Goal: Transaction & Acquisition: Purchase product/service

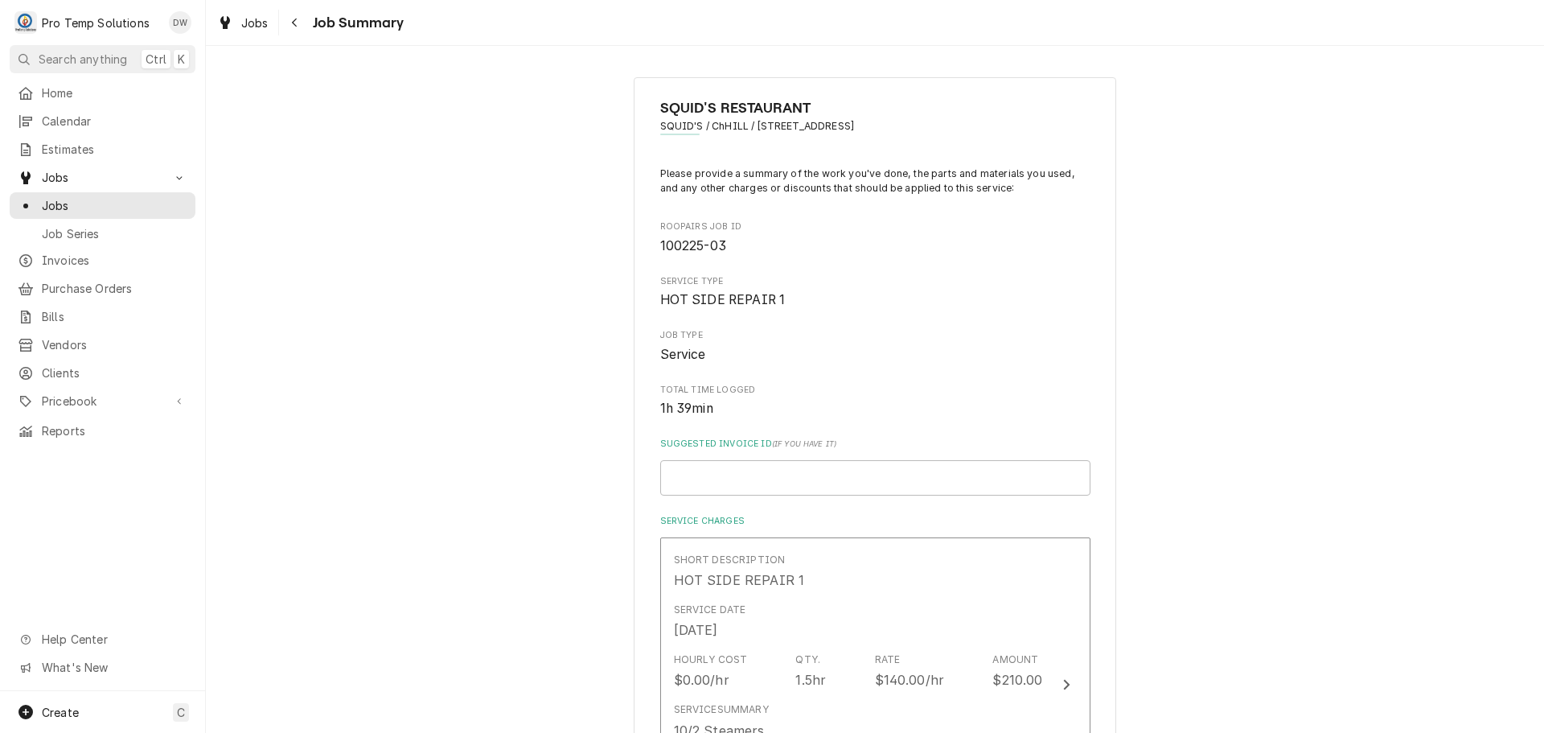
scroll to position [322, 0]
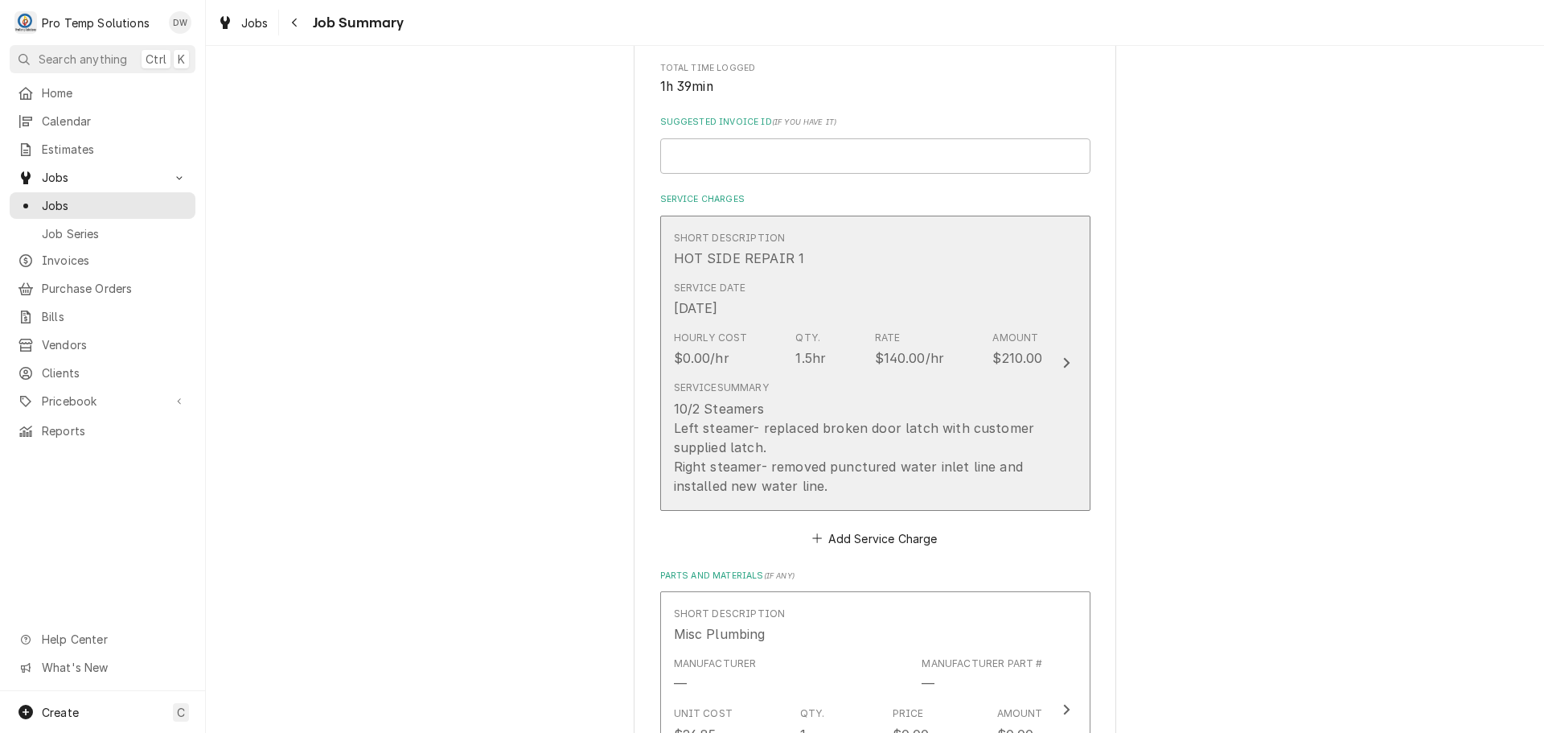
click at [1063, 364] on icon "Update Line Item" at bounding box center [1067, 362] width 8 height 13
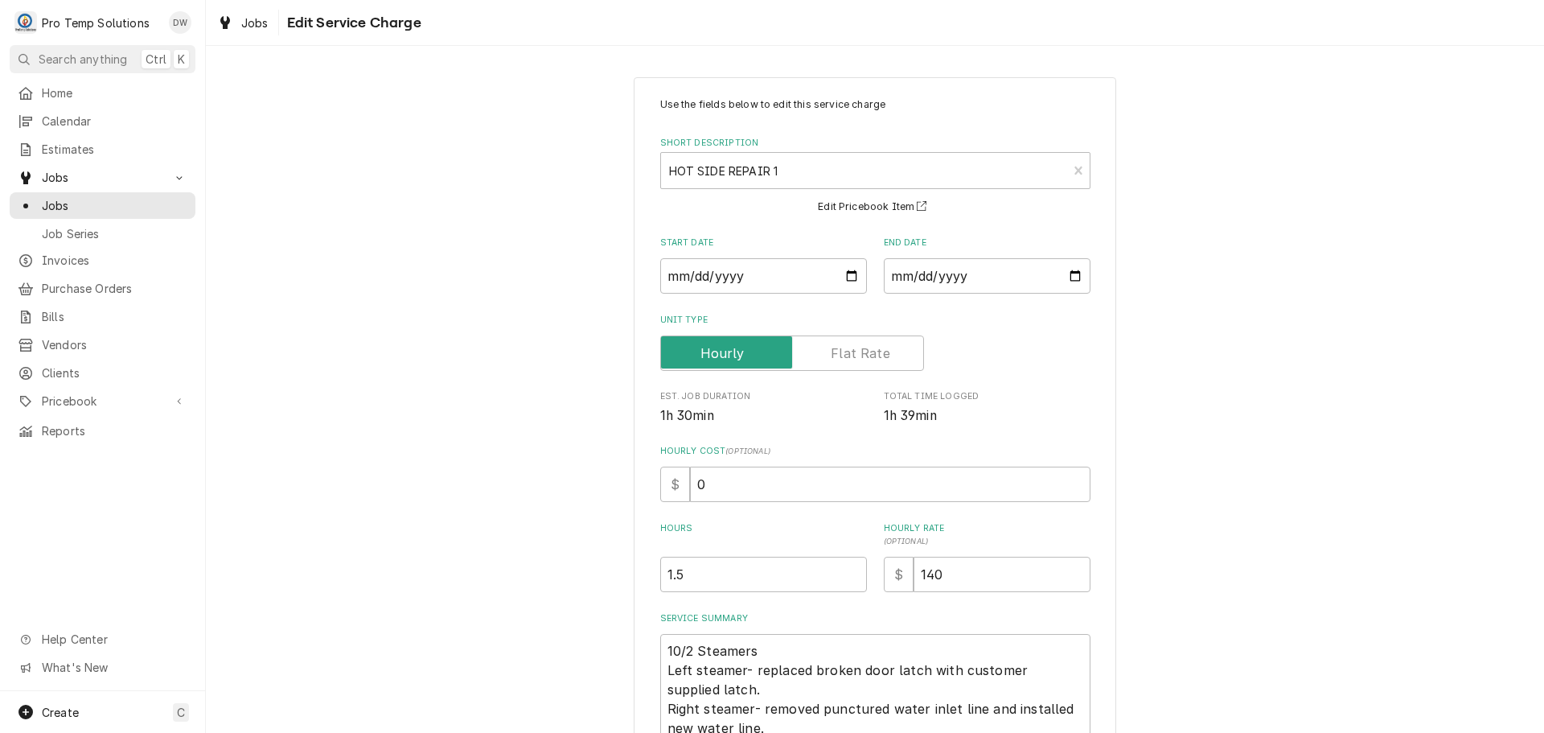
scroll to position [80, 0]
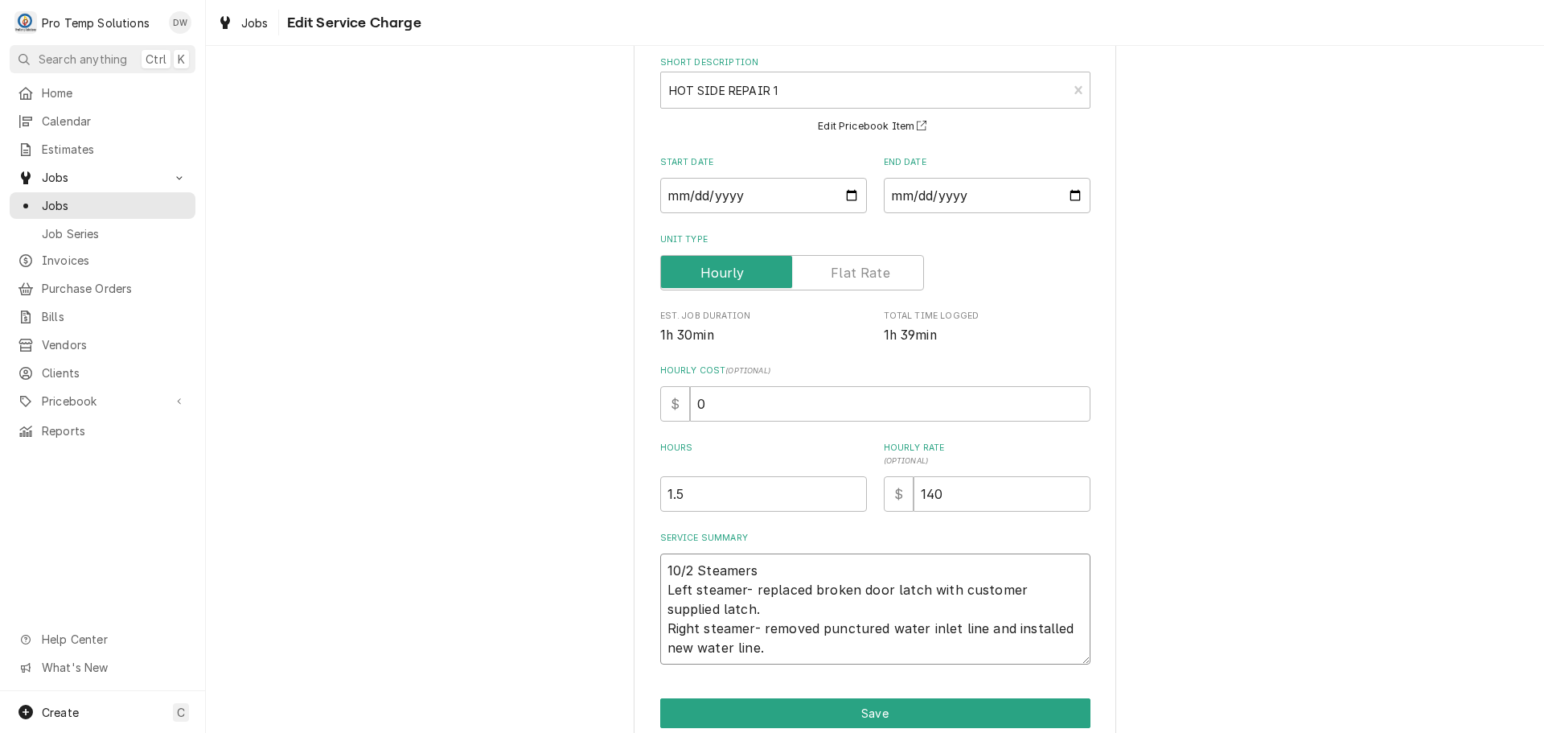
click at [799, 557] on textarea "10/2 Steamers Left steamer- replaced broken door latch with customer supplied l…" at bounding box center [875, 608] width 430 height 111
type textarea "x"
type textarea "10/2 Steamers 9 Left steamer- replaced broken door latch with customer supplied…"
type textarea "x"
type textarea "10/2 Steamers 91 Left steamer- replaced broken door latch with customer supplie…"
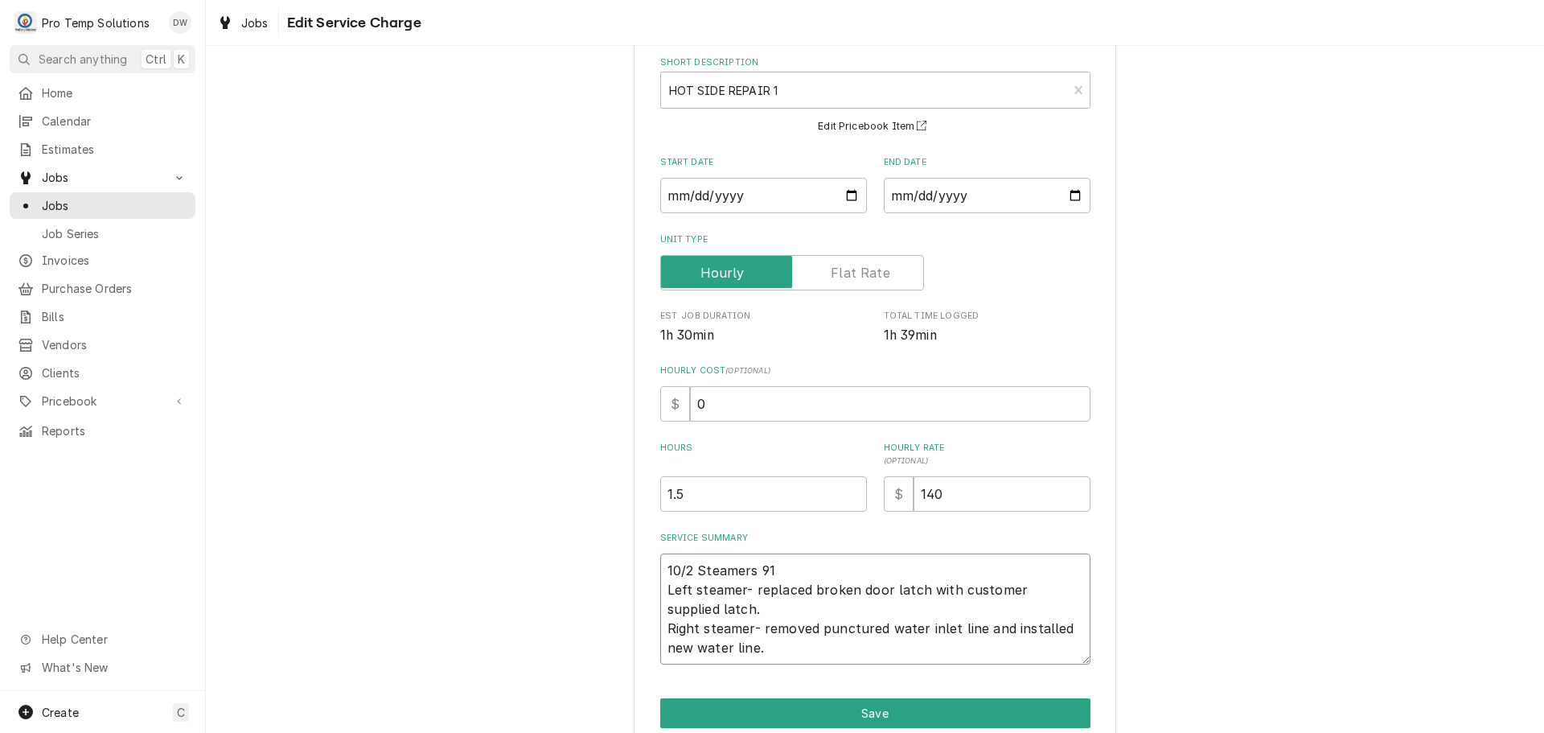
type textarea "x"
type textarea "10/2 Steamers 910 Left steamer- replaced broken door latch with customer suppli…"
type textarea "x"
type textarea "10/2 Steamers 910- Left steamer- replaced broken door latch with customer suppl…"
type textarea "x"
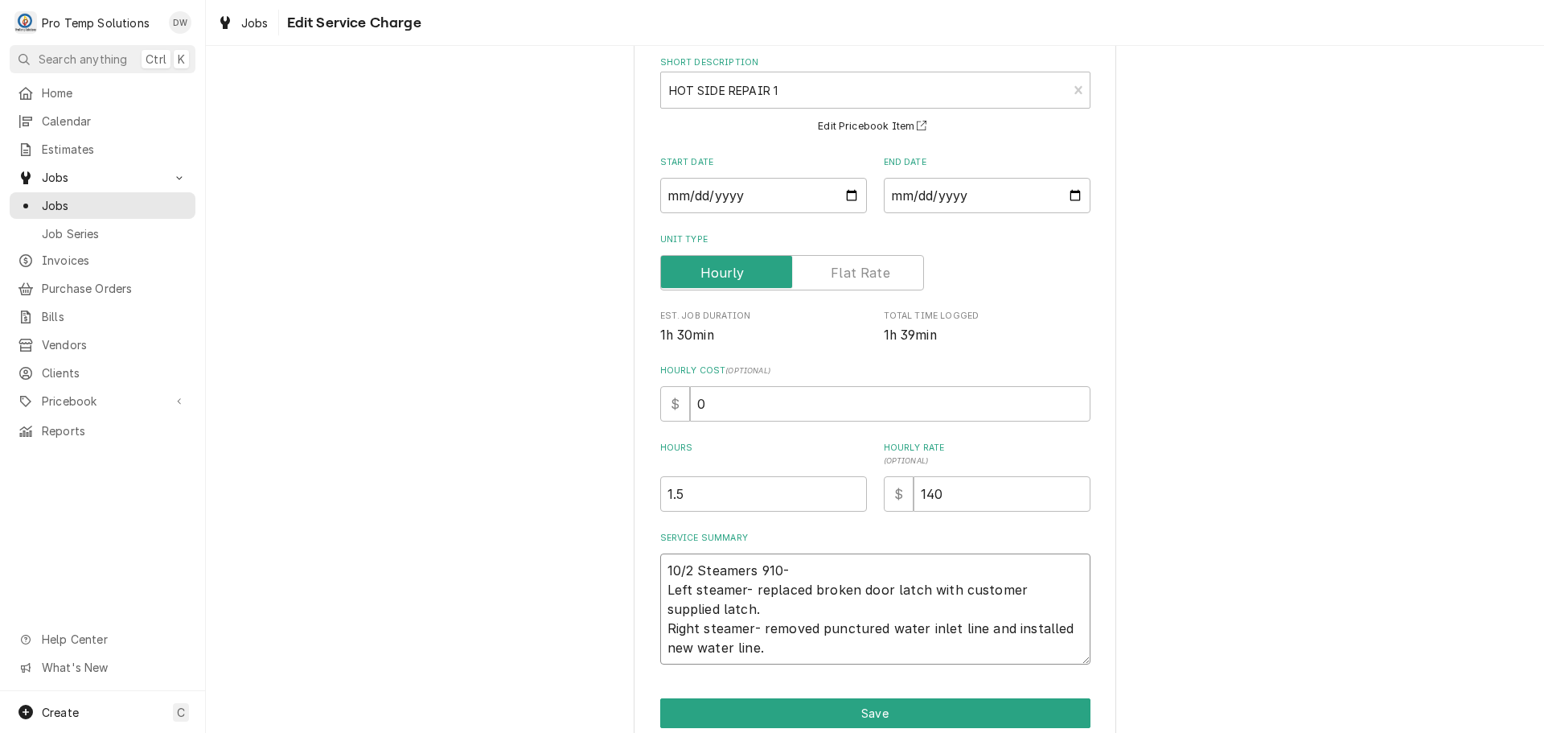
type textarea "10/2 Steamers 910-1 Left steamer- replaced broken door latch with customer supp…"
type textarea "x"
type textarea "10/2 Steamers 910-10 Left steamer- replaced broken door latch with customer sup…"
type textarea "x"
type textarea "10/2 Steamers 910-105 Left steamer- replaced broken door latch with customer su…"
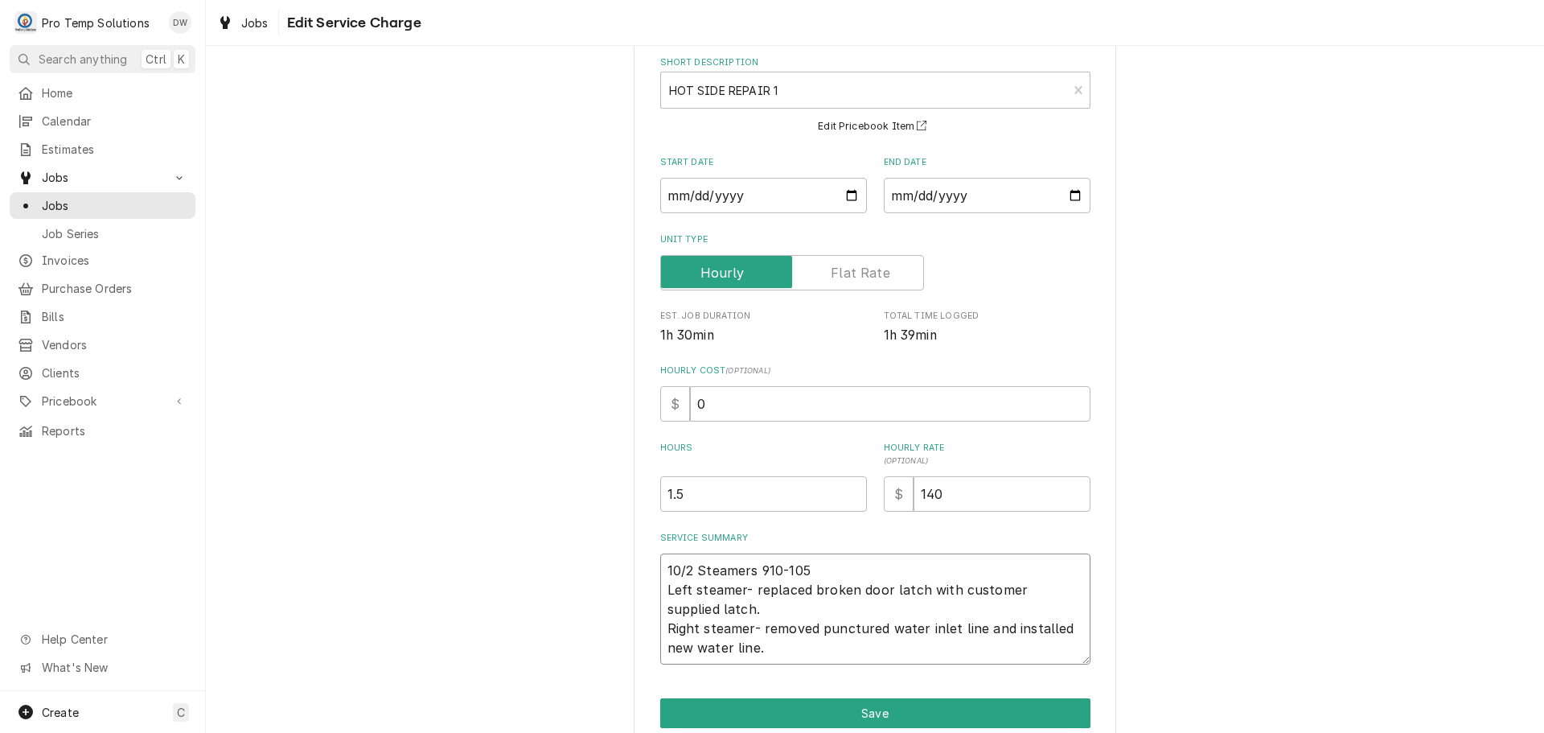
type textarea "x"
type textarea "10/2 Steamers 910-1055 Left steamer- replaced broken door latch with customer s…"
type textarea "x"
type textarea "10/2 Steamers 910-1055 Left steamer- replaced broken door latch with customer s…"
type textarea "x"
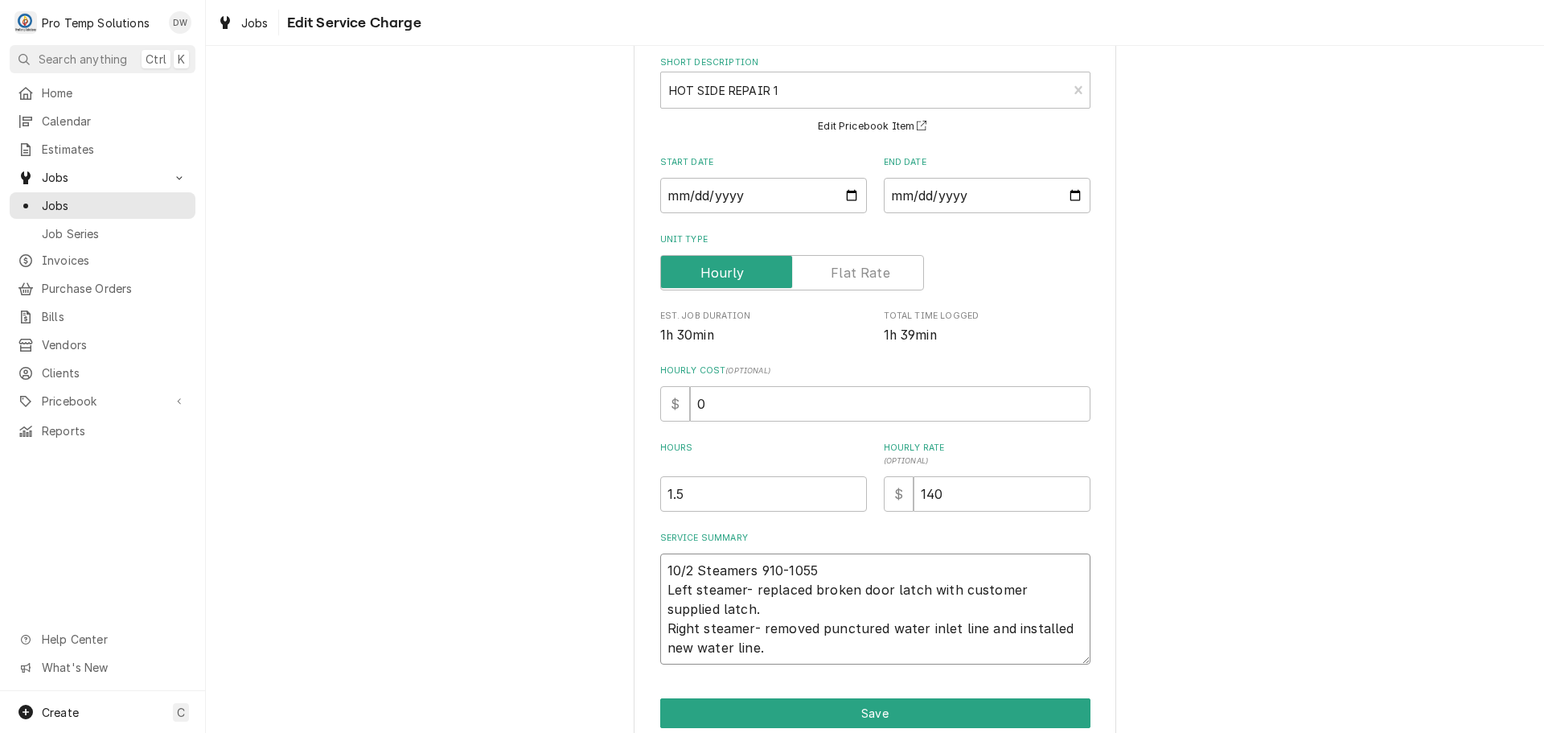
type textarea "10/2 Steamers 910-1055 K Left steamer- replaced broken door latch with customer…"
type textarea "x"
type textarea "10/2 Steamers 910-1055 KO Left steamer- replaced broken door latch with custome…"
type textarea "x"
type textarea "10/2 Steamers 910-1055 KOT Left steamer- replaced broken door latch with custom…"
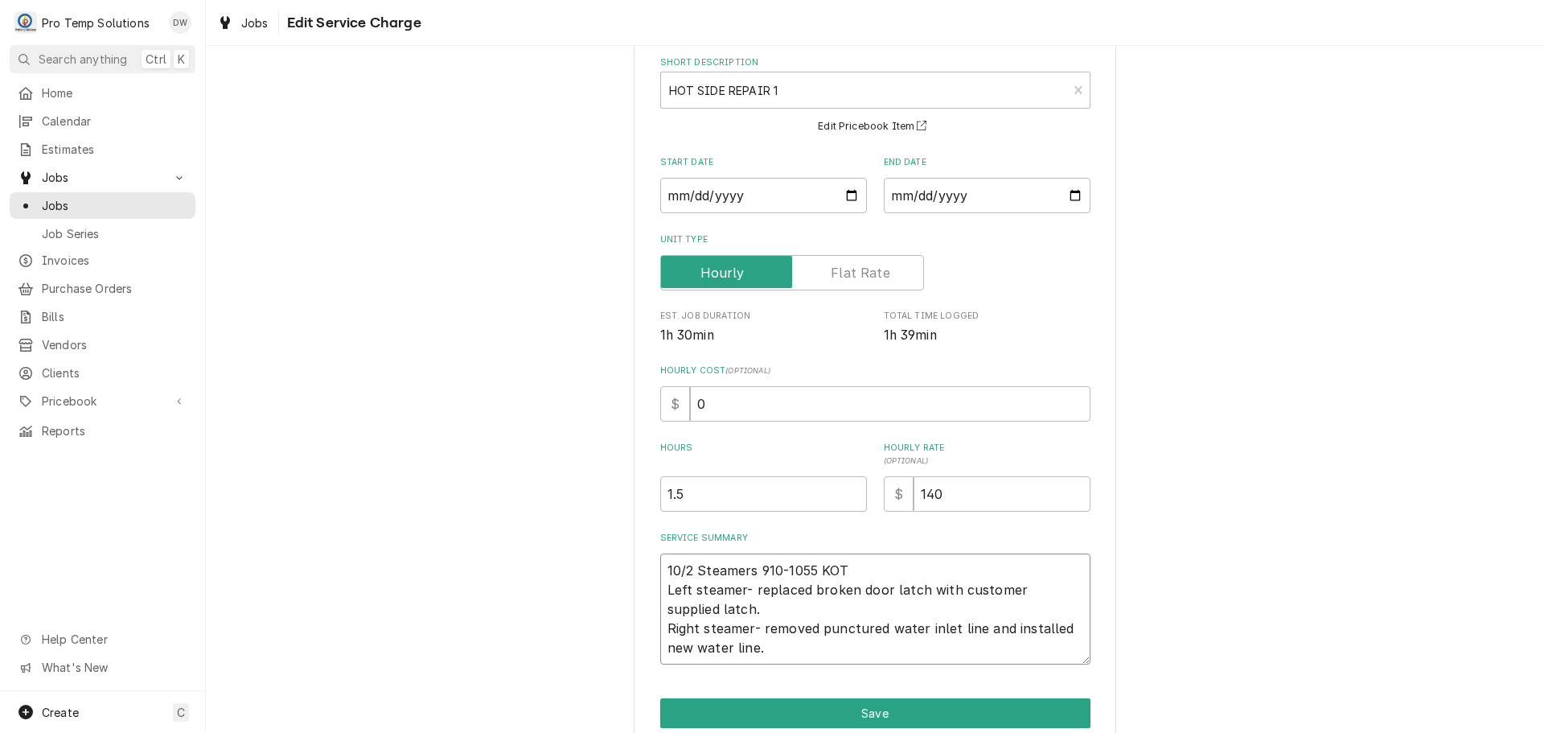
type textarea "x"
type textarea "10/2 Steamers 910-1055 KOTY Left steamer- replaced broken door latch with custo…"
type textarea "x"
type textarea "10/2 Steamers 910-1055 KOTY Left steamer- replaced broken door latch with custo…"
click at [786, 649] on textarea "10/2 Steamers 910-1055 KOTY Left steamer- replaced broken door latch with custo…" at bounding box center [875, 608] width 430 height 111
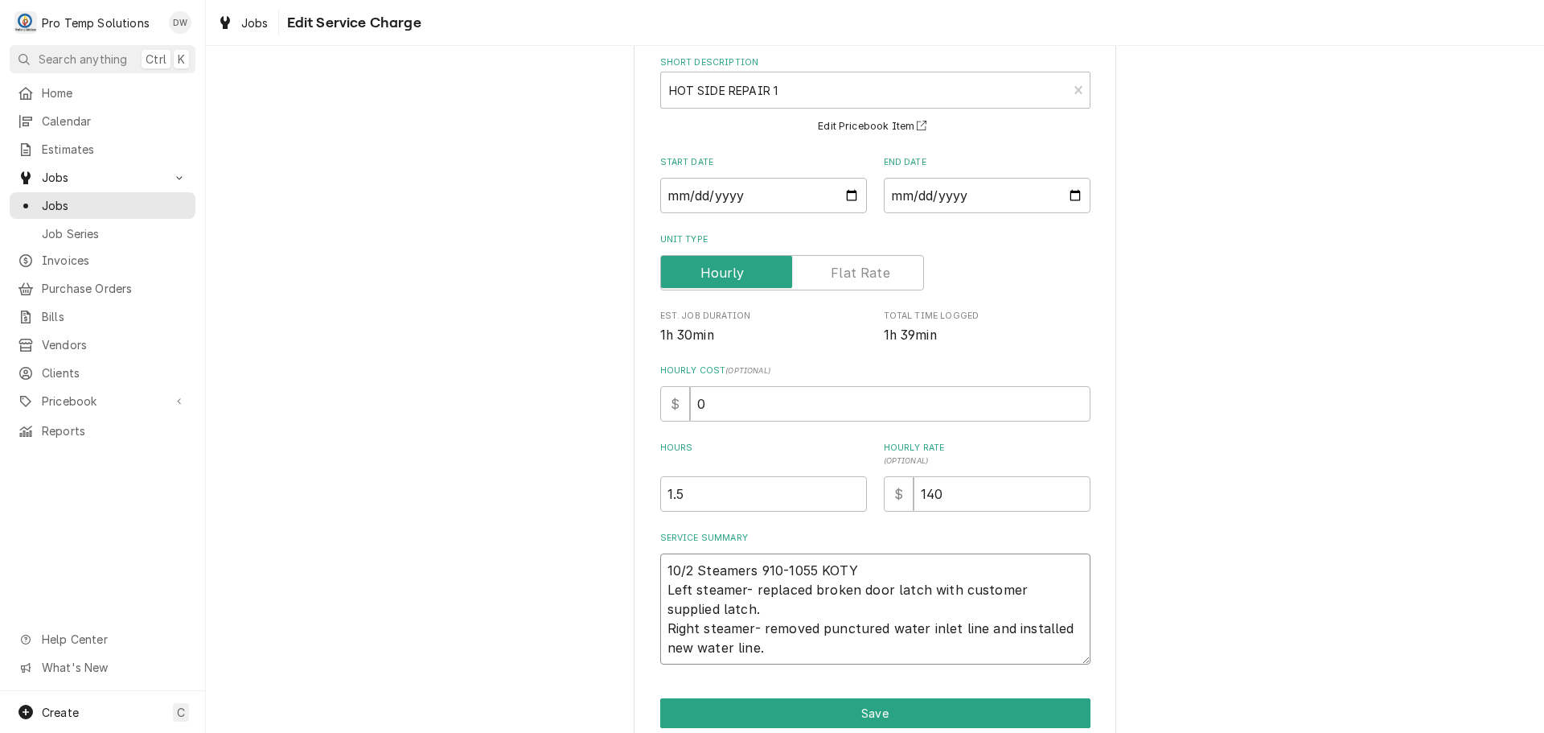
type textarea "x"
type textarea "10/2 Steamers 910-1055 KOTY Left steamer- replaced broken door latch with custo…"
type textarea "x"
type textarea "10/2 Steamers 910-1055 KOTY Left steamer- replaced broken door latch with custo…"
type textarea "x"
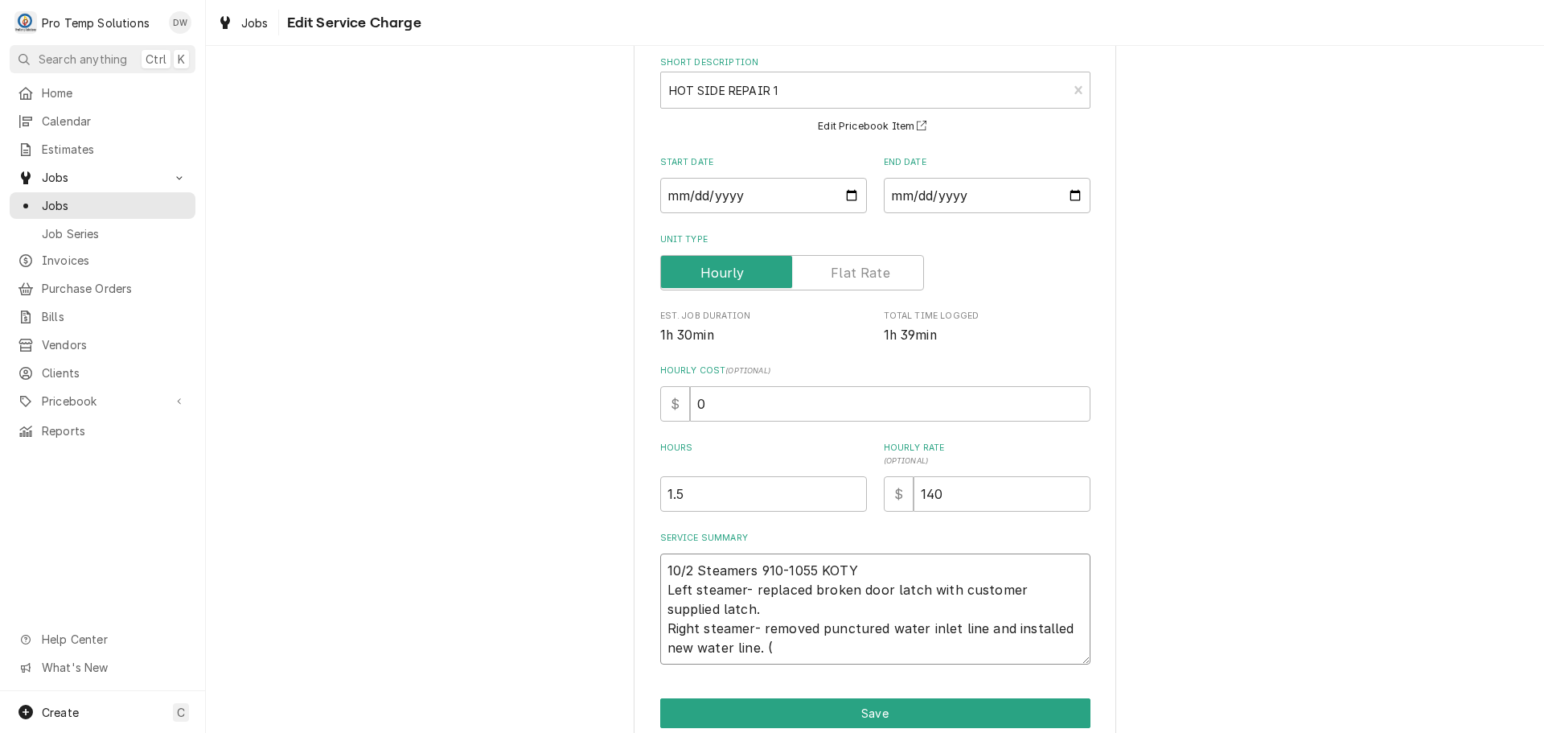
type textarea "10/2 Steamers 910-1055 KOTY Left steamer- replaced broken door latch with custo…"
type textarea "x"
type textarea "10/2 Steamers 910-1055 KOTY Left steamer- replaced broken door latch with custo…"
type textarea "x"
type textarea "10/2 Steamers 910-1055 KOTY Left steamer- replaced broken door latch with custo…"
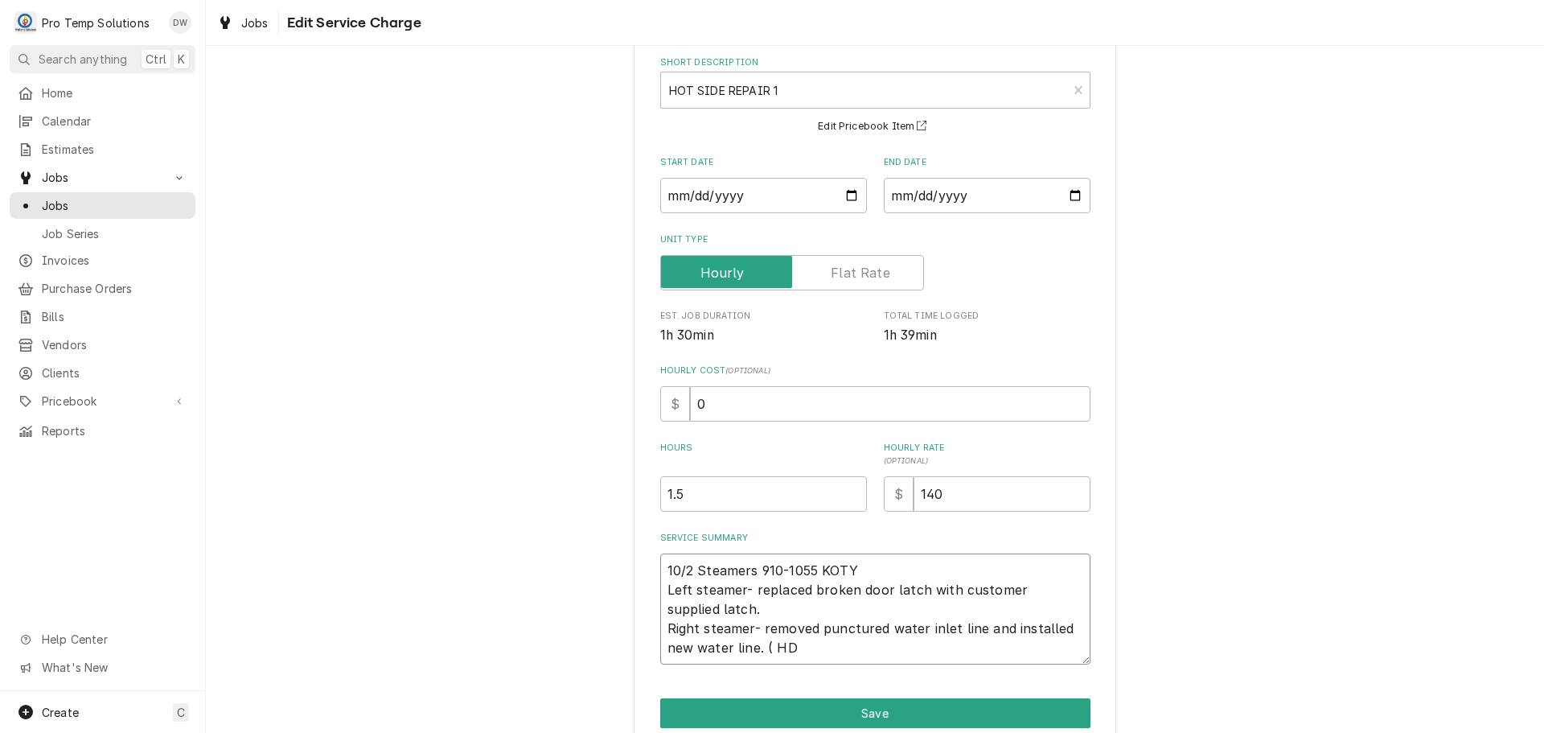
type textarea "x"
type textarea "10/2 Steamers 910-1055 KOTY Left steamer- replaced broken door latch with custo…"
type textarea "x"
type textarea "10/2 Steamers 910-1055 KOTY Left steamer- replaced broken door latch with custo…"
type textarea "x"
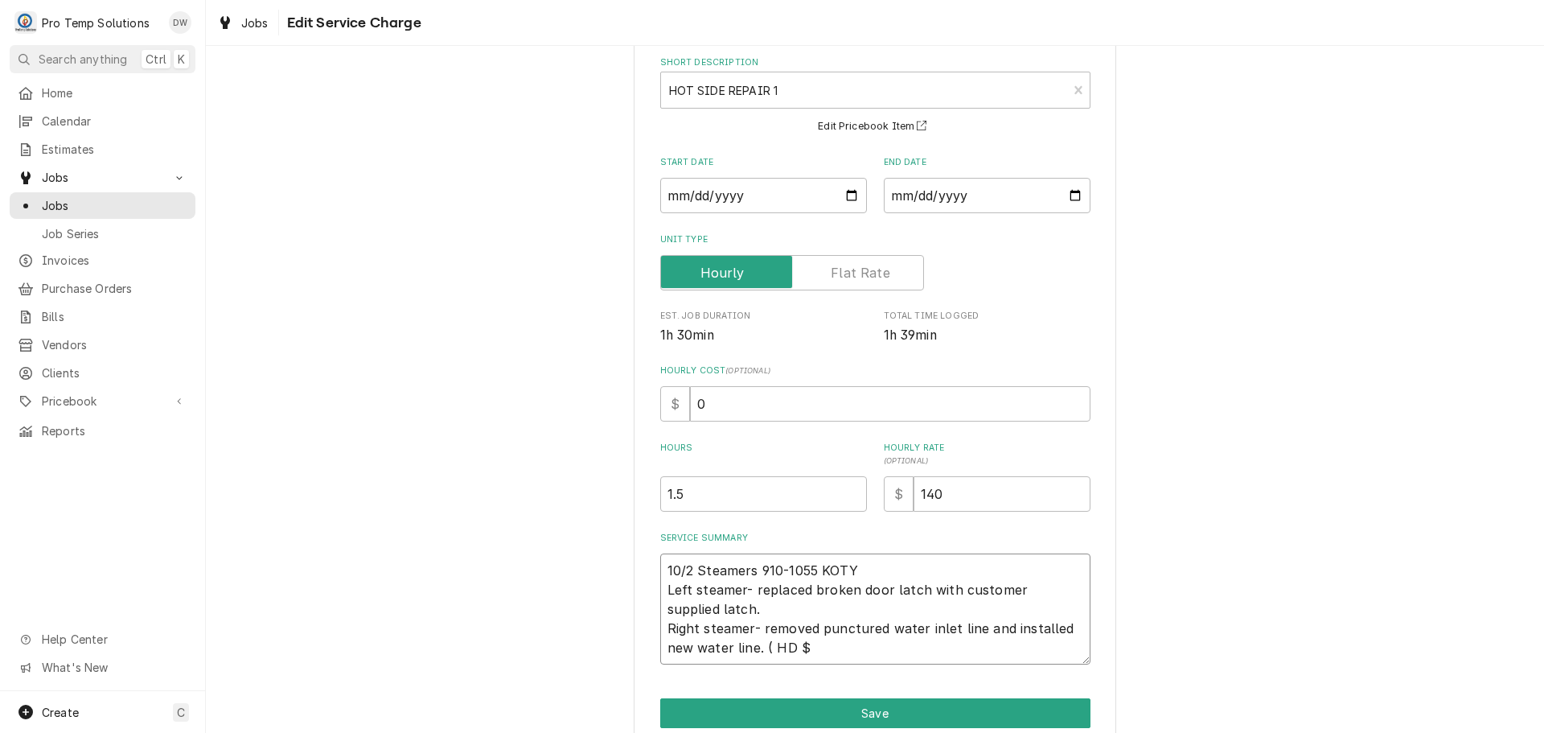
type textarea "10/2 Steamers 910-1055 KOTY Left steamer- replaced broken door latch with custo…"
type textarea "x"
type textarea "10/2 Steamers 910-1055 KOTY Left steamer- replaced broken door latch with custo…"
type textarea "x"
type textarea "10/2 Steamers 910-1055 KOTY Left steamer- replaced broken door latch with custo…"
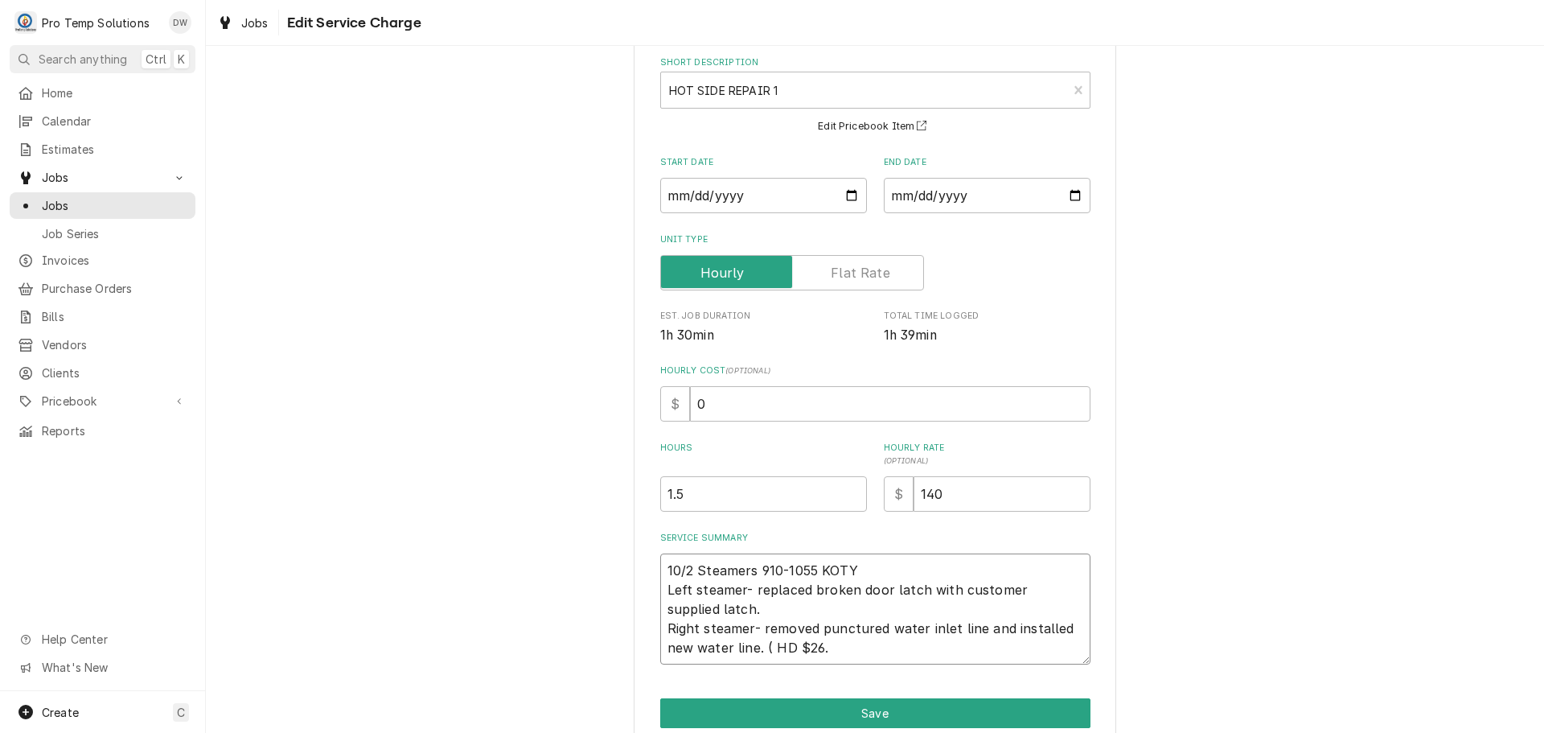
type textarea "x"
type textarea "10/2 Steamers 910-1055 KOTY Left steamer- replaced broken door latch with custo…"
type textarea "x"
type textarea "10/2 Steamers 910-1055 KOTY Left steamer- replaced broken door latch with custo…"
type textarea "x"
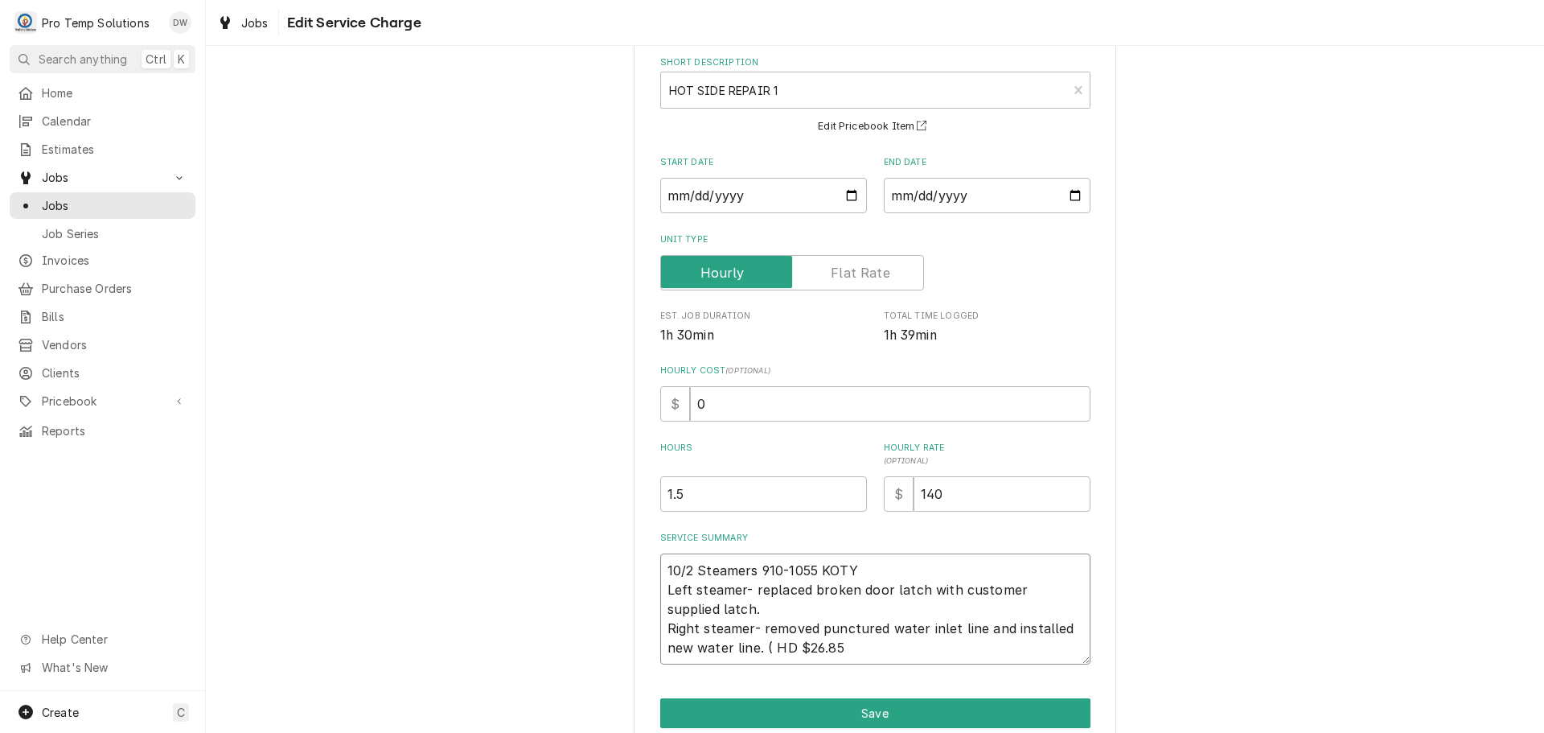
type textarea "10/2 Steamers 910-1055 KOTY Left steamer- replaced broken door latch with custo…"
type textarea "x"
type textarea "10/2 Steamers 910-1055 KOTY Left steamer- replaced broken door latch with custo…"
type textarea "x"
type textarea "10/2 Steamers 910-1055 KOTY Left steamer- replaced broken door latch with custo…"
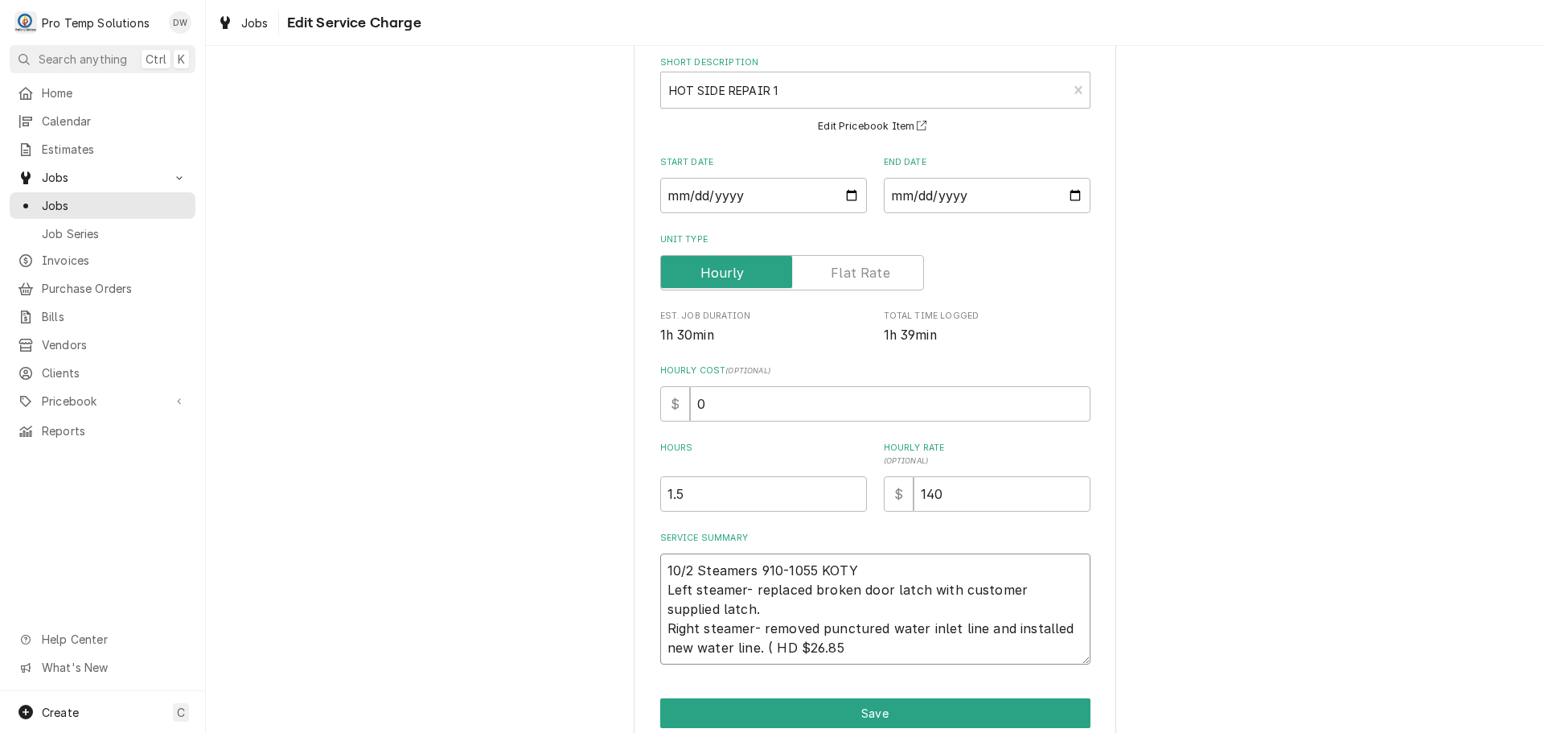
type textarea "x"
type textarea "10/2 Steamers 910-1055 KOTY Left steamer- replaced broken door latch with custo…"
type textarea "x"
type textarea "10/2 Steamers 910-1055 KOTY Left steamer- replaced broken door latch with custo…"
type textarea "x"
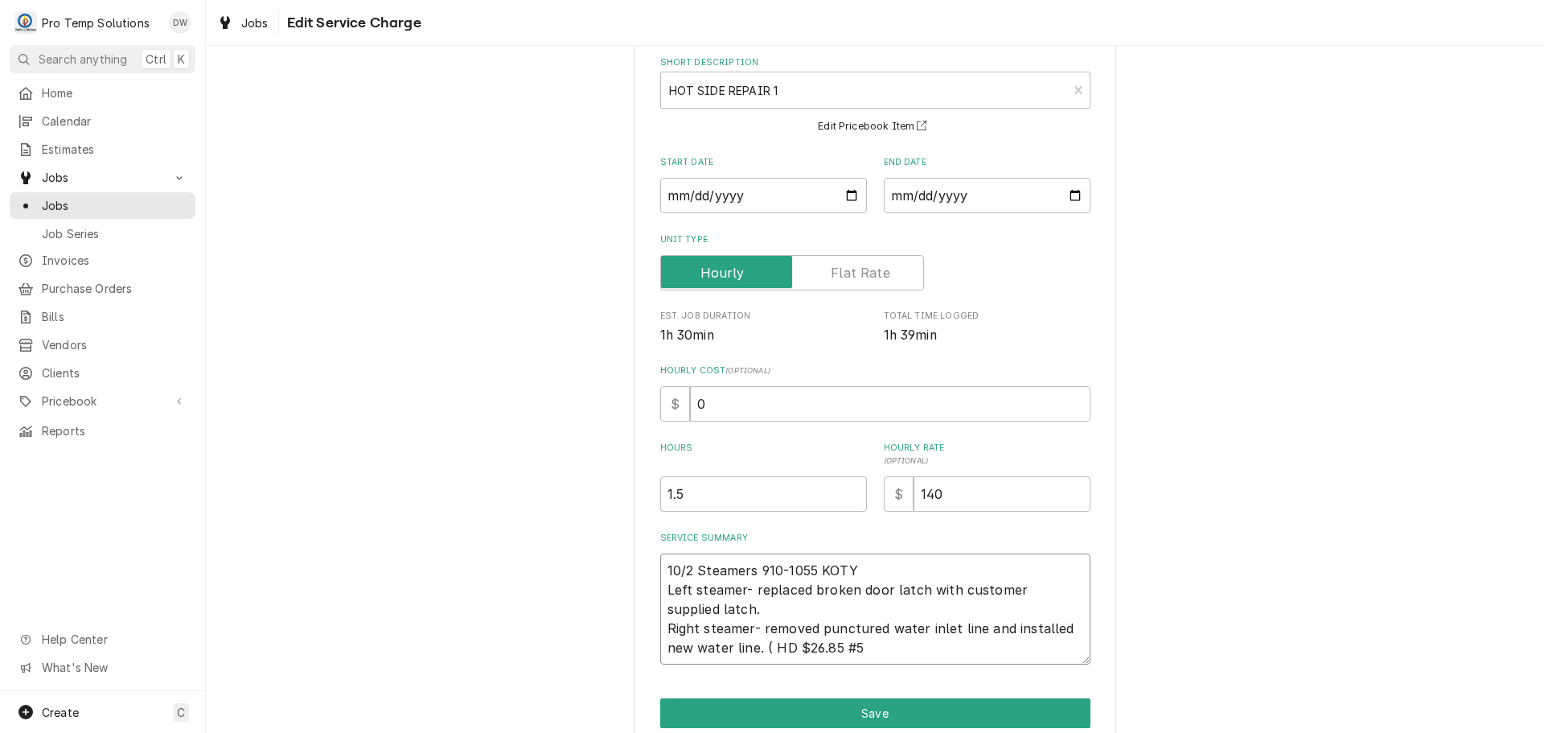
type textarea "10/2 Steamers 910-1055 KOTY Left steamer- replaced broken door latch with custo…"
type textarea "x"
type textarea "10/2 Steamers 910-1055 KOTY Left steamer- replaced broken door latch with custo…"
type textarea "x"
type textarea "10/2 Steamers 910-1055 KOTY Left steamer- replaced broken door latch with custo…"
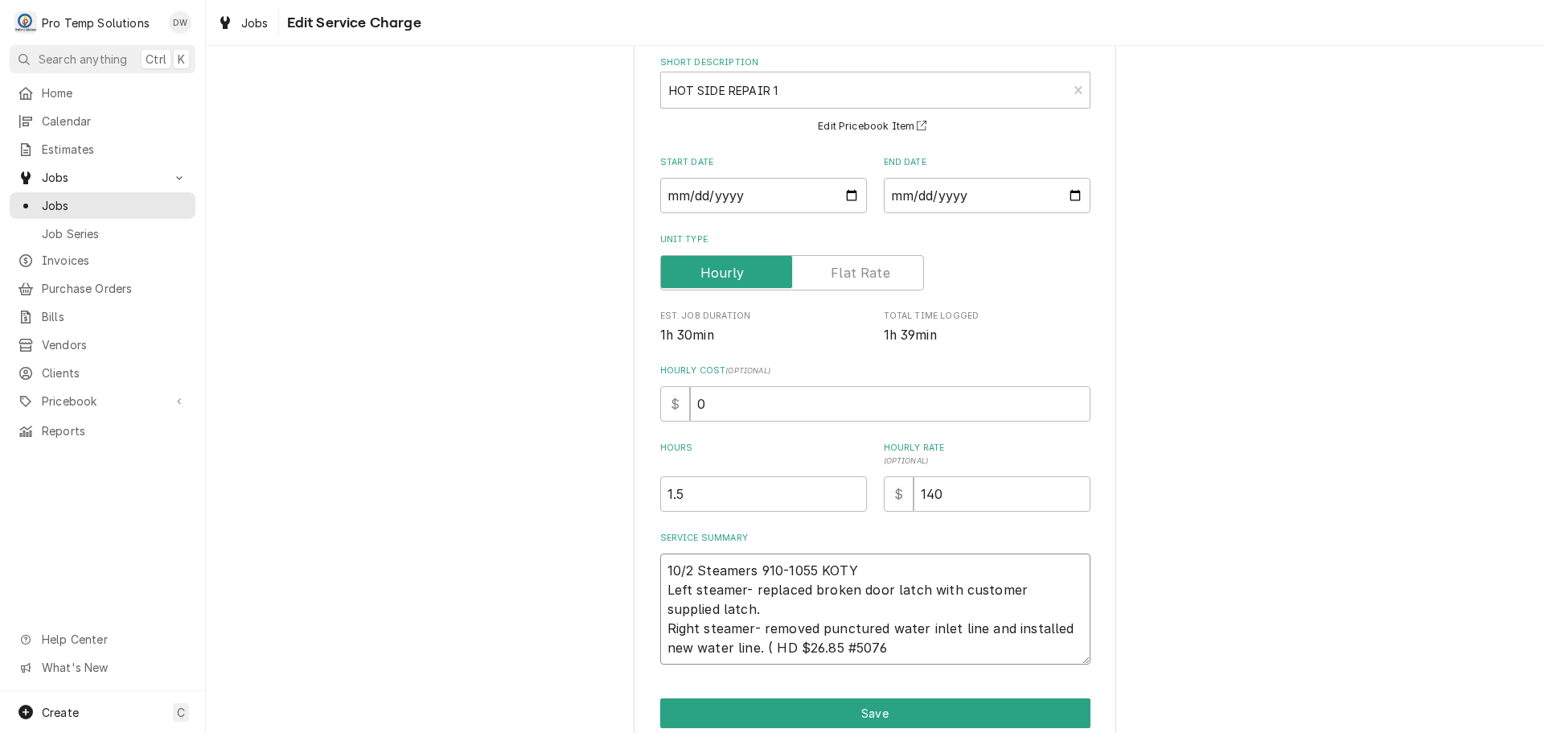
type textarea "x"
type textarea "10/2 Steamers 910-1055 KOTY Left steamer- replaced broken door latch with custo…"
type textarea "x"
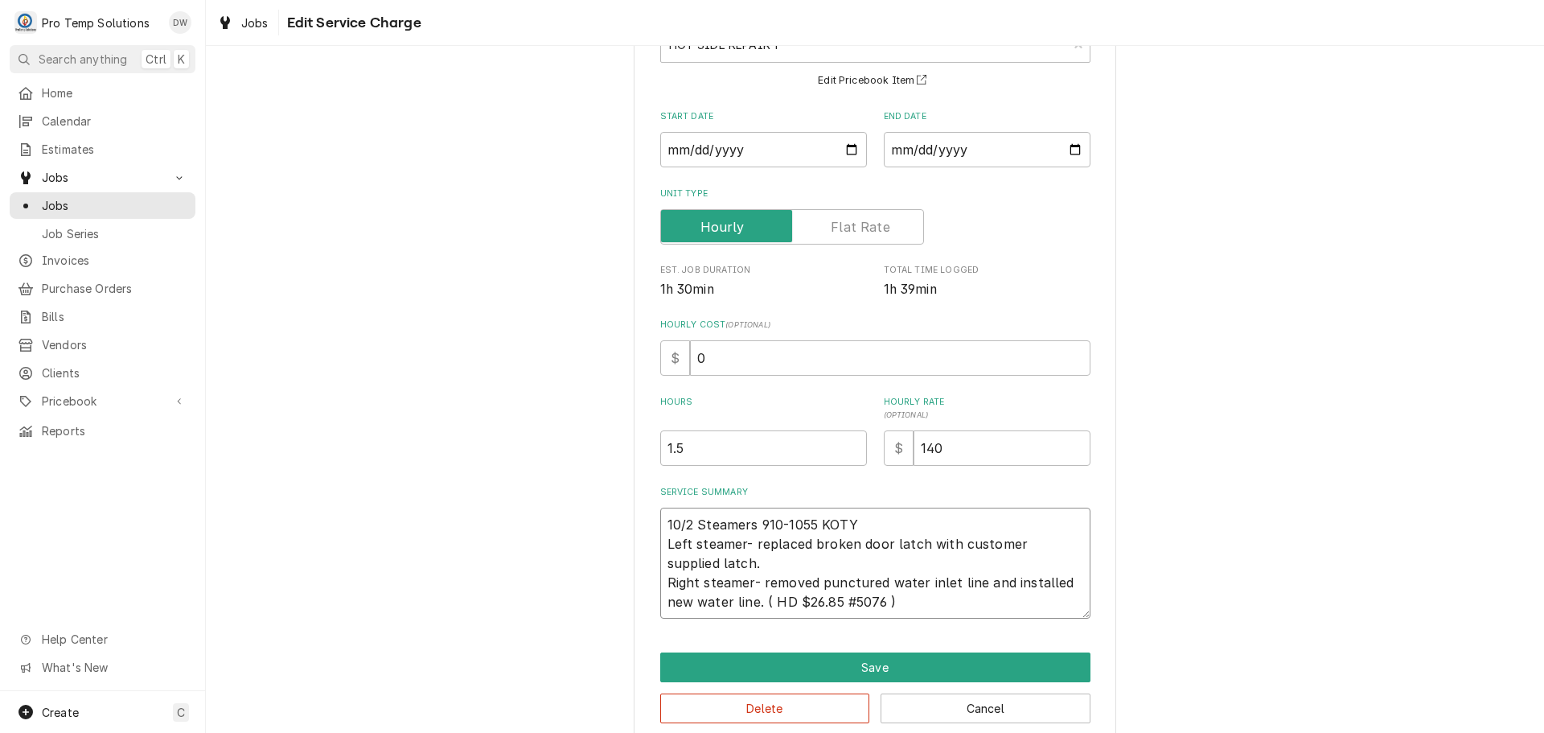
scroll to position [151, 0]
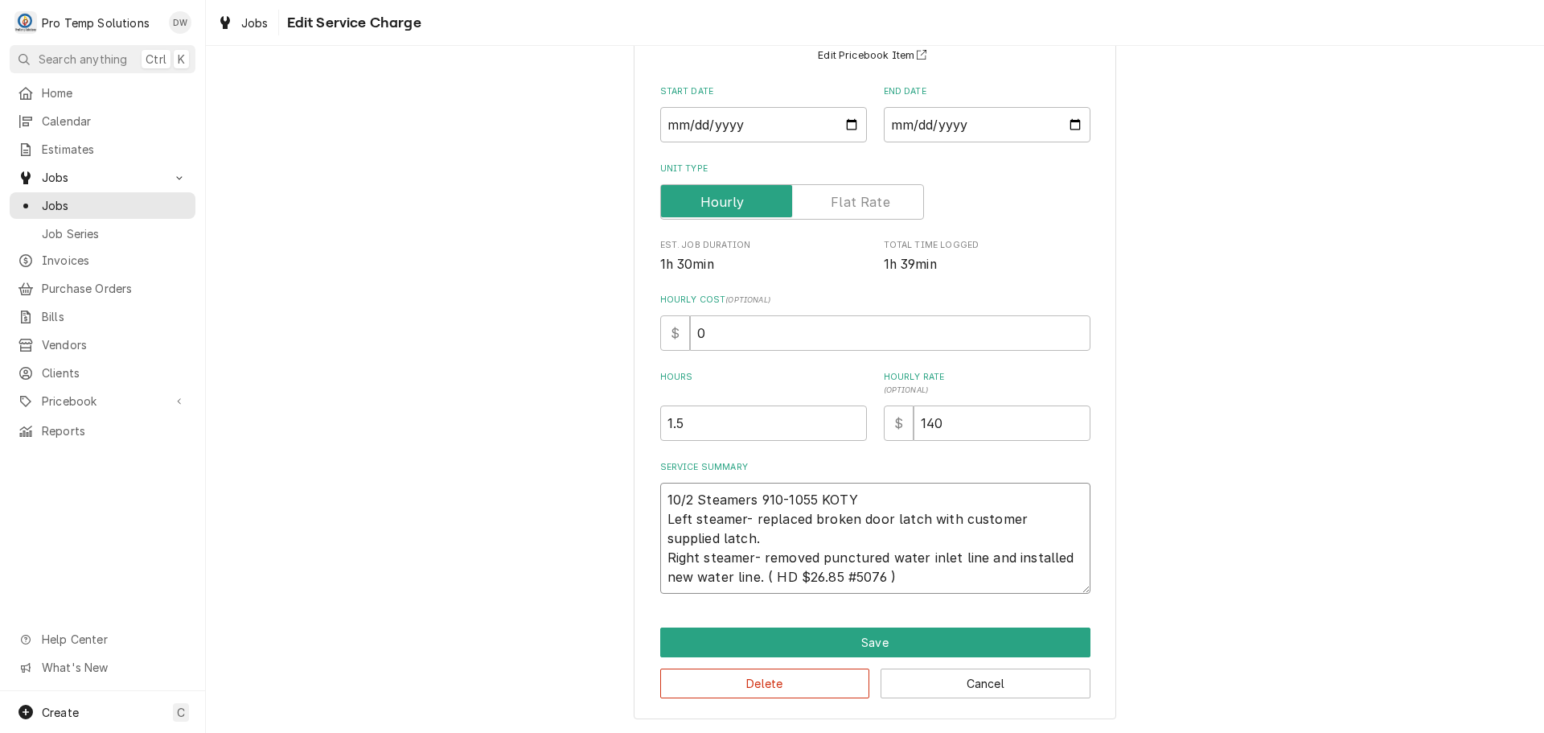
type textarea "10/2 Steamers 910-1055 KOTY Left steamer- replaced broken door latch with custo…"
click at [708, 336] on input "0" at bounding box center [890, 332] width 401 height 35
type textarea "x"
type input "1"
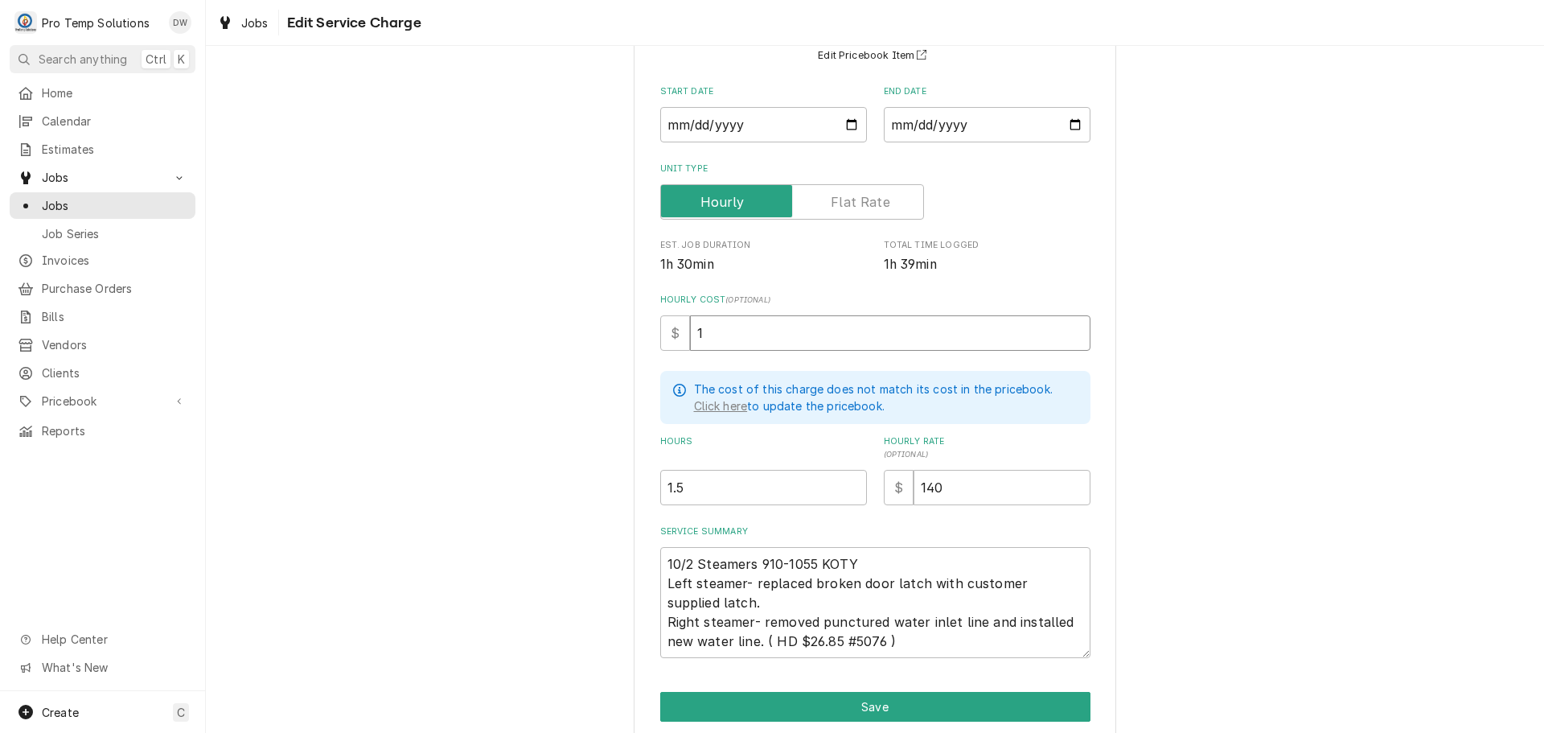
type textarea "x"
type input "18"
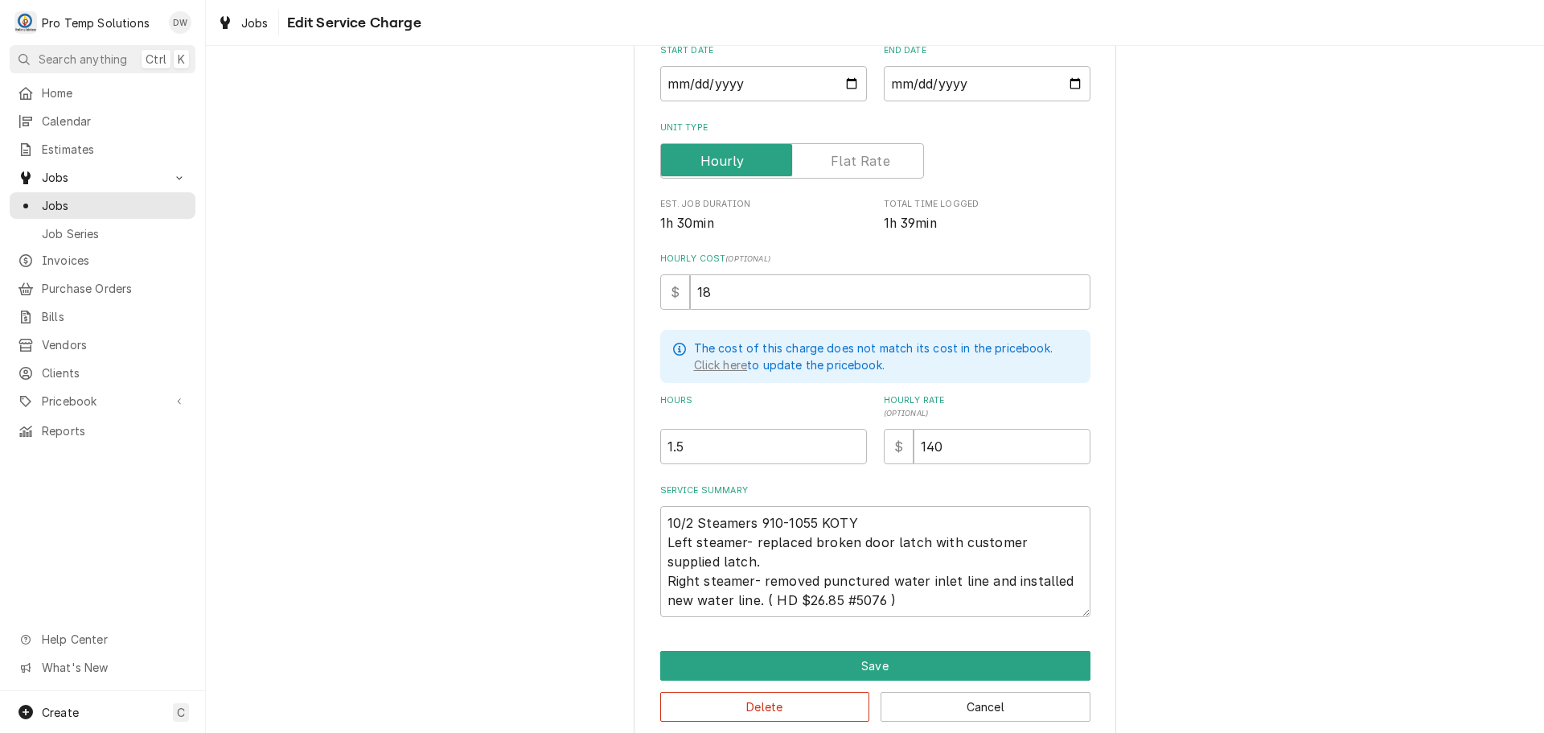
scroll to position [214, 0]
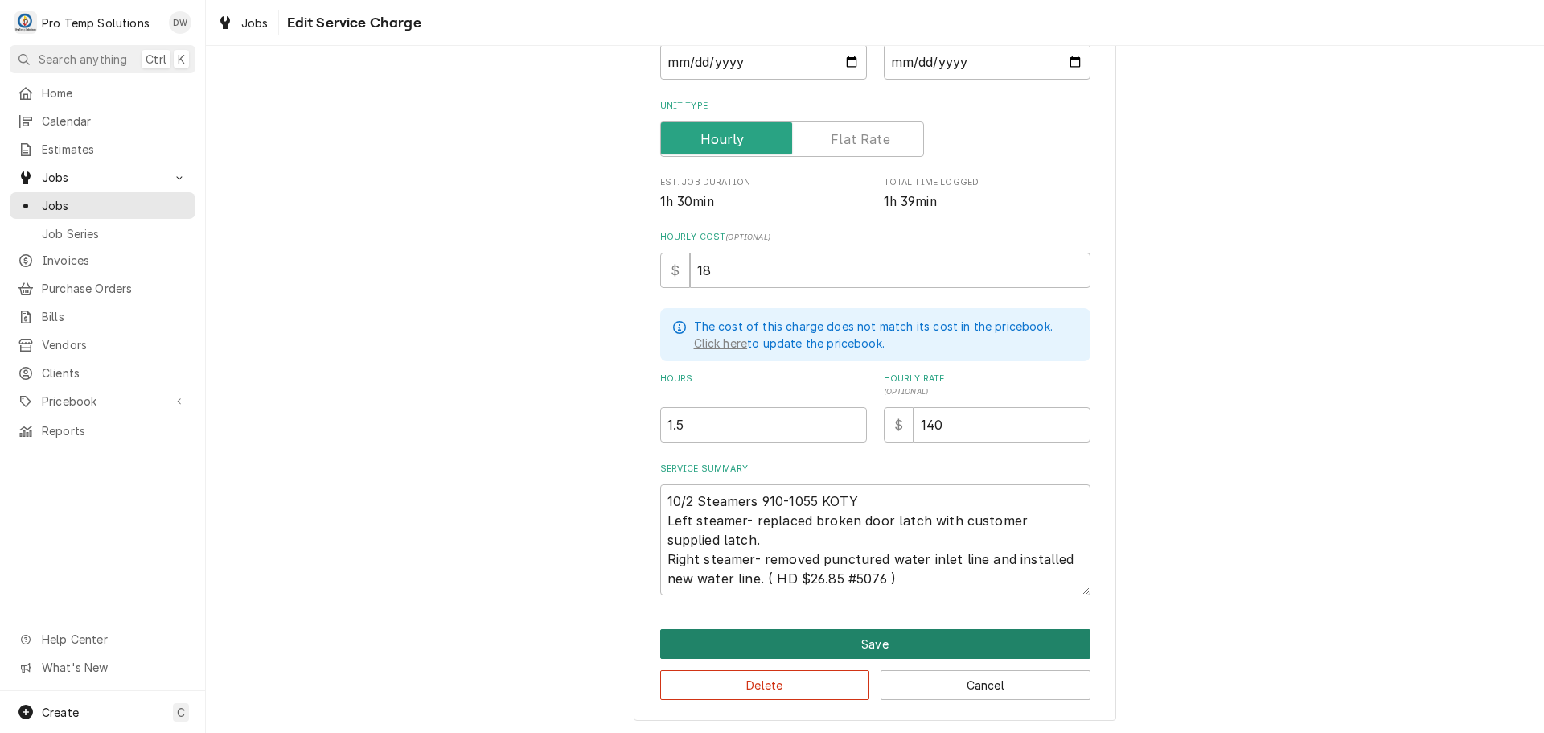
click at [857, 644] on button "Save" at bounding box center [875, 644] width 430 height 30
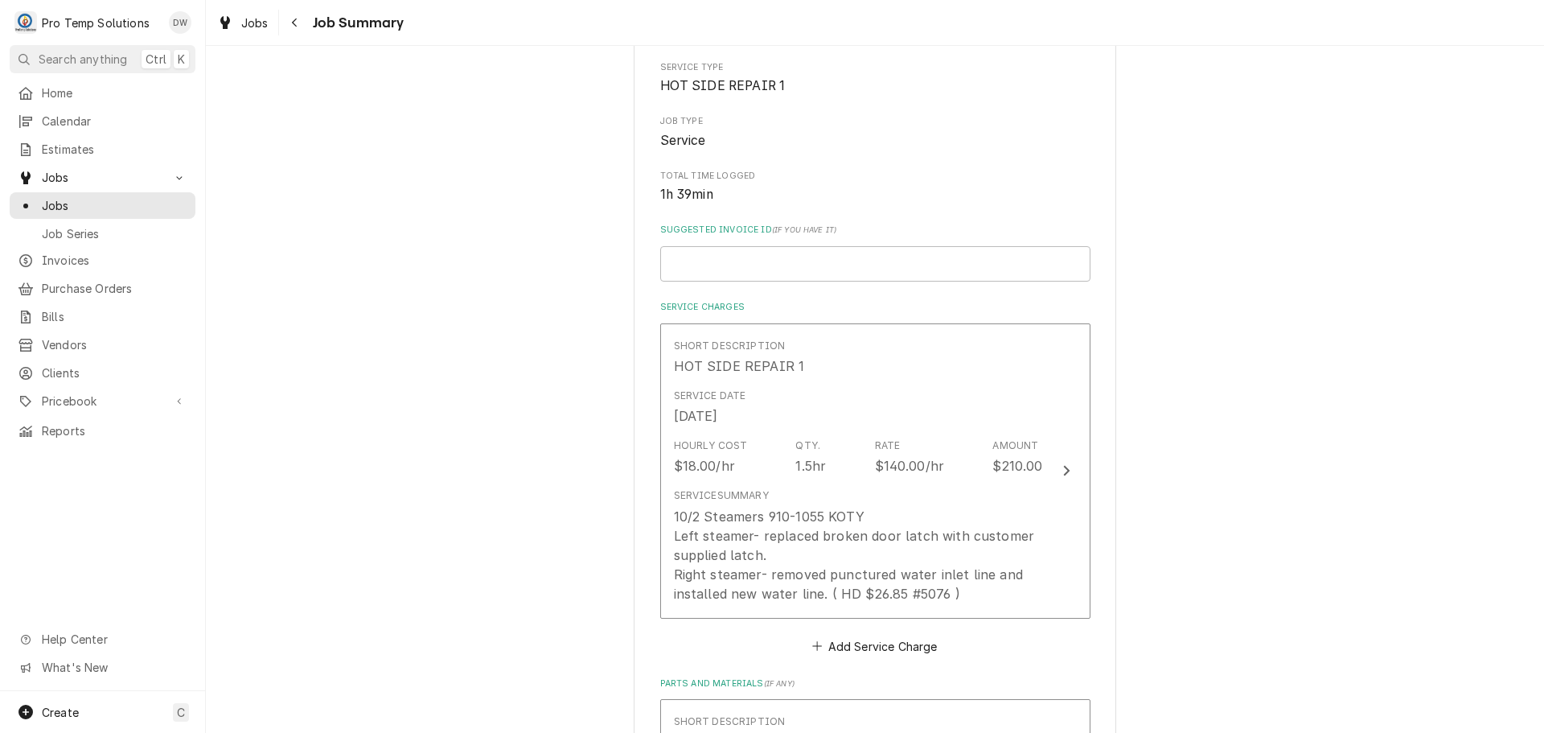
scroll to position [322, 0]
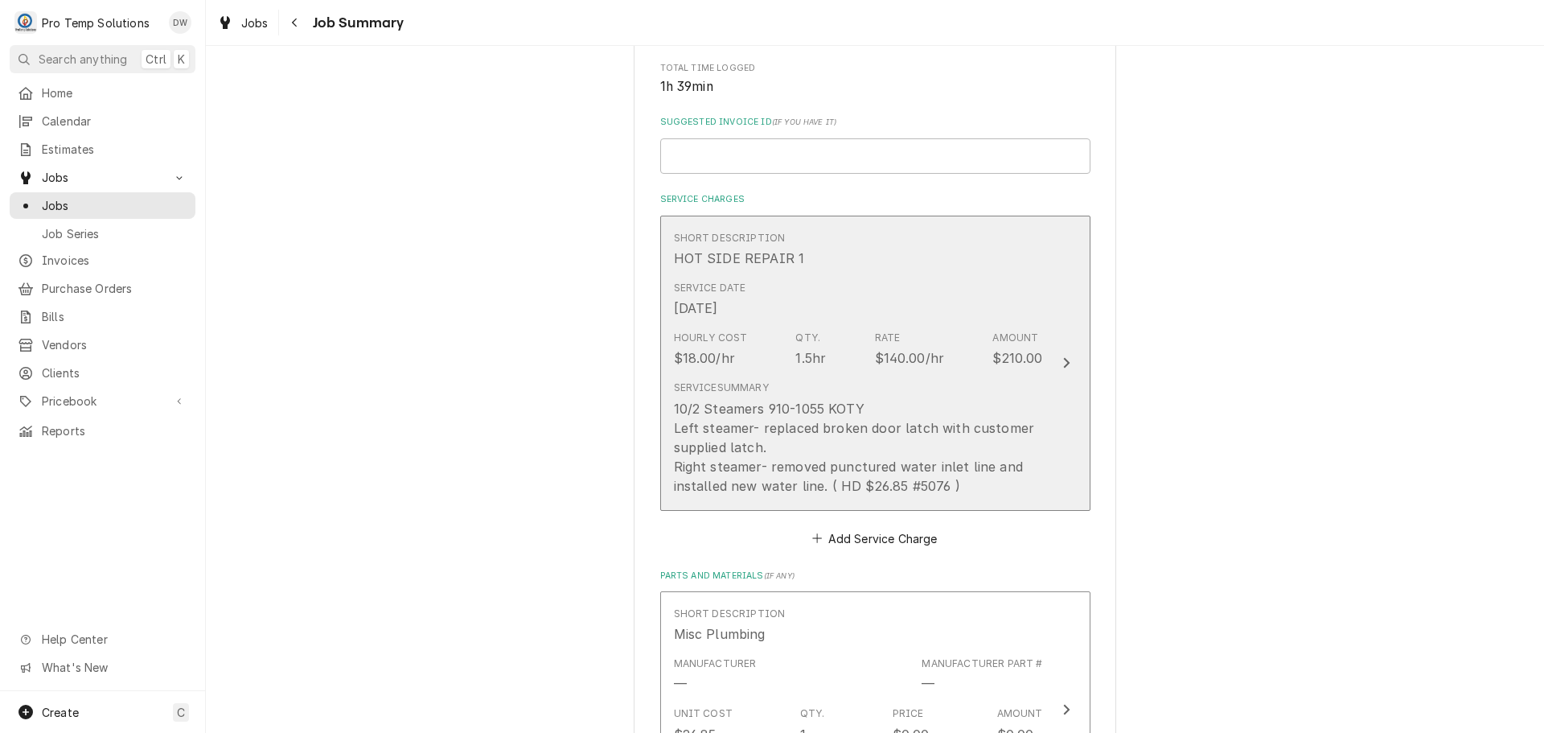
click at [1063, 365] on icon "Update Line Item" at bounding box center [1066, 363] width 6 height 10
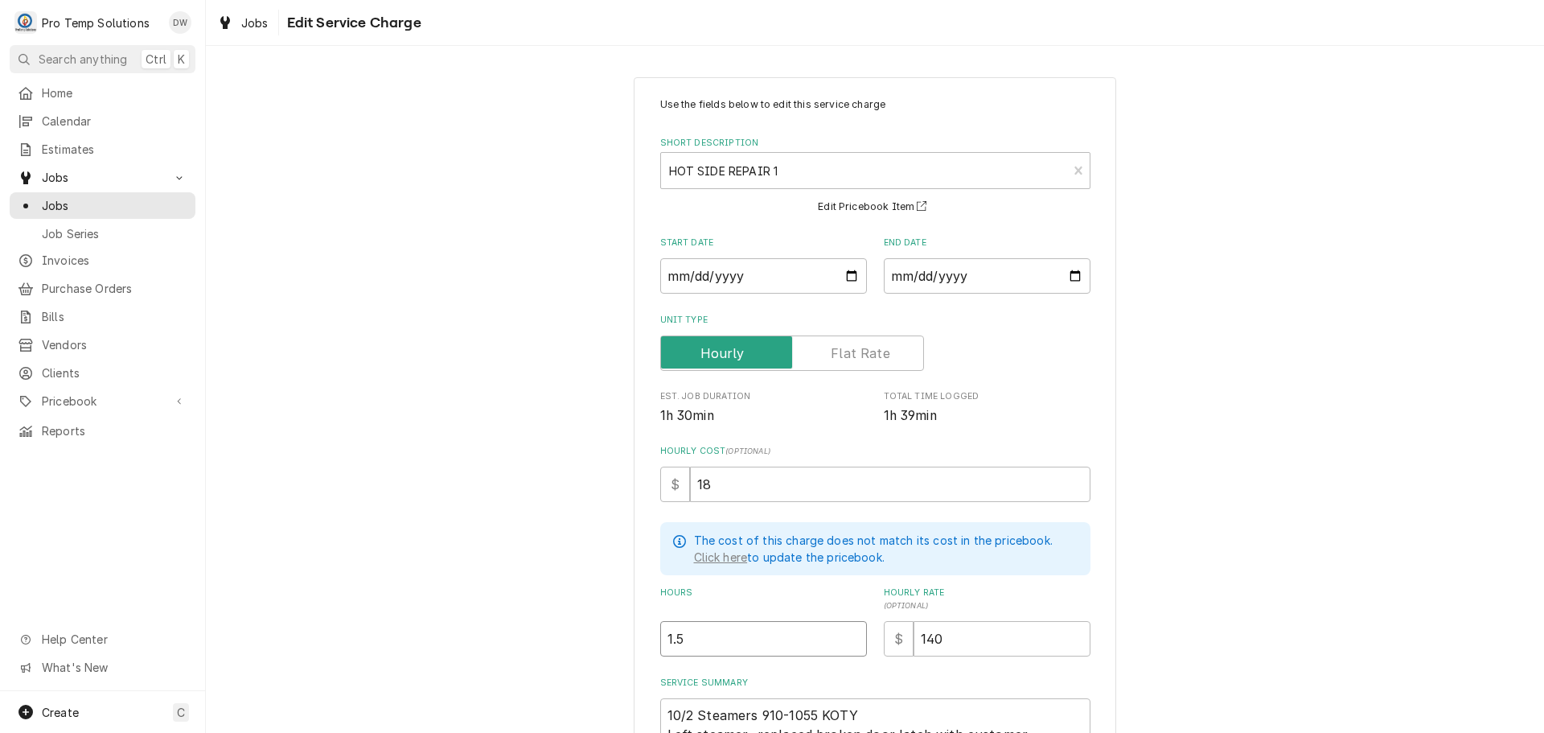
click at [679, 628] on input "1.5" at bounding box center [763, 638] width 207 height 35
type textarea "x"
type input "1"
type textarea "x"
type input "1.7"
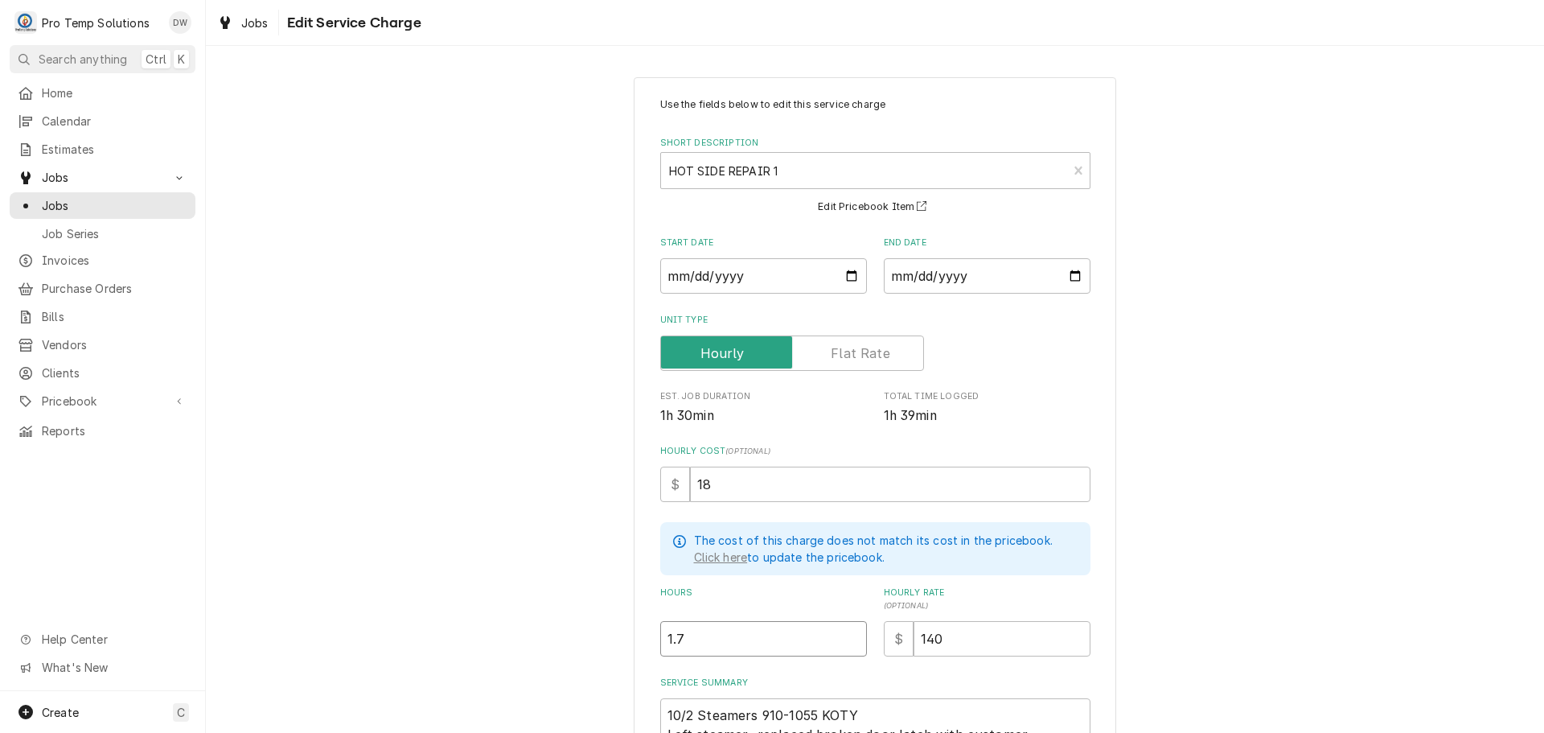
type textarea "x"
type input "1.75"
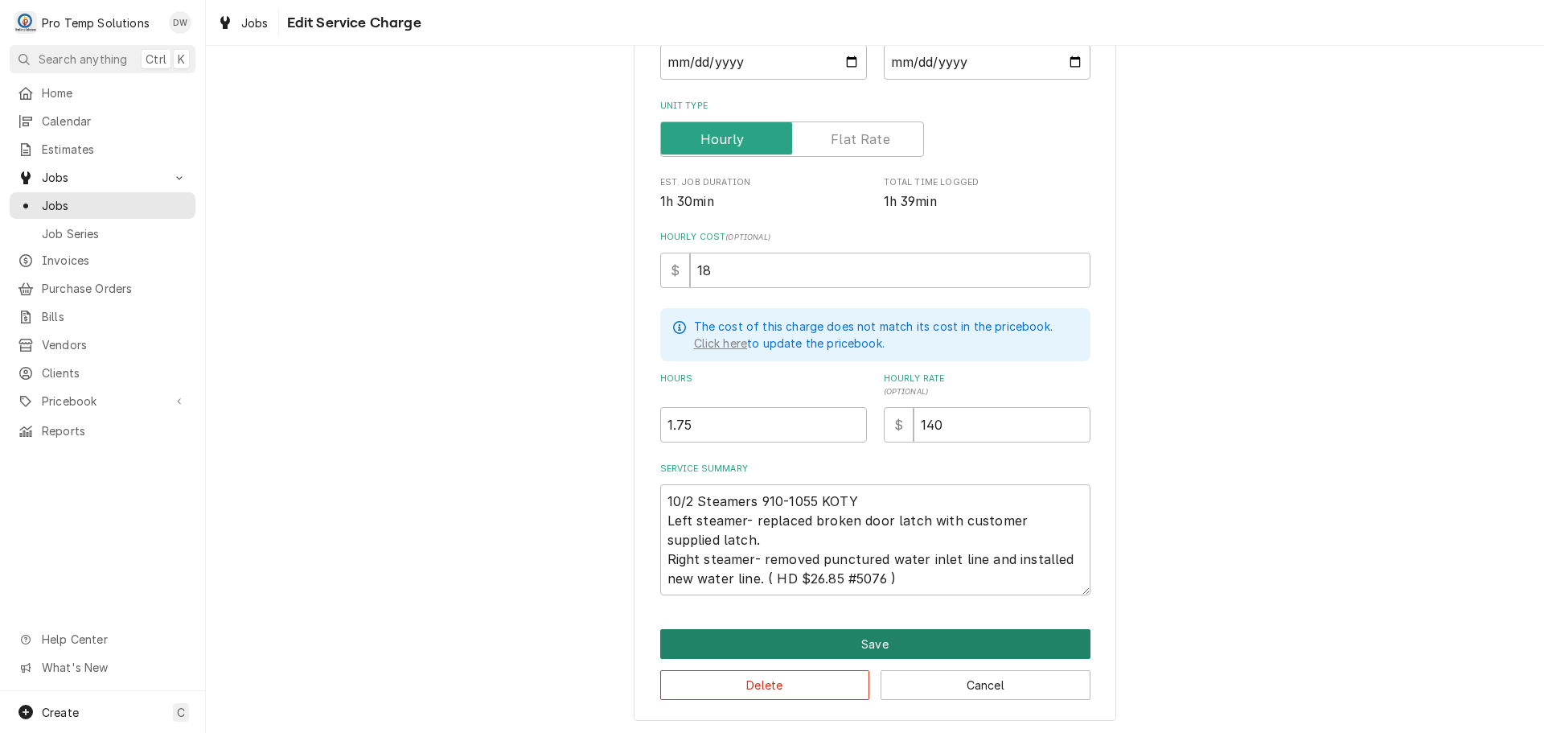
click at [861, 639] on button "Save" at bounding box center [875, 644] width 430 height 30
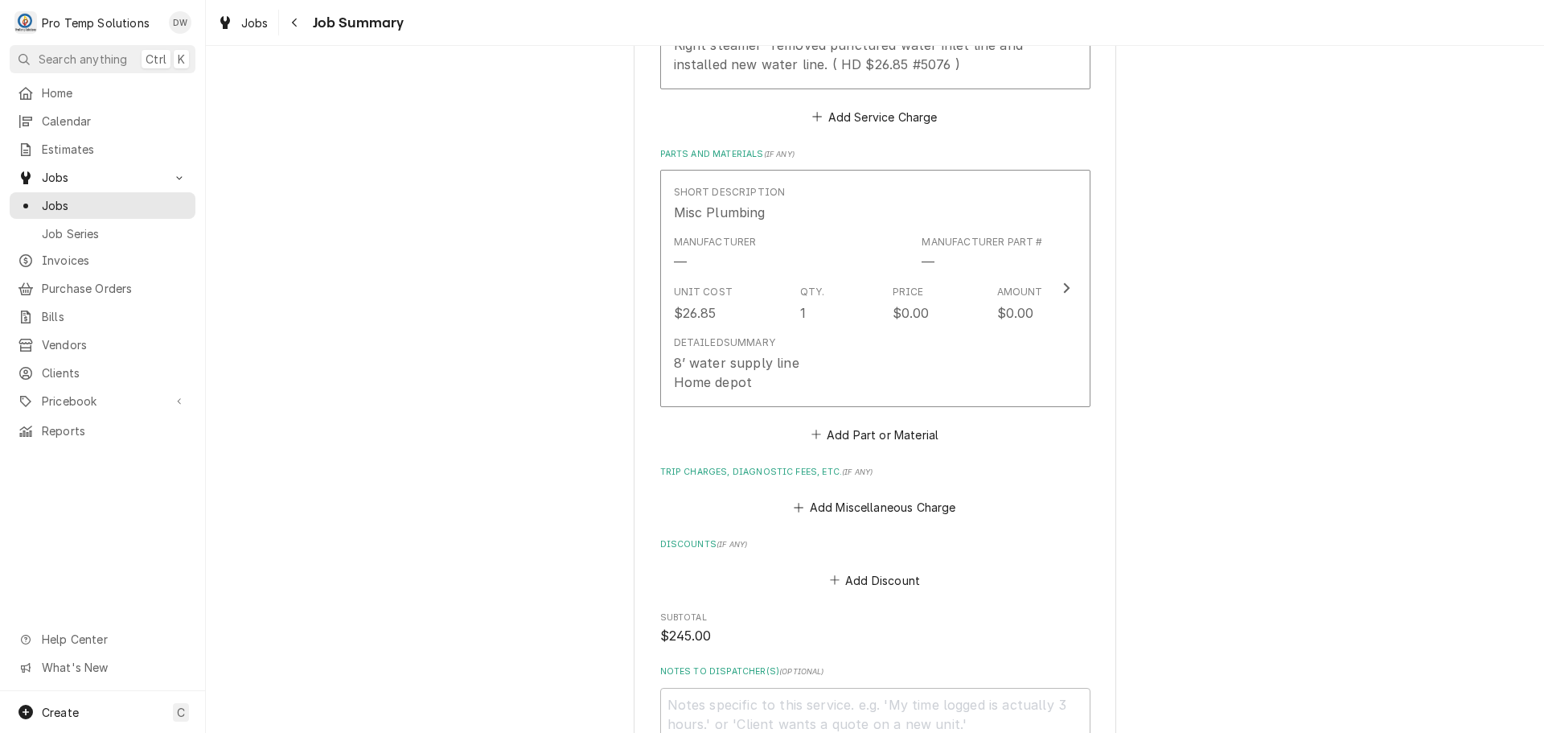
scroll to position [804, 0]
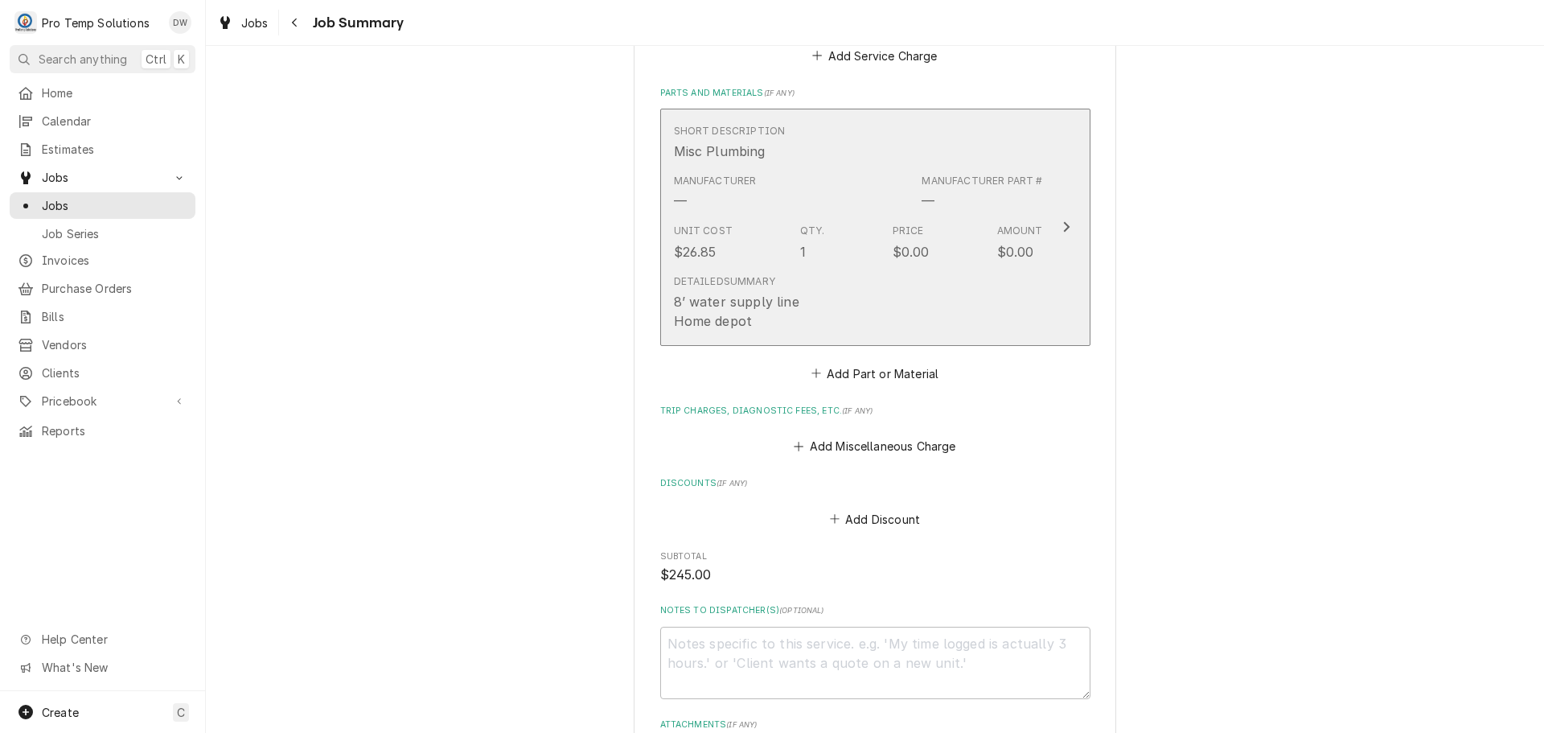
click at [1063, 228] on icon "Update Line Item" at bounding box center [1066, 227] width 6 height 10
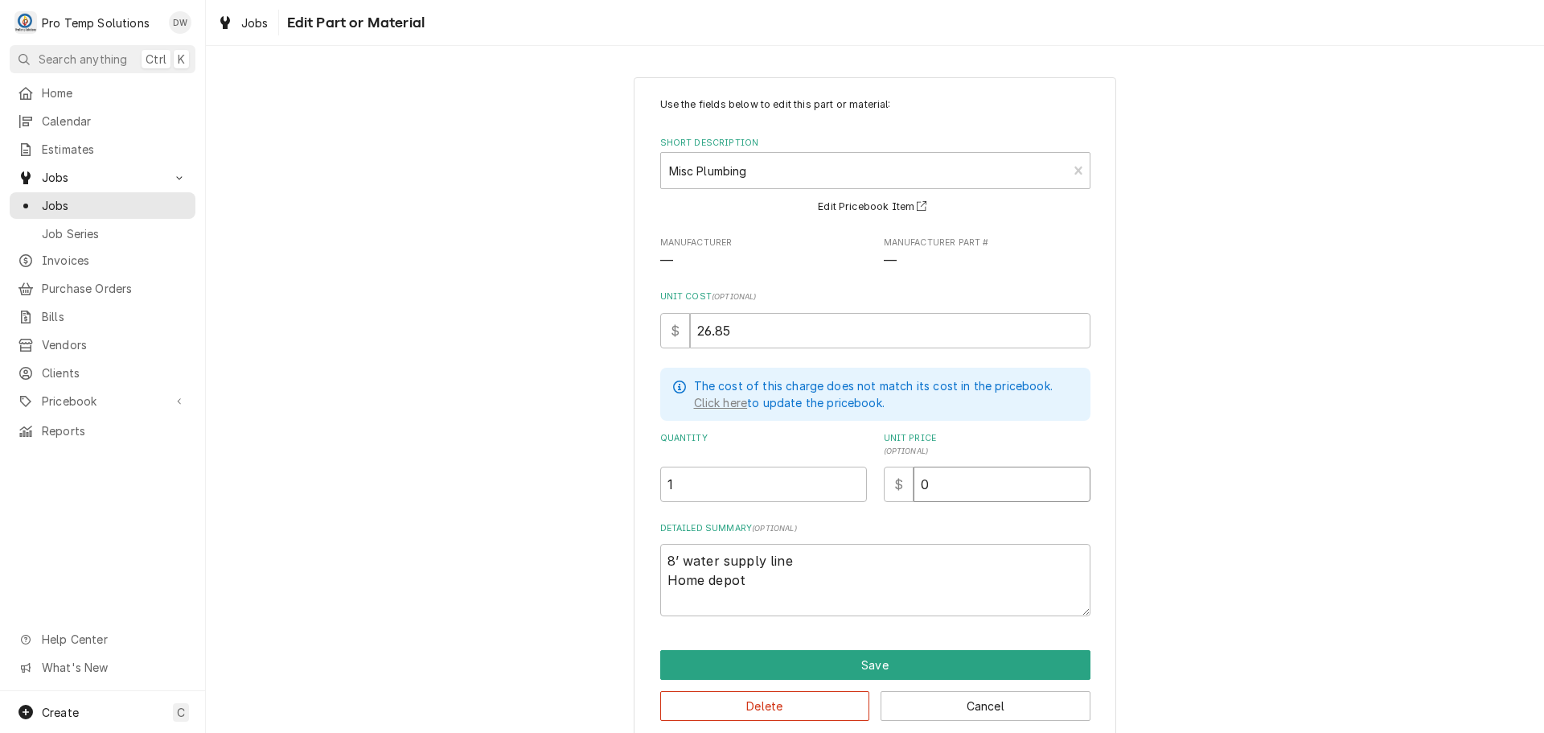
click at [936, 490] on input "0" at bounding box center [1002, 484] width 177 height 35
type textarea "x"
type input "5"
type textarea "x"
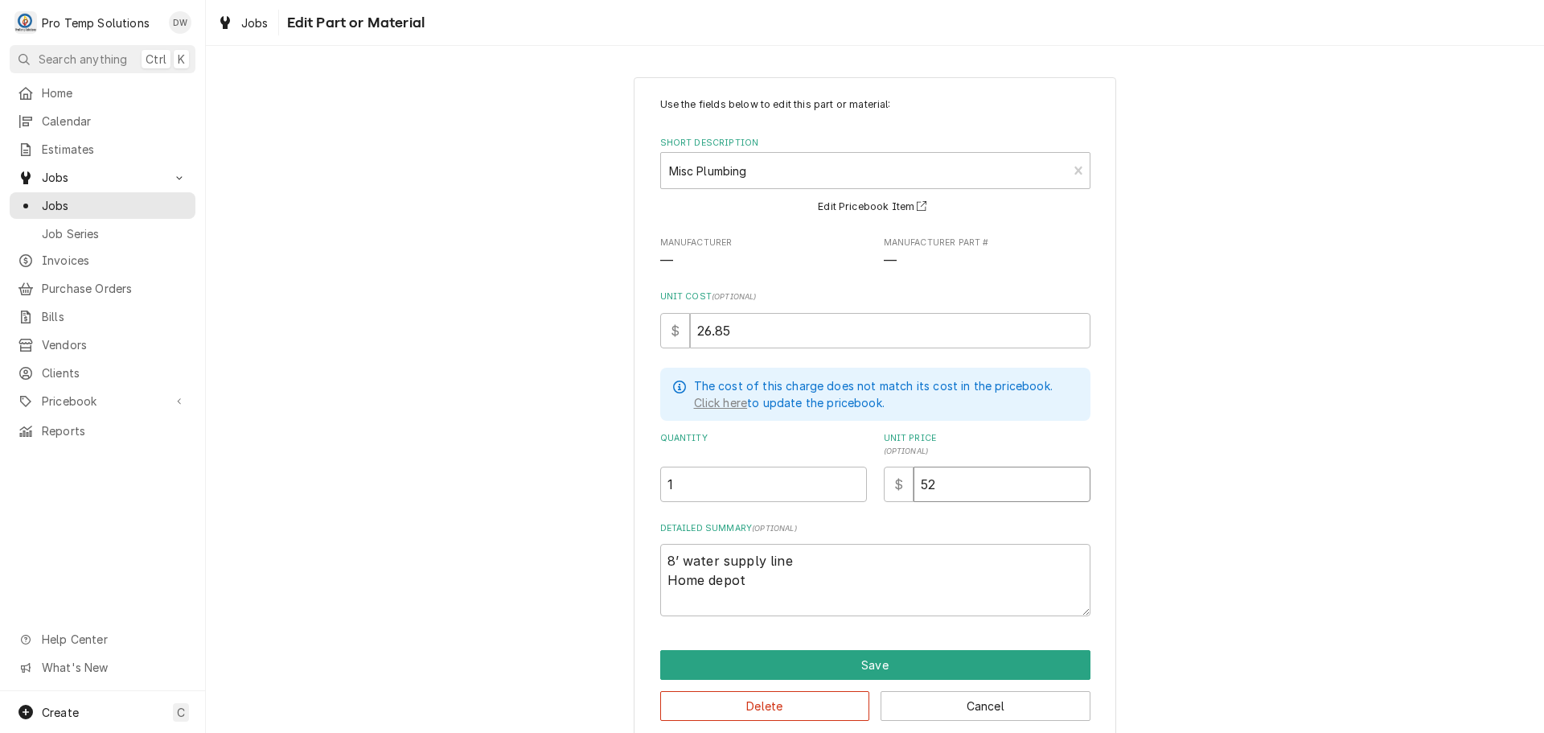
type input "52"
click at [767, 581] on textarea "8’ water supply line Home depot" at bounding box center [875, 580] width 430 height 72
type textarea "x"
type textarea "8’ water supply line Home depot"
type textarea "x"
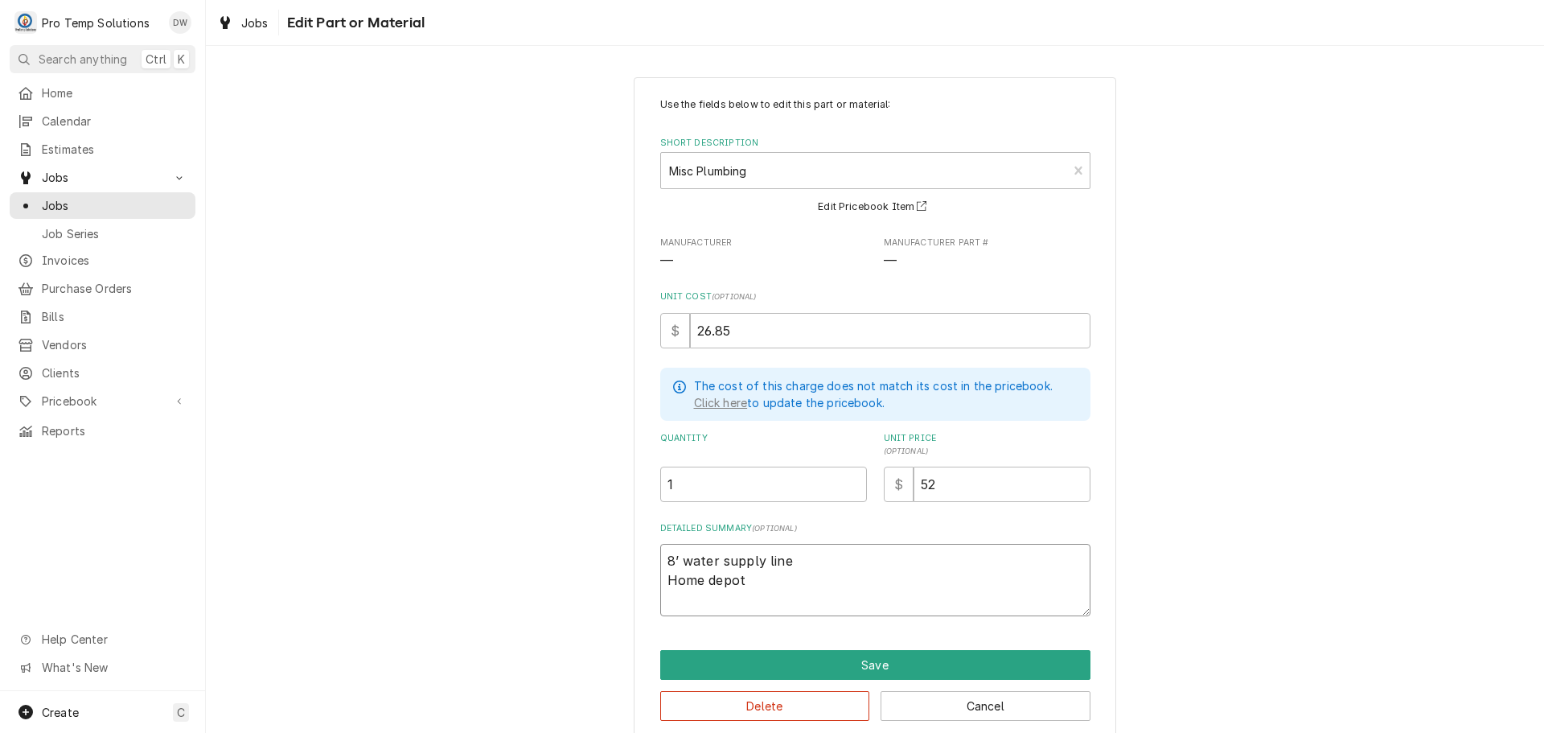
type textarea "8’ water supply line Home depot $"
type textarea "x"
type textarea "8’ water supply line Home depot $2"
type textarea "x"
type textarea "8’ water supply line Home depot $26."
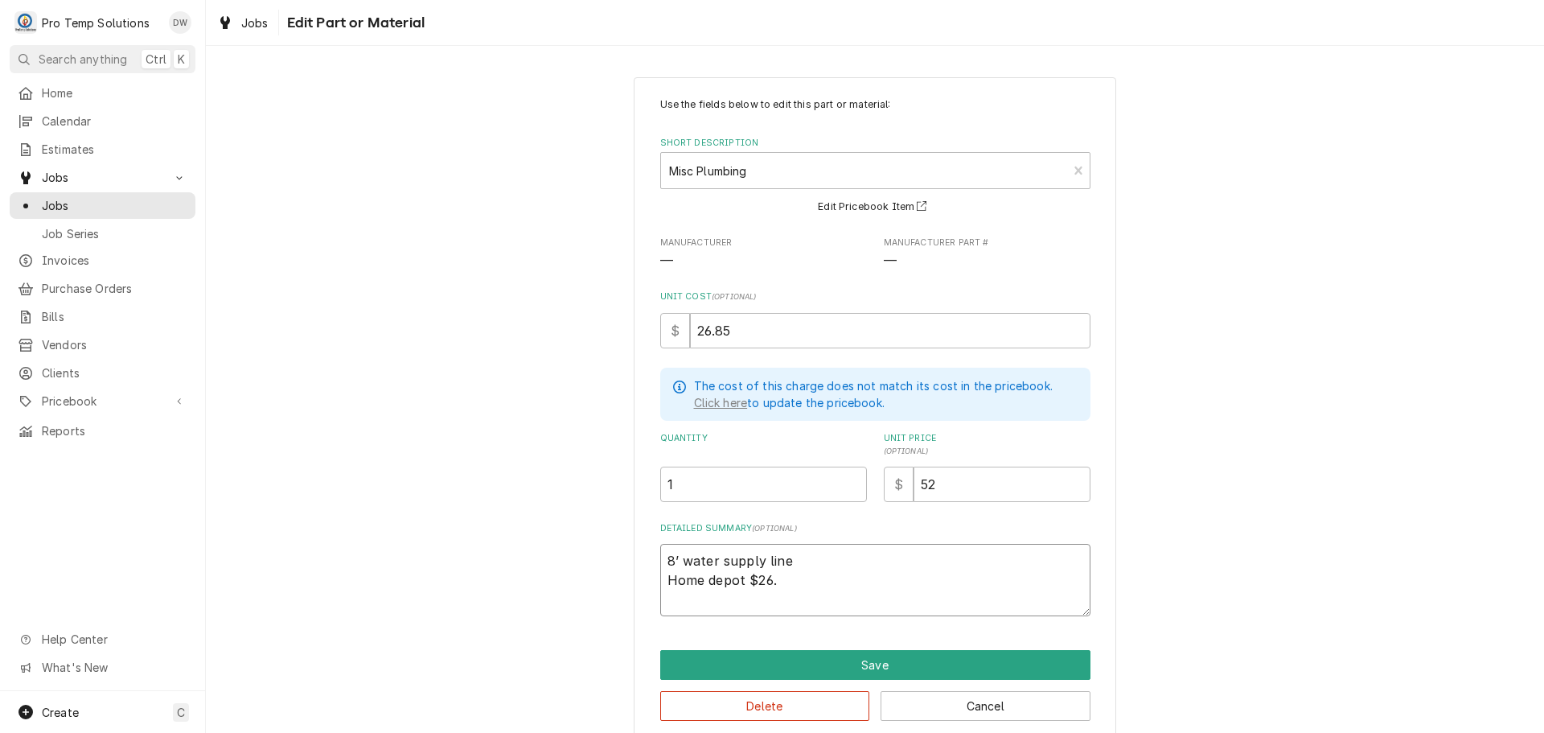
type textarea "x"
type textarea "8’ water supply line Home depot $26."
type textarea "x"
type textarea "8’ water supply line Home depot $26. 8"
type textarea "x"
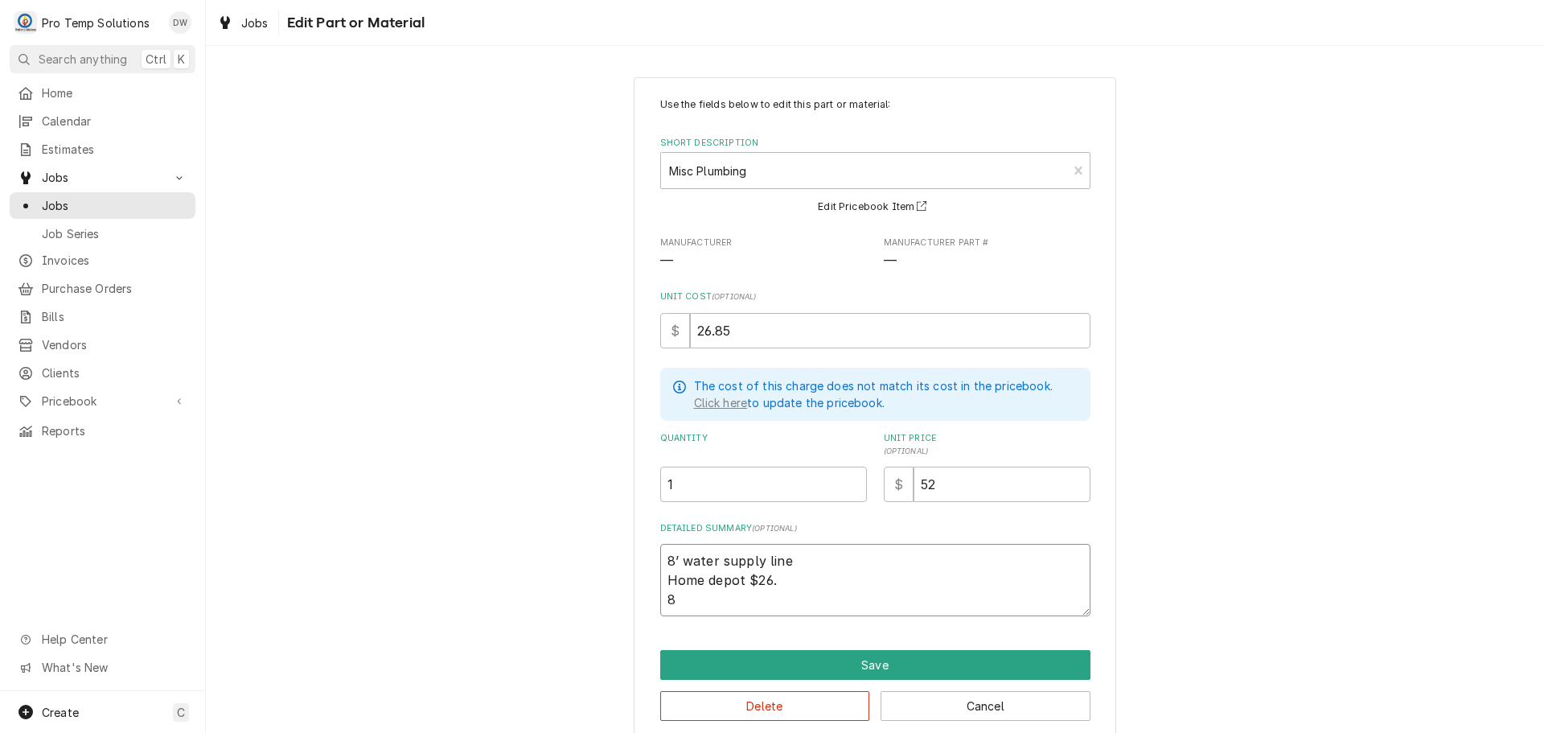
type textarea "8’ water supply line Home depot $26. 85"
type textarea "x"
type textarea "8’ water supply line Home depot $26. 8"
type textarea "x"
type textarea "8’ water supply line Home depot $26."
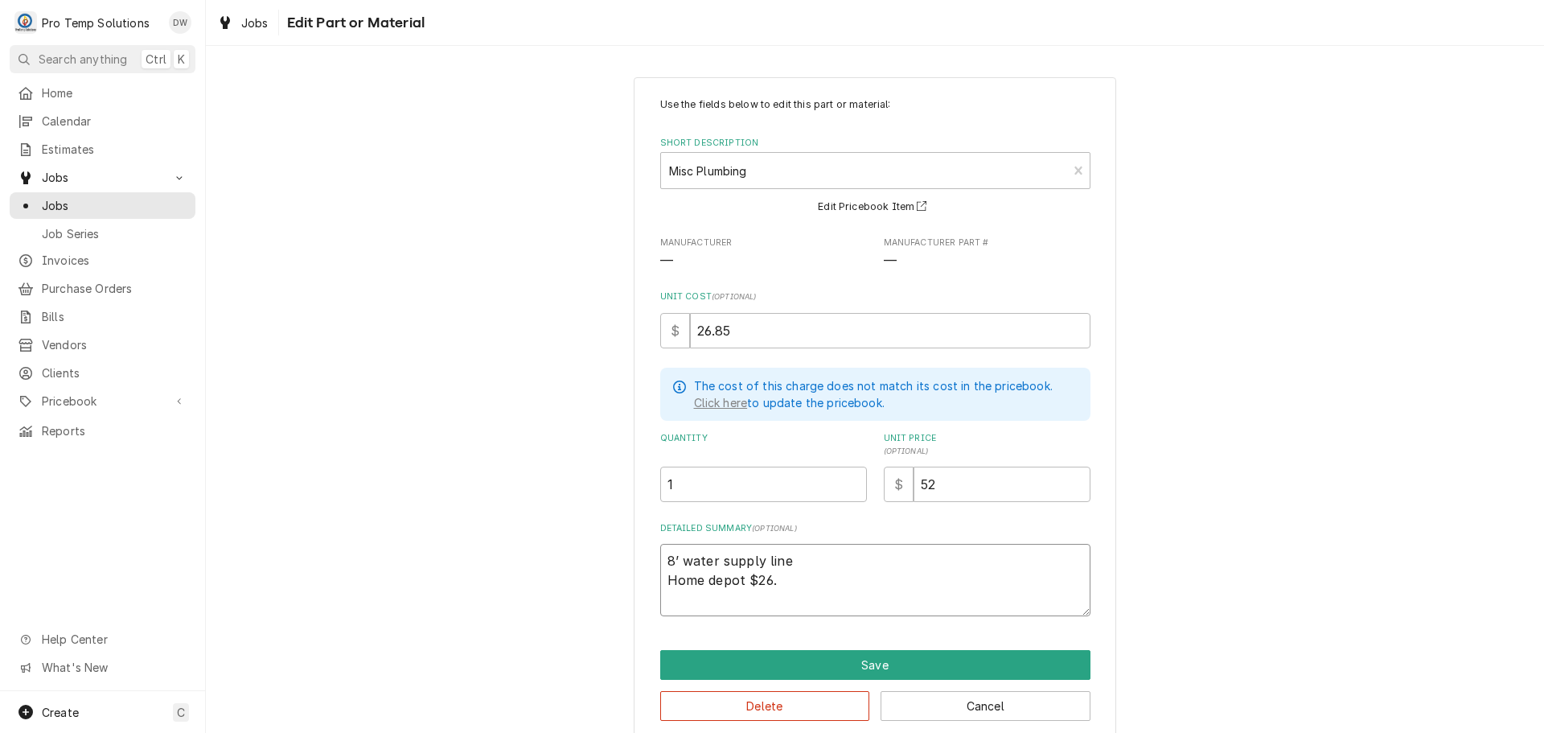
type textarea "x"
type textarea "8’ water supply line Home depot $26."
type textarea "x"
type textarea "8’ water supply line Home depot $26"
type textarea "x"
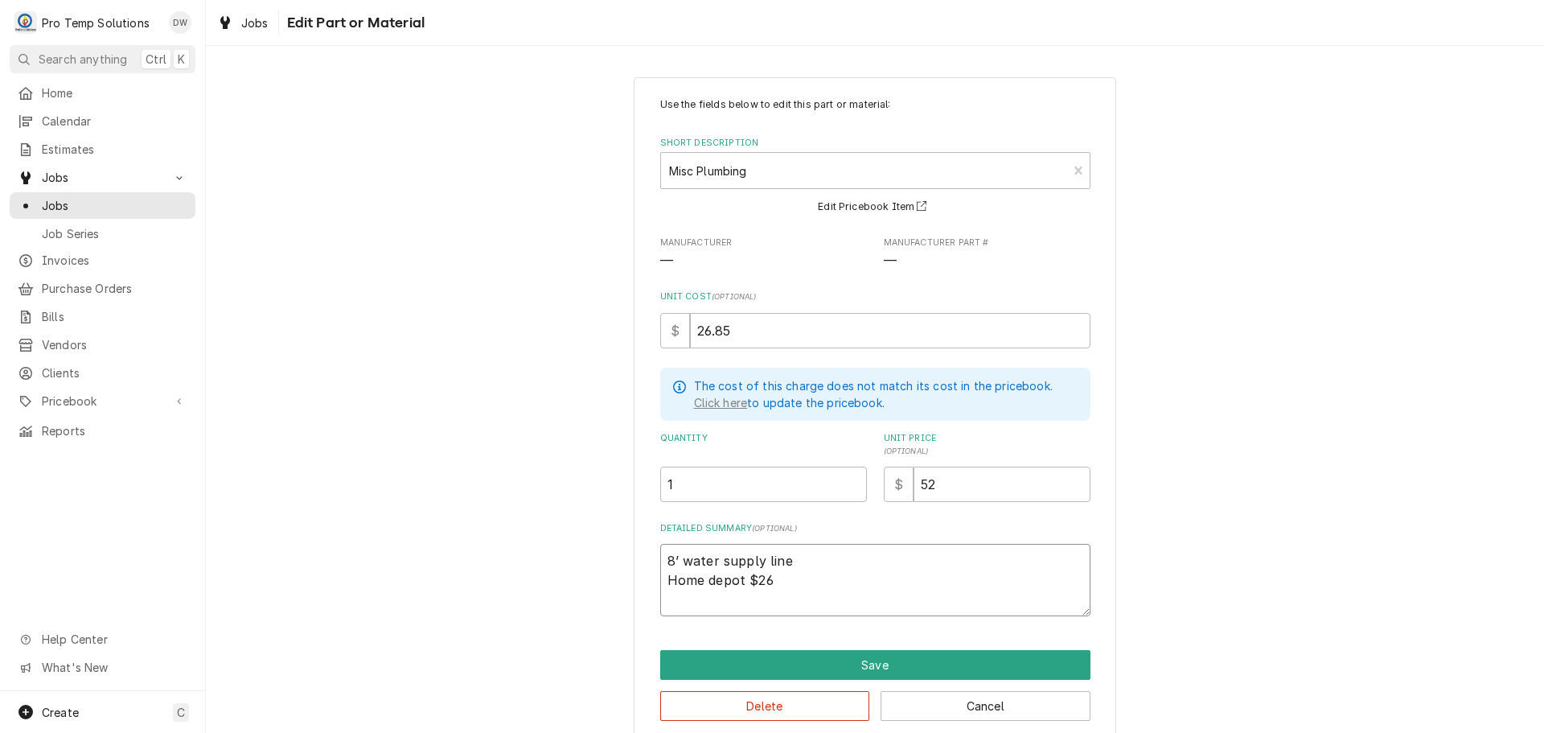
type textarea "8’ water supply line Home depot $26."
type textarea "x"
type textarea "8’ water supply line Home depot $26.8"
type textarea "x"
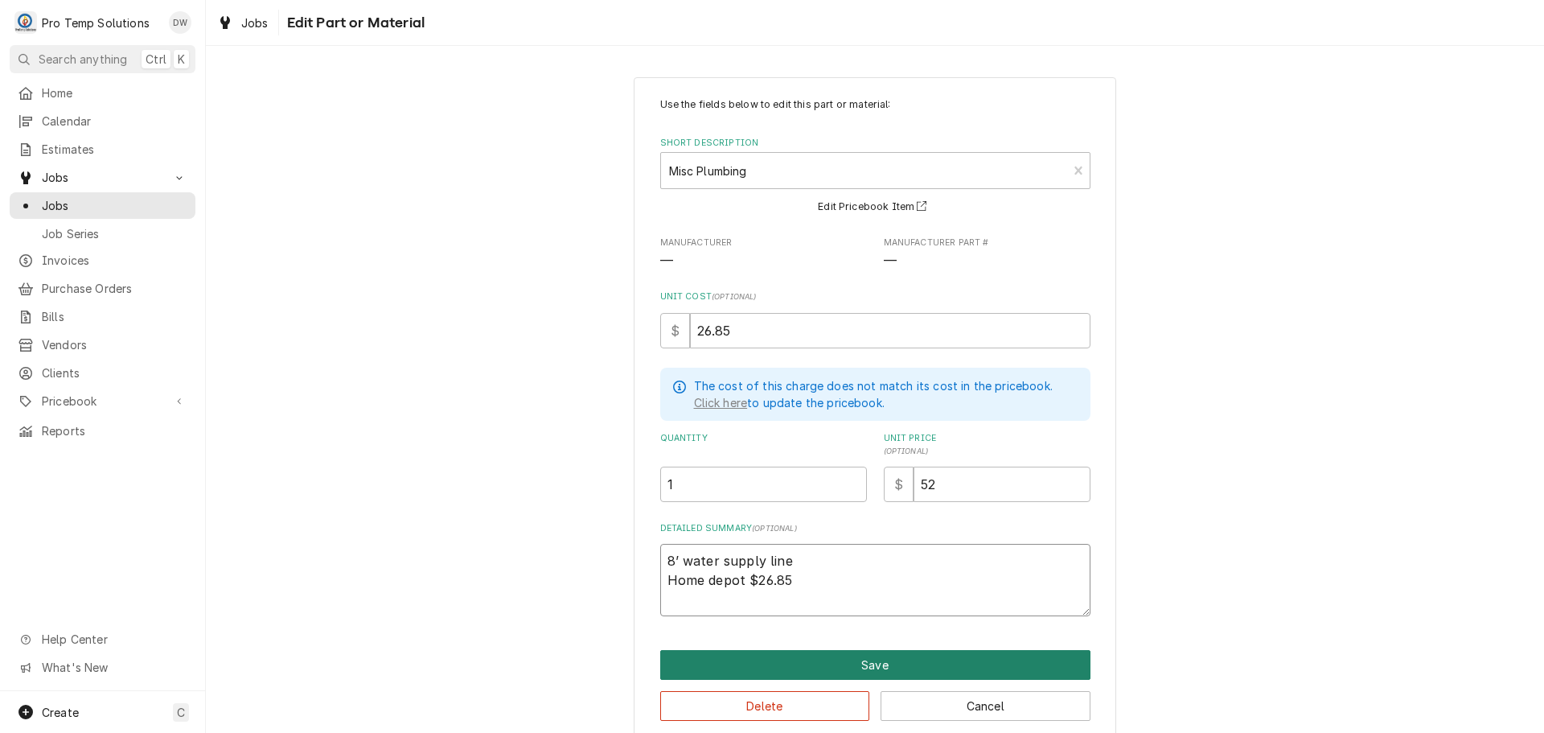
type textarea "8’ water supply line Home depot $26.85"
click at [870, 660] on button "Save" at bounding box center [875, 665] width 430 height 30
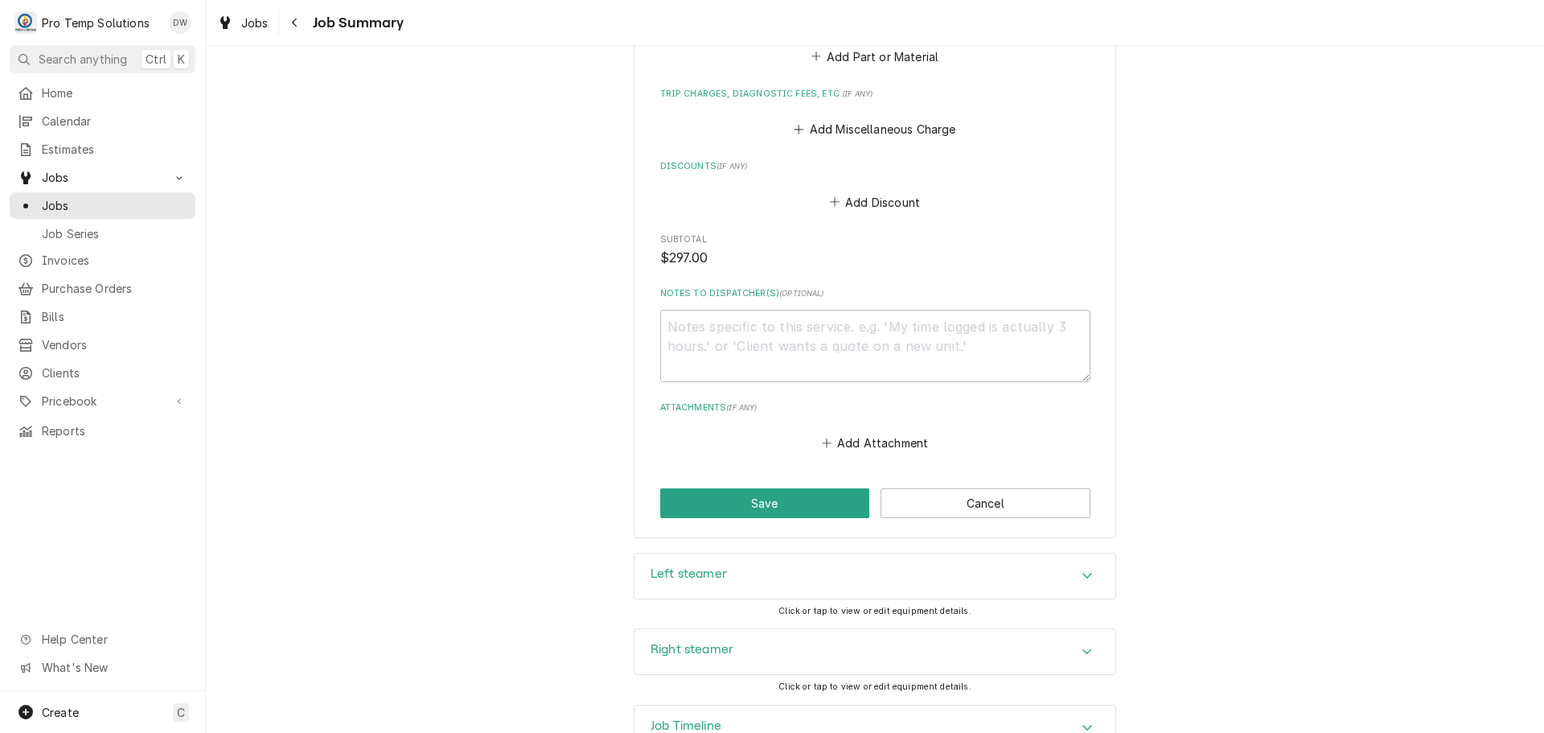
scroll to position [1169, 0]
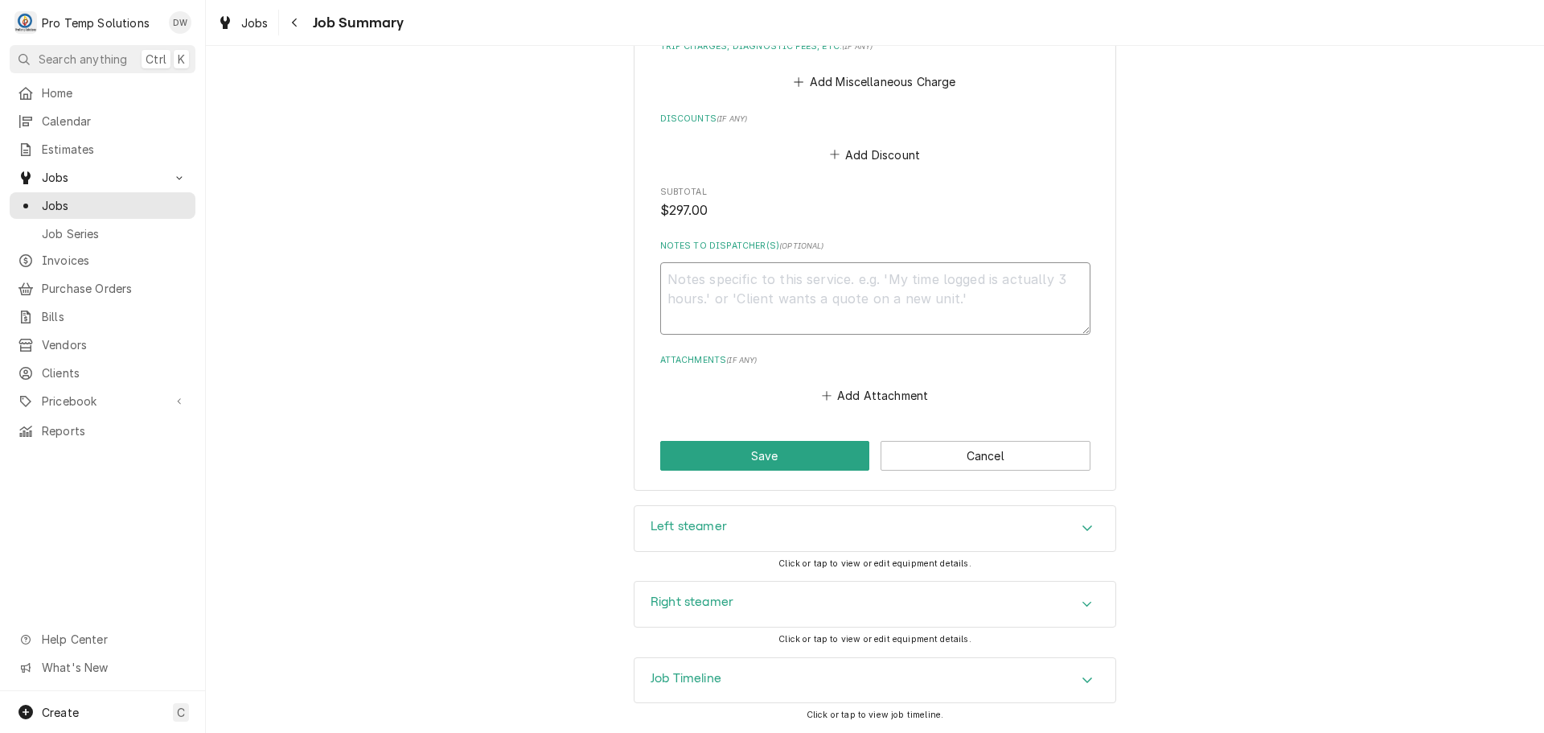
click at [716, 282] on textarea "Notes to Dispatcher(s) ( optional )" at bounding box center [875, 298] width 430 height 72
type textarea "x"
type textarea "#"
type textarea "x"
type textarea "#1"
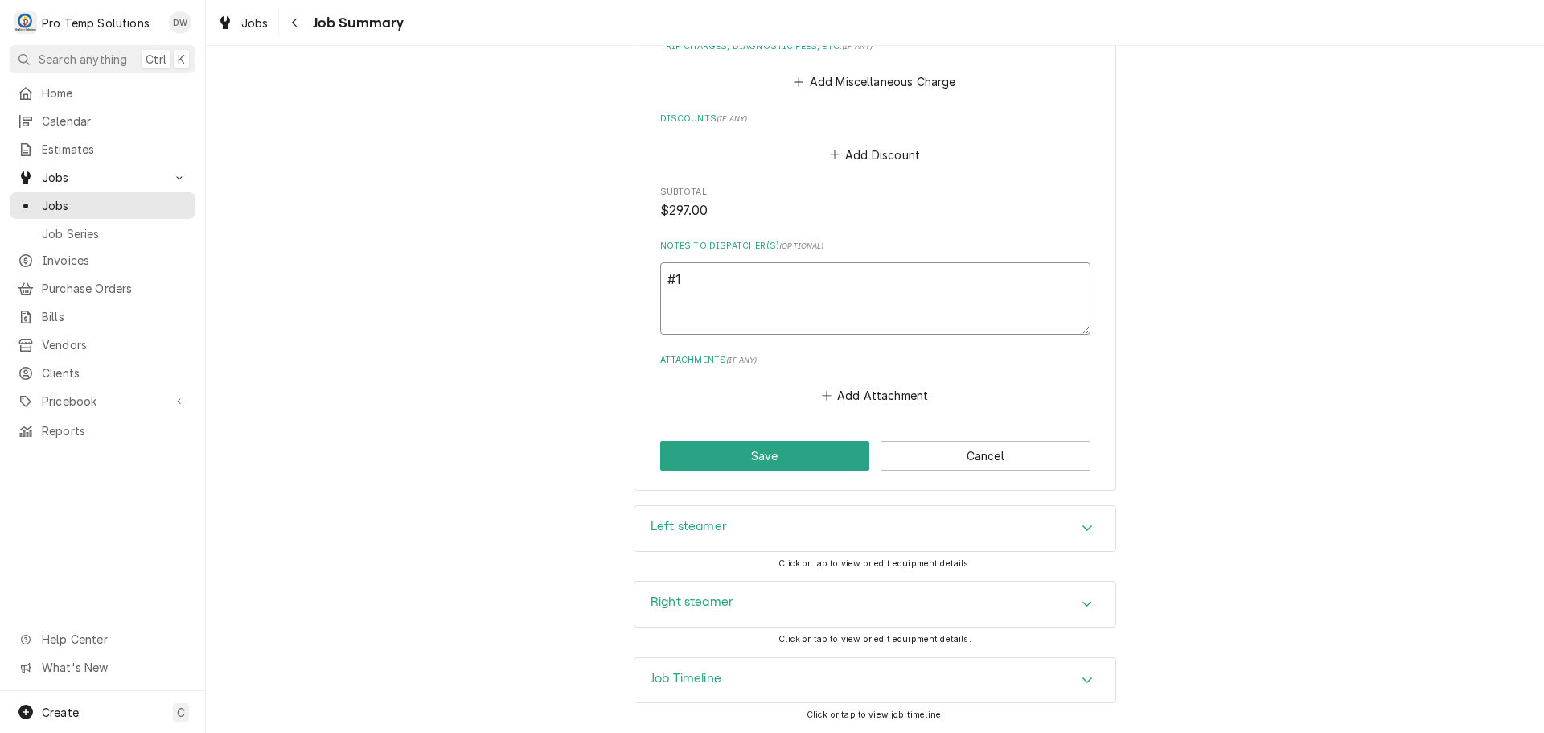
type textarea "x"
type textarea "#10"
type textarea "x"
type textarea "#100"
type textarea "x"
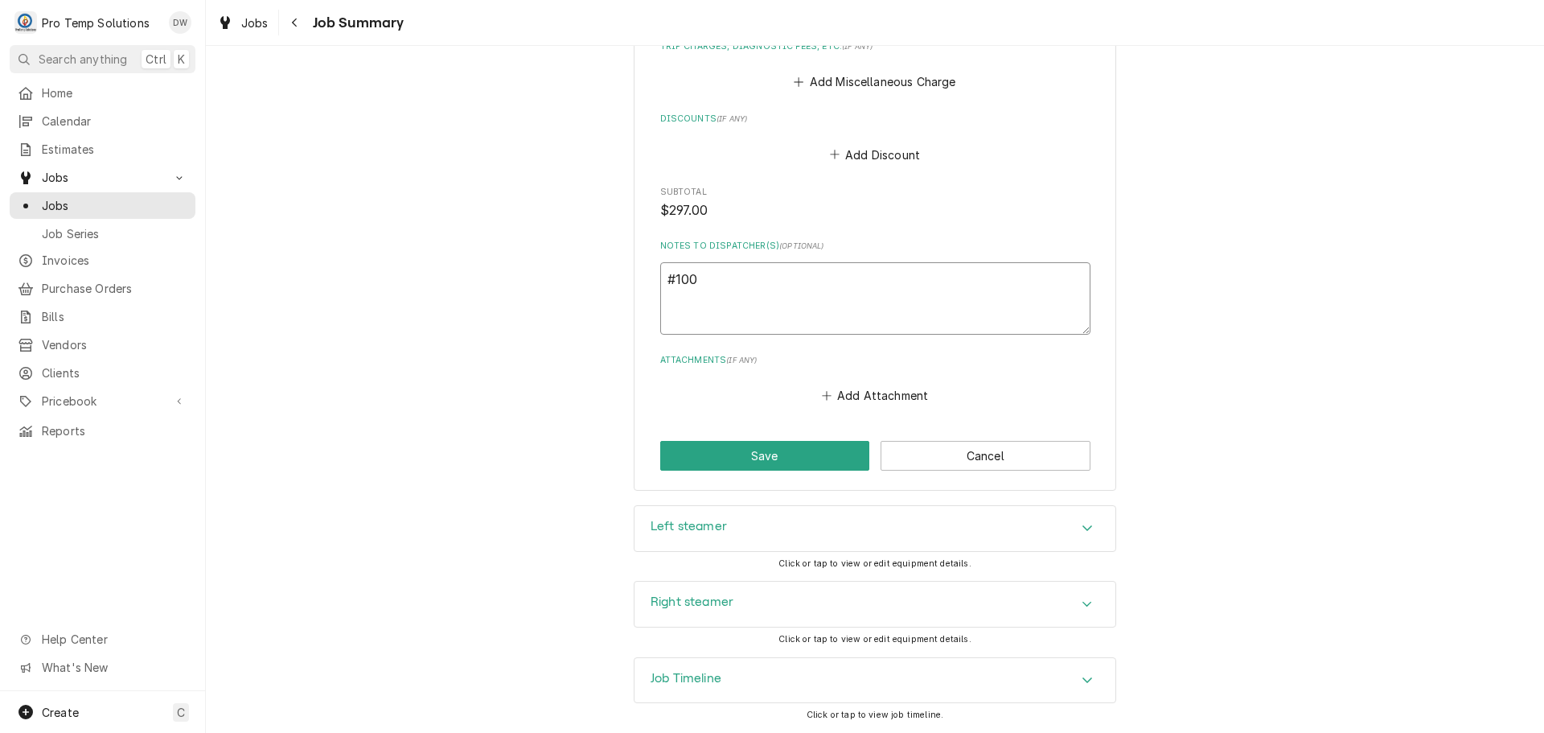
type textarea "#1002"
type textarea "x"
type textarea "#10022"
type textarea "x"
type textarea "#100225"
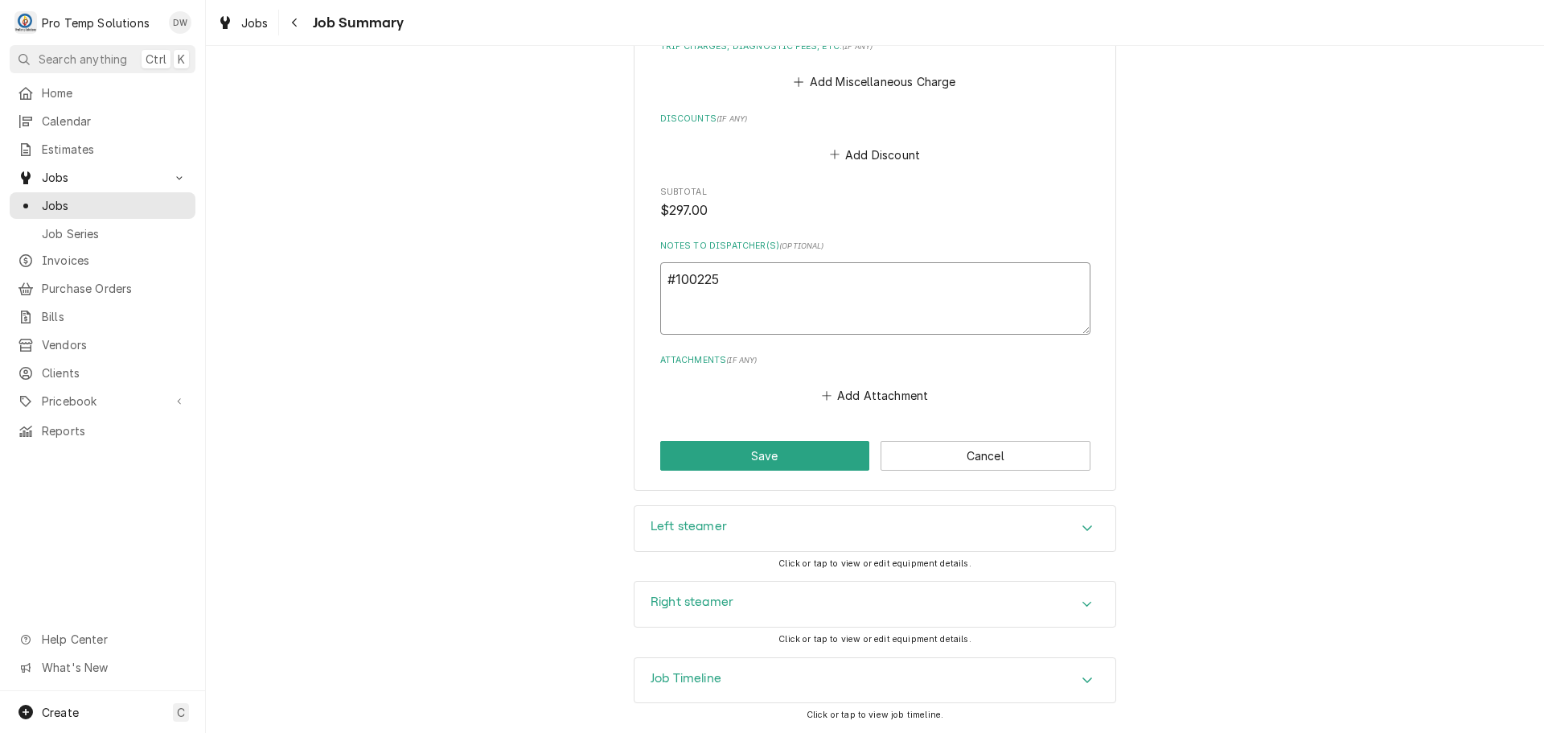
type textarea "x"
type textarea "#1002250"
type textarea "x"
type textarea "#10022500"
type textarea "x"
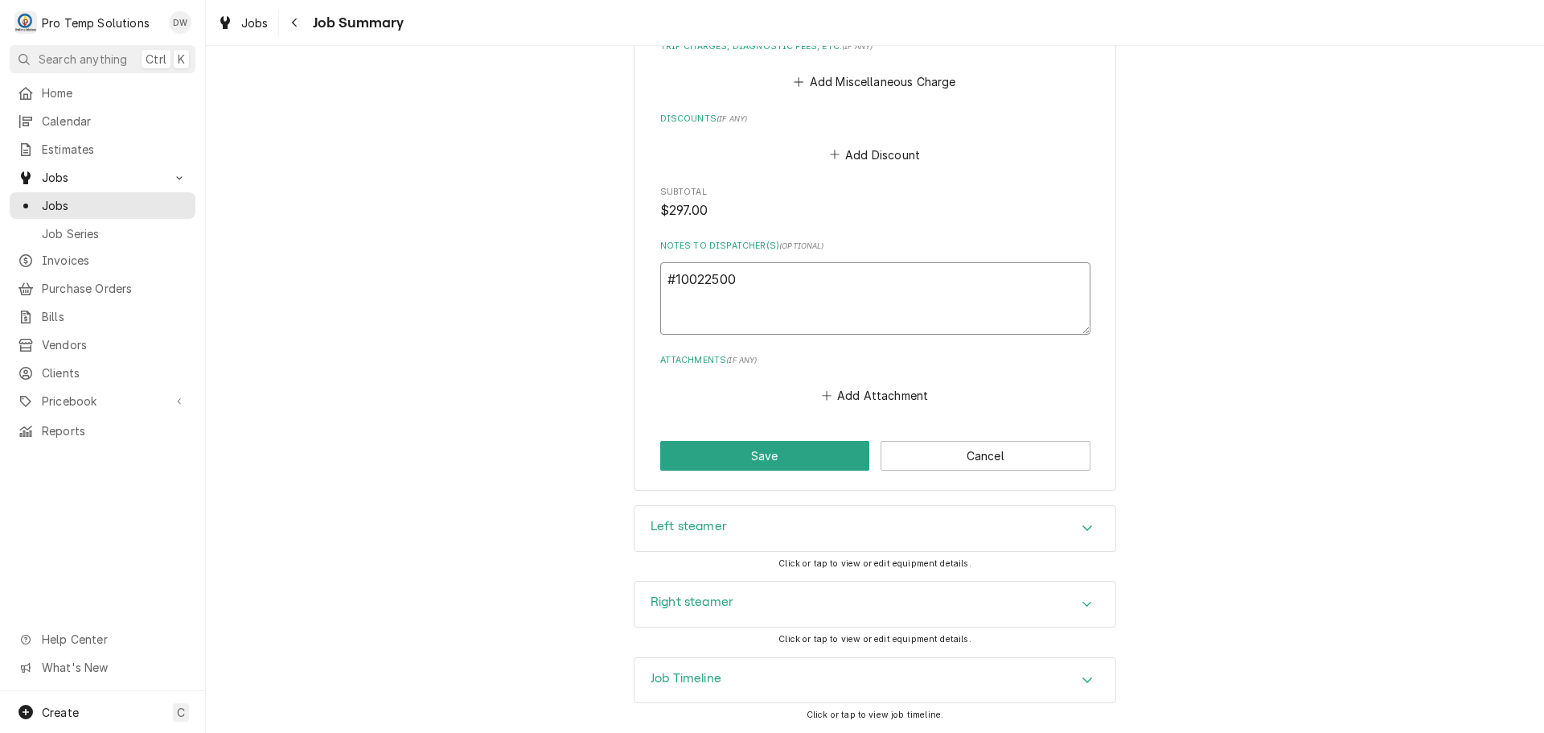
type textarea "#100225003"
type textarea "x"
type textarea "#100225003"
type textarea "x"
type textarea "#100225003 S"
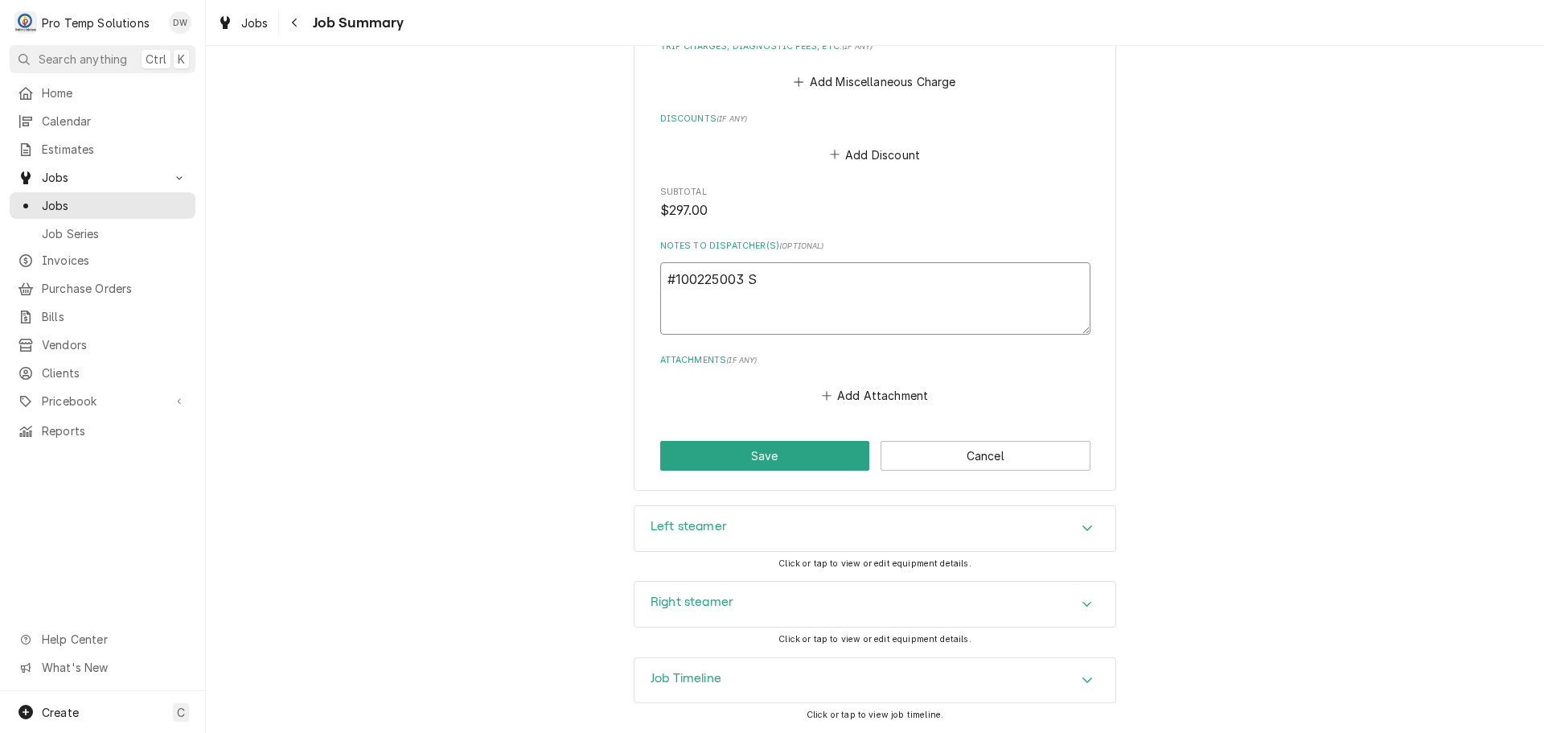
type textarea "x"
type textarea "#100225003 SQ"
type textarea "x"
type textarea "#100225003 SQU"
type textarea "x"
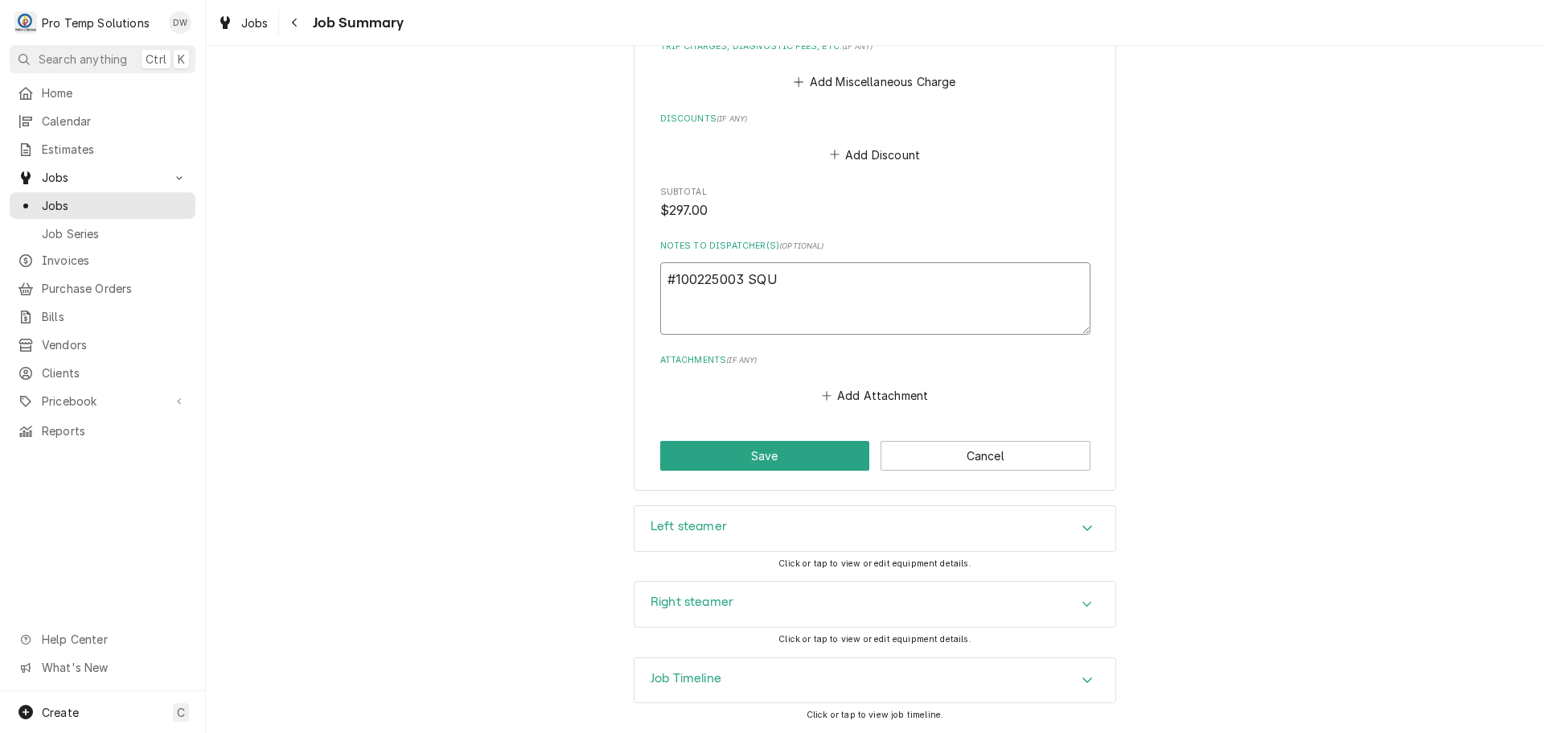
type textarea "#100225003 SQUI"
type textarea "x"
type textarea "#100225003 SQUID"
type textarea "x"
type textarea "#100225003 SQUID'"
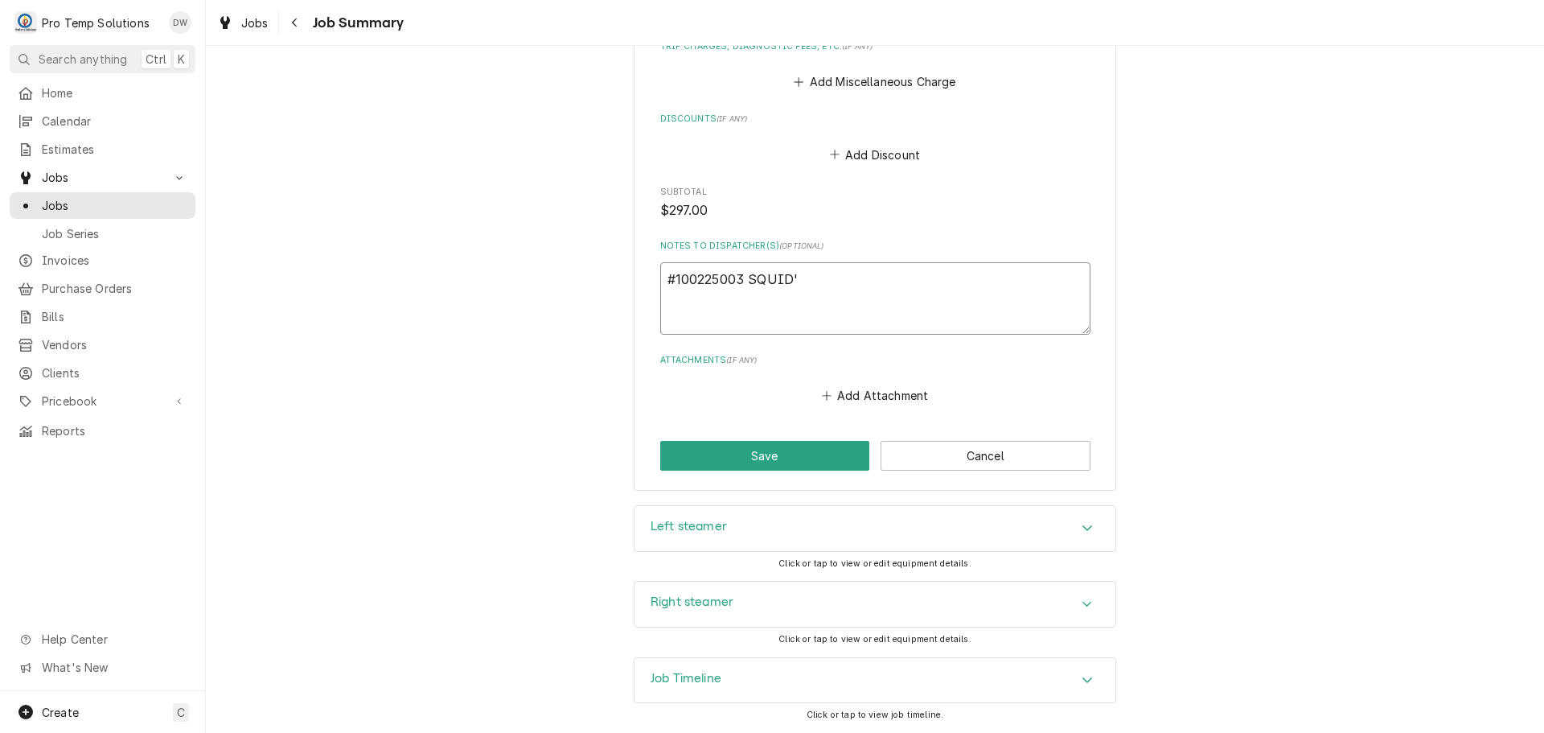
type textarea "x"
type textarea "#100225003 SQUID'S"
type textarea "x"
type textarea "#100225003 SQUID'S-"
type textarea "x"
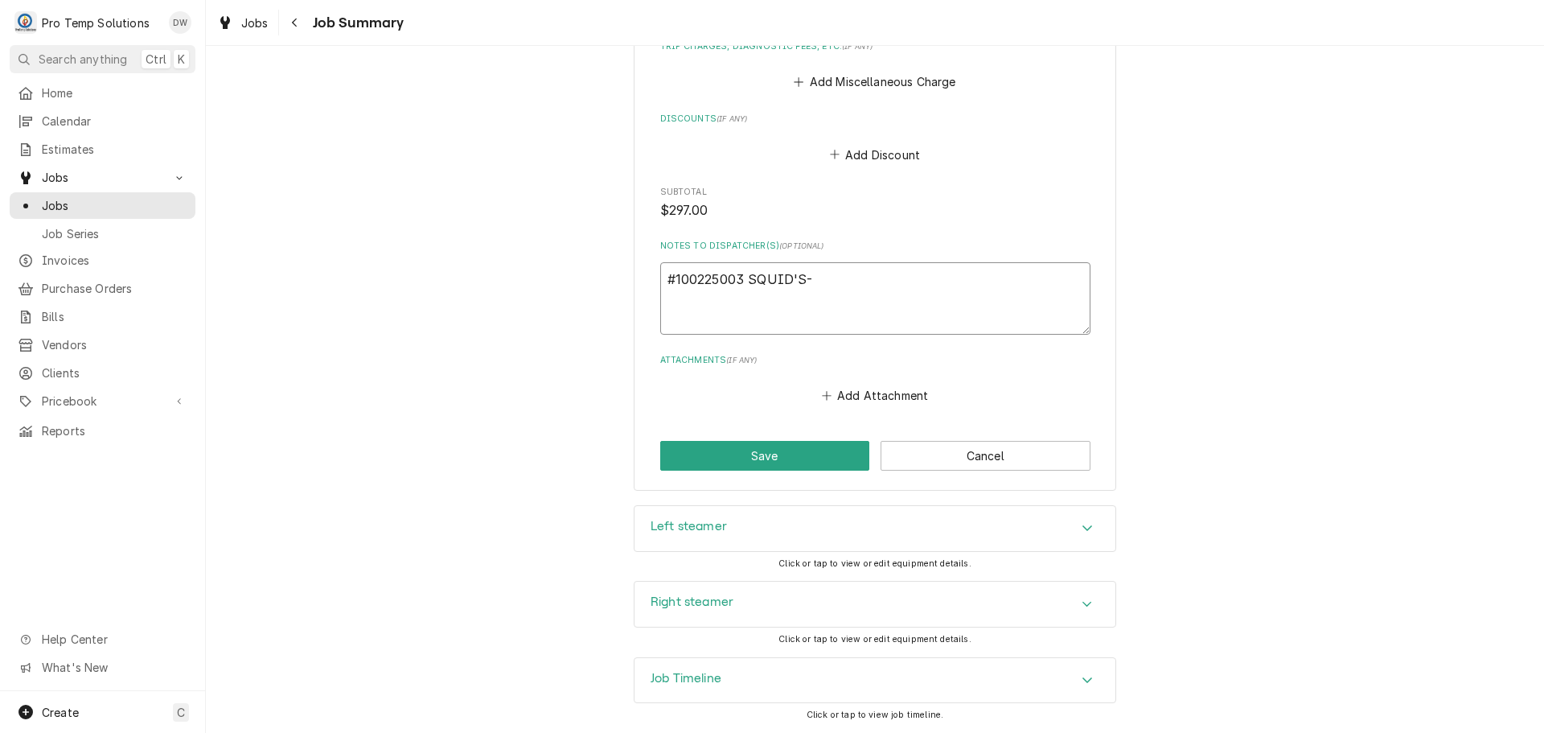
type textarea "#100225003 SQUID'S-"
type textarea "x"
type textarea "#100225003 SQUID'S- L"
type textarea "x"
type textarea "#100225003 SQUID'S- L/"
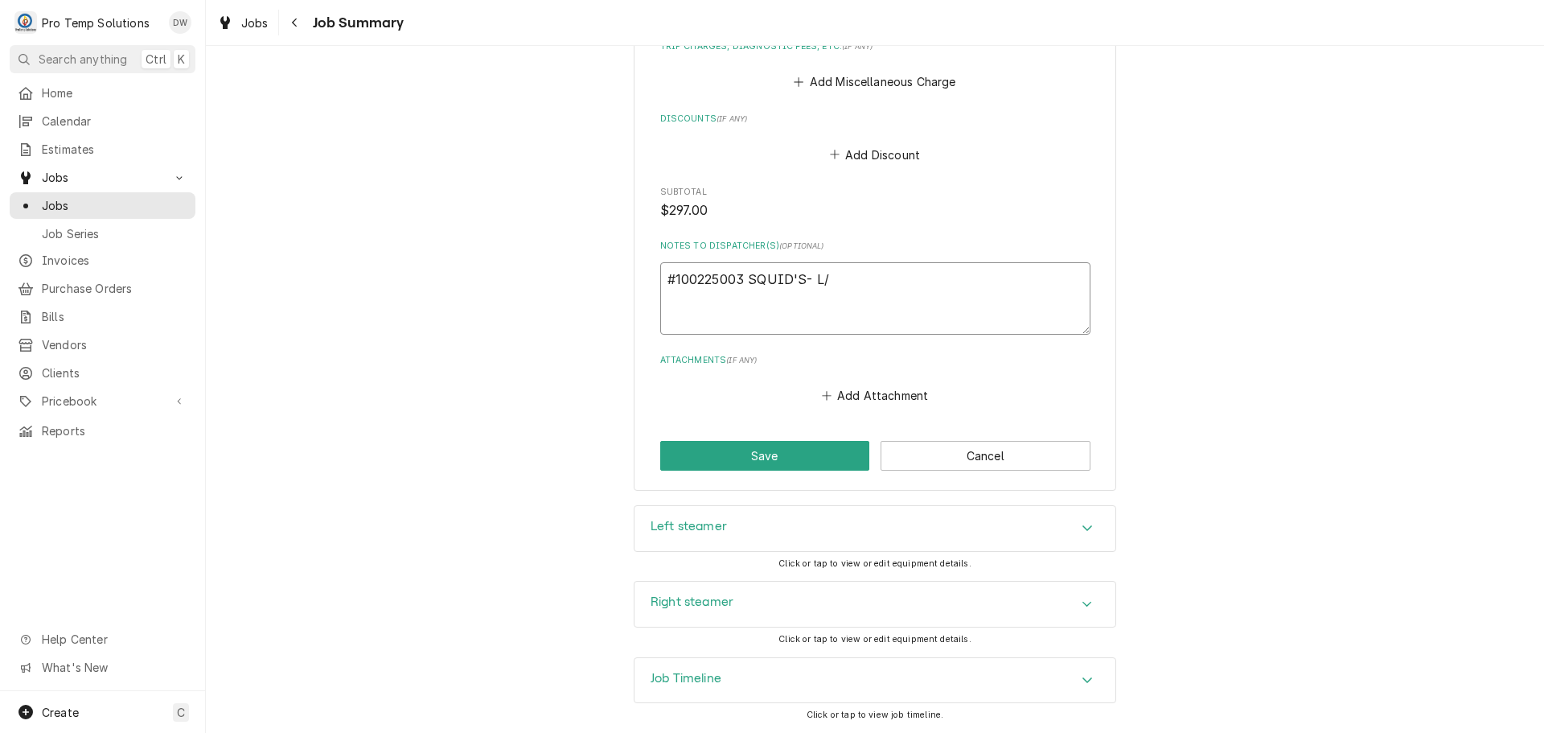
type textarea "x"
type textarea "#100225003 SQUID'S- L/R"
type textarea "x"
type textarea "#100225003 SQUID'S- L/R"
type textarea "x"
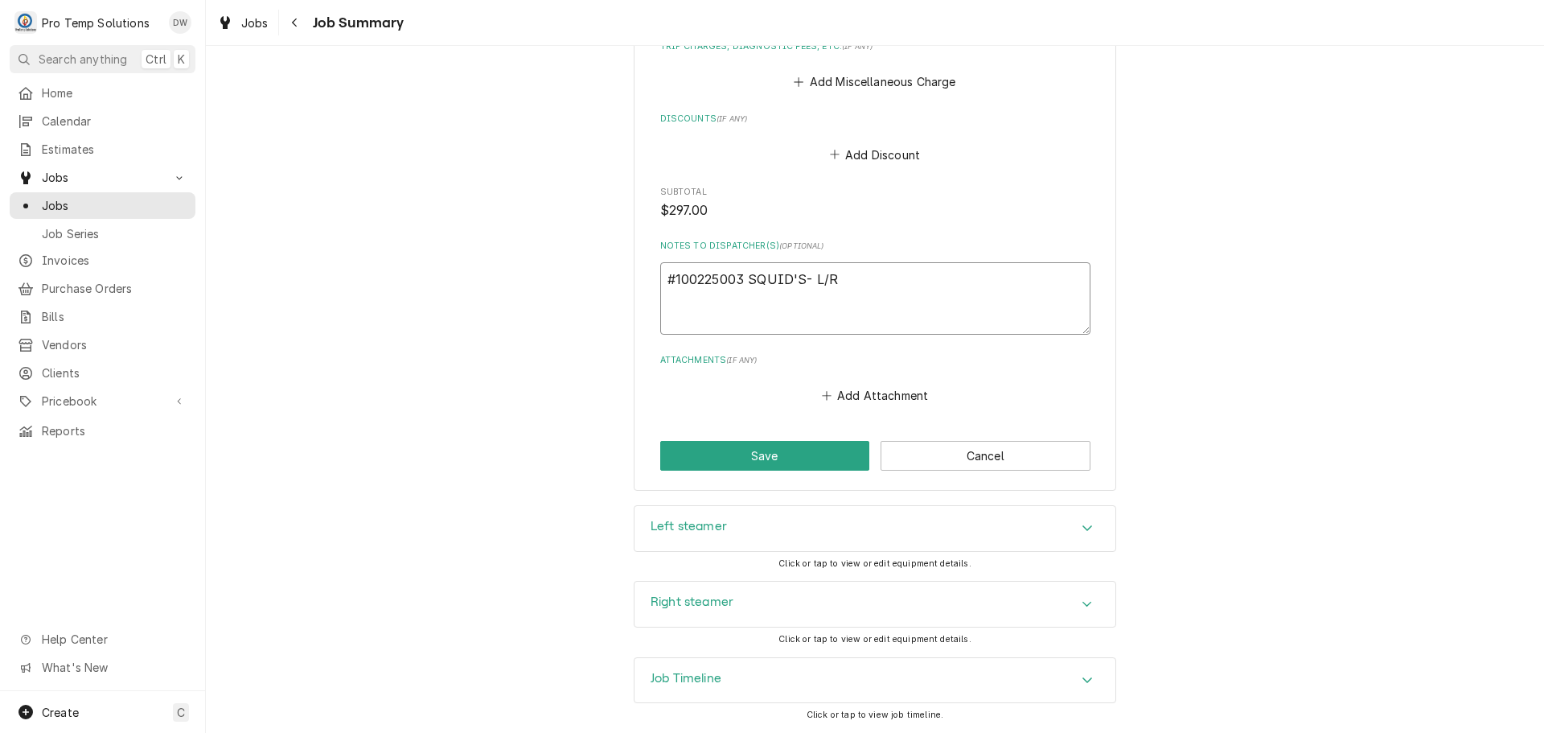
type textarea "#100225003 SQUID'S- L/R S"
type textarea "x"
type textarea "#100225003 SQUID'S- L/R ST"
type textarea "x"
type textarea "#100225003 SQUID'S- L/R STE"
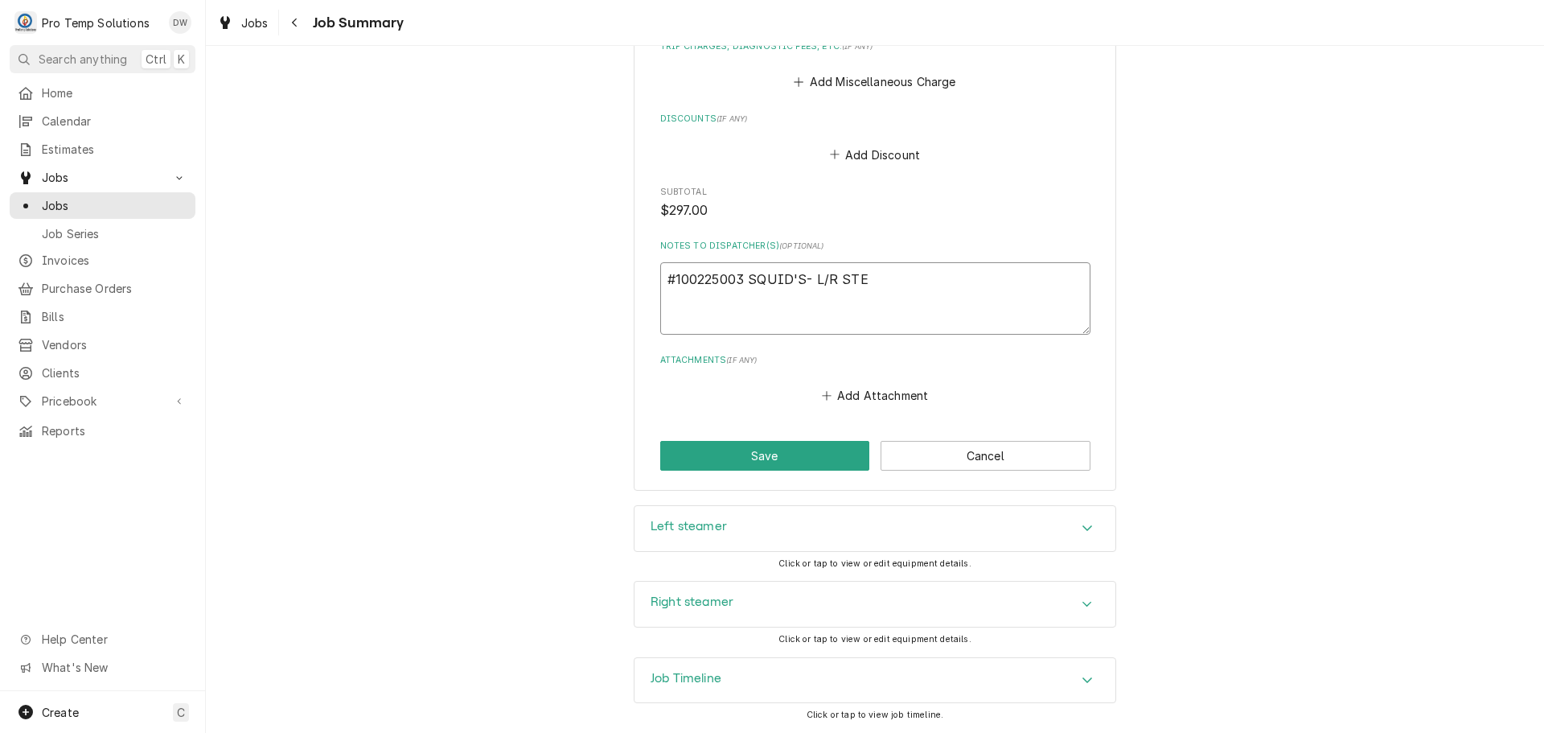
type textarea "x"
type textarea "#100225003 SQUID'S- L/R STEA"
type textarea "x"
type textarea "#100225003 SQUID'S- L/R STEAM"
type textarea "x"
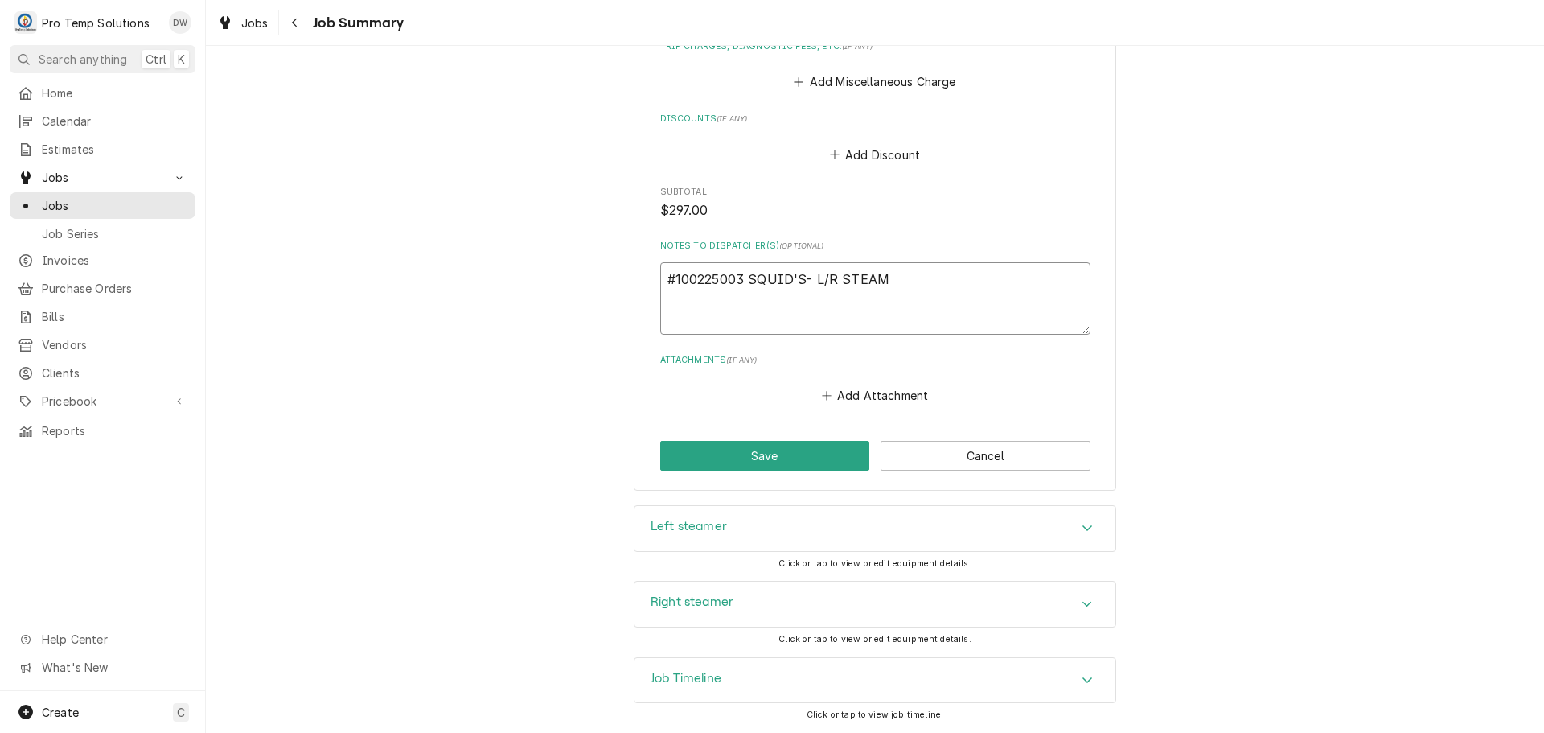
type textarea "#100225003 SQUID'S- L/R STEAME"
type textarea "x"
type textarea "#100225003 SQUID'S- L/R STEAMER"
type textarea "x"
type textarea "#100225003 SQUID'S- L/R STEAMERS"
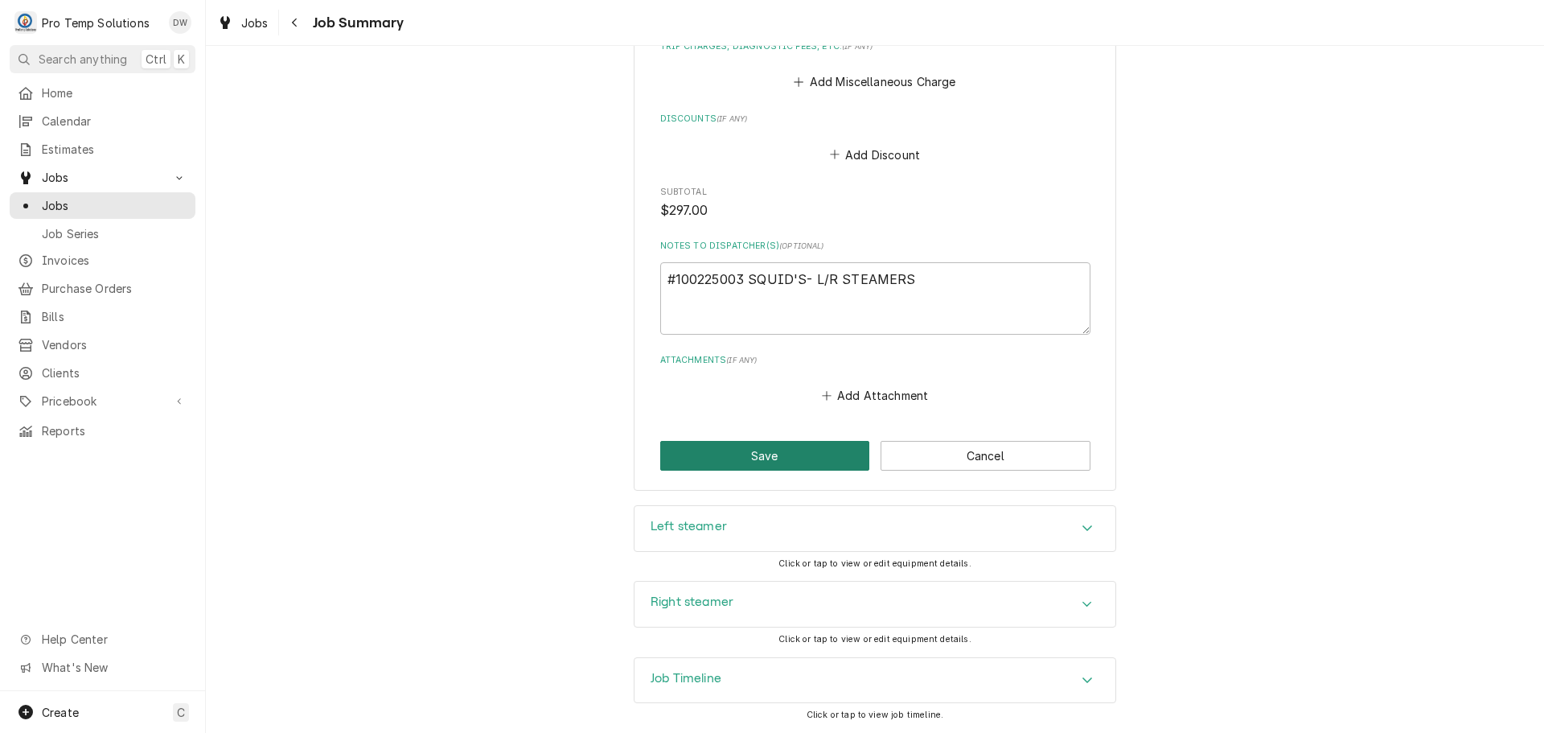
click at [771, 448] on button "Save" at bounding box center [765, 456] width 210 height 30
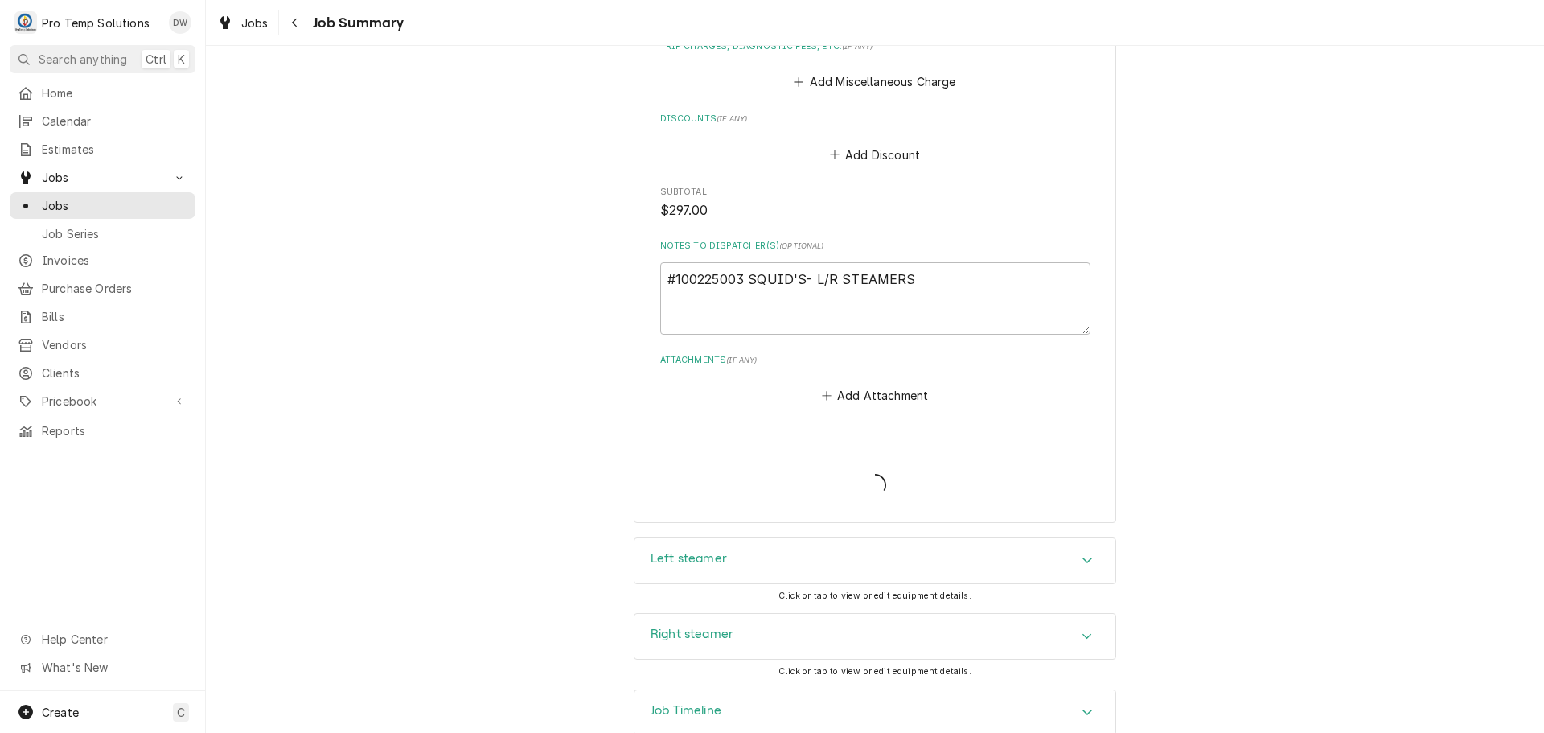
type textarea "x"
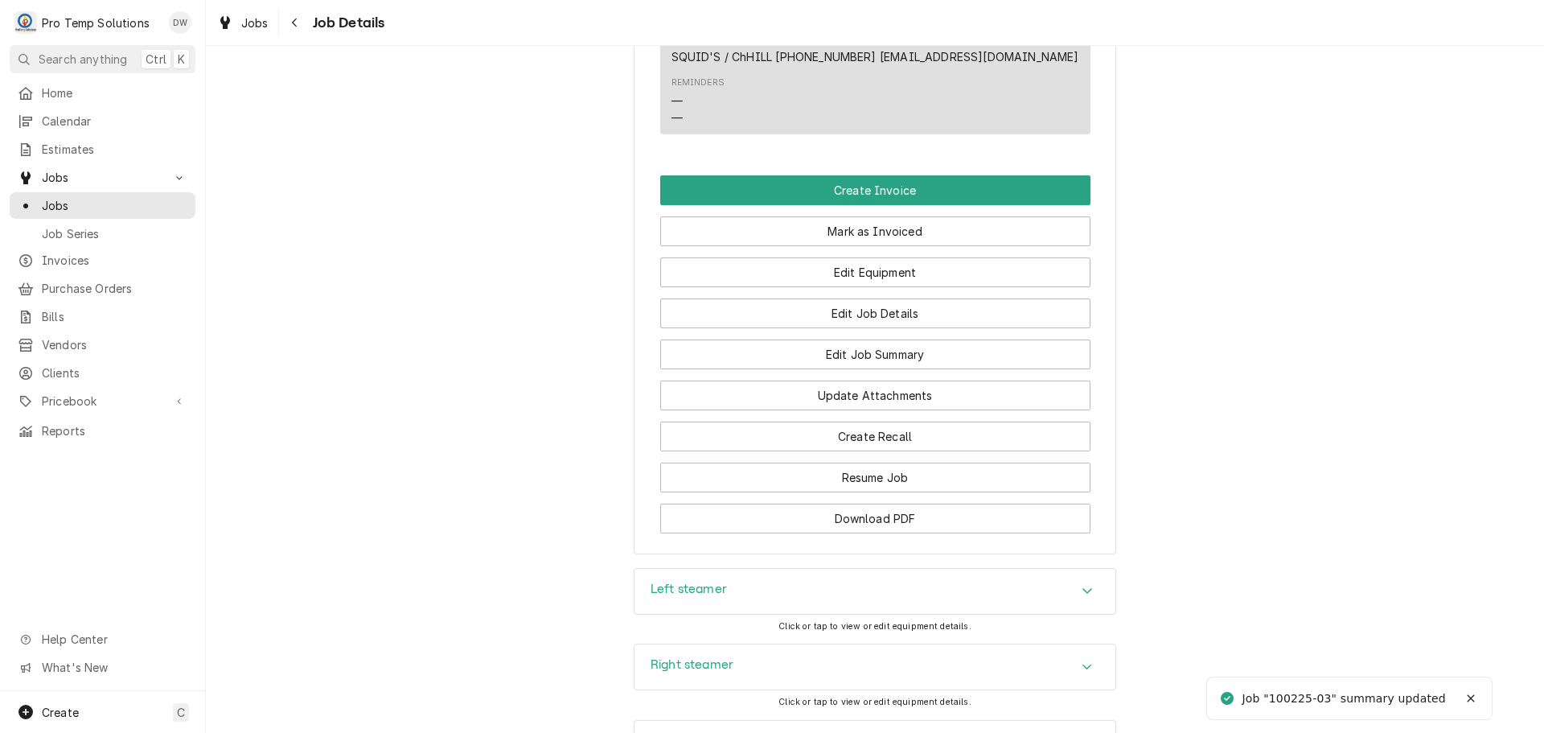
scroll to position [1046, 0]
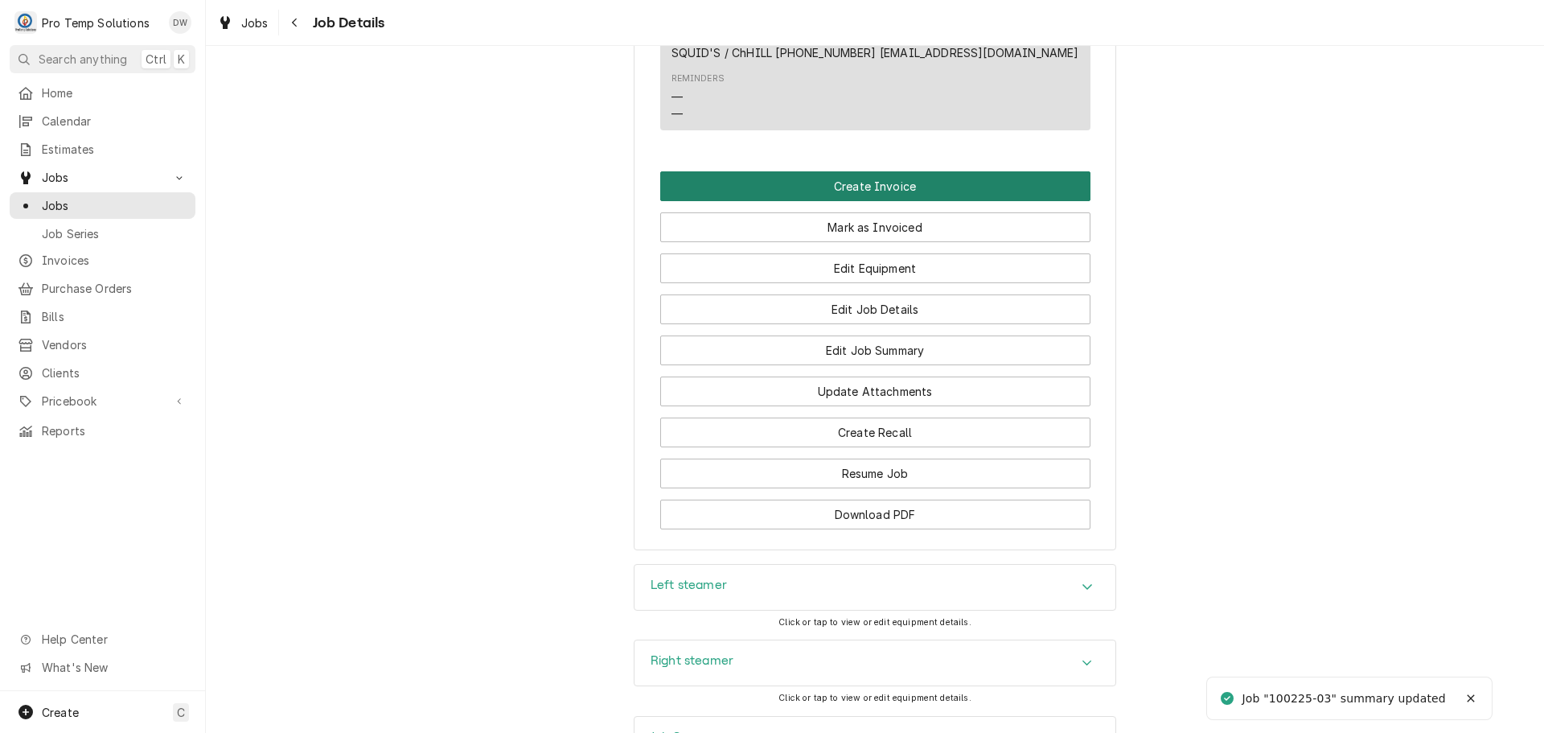
click at [845, 201] on button "Create Invoice" at bounding box center [875, 186] width 430 height 30
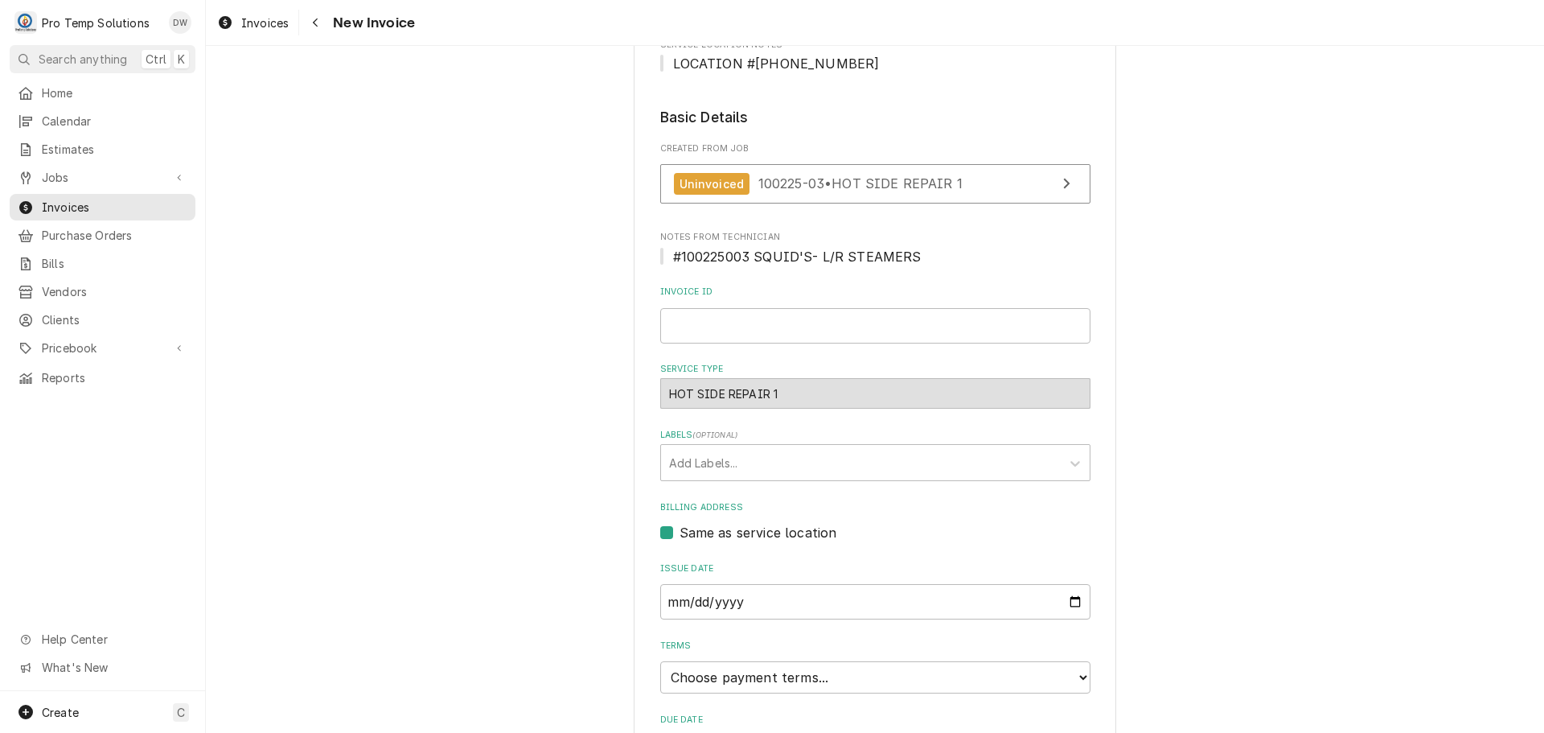
scroll to position [322, 0]
click at [730, 314] on input "Invoice ID" at bounding box center [875, 323] width 430 height 35
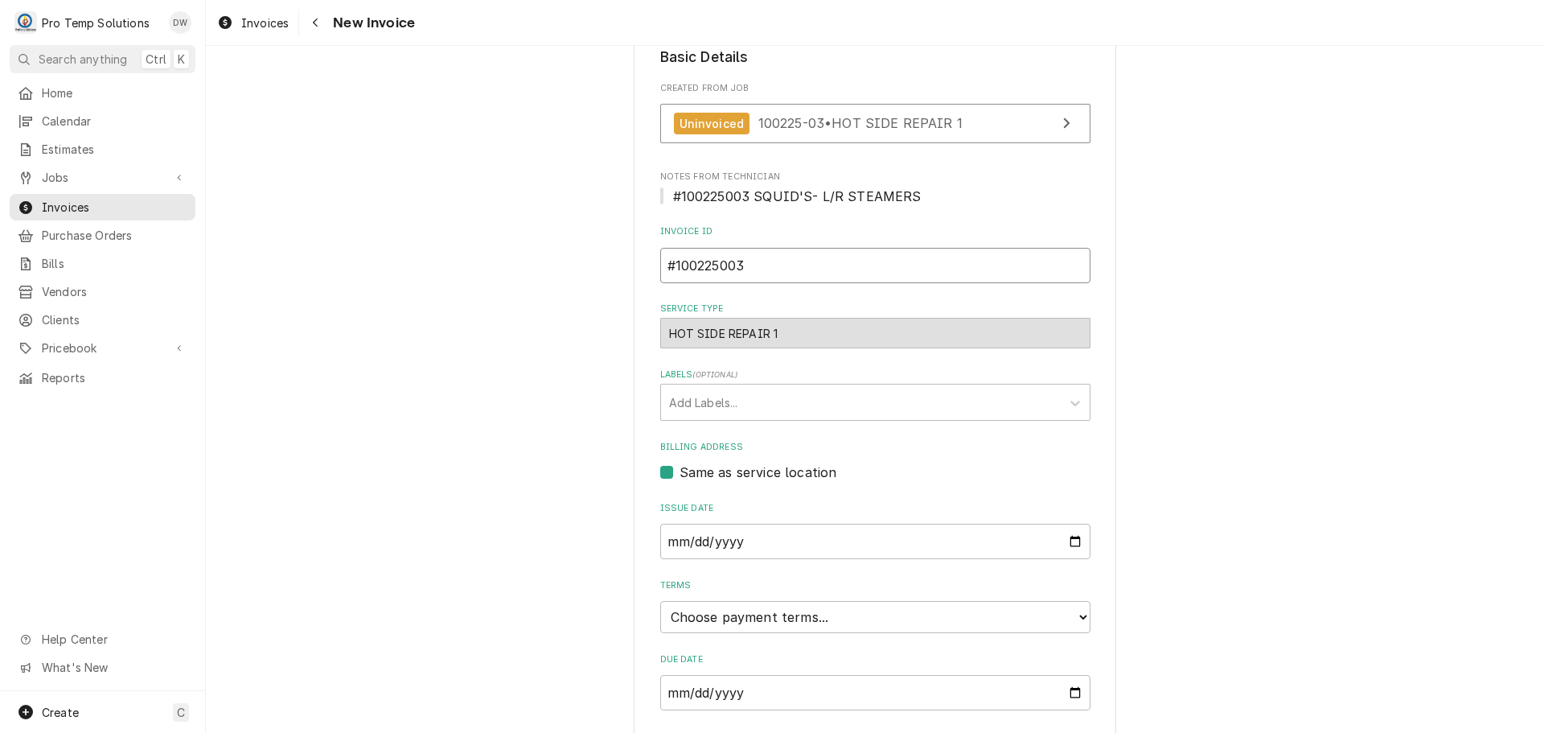
scroll to position [426, 0]
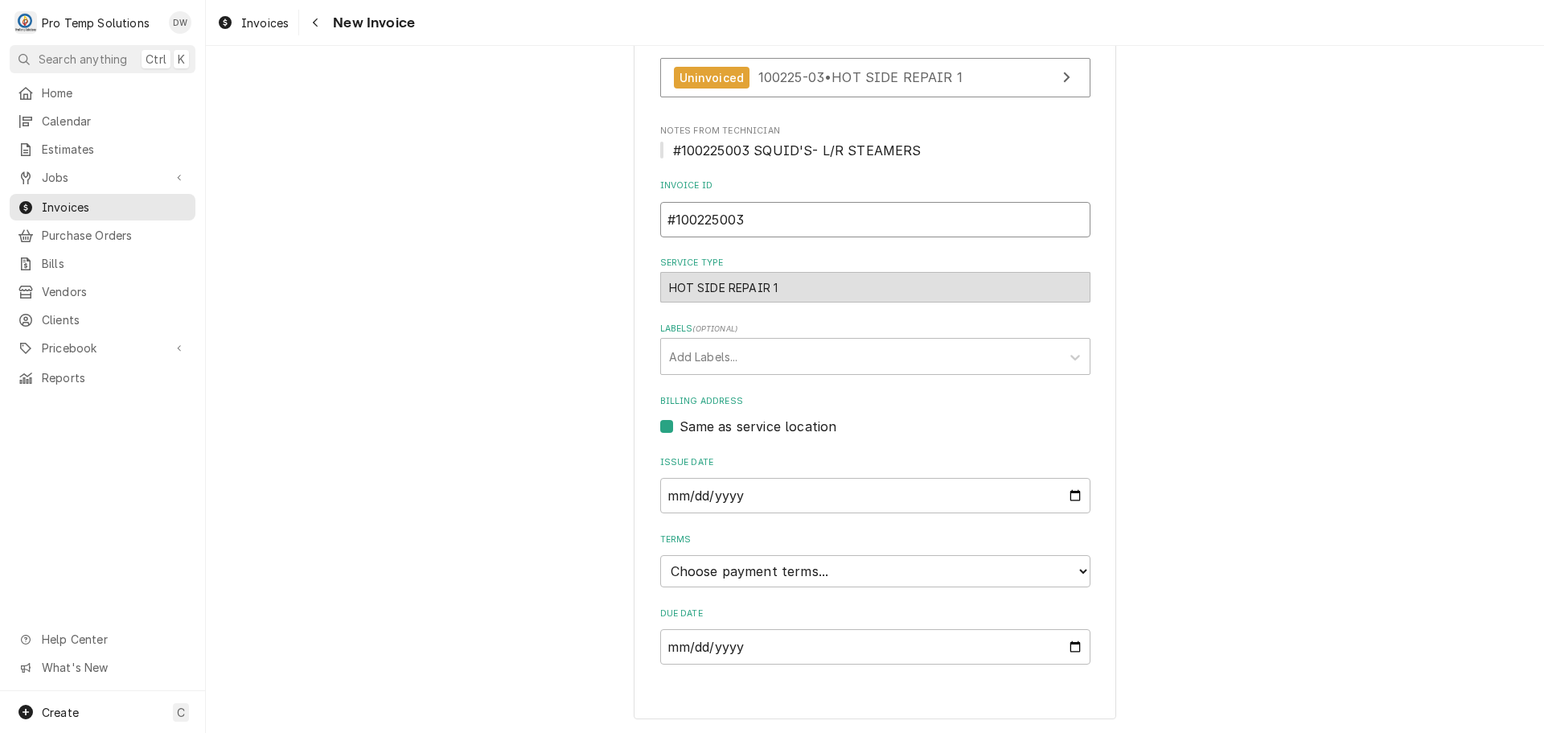
type input "#100225003"
click at [709, 574] on select "Choose payment terms... Same Day Net 7 Net 14 Net 21 Net 30 Net 45 Net 60 Net 90" at bounding box center [875, 571] width 430 height 32
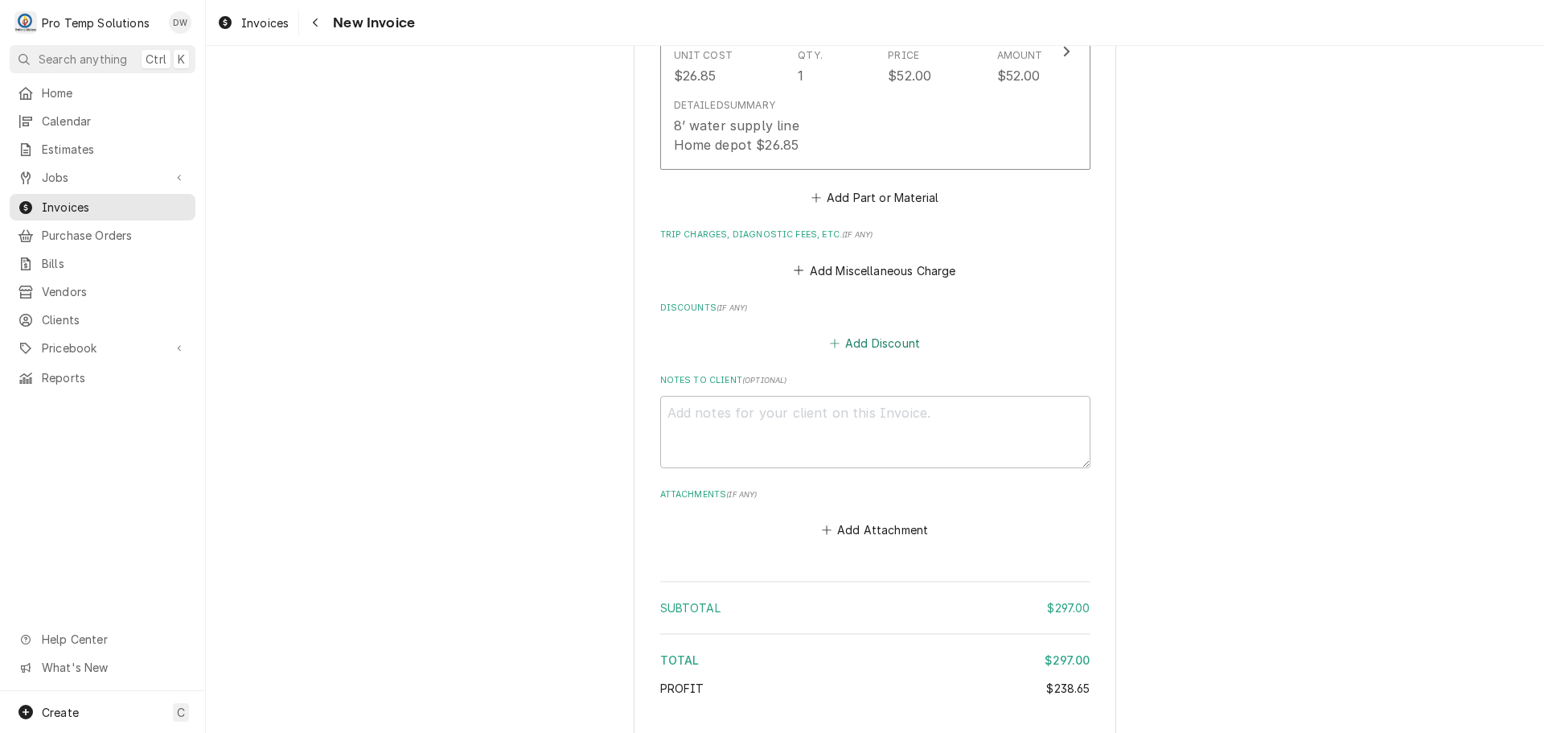
scroll to position [1633, 0]
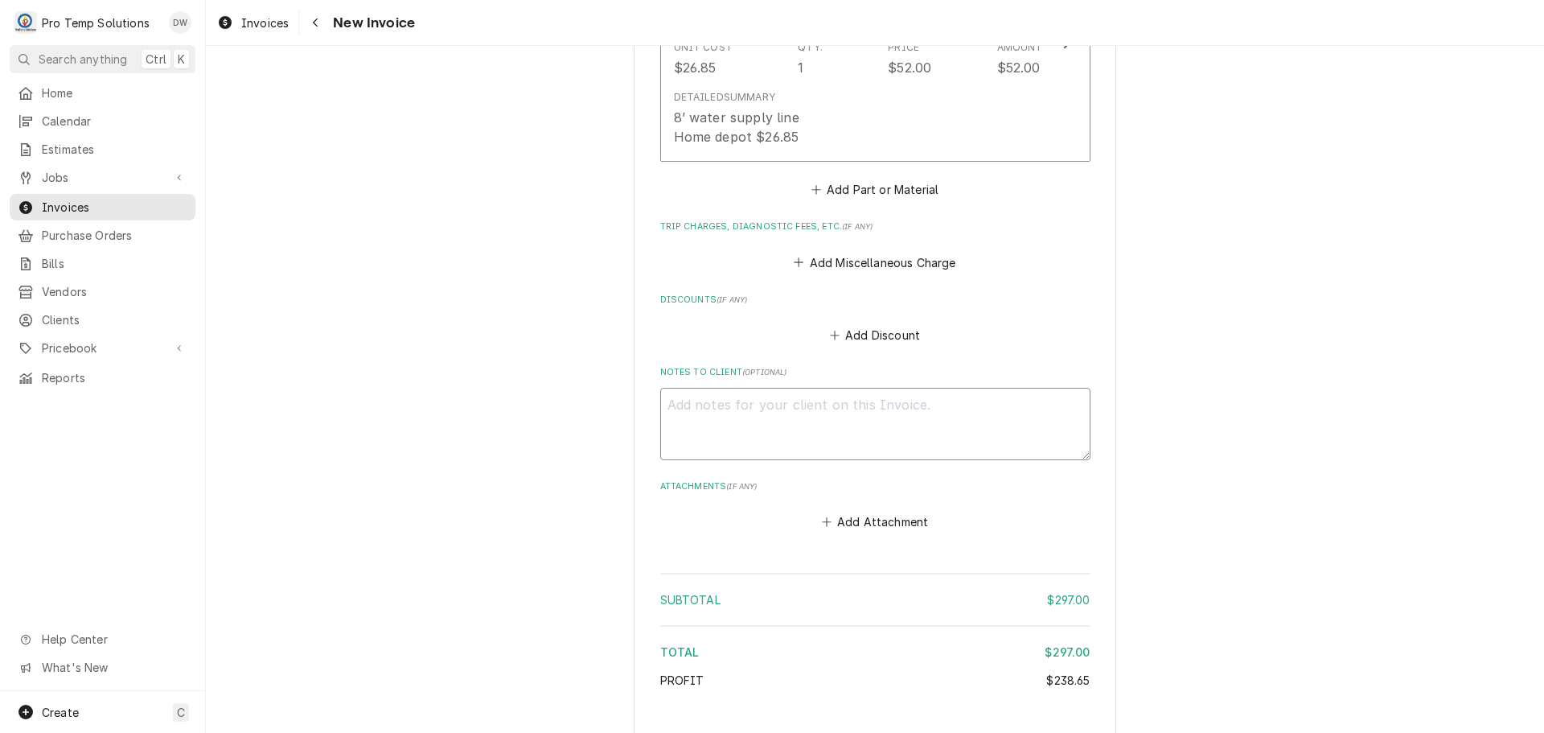
click at [713, 417] on textarea "Notes to Client ( optional )" at bounding box center [875, 424] width 430 height 72
type textarea "x"
type textarea "#"
type textarea "x"
type textarea "#1"
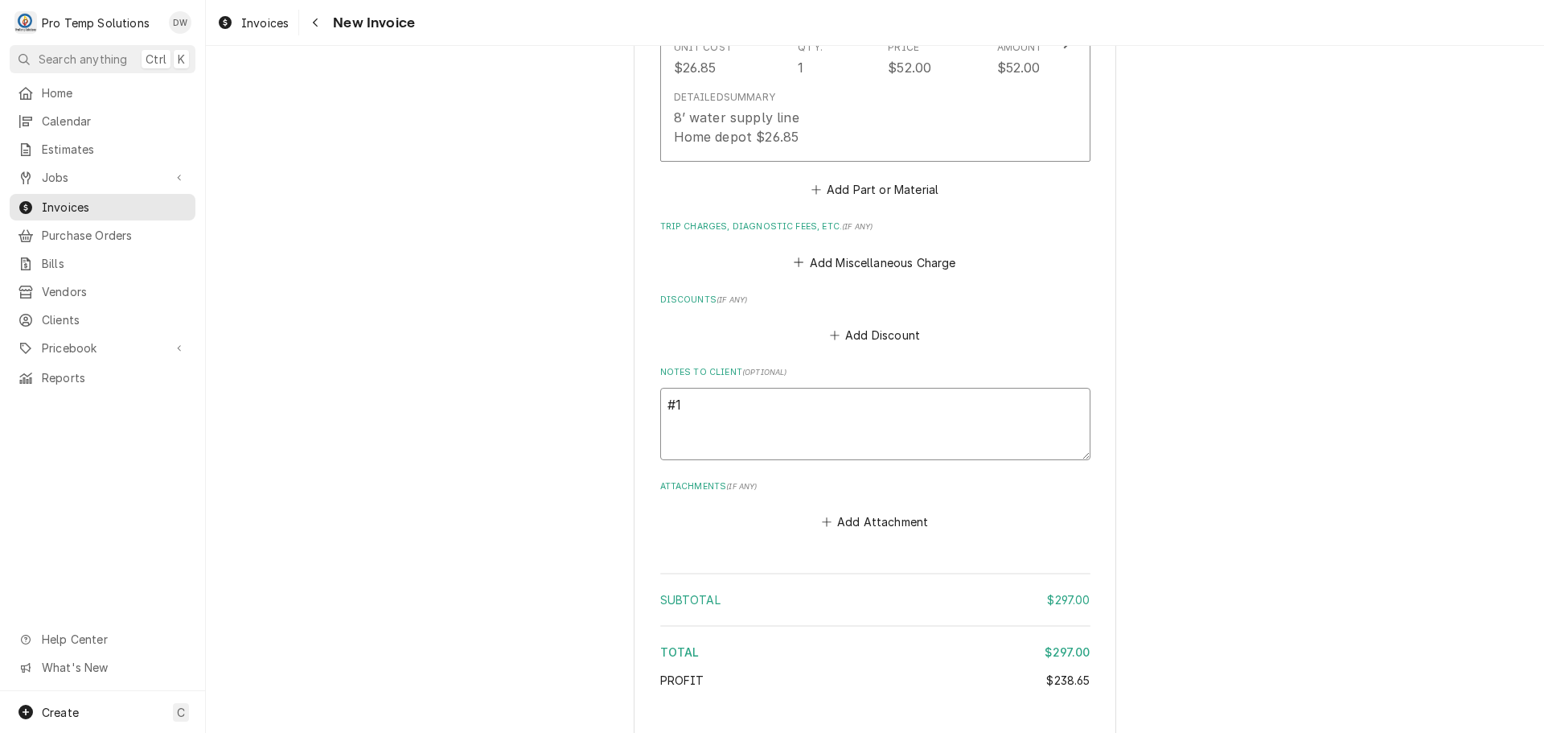
type textarea "x"
type textarea "#10"
type textarea "x"
type textarea "#100"
type textarea "x"
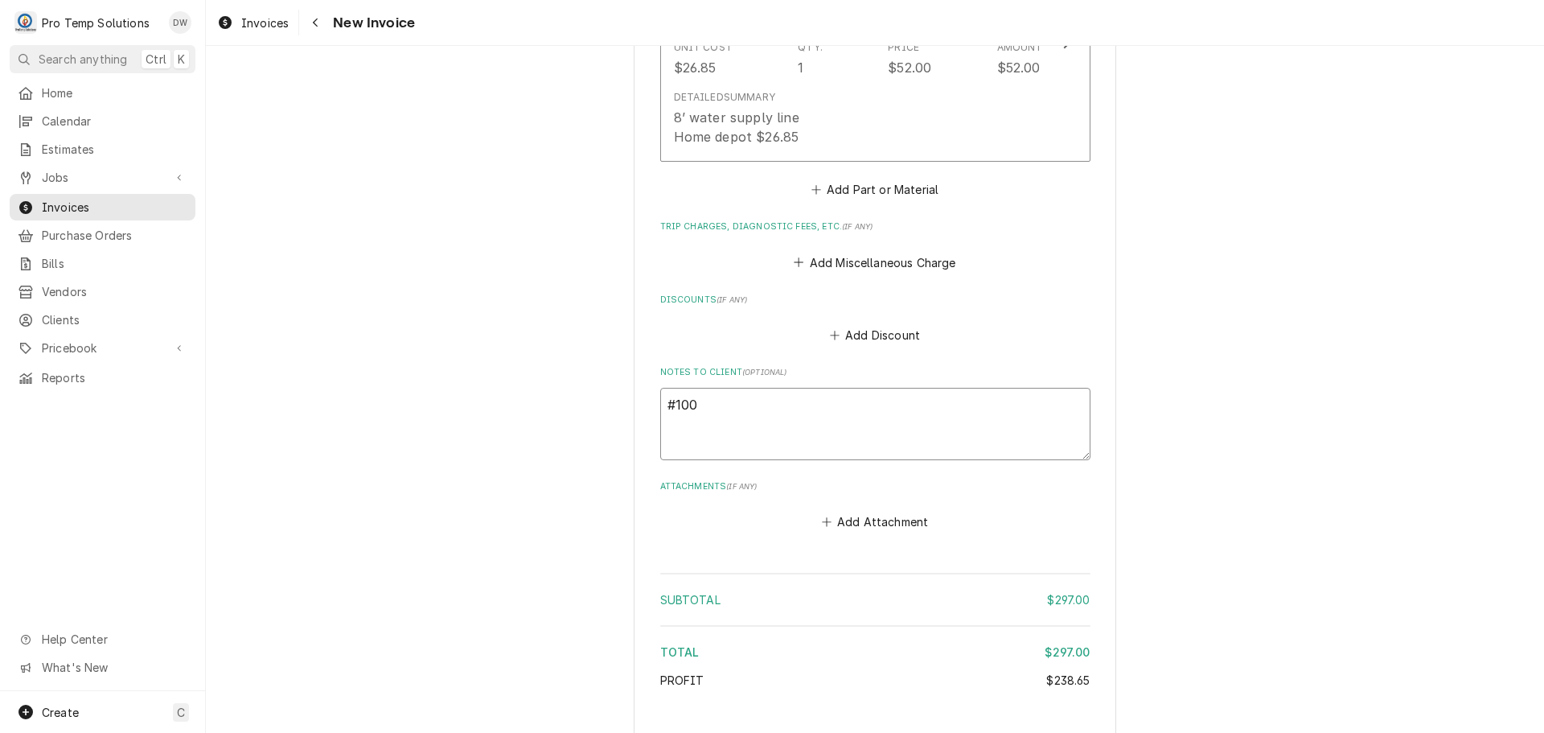
type textarea "#1002"
type textarea "x"
type textarea "#10022"
type textarea "x"
type textarea "#100225"
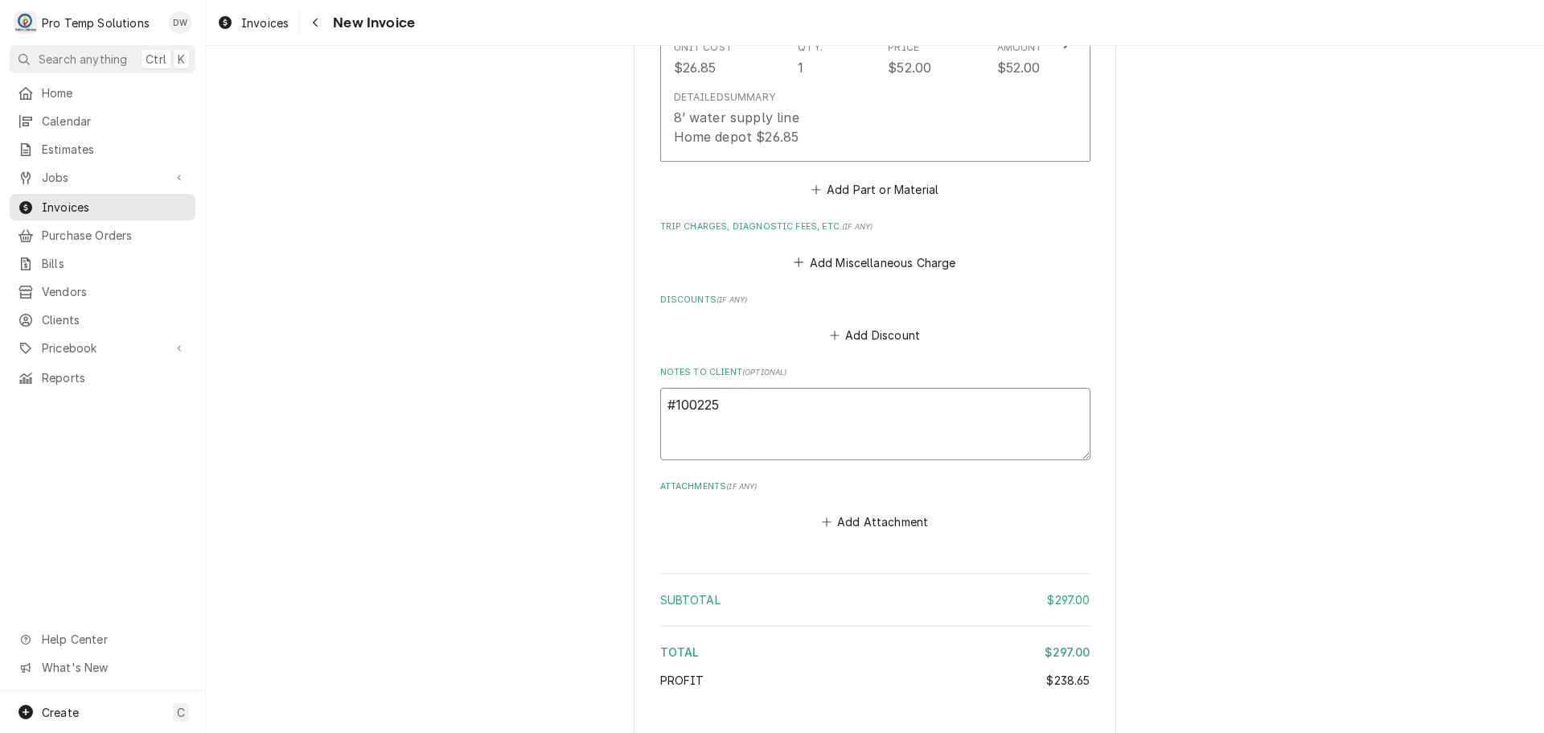
type textarea "x"
type textarea "#1002250"
type textarea "x"
type textarea "#10022500"
type textarea "x"
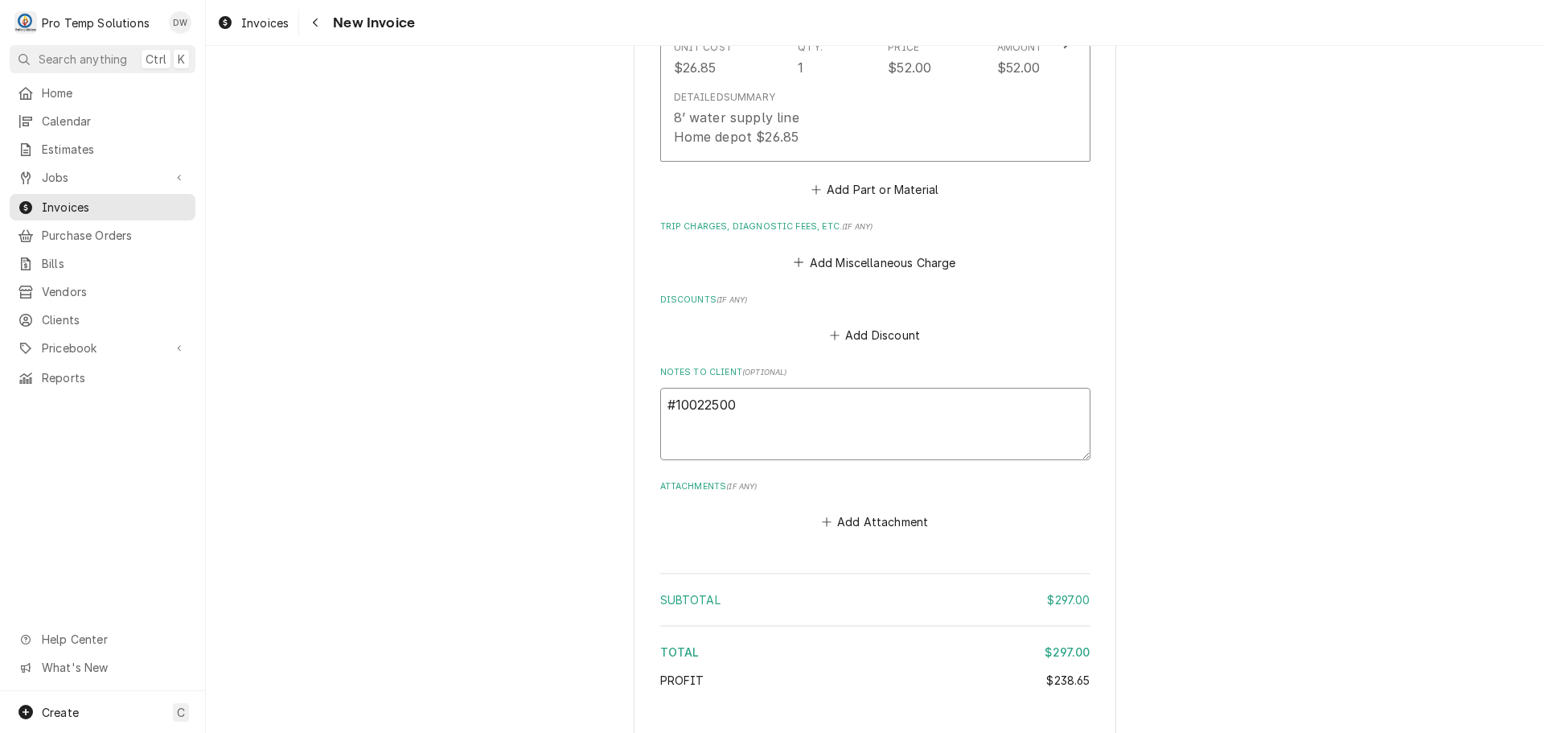
type textarea "#100225003"
type textarea "x"
type textarea "#100225003"
type textarea "x"
type textarea "#100225003 S"
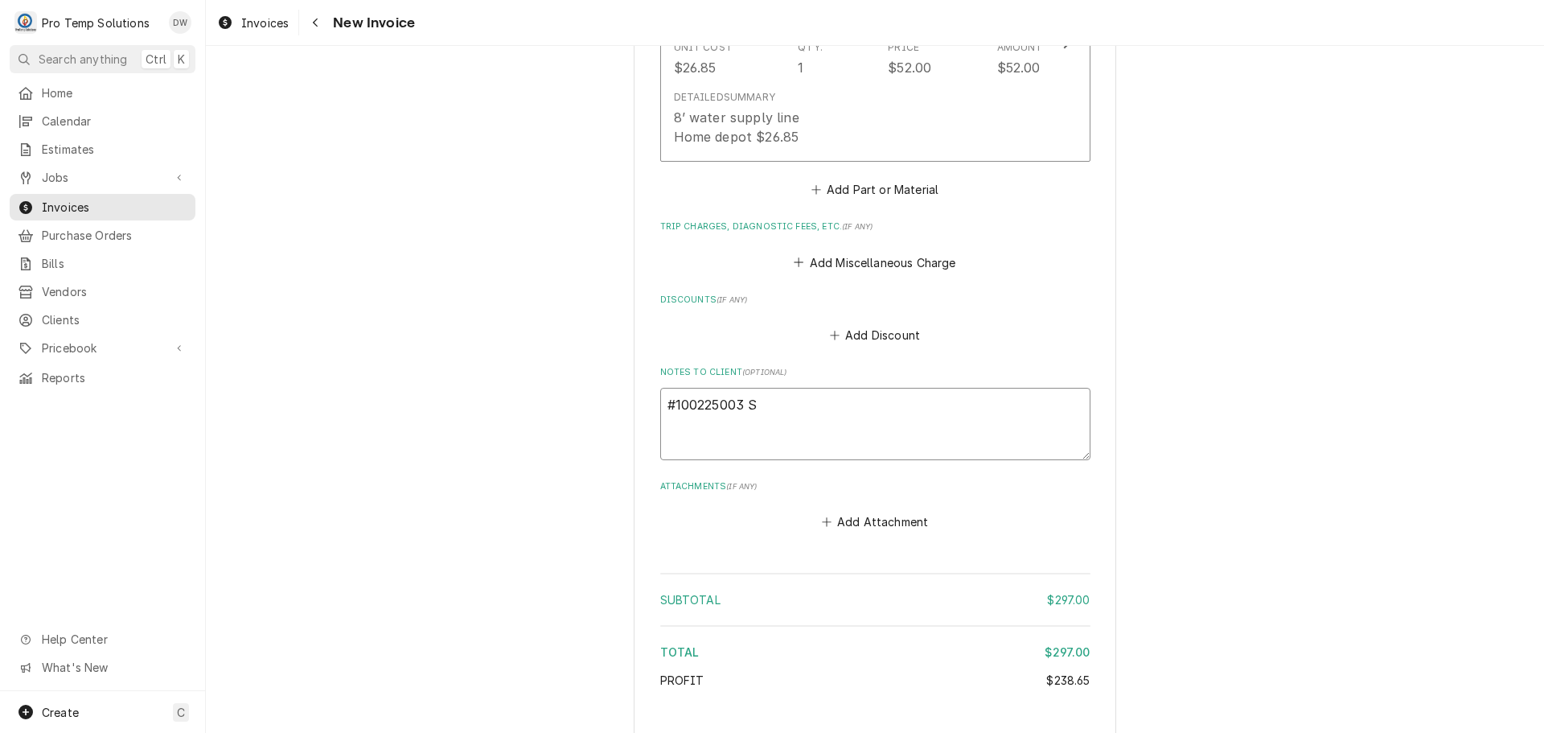
type textarea "x"
type textarea "#100225003 SQ"
type textarea "x"
type textarea "#100225003 SQU"
type textarea "x"
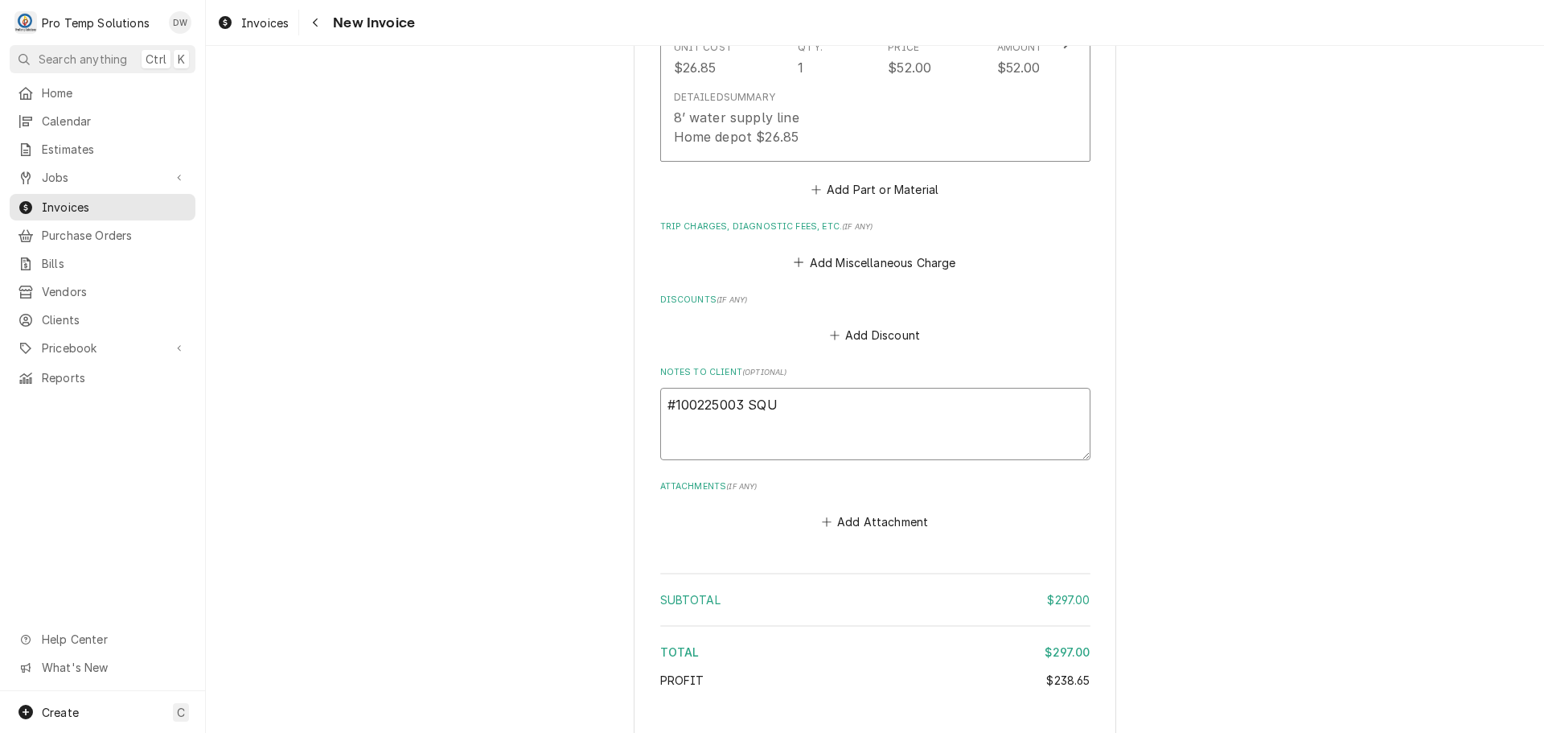
type textarea "#100225003 SQUI"
type textarea "x"
type textarea "#100225003 SQUID"
type textarea "x"
type textarea "#100225003 SQUID'"
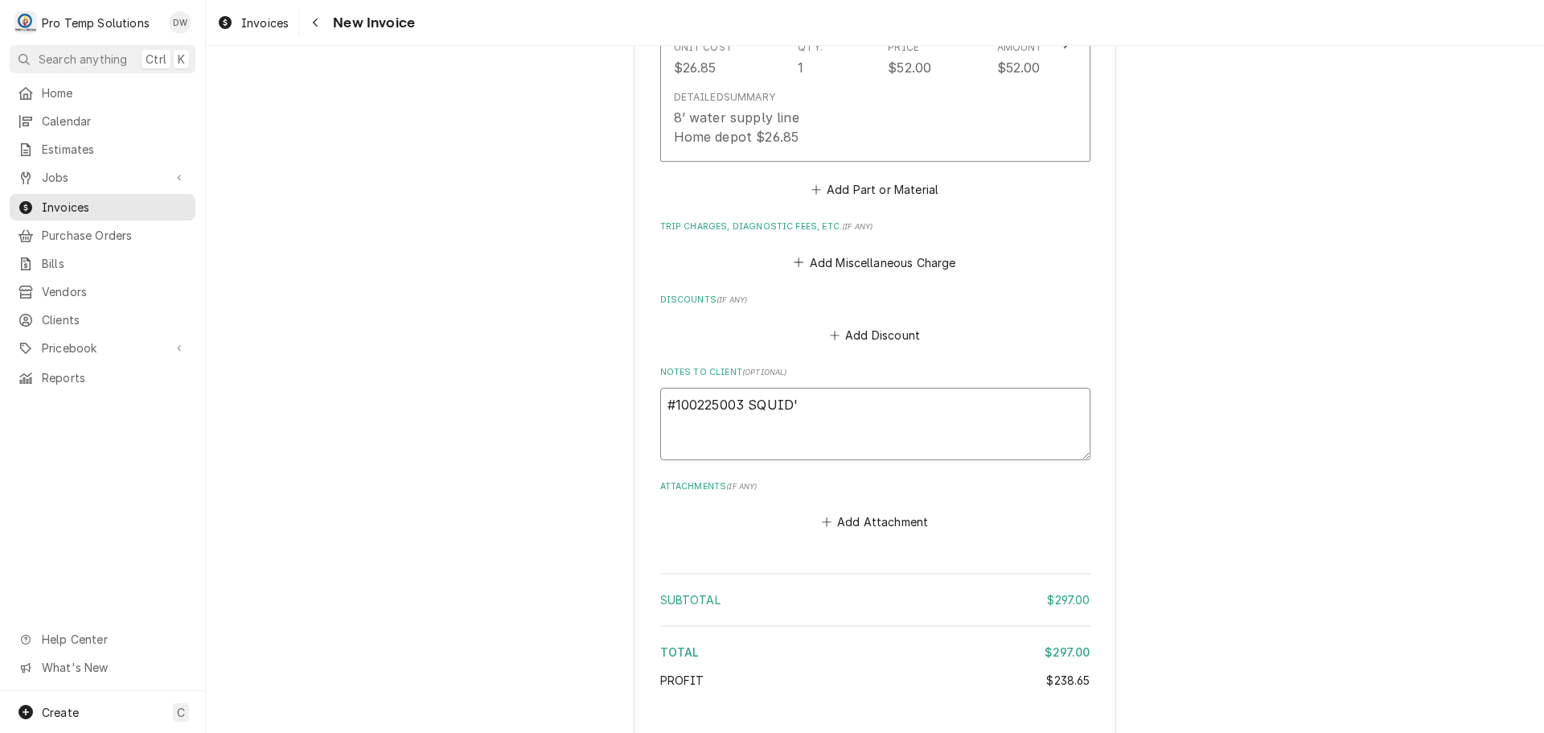
type textarea "x"
type textarea "#100225003 SQUID'S"
type textarea "x"
type textarea "#100225003 SQUID'S-"
type textarea "x"
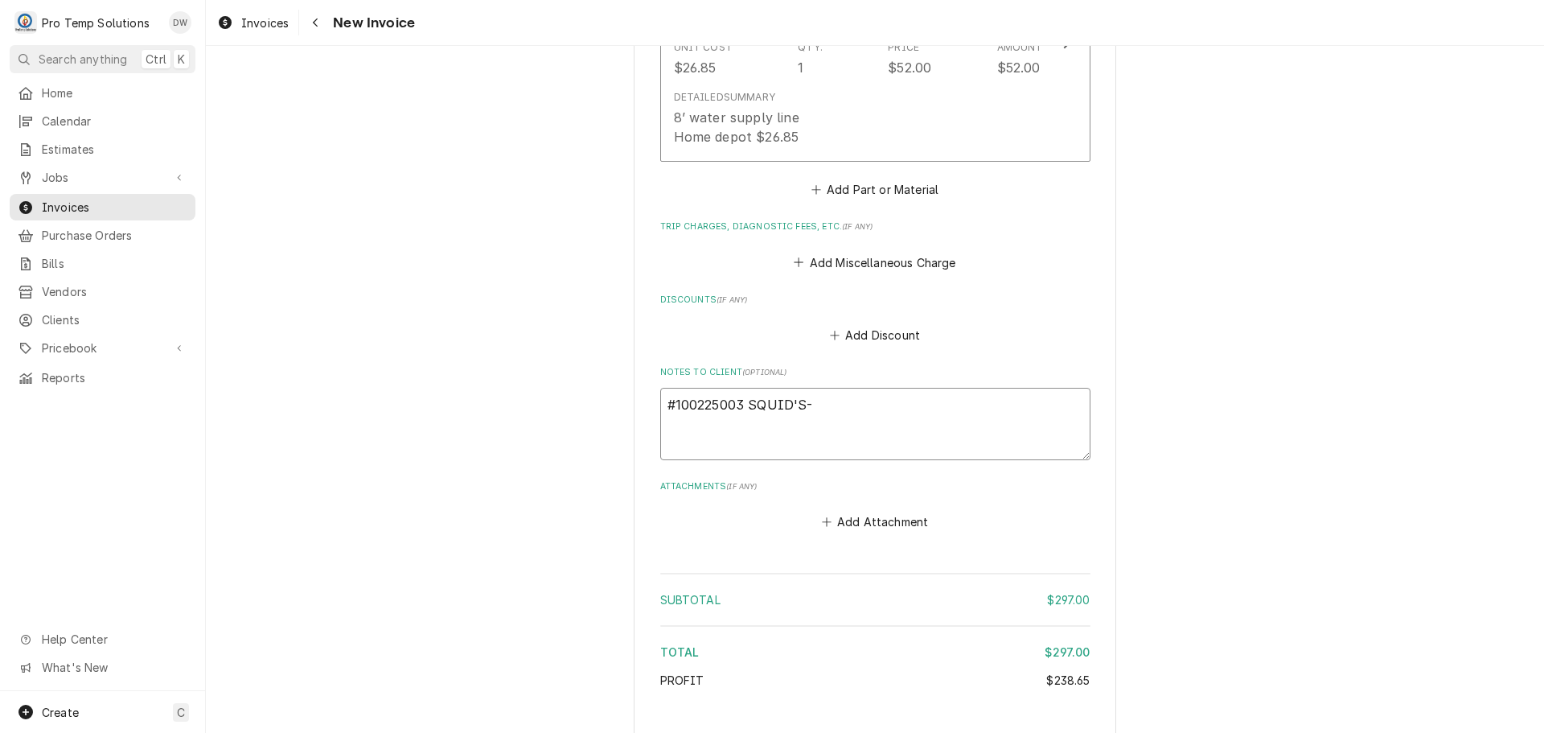
type textarea "#100225003 SQUID'S-"
type textarea "x"
type textarea "#100225003 SQUID'S- L"
type textarea "x"
type textarea "#100225003 SQUID'S- L/"
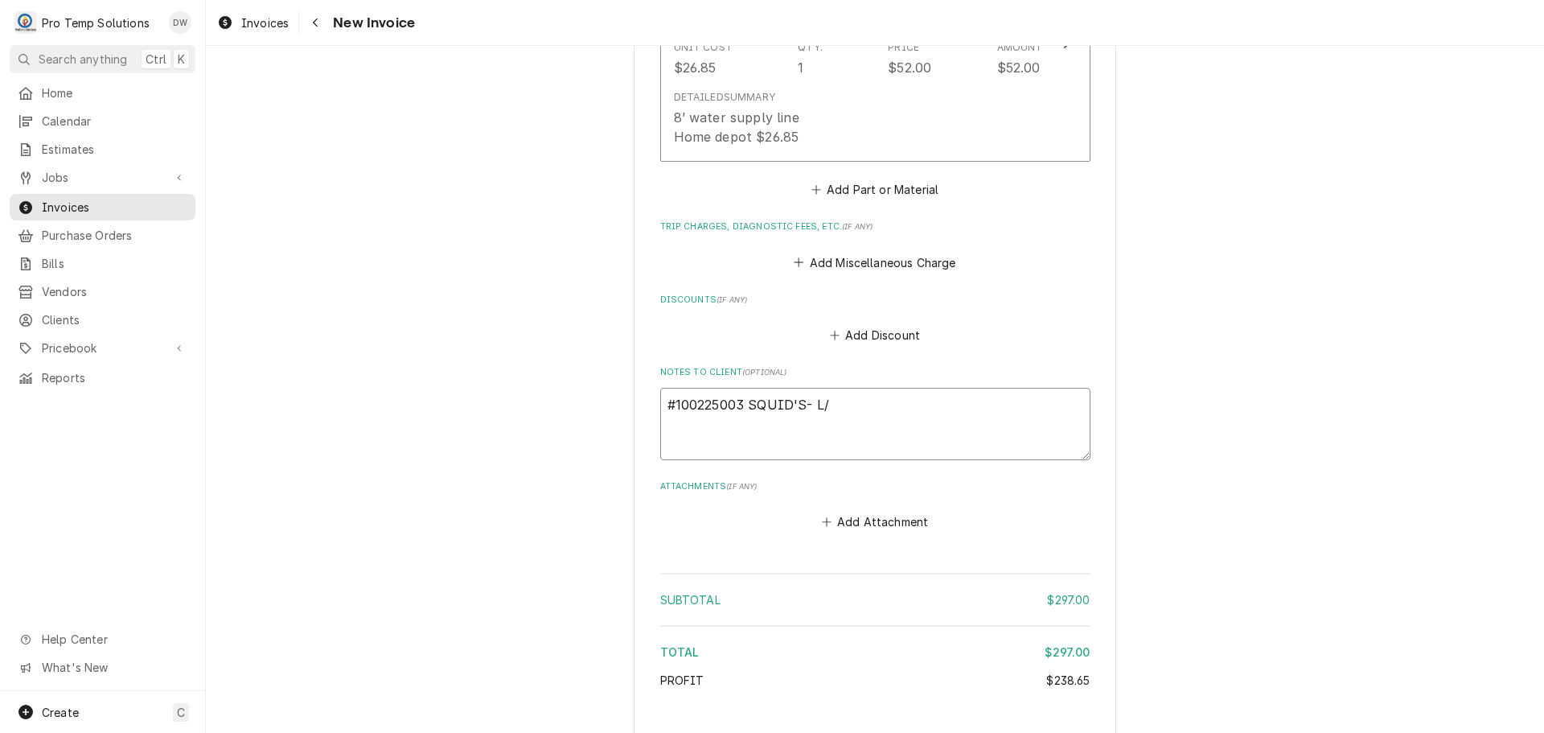
type textarea "x"
type textarea "#100225003 SQUID'S- L/R"
type textarea "x"
type textarea "#100225003 SQUID'S- L/R"
type textarea "x"
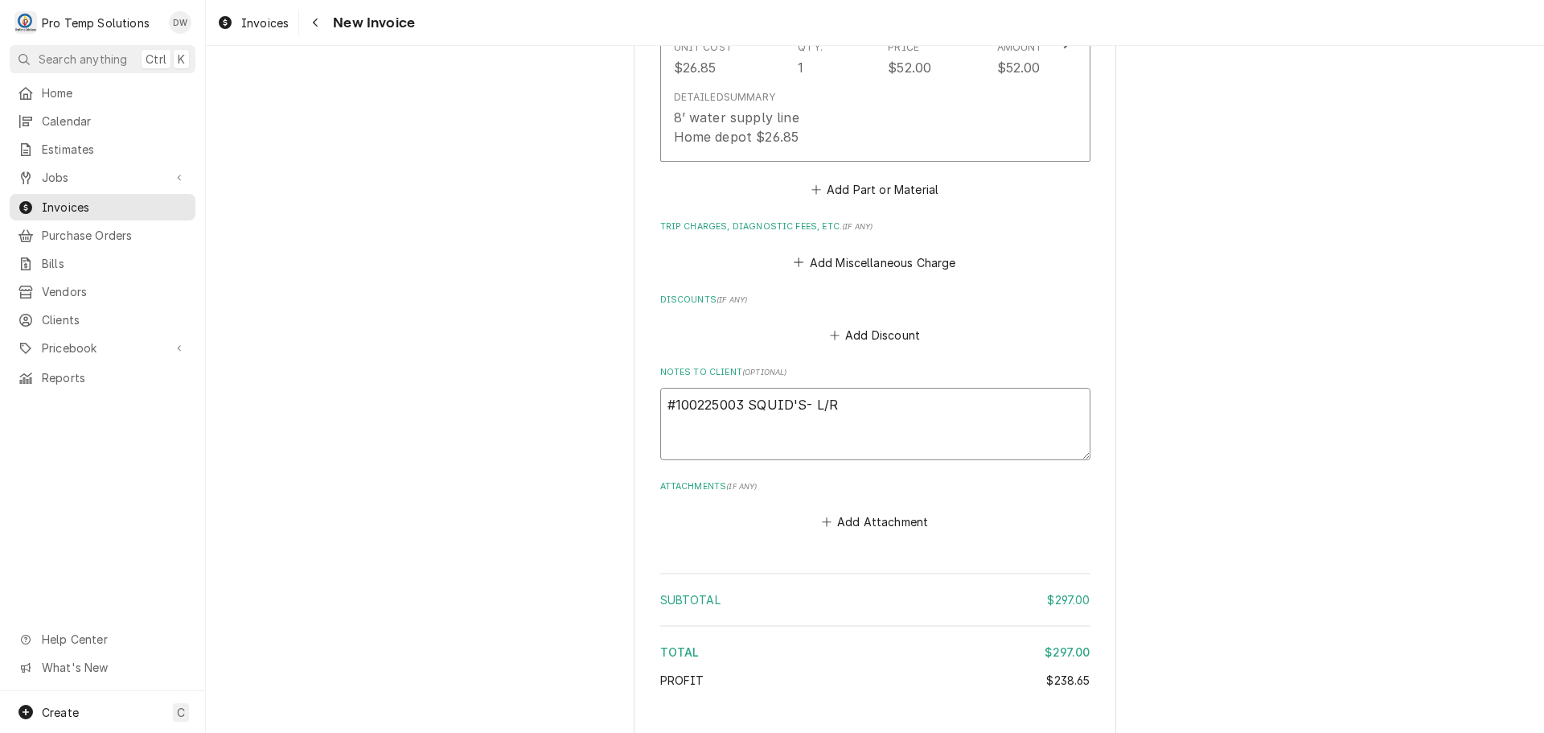
type textarea "#100225003 SQUID'S- L/R S"
type textarea "x"
type textarea "#100225003 SQUID'S- L/R ST"
type textarea "x"
type textarea "#100225003 SQUID'S- L/R STE"
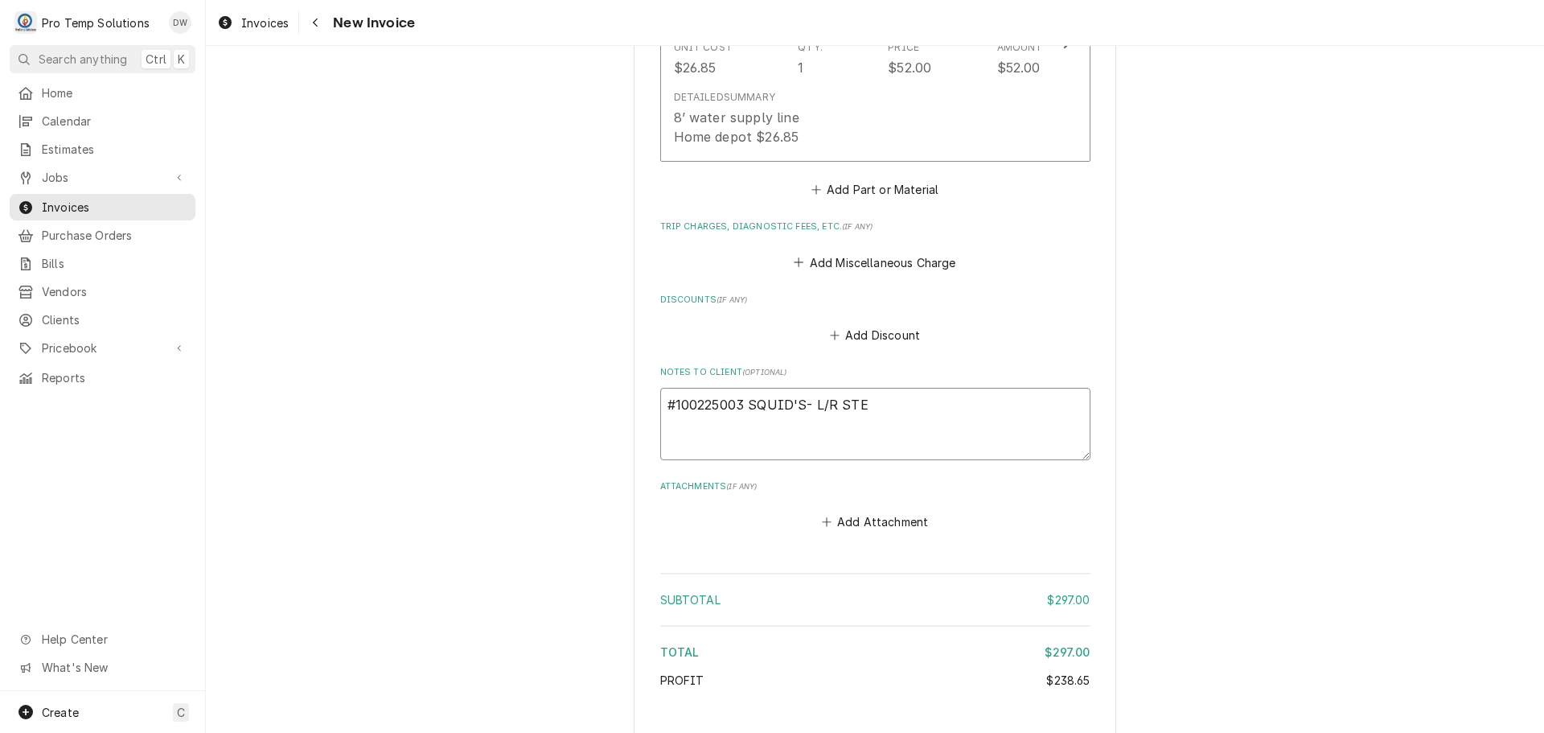
type textarea "x"
type textarea "#100225003 SQUID'S- L/R STEA"
type textarea "x"
type textarea "#100225003 SQUID'S- L/R STEAM"
type textarea "x"
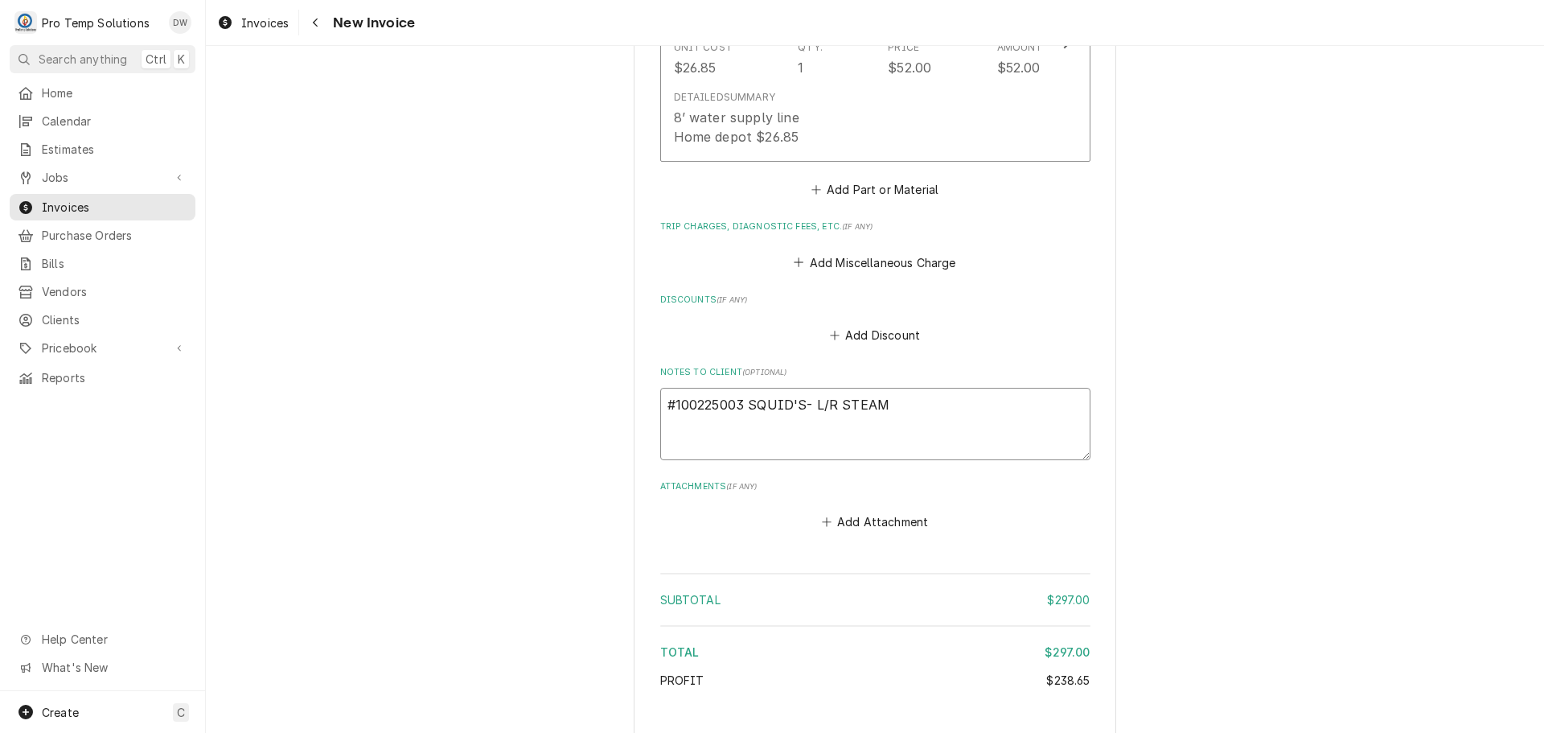
type textarea "#100225003 SQUID'S- L/R STEAME"
type textarea "x"
type textarea "#100225003 SQUID'S- L/R STEAMER"
type textarea "x"
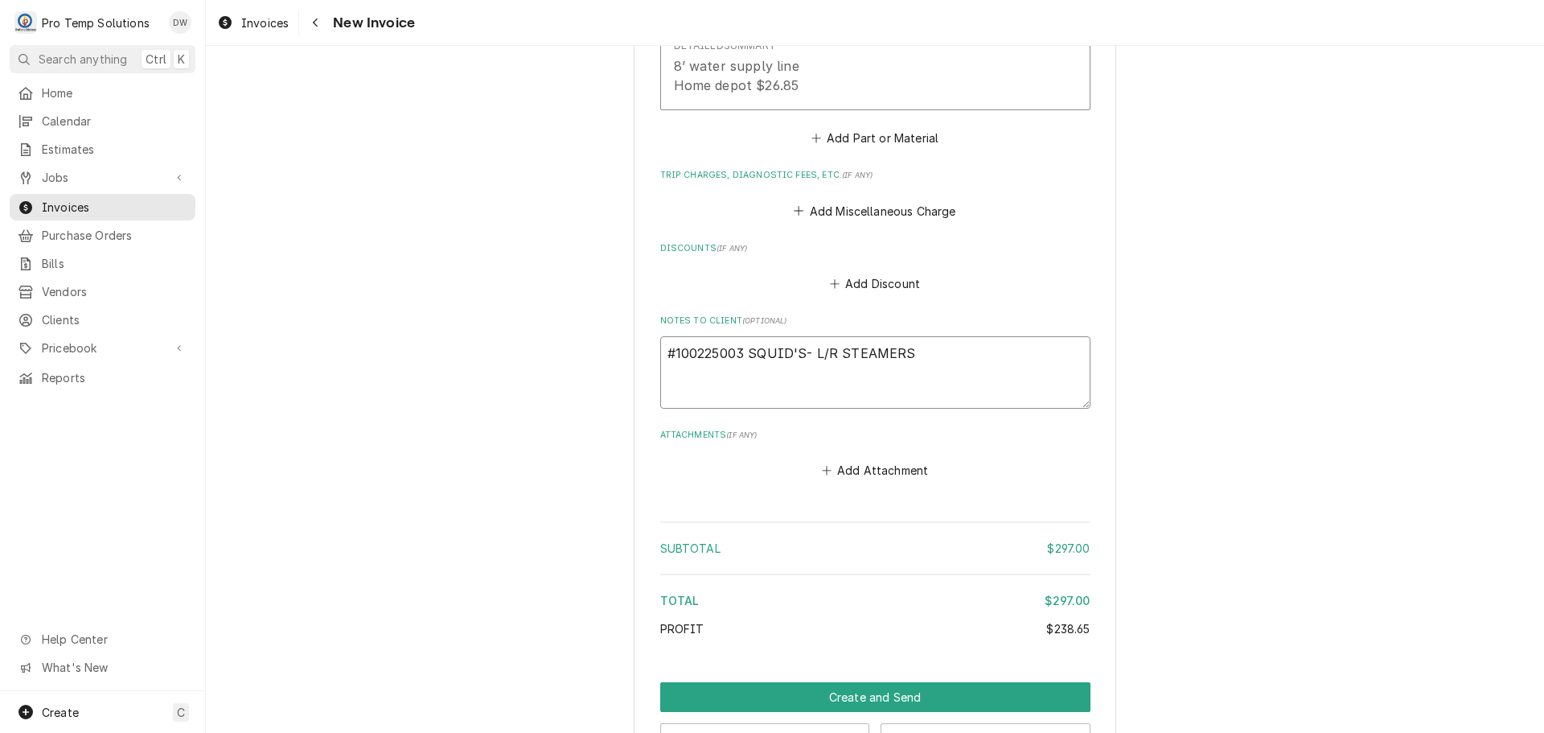
scroll to position [1739, 0]
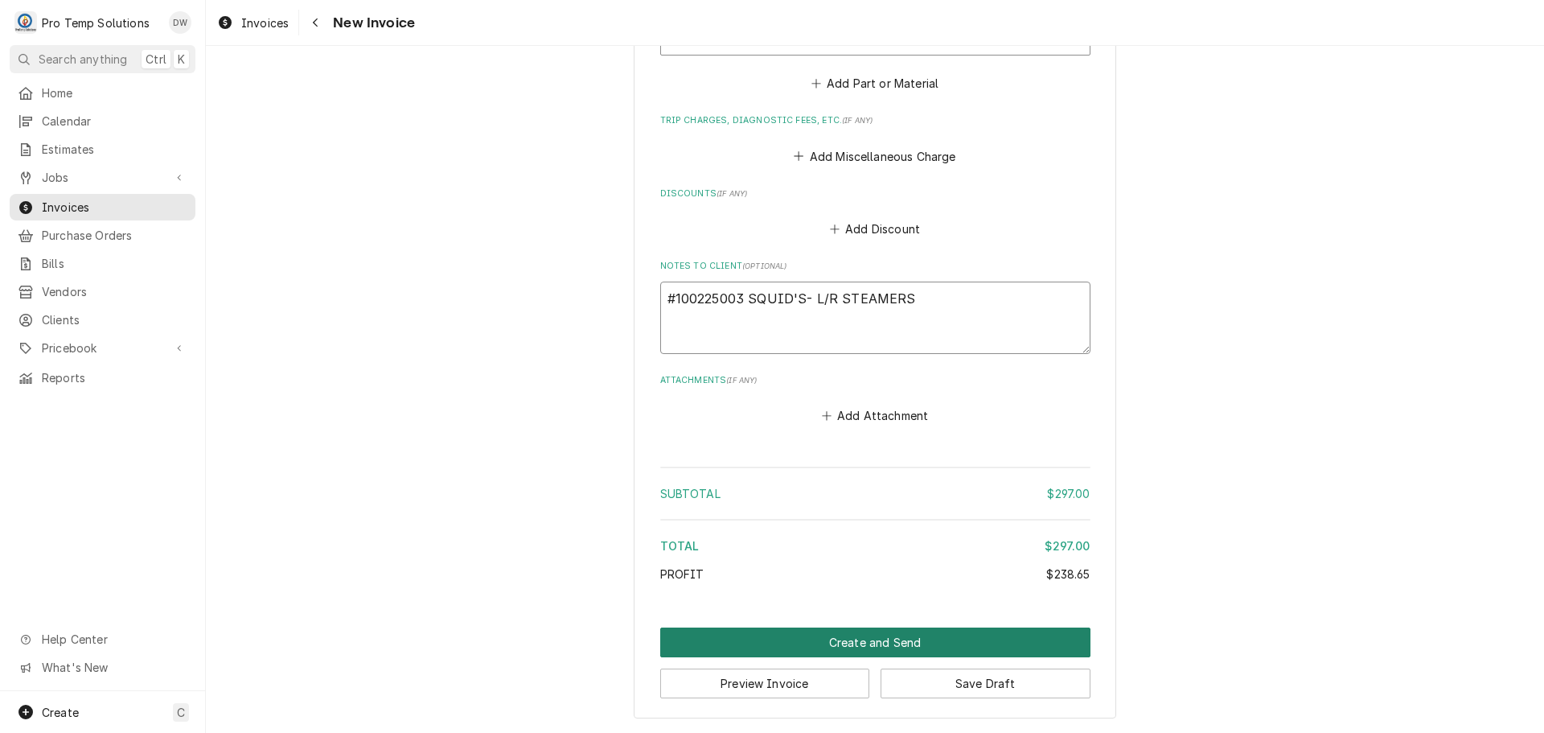
type textarea "#100225003 SQUID'S- L/R STEAMERS"
click at [857, 645] on button "Create and Send" at bounding box center [875, 642] width 430 height 30
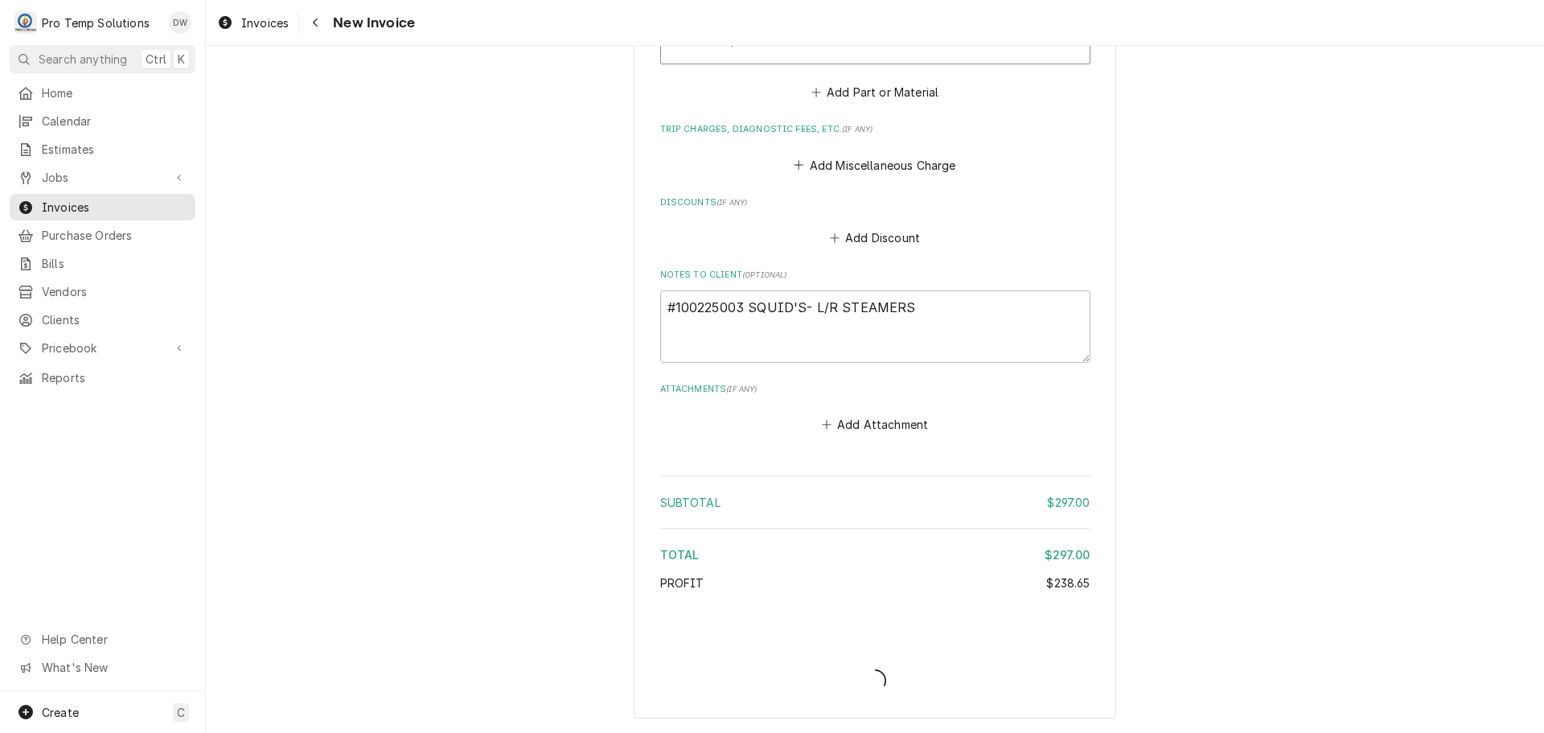
scroll to position [1730, 0]
type textarea "x"
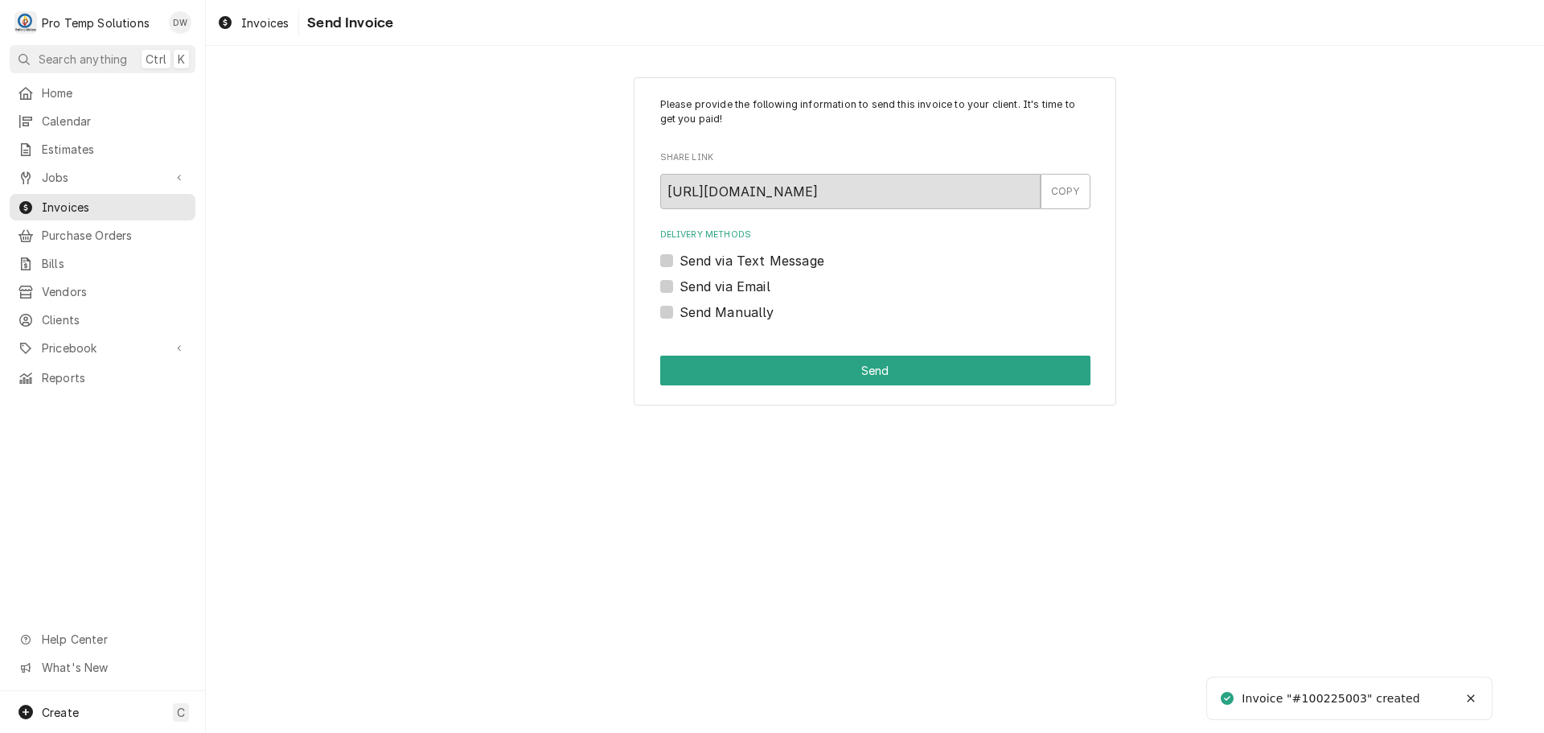
click at [680, 283] on label "Send via Email" at bounding box center [725, 286] width 91 height 19
click at [680, 283] on input "Send via Email" at bounding box center [895, 294] width 430 height 35
checkbox input "true"
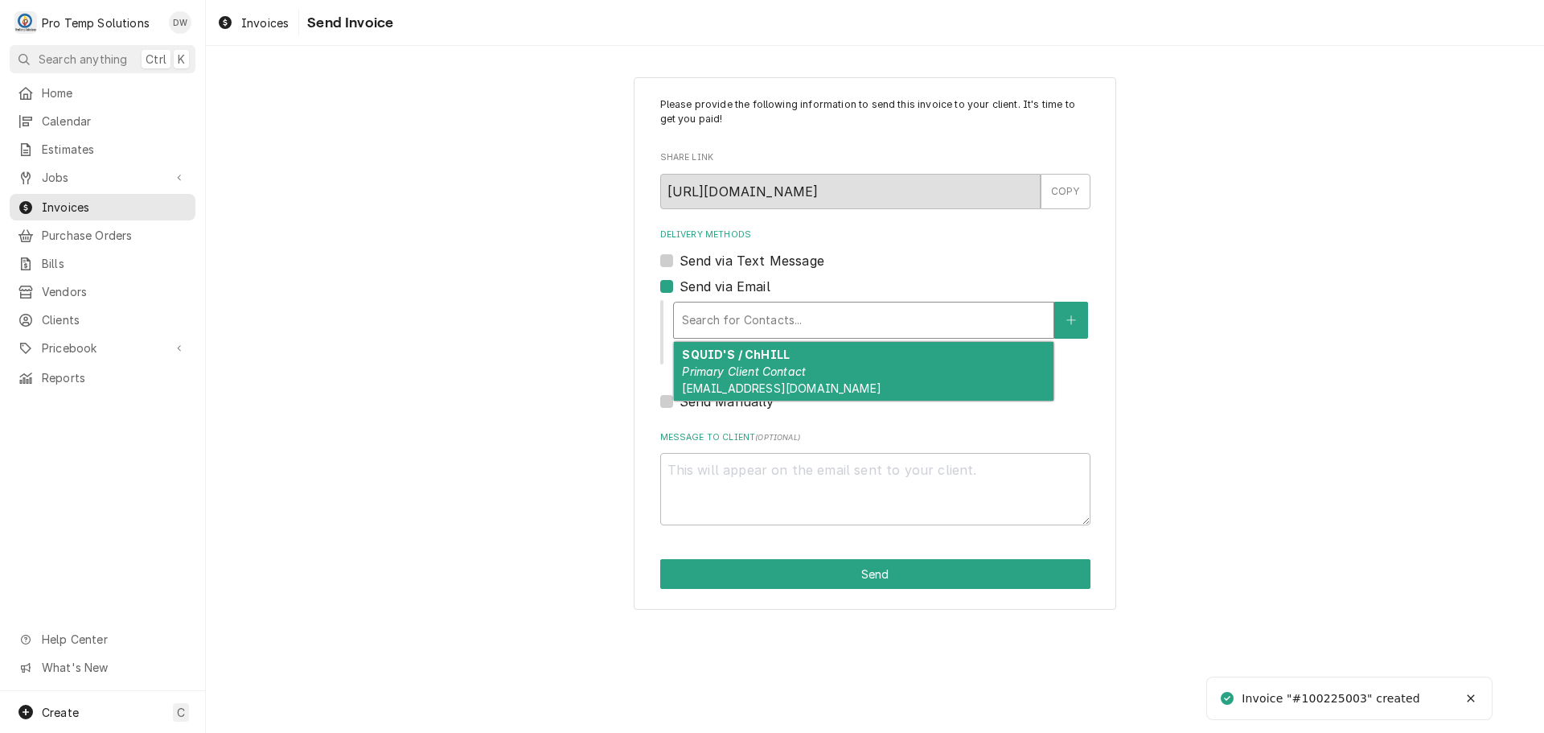
click at [795, 325] on div "Delivery Methods" at bounding box center [864, 320] width 364 height 29
click at [787, 354] on div "SQUID'S / ChHILL Primary Client Contact protempsolutions@gmail.com" at bounding box center [864, 371] width 380 height 59
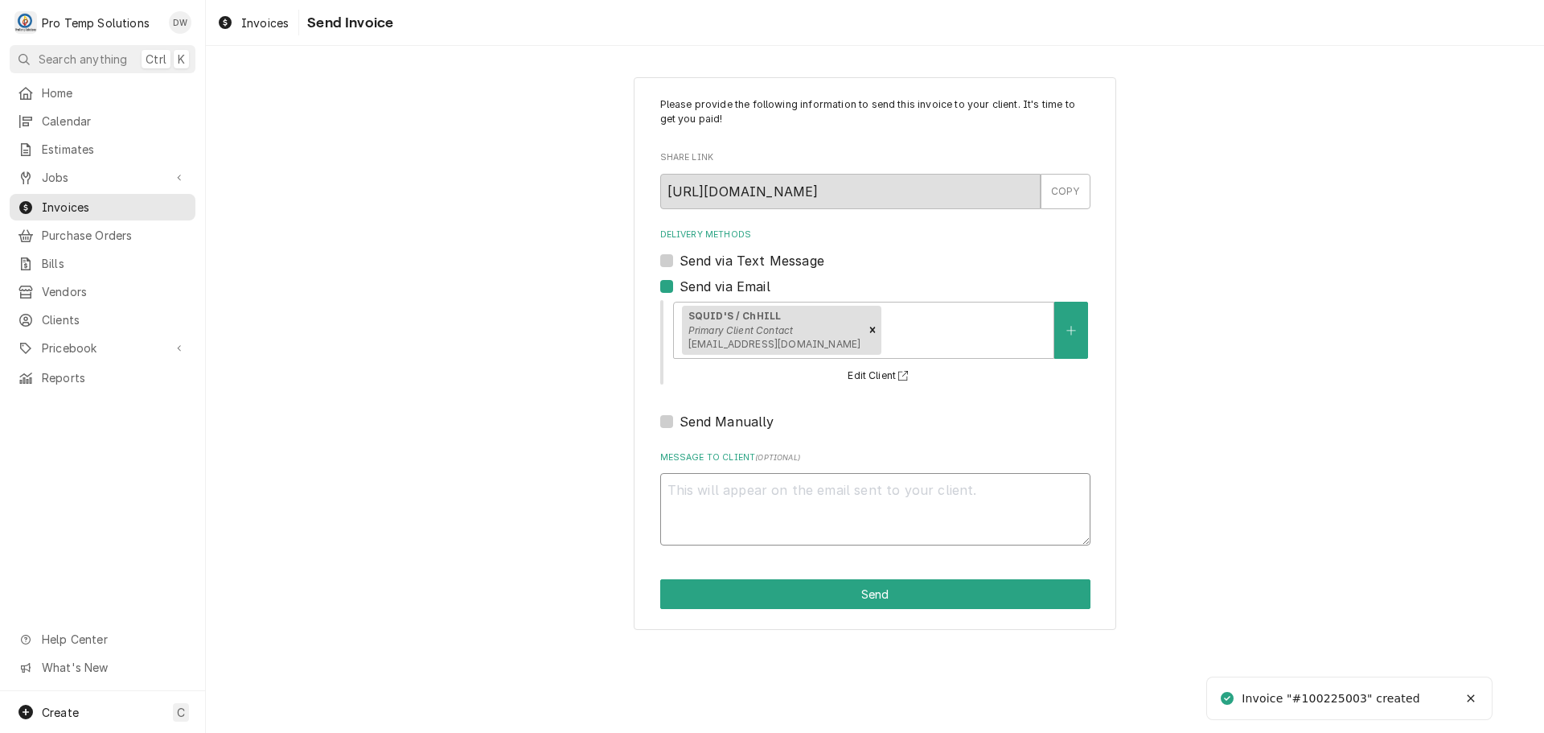
click at [718, 489] on textarea "Message to Client ( optional )" at bounding box center [875, 509] width 430 height 72
type textarea "x"
type textarea "#"
type textarea "x"
type textarea "#1"
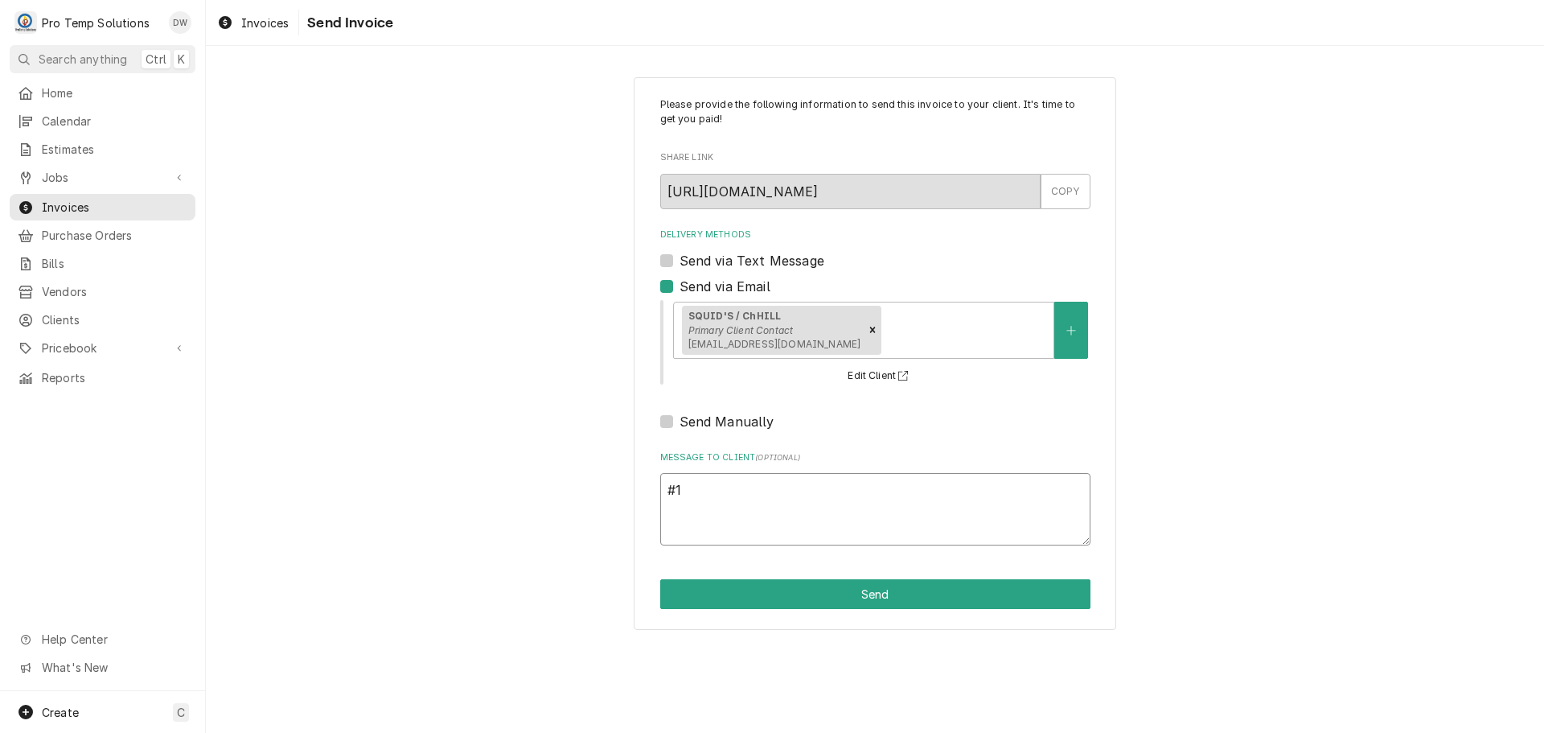
type textarea "x"
type textarea "#10"
type textarea "x"
type textarea "#100"
type textarea "x"
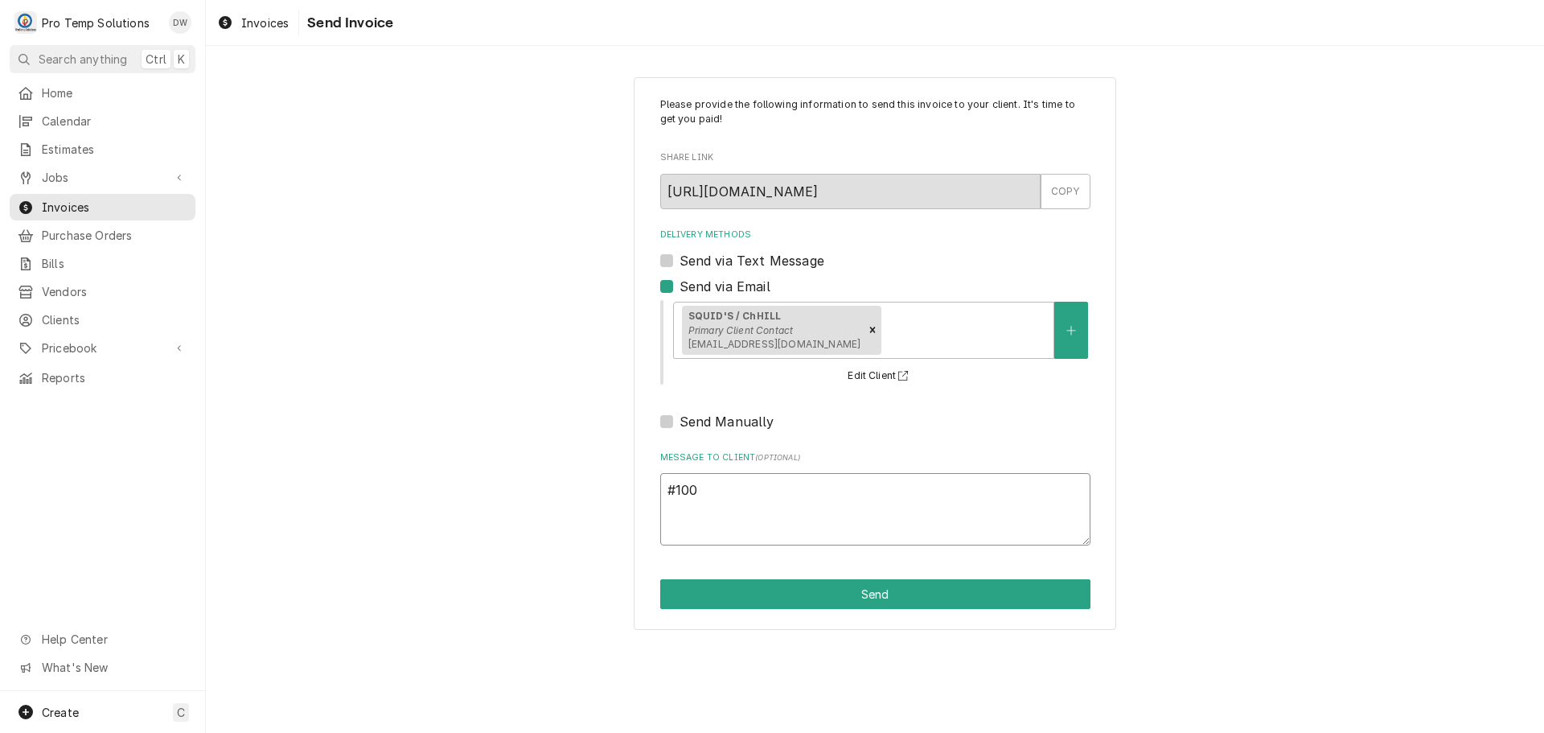
type textarea "#1002"
type textarea "x"
type textarea "#10022"
type textarea "x"
type textarea "#100225"
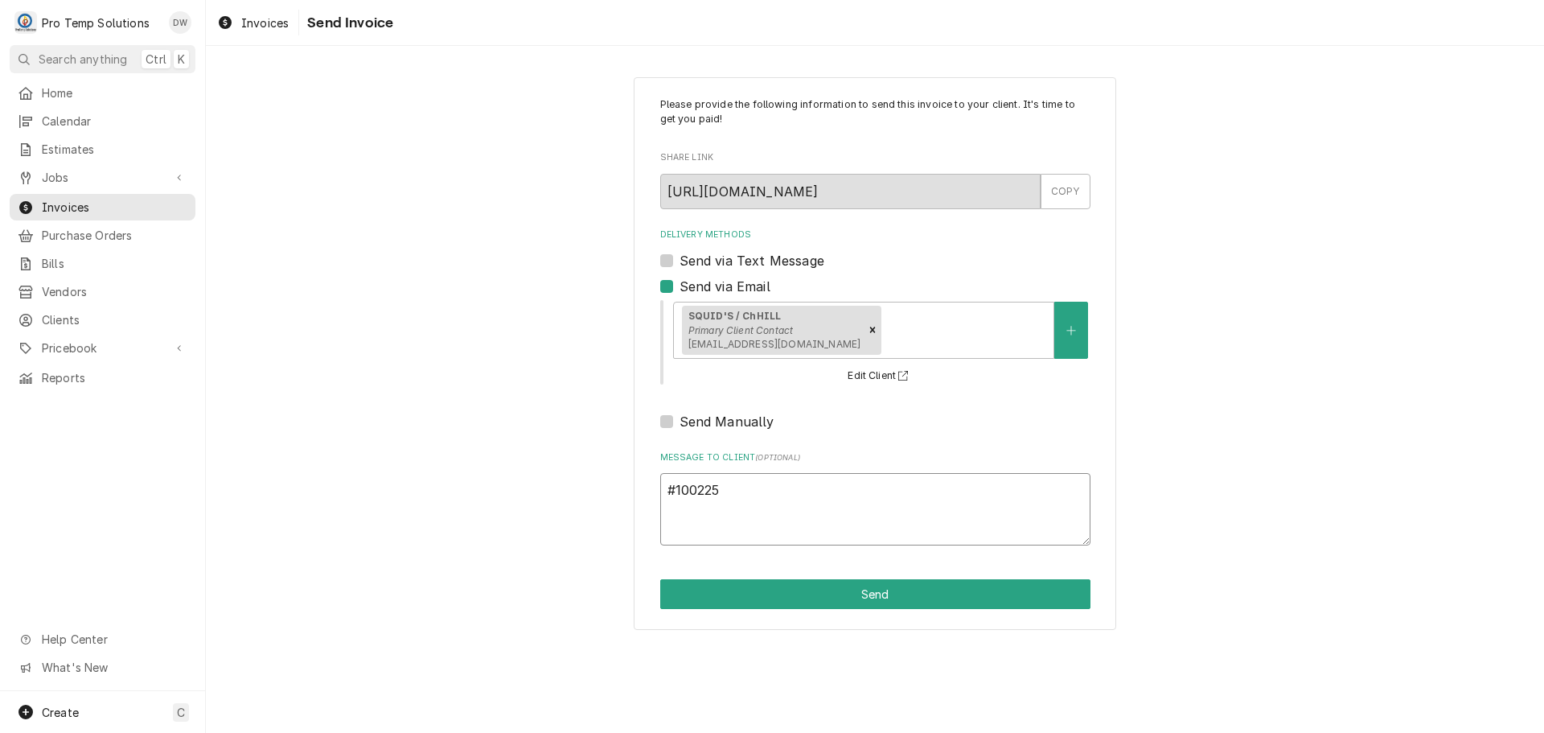
type textarea "x"
type textarea "#1002250"
type textarea "x"
type textarea "#10022500"
type textarea "x"
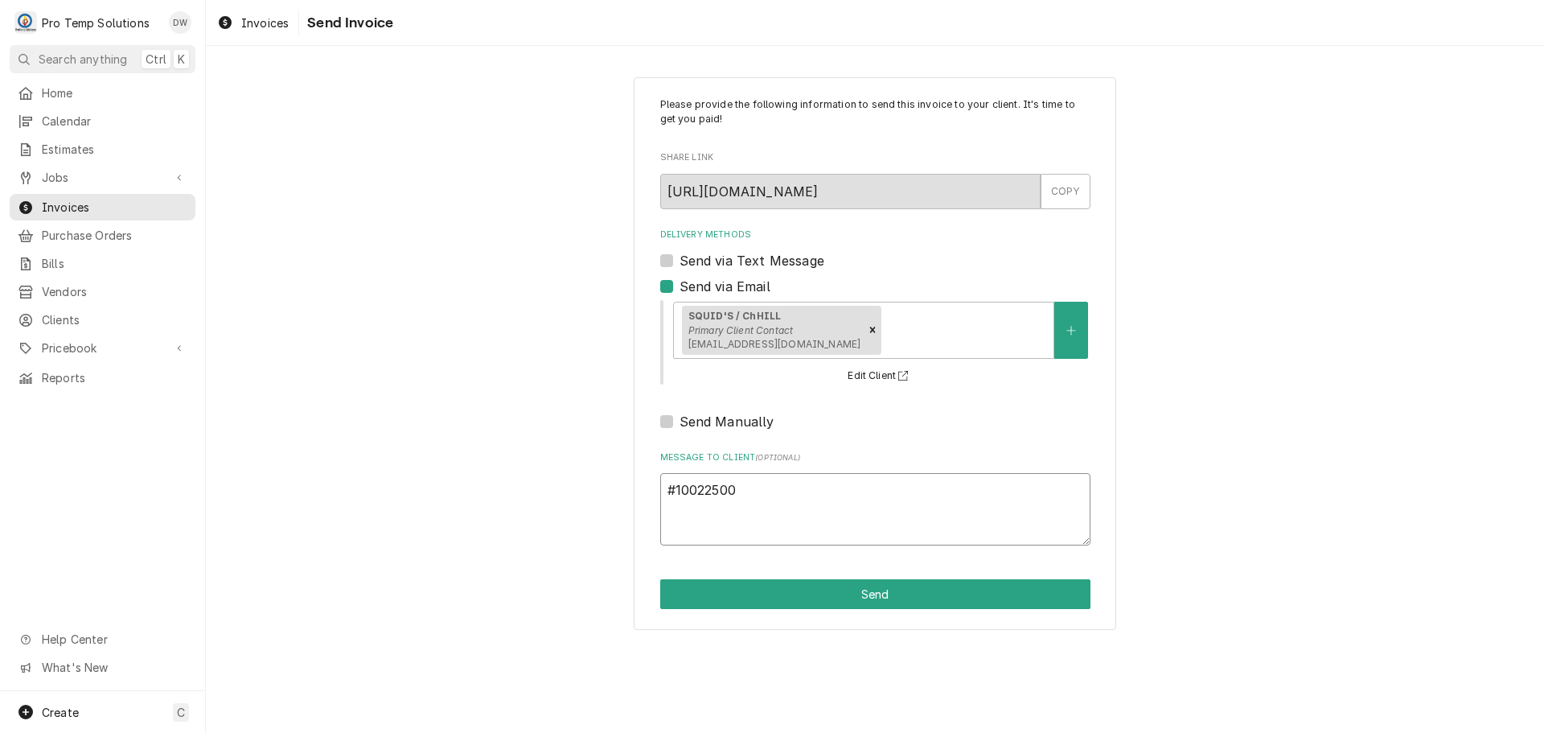
type textarea "#100225003"
type textarea "x"
type textarea "#100225003"
type textarea "x"
type textarea "#100225003 S"
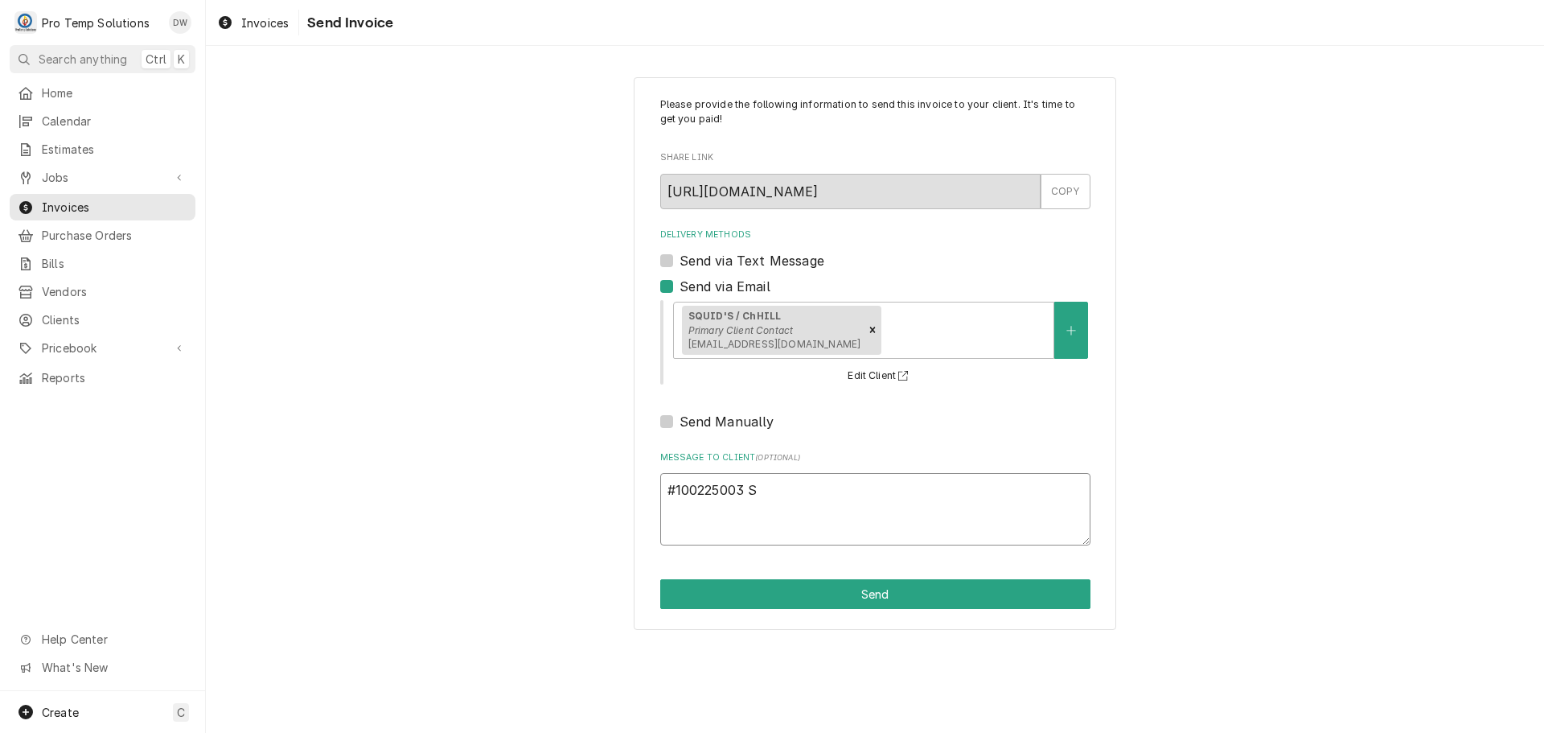
type textarea "x"
type textarea "#100225003 SQ"
type textarea "x"
type textarea "#100225003 SQU"
type textarea "x"
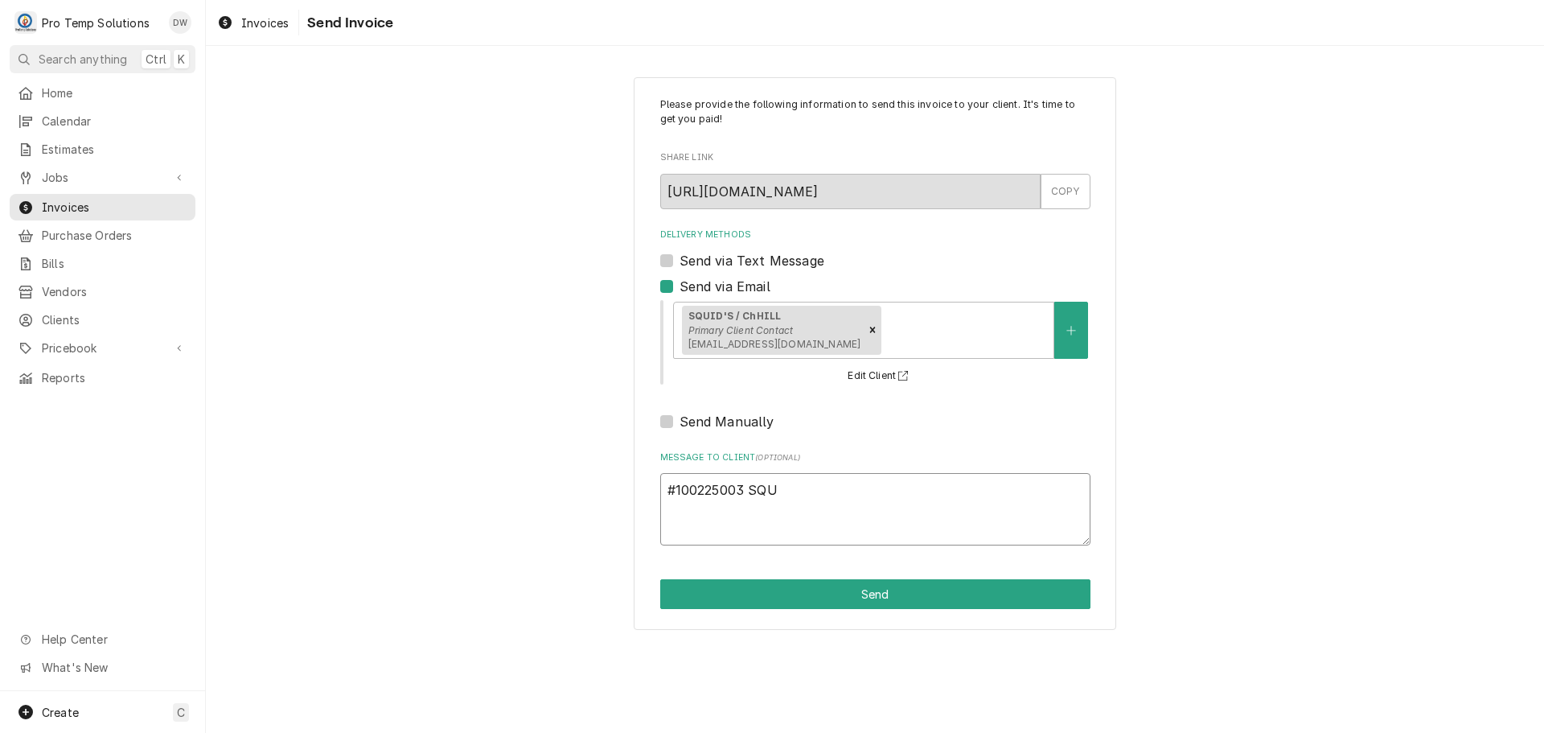
type textarea "#100225003 SQUI"
type textarea "x"
type textarea "#100225003 SQUID"
type textarea "x"
type textarea "#100225003 SQUID'"
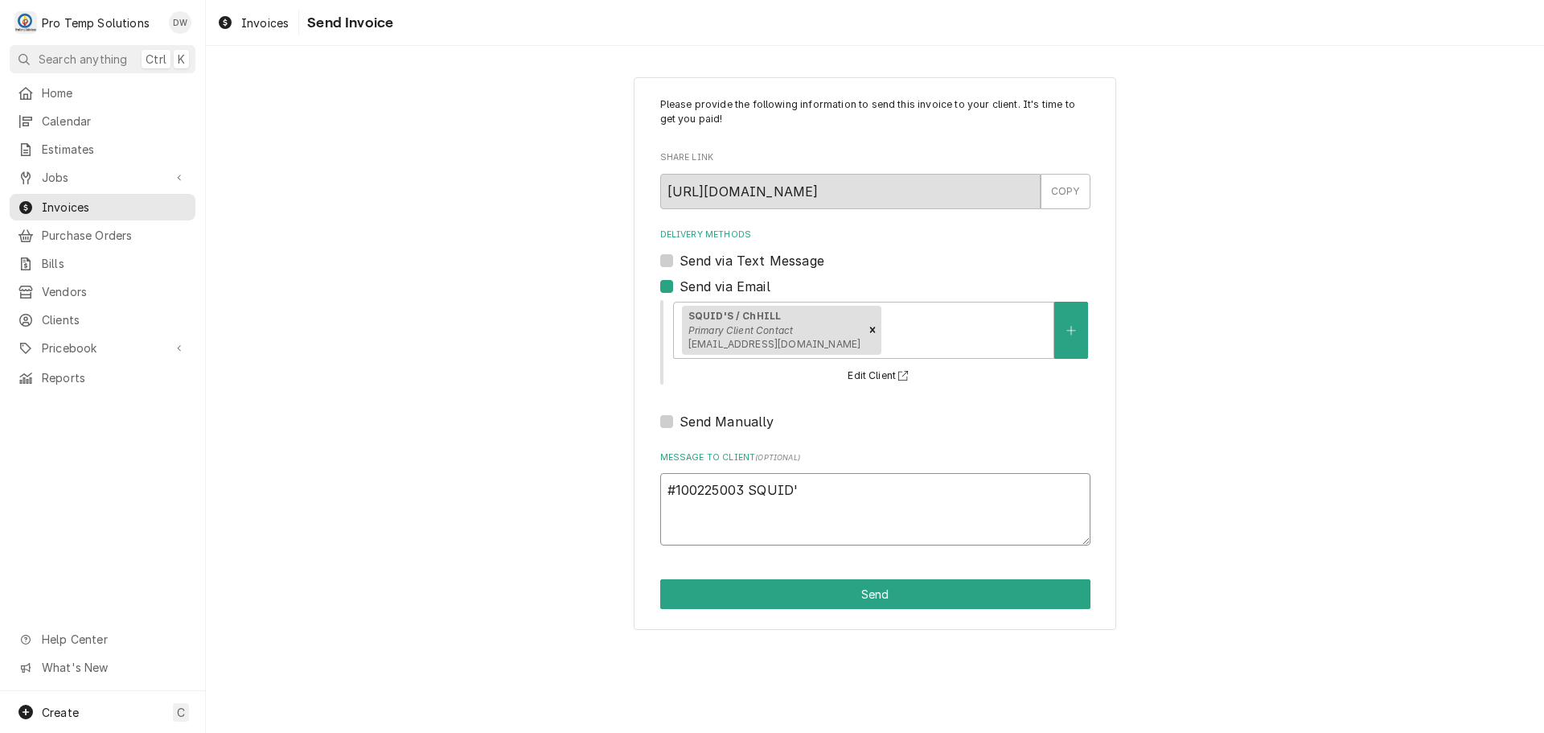
type textarea "x"
type textarea "#100225003 SQUID'S"
type textarea "x"
type textarea "#100225003 SQUID'S-"
type textarea "x"
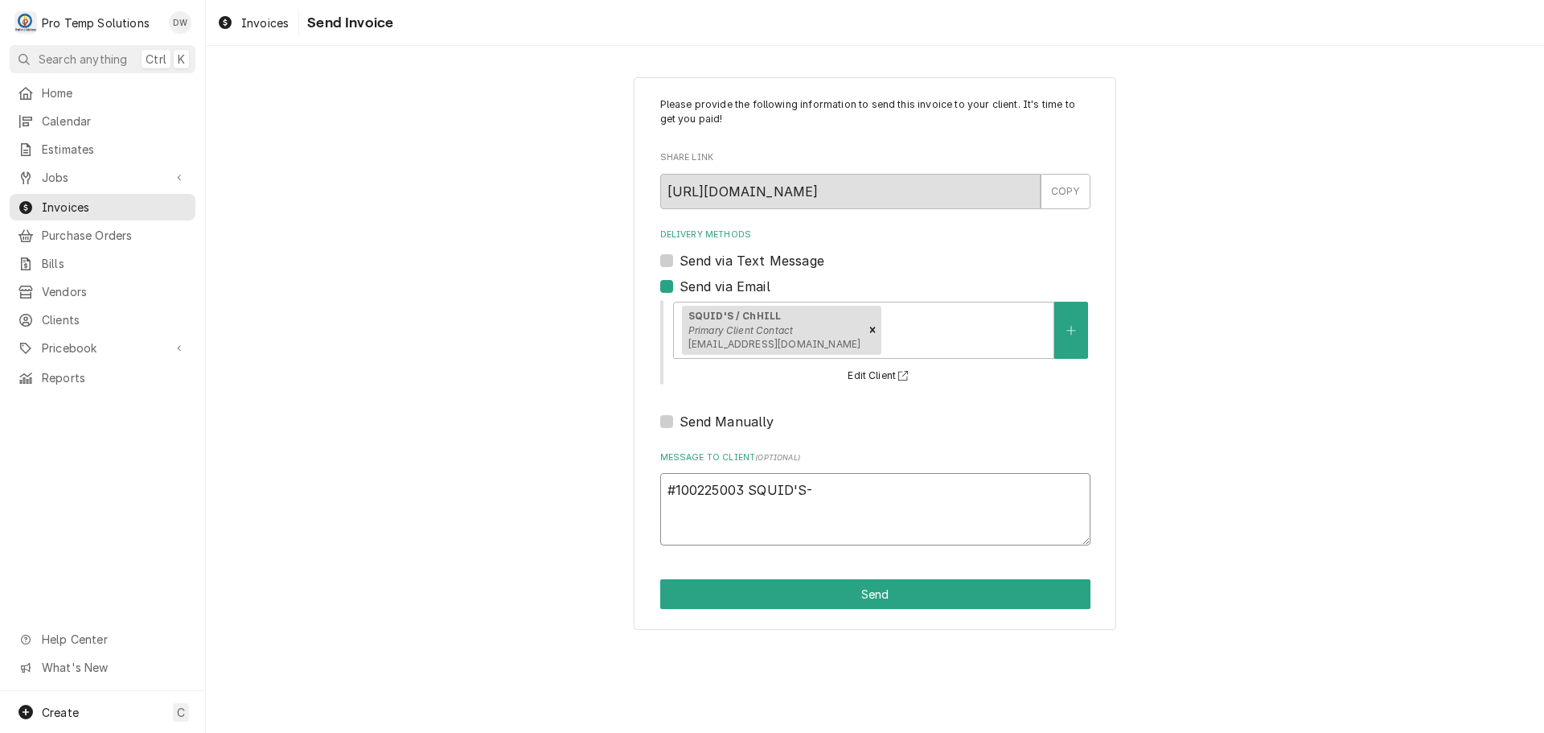
type textarea "#100225003 SQUID'S-"
type textarea "x"
type textarea "#100225003 SQUID'S- L"
type textarea "x"
type textarea "#100225003 SQUID'S- L/"
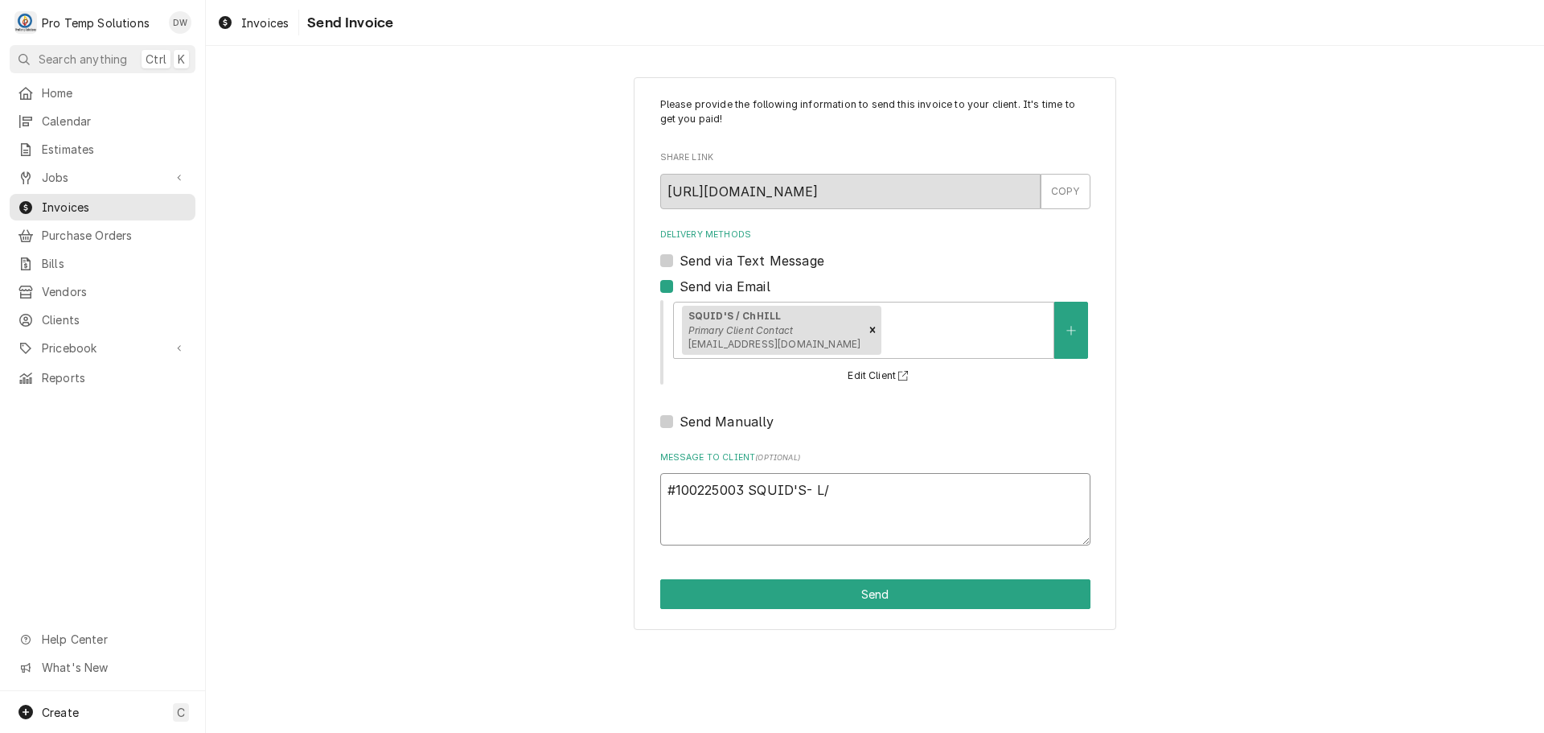
type textarea "x"
type textarea "#100225003 SQUID'S- L/R"
type textarea "x"
type textarea "#100225003 SQUID'S- L/R"
type textarea "x"
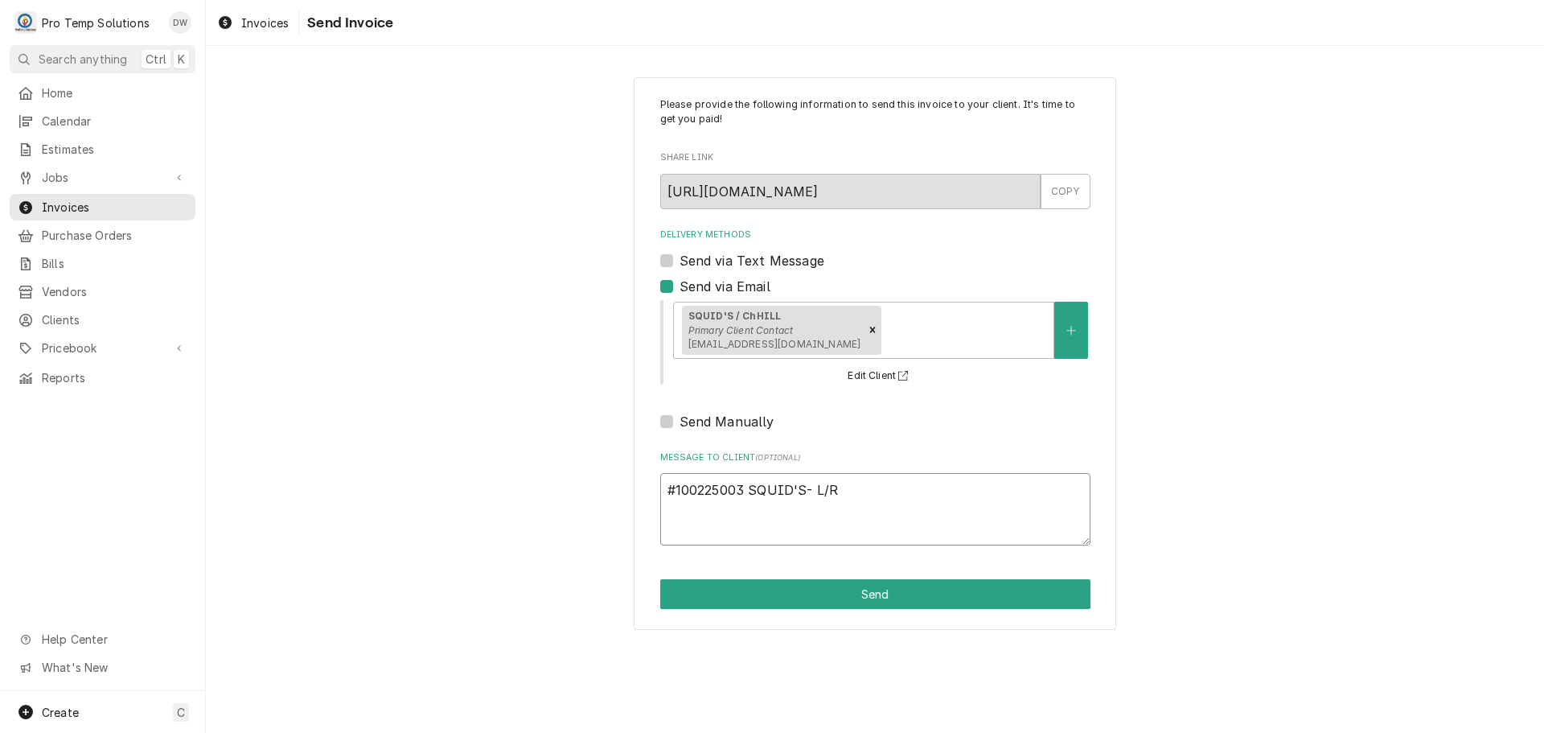
type textarea "#100225003 SQUID'S- L/R S"
type textarea "x"
type textarea "#100225003 SQUID'S- L/R ST"
type textarea "x"
type textarea "#100225003 SQUID'S- L/R STE"
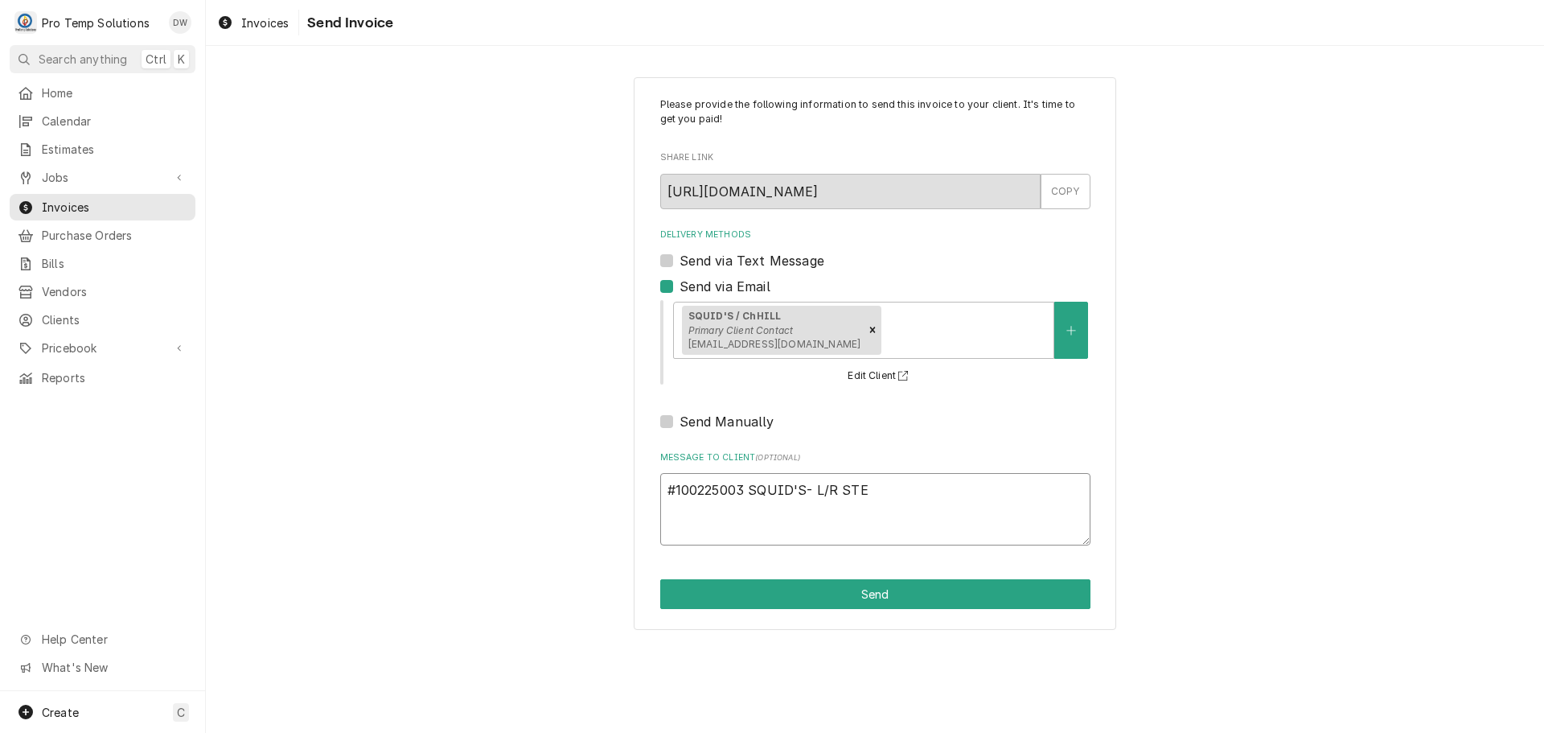
type textarea "x"
type textarea "#100225003 SQUID'S- L/R STES"
type textarea "x"
type textarea "#100225003 SQUID'S- L/R STESM"
type textarea "x"
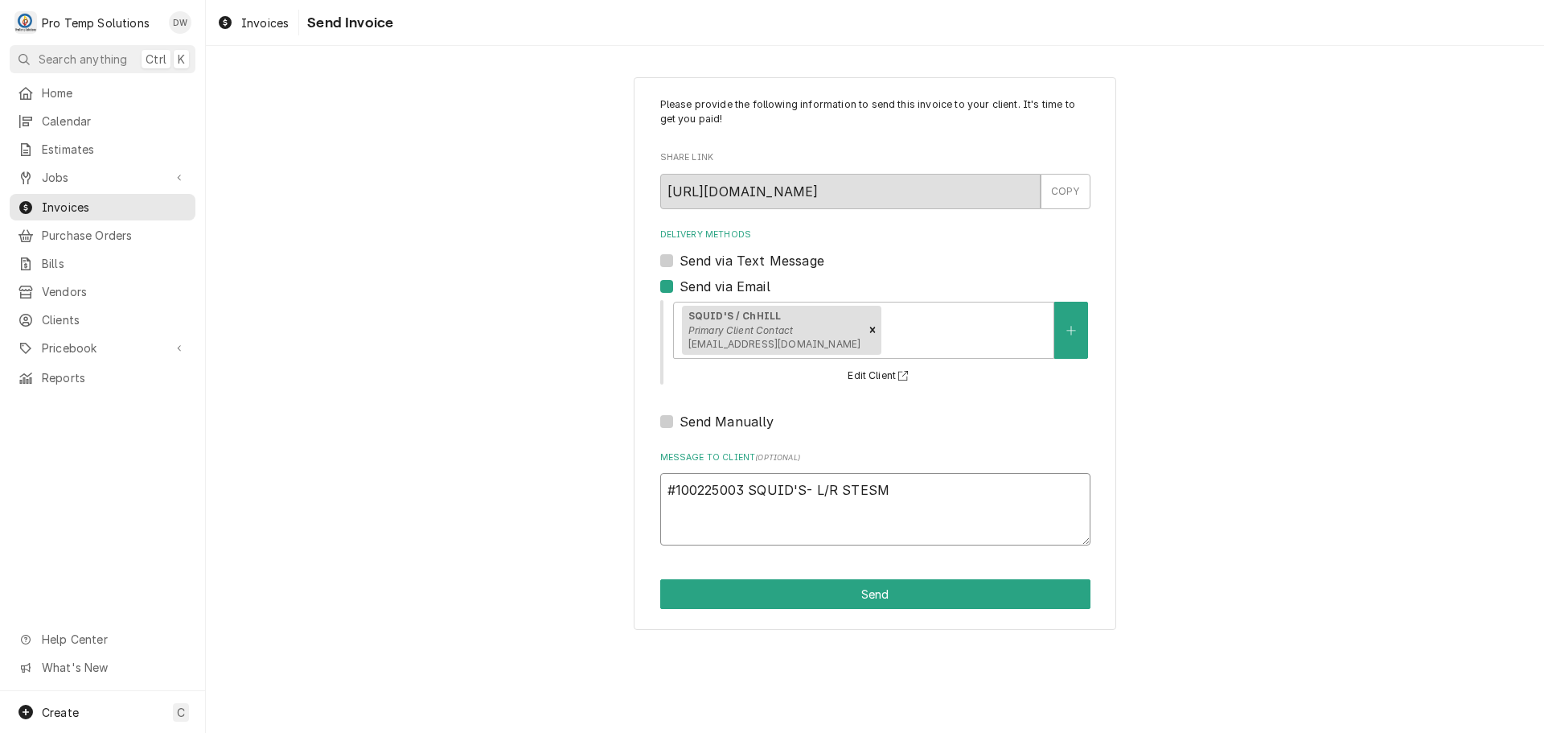
type textarea "#100225003 SQUID'S- L/R STES"
type textarea "x"
type textarea "#100225003 SQUID'S- L/R STE"
type textarea "x"
type textarea "#100225003 SQUID'S- L/R STEA"
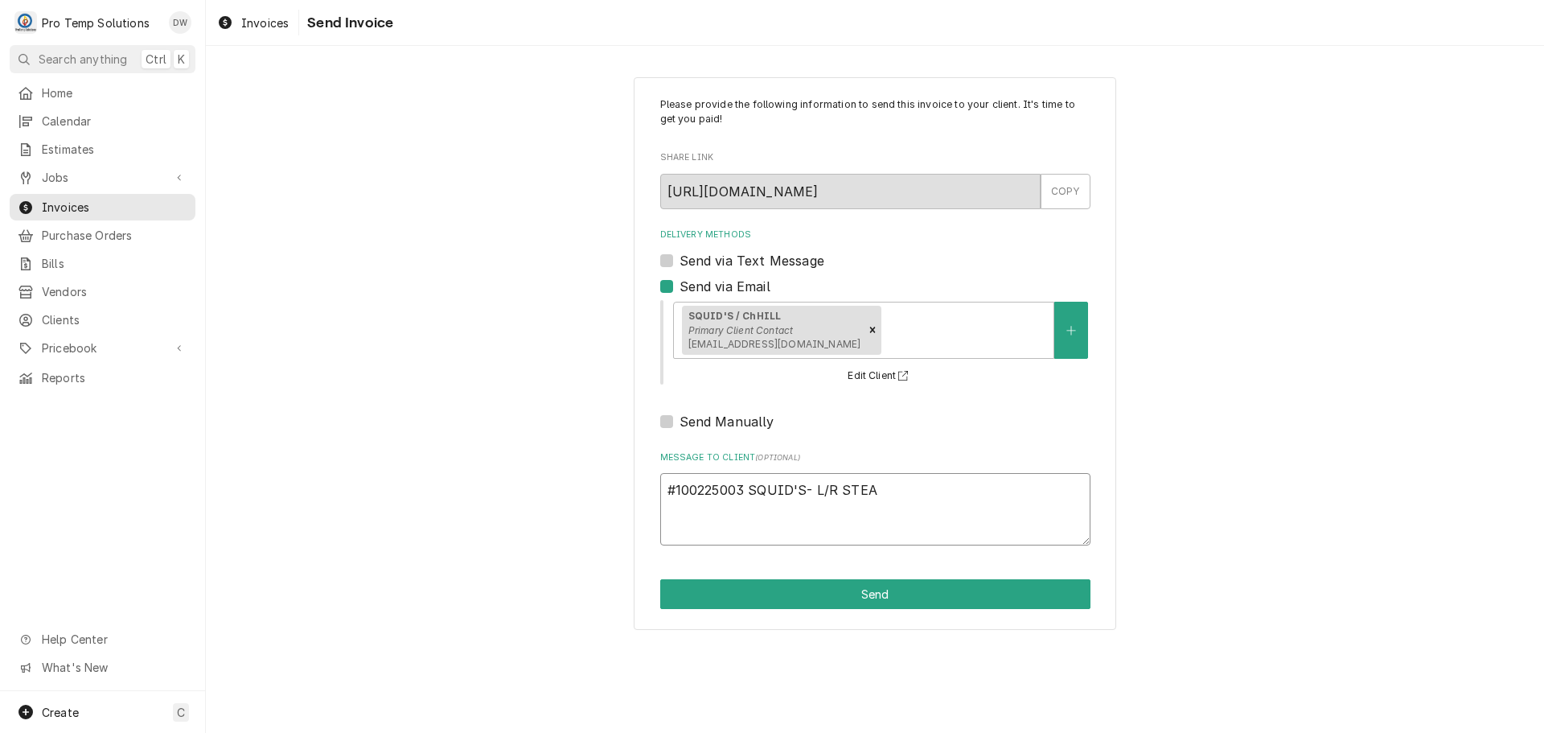
type textarea "x"
type textarea "#100225003 SQUID'S- L/R STEAM"
type textarea "x"
type textarea "#100225003 SQUID'S- L/R STEAME"
type textarea "x"
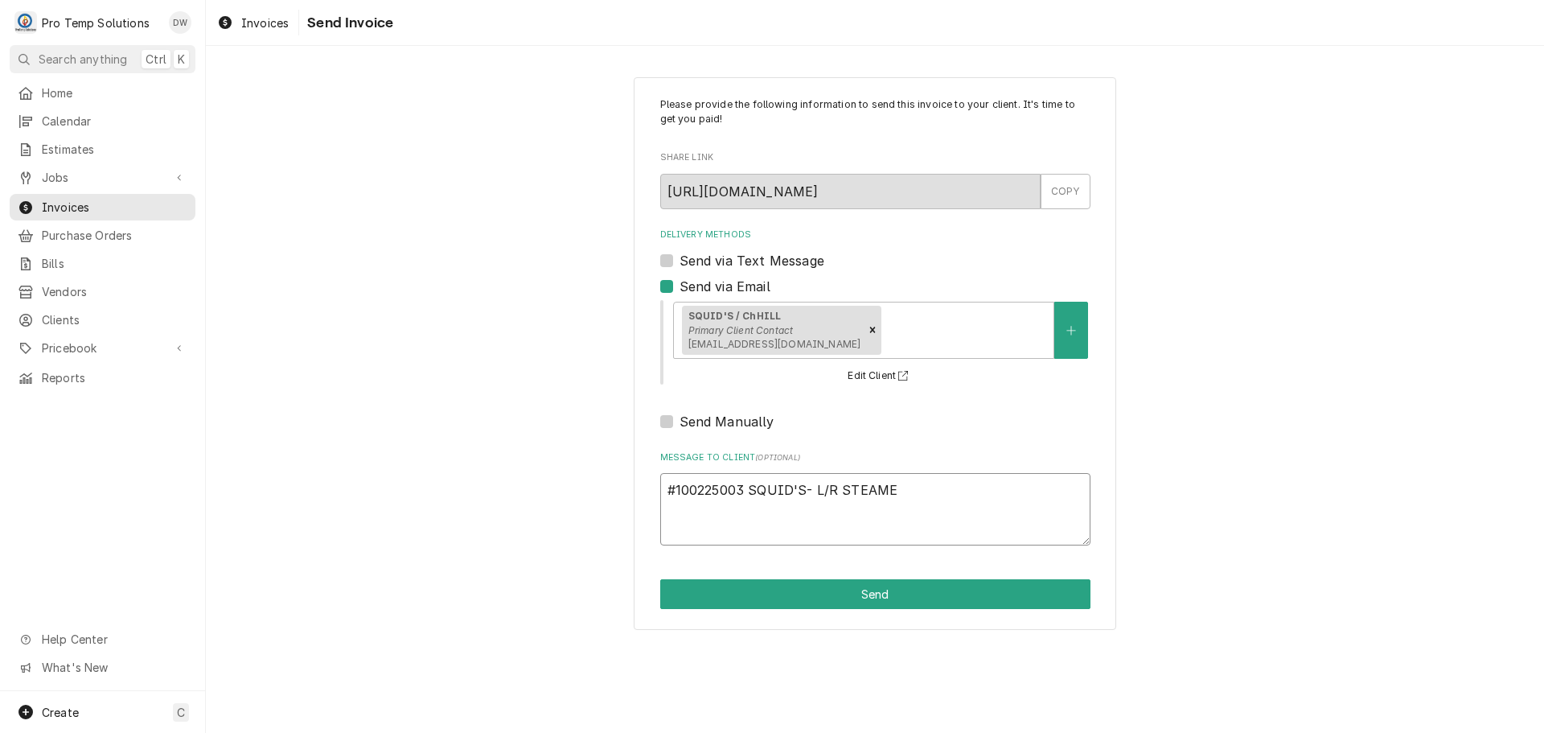
type textarea "#100225003 SQUID'S- L/R STEAMER"
type textarea "x"
type textarea "#100225003 SQUID'S- L/R STEAMERS"
type textarea "x"
type textarea "#100225003 SQUID'S- L/R STEAMERS"
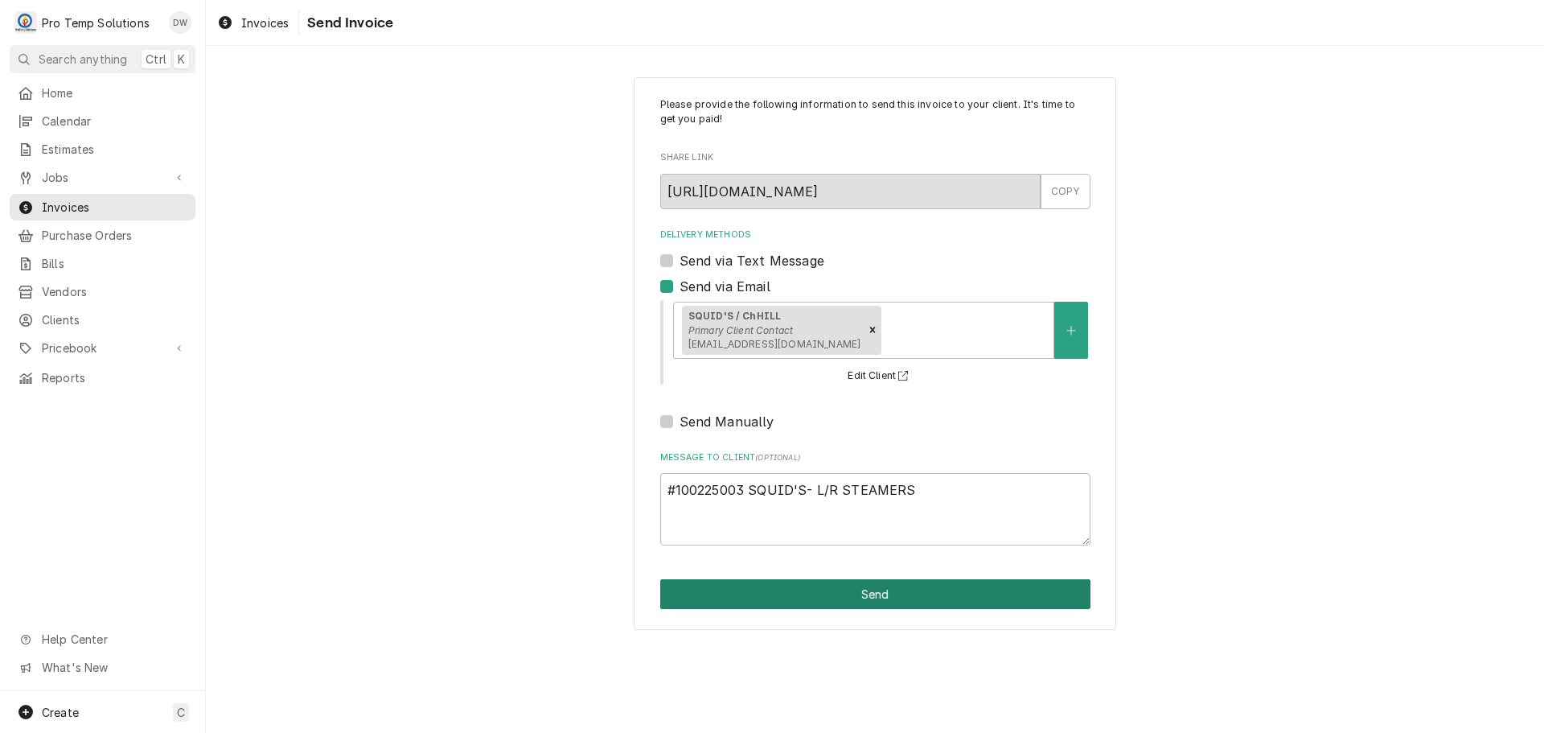
click at [882, 595] on button "Send" at bounding box center [875, 594] width 430 height 30
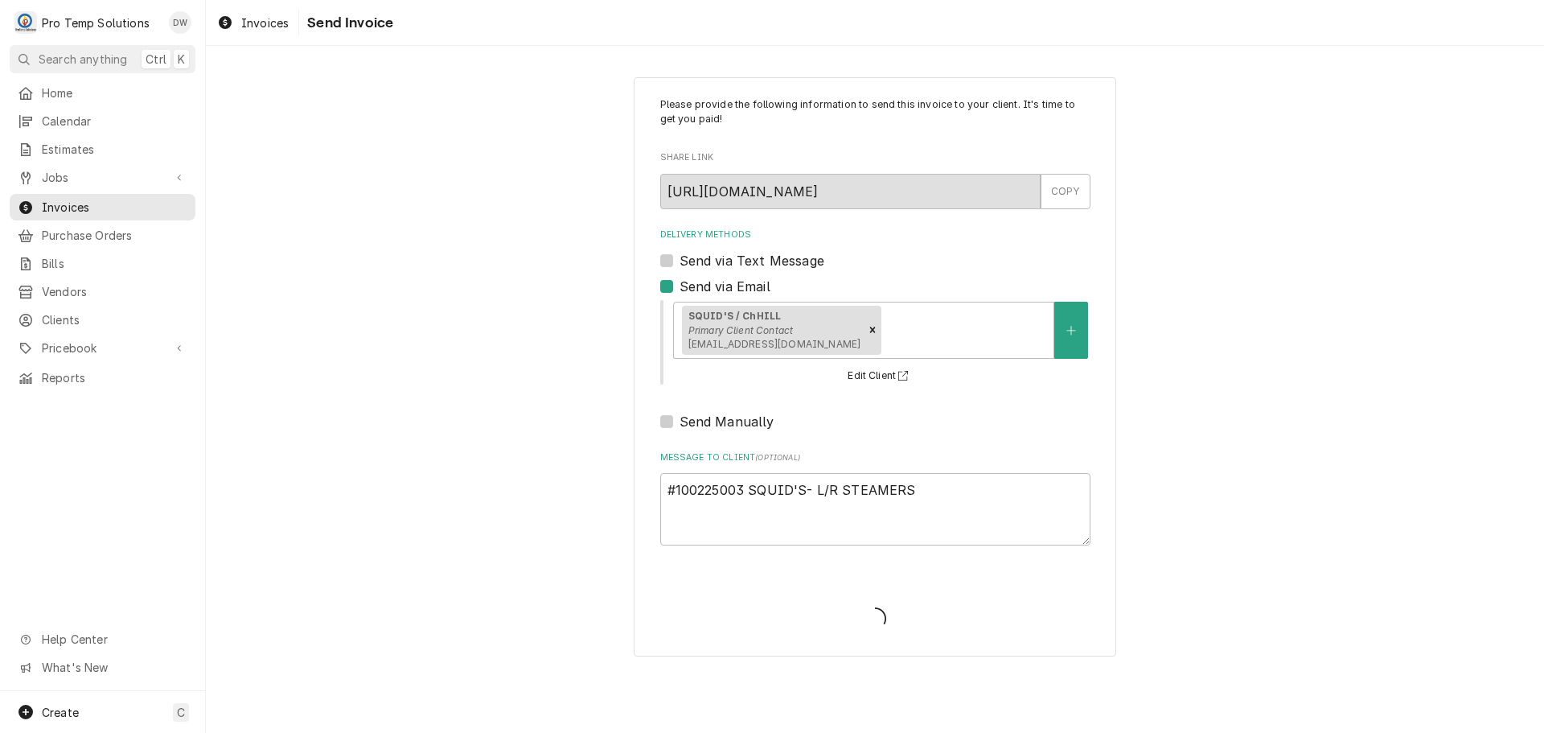
type textarea "x"
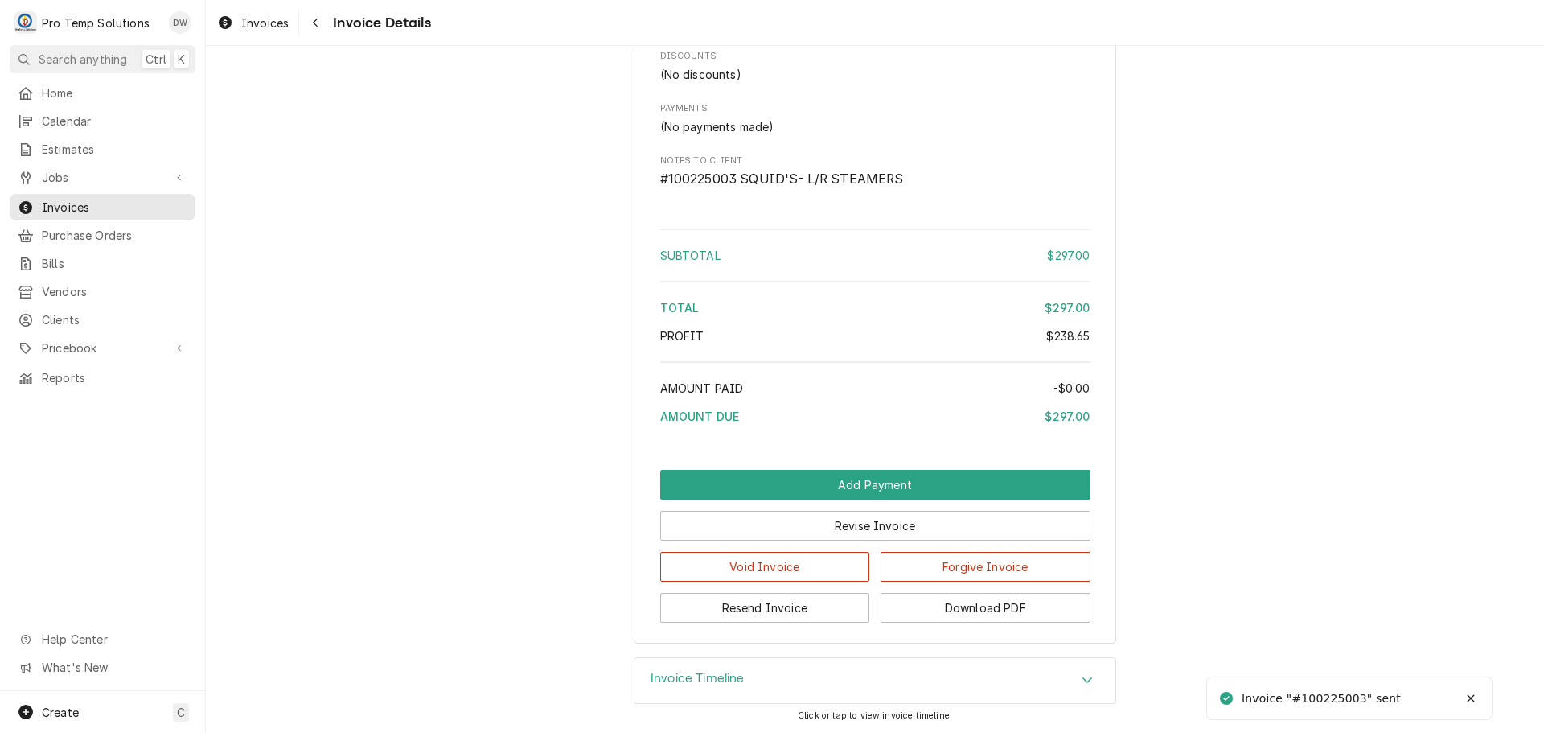
scroll to position [1556, 0]
click at [969, 601] on button "Download PDF" at bounding box center [986, 608] width 210 height 30
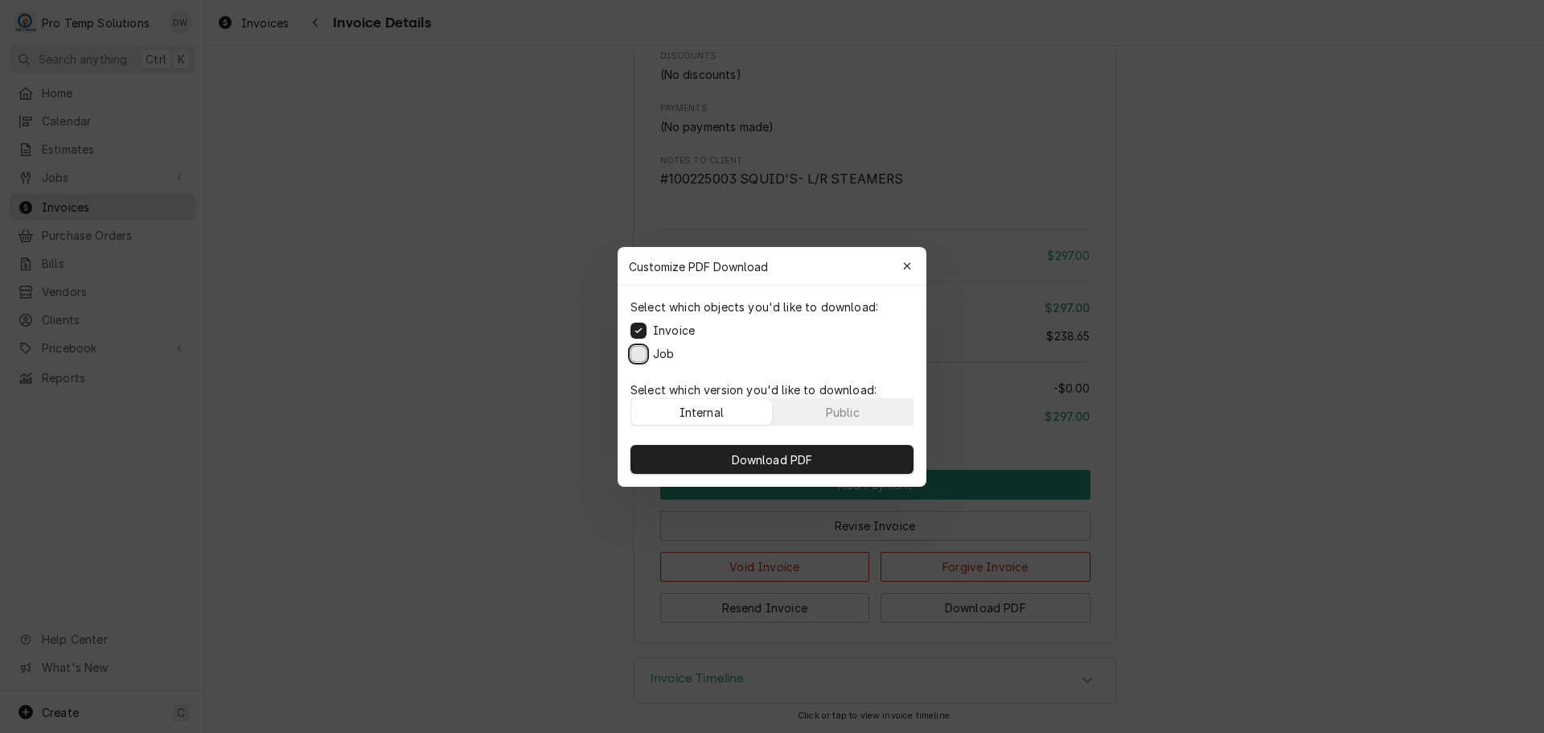
click at [640, 352] on button "Job" at bounding box center [639, 353] width 16 height 16
click at [758, 460] on span "Download PDF" at bounding box center [773, 458] width 88 height 17
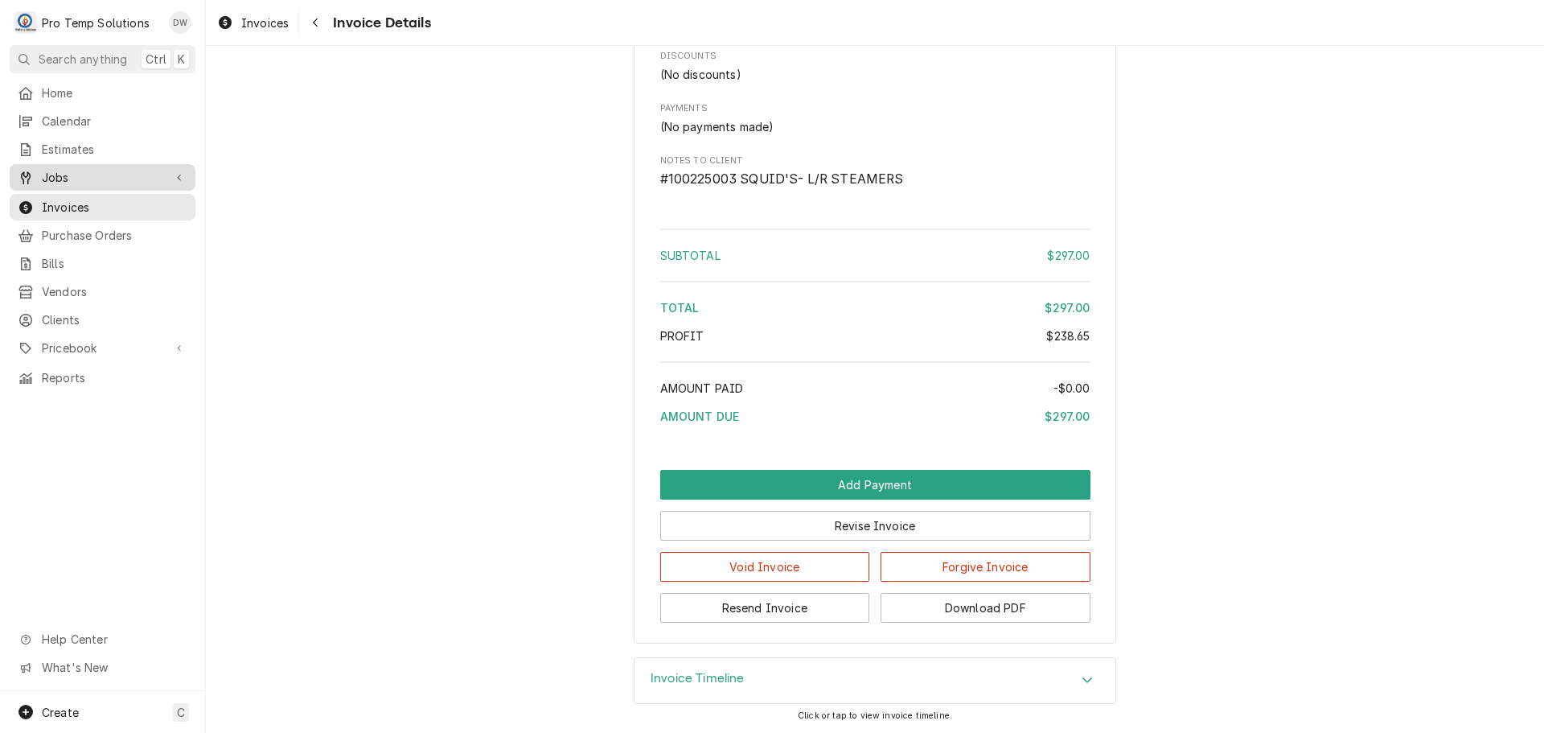
click at [53, 175] on span "Jobs" at bounding box center [102, 177] width 121 height 17
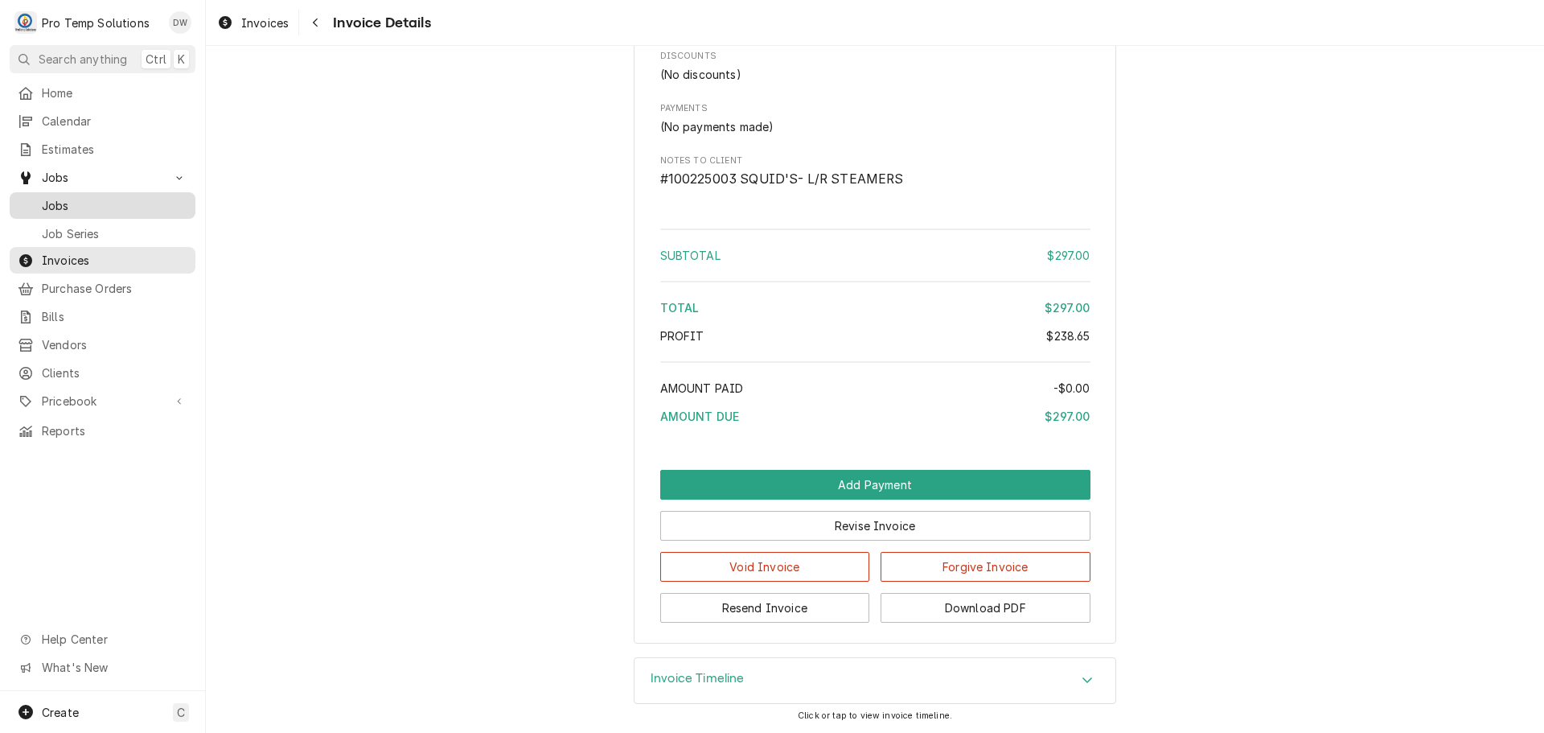
click at [47, 199] on span "Jobs" at bounding box center [115, 205] width 146 height 17
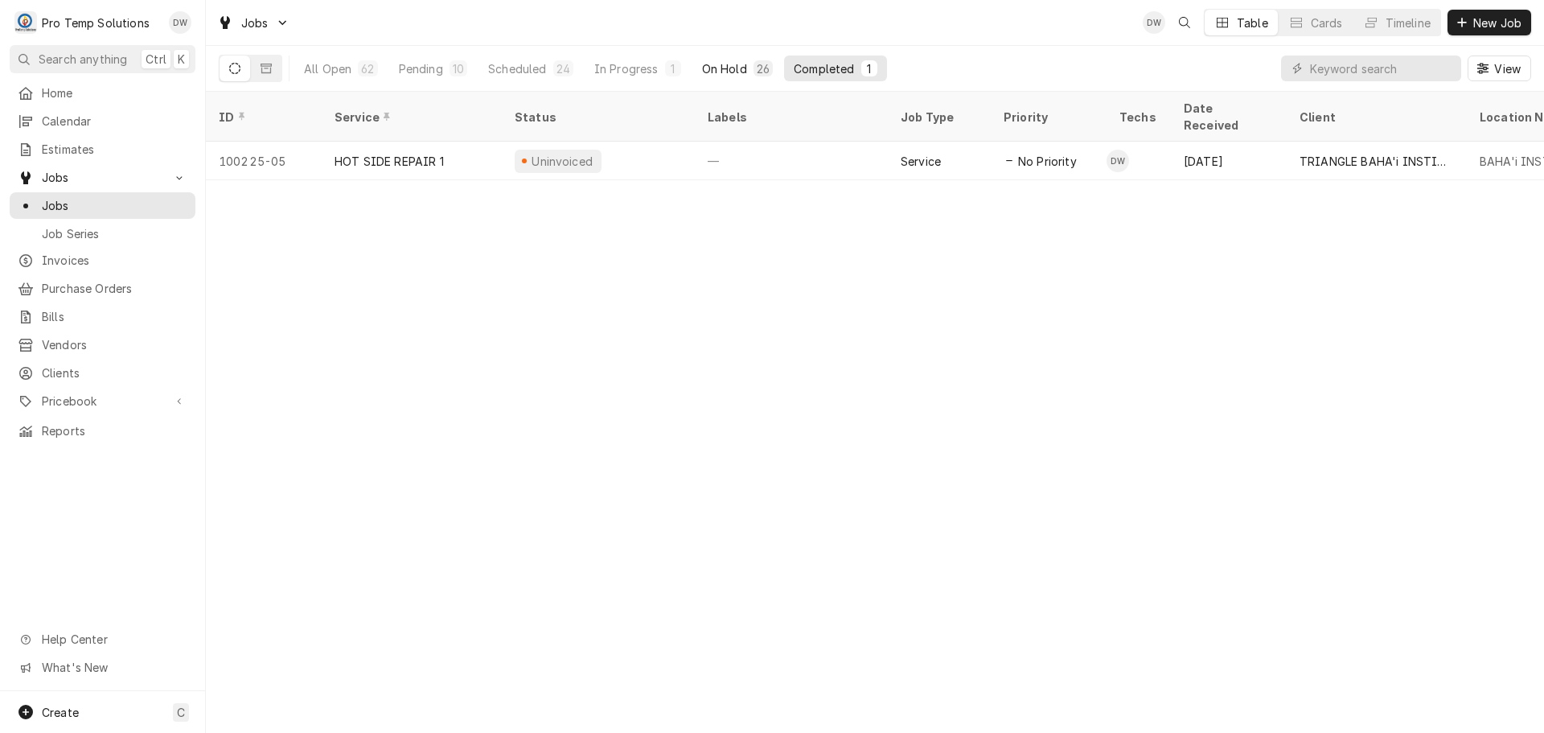
click at [721, 61] on div "On Hold" at bounding box center [724, 68] width 45 height 17
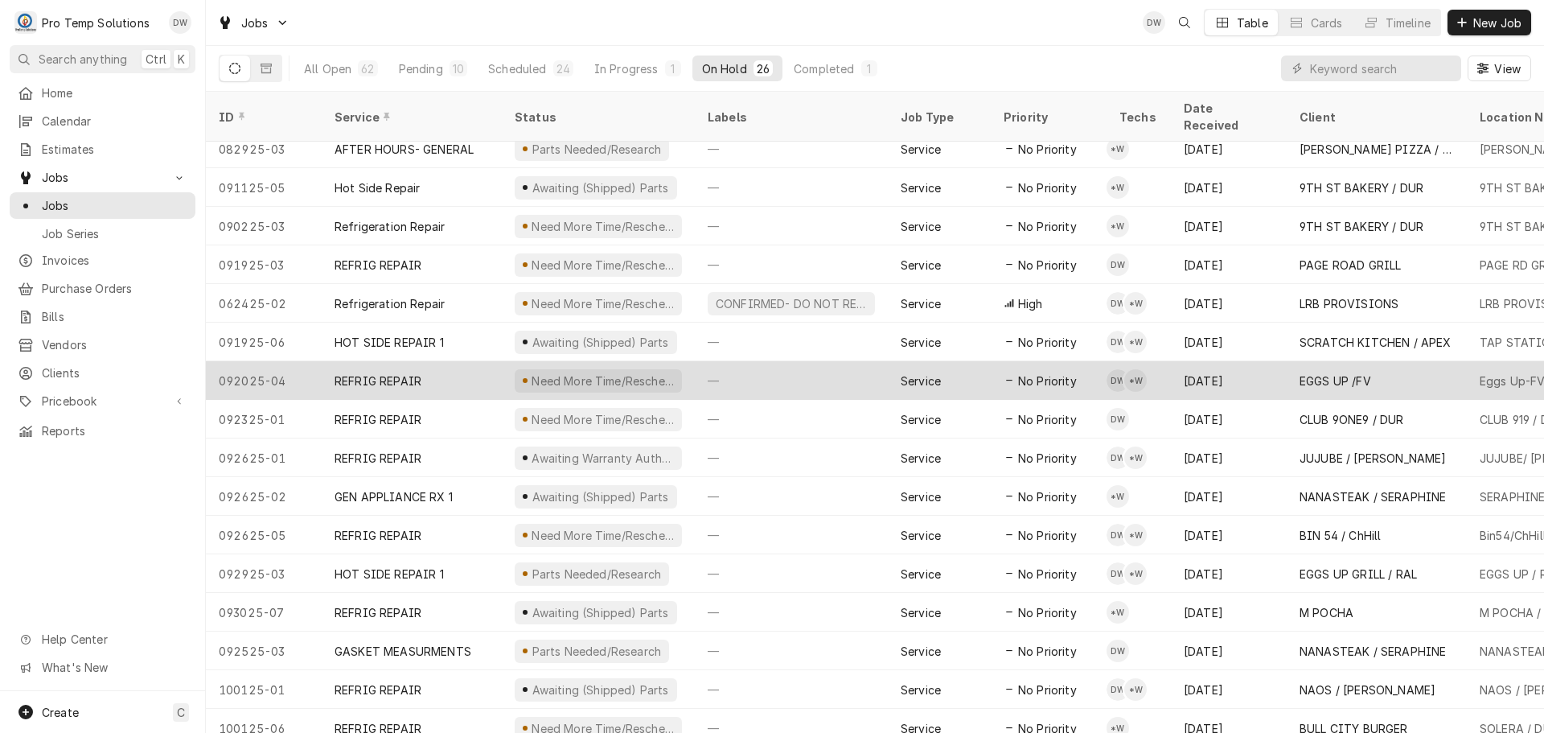
scroll to position [405, 0]
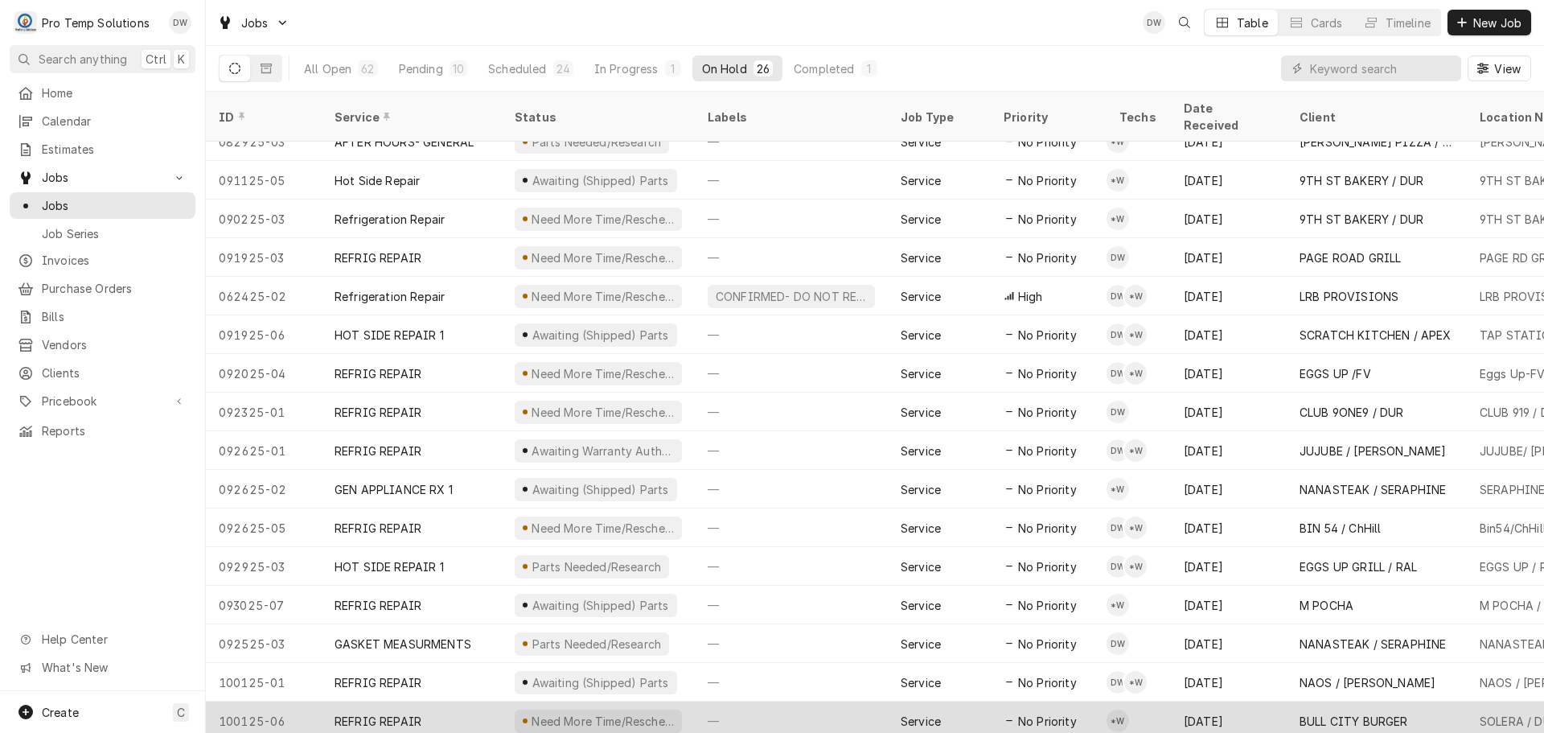
click at [796, 701] on div "—" at bounding box center [791, 720] width 193 height 39
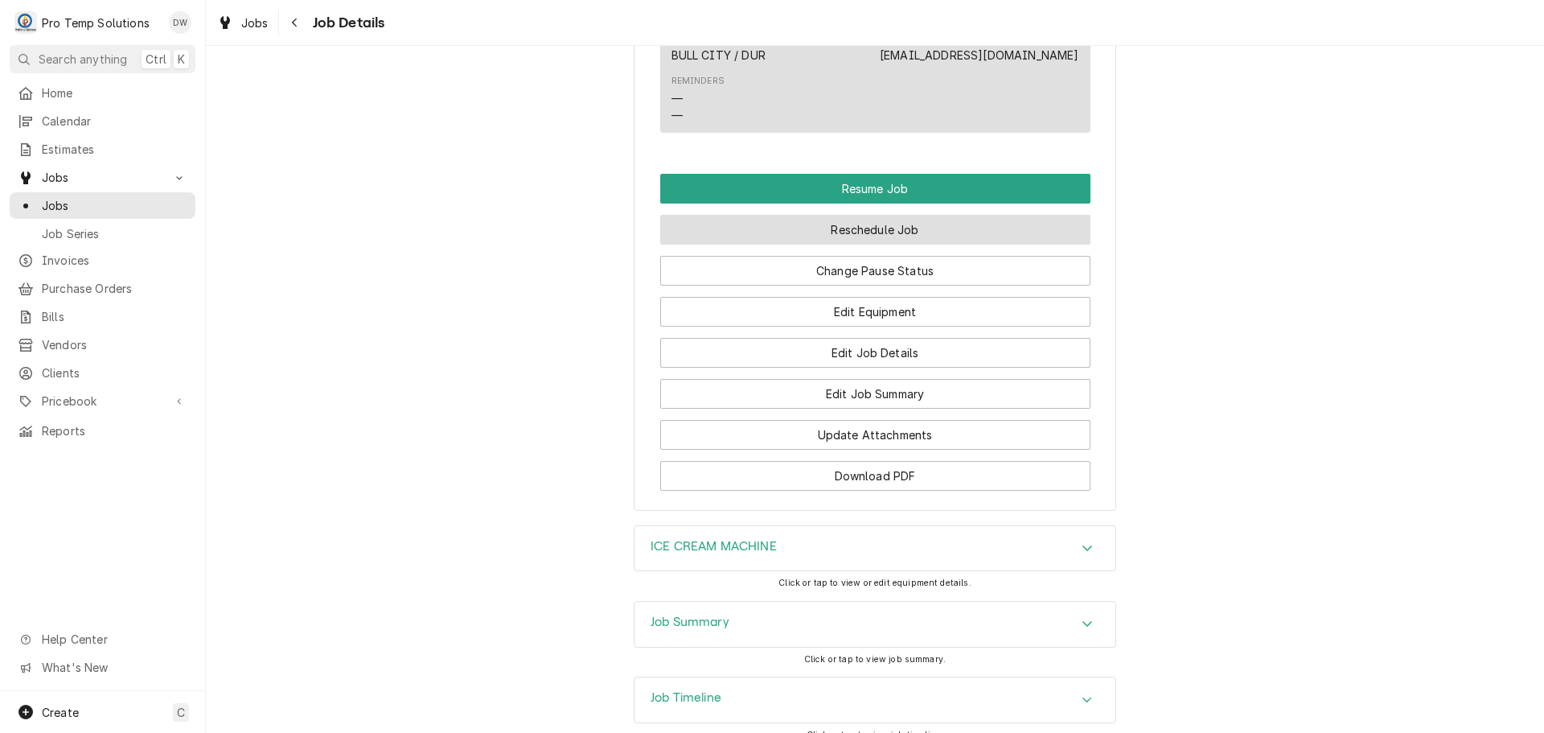
scroll to position [1481, 0]
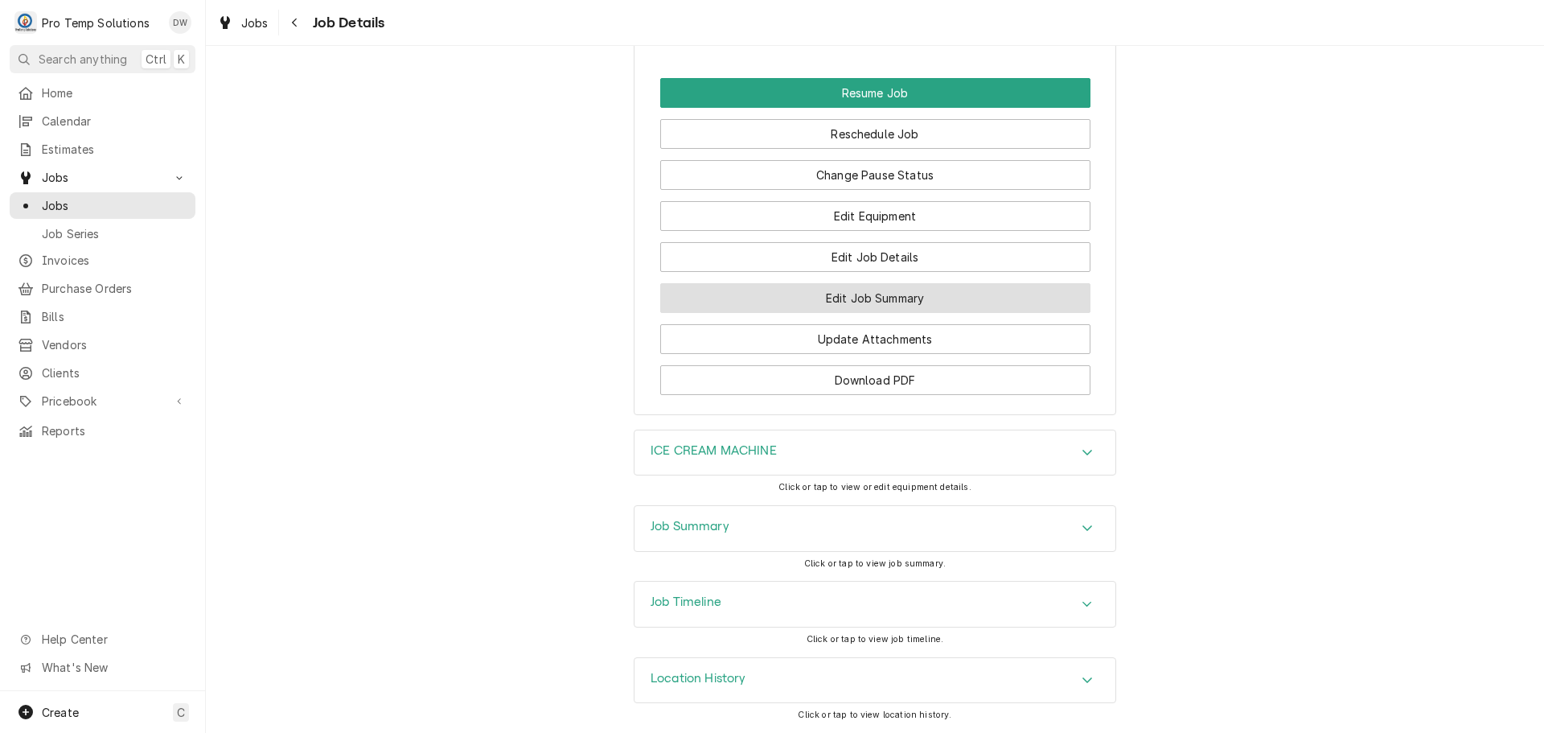
click at [882, 294] on button "Edit Job Summary" at bounding box center [875, 298] width 430 height 30
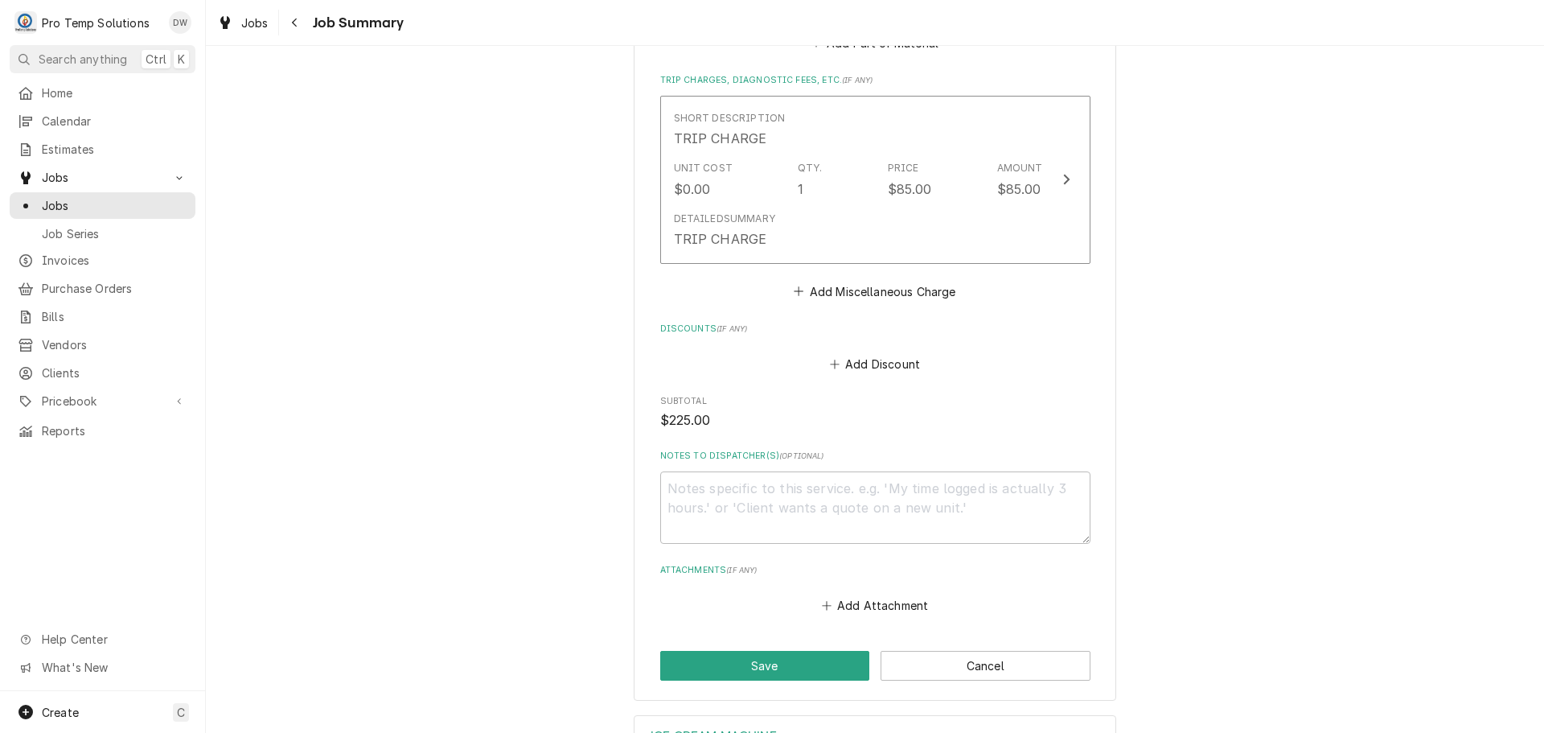
scroll to position [1249, 0]
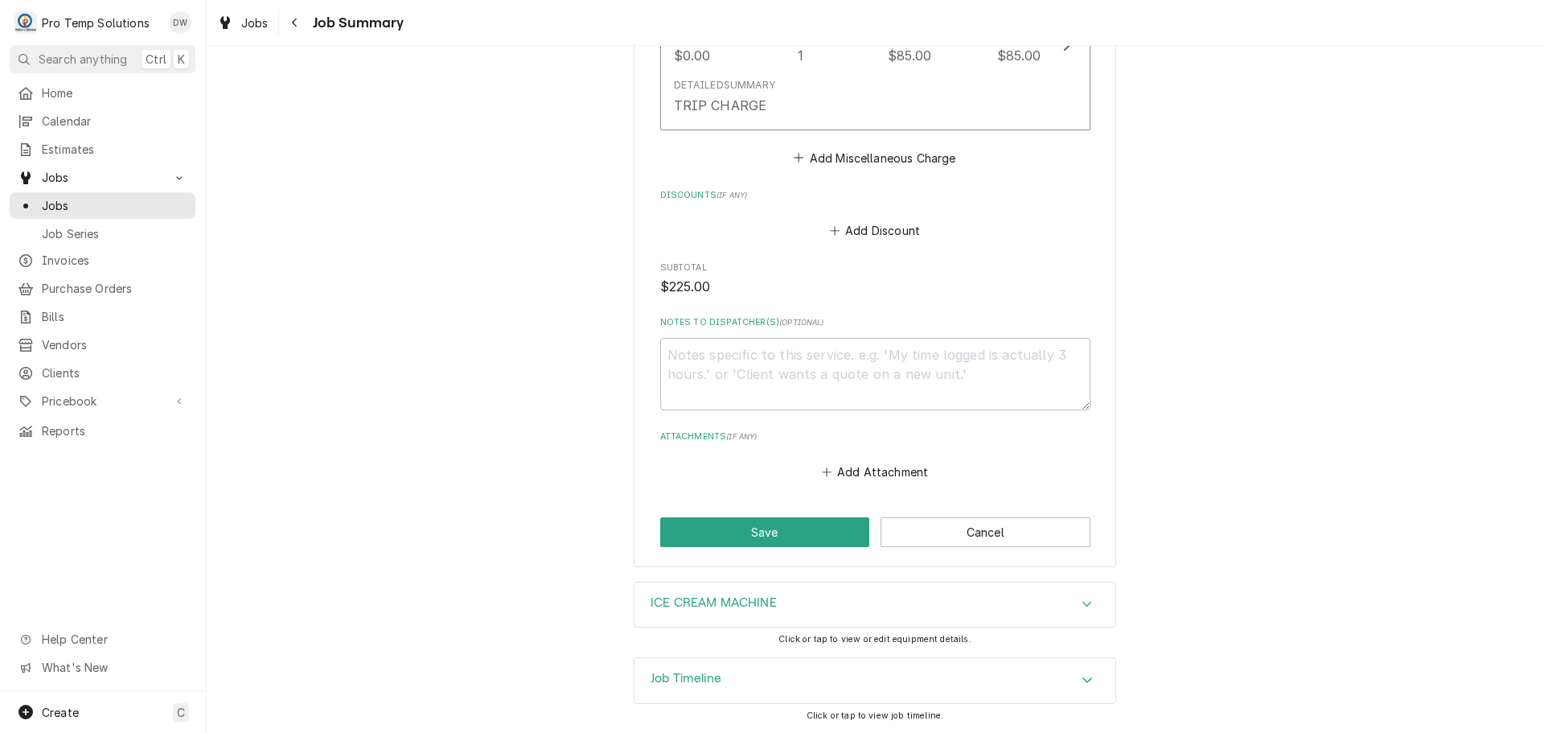
click at [1082, 673] on icon "Accordion Header" at bounding box center [1087, 679] width 11 height 13
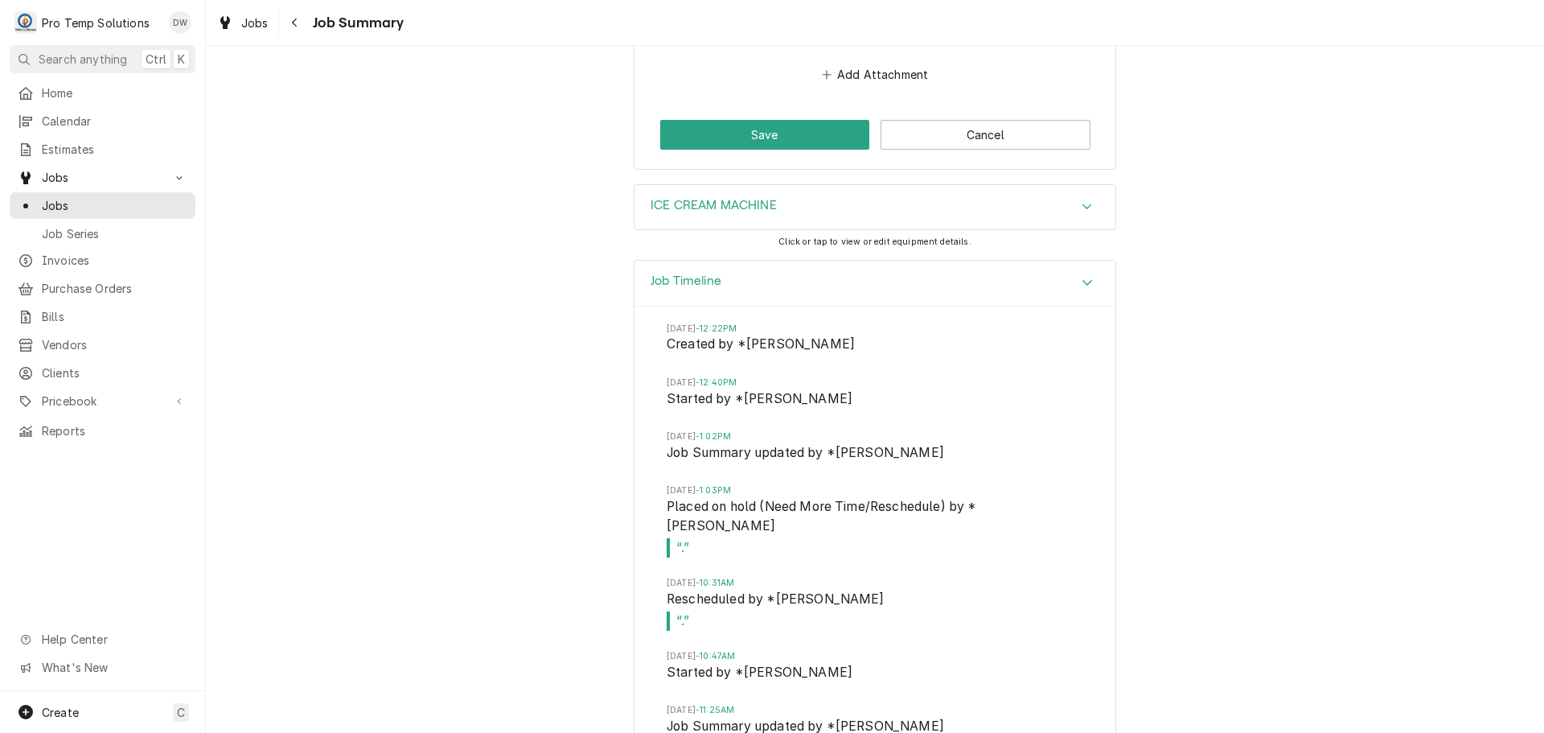
scroll to position [1651, 0]
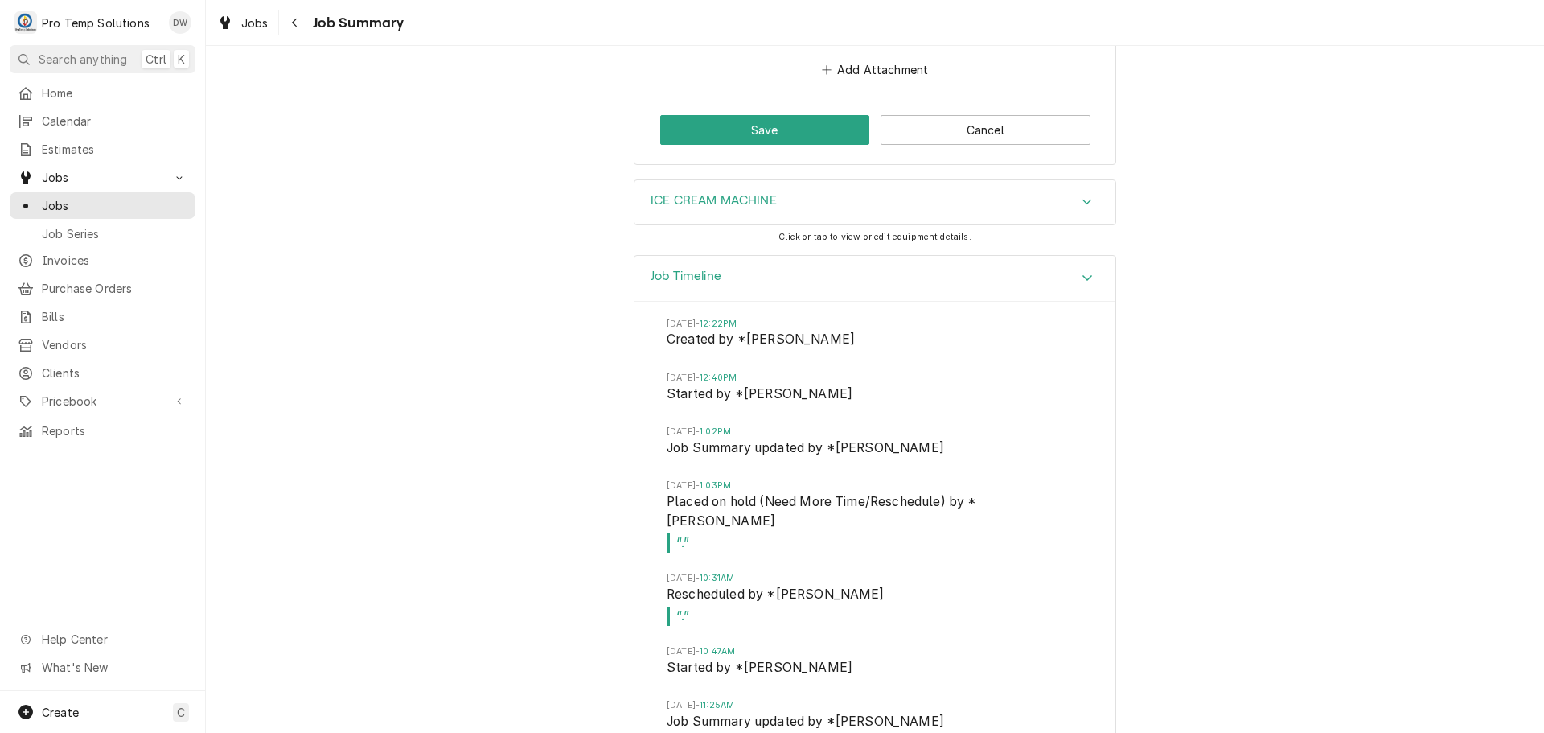
click at [1082, 275] on icon "Accordion Header" at bounding box center [1087, 277] width 11 height 13
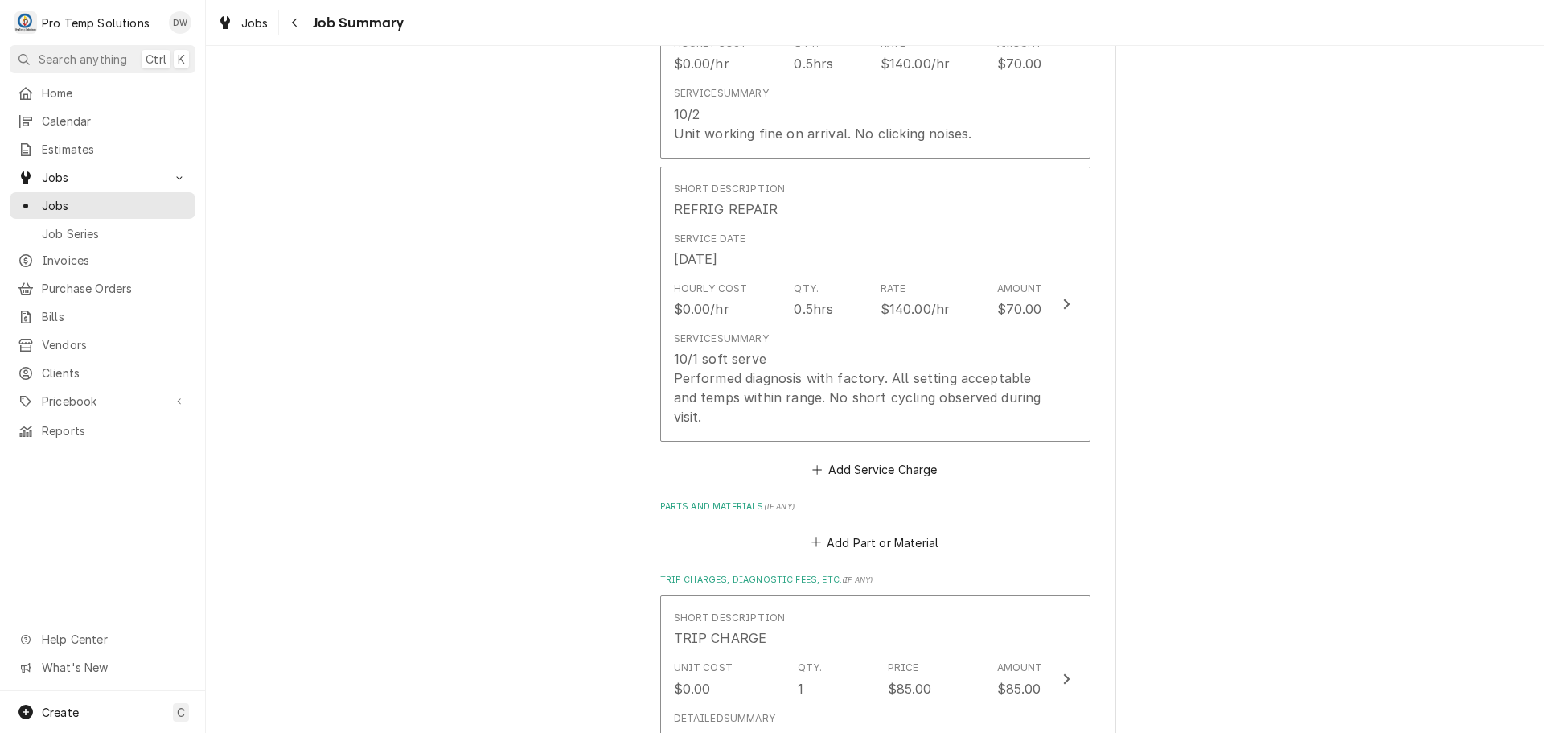
scroll to position [606, 0]
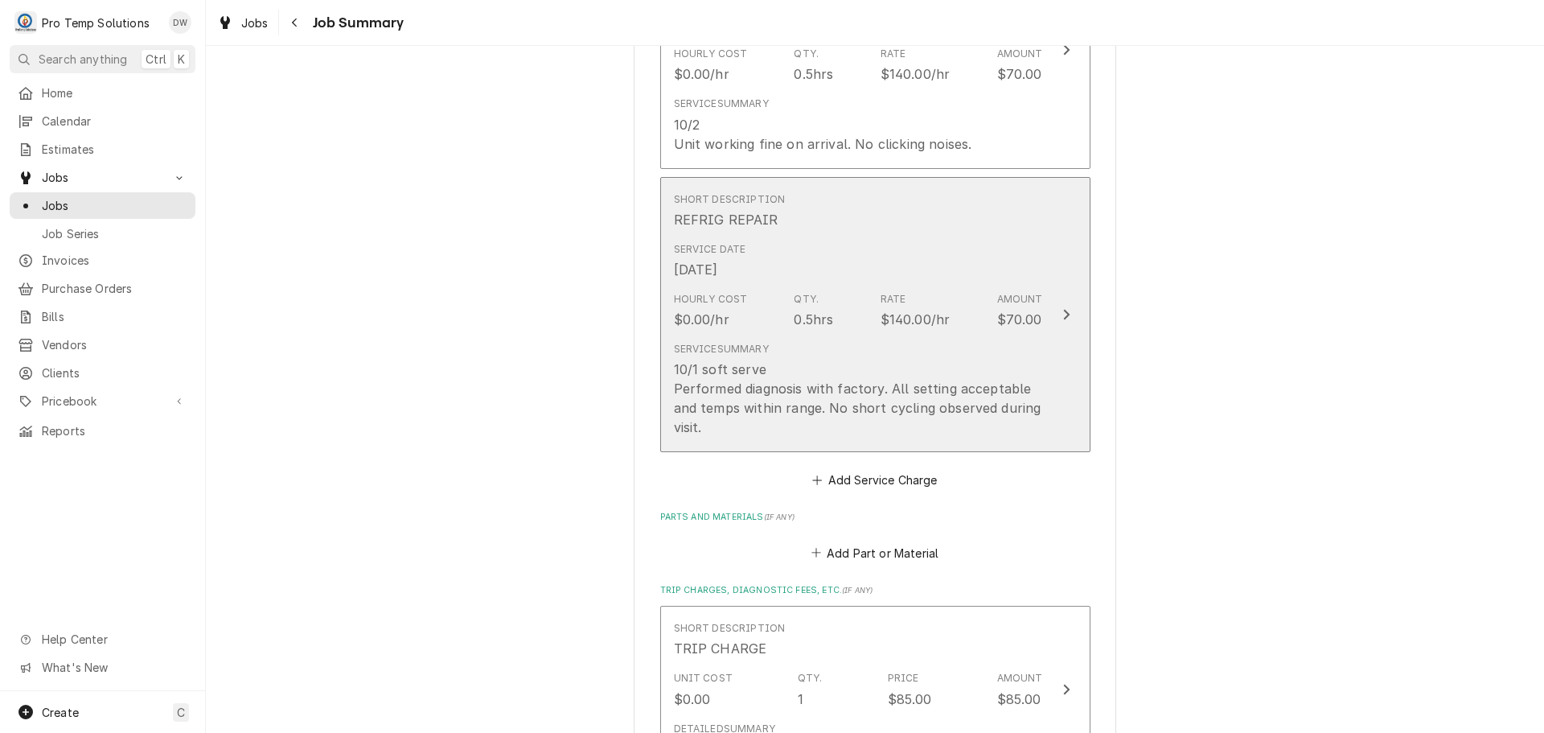
click at [1056, 309] on div "Update Line Item" at bounding box center [1066, 314] width 21 height 19
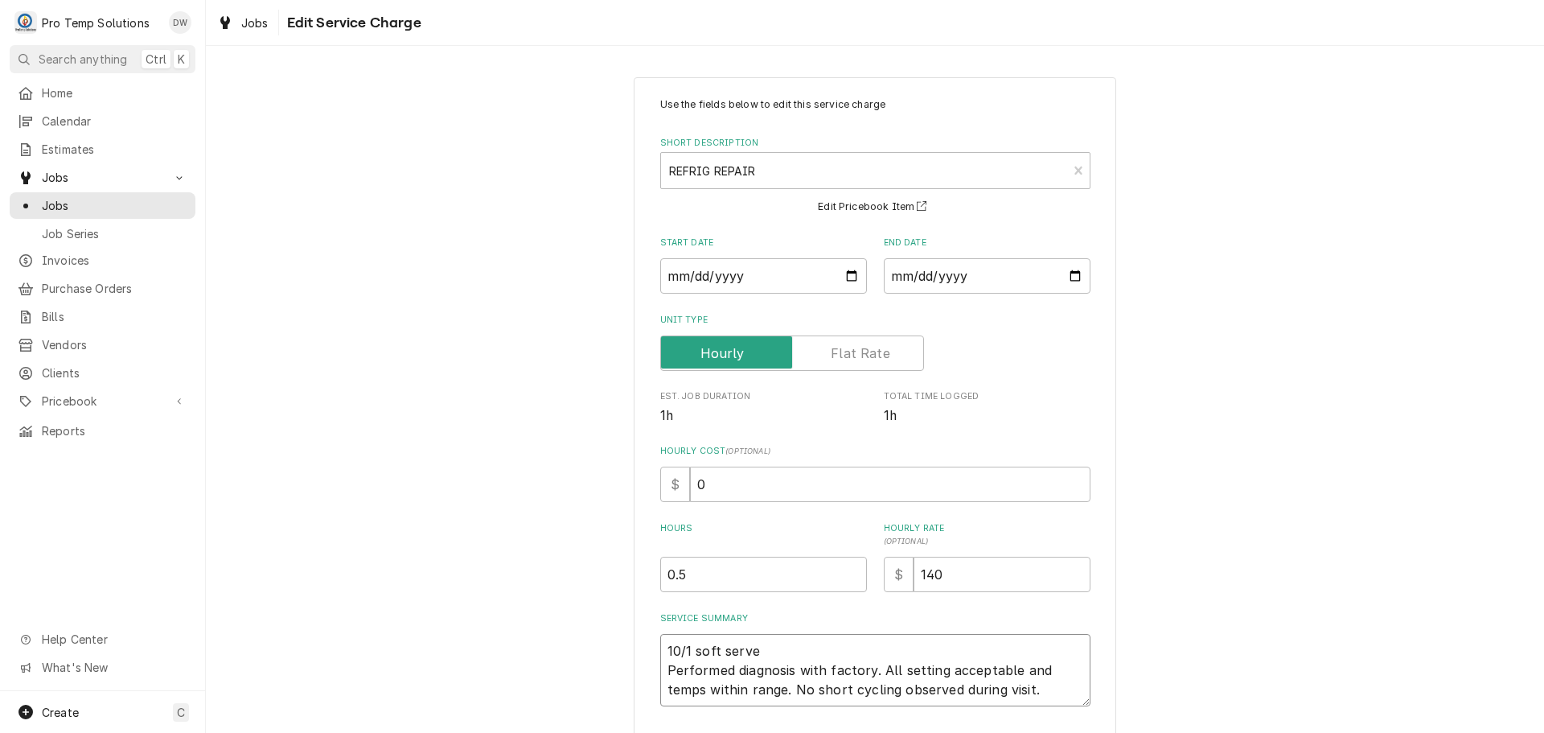
click at [775, 640] on textarea "10/1 soft serve Performed diagnosis with factory. All setting acceptable and te…" at bounding box center [875, 670] width 430 height 72
type textarea "x"
type textarea "10/1 soft serve Performed diagnosis with factory. All setting acceptable and te…"
type textarea "x"
type textarea "10/1 soft serve 1 Performed diagnosis with factory. All setting acceptable and …"
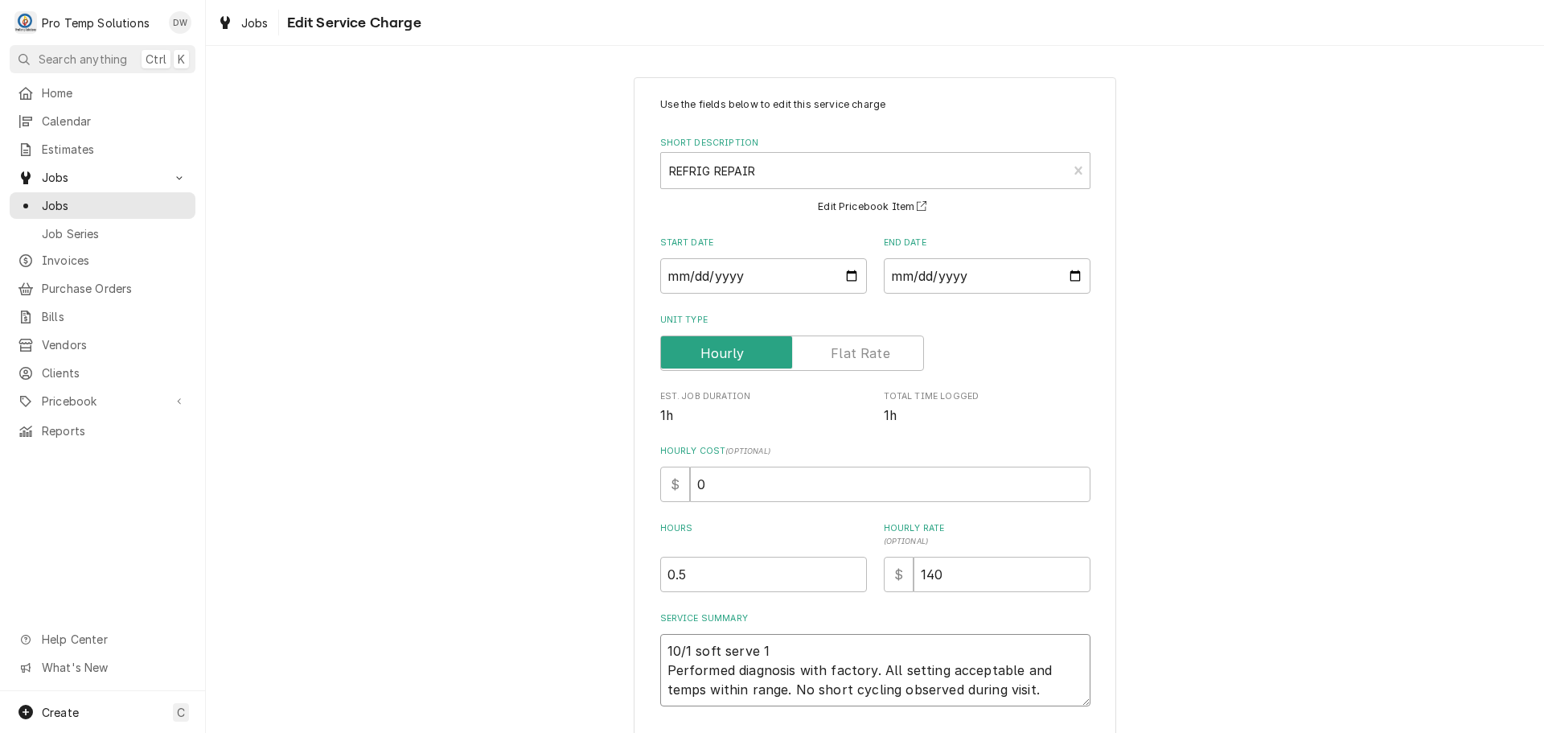
type textarea "x"
type textarea "10/1 soft serve 12 Performed diagnosis with factory. All setting acceptable and…"
type textarea "x"
type textarea "10/1 soft serve 124 Performed diagnosis with factory. All setting acceptable an…"
type textarea "x"
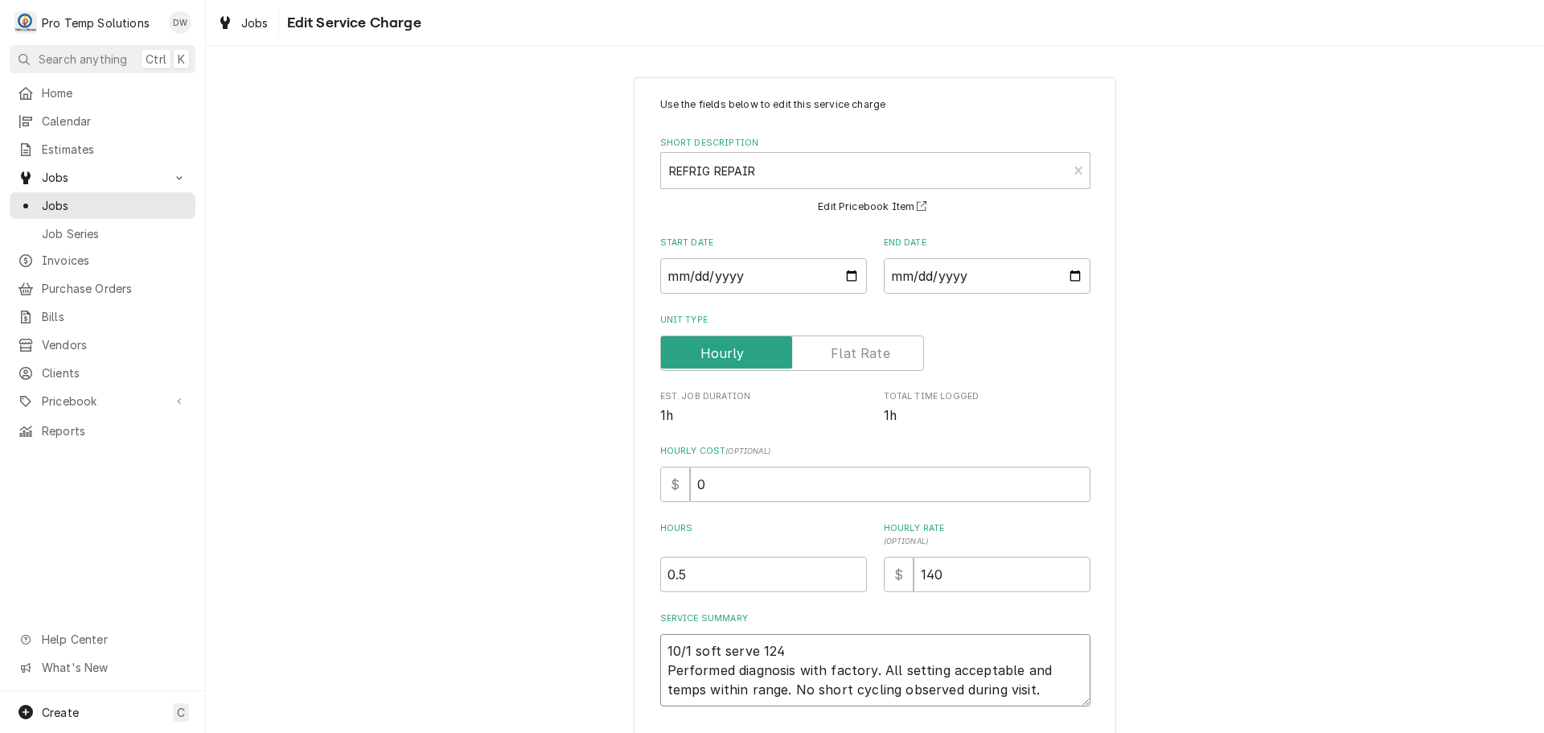
type textarea "10/1 soft serve 1240 Performed diagnosis with factory. All setting acceptable a…"
type textarea "x"
type textarea "10/1 soft serve 1240- Performed diagnosis with factory. All setting acceptable …"
type textarea "x"
type textarea "10/1 soft serve 1240-1 Performed diagnosis with factory. All setting acceptable…"
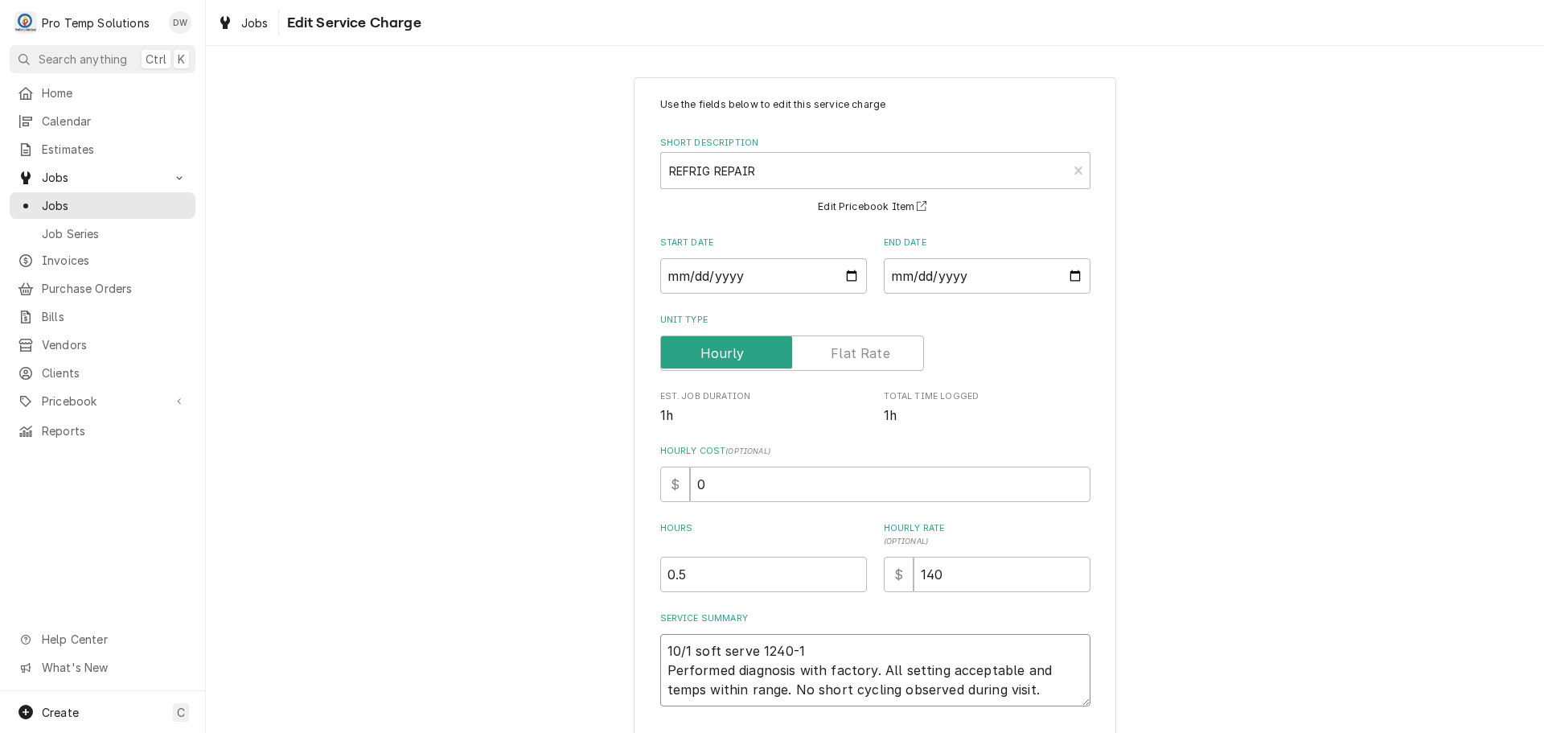
type textarea "x"
type textarea "10/1 soft serve 1240-11 Performed diagnosis with factory. All setting acceptabl…"
type textarea "x"
type textarea "10/1 soft serve 1240-115 Performed diagnosis with factory. All setting acceptab…"
type textarea "x"
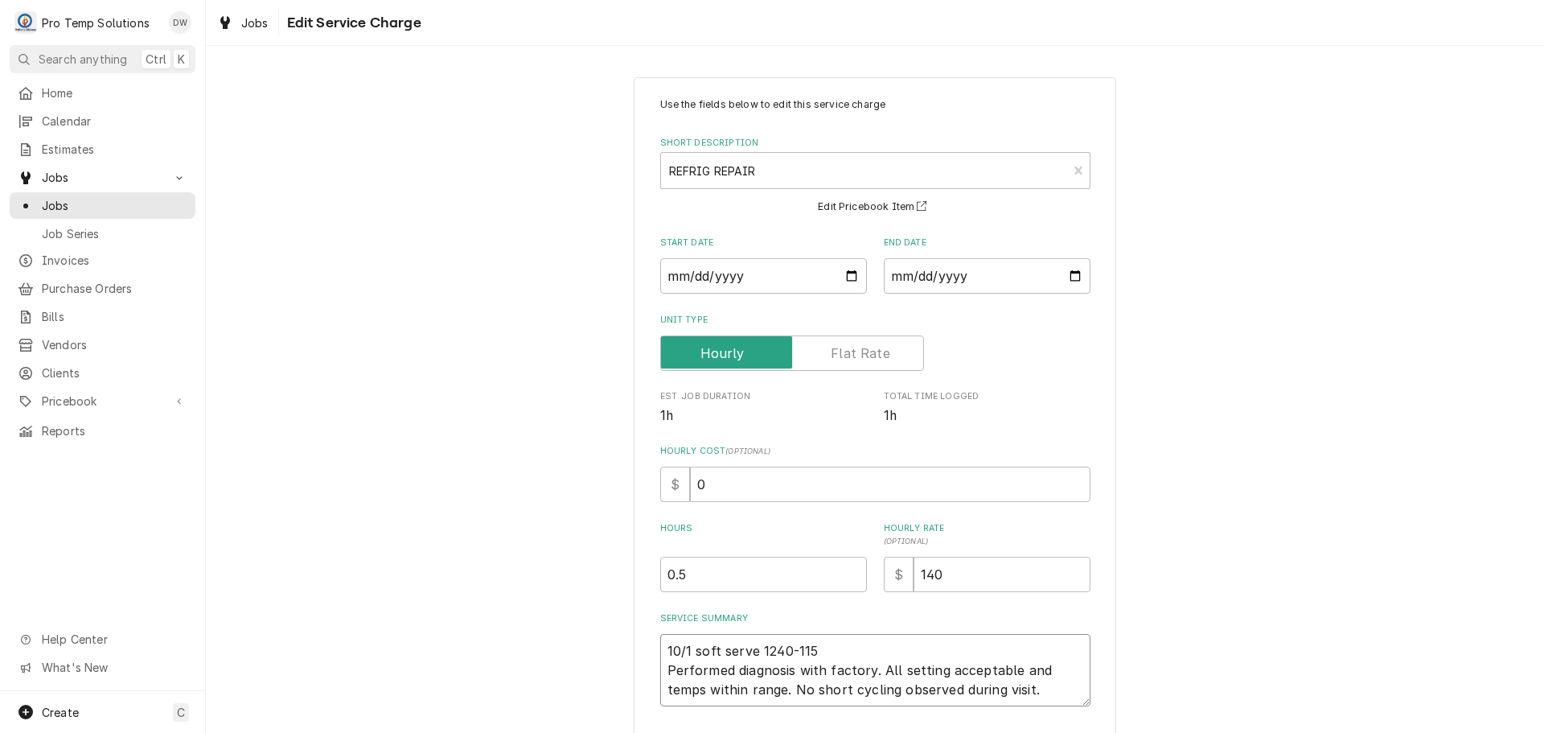
type textarea "10/1 soft serve 1240-115 Performed diagnosis with factory. All setting acceptab…"
type textarea "x"
type textarea "10/1 soft serve 1240-115 K Performed diagnosis with factory. All setting accept…"
type textarea "x"
type textarea "10/1 soft serve 1240-115 KE Performed diagnosis with factory. All setting accep…"
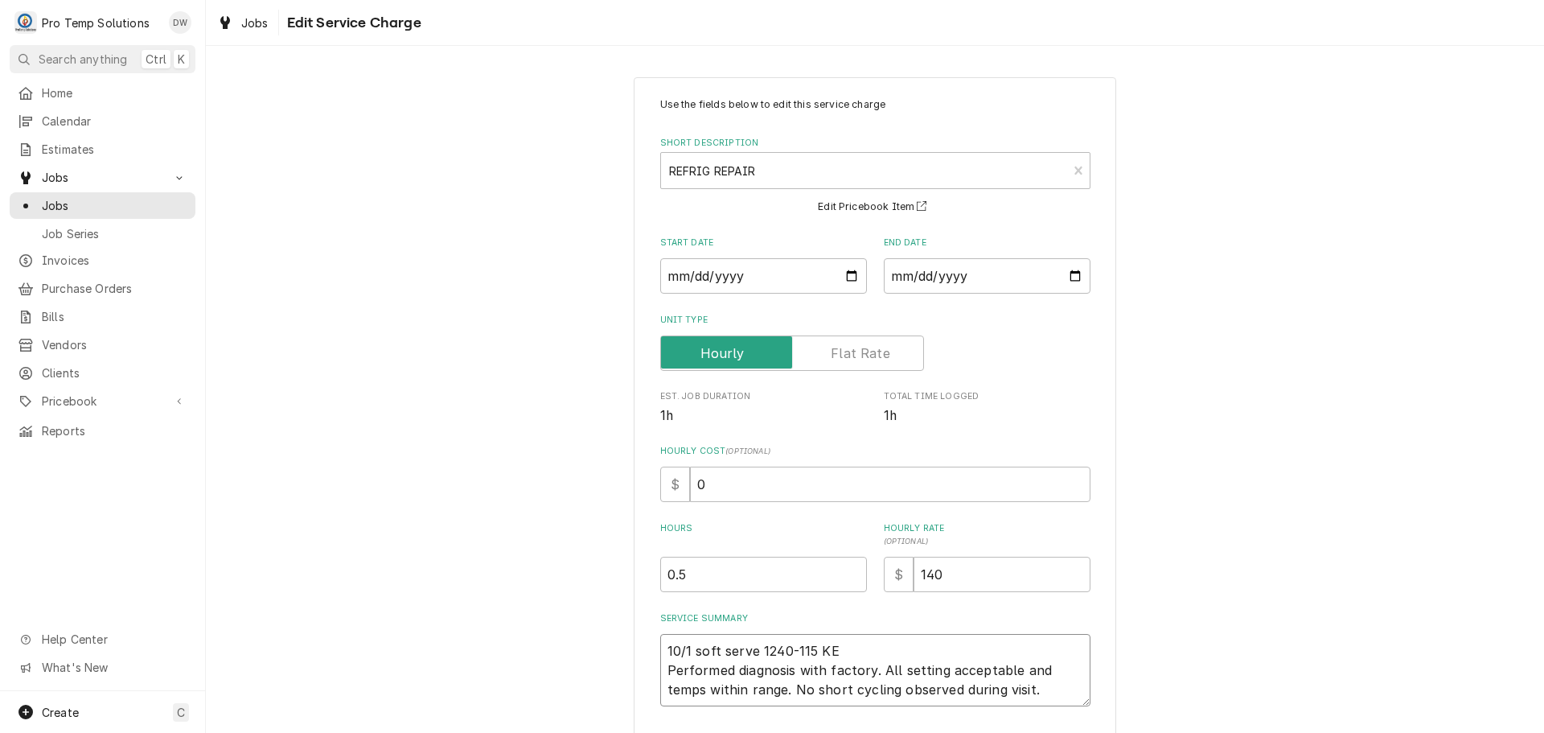
type textarea "x"
type textarea "10/1 soft serve 1240-115 KEV Performed diagnosis with factory. All setting acce…"
type textarea "x"
type textarea "10/1 soft serve 1240-115 KEVI Performed diagnosis with factory. All setting acc…"
type textarea "x"
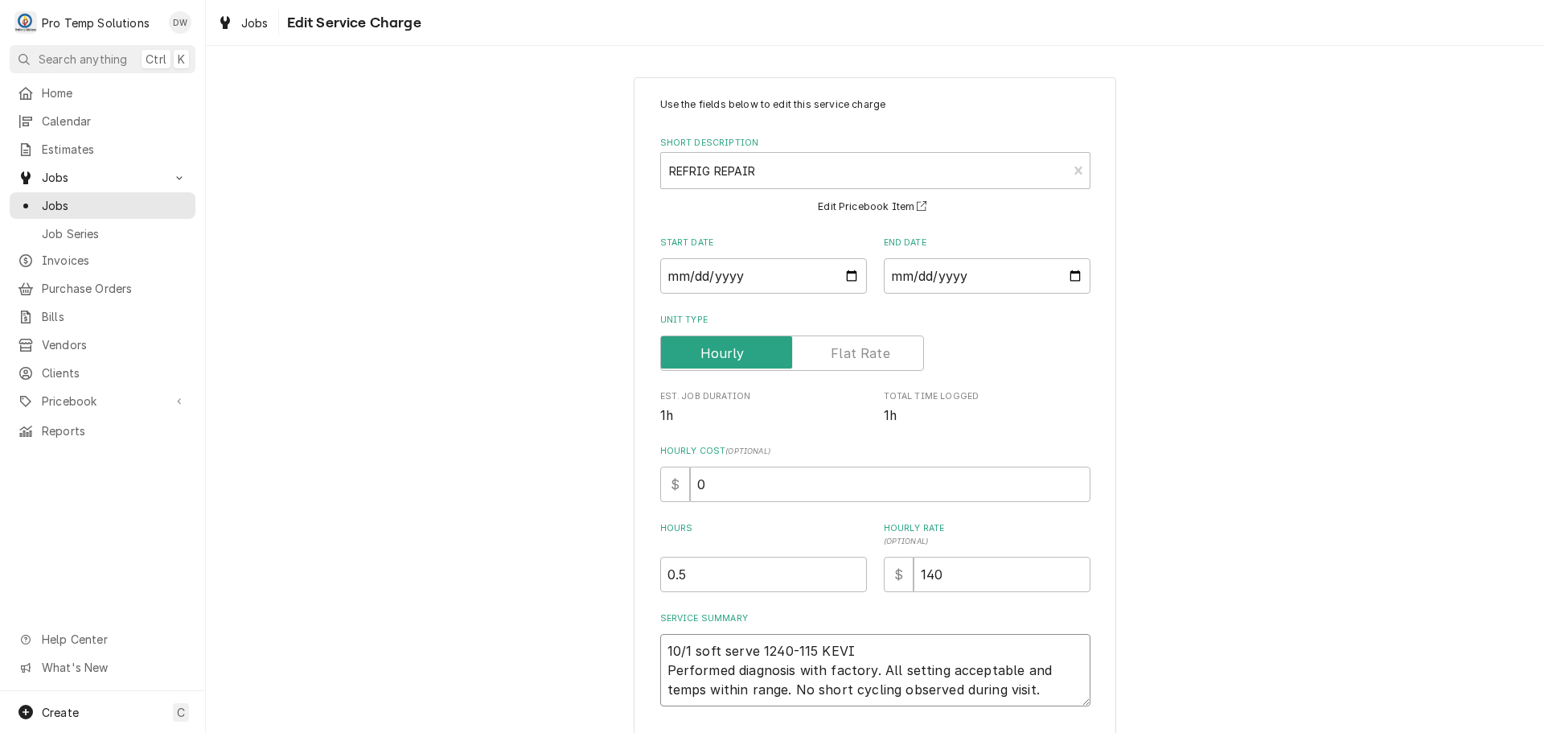
type textarea "10/1 soft serve 1240-115 KEVIN Performed diagnosis with factory. All setting ac…"
type textarea "x"
type textarea "10/1 soft serve 1240-115 KEVIN Performed diagnosis with factory. All setting ac…"
click at [723, 482] on input "0" at bounding box center [890, 484] width 401 height 35
type textarea "x"
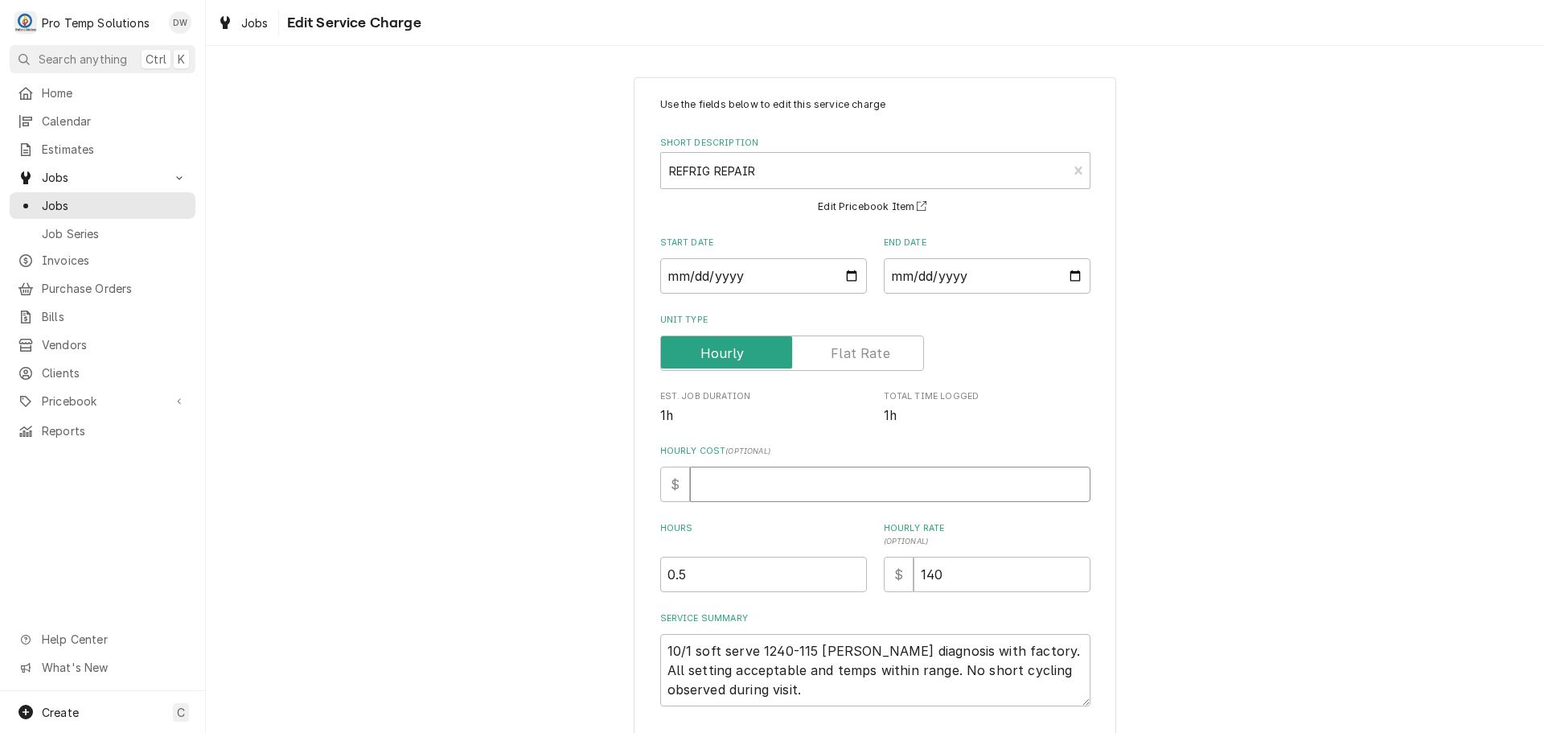
type textarea "x"
type input "1"
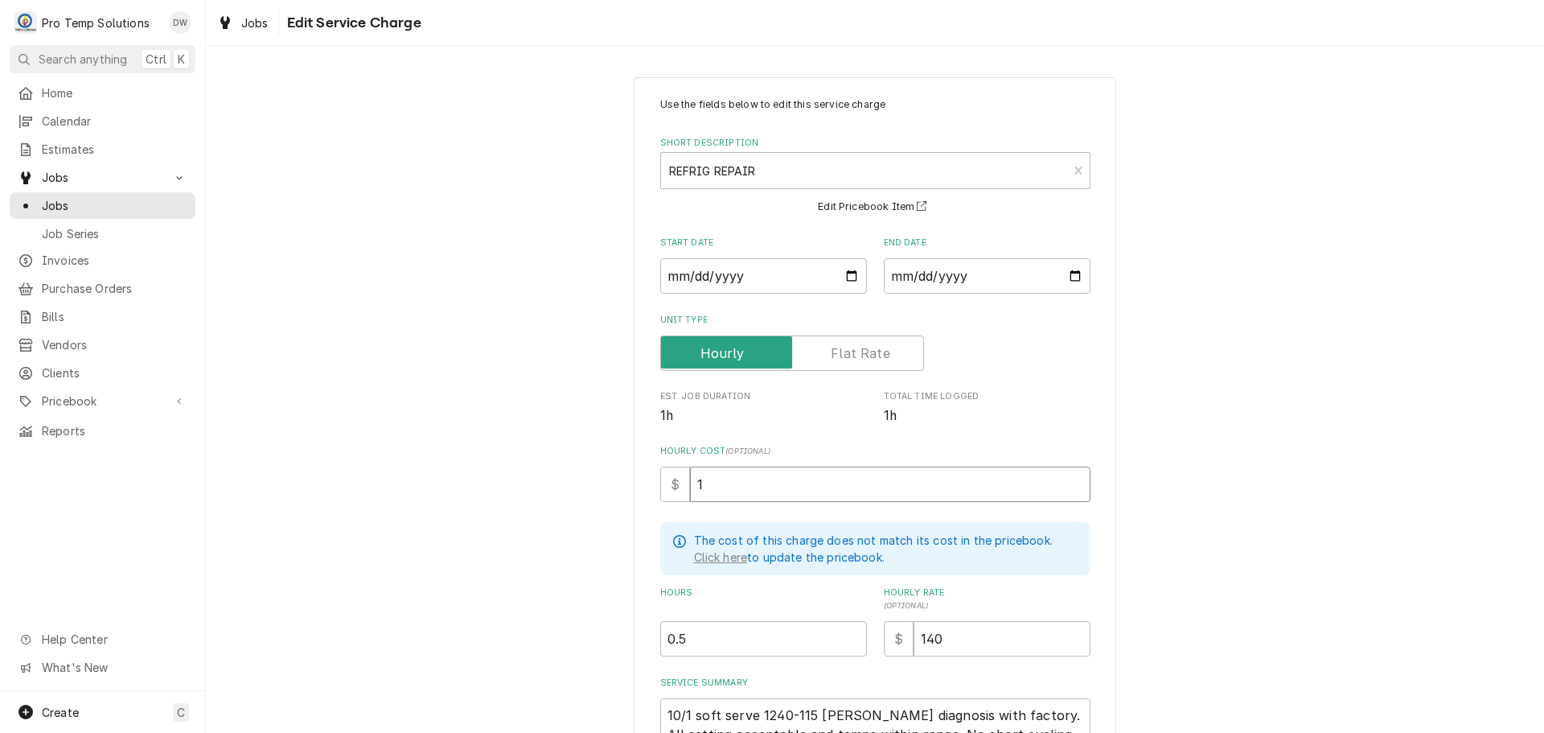
type textarea "x"
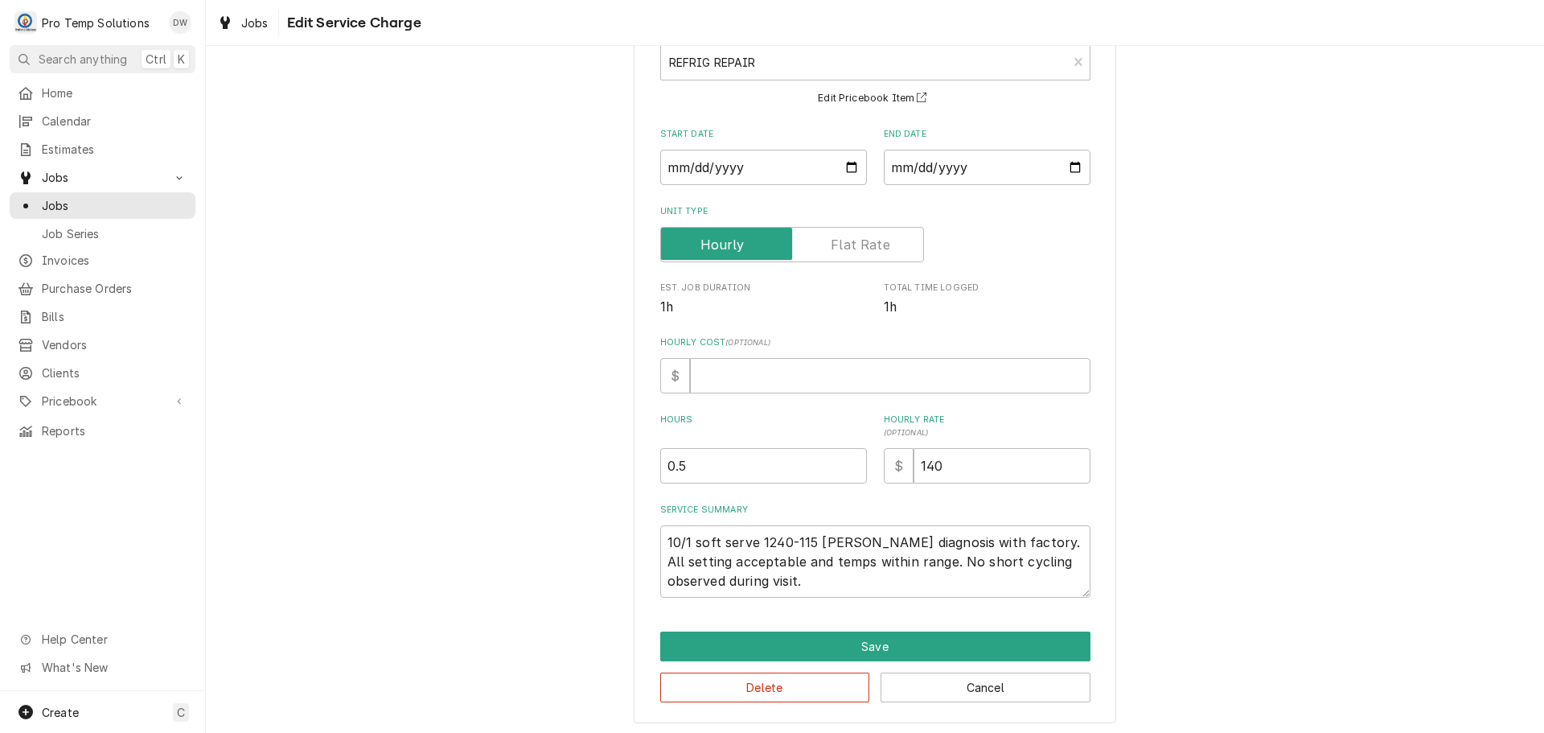
scroll to position [113, 0]
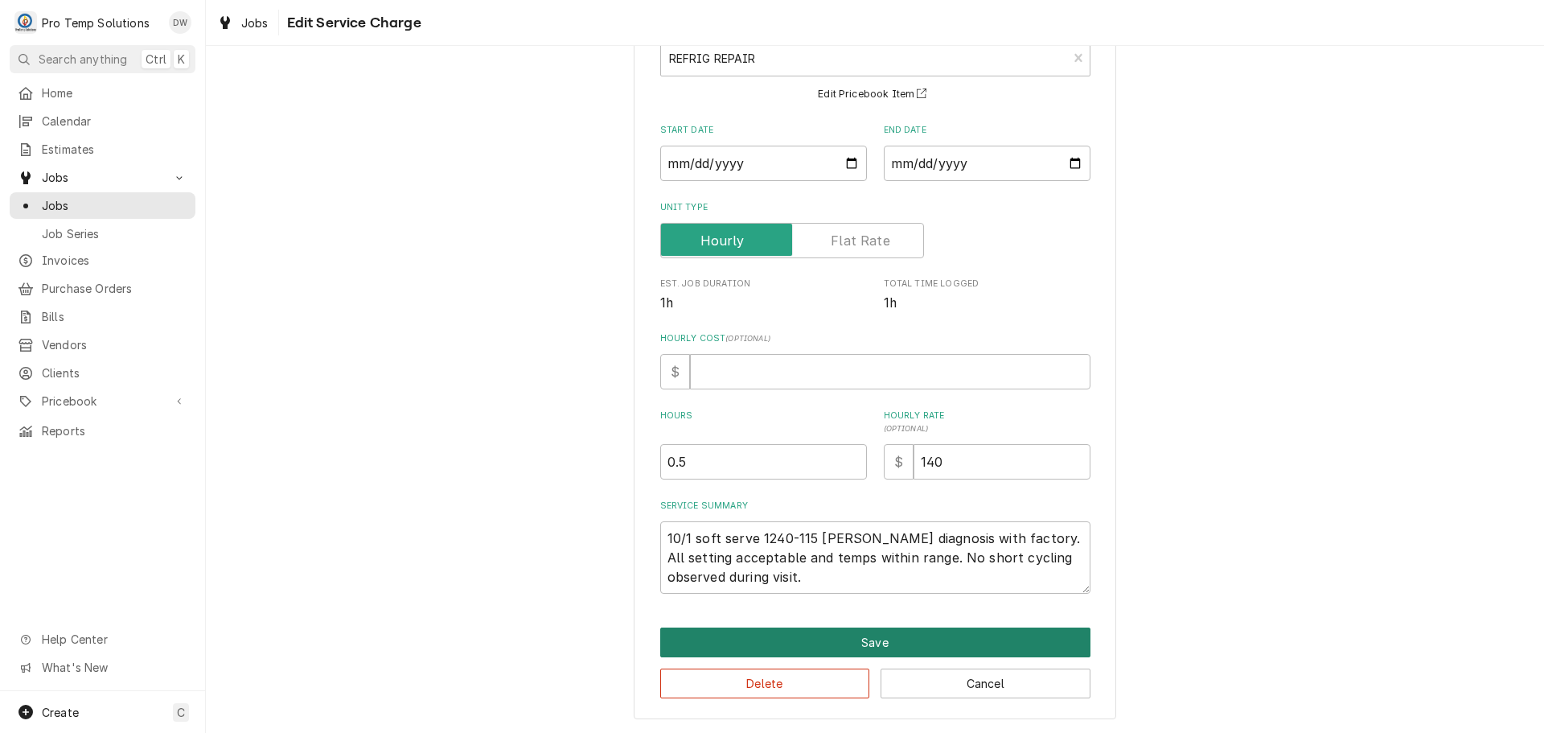
click at [874, 641] on button "Save" at bounding box center [875, 642] width 430 height 30
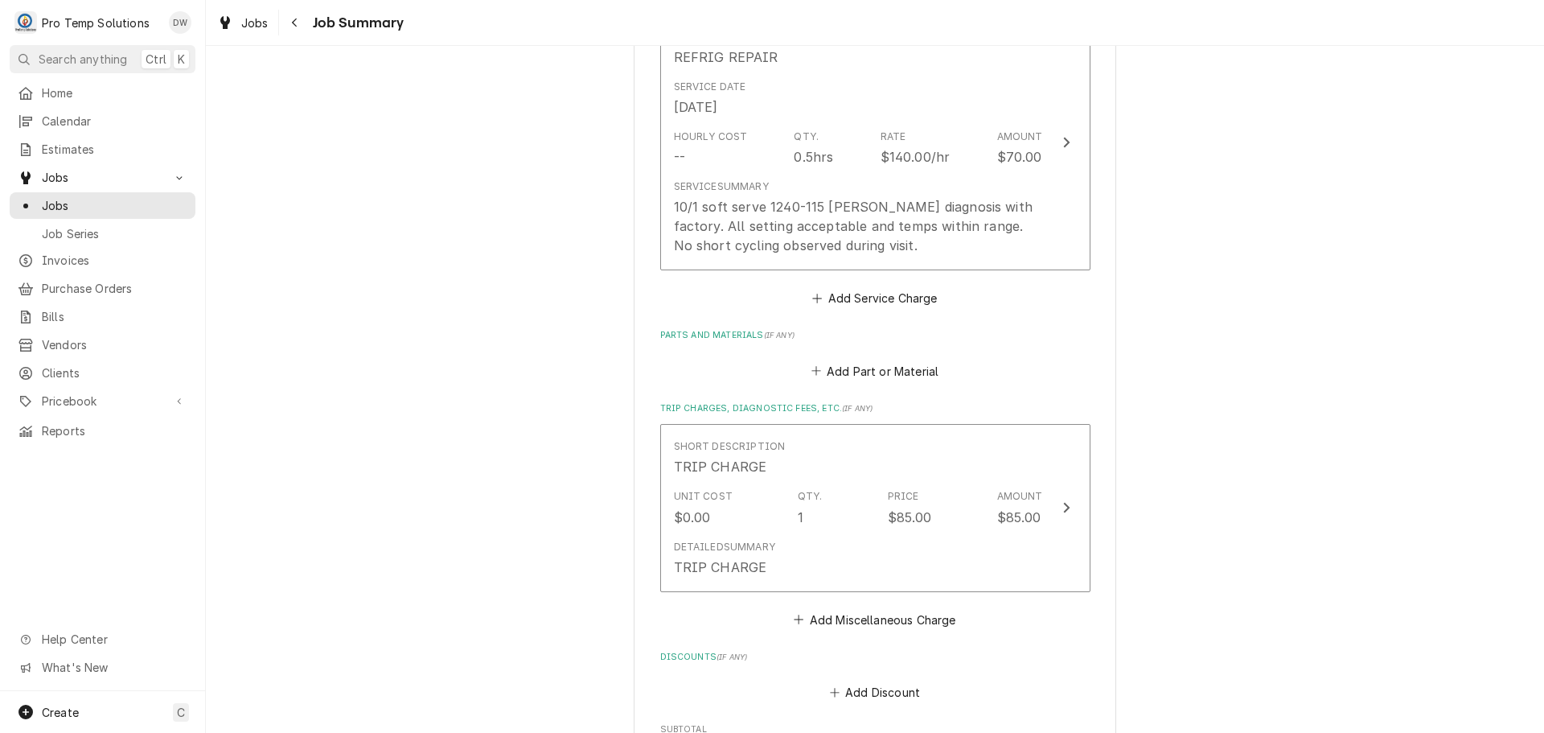
scroll to position [364, 0]
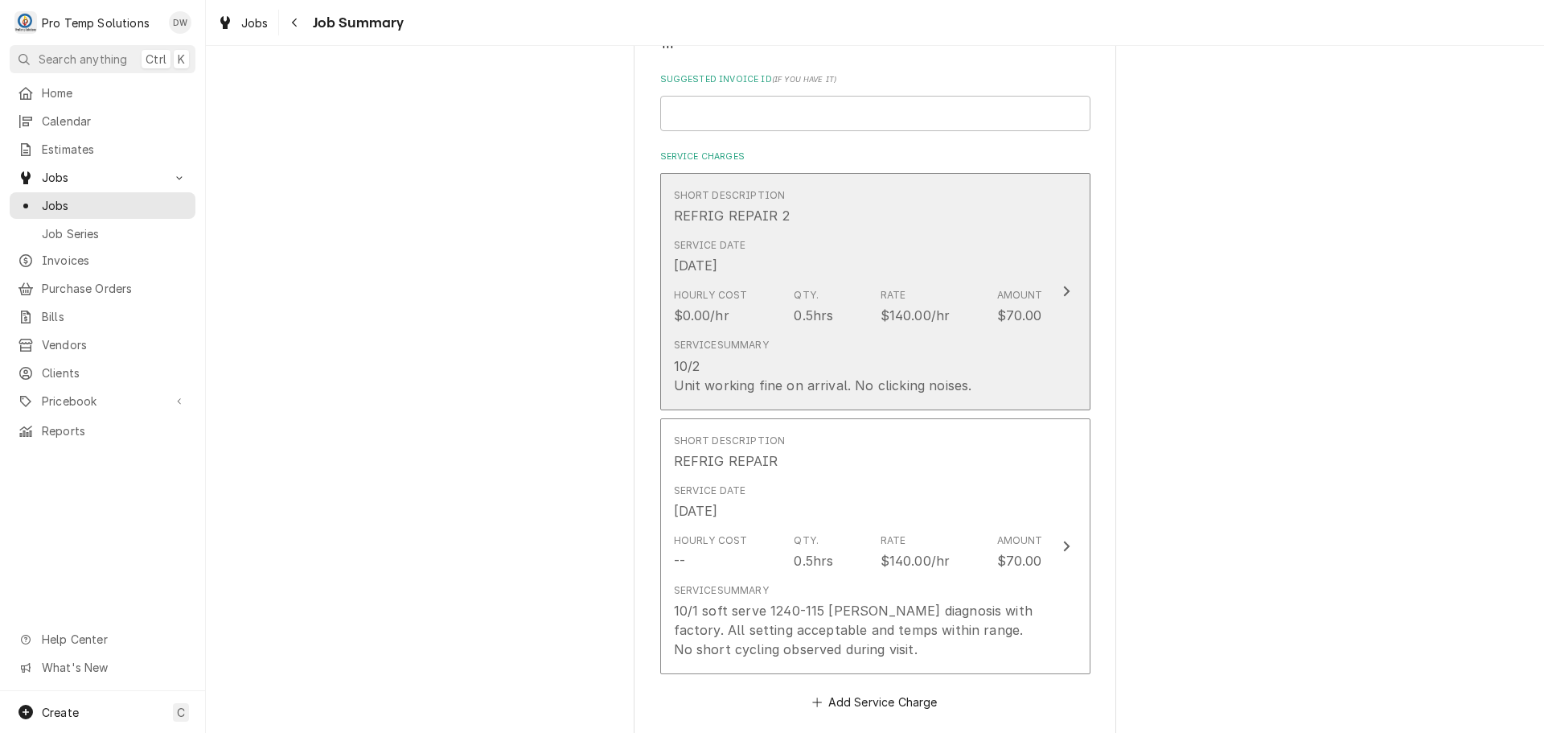
click at [1064, 292] on div "Update Line Item" at bounding box center [1066, 291] width 21 height 19
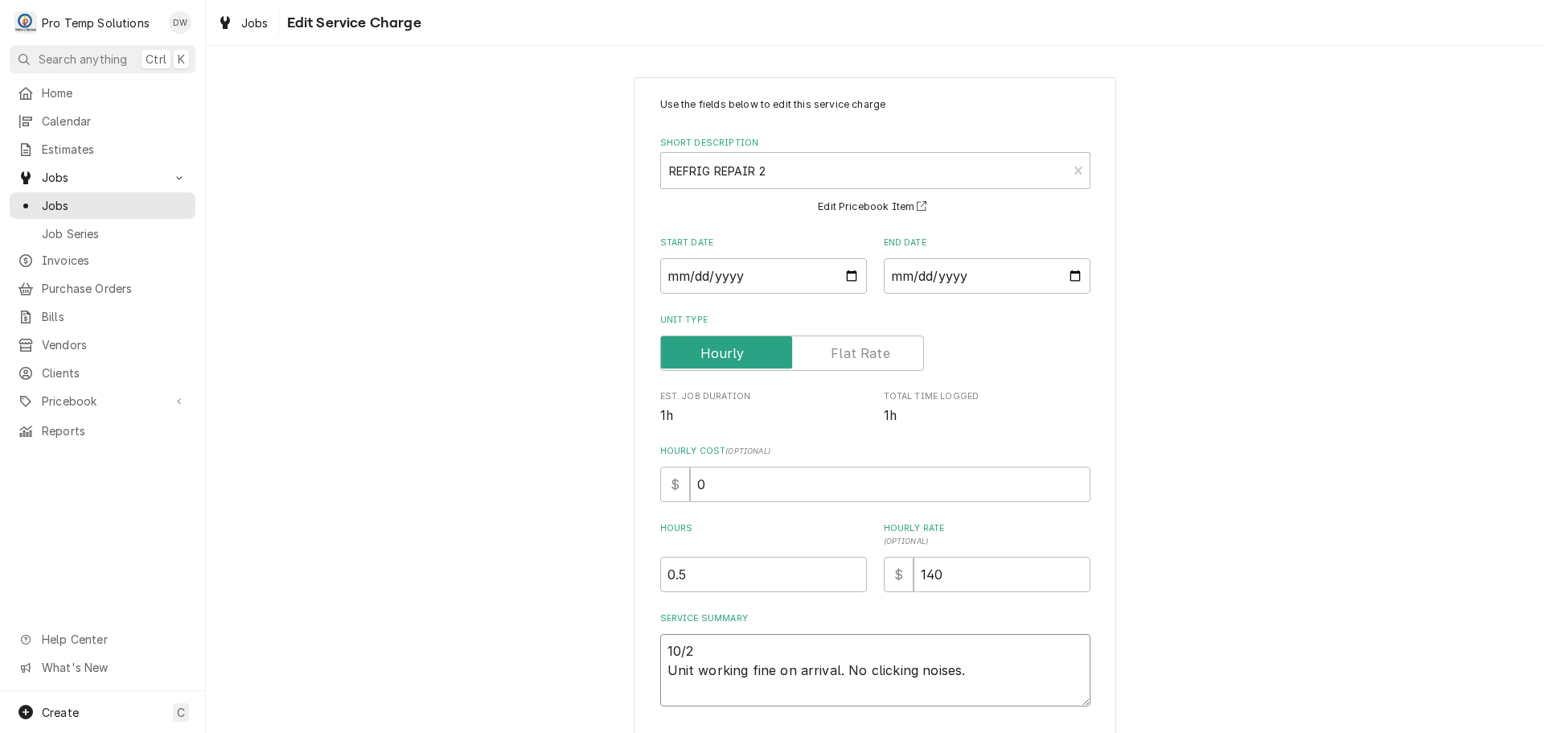
click at [722, 657] on textarea "10/2 Unit working fine on arrival. No clicking noises." at bounding box center [875, 670] width 430 height 72
type textarea "x"
type textarea "10/2 Unit working fine on arrival. No clicking noises."
type textarea "x"
type textarea "10/2 S Unit working fine on arrival. No clicking noises."
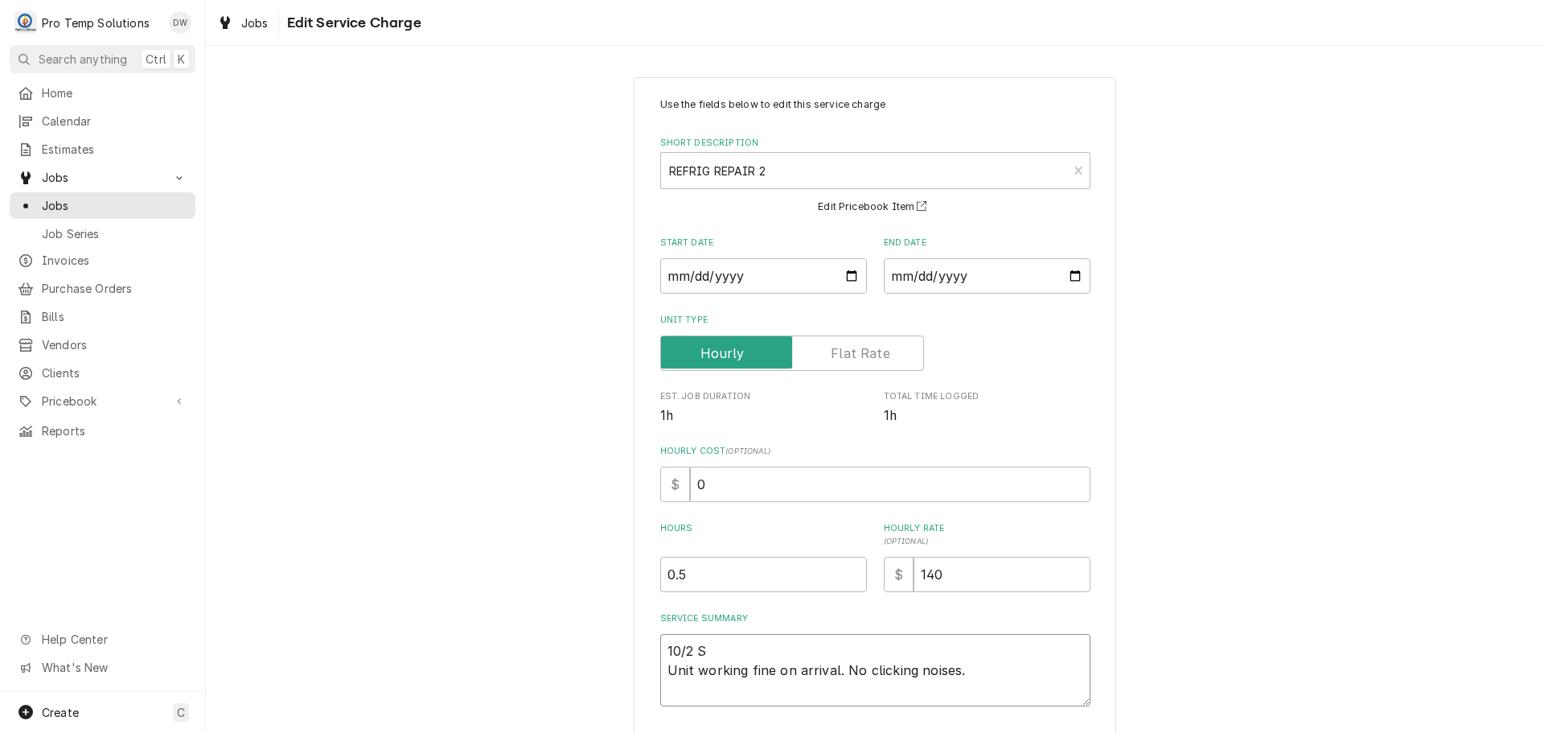
type textarea "x"
type textarea "10/2 SO Unit working fine on arrival. No clicking noises."
type textarea "x"
type textarea "10/2 SOD Unit working fine on arrival. No clicking noises."
type textarea "x"
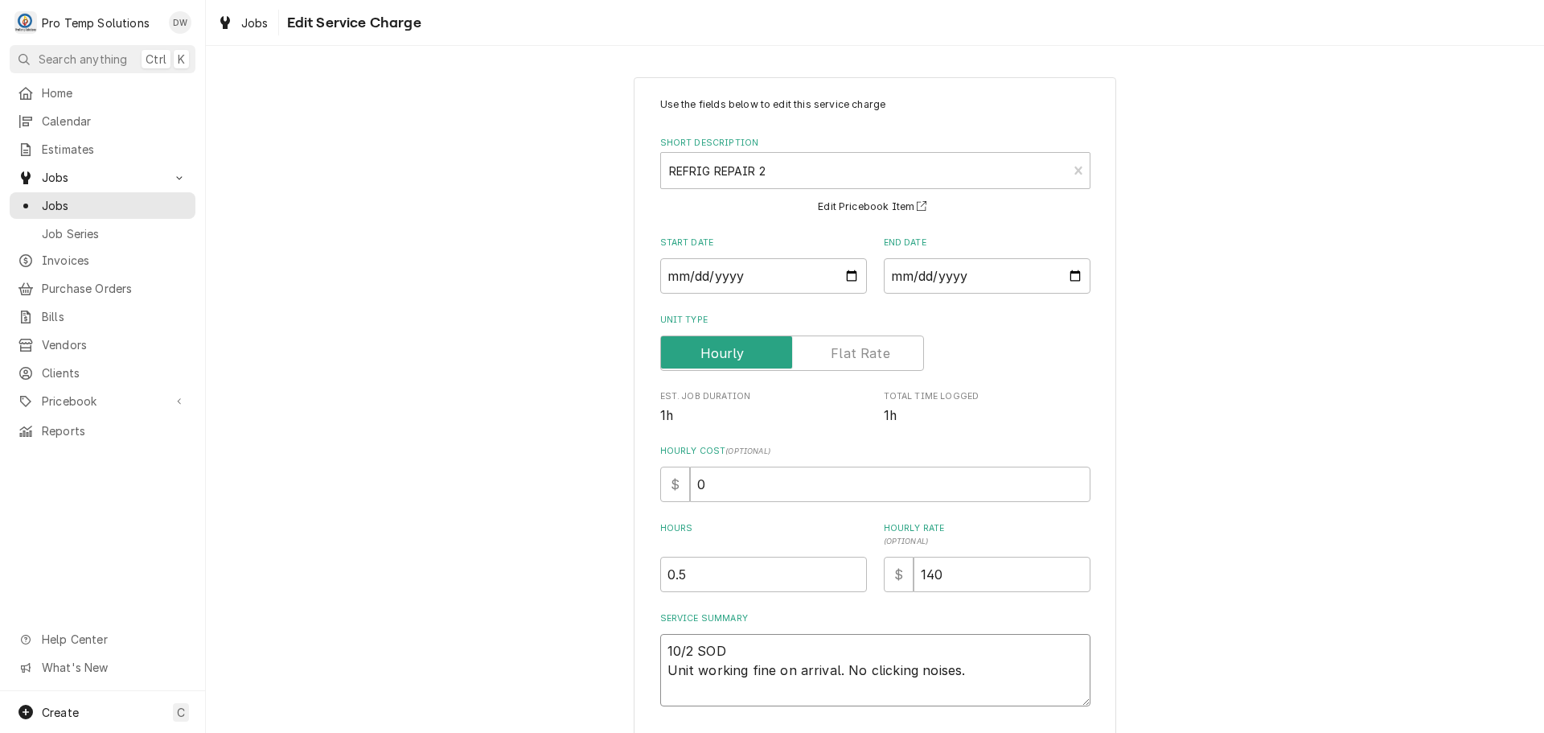
type textarea "10/2 SO Unit working fine on arrival. No clicking noises."
type textarea "x"
type textarea "10/2 SOF Unit working fine on arrival. No clicking noises."
type textarea "x"
type textarea "10/2 SOFT Unit working fine on arrival. No clicking noises."
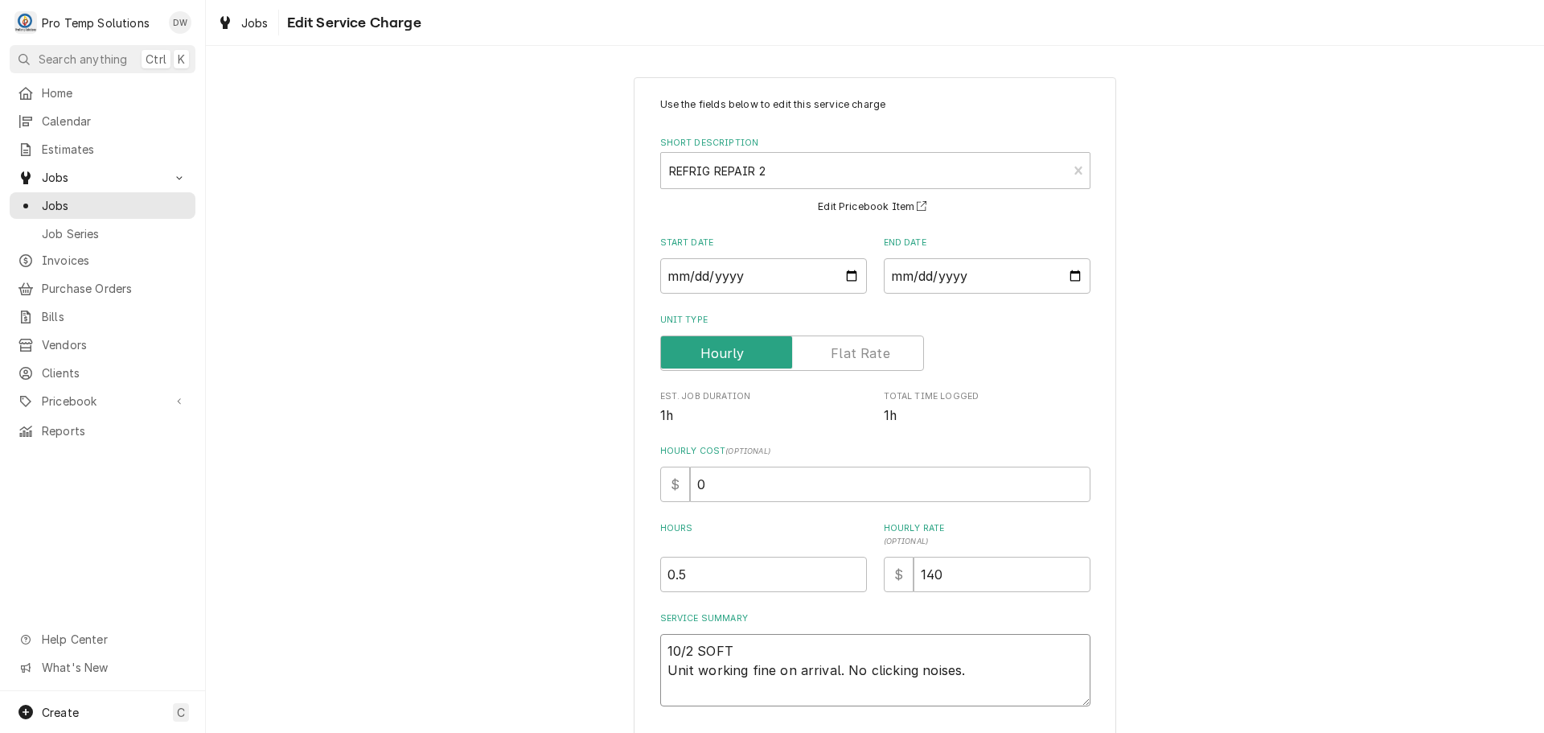
type textarea "x"
type textarea "10/2 SOFT Unit working fine on arrival. No clicking noises."
type textarea "x"
type textarea "10/2 SOFT S Unit working fine on arrival. No clicking noises."
type textarea "x"
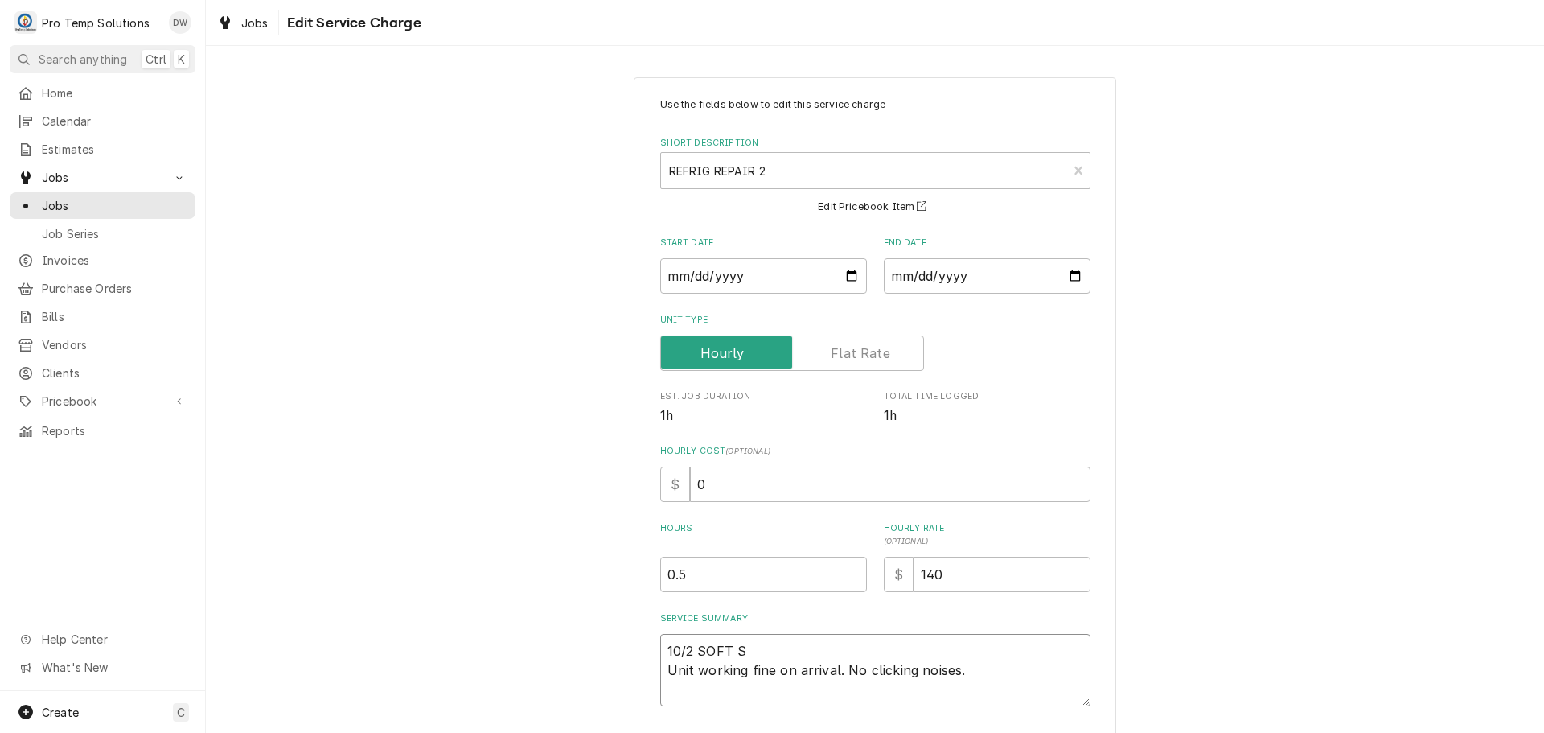
type textarea "10/2 SOFT SE Unit working fine on arrival. No clicking noises."
type textarea "x"
type textarea "10/2 SOFT SER Unit working fine on arrival. No clicking noises."
type textarea "x"
type textarea "10/2 SOFT SERV Unit working fine on arrival. No clicking noises."
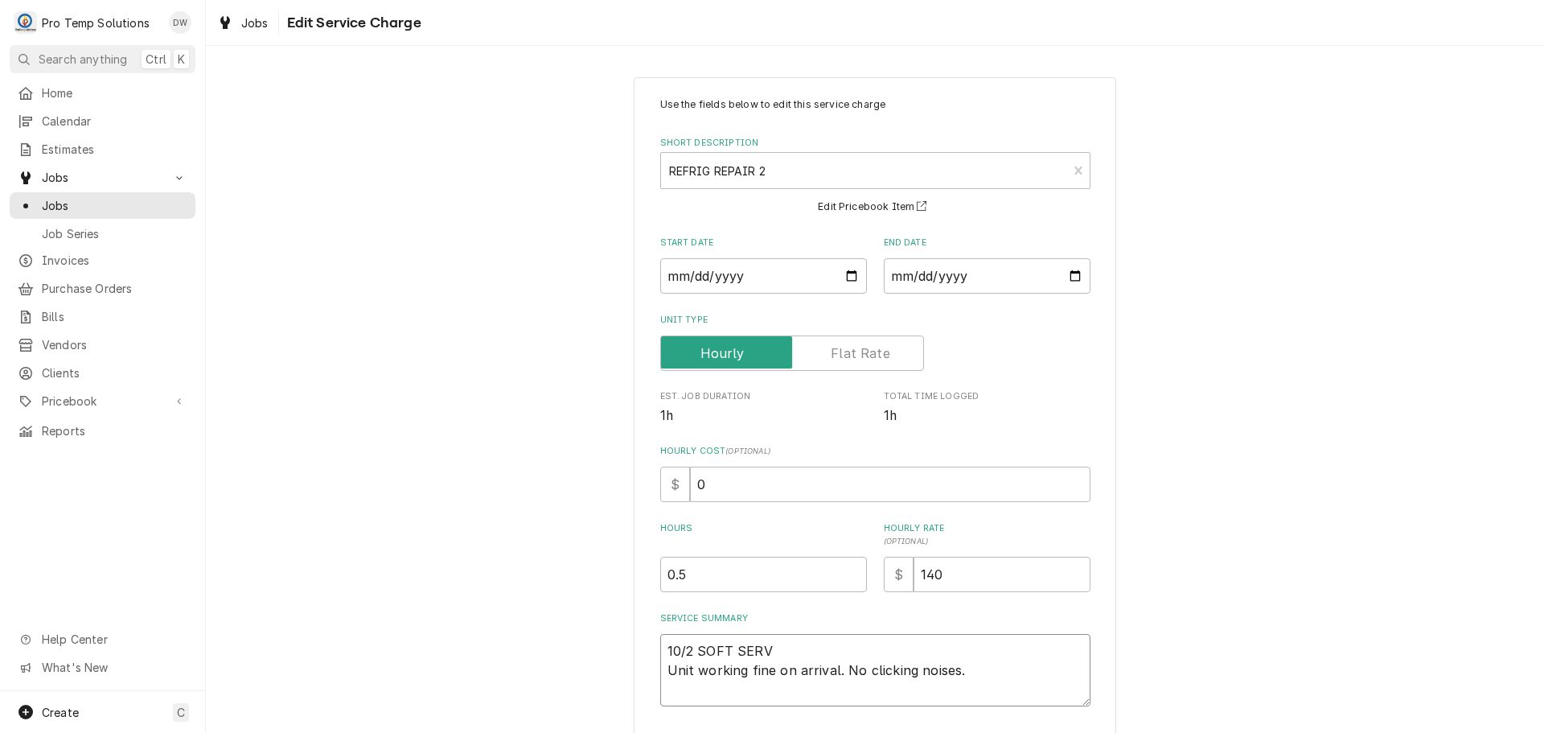
type textarea "x"
type textarea "10/2 SOFT SERV Unit working fine on arrival. No clicking noises."
type textarea "x"
type textarea "10/2 SOFT SERV 1 Unit working fine on arrival. No clicking noises."
type textarea "x"
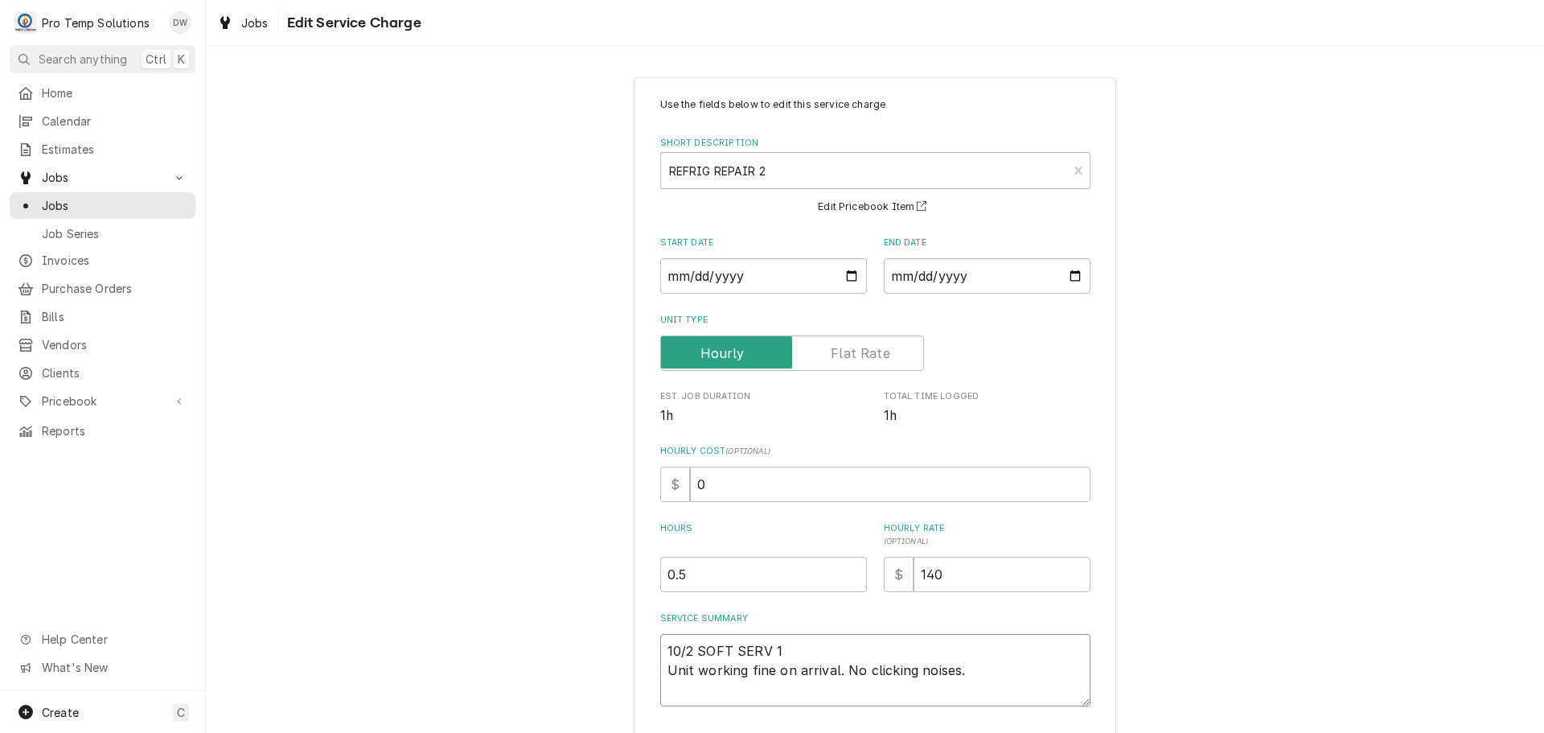
type textarea "10/2 SOFT SERV 10 Unit working fine on arrival. No clicking noises."
type textarea "x"
type textarea "10/2 SOFT SERV 105 Unit working fine on arrival. No clicking noises."
type textarea "x"
type textarea "10/2 SOFT SERV 1050 Unit working fine on arrival. No clicking noises."
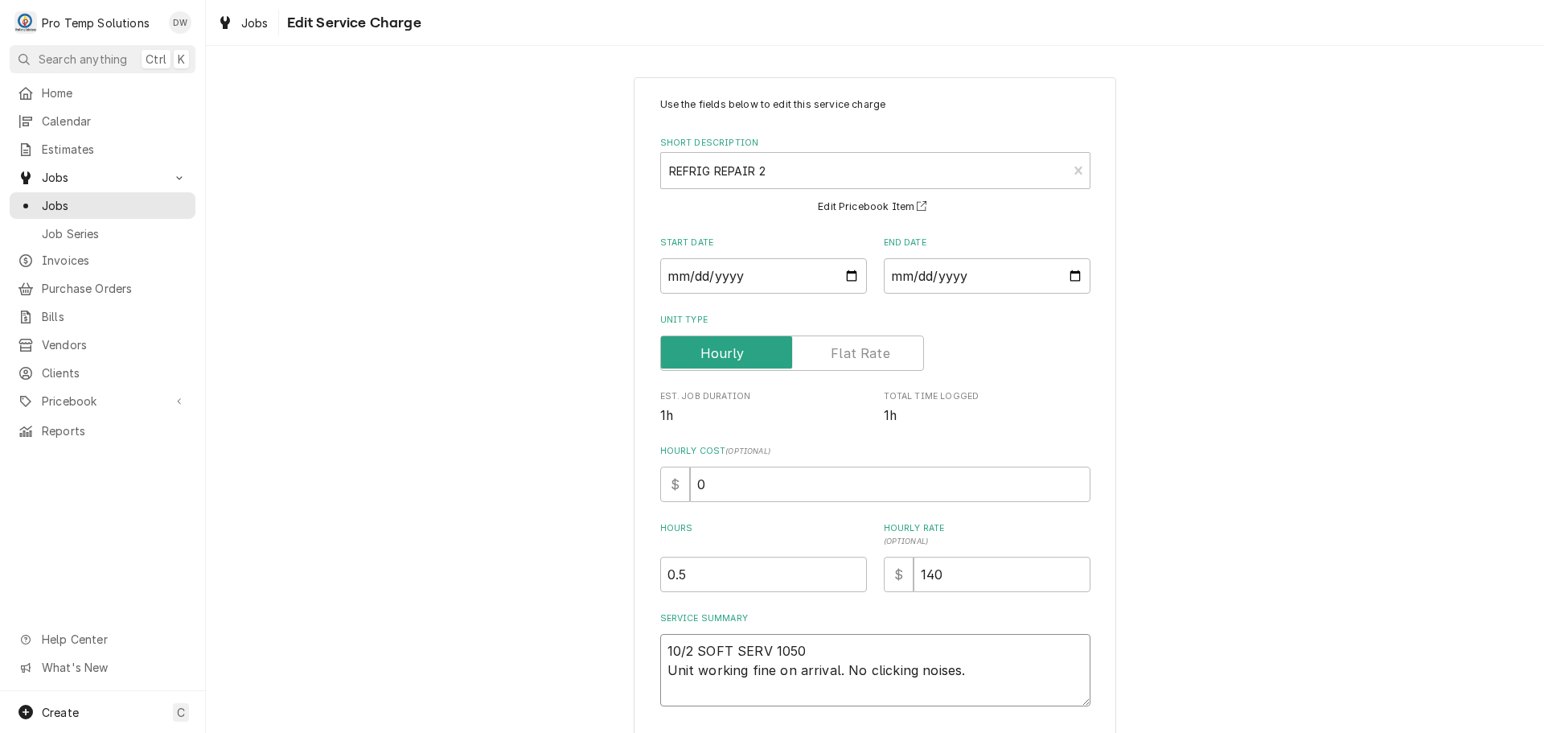
type textarea "x"
type textarea "10/2 SOFT SERV 1050- Unit working fine on arrival. No clicking noises."
type textarea "x"
type textarea "10/2 SOFT SERV 1050-1 Unit working fine on arrival. No clicking noises."
type textarea "x"
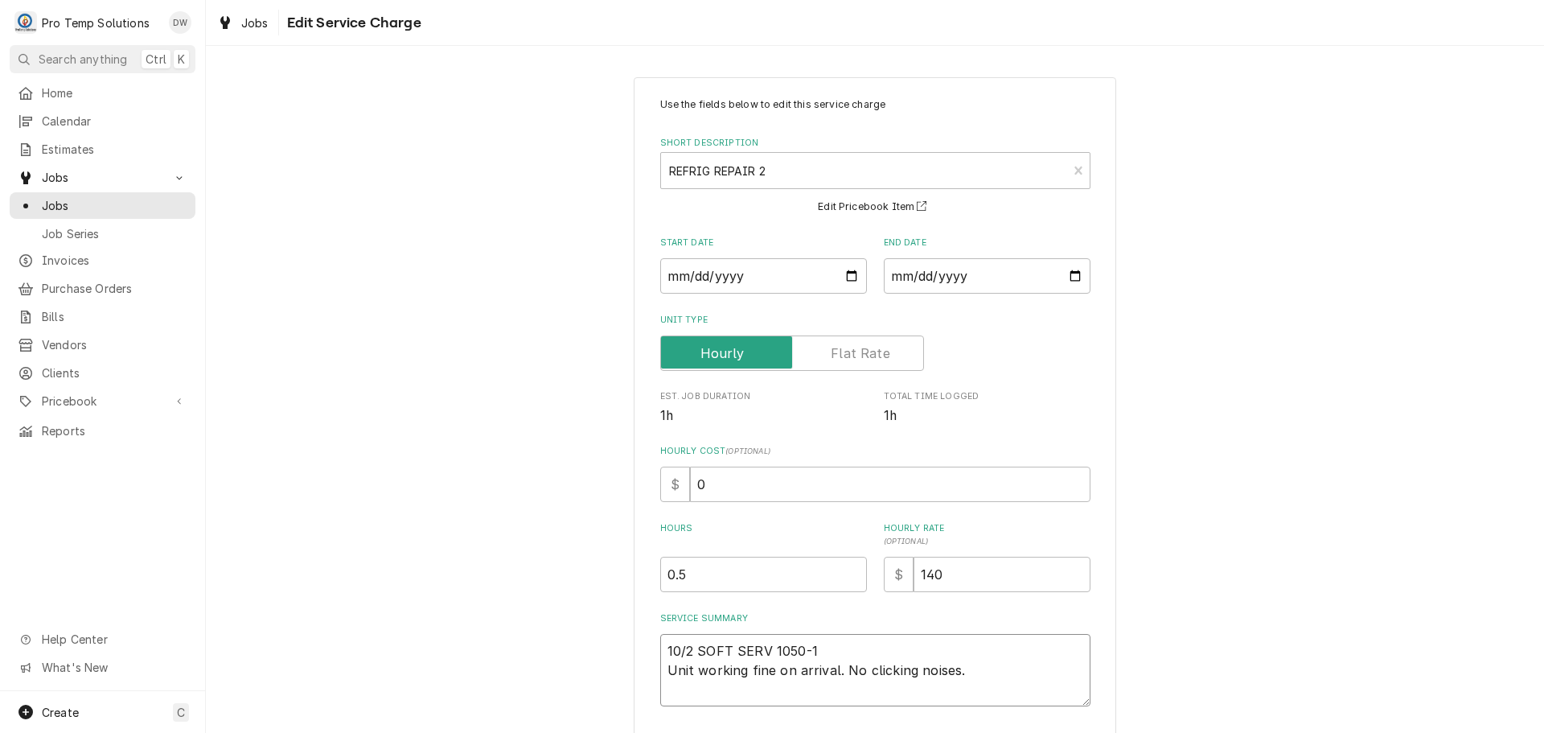
type textarea "10/2 SOFT SERV 1050-11 Unit working fine on arrival. No clicking noises."
type textarea "x"
type textarea "10/2 SOFT SERV 1050-113 Unit working fine on arrival. No clicking noises."
type textarea "x"
type textarea "10/2 SOFT SERV 1050-1130 Unit working fine on arrival. No clicking noises."
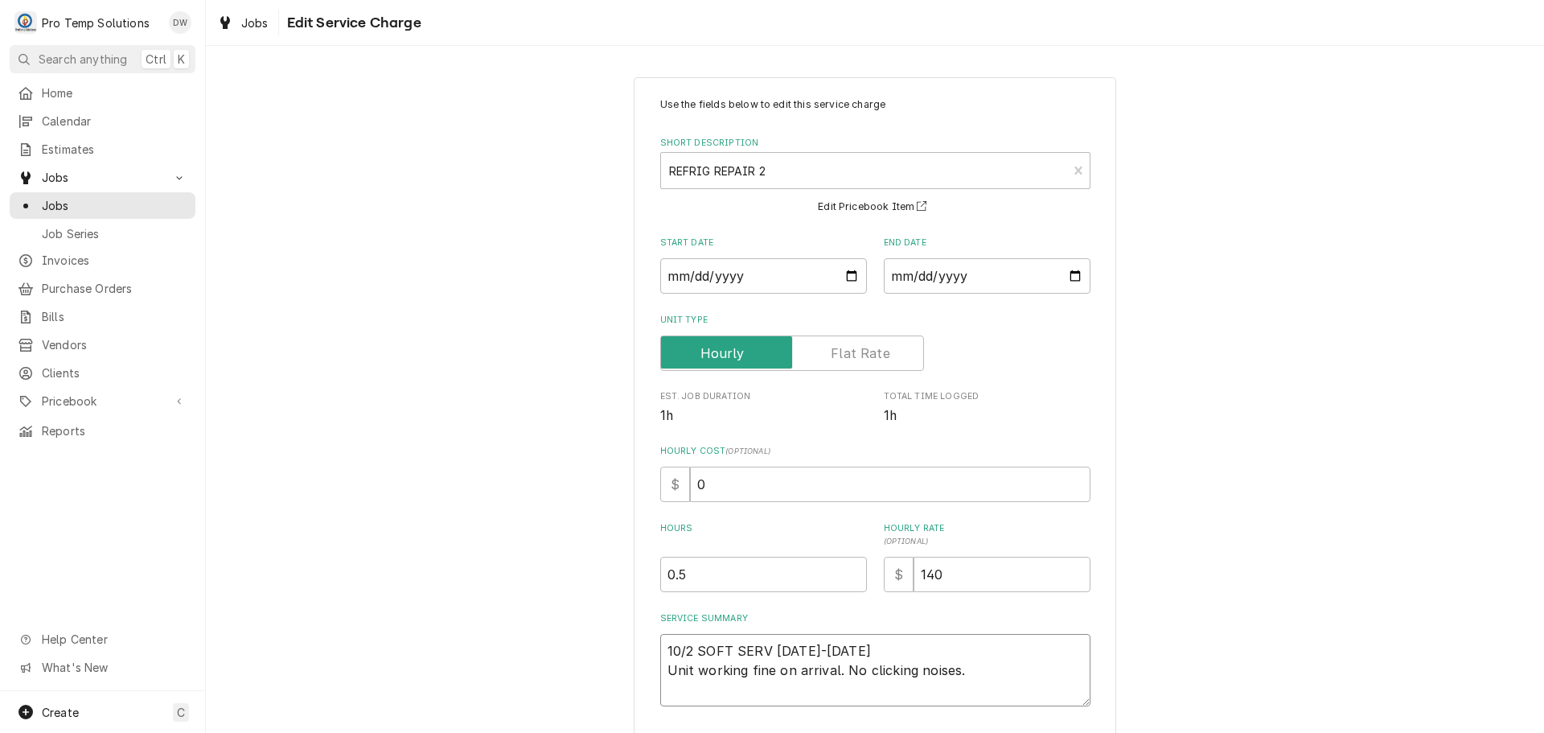
type textarea "x"
type textarea "10/2 SOFT SERV 1050-1130 Unit working fine on arrival. No clicking noises."
type textarea "x"
type textarea "10/2 SOFT SERV 1050-1130 K Unit working fine on arrival. No clicking noises."
type textarea "x"
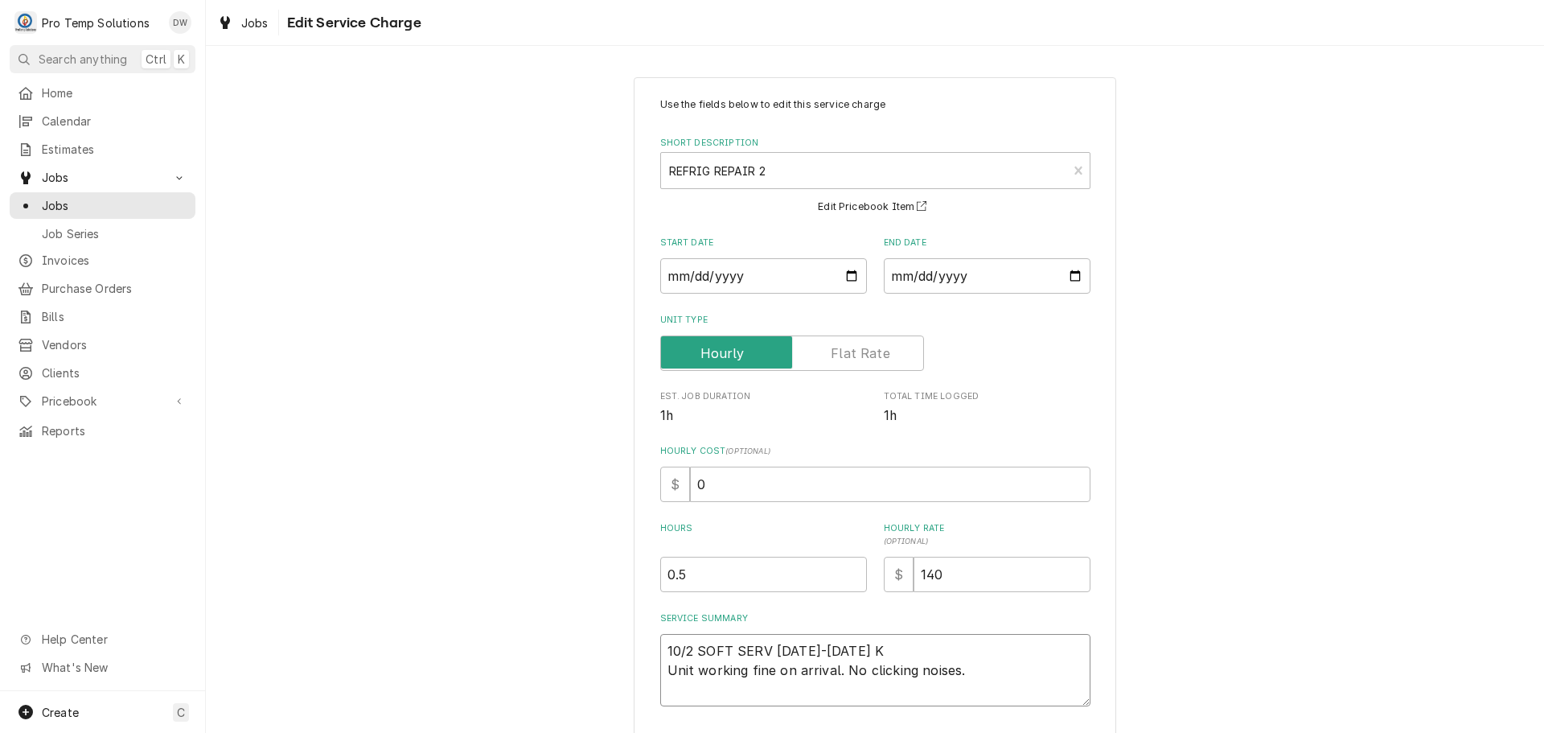
type textarea "10/2 SOFT SERV 1050-1130 KE Unit working fine on arrival. No clicking noises."
type textarea "x"
type textarea "10/2 SOFT SERV 1050-1130 KEV Unit working fine on arrival. No clicking noises."
type textarea "x"
type textarea "10/2 SOFT SERV 1050-1130 KEVI Unit working fine on arrival. No clicking noises."
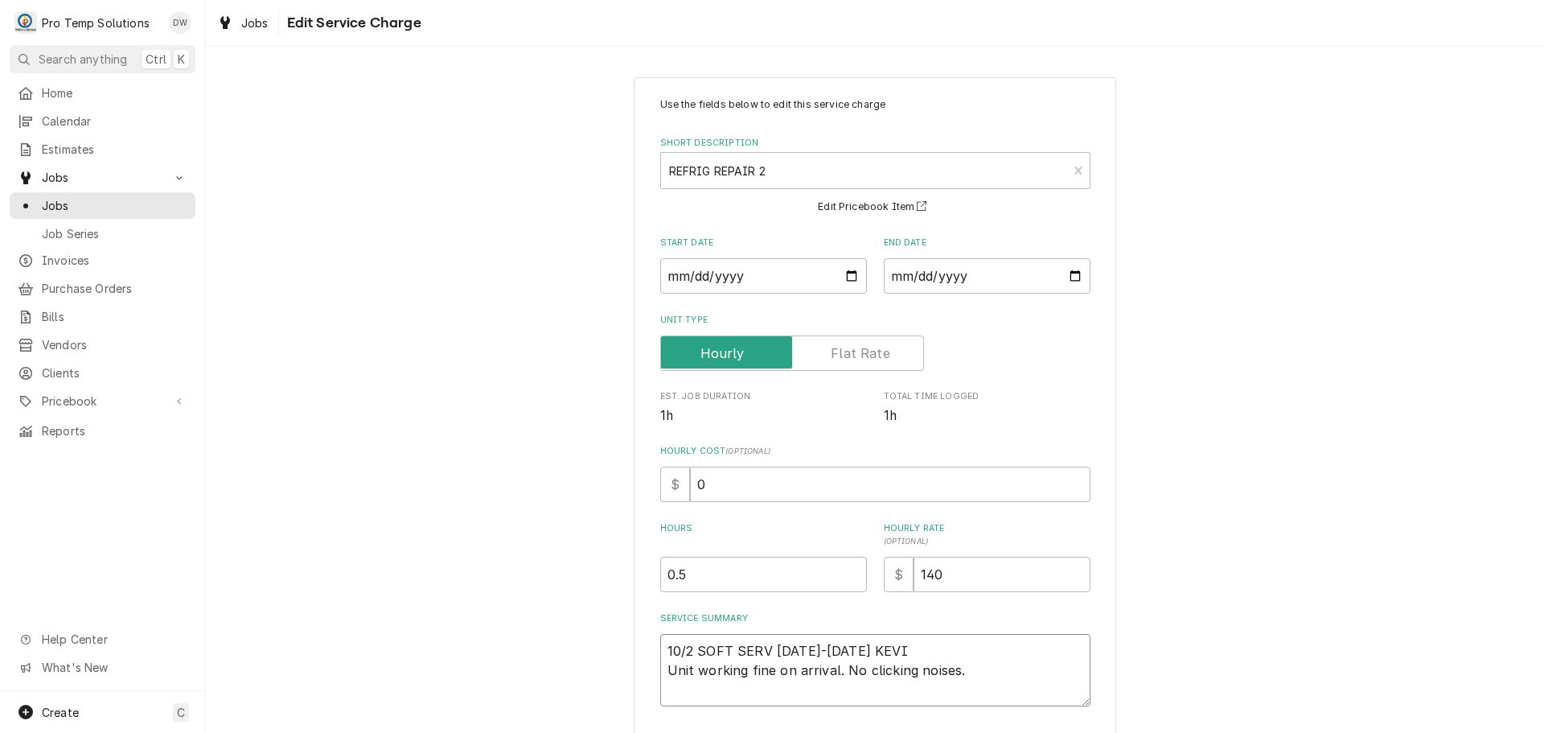
type textarea "x"
type textarea "10/2 SOFT SERV 1050-1130 KEVIN Unit working fine on arrival. No clicking noises."
type textarea "x"
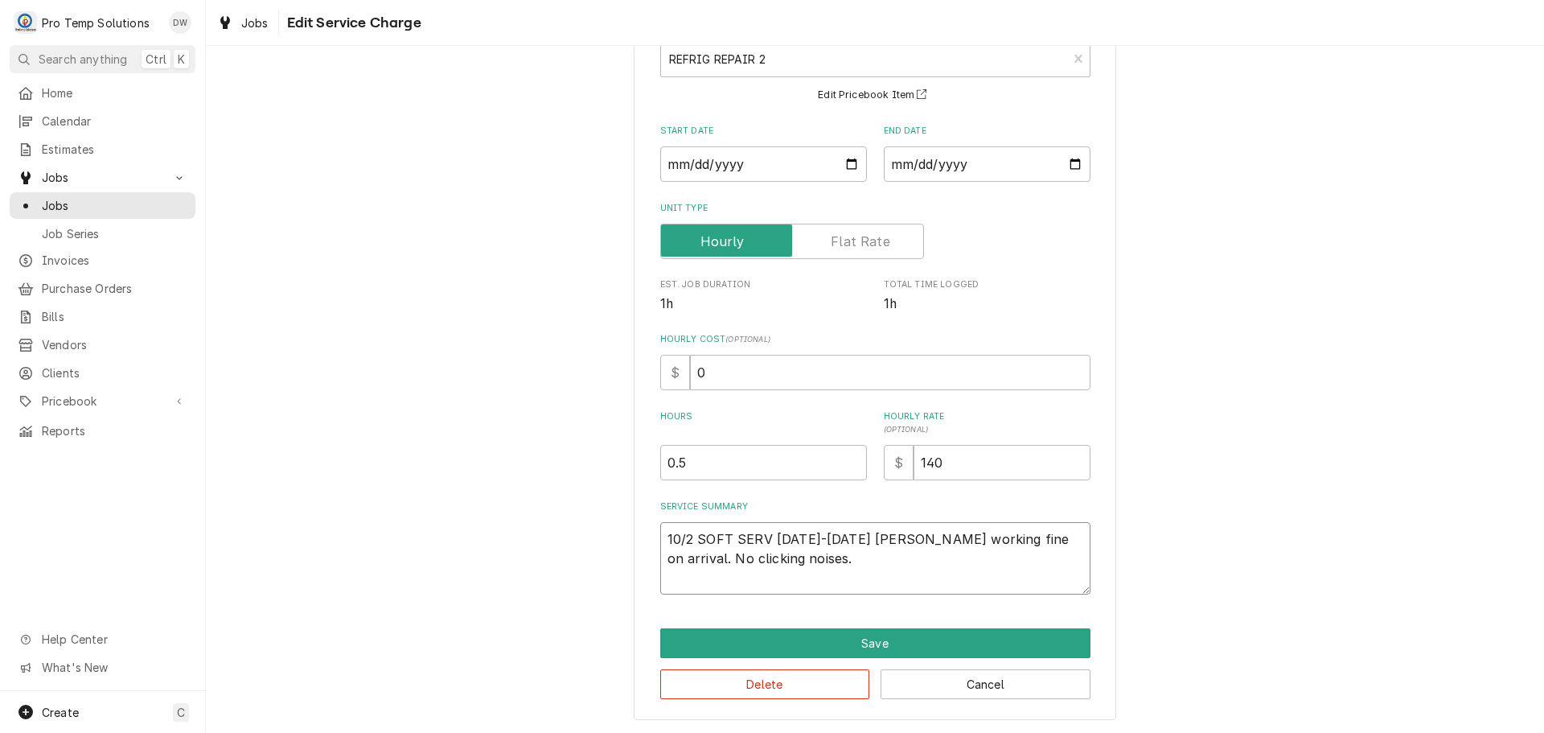
scroll to position [113, 0]
type textarea "10/2 SOFT SERV 1050-1130 KEVIN Unit working fine on arrival. No clicking noises."
click at [851, 640] on button "Save" at bounding box center [875, 642] width 430 height 30
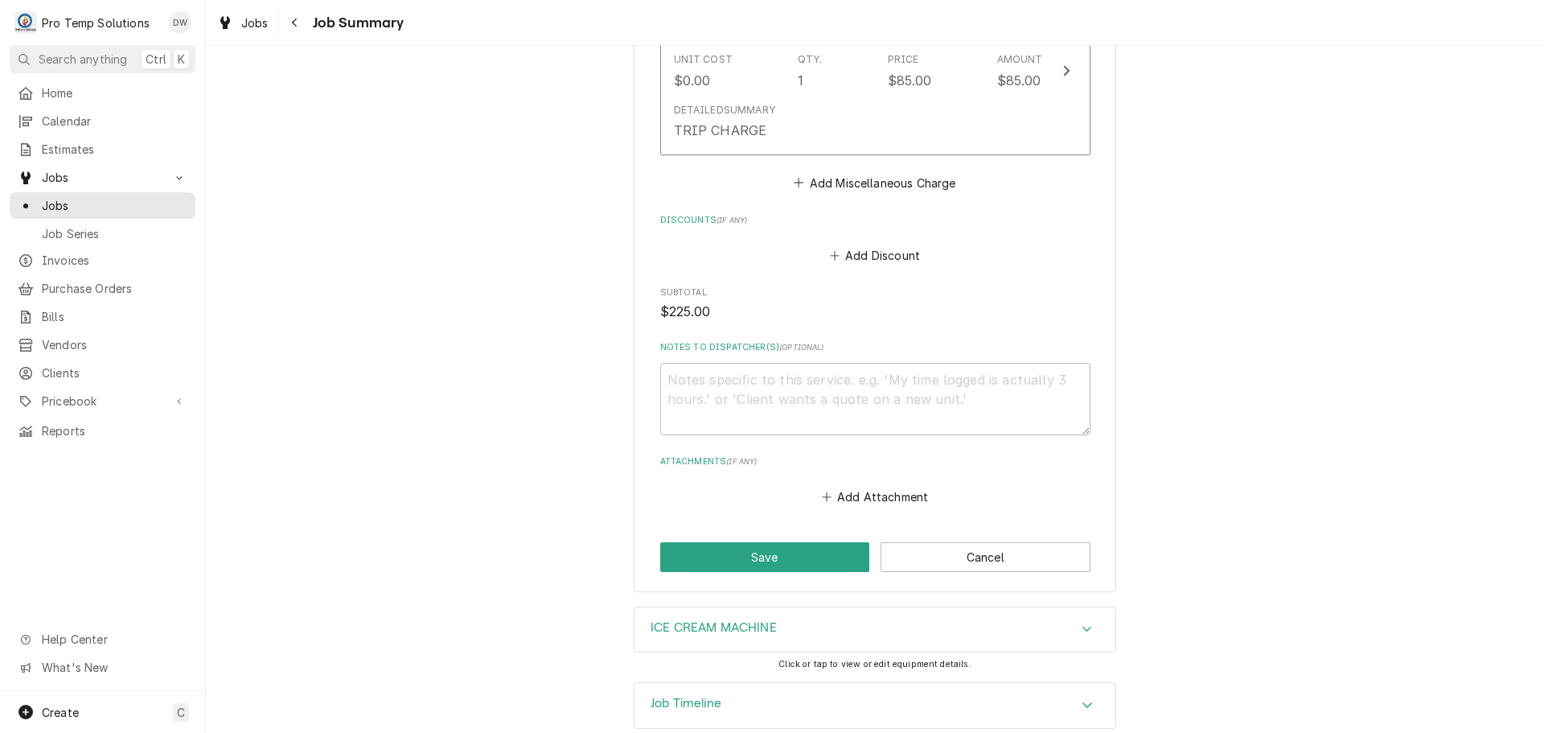
scroll to position [1249, 0]
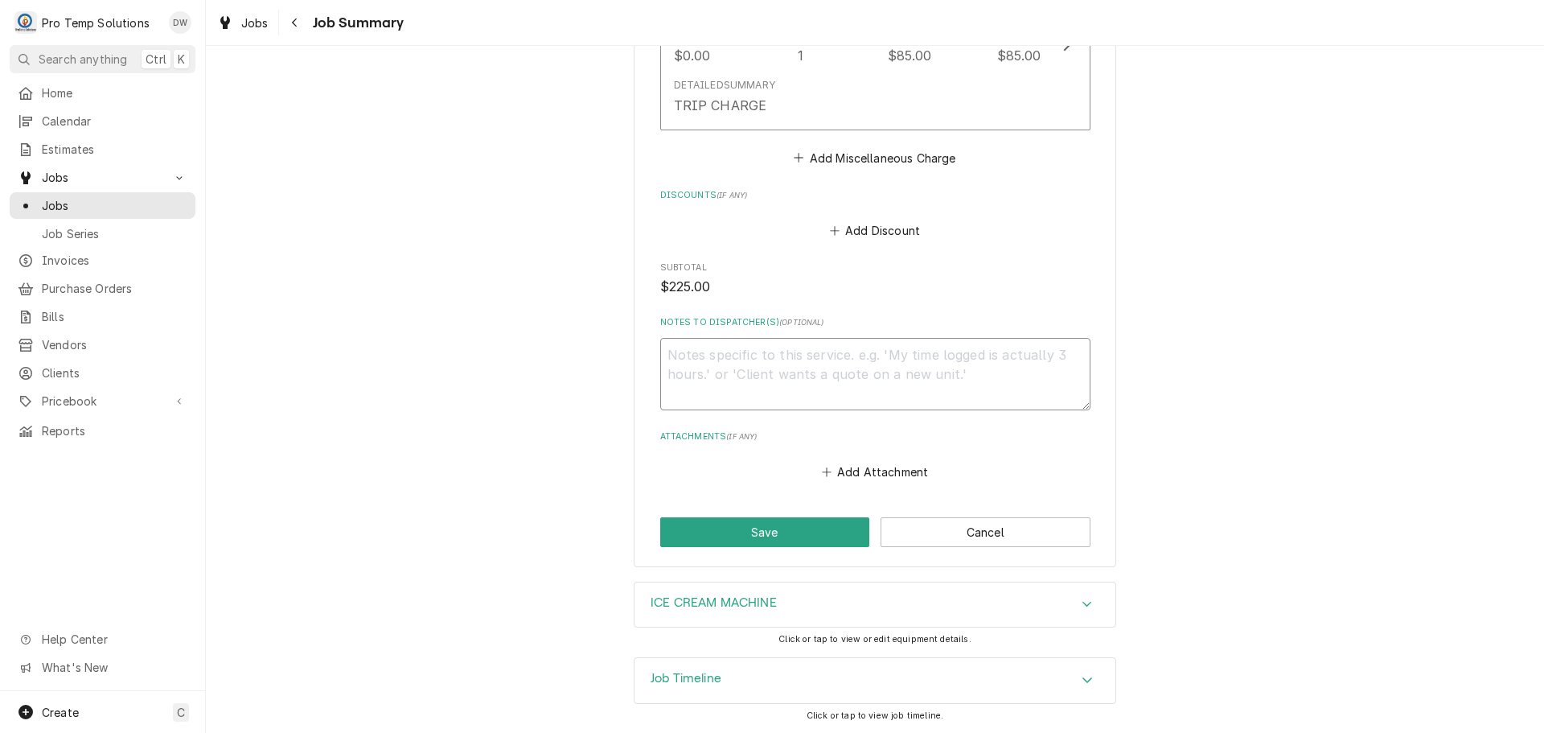
click at [748, 355] on textarea "Notes to Dispatcher(s) ( optional )" at bounding box center [875, 374] width 430 height 72
type textarea "x"
type textarea "#"
type textarea "x"
type textarea "#1"
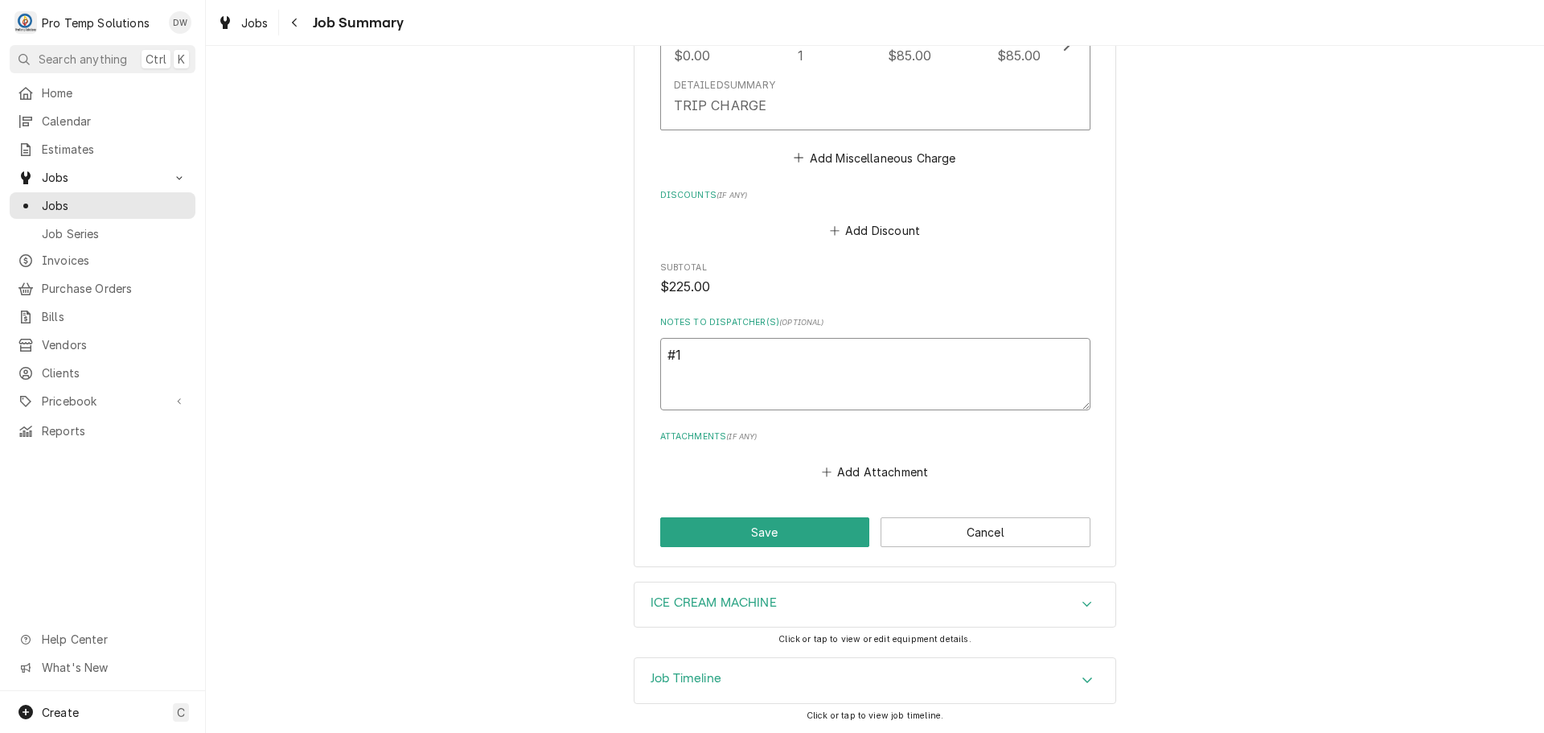
type textarea "x"
type textarea "#10"
type textarea "x"
type textarea "#100"
type textarea "x"
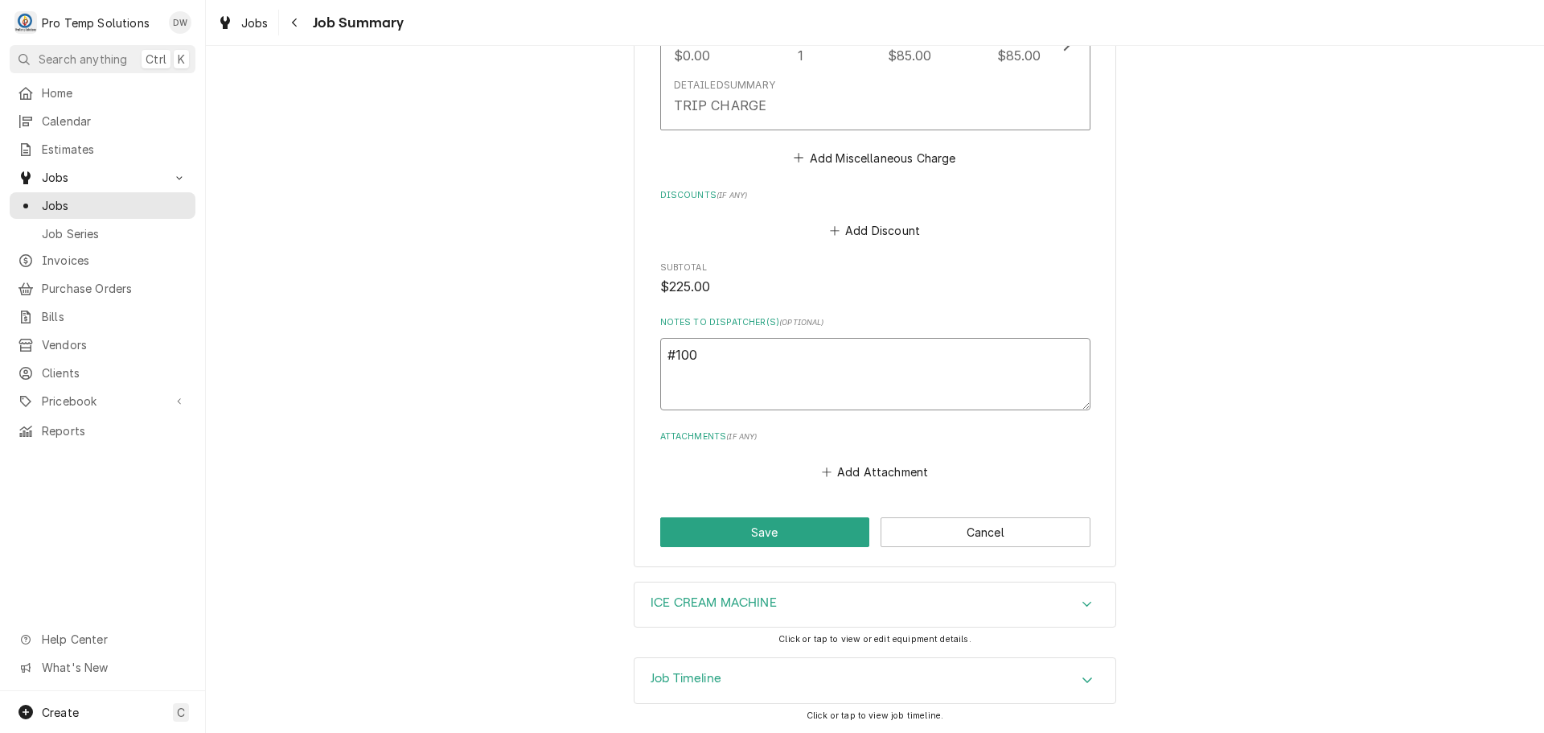
type textarea "#1002"
type textarea "x"
type textarea "#10022"
type textarea "x"
type textarea "#100225"
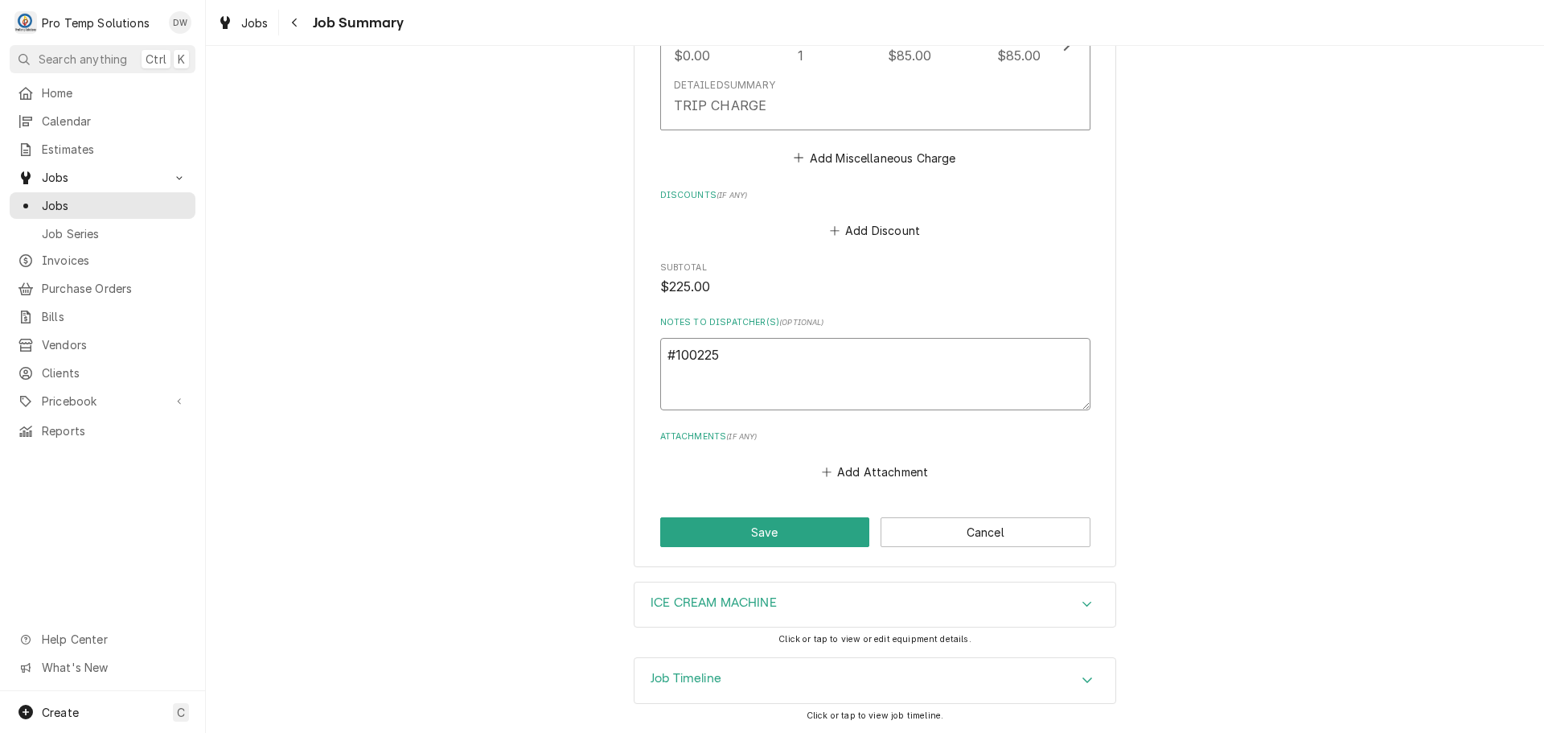
type textarea "x"
type textarea "#1002250"
type textarea "x"
type textarea "#10022500"
type textarea "x"
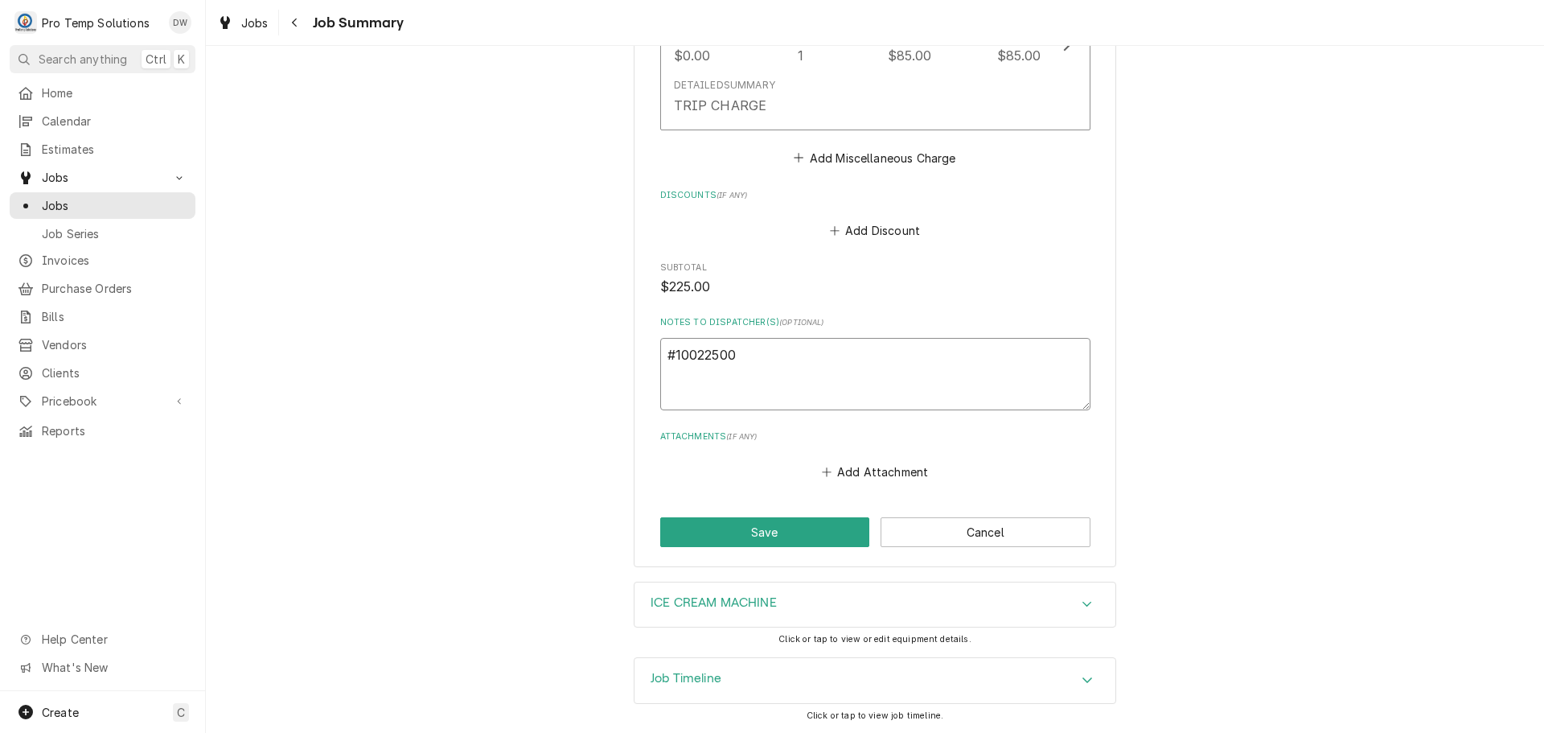
type textarea "#100225004"
type textarea "x"
type textarea "#100225004"
type textarea "x"
type textarea "#100225004 S"
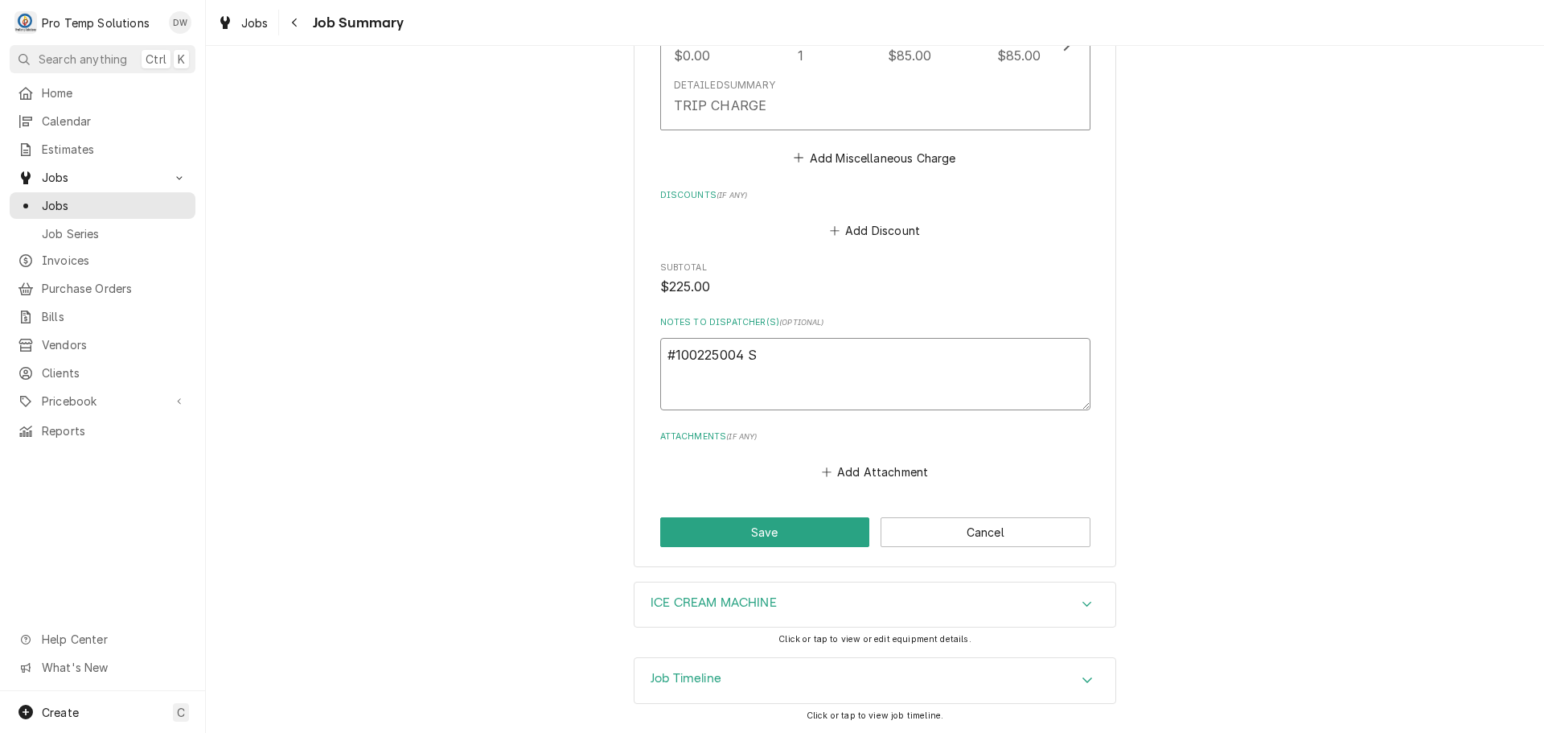
type textarea "x"
type textarea "#100225004 SO"
type textarea "x"
type textarea "#100225004 SOL"
type textarea "x"
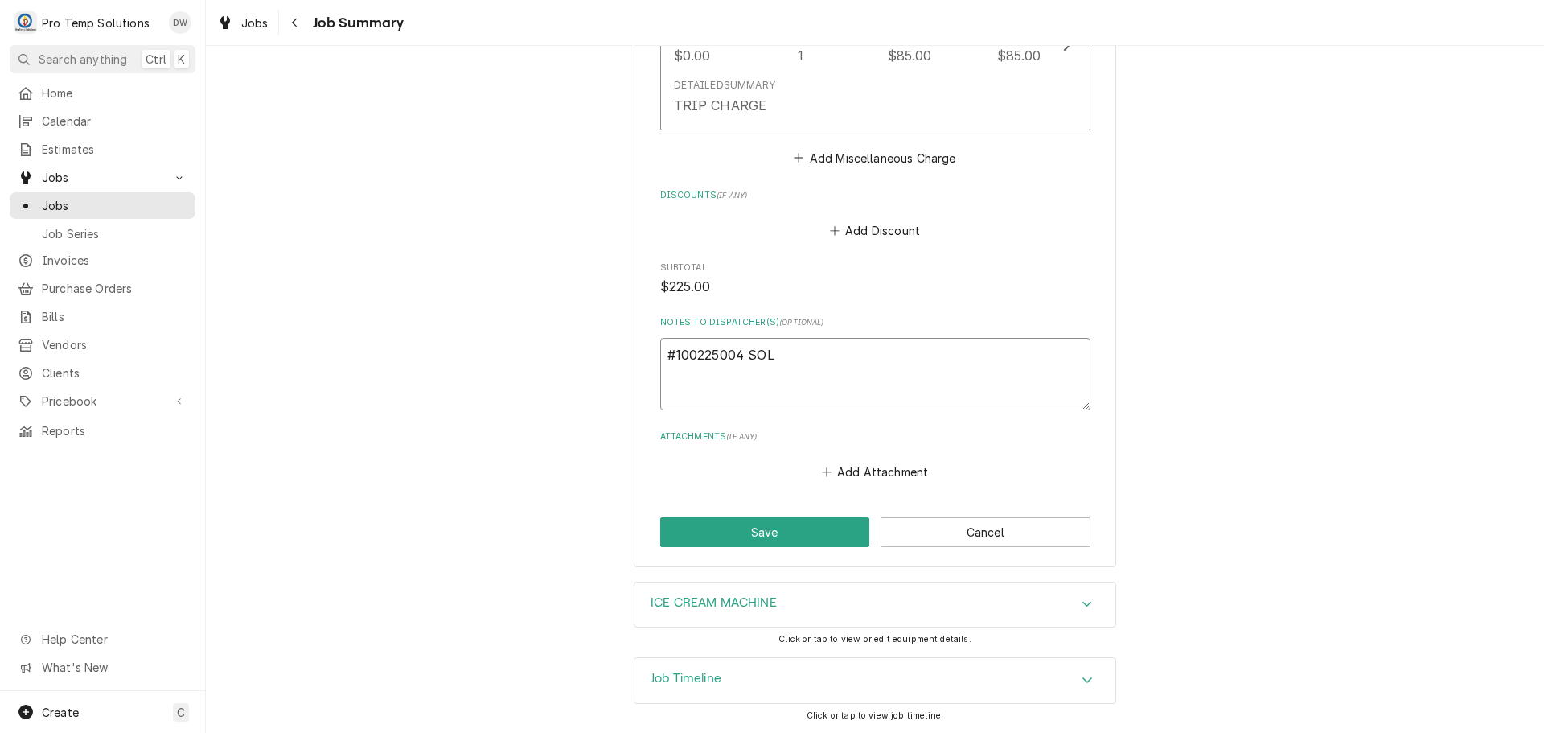
type textarea "#100225004 SOLE"
type textarea "x"
type textarea "#100225004 SOLER"
type textarea "x"
type textarea "#100225004 SOLERA"
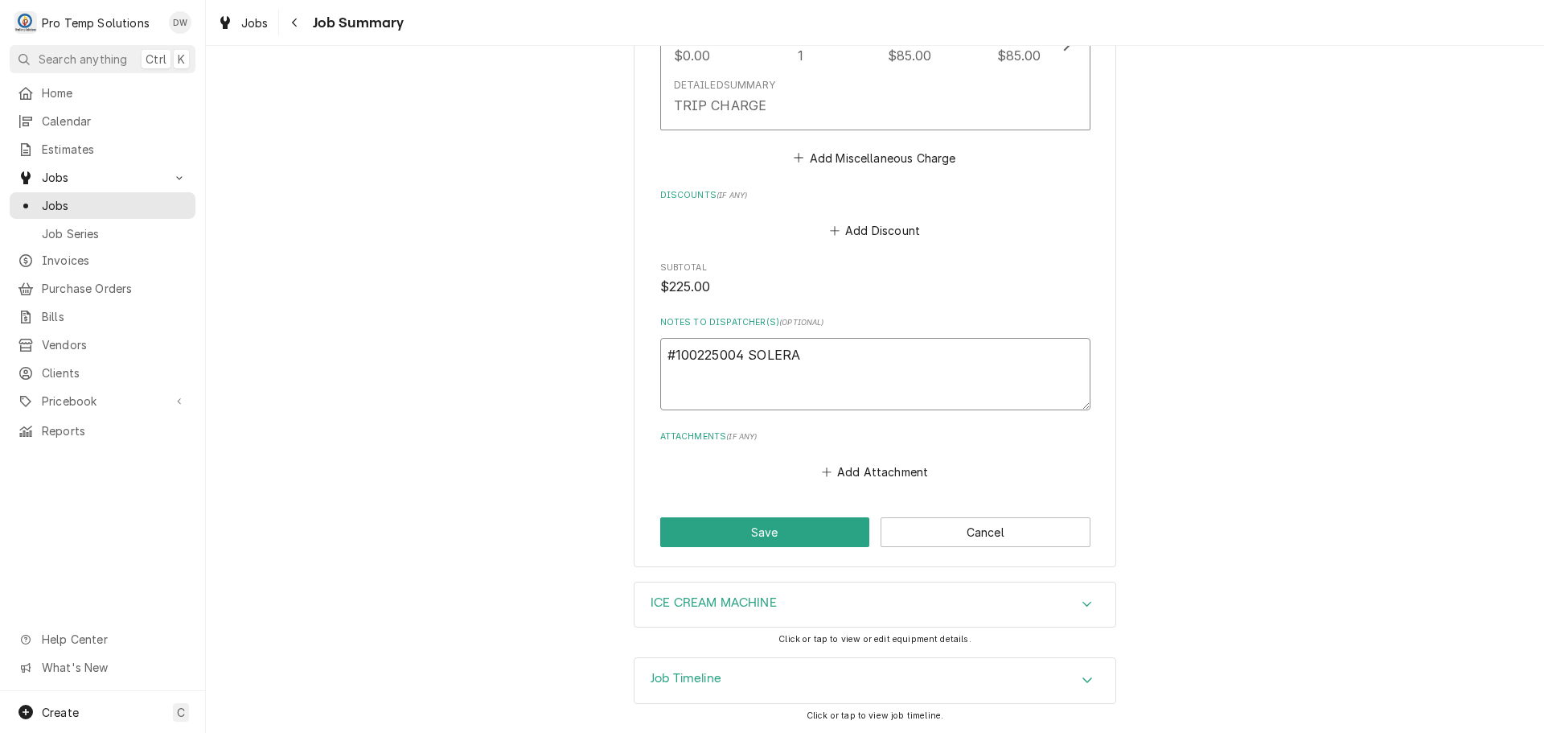
type textarea "x"
type textarea "#100225004 SOLERA-"
type textarea "x"
type textarea "#100225004 SOLERA-"
type textarea "x"
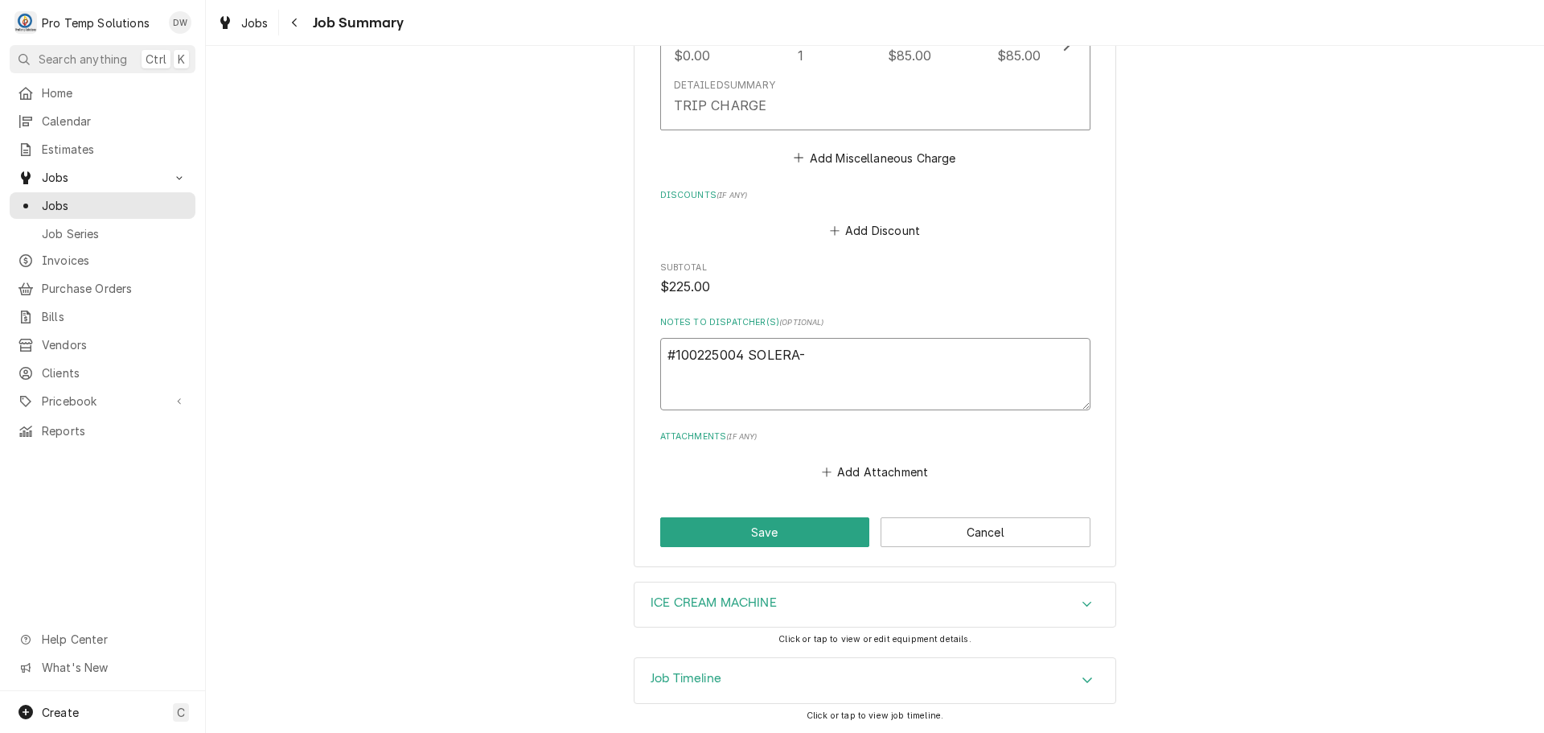
type textarea "#100225004 SOLERA- S"
type textarea "x"
type textarea "#100225004 SOLERA- SO"
type textarea "x"
type textarea "#100225004 SOLERA- SOF"
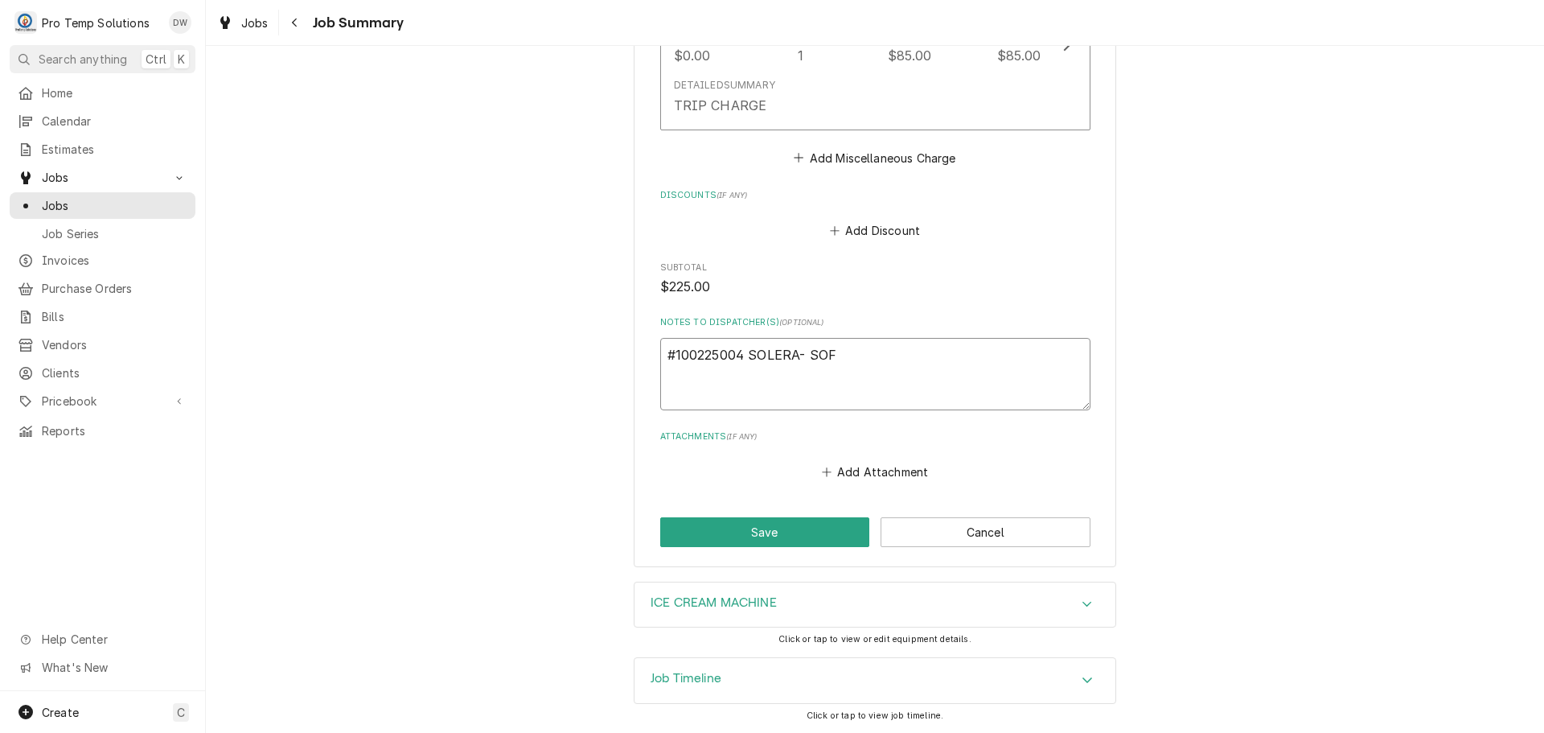
type textarea "x"
type textarea "#100225004 SOLERA- SOFT"
type textarea "x"
type textarea "#100225004 SOLERA- SOFT"
type textarea "x"
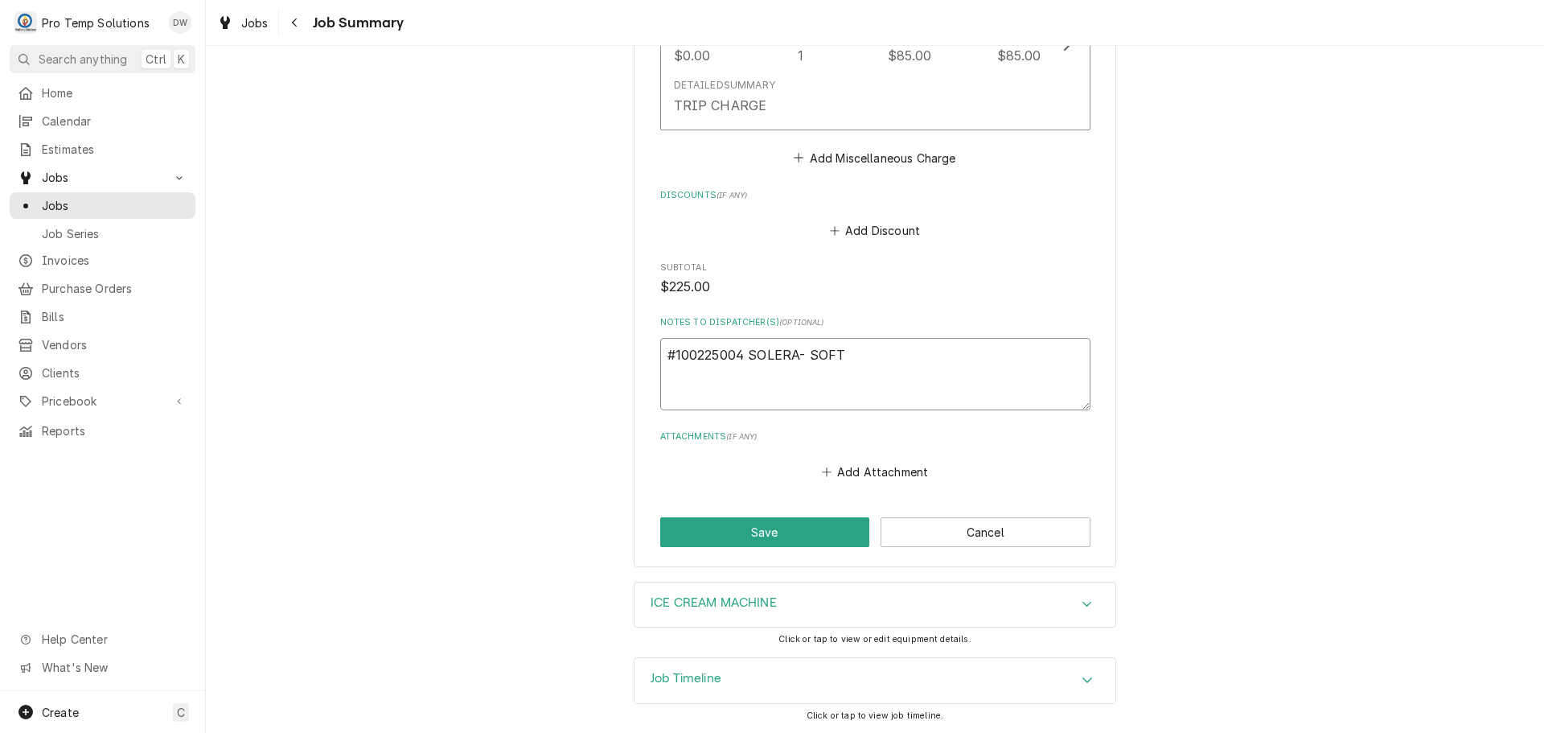
type textarea "#100225004 SOLERA- SOFT S"
type textarea "x"
type textarea "#100225004 SOLERA- SOFT SE"
type textarea "x"
type textarea "#100225004 SOLERA- SOFT SER"
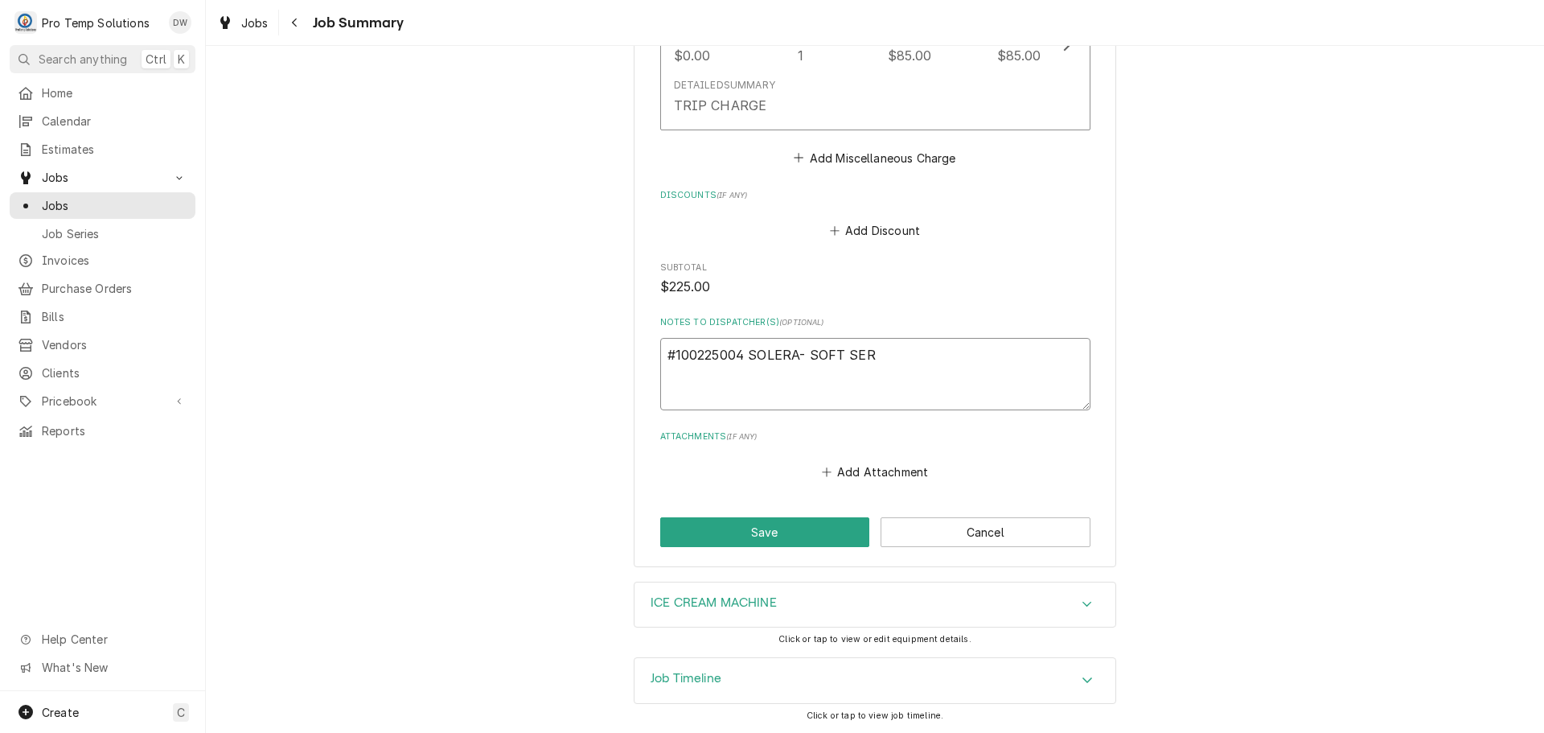
type textarea "x"
type textarea "#100225004 SOLERA- SOFT SERV"
click at [754, 530] on button "Save" at bounding box center [765, 532] width 210 height 30
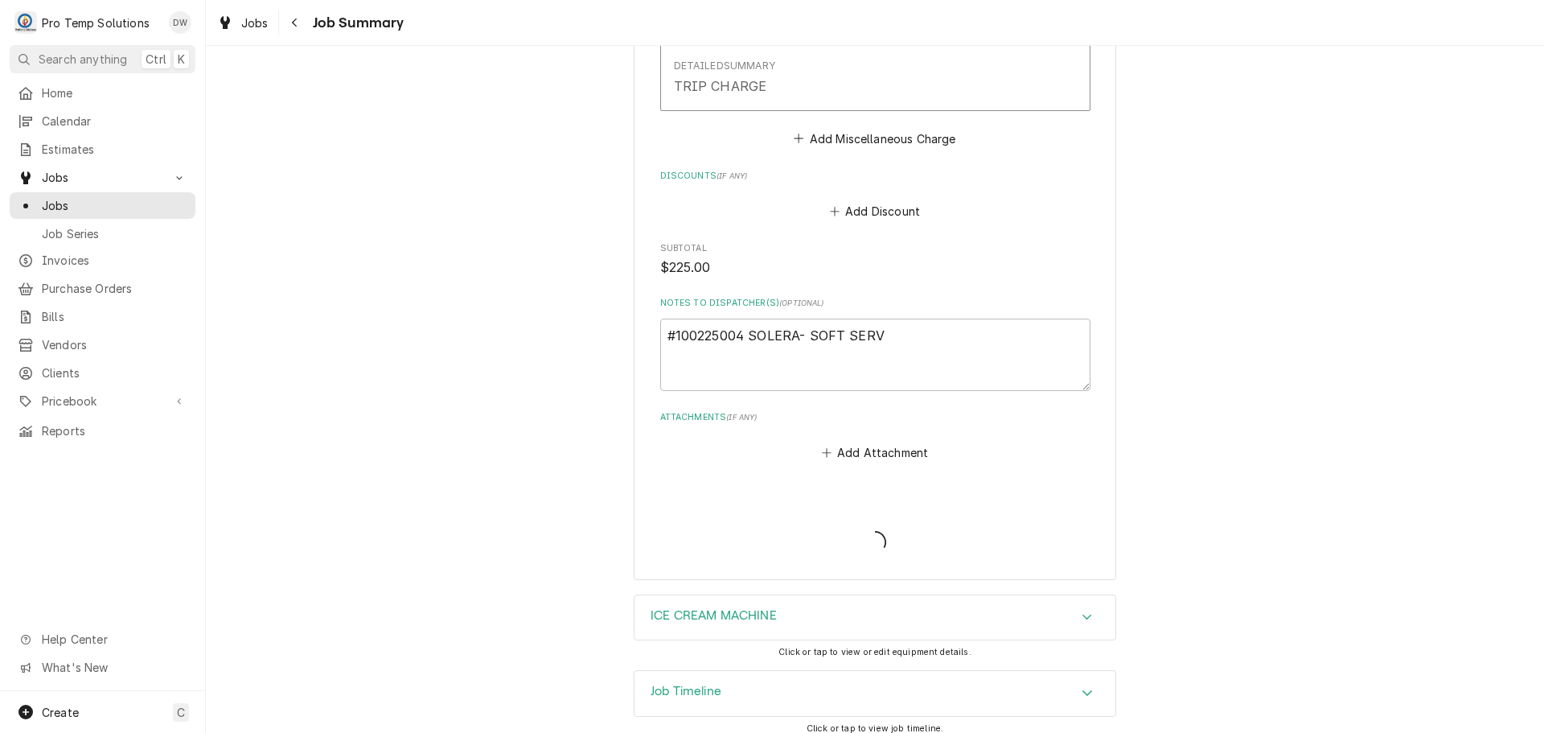
type textarea "x"
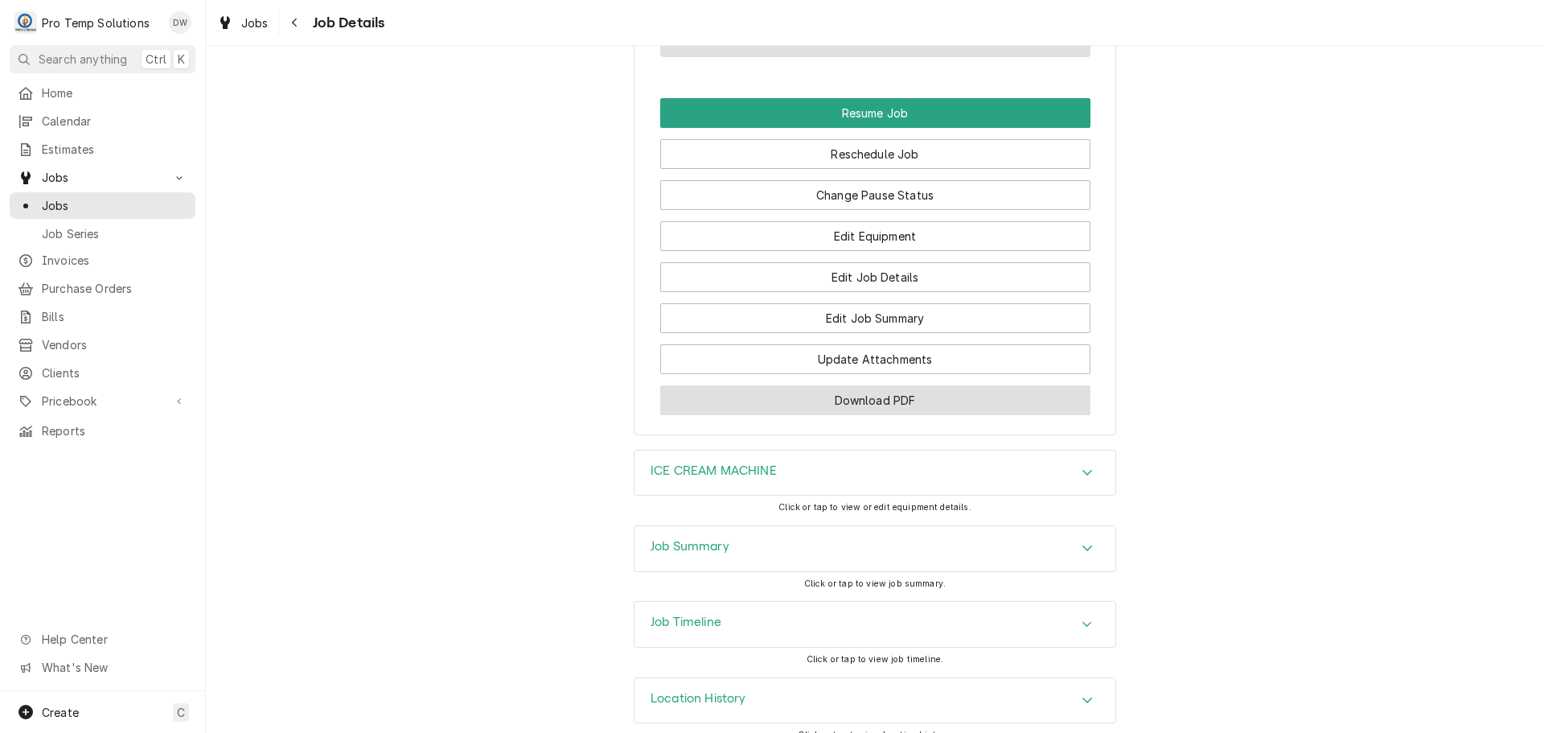
scroll to position [1481, 0]
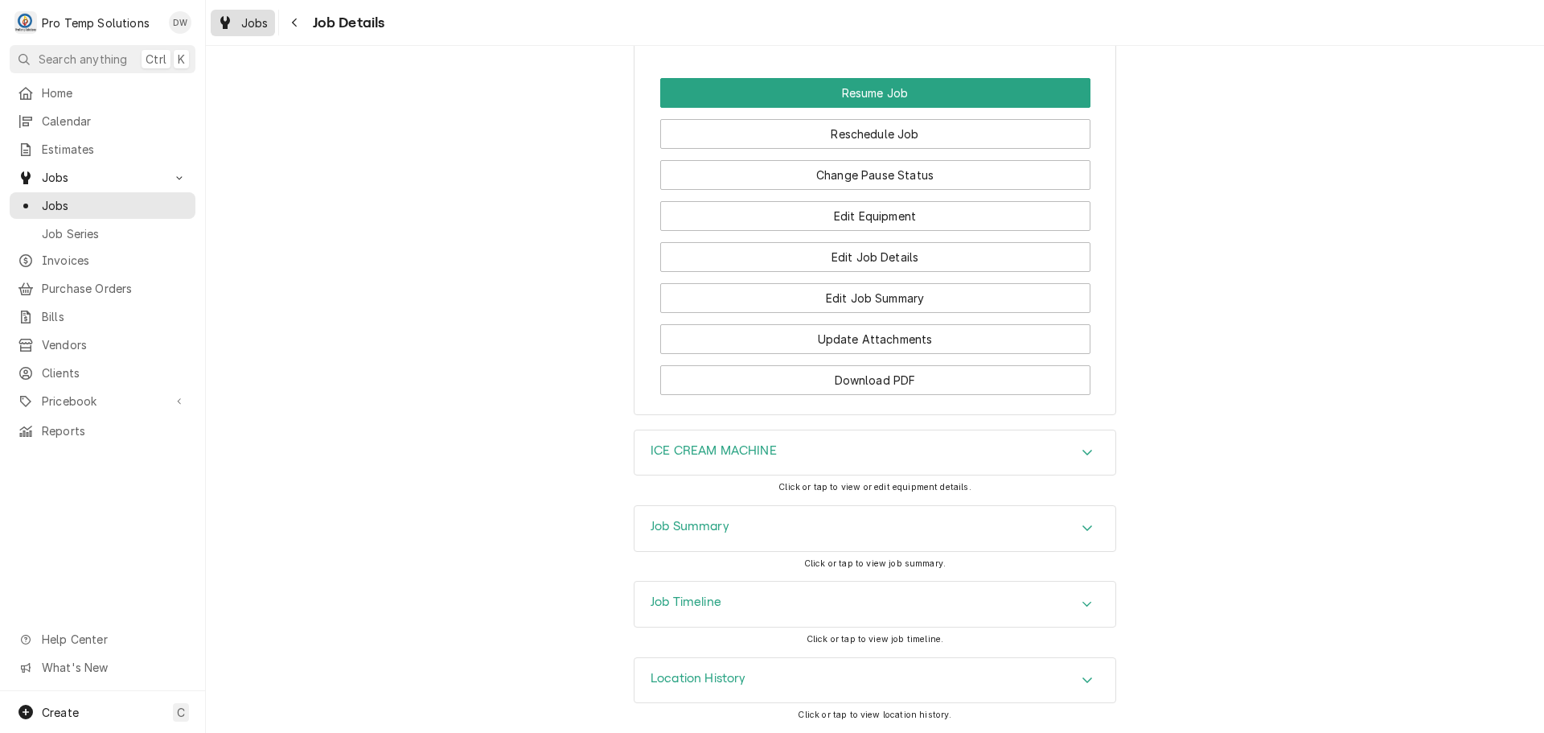
click at [250, 24] on span "Jobs" at bounding box center [254, 22] width 27 height 17
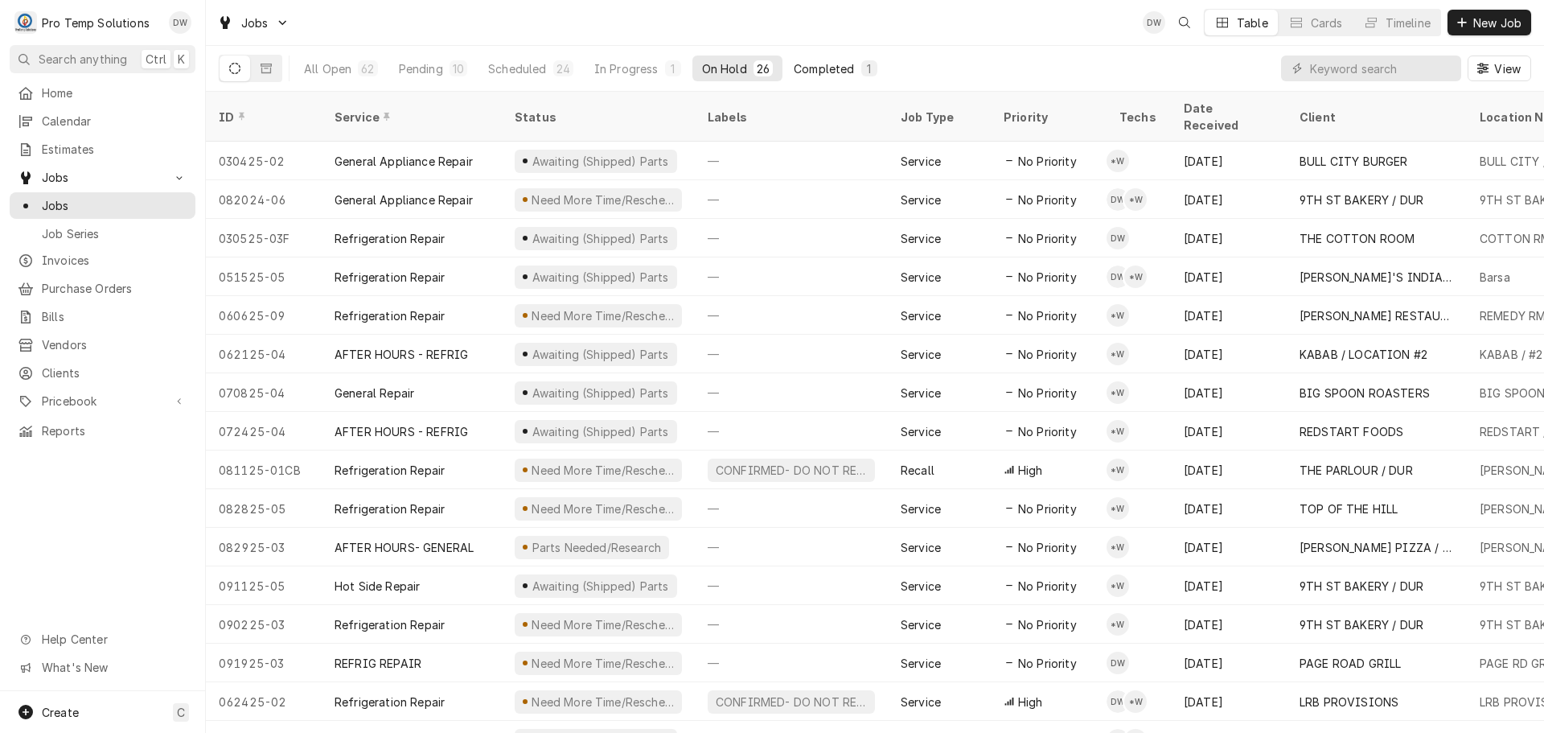
click at [833, 70] on div "Completed" at bounding box center [824, 68] width 60 height 17
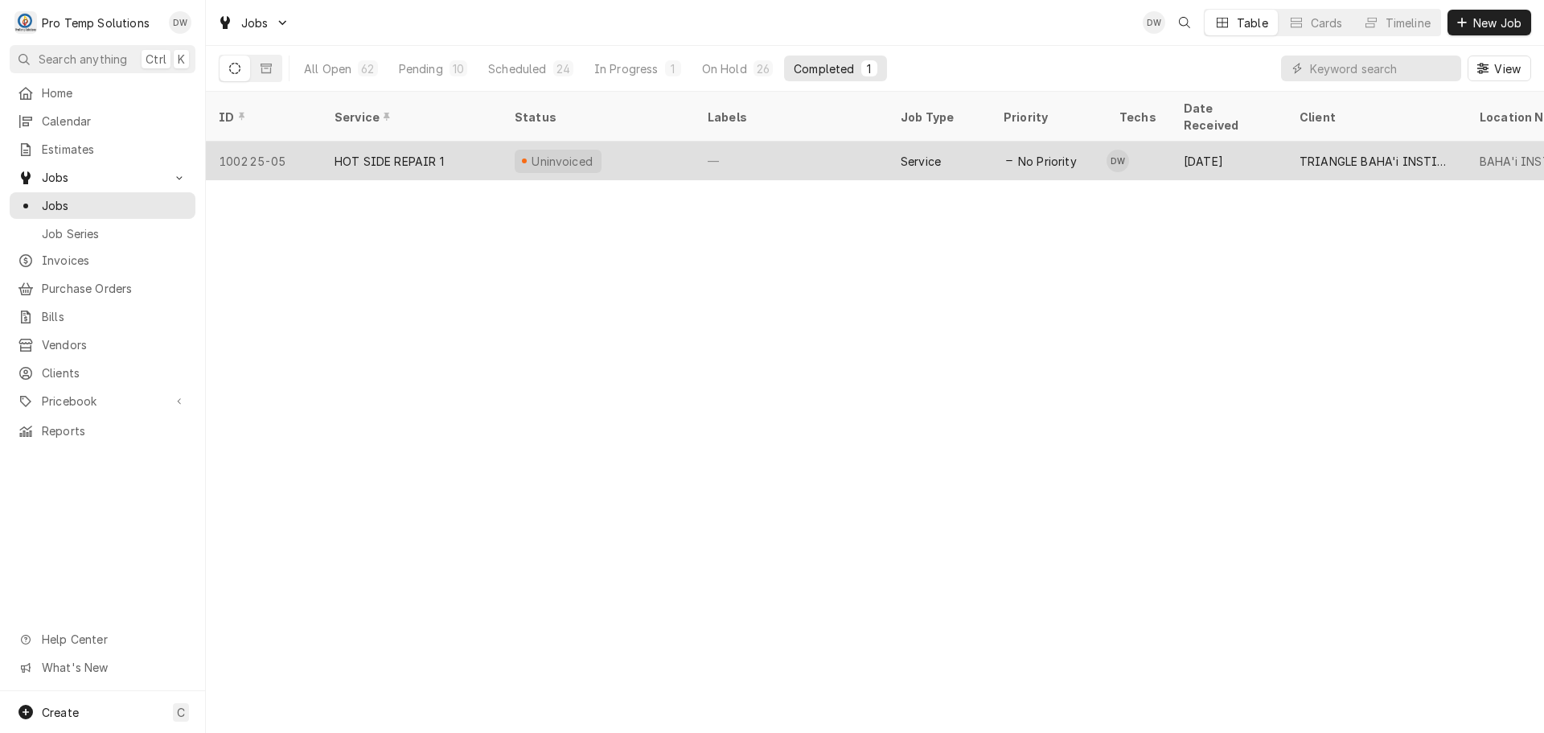
click at [816, 142] on div "—" at bounding box center [791, 161] width 193 height 39
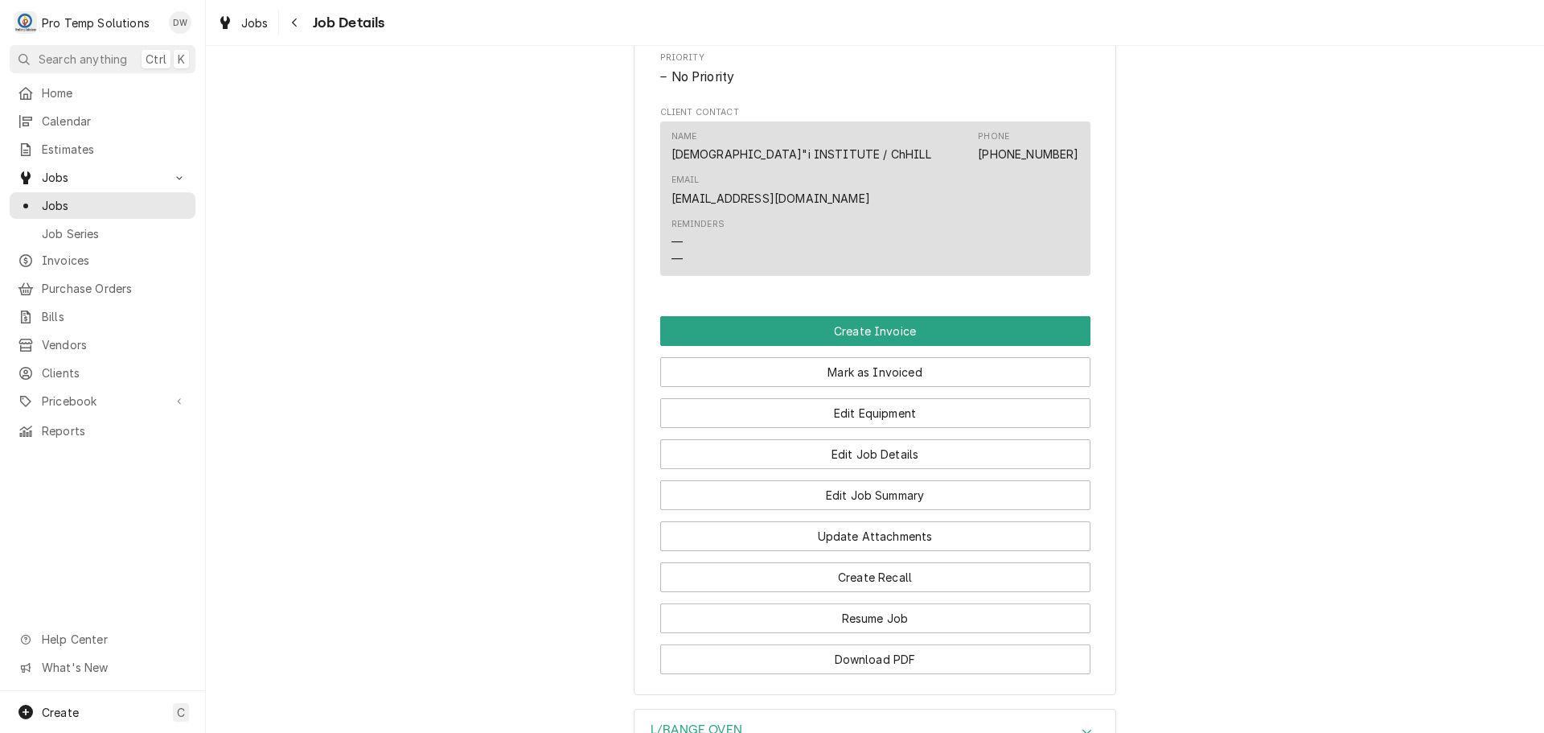
scroll to position [965, 0]
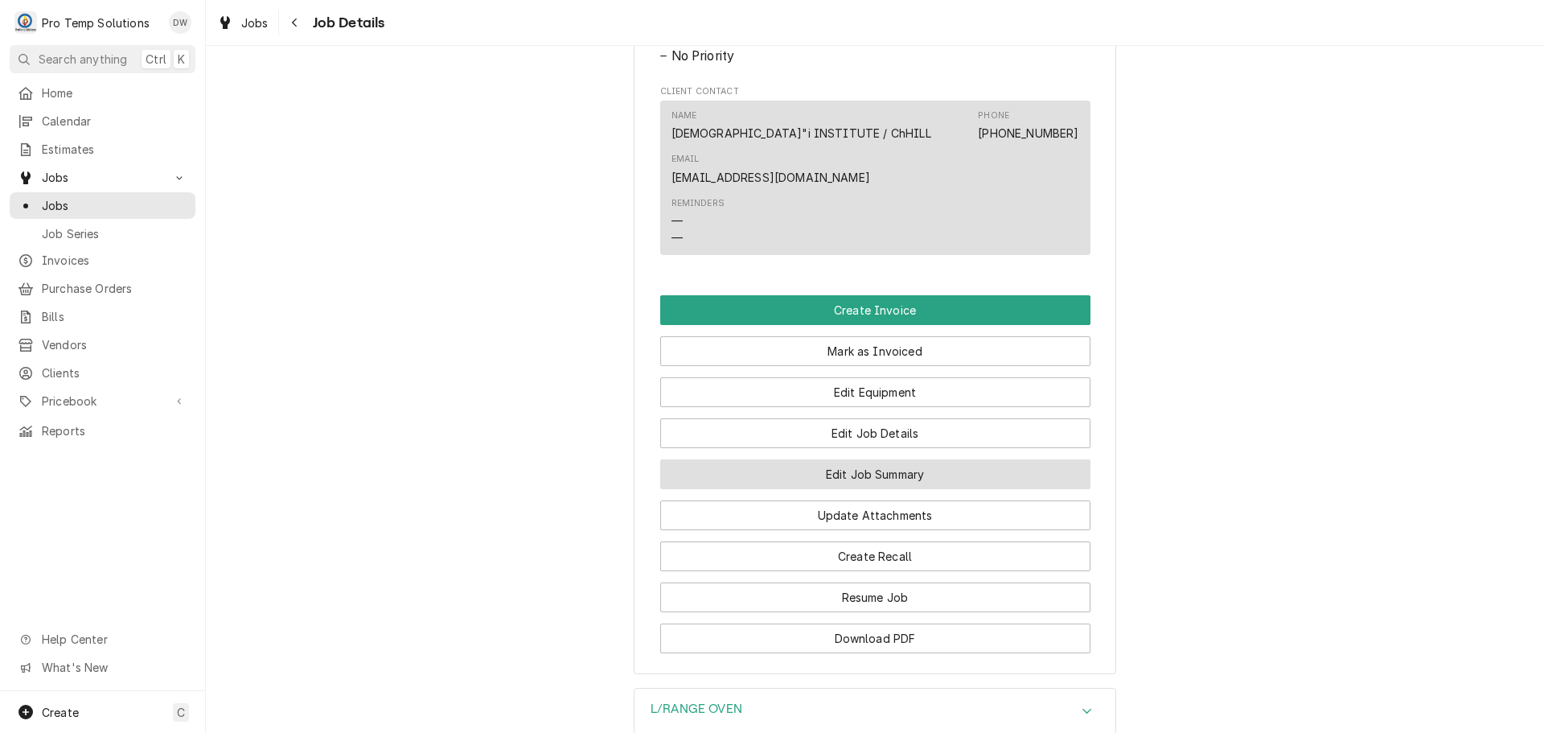
click at [872, 459] on button "Edit Job Summary" at bounding box center [875, 474] width 430 height 30
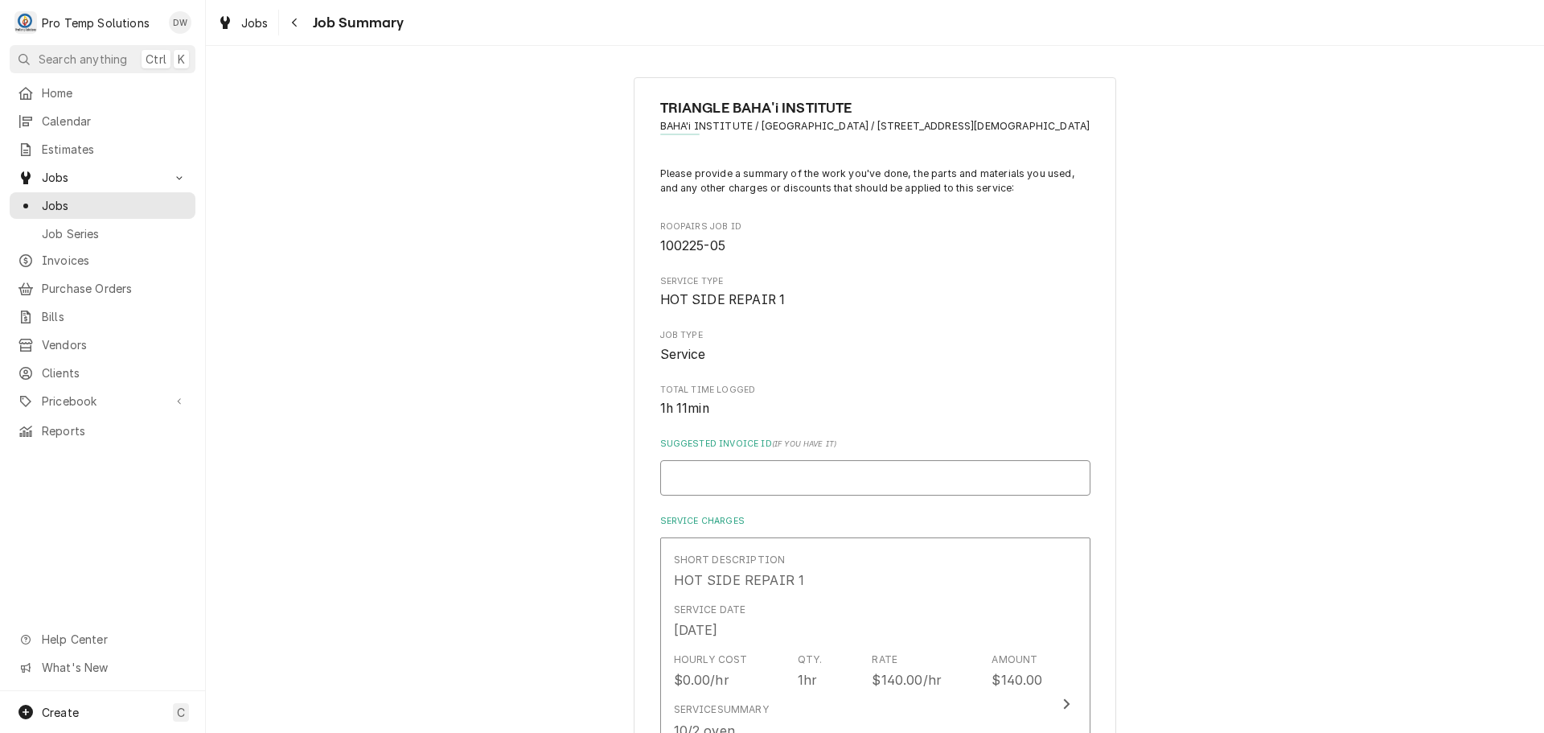
click at [793, 479] on input "Suggested Invoice ID ( if you have it )" at bounding box center [875, 477] width 430 height 35
type textarea "x"
type input "#"
type textarea "x"
type input "#1"
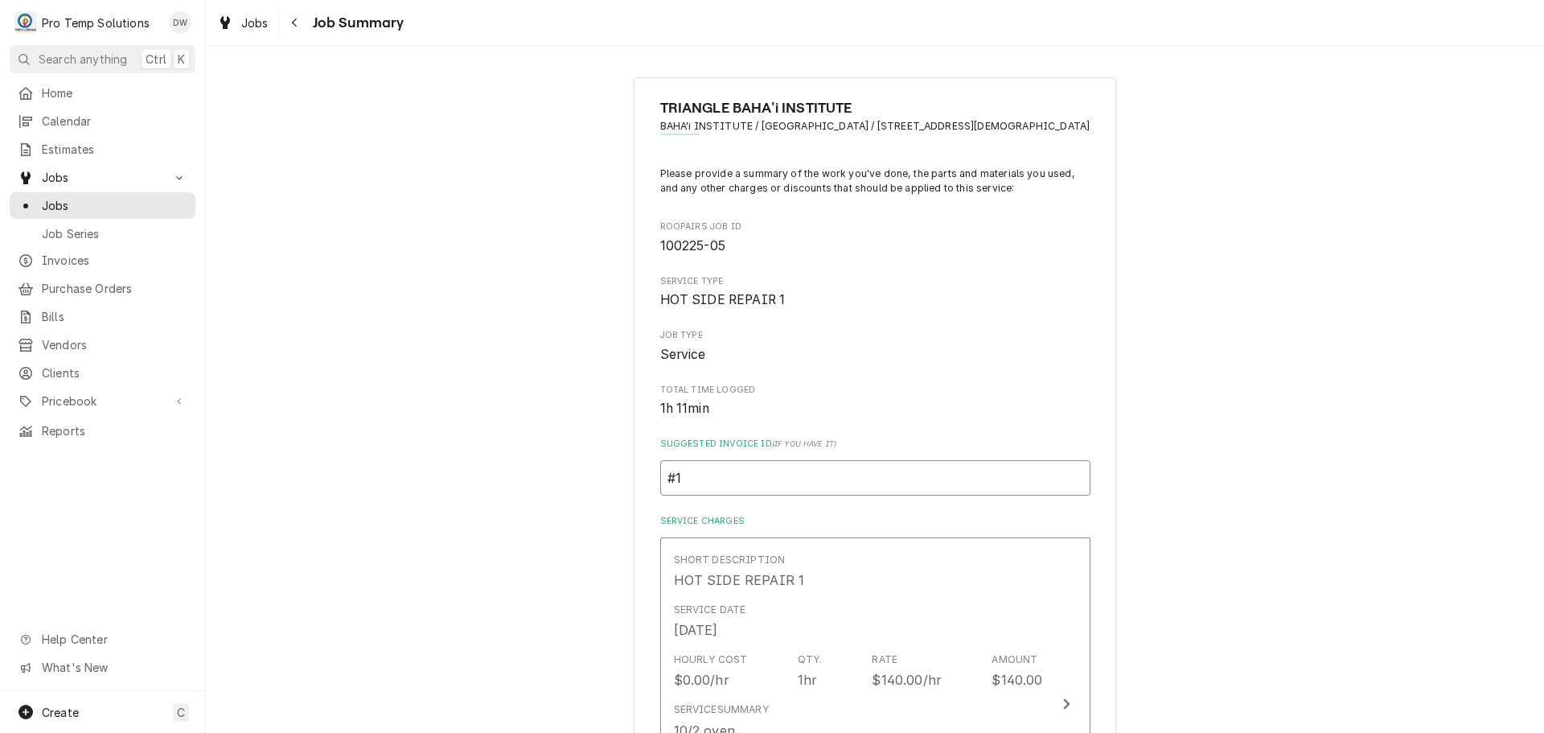
type textarea "x"
type input "#10"
type textarea "x"
type input "#100"
type textarea "x"
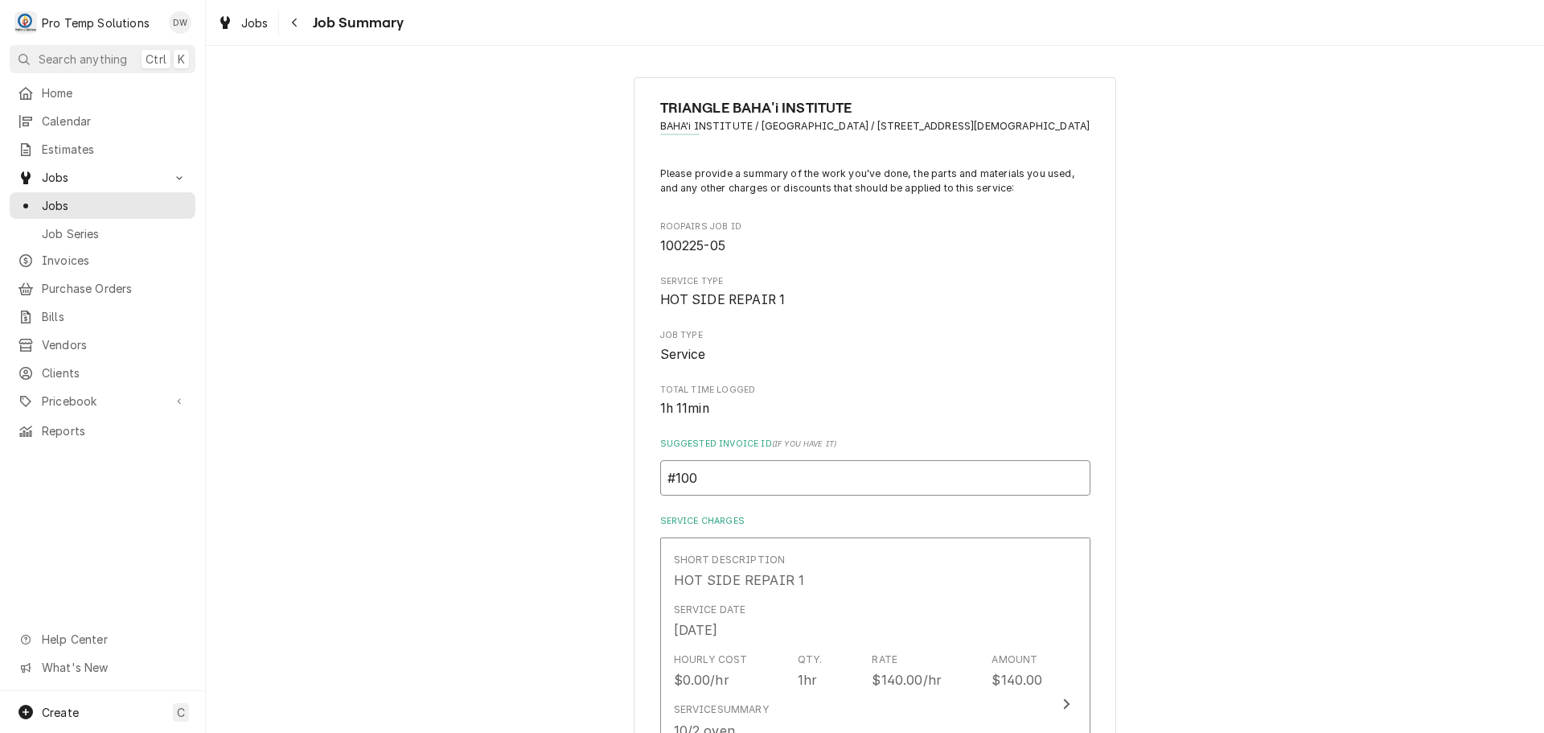
type input "#1002"
type textarea "x"
type input "#10022"
type textarea "x"
type input "#100225"
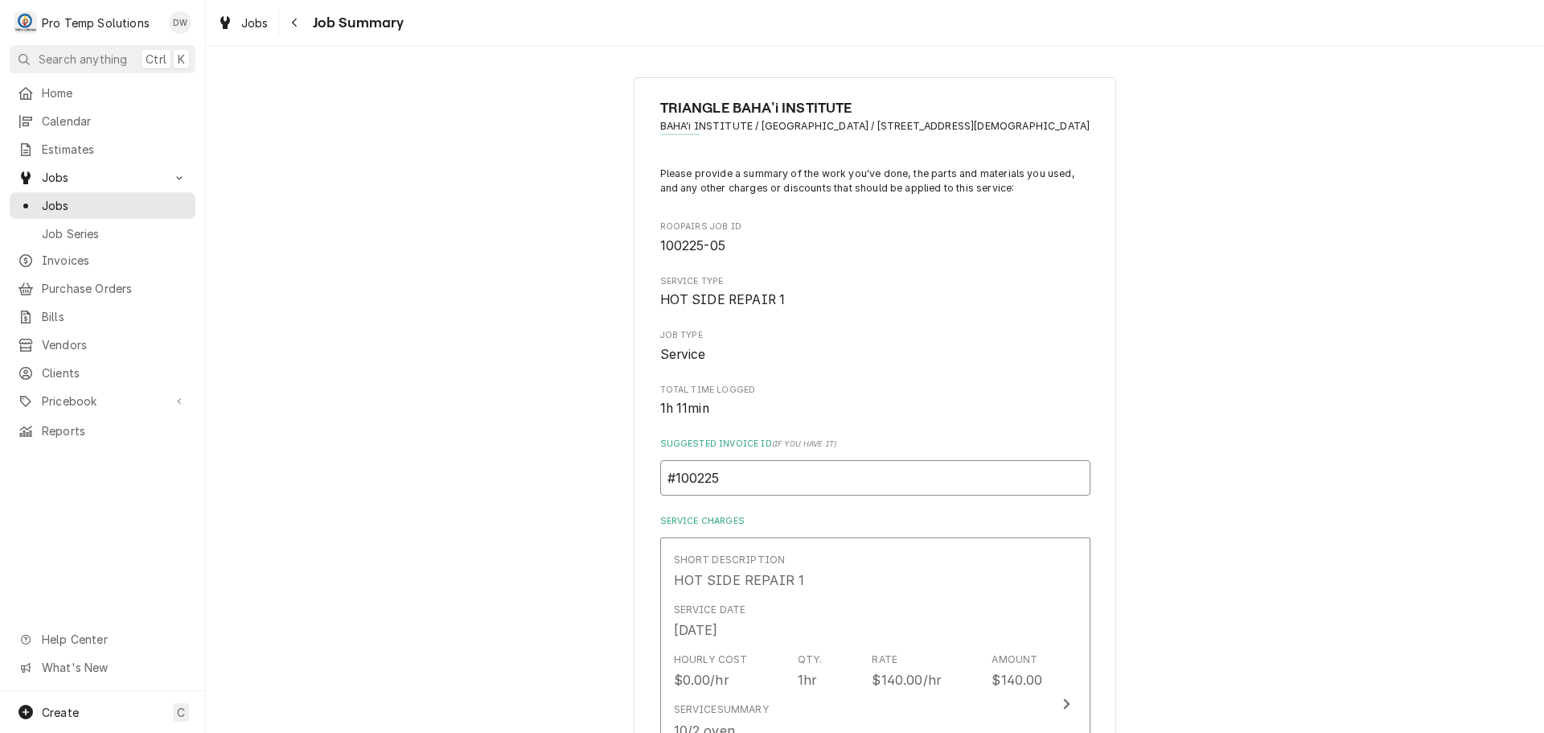
type textarea "x"
type input "#1002250"
type textarea "x"
type input "#10022500"
type textarea "x"
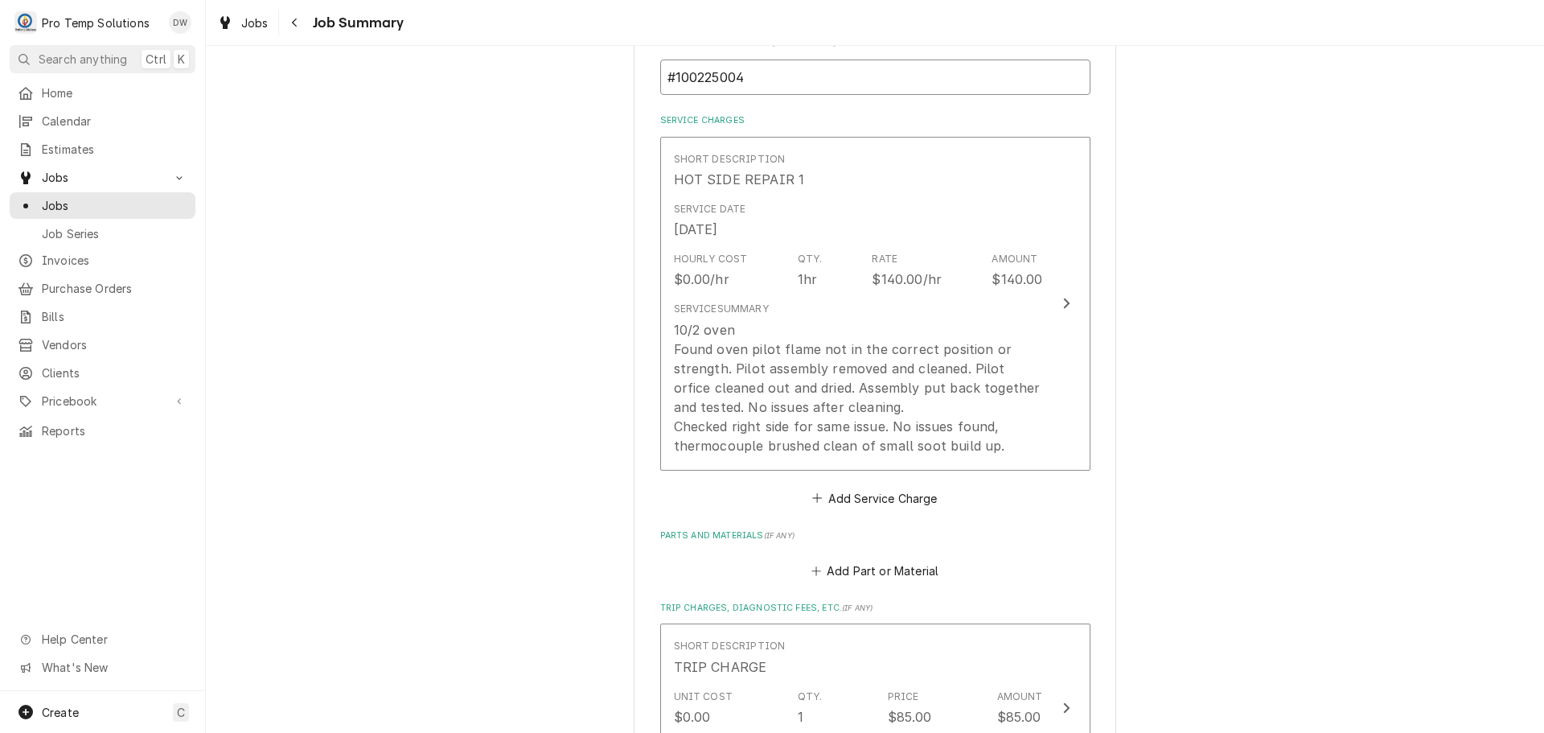
scroll to position [483, 0]
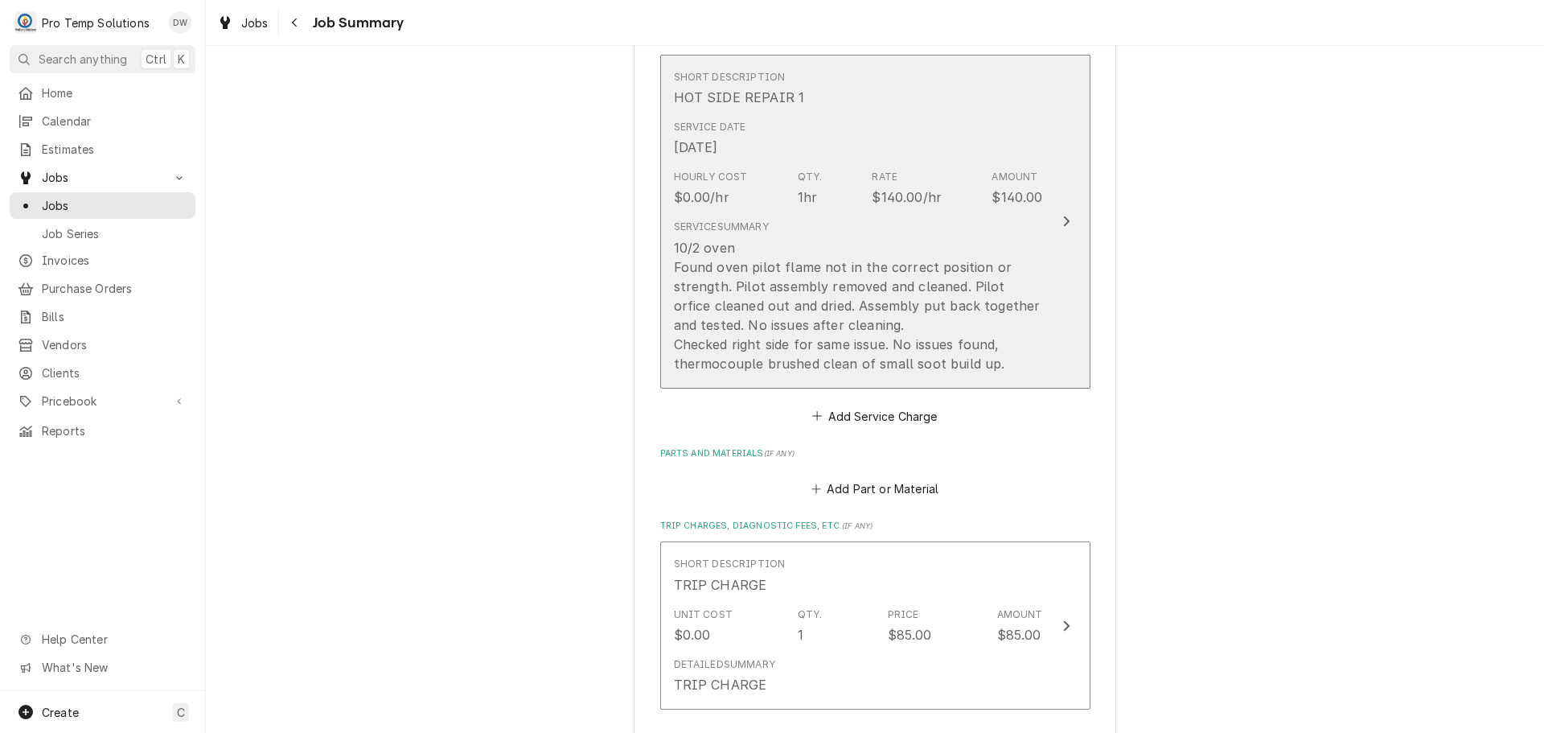
type input "#100225004"
click at [1063, 223] on icon "Update Line Item" at bounding box center [1066, 221] width 6 height 10
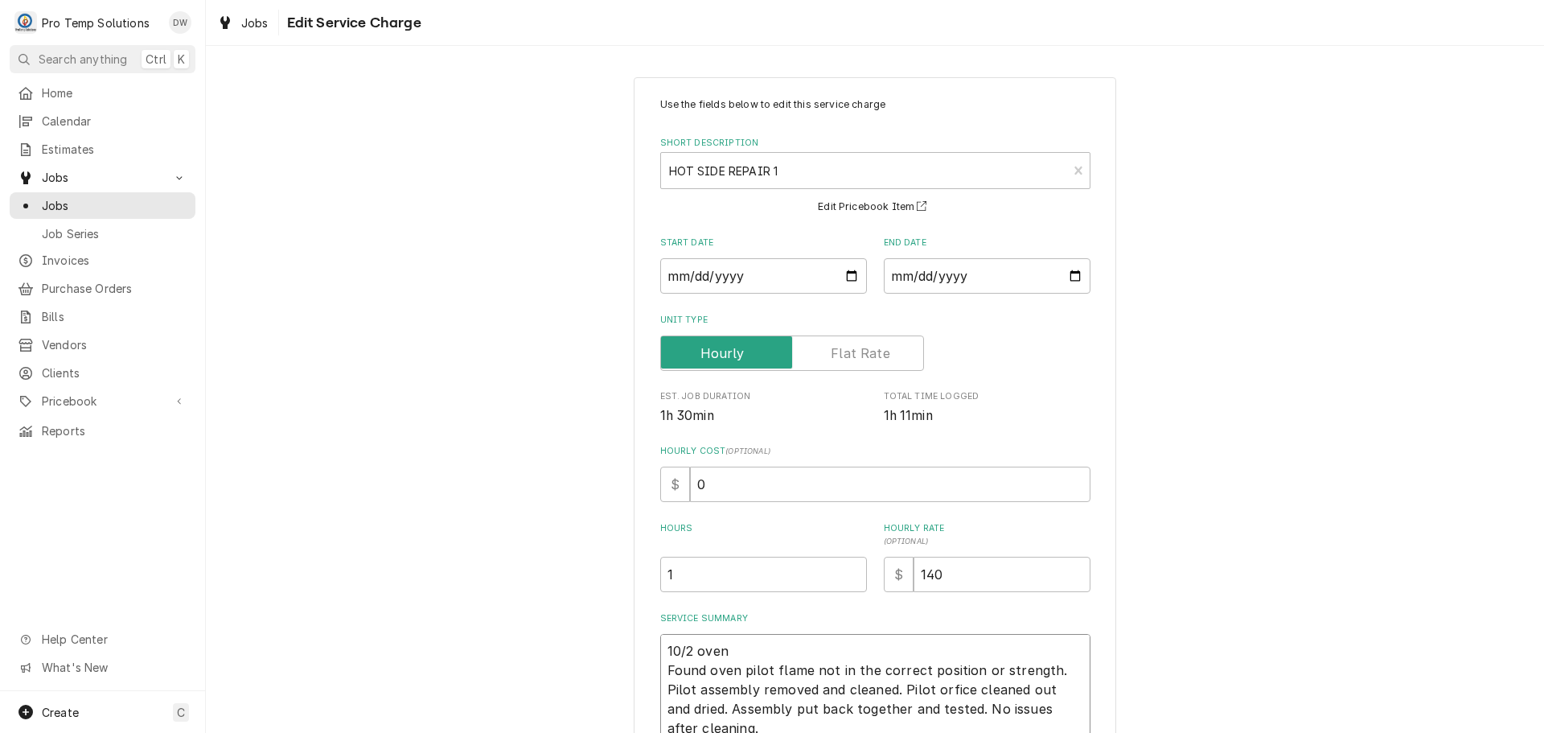
click at [747, 646] on textarea "10/2 oven Found oven pilot flame not in the correct position or strength. Pilot…" at bounding box center [875, 699] width 430 height 130
type textarea "x"
type textarea "10/2 oven Found oven pilot flame not in the correct position or strength. Pilot…"
type textarea "x"
type textarea "10/2 oven 1 Found oven pilot flame not in the correct position or strength. Pil…"
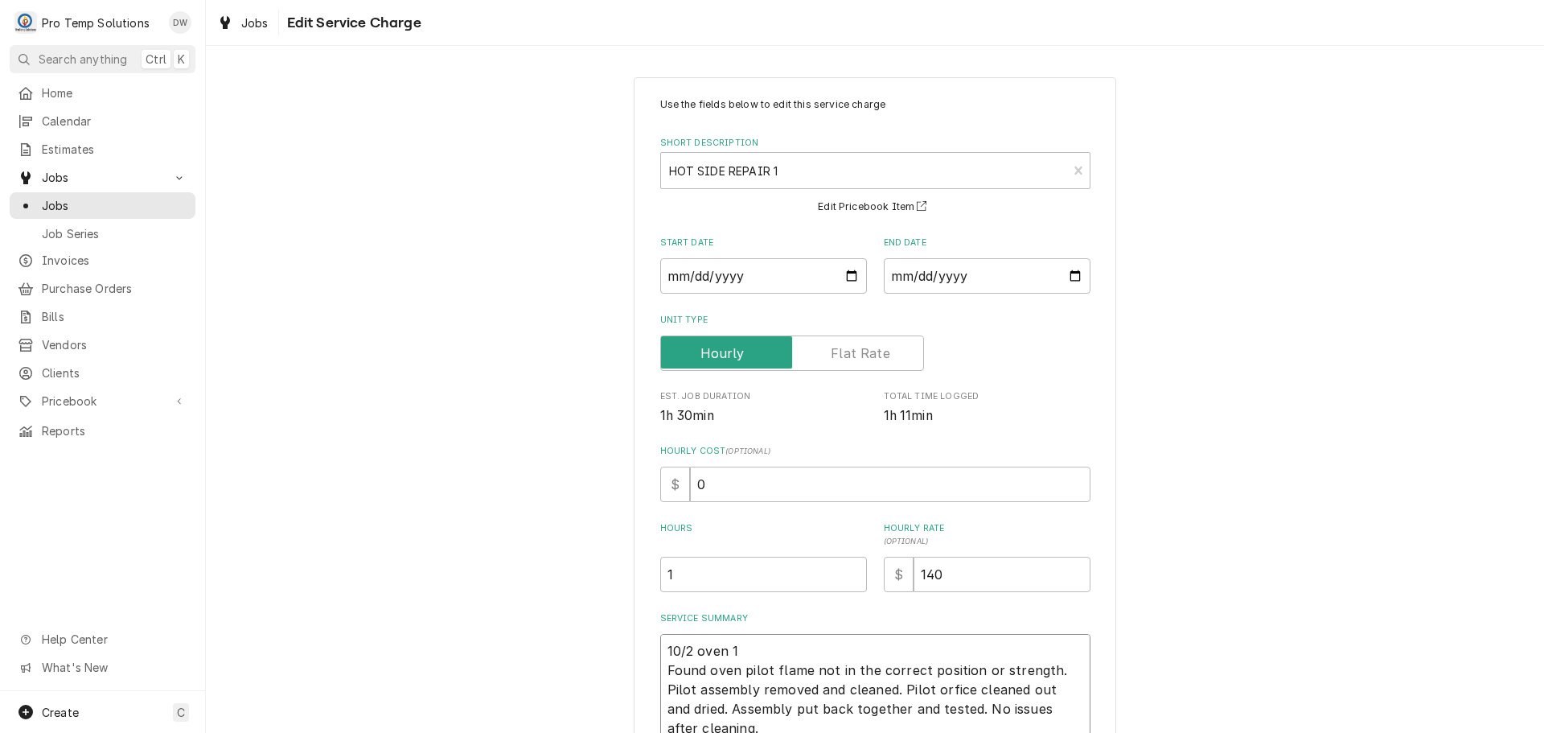
type textarea "x"
type textarea "10/2 oven 11 Found oven pilot flame not in the correct position or strength. Pi…"
type textarea "x"
type textarea "10/2 oven 112 Found oven pilot flame not in the correct position or strength. P…"
type textarea "x"
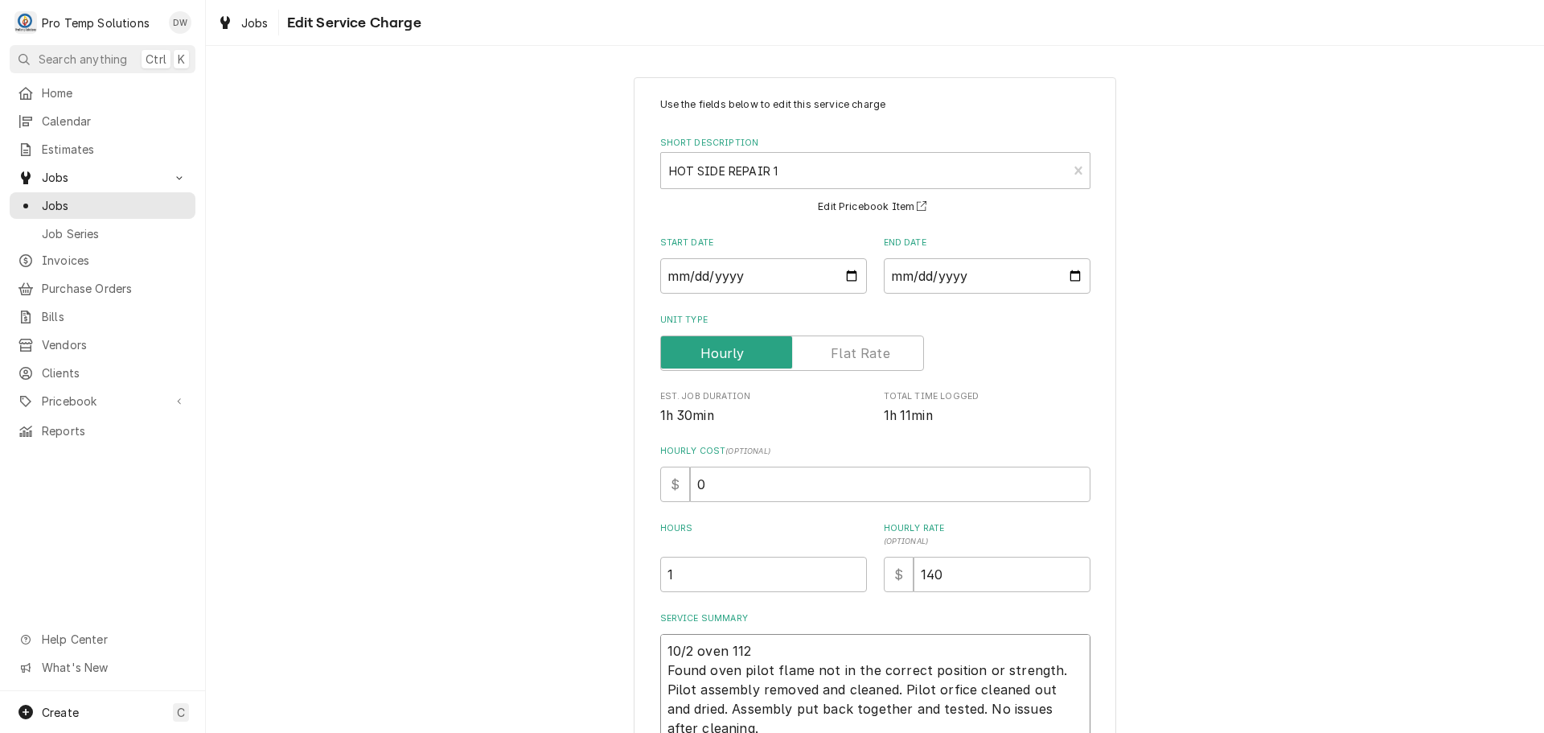
type textarea "10/2 oven 1125 Found oven pilot flame not in the correct position or strength. …"
type textarea "x"
type textarea "10/2 oven 1125- Found oven pilot flame not in the correct position or strength.…"
type textarea "x"
type textarea "10/2 oven 1125-1 Found oven pilot flame not in the correct position or strength…"
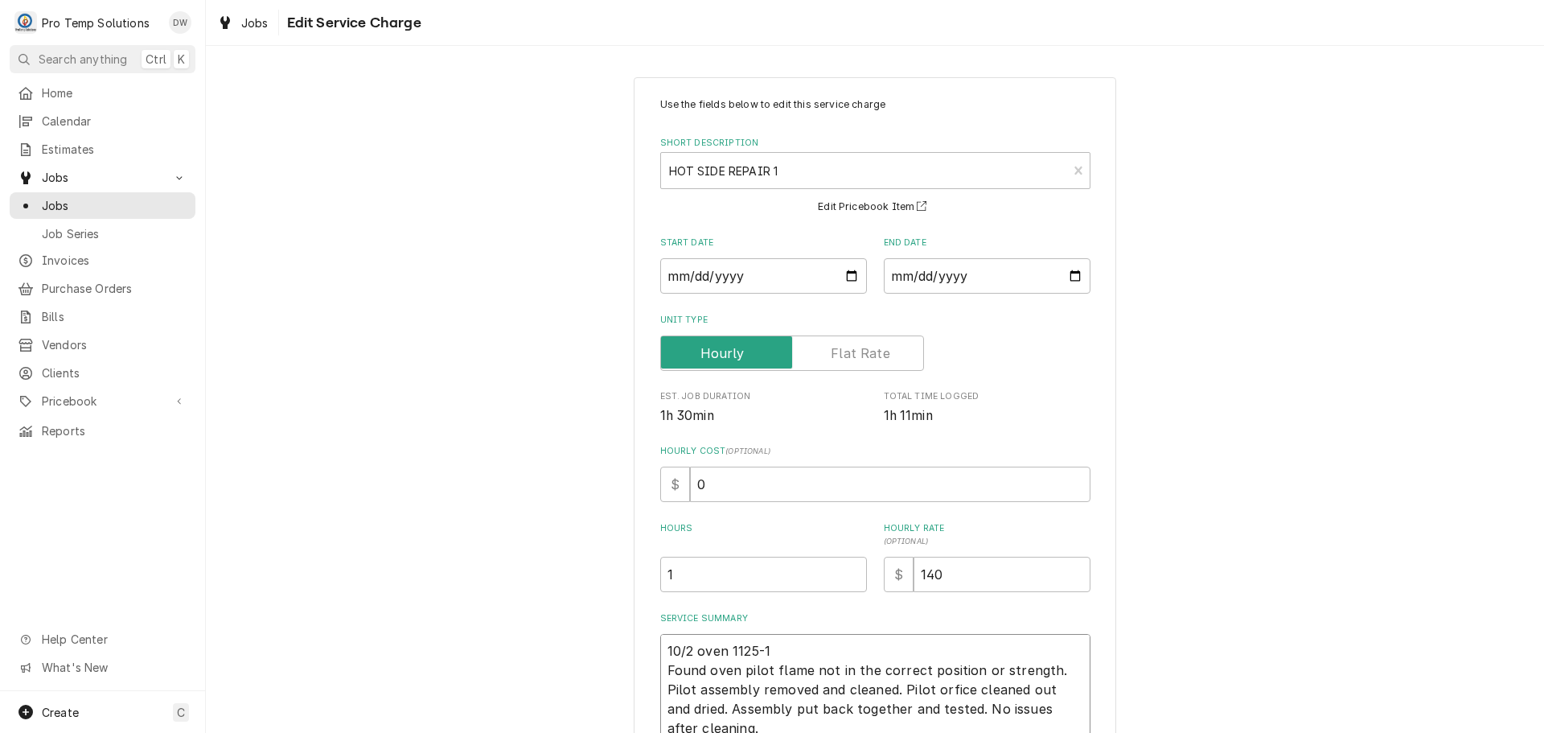
type textarea "x"
type textarea "10/2 oven 1125-12 Found oven pilot flame not in the correct position or strengt…"
type textarea "x"
type textarea "10/2 oven 1125-123 Found oven pilot flame not in the correct position or streng…"
type textarea "x"
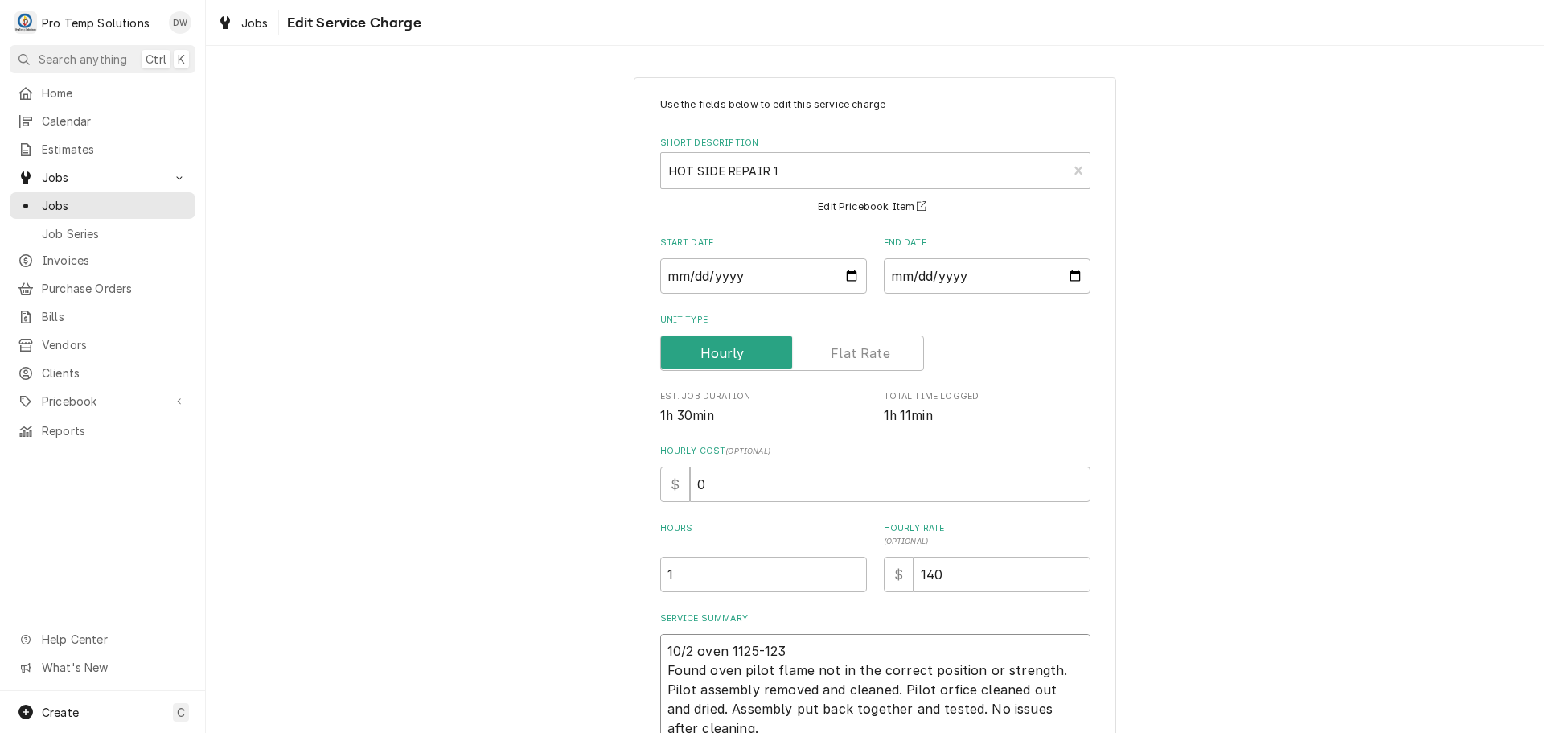
type textarea "10/2 oven 1125-1235 Found oven pilot flame not in the correct position or stren…"
type textarea "x"
type textarea "10/2 oven 1125-1235 Found oven pilot flame not in the correct position or stren…"
type textarea "x"
type textarea "10/2 oven 1125-1235 K Found oven pilot flame not in the correct position or str…"
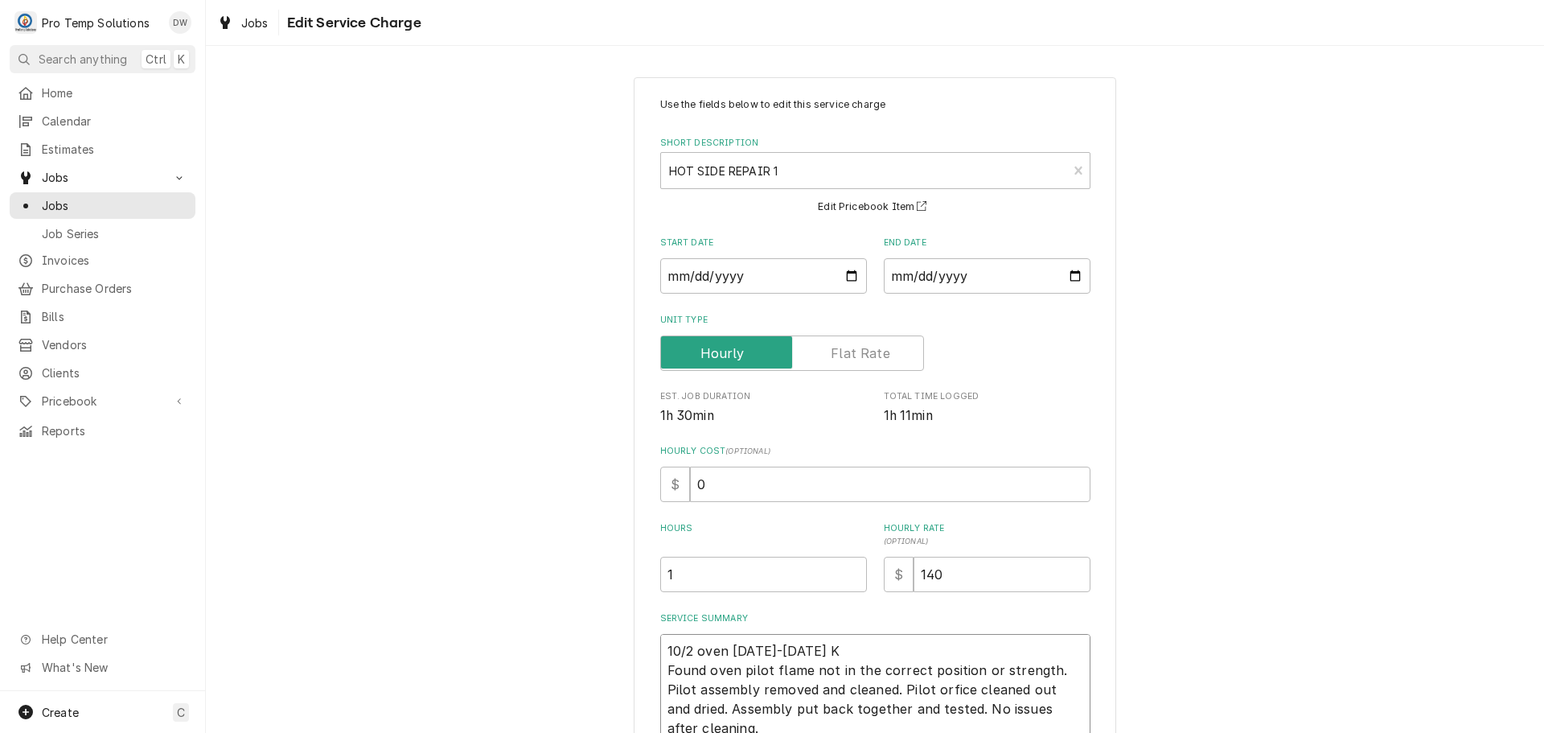
type textarea "x"
type textarea "10/2 oven 1125-1235 KO Found oven pilot flame not in the correct position or st…"
type textarea "x"
type textarea "10/2 oven 1125-1235 KOT Found oven pilot flame not in the correct position or s…"
type textarea "x"
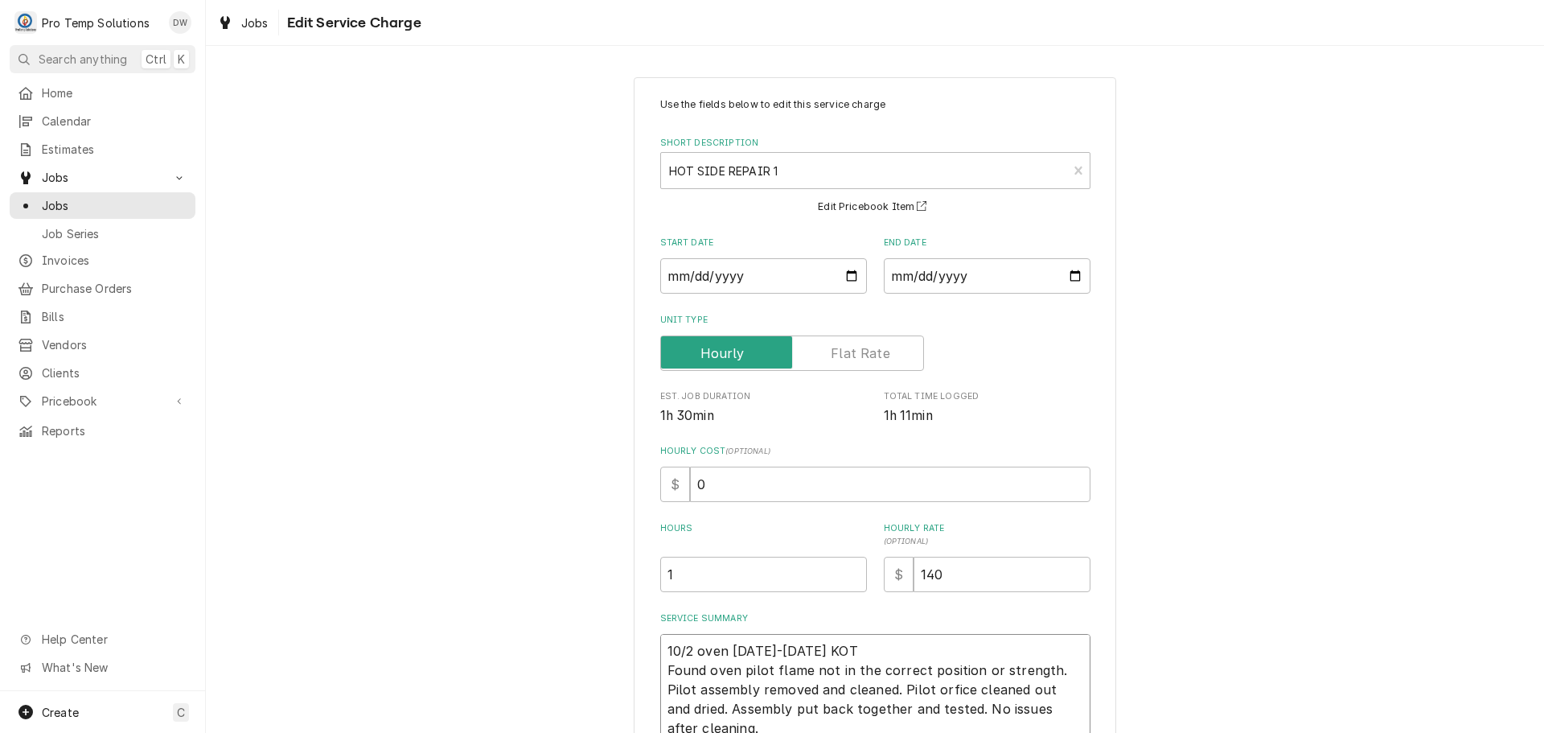
type textarea "10/2 oven 1125-1235 KOTY Found oven pilot flame not in the correct position or …"
type textarea "x"
type textarea "10/2 oven 1125-1235 KOTY Found oven pilot flame not in the correct position or …"
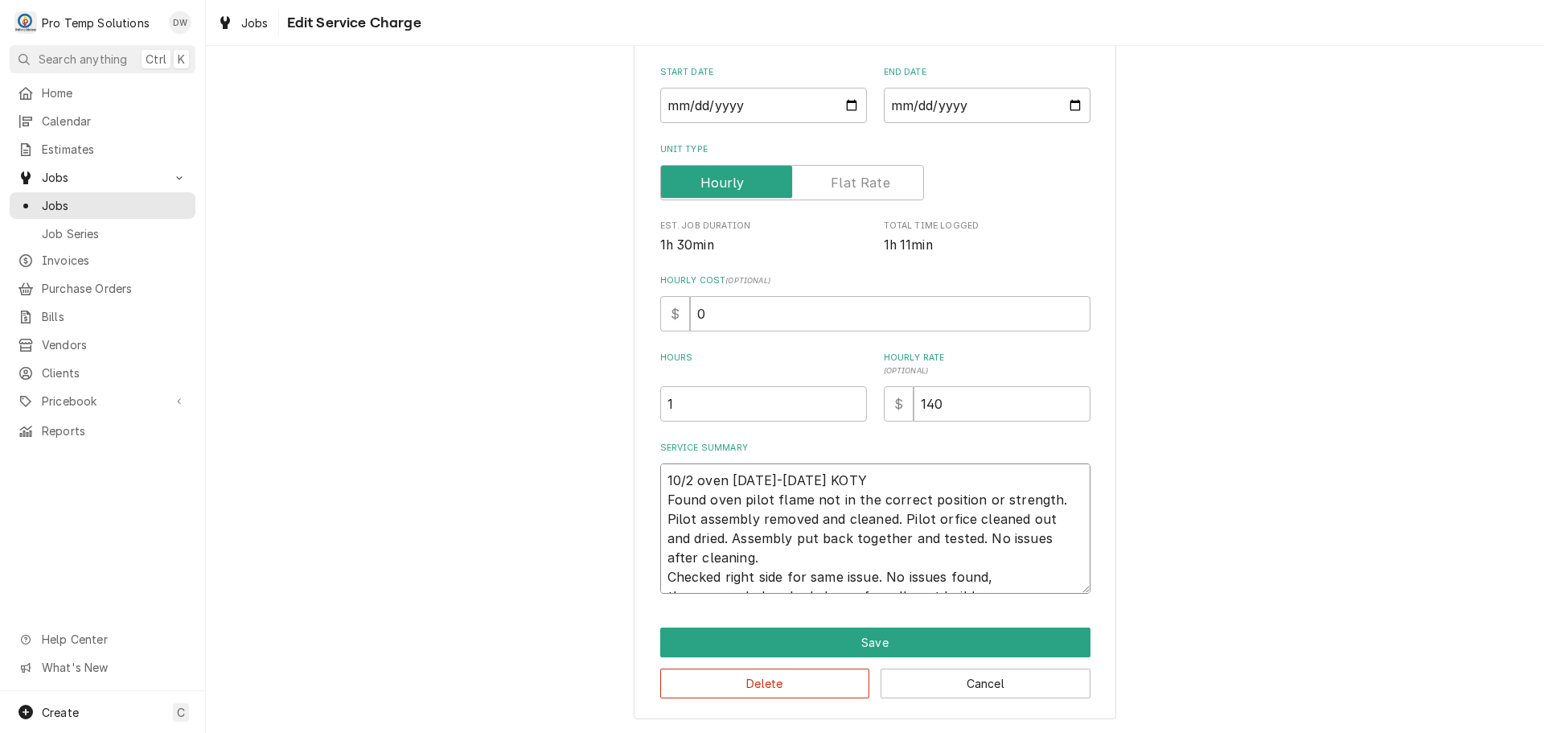
click at [660, 494] on textarea "10/2 oven 1125-1235 KOTY Found oven pilot flame not in the correct position or …" at bounding box center [875, 528] width 430 height 130
type textarea "x"
type textarea "10/2 oven 1125-1235 KOTY LFound oven pilot flame not in the correct position or…"
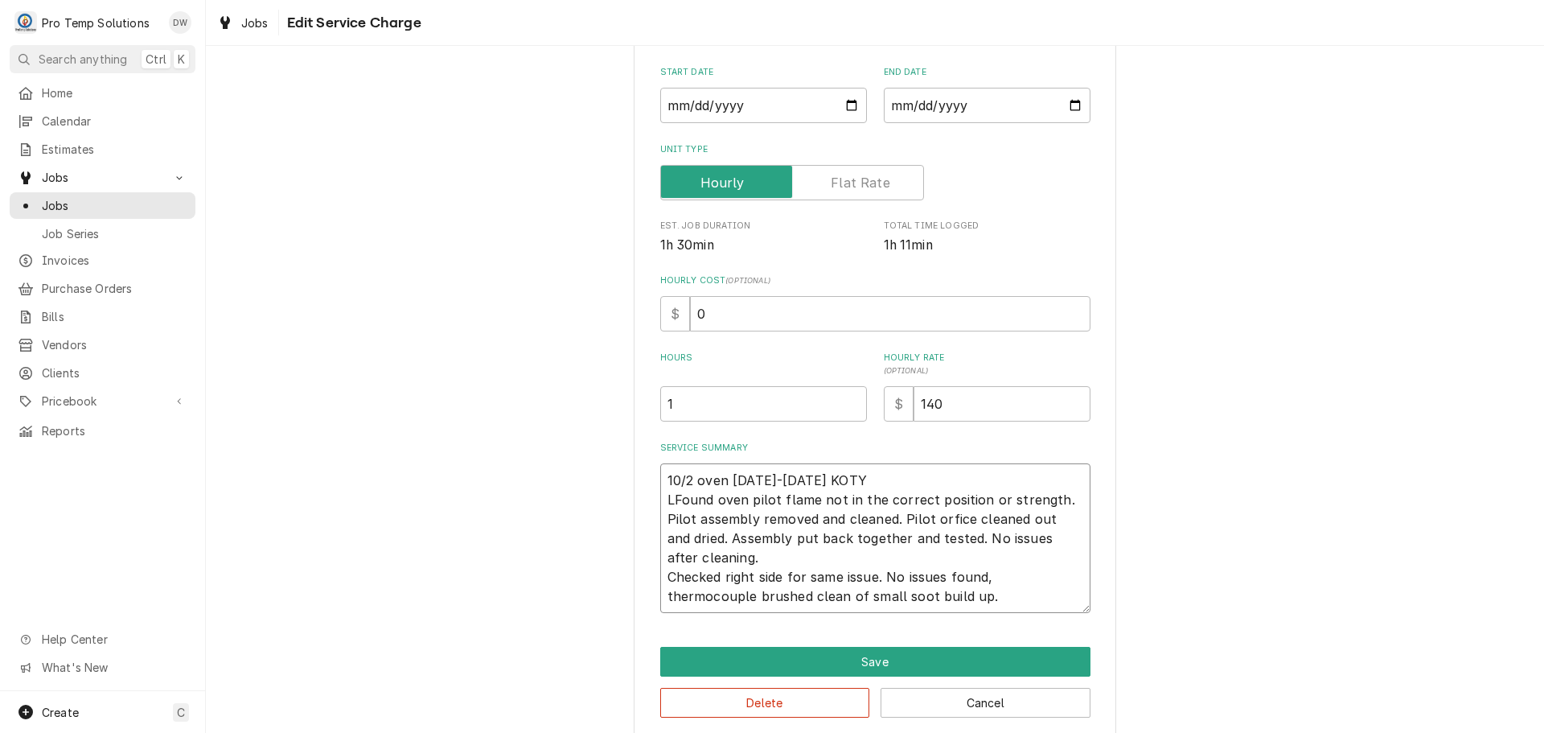
type textarea "x"
type textarea "10/2 oven 1125-1235 KOTY L/Found oven pilot flame not in the correct position o…"
type textarea "x"
type textarea "10/2 oven 1125-1235 KOTY L/OFound oven pilot flame not in the correct position …"
type textarea "x"
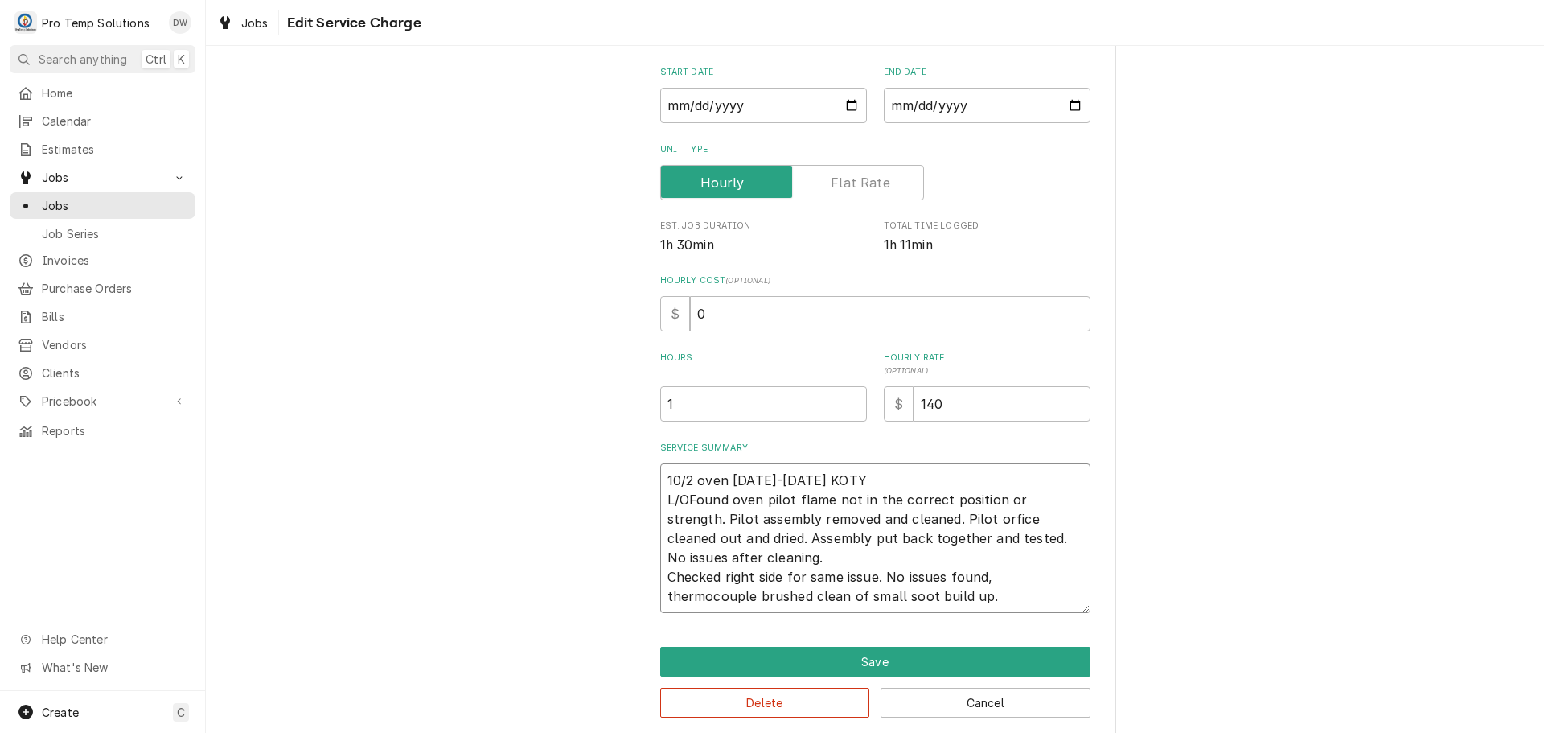
type textarea "10/2 oven 1125-1235 KOTY L/OVFound oven pilot flame not in the correct position…"
type textarea "x"
type textarea "10/2 oven 1125-1235 KOTY L/OVEFound oven pilot flame not in the correct positio…"
type textarea "x"
type textarea "10/2 oven 1125-1235 KOTY L/OVENFound oven pilot flame not in the correct positi…"
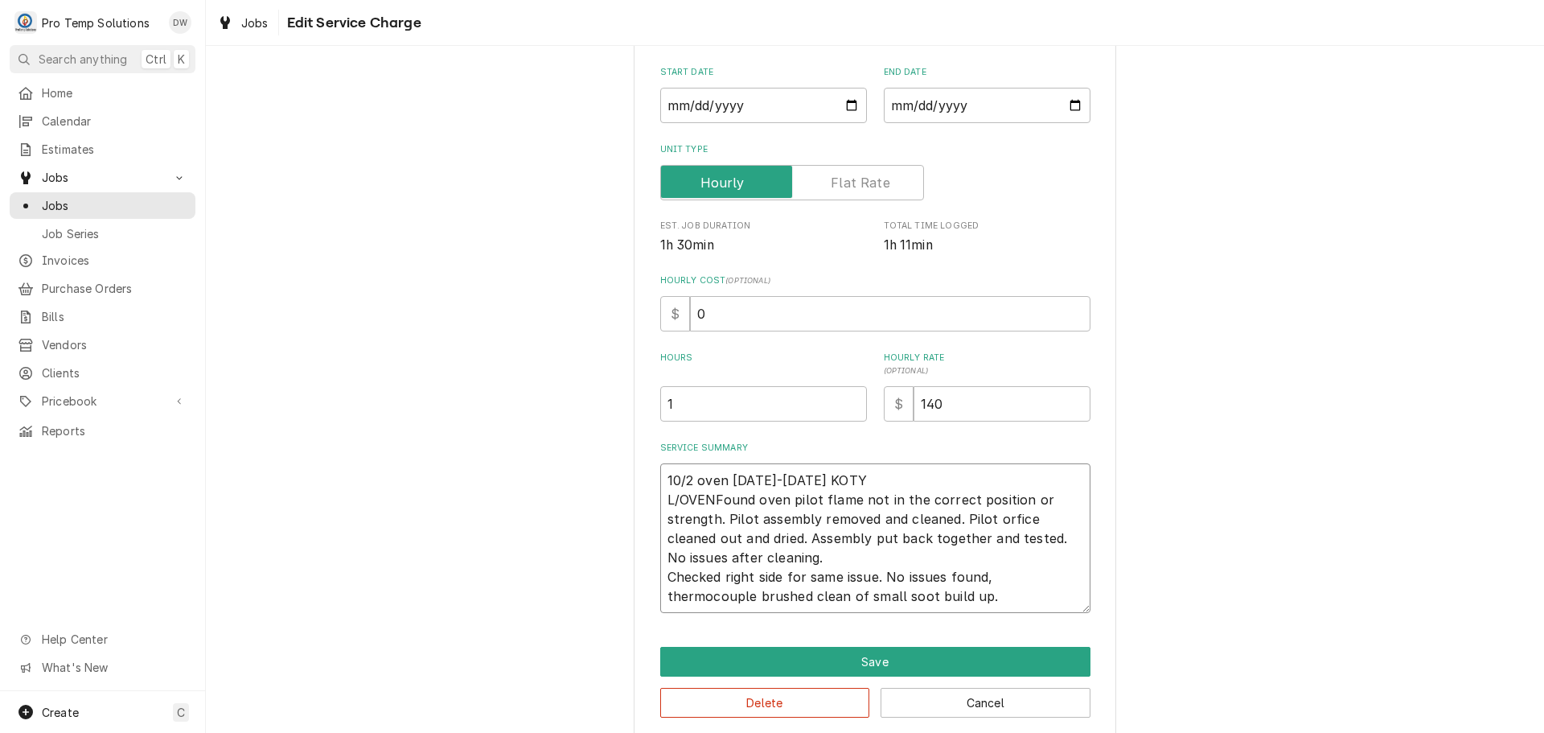
type textarea "x"
type textarea "10/2 oven 1125-1235 KOTY L/OVEN-Found oven pilot flame not in the correct posit…"
type textarea "x"
type textarea "10/2 oven 1125-1235 KOTY L/OVEN- Found oven pilot flame not in the correct posi…"
click at [794, 495] on textarea "10/2 oven 1125-1235 KOTY L/OVEN- Found oven pilot flame not in the correct posi…" at bounding box center [875, 538] width 430 height 150
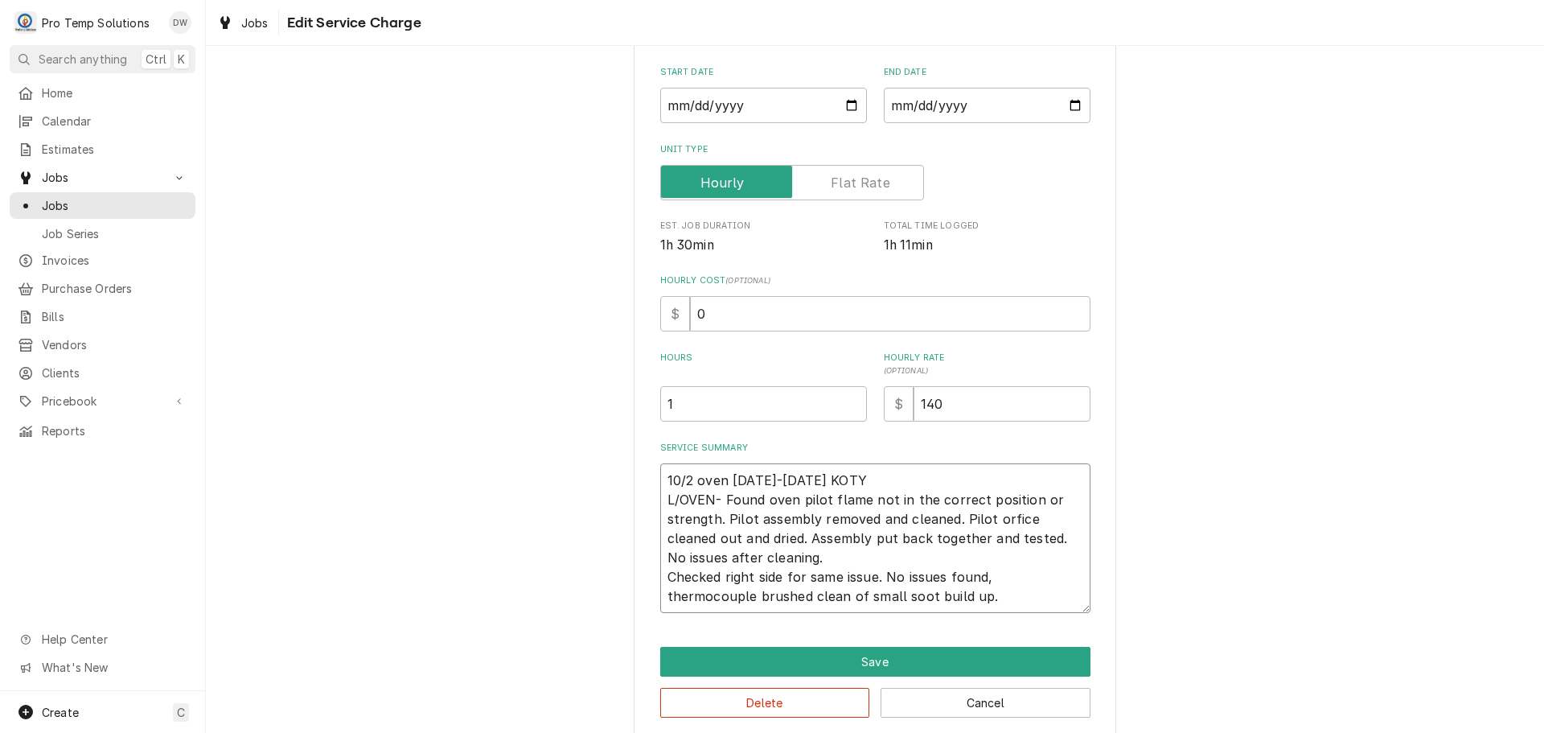
type textarea "x"
type textarea "10/2 oven 1125-1235 KOTY L/OVEN- Found ovenpilot flame not in the correct posit…"
type textarea "x"
type textarea "10/2 oven 1125-1235 KOTY L/OVEN- Found ovepilot flame not in the correct positi…"
type textarea "x"
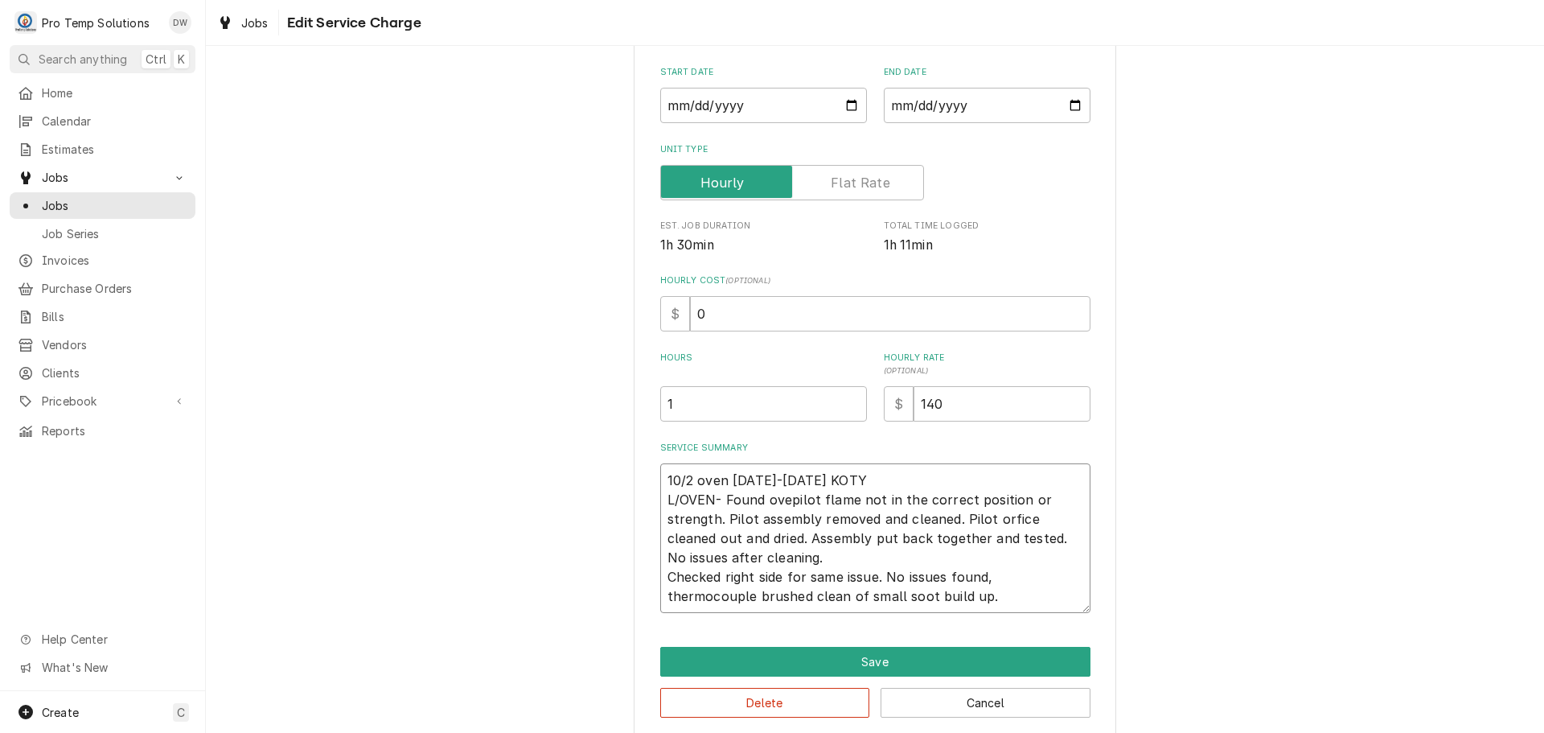
type textarea "10/2 oven 1125-1235 KOTY L/OVEN- Found ovpilot flame not in the correct positio…"
type textarea "x"
type textarea "10/2 oven 1125-1235 KOTY L/OVEN- Found opilot flame not in the correct position…"
type textarea "x"
type textarea "10/2 oven 1125-1235 KOTY L/OVEN- Found pilot flame not in the correct position …"
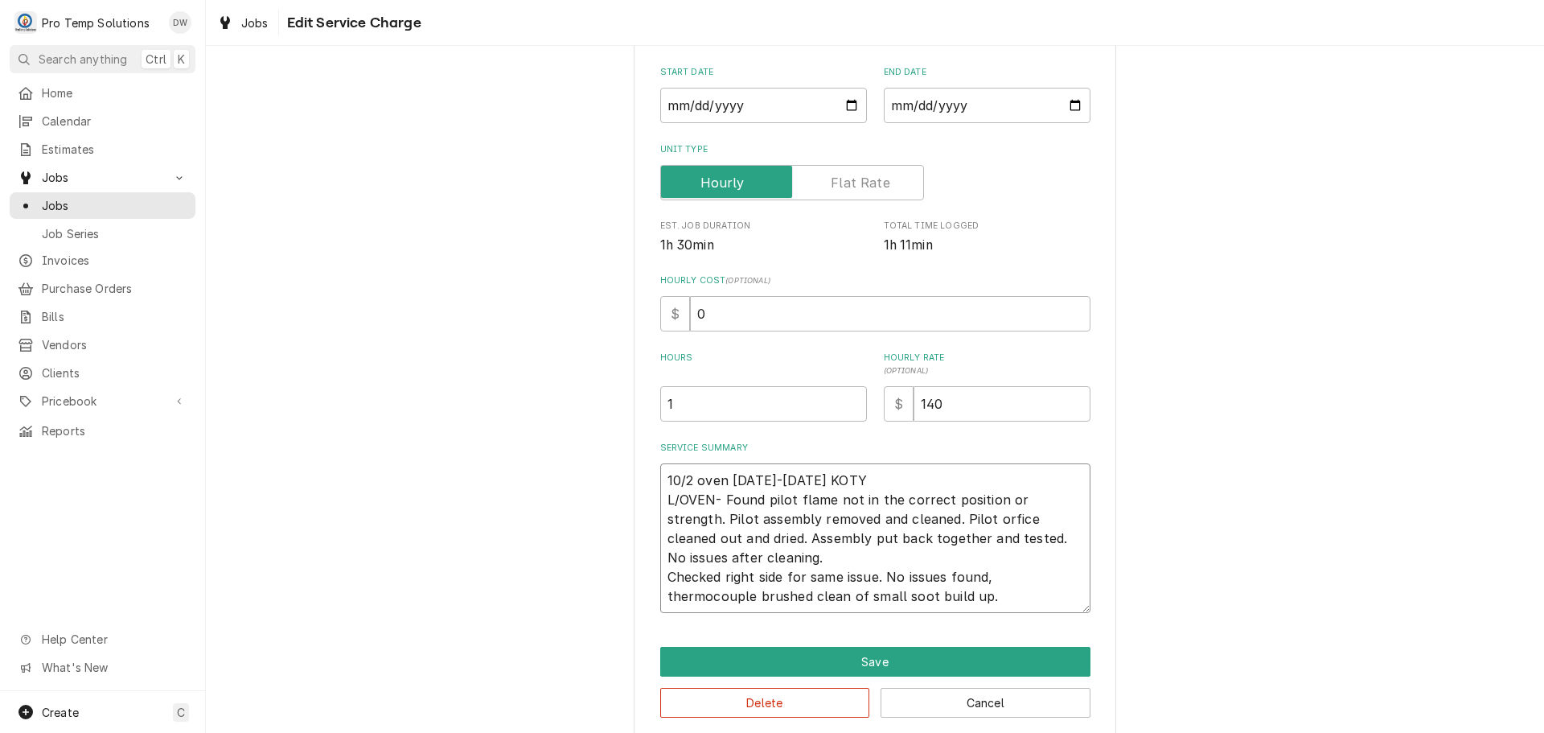
click at [750, 517] on textarea "10/2 oven 1125-1235 KOTY L/OVEN- Found pilot flame not in the correct position …" at bounding box center [875, 538] width 430 height 150
type textarea "x"
type textarea "10/2 oven 1125-1235 KOTY L/OVEN- Found pilot flame not in the correct position …"
type textarea "x"
type textarea "10/2 oven 1125-1235 KOTY L/OVEN- Found pilot flame not in the correct position …"
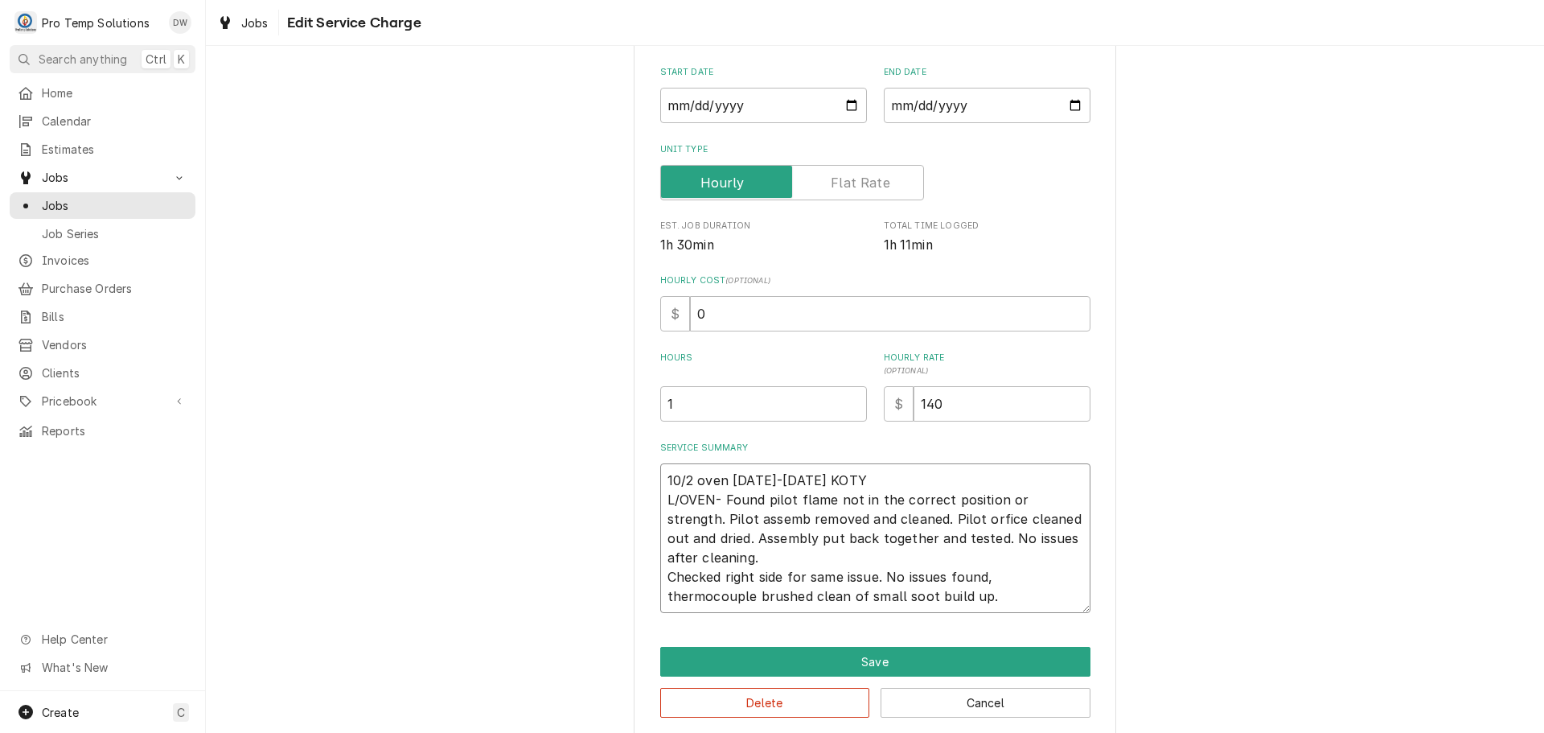
type textarea "x"
type textarea "10/2 oven 1125-1235 KOTY L/OVEN- Found pilot flame not in the correct position …"
type textarea "x"
type textarea "10/2 oven 1125-1235 KOTY L/OVEN- Found pilot flame not in the correct position …"
type textarea "x"
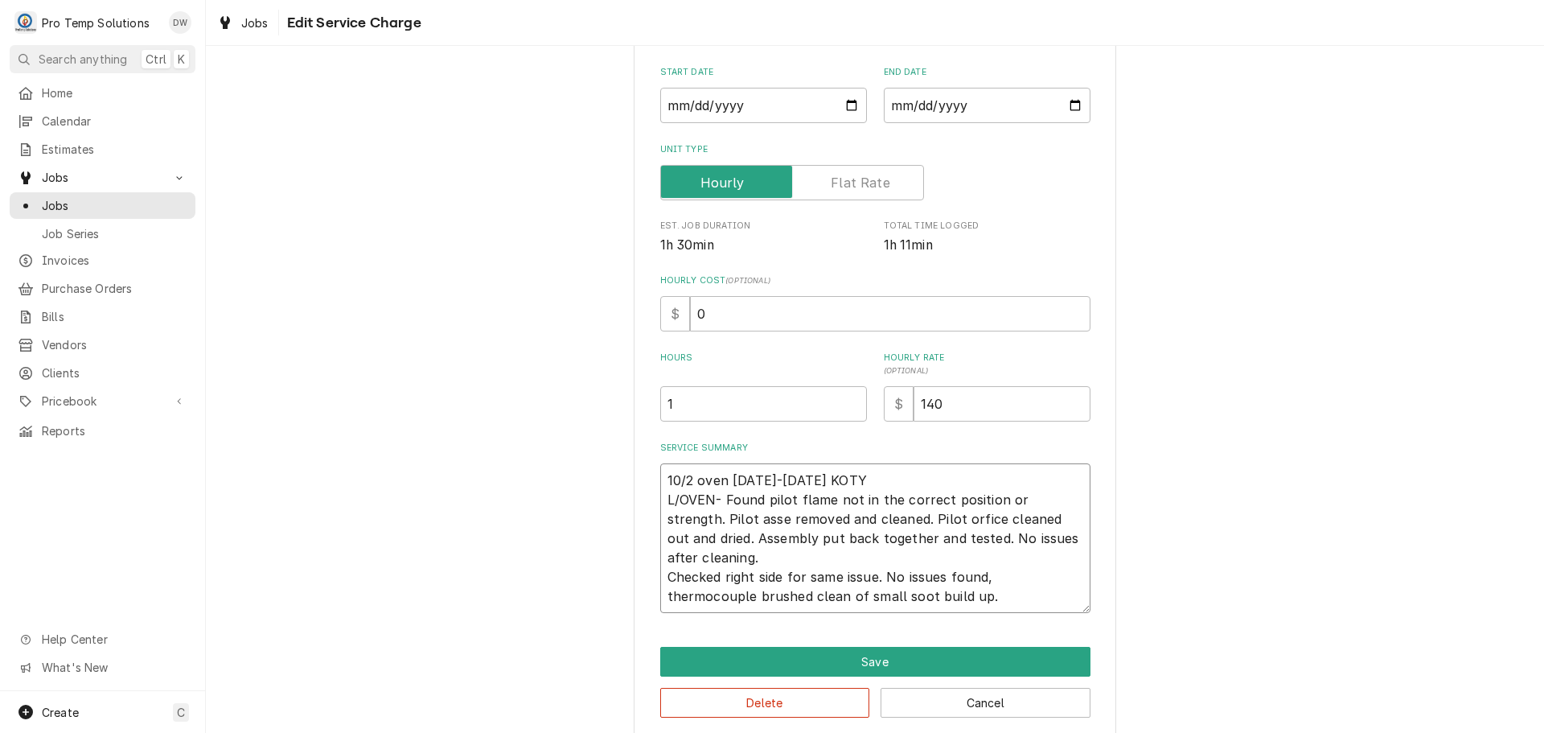
type textarea "10/2 oven 1125-1235 KOTY L/OVEN- Found pilot flame not in the correct position …"
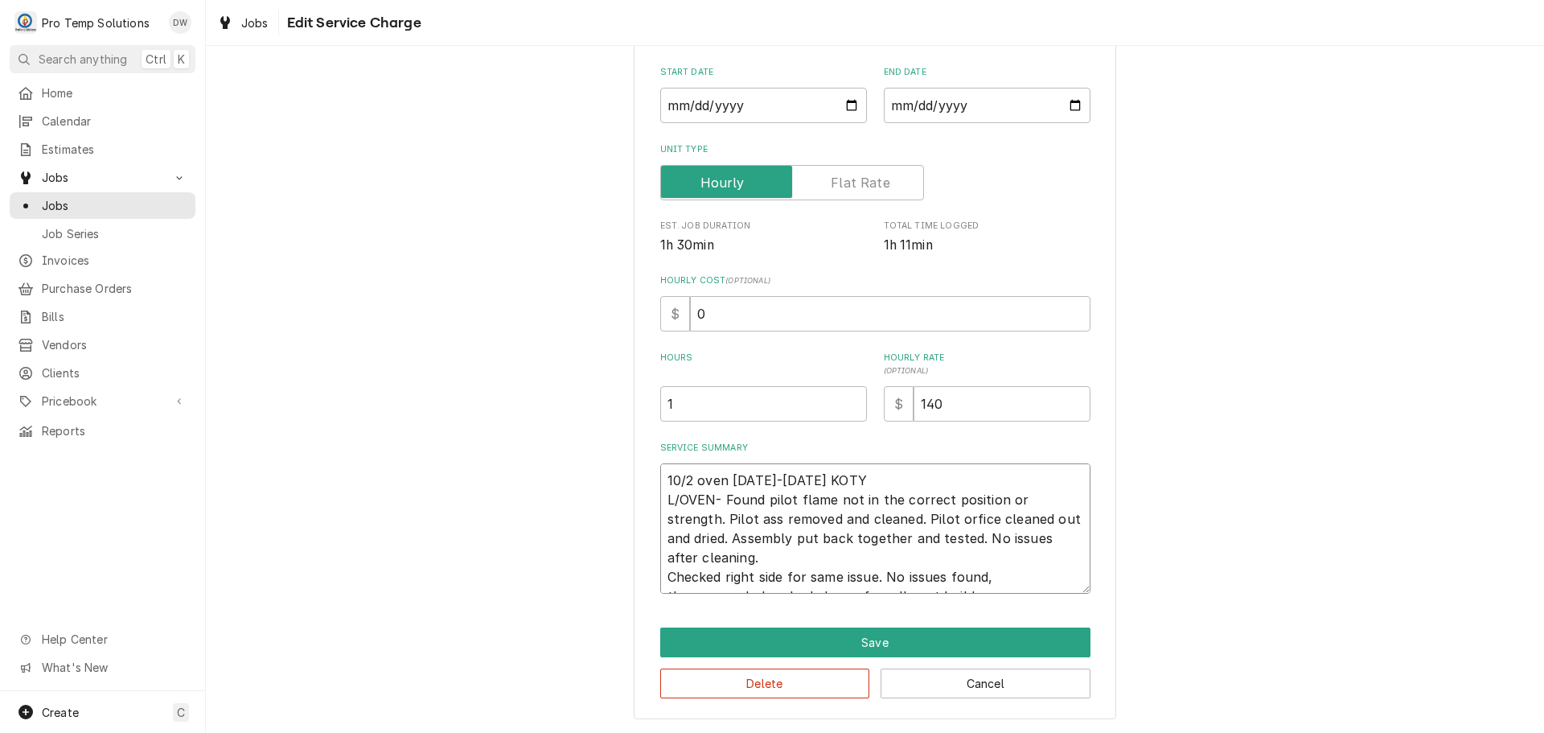
type textarea "x"
type textarea "10/2 oven 1125-1235 KOTY L/OVEN- Found pilot flame not in the correct position …"
click at [911, 516] on textarea "10/2 oven 1125-1235 KOTY L/OVEN- Found pilot flame not in the correct position …" at bounding box center [875, 528] width 430 height 130
type textarea "x"
type textarea "10/2 oven 1125-1235 KOTY L/OVEN- Found pilot flame not in the correct position …"
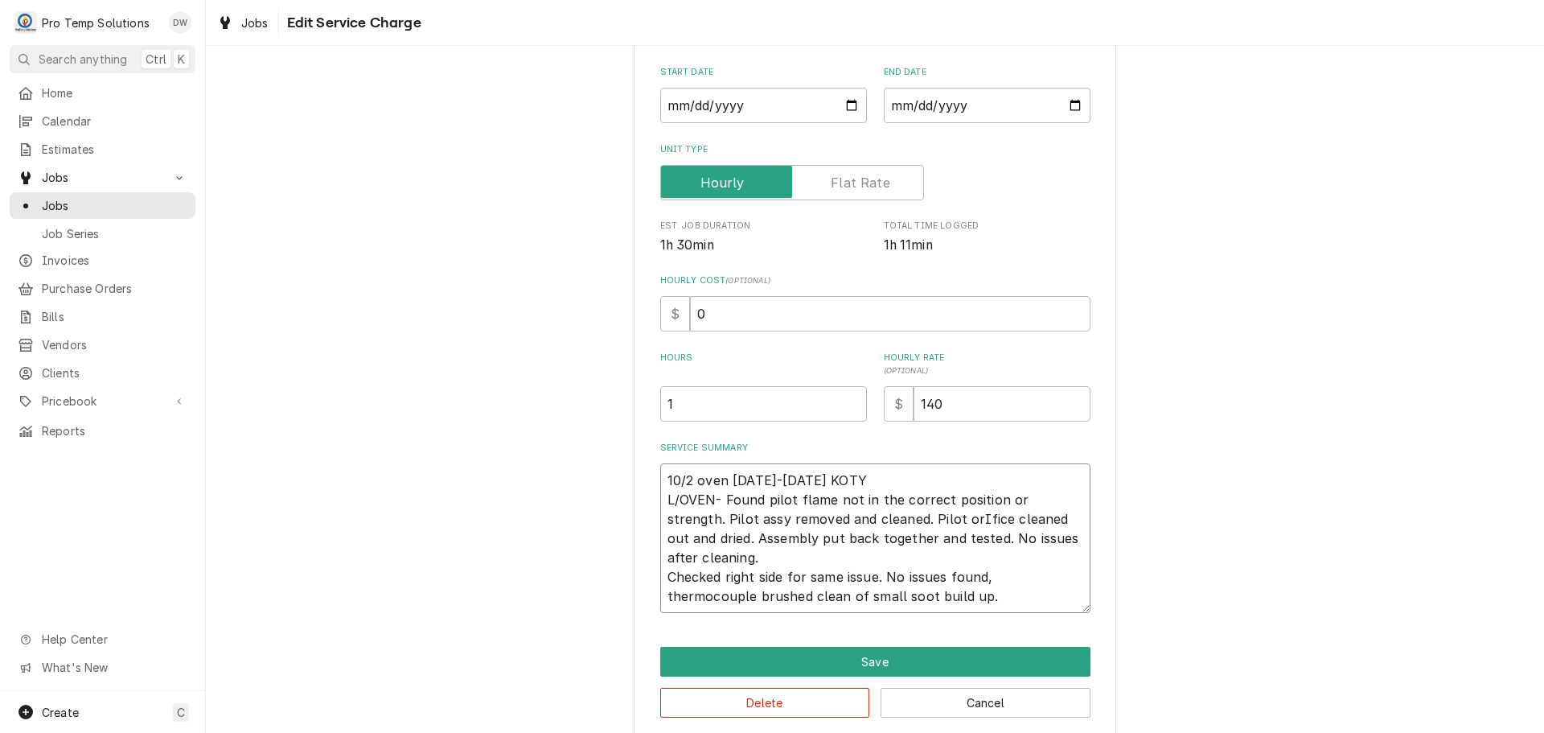
type textarea "x"
type textarea "10/2 oven 1125-1235 KOTY L/OVEN- Found pilot flame not in the correct position …"
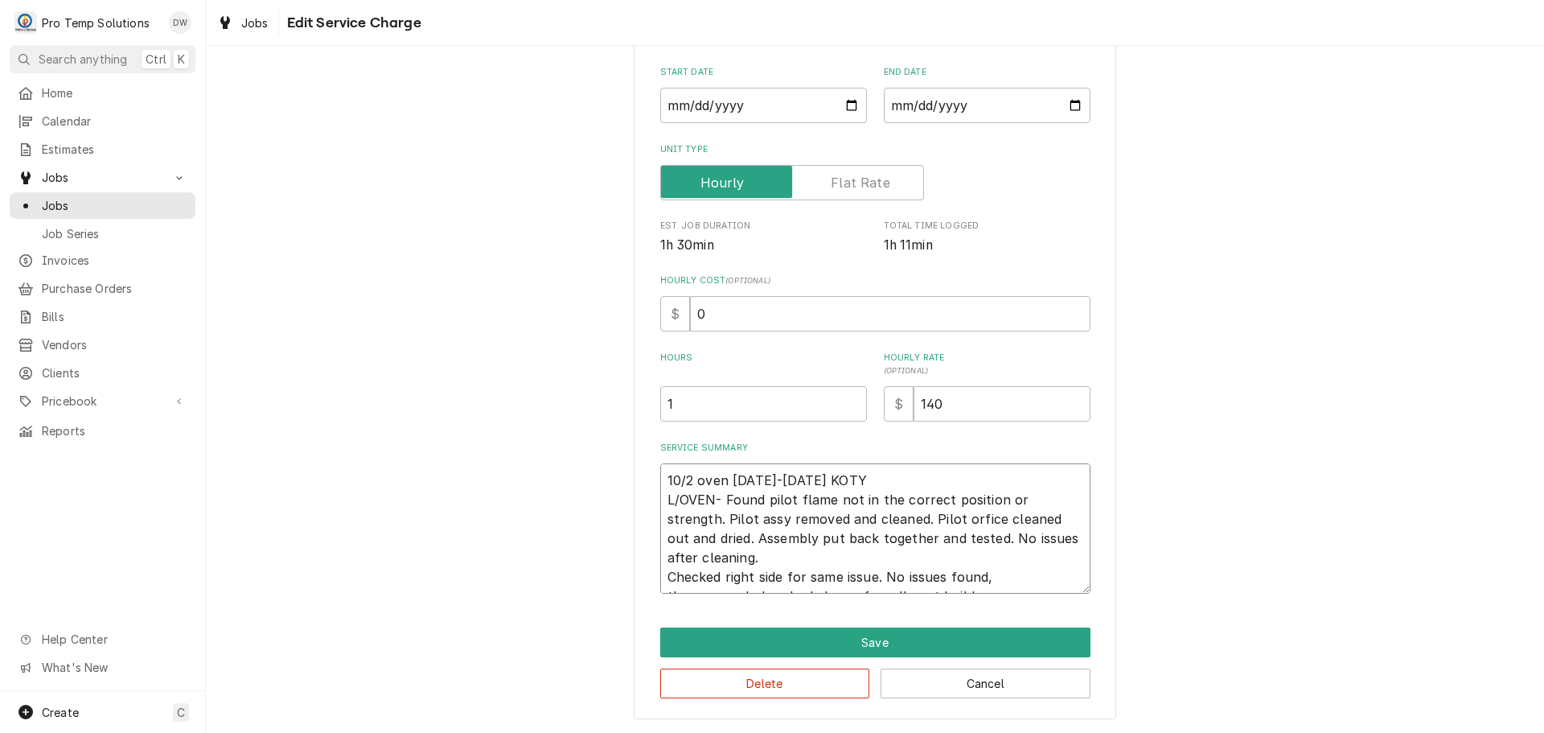
type textarea "x"
type textarea "10/2 oven 1125-1235 KOTY L/OVEN- Found pilot flame not in the correct position …"
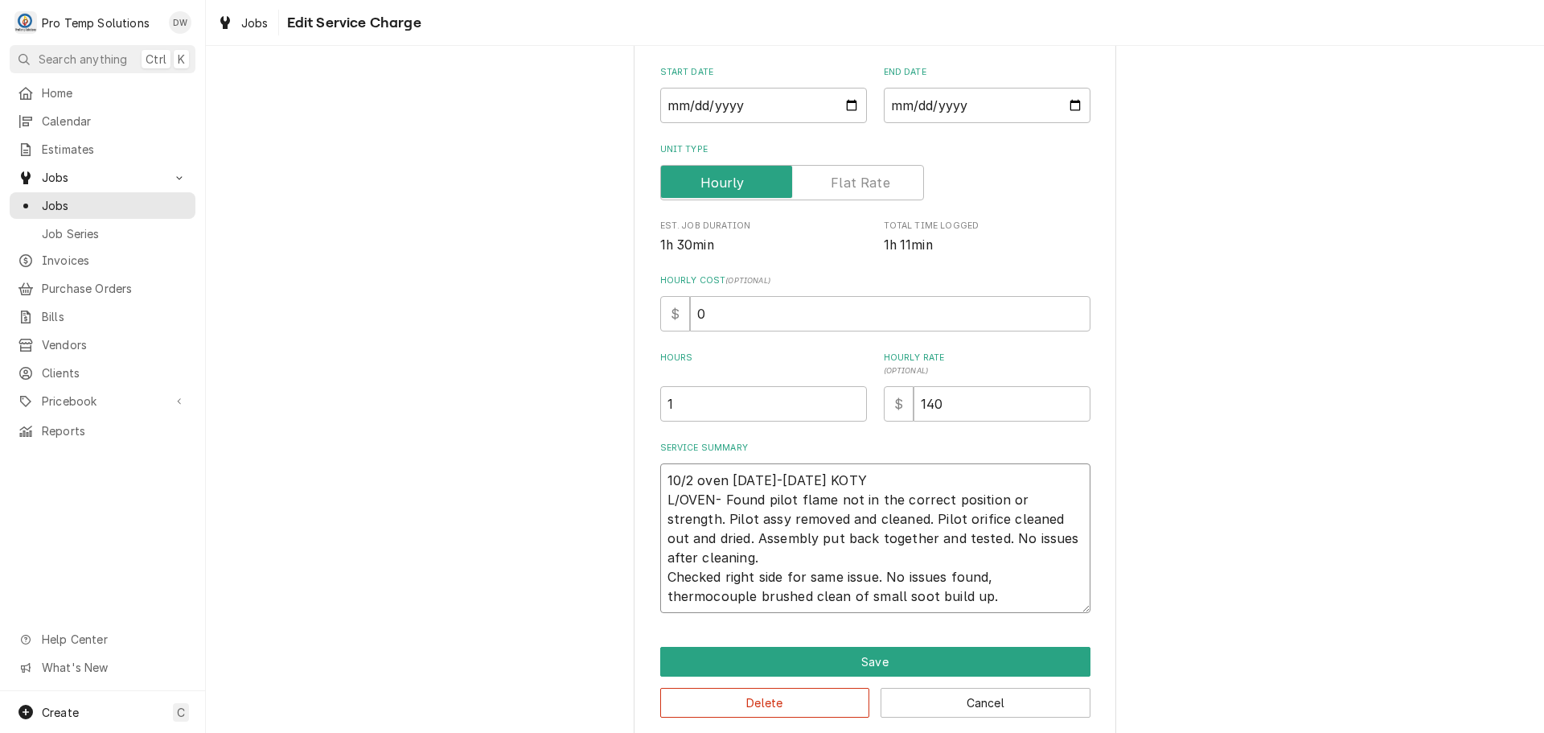
click at [764, 537] on textarea "10/2 oven 1125-1235 KOTY L/OVEN- Found pilot flame not in the correct position …" at bounding box center [875, 538] width 430 height 150
type textarea "x"
type textarea "10/2 oven 1125-1235 KOTY L/OVEN- Found pilot flame not in the correct position …"
type textarea "x"
type textarea "10/2 oven 1125-1235 KOTY L/OVEN- Found pilot flame not in the correct position …"
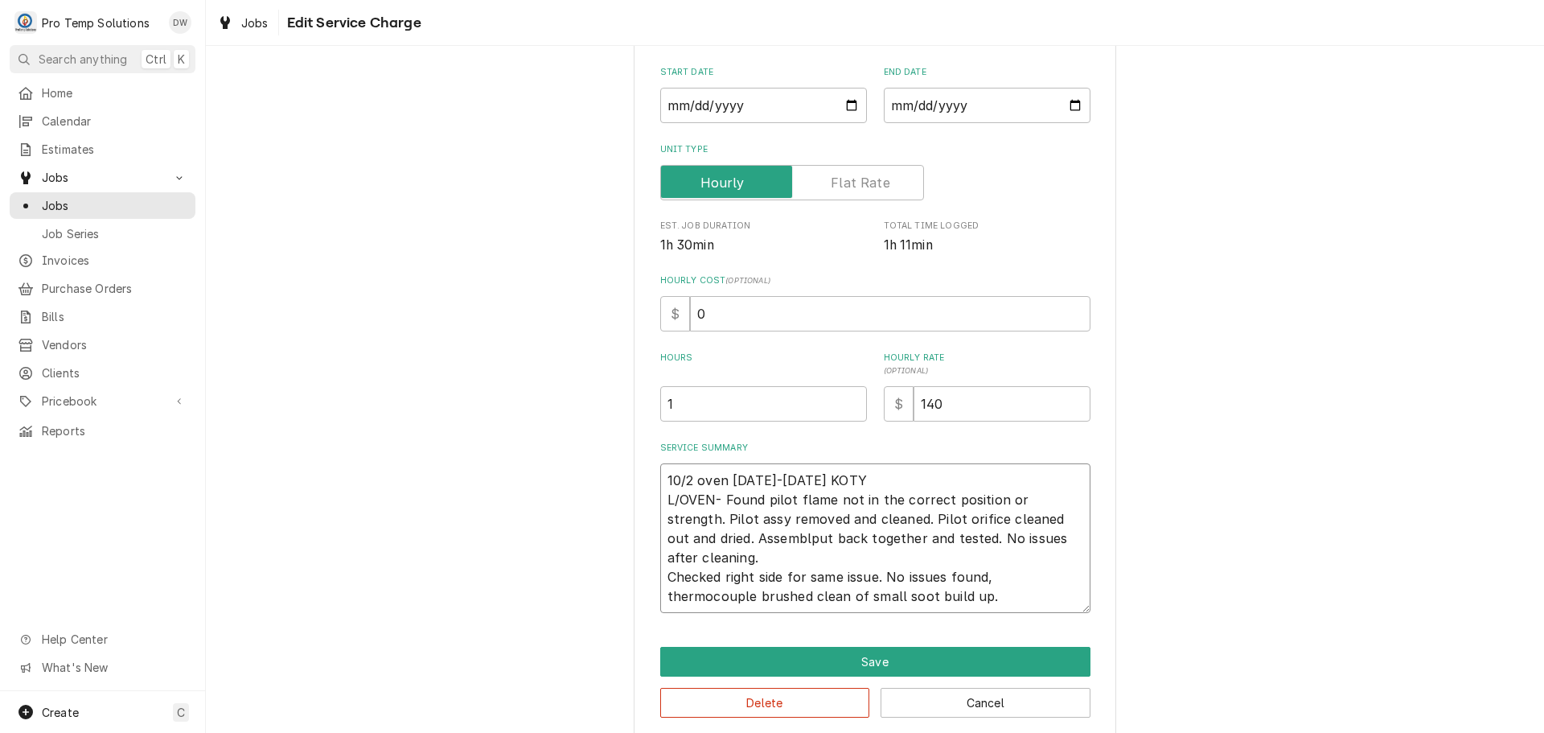
type textarea "x"
type textarea "10/2 oven 1125-1235 KOTY L/OVEN- Found pilot flame not in the correct position …"
type textarea "x"
type textarea "10/2 oven 1125-1235 KOTY L/OVEN- Found pilot flame not in the correct position …"
type textarea "x"
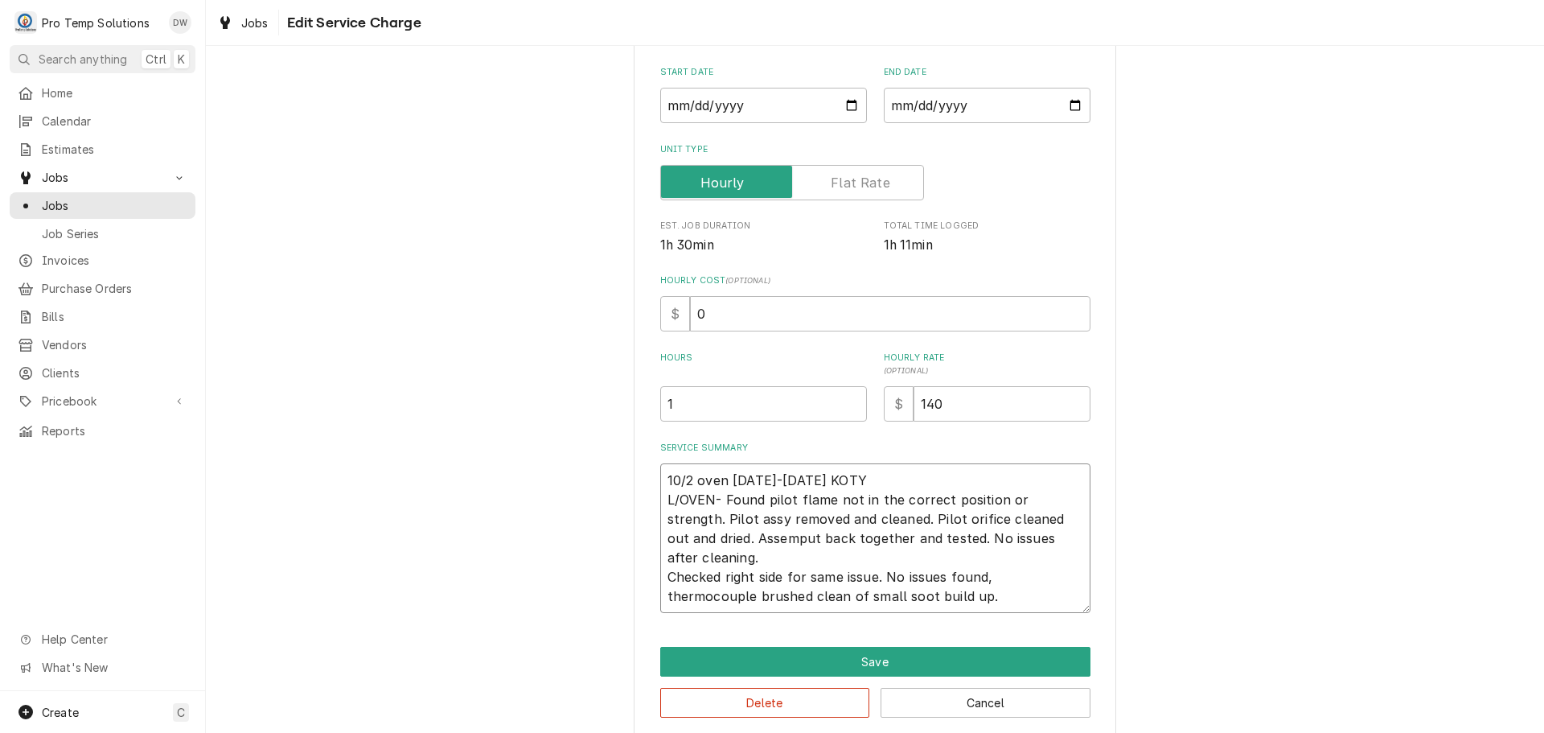
type textarea "10/2 oven 1125-1235 KOTY L/OVEN- Found pilot flame not in the correct position …"
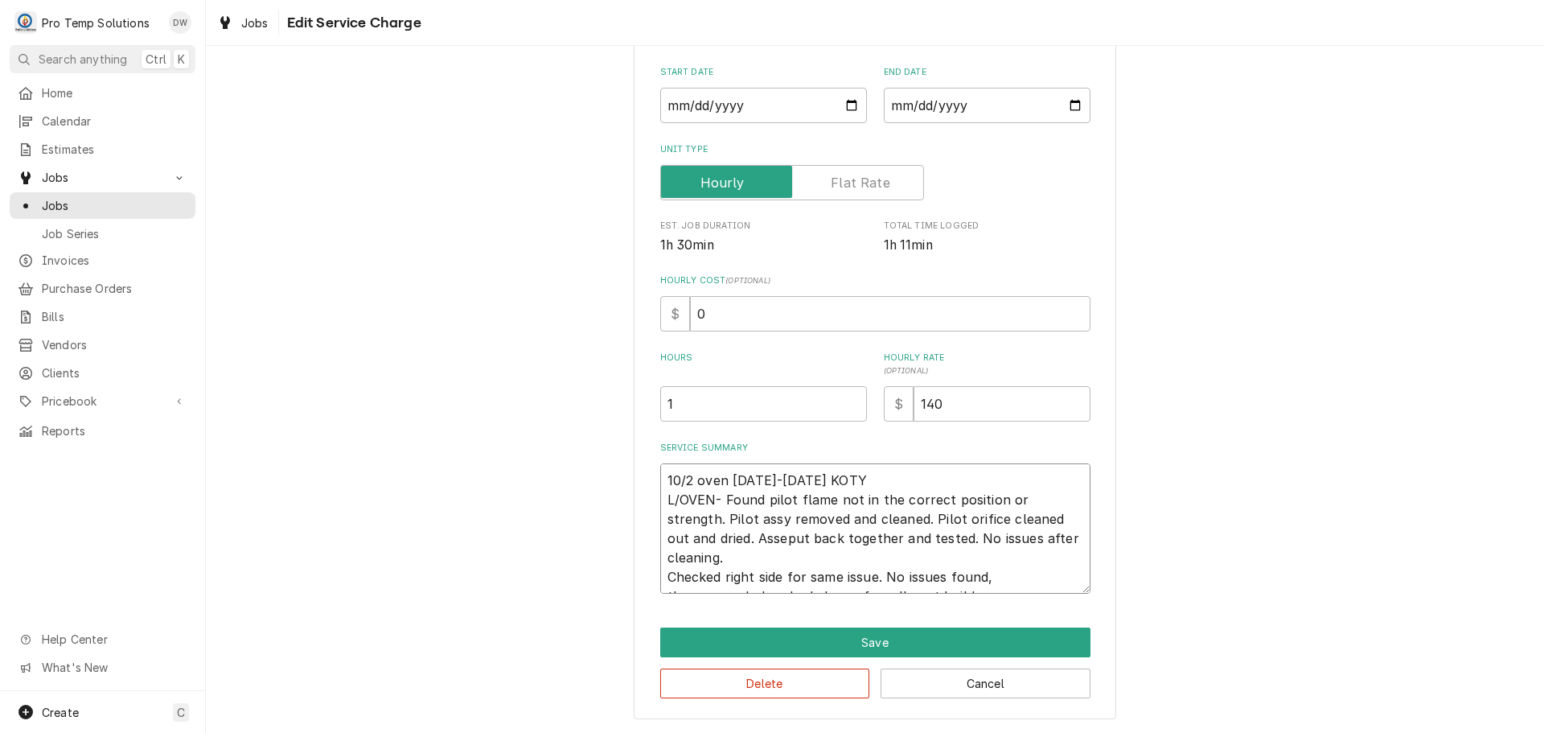
type textarea "x"
type textarea "10/2 oven 1125-1235 KOTY L/OVEN- Found pilot flame not in the correct position …"
type textarea "x"
type textarea "10/2 oven 1125-1235 KOTY L/OVEN- Found pilot flame not in the correct position …"
type textarea "x"
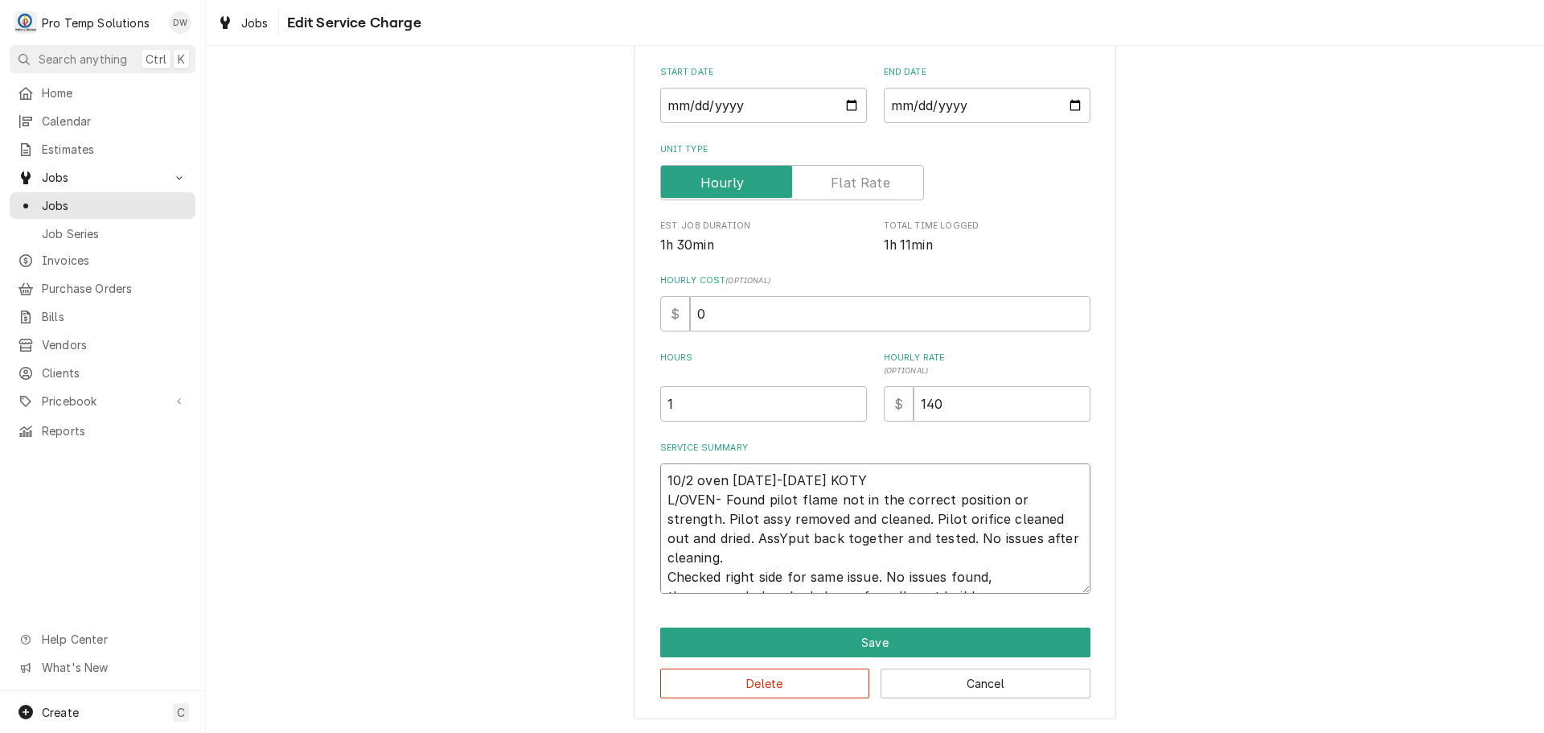
type textarea "10/2 oven 1125-1235 KOTY L/OVEN- Found pilot flame not in the correct position …"
type textarea "x"
type textarea "10/2 oven 1125-1235 KOTY L/OVEN- Found pilot flame not in the correct position …"
type textarea "x"
type textarea "10/2 oven 1125-1235 KOTY L/OVEN- Found pilot flame not in the correct position …"
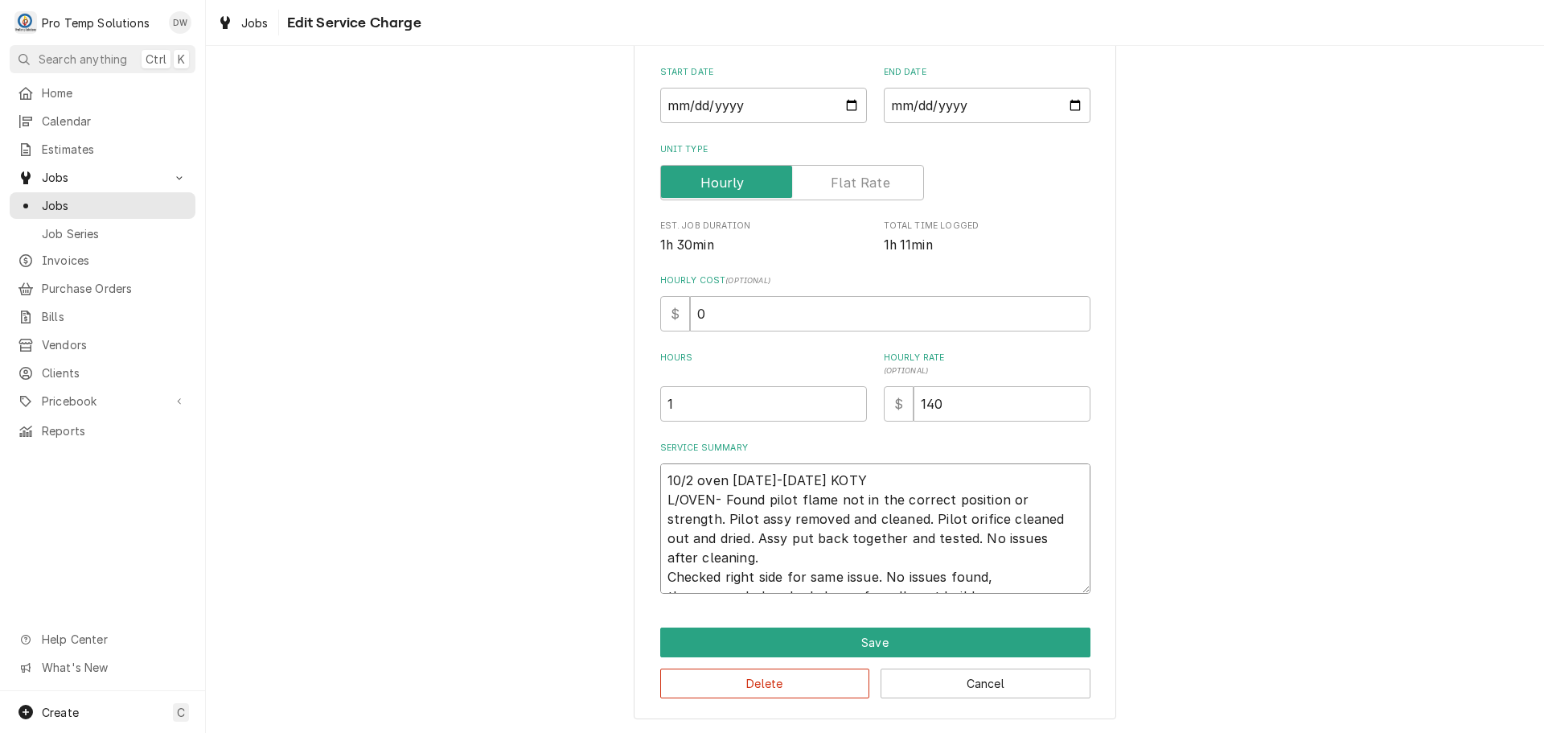
type textarea "x"
type textarea "10/2 oven 1125-1235 KOTY L/OVEN- Found pilot flame not in the correct position …"
type textarea "x"
type textarea "10/2 oven 1125-1235 KOTY L/OVEN- Found pilot flame not in the correct position …"
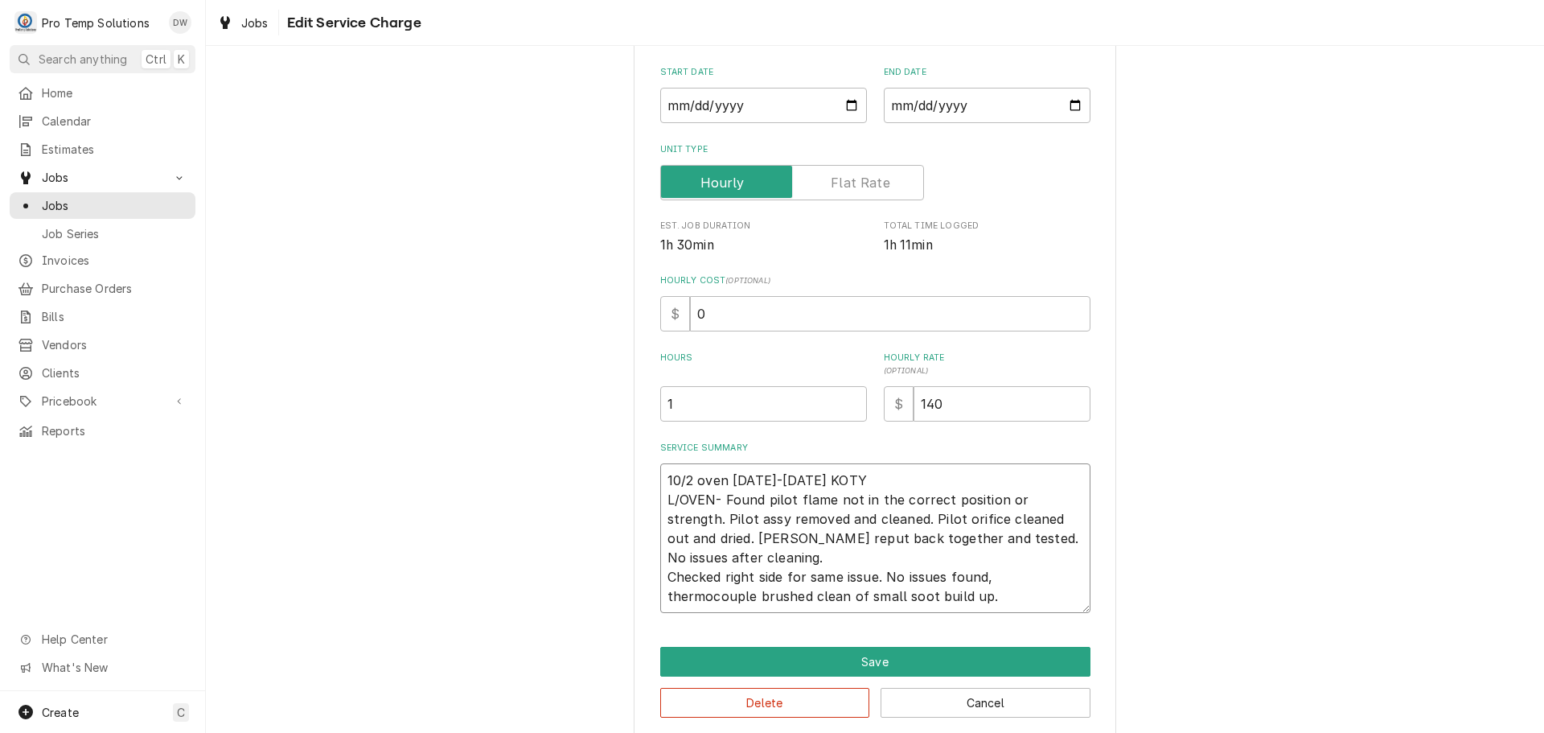
type textarea "x"
type textarea "10/2 oven 1125-1235 KOTY L/OVEN- Found pilot flame not in the correct position …"
type textarea "x"
type textarea "10/2 oven 1125-1235 KOTY L/OVEN- Found pilot flame not in the correct position …"
type textarea "x"
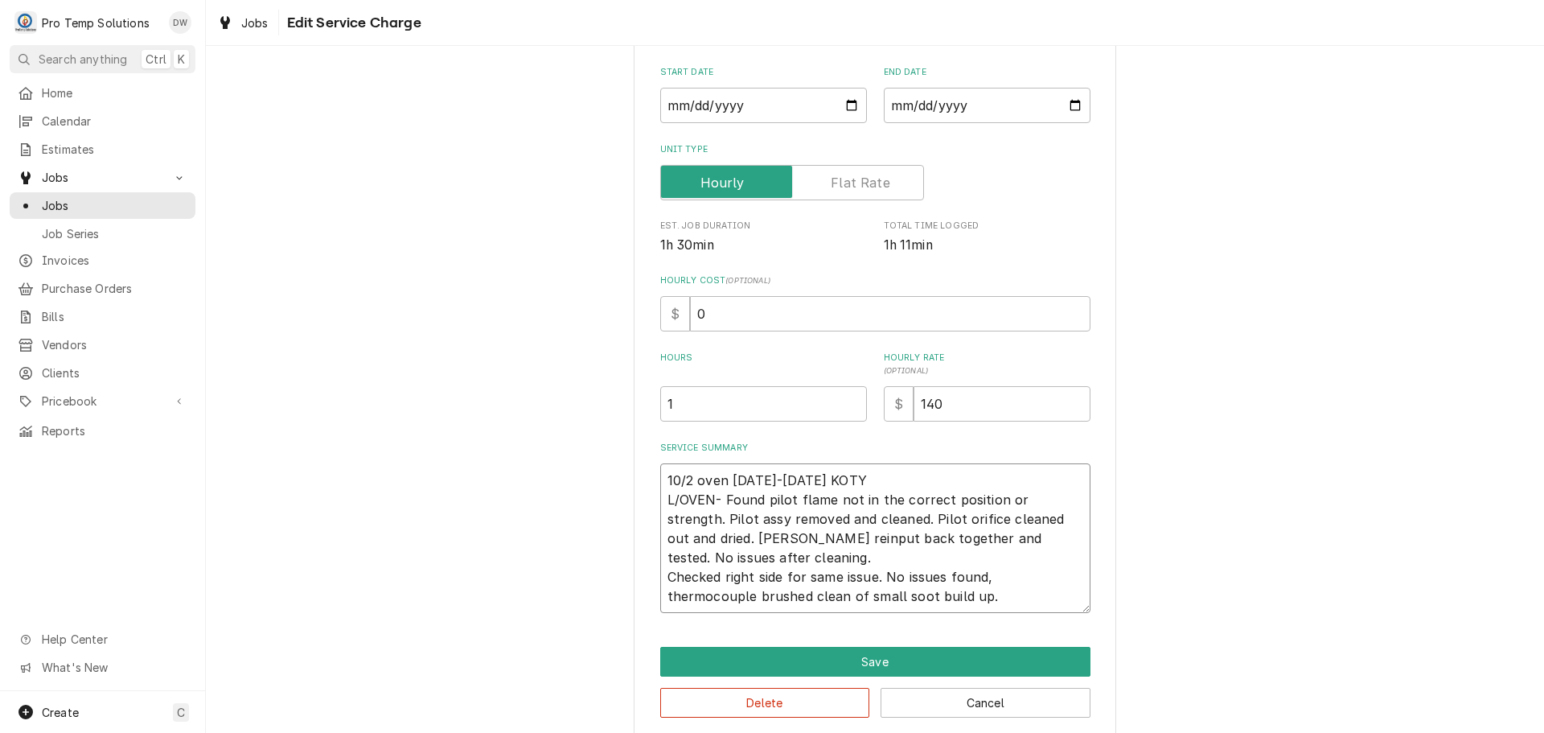
type textarea "10/2 oven 1125-1235 KOTY L/OVEN- Found pilot flame not in the correct position …"
type textarea "x"
type textarea "10/2 oven 1125-1235 KOTY L/OVEN- Found pilot flame not in the correct position …"
type textarea "x"
type textarea "10/2 oven 1125-1235 KOTY L/OVEN- Found pilot flame not in the correct position …"
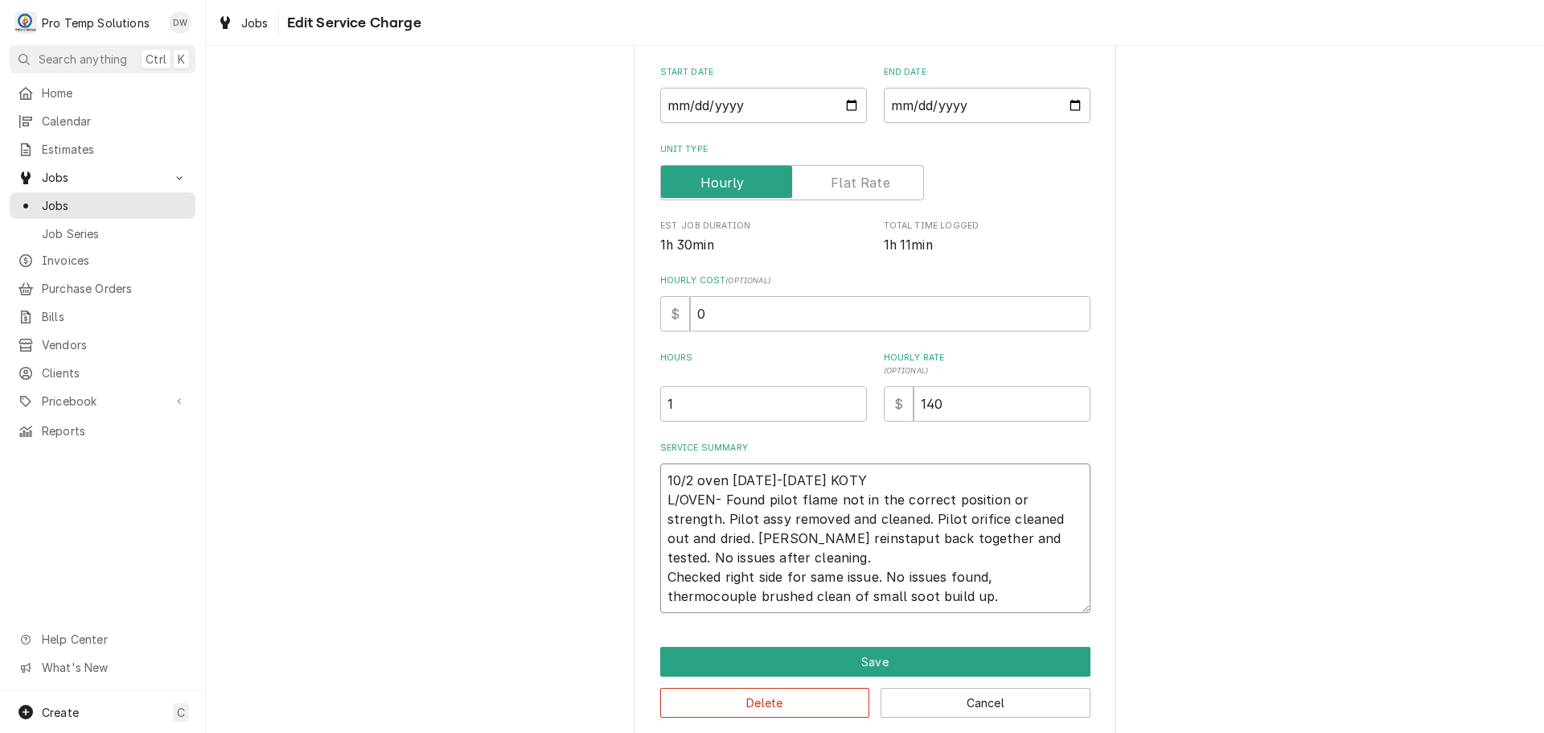
type textarea "x"
type textarea "10/2 oven 1125-1235 KOTY L/OVEN- Found pilot flame not in the correct position …"
type textarea "x"
type textarea "10/2 oven 1125-1235 KOTY L/OVEN- Found pilot flame not in the correct position …"
type textarea "x"
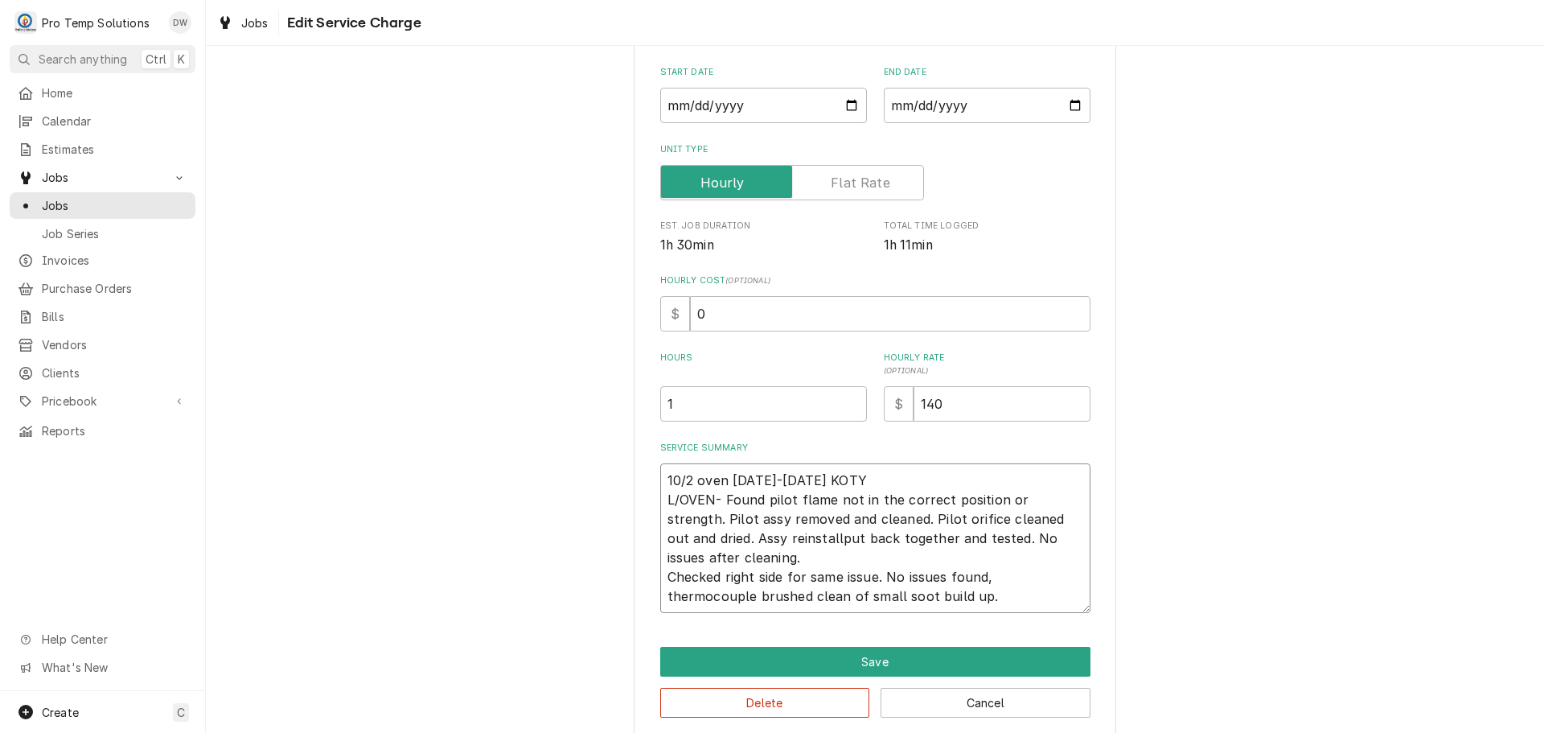
type textarea "10/2 oven 1125-1235 KOTY L/OVEN- Found pilot flame not in the correct position …"
type textarea "x"
type textarea "10/2 oven 1125-1235 KOTY L/OVEN- Found pilot flame not in the correct position …"
type textarea "x"
type textarea "10/2 oven 1125-1235 KOTY L/OVEN- Found pilot flame not in the correct position …"
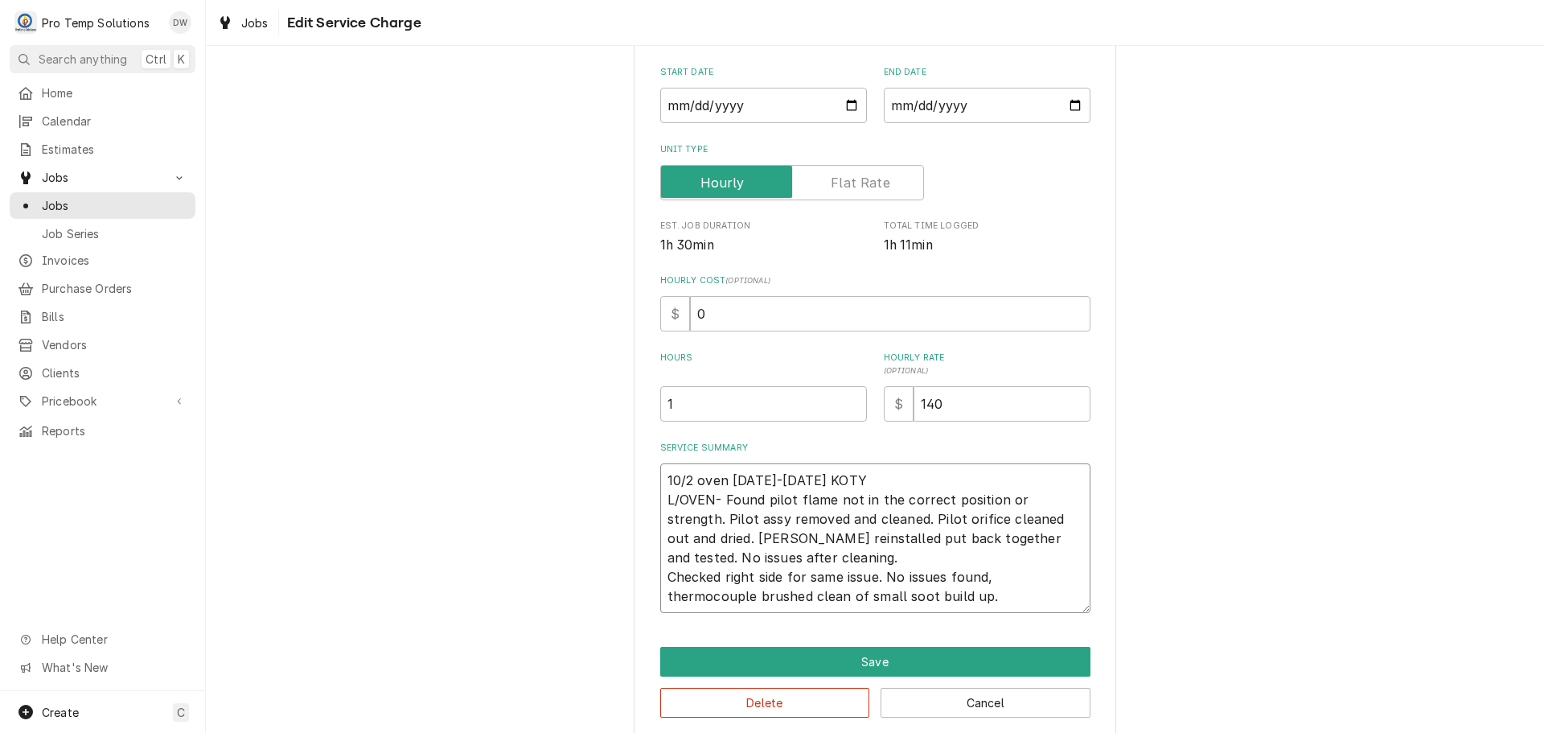
click at [944, 535] on textarea "10/2 oven 1125-1235 KOTY L/OVEN- Found pilot flame not in the correct position …" at bounding box center [875, 538] width 430 height 150
type textarea "x"
type textarea "10/2 oven 1125-1235 KOTY L/OVEN- Found pilot flame not in the correct position …"
type textarea "x"
type textarea "10/2 oven 1125-1235 KOTY L/OVEN- Found pilot flame not in the correct position …"
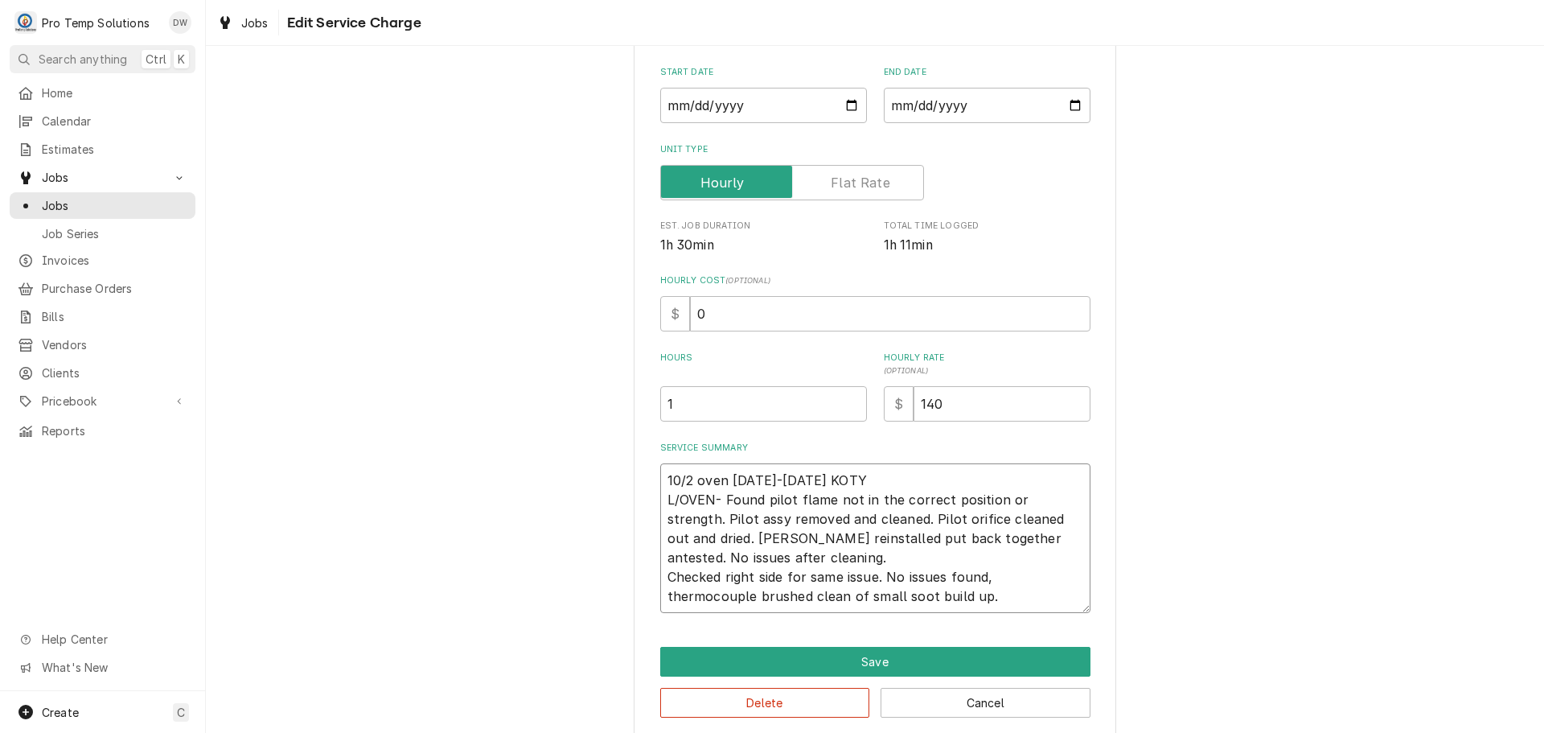
type textarea "x"
type textarea "10/2 oven 1125-1235 KOTY L/OVEN- Found pilot flame not in the correct position …"
type textarea "x"
type textarea "10/2 oven 1125-1235 KOTY L/OVEN- Found pilot flame not in the correct position …"
type textarea "x"
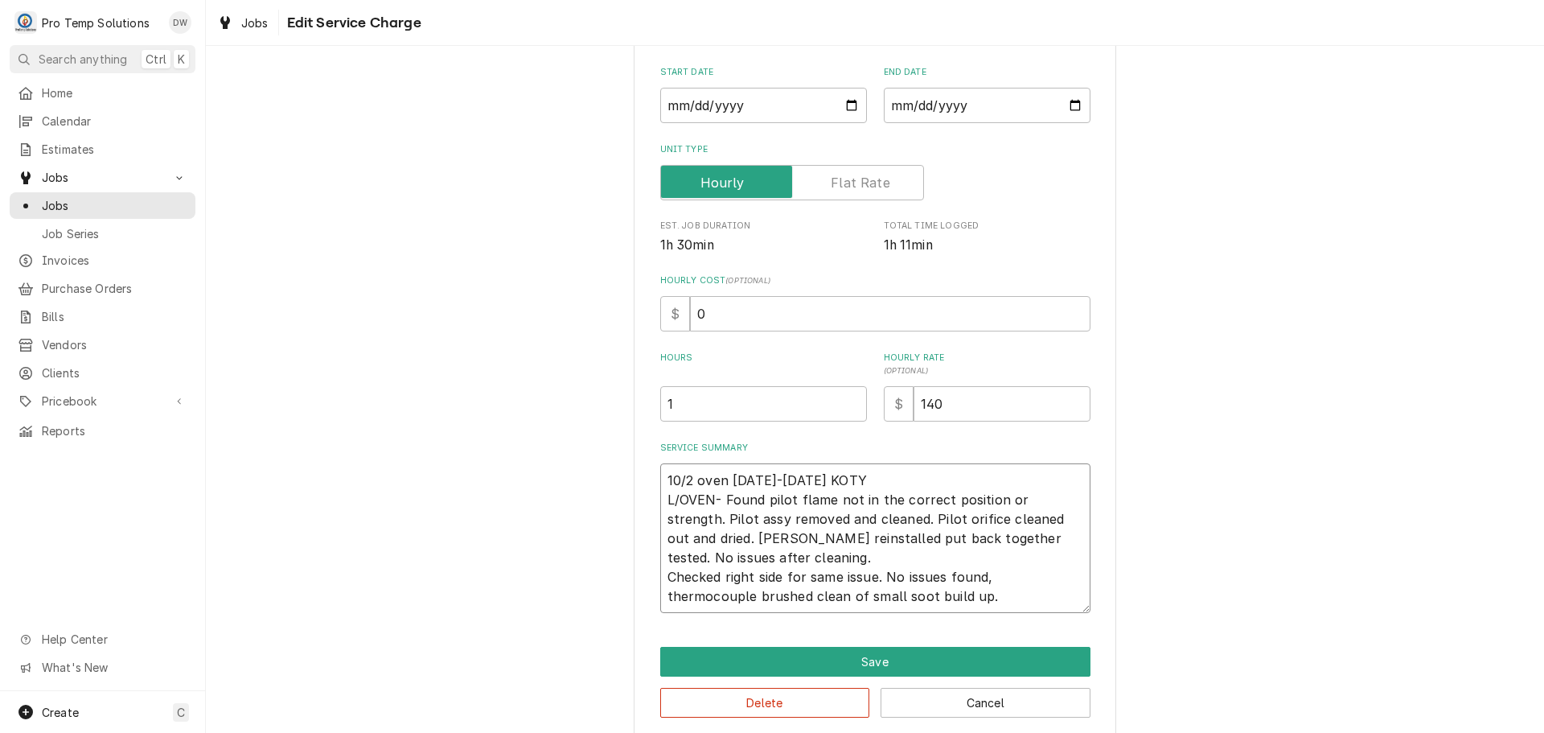
type textarea "10/2 oven 1125-1235 KOTY L/OVEN- Found pilot flame not in the correct position …"
type textarea "x"
type textarea "10/2 oven 1125-1235 KOTY L/OVEN- Found pilot flame not in the correct position …"
type textarea "x"
type textarea "10/2 oven 1125-1235 KOTY L/OVEN- Found pilot flame not in the correct position …"
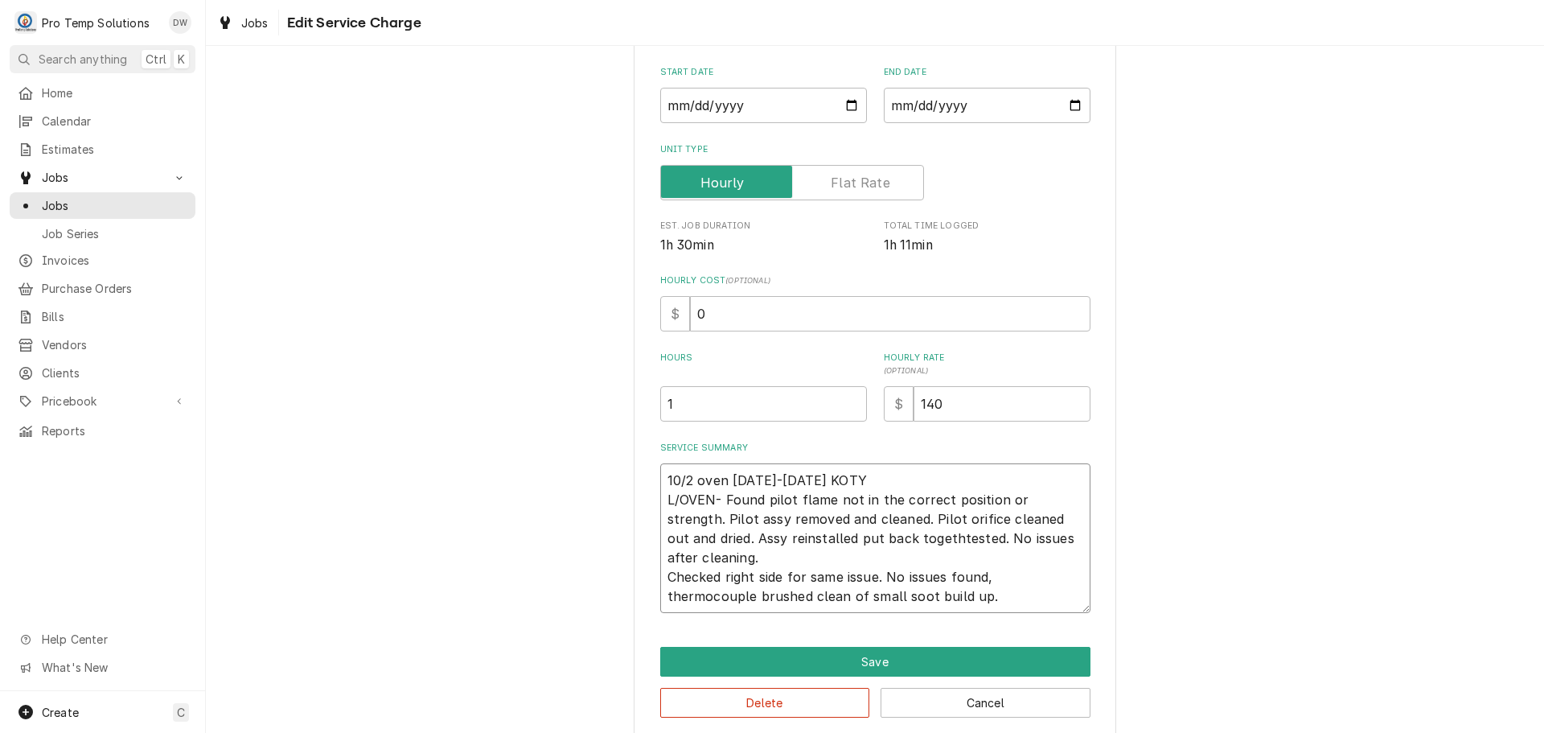
type textarea "x"
type textarea "10/2 oven 1125-1235 KOTY L/OVEN- Found pilot flame not in the correct position …"
type textarea "x"
type textarea "10/2 oven 1125-1235 KOTY L/OVEN- Found pilot flame not in the correct position …"
type textarea "x"
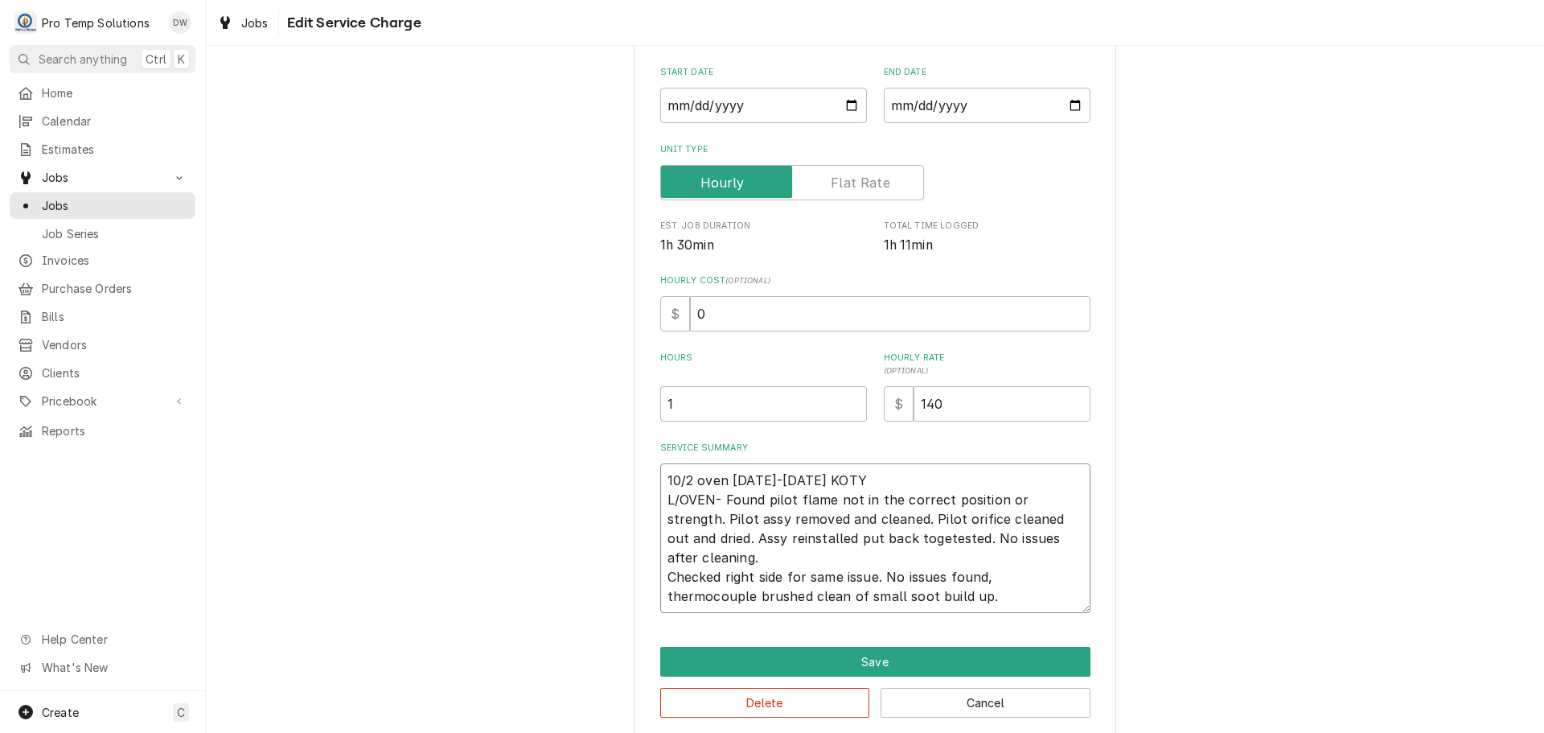
type textarea "10/2 oven 1125-1235 KOTY L/OVEN- Found pilot flame not in the correct position …"
type textarea "x"
type textarea "10/2 oven 1125-1235 KOTY L/OVEN- Found pilot flame not in the correct position …"
type textarea "x"
type textarea "10/2 oven 1125-1235 KOTY L/OVEN- Found pilot flame not in the correct position …"
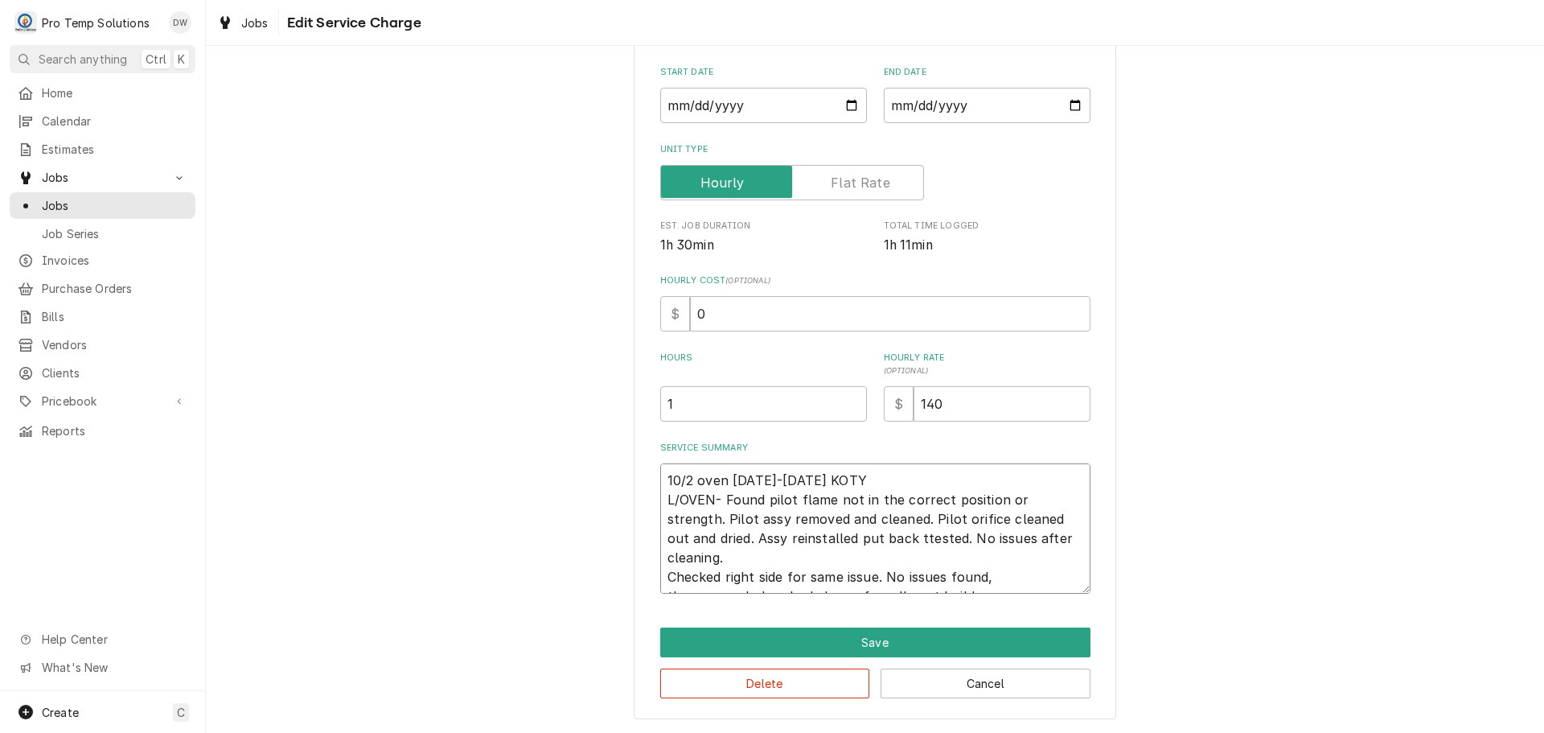
type textarea "x"
type textarea "10/2 oven 1125-1235 KOTY L/OVEN- Found pilot flame not in the correct position …"
type textarea "x"
type textarea "10/2 oven 1125-1235 KOTY L/OVEN- Found pilot flame not in the correct position …"
type textarea "x"
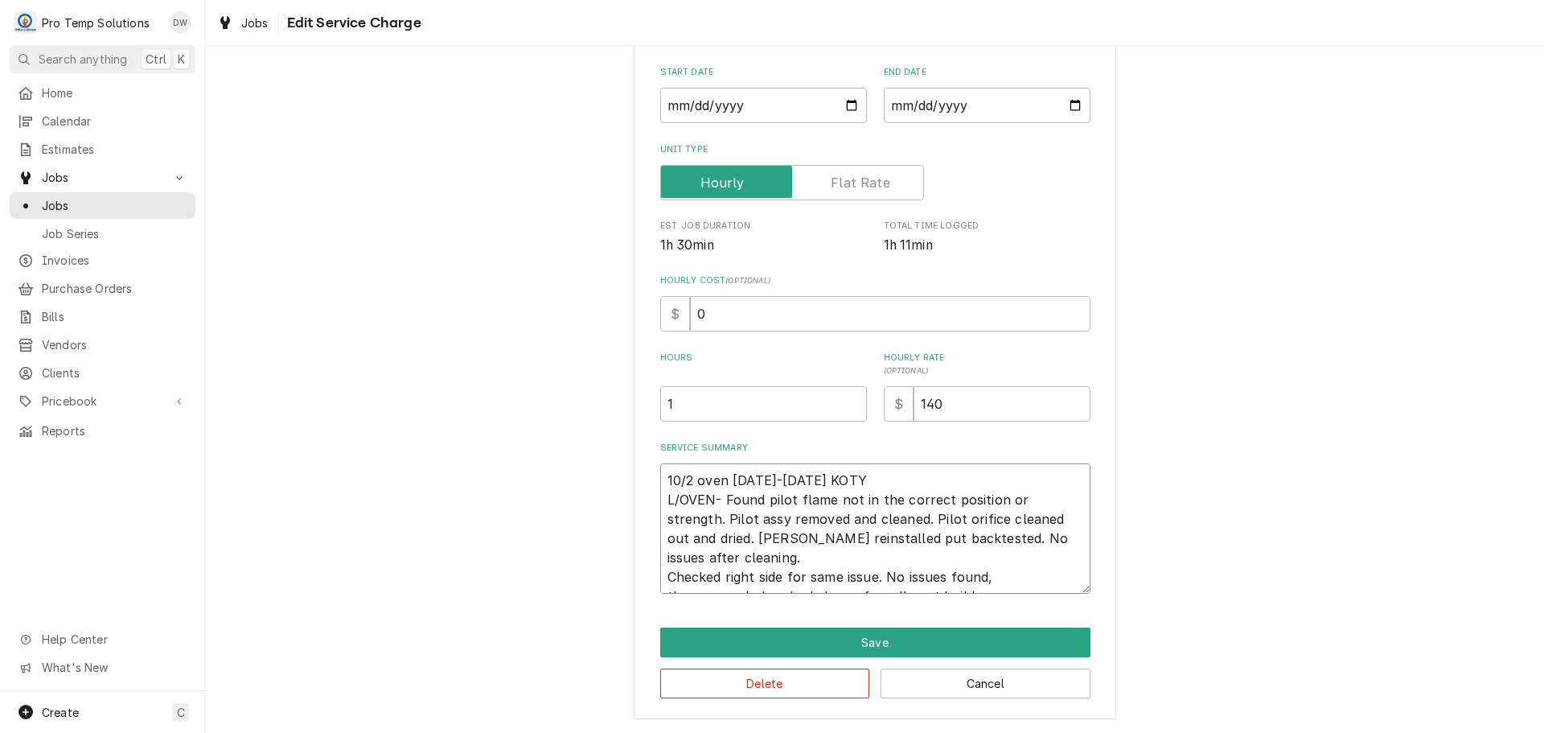
type textarea "10/2 oven 1125-1235 KOTY L/OVEN- Found pilot flame not in the correct position …"
type textarea "x"
type textarea "10/2 oven 1125-1235 KOTY L/OVEN- Found pilot flame not in the correct position …"
type textarea "x"
type textarea "10/2 oven 1125-1235 KOTY L/OVEN- Found pilot flame not in the correct position …"
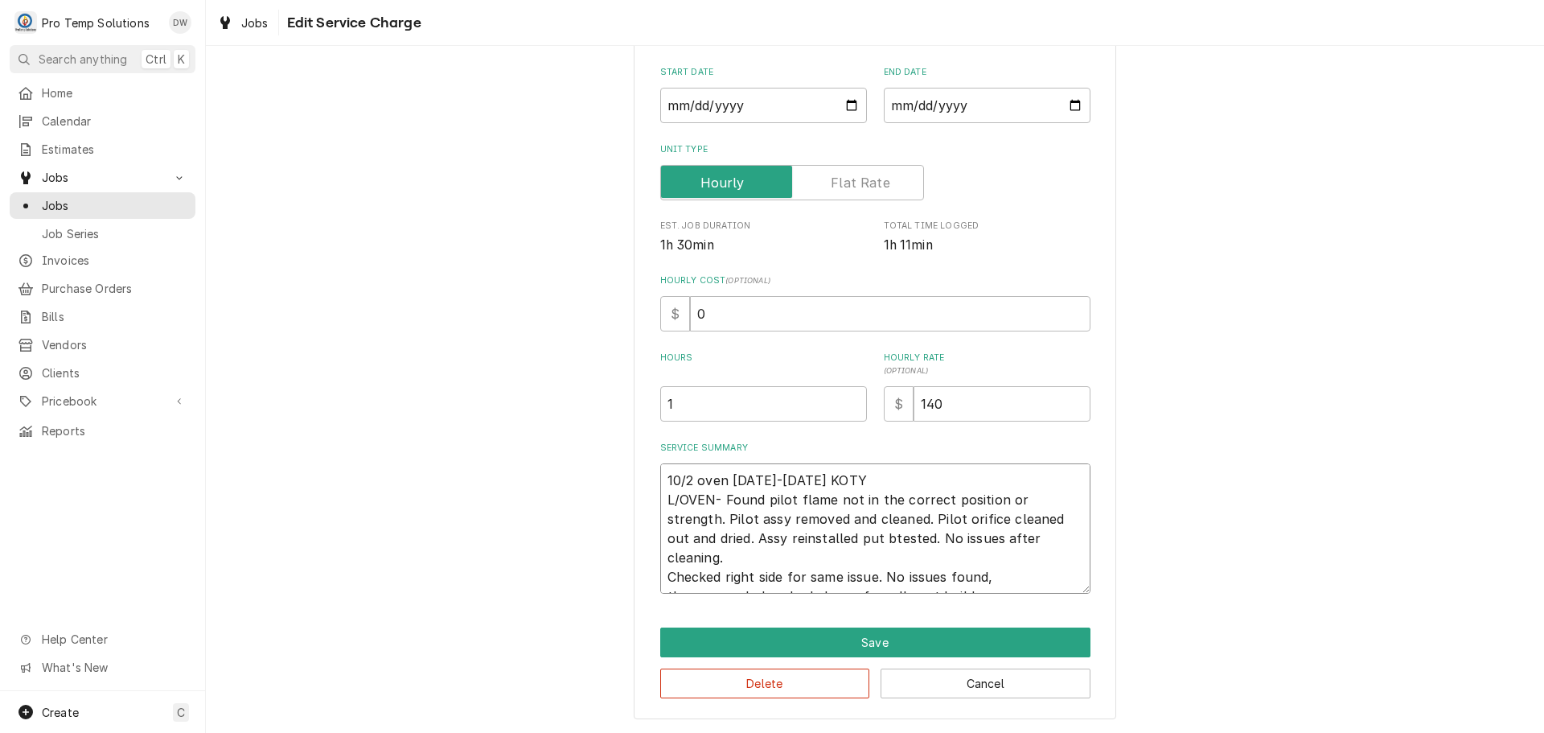
type textarea "x"
type textarea "10/2 oven 1125-1235 KOTY L/OVEN- Found pilot flame not in the correct position …"
type textarea "x"
type textarea "10/2 oven 1125-1235 KOTY L/OVEN- Found pilot flame not in the correct position …"
type textarea "x"
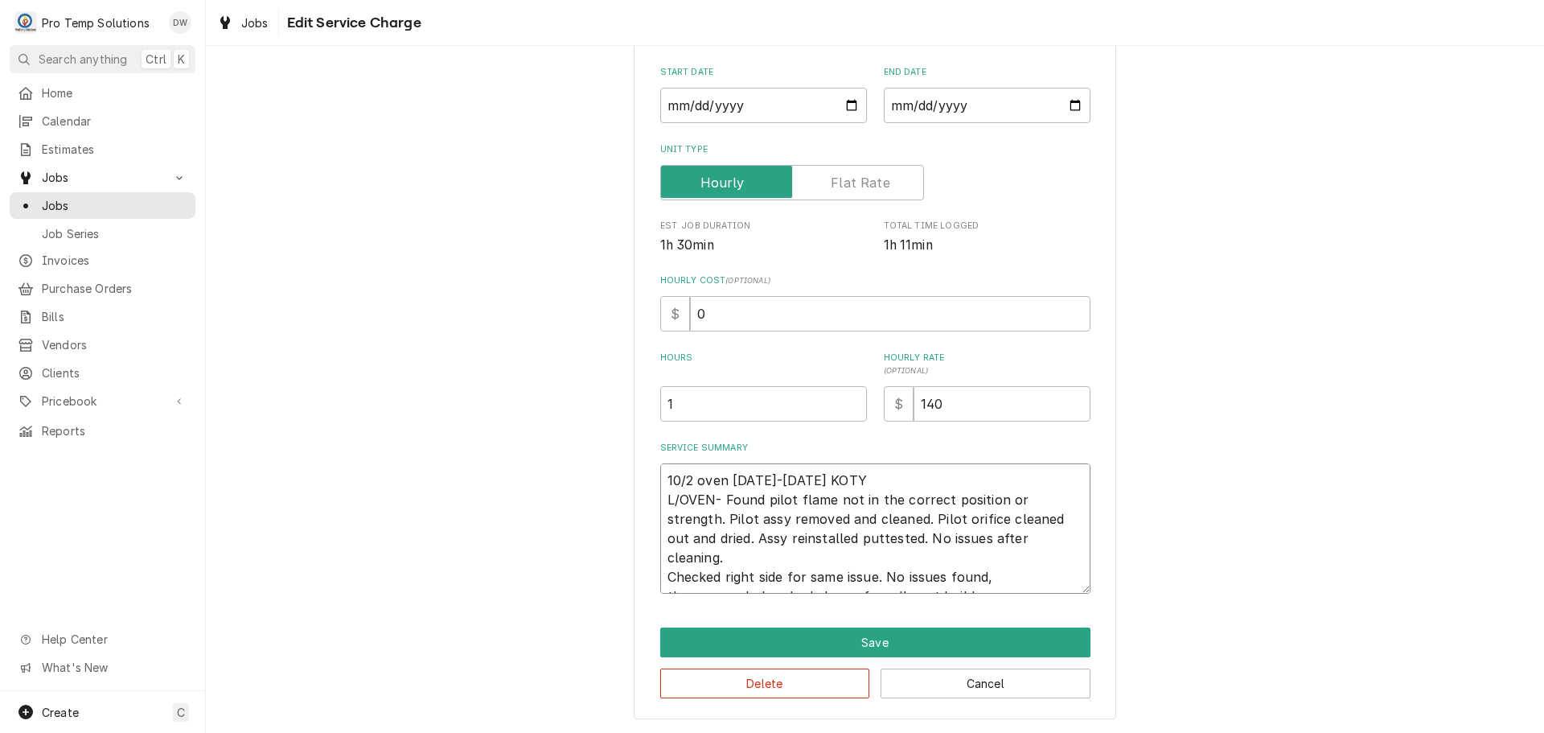
type textarea "10/2 oven 1125-1235 KOTY L/OVEN- Found pilot flame not in the correct position …"
type textarea "x"
type textarea "10/2 oven 1125-1235 KOTY L/OVEN- Found pilot flame not in the correct position …"
type textarea "x"
type textarea "10/2 oven 1125-1235 KOTY L/OVEN- Found pilot flame not in the correct position …"
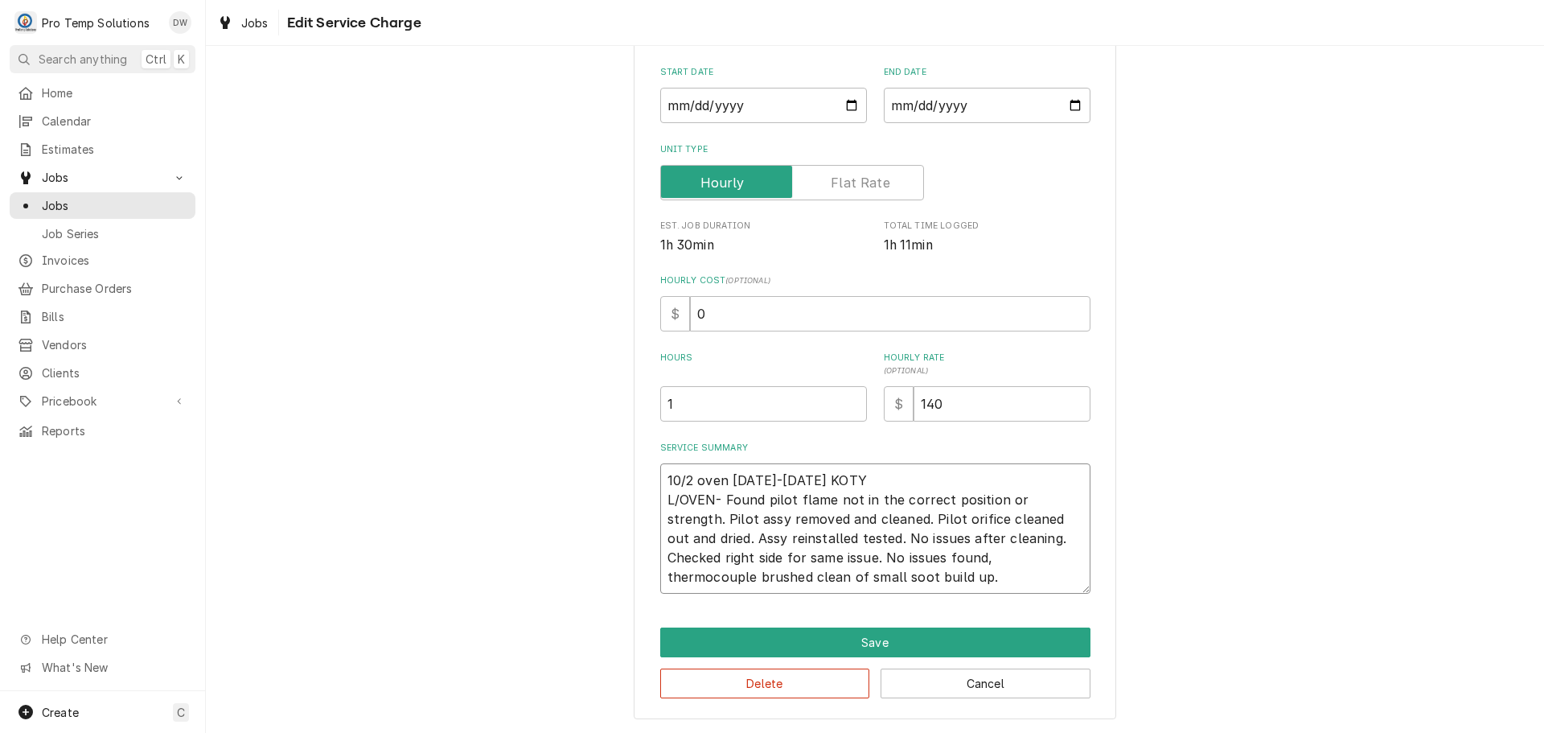
type textarea "x"
type textarea "10/2 oven 1125-1235 KOTY L/OVEN- Found pilot flame not in the correct position …"
type textarea "x"
type textarea "10/2 oven 1125-1235 KOTY L/OVEN- Found pilot flame not in the correct position …"
click at [665, 557] on textarea "10/2 oven 1125-1235 KOTY L/OVEN- Found pilot flame not in the correct position …" at bounding box center [875, 528] width 430 height 130
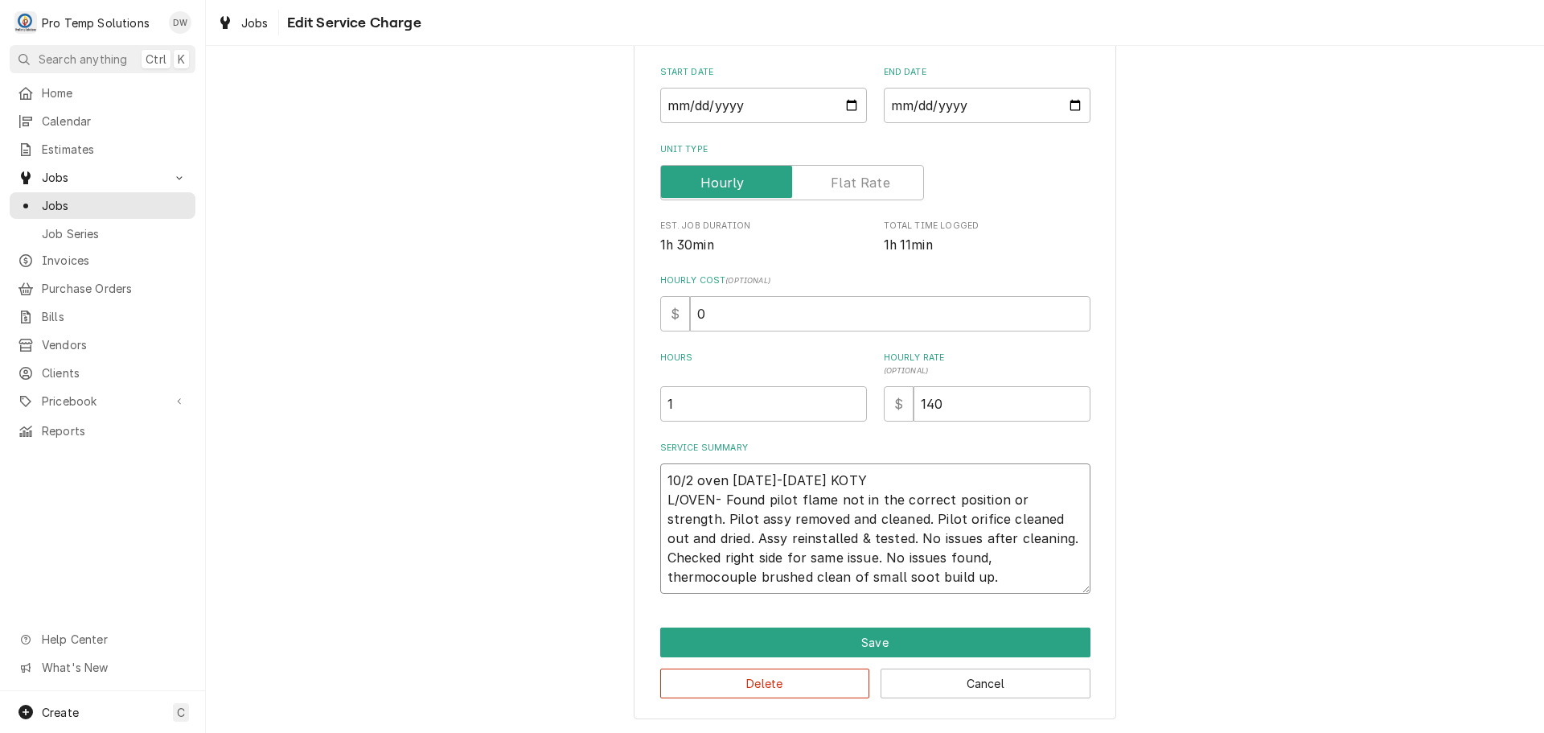
type textarea "x"
type textarea "10/2 oven 1125-1235 KOTY L/OVEN- Found pilot flame not in the correct position …"
type textarea "x"
type textarea "10/2 oven 1125-1235 KOTY L/OVEN- Found pilot flame not in the correct position …"
type textarea "x"
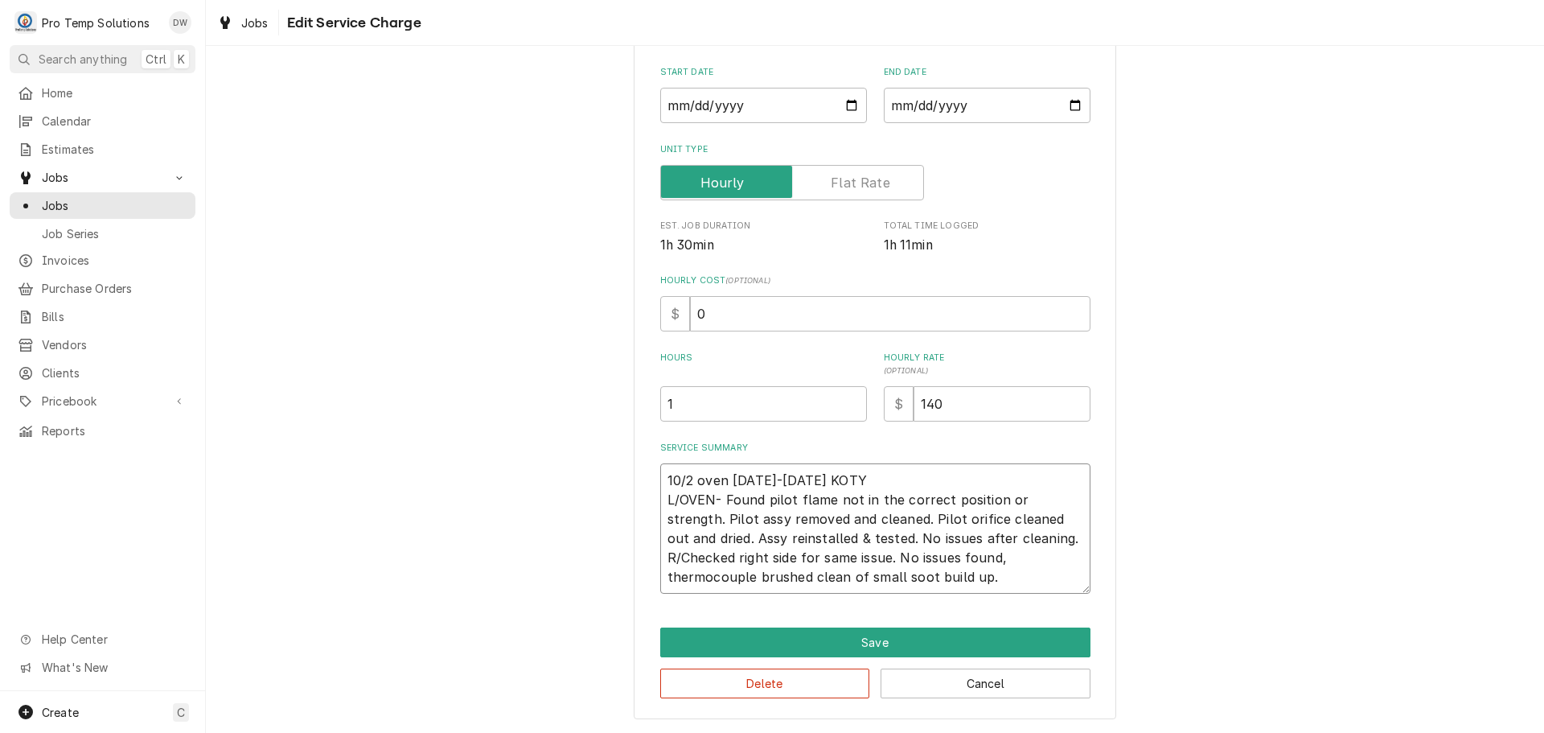
type textarea "10/2 oven 1125-1235 KOTY L/OVEN- Found pilot flame not in the correct position …"
type textarea "x"
type textarea "10/2 oven 1125-1235 KOTY L/OVEN- Found pilot flame not in the correct position …"
type textarea "x"
type textarea "10/2 oven 1125-1235 KOTY L/OVEN- Found pilot flame not in the correct position …"
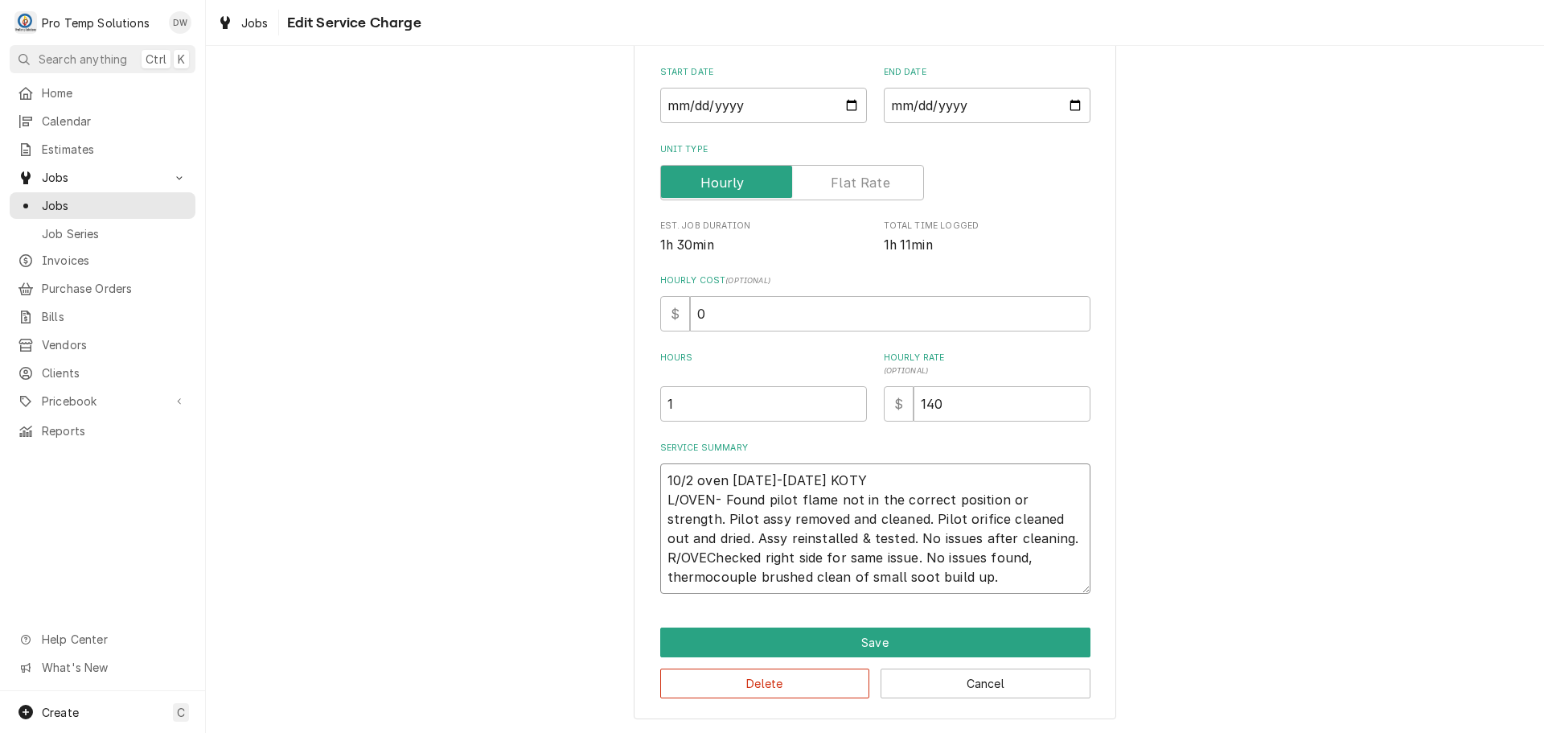
type textarea "x"
type textarea "10/2 oven 1125-1235 KOTY L/OVEN- Found pilot flame not in the correct position …"
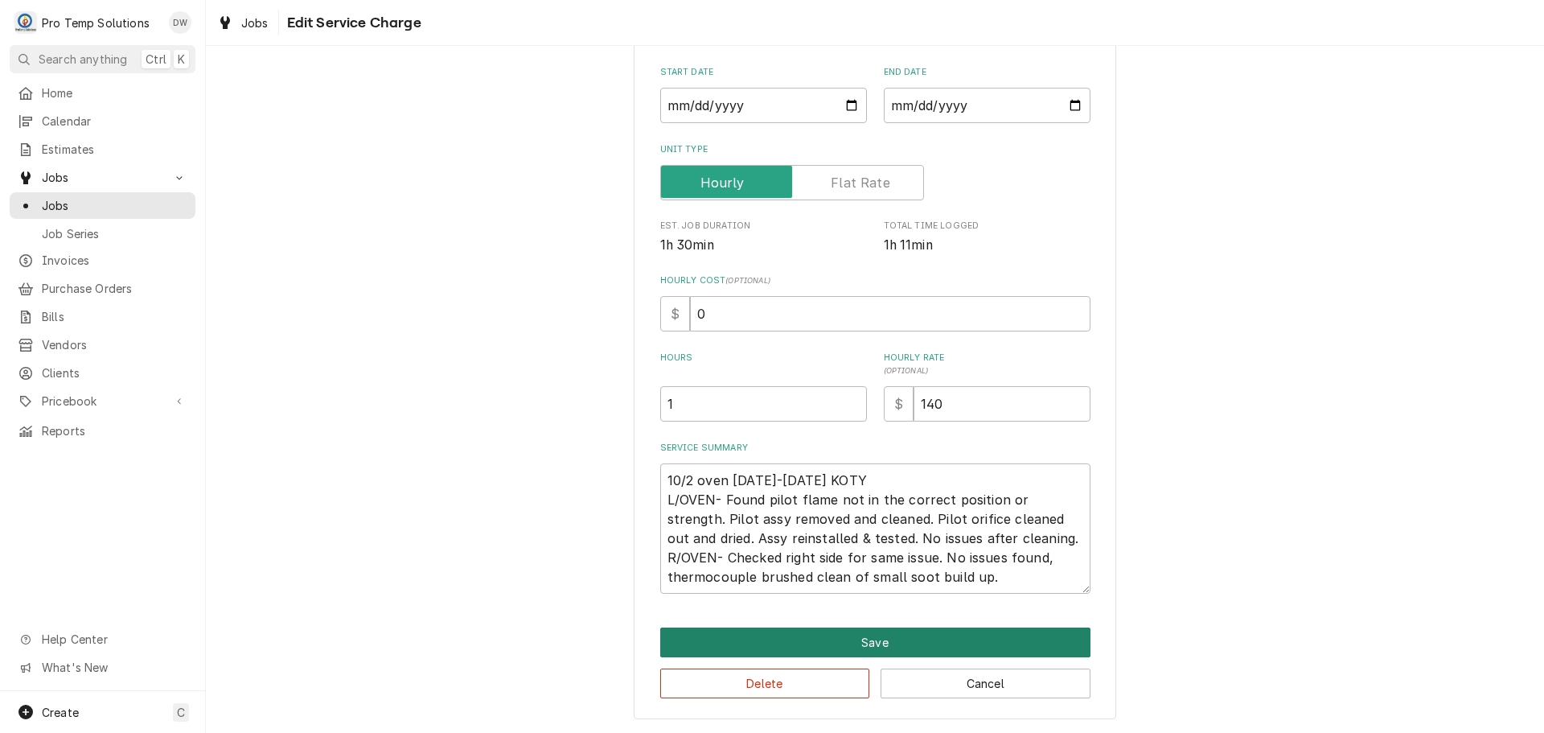
click at [873, 639] on button "Save" at bounding box center [875, 642] width 430 height 30
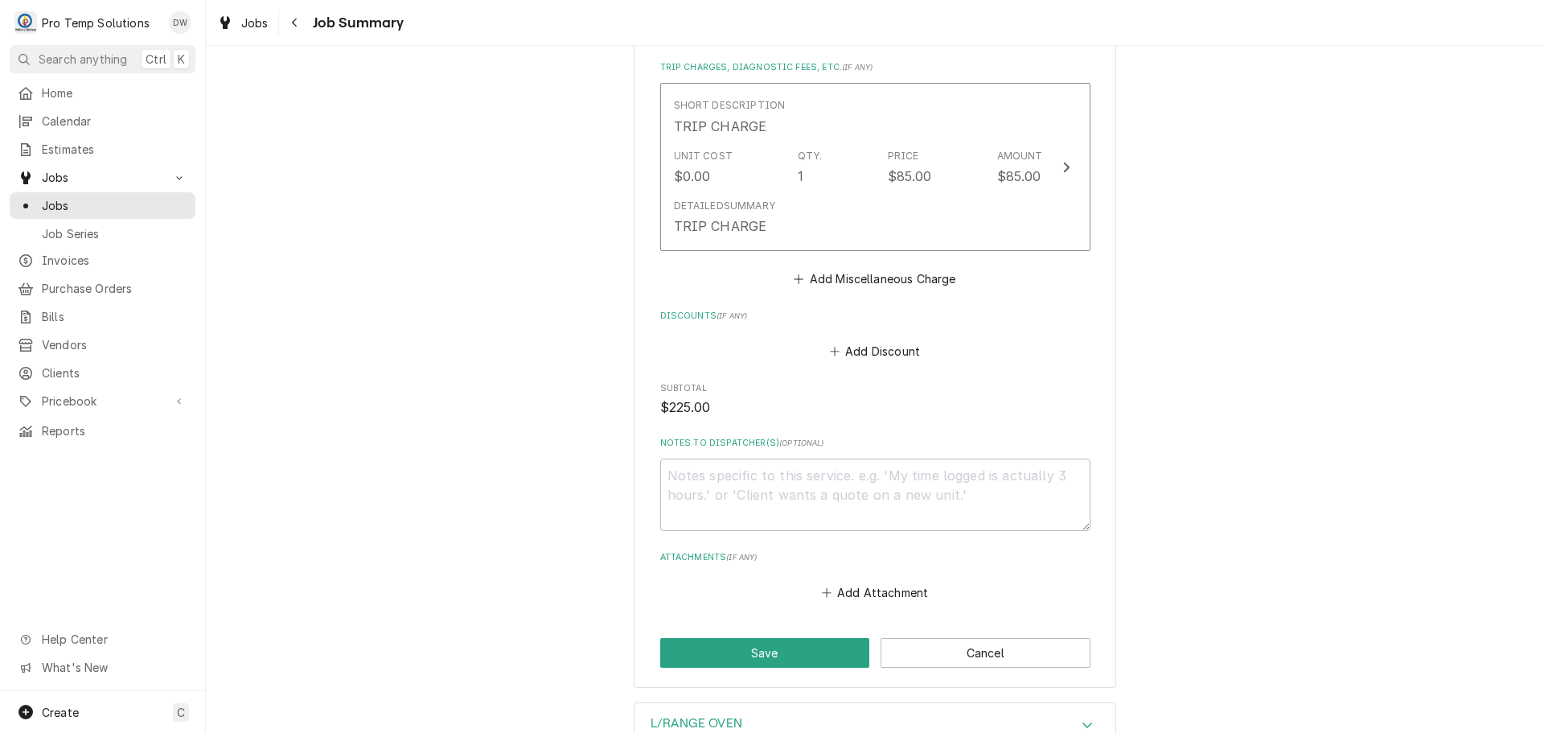
scroll to position [1046, 0]
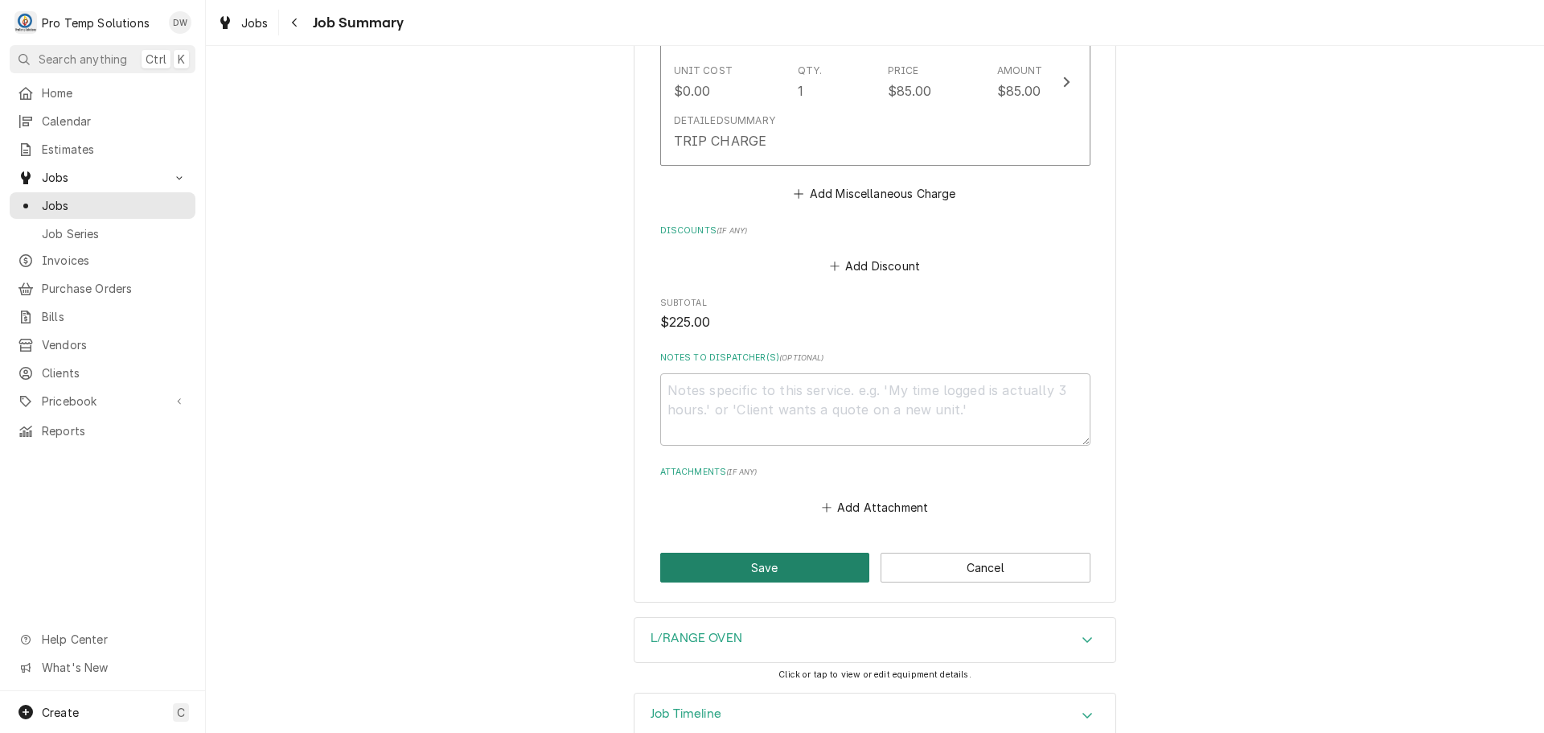
click at [753, 553] on button "Save" at bounding box center [765, 568] width 210 height 30
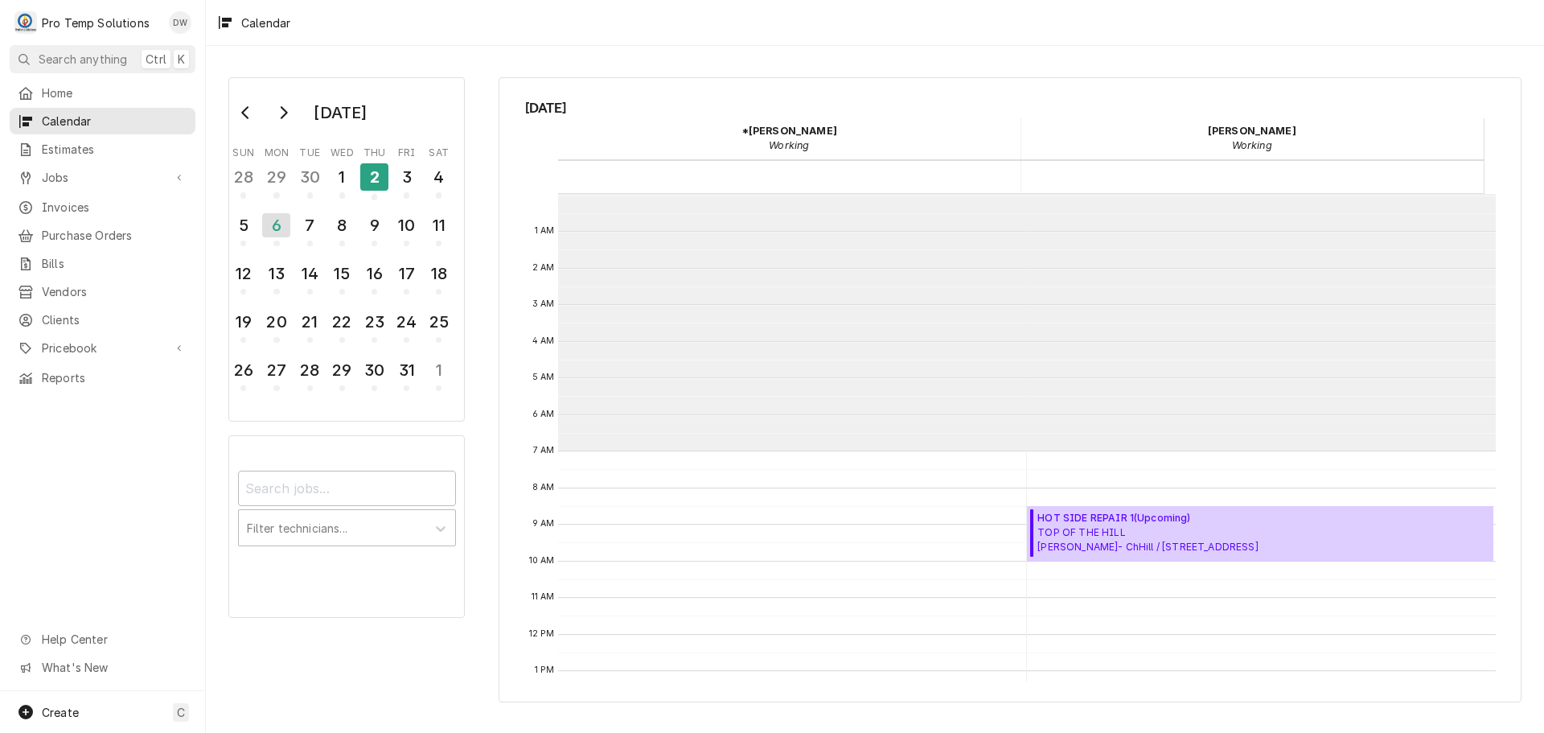
scroll to position [257, 0]
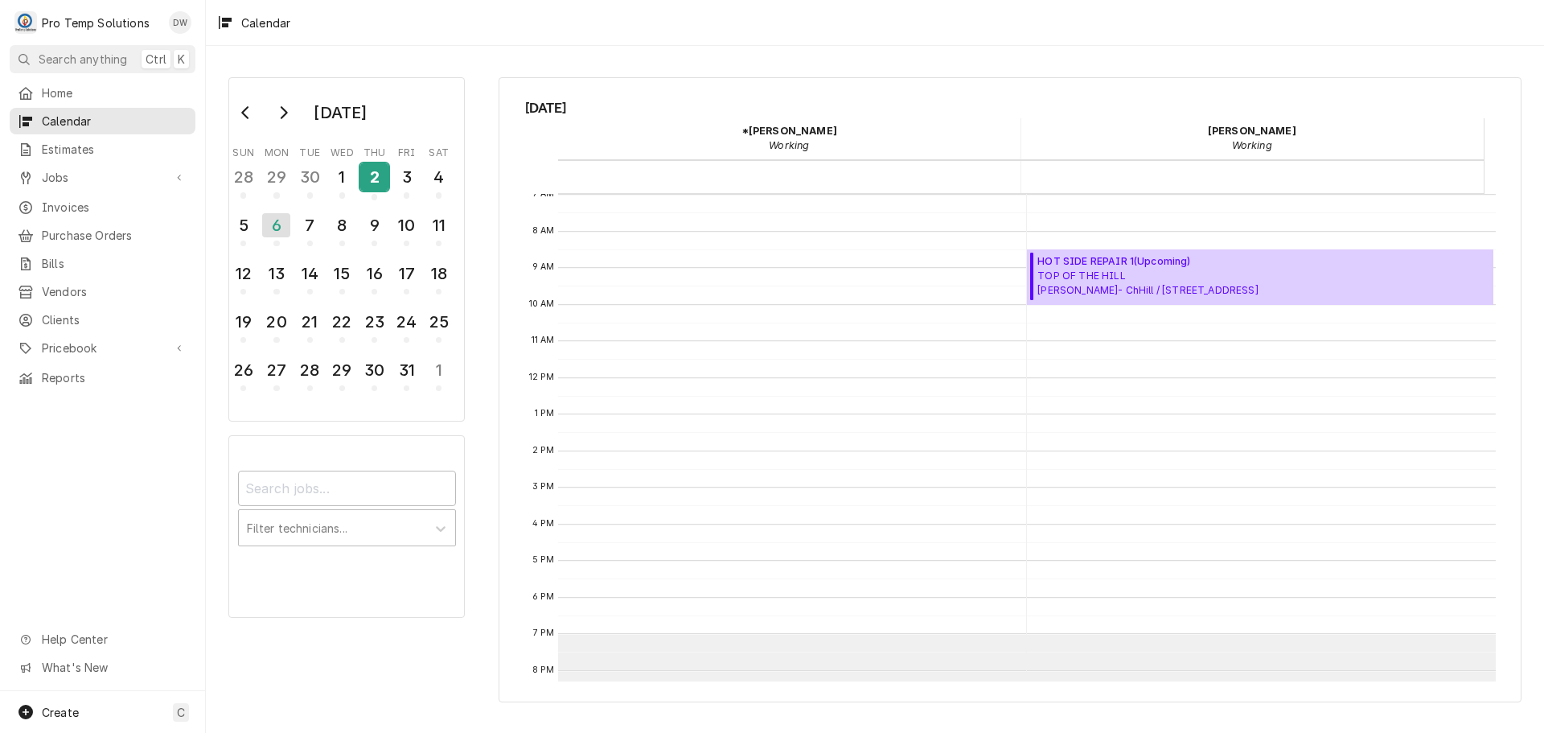
click at [368, 175] on div "2" at bounding box center [374, 176] width 28 height 27
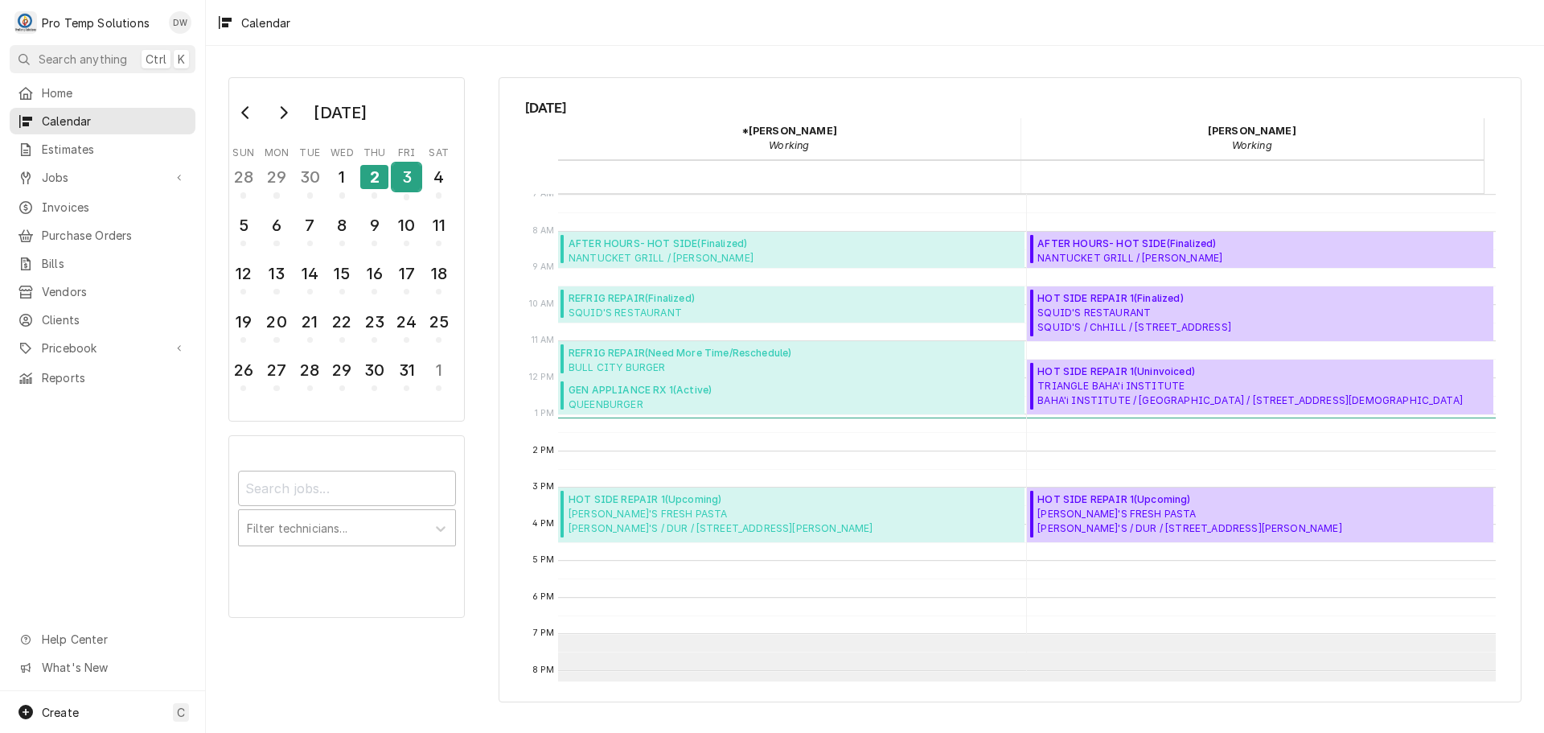
click at [400, 175] on div "3" at bounding box center [407, 176] width 28 height 27
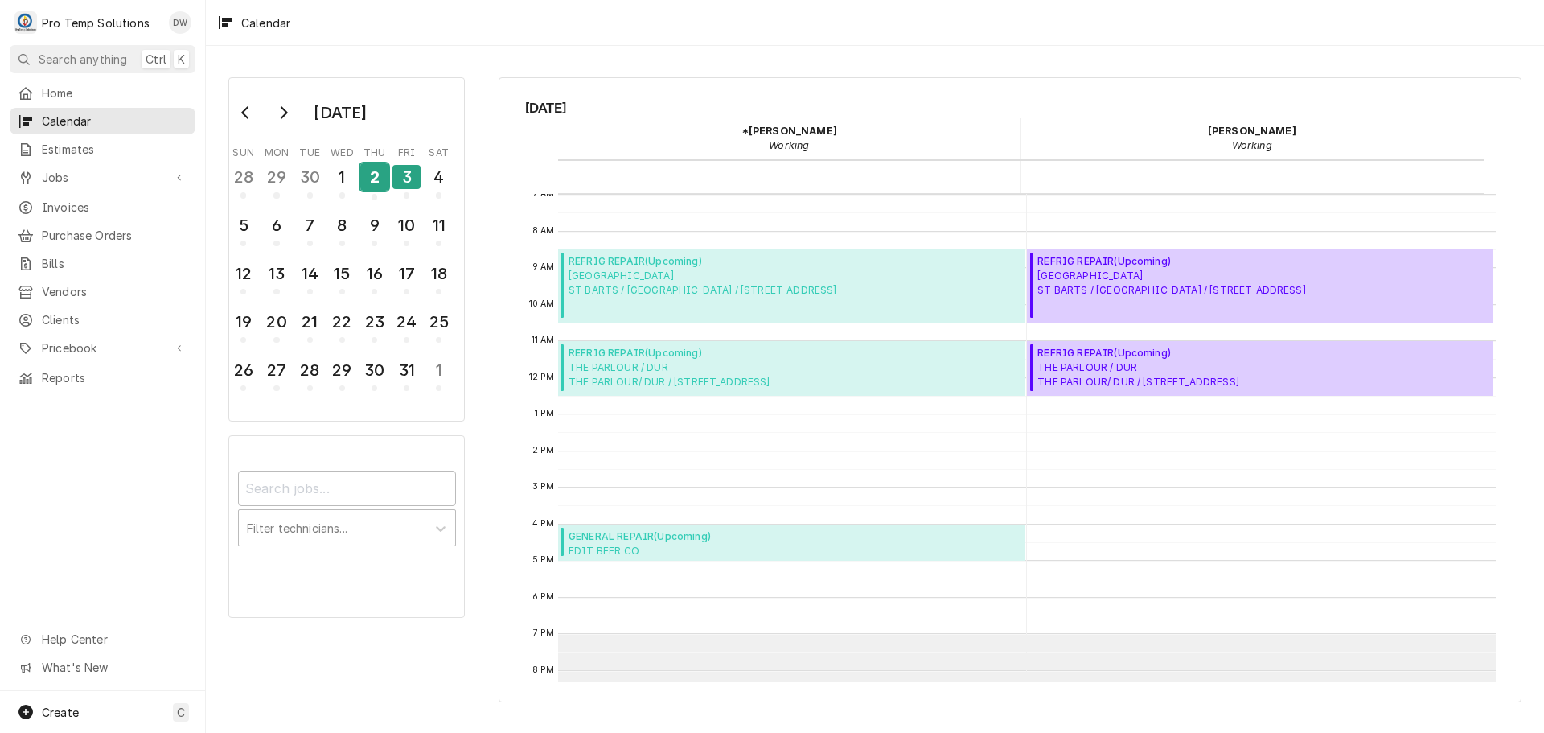
click at [374, 174] on div "2" at bounding box center [374, 176] width 28 height 27
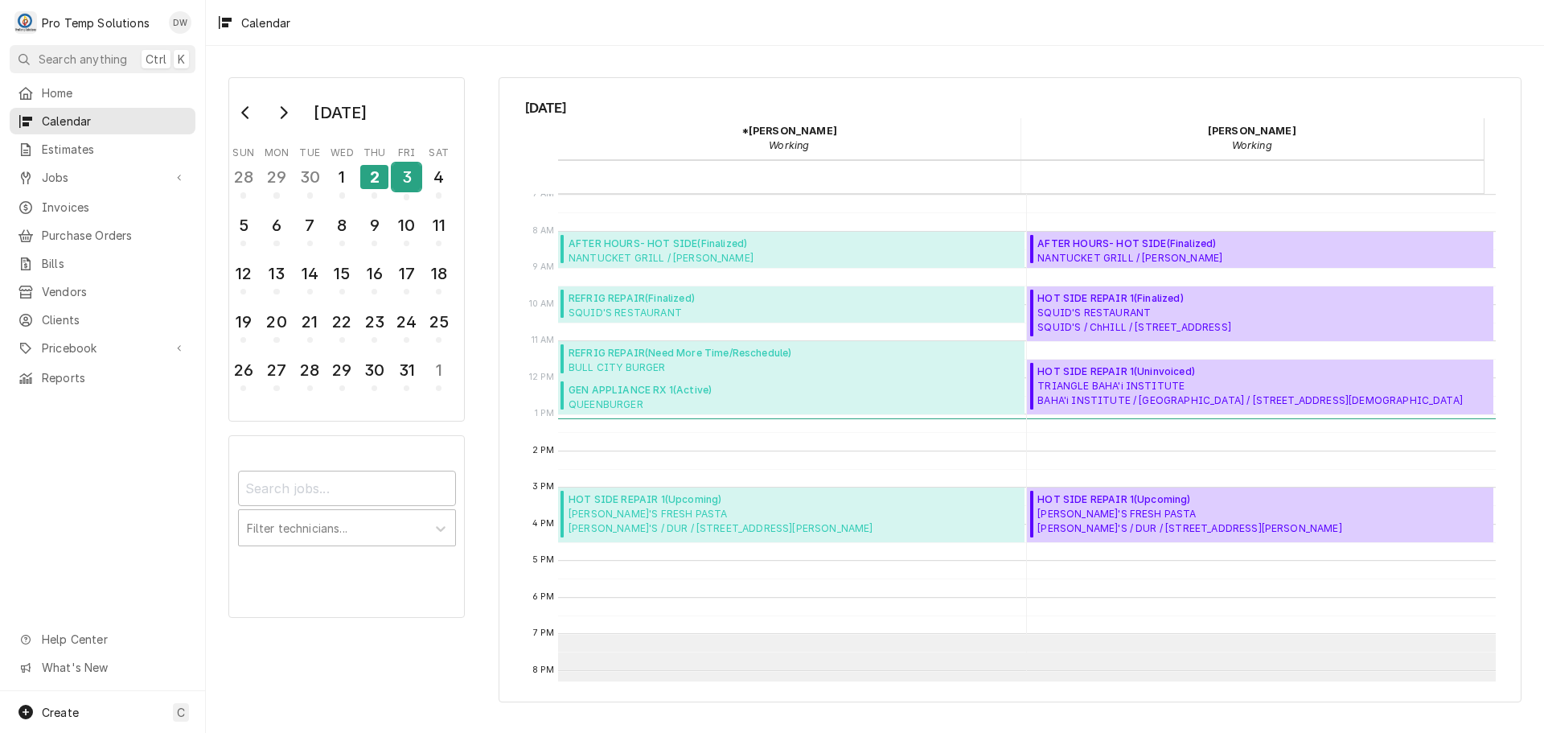
click at [409, 180] on div "3" at bounding box center [407, 176] width 28 height 27
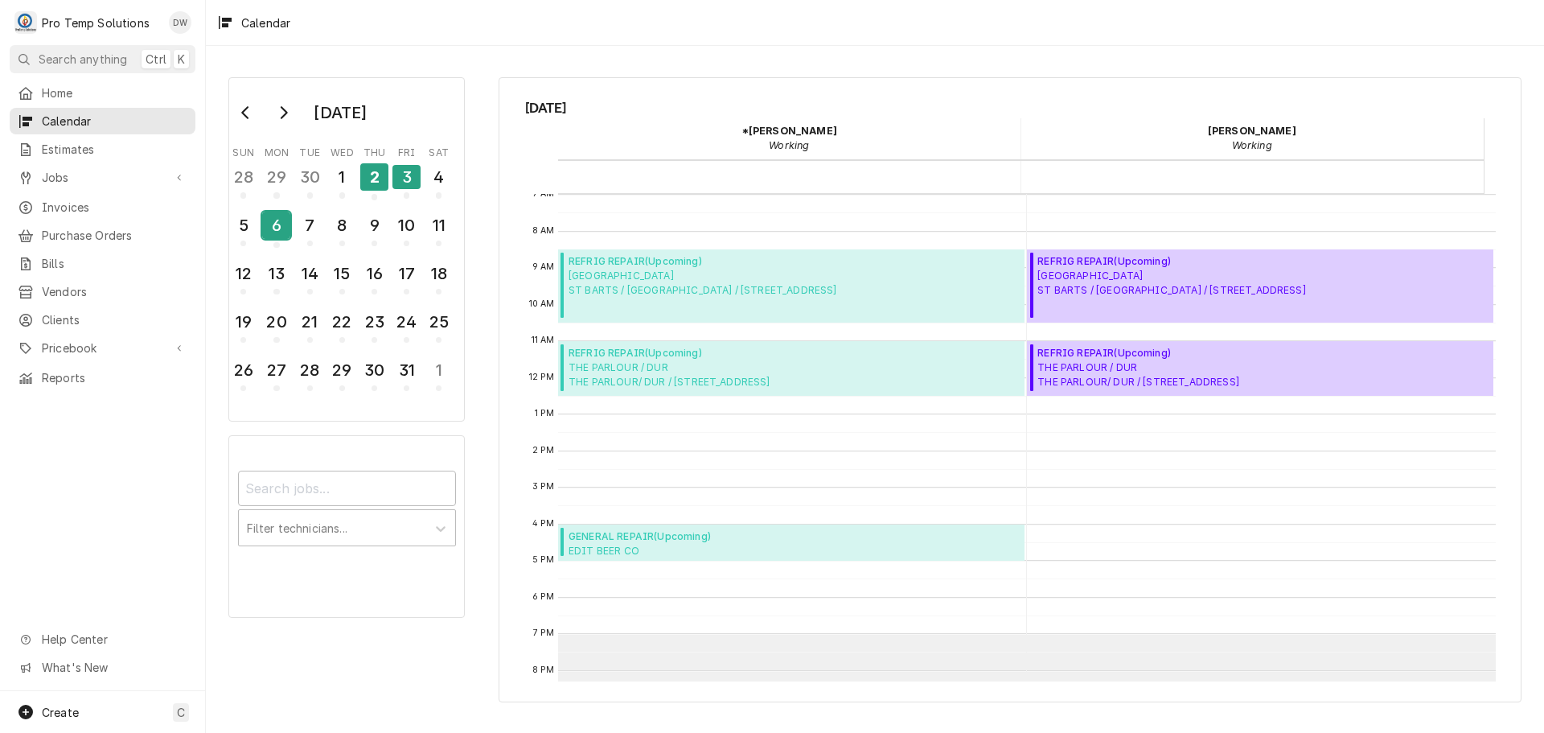
click at [279, 221] on div "6" at bounding box center [276, 225] width 28 height 27
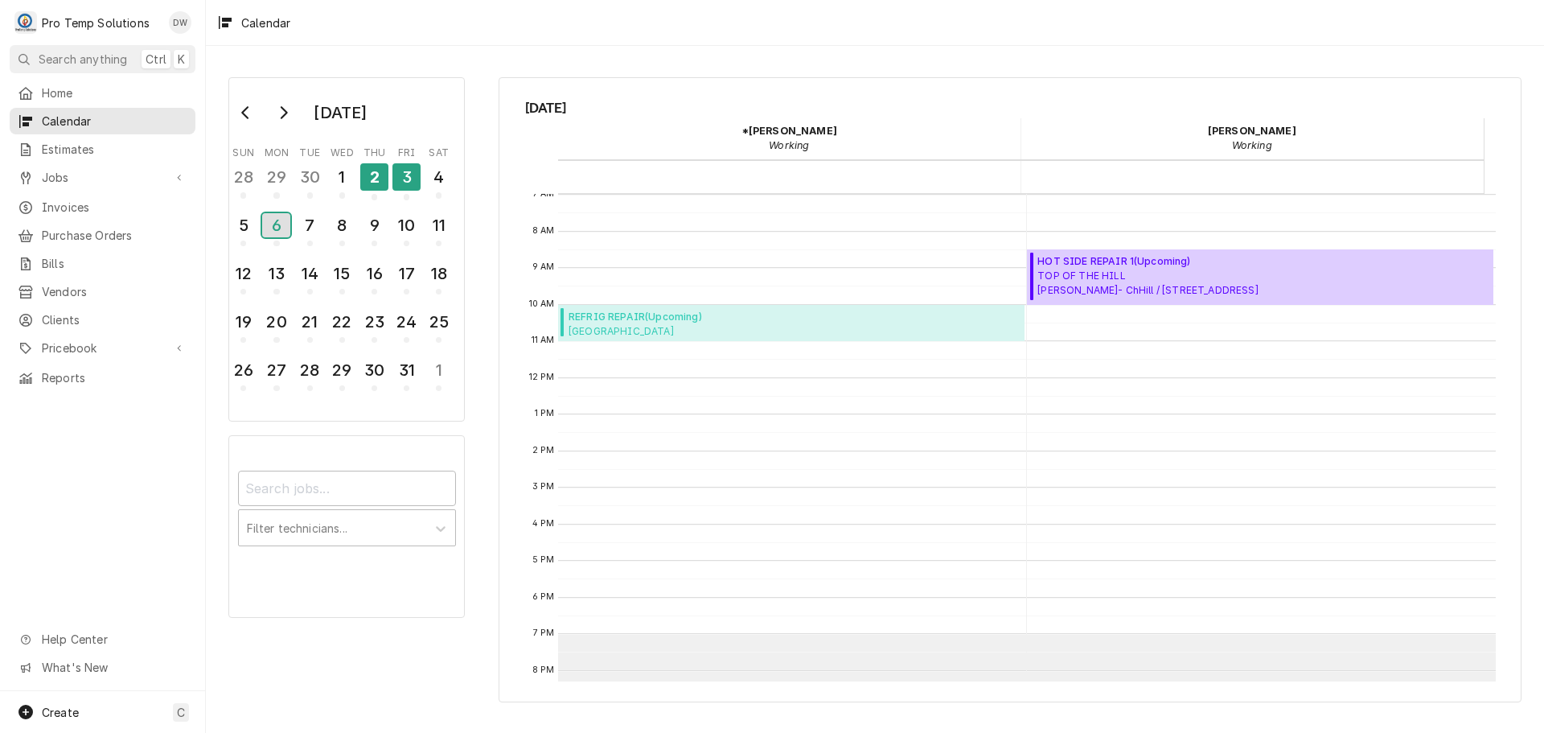
click at [276, 223] on div "6" at bounding box center [276, 225] width 28 height 24
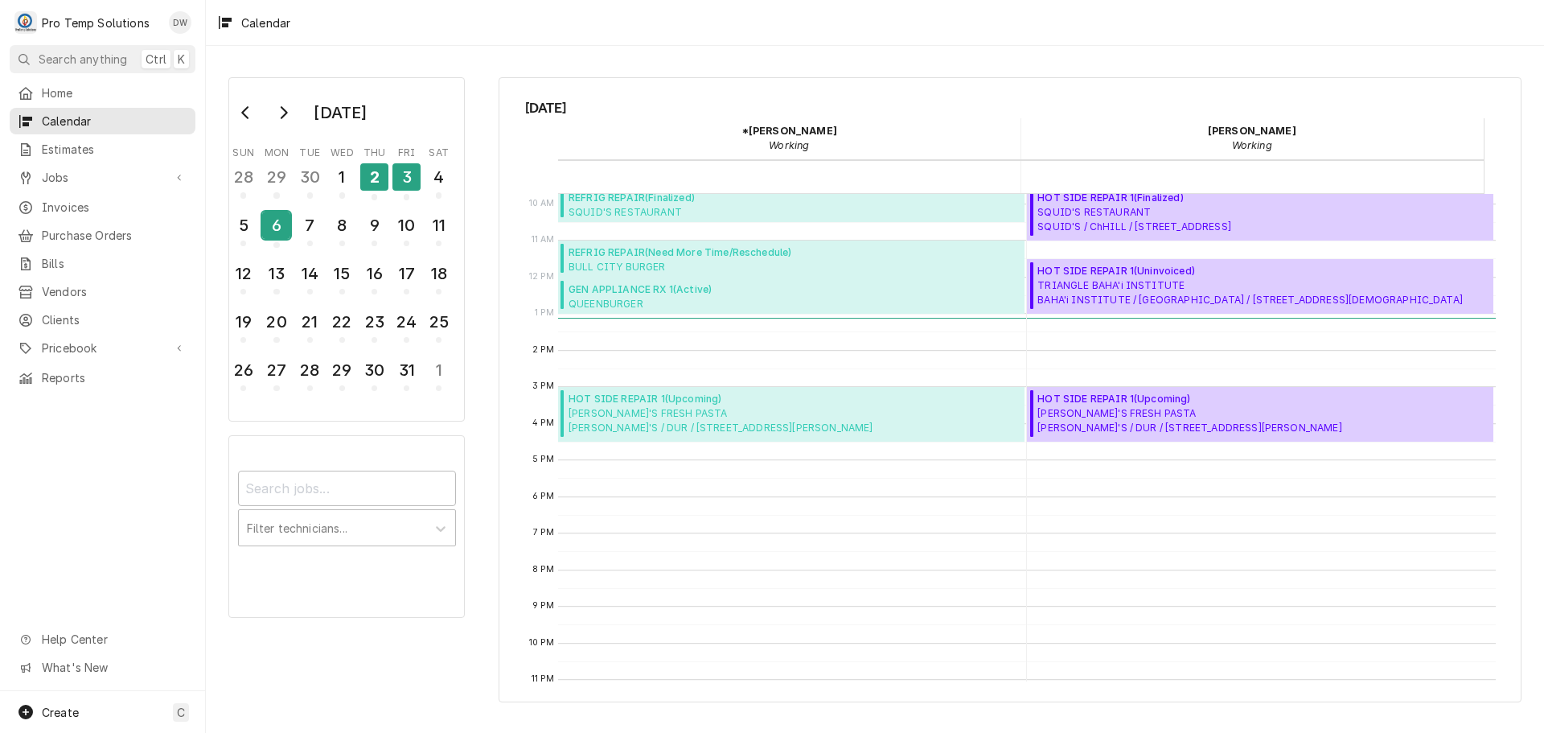
scroll to position [392, 0]
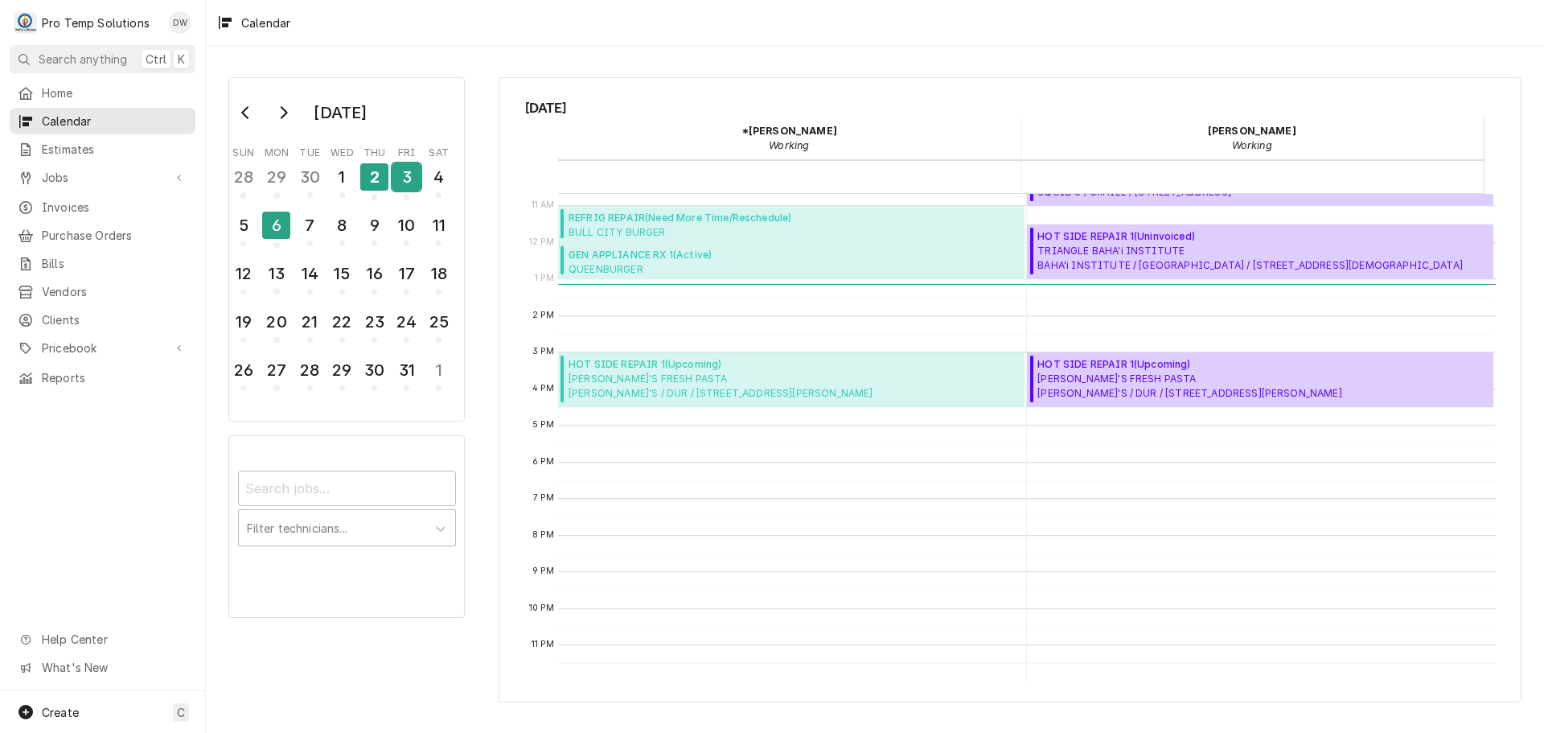
click at [409, 178] on div "3" at bounding box center [407, 176] width 28 height 27
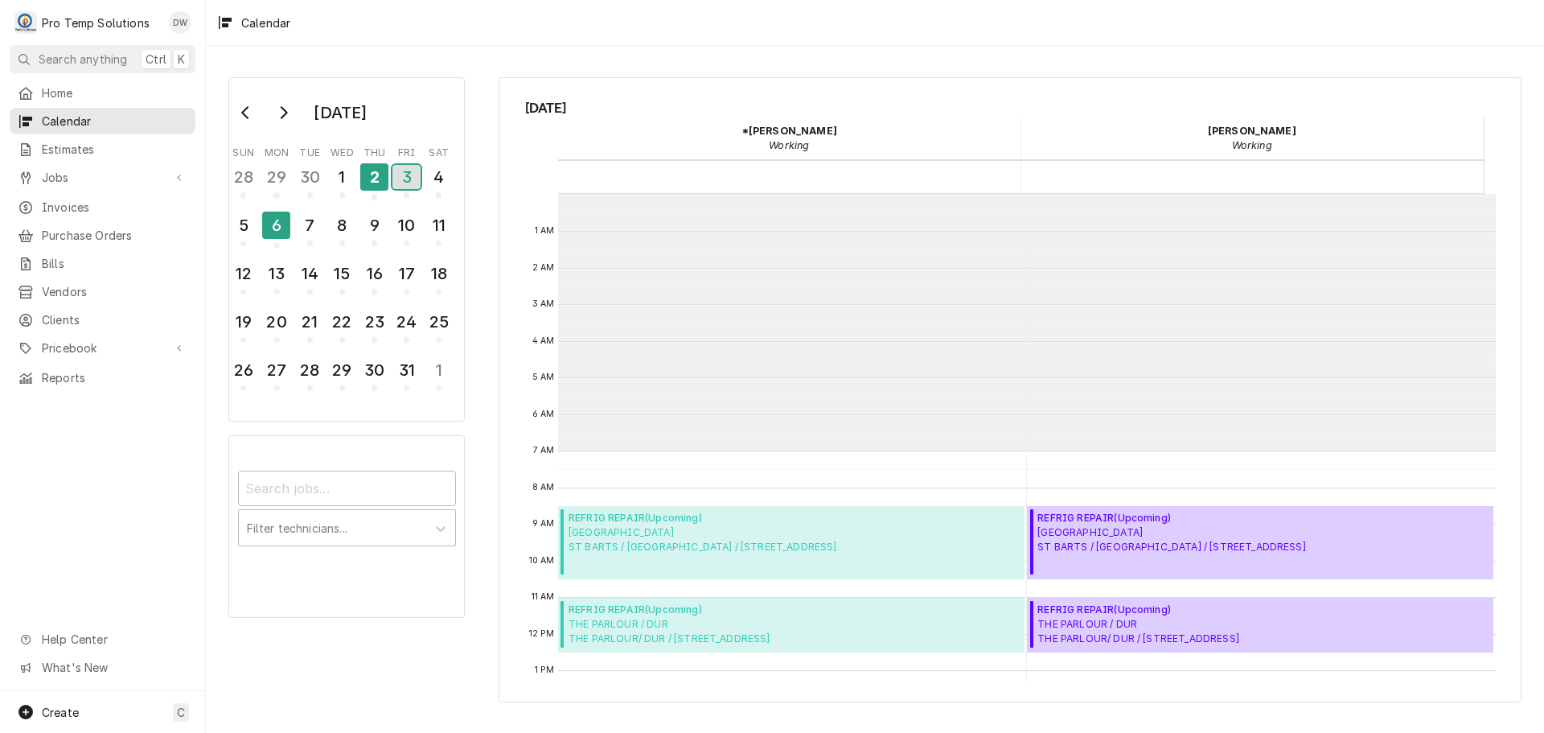
scroll to position [257, 0]
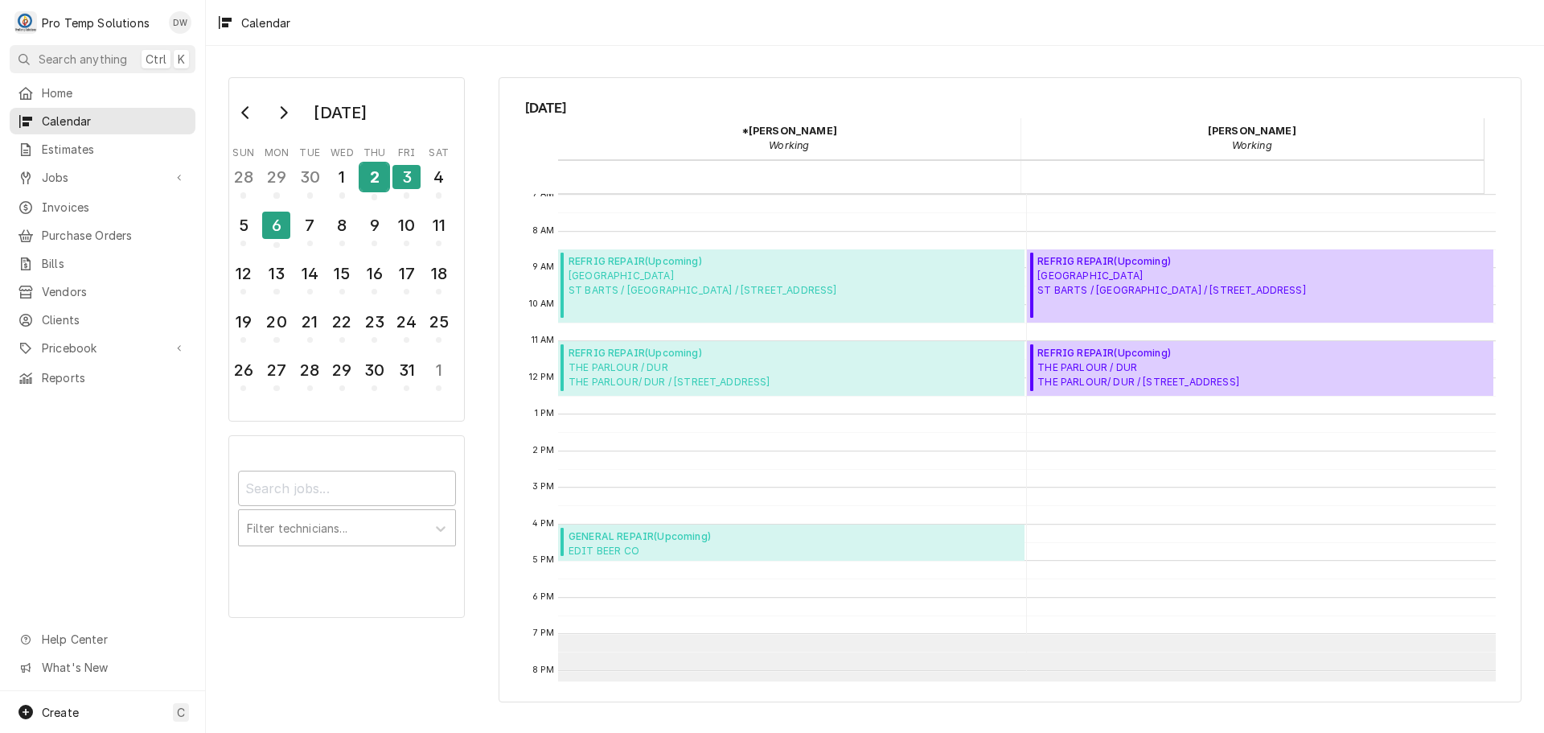
click at [370, 181] on div "2" at bounding box center [374, 176] width 28 height 27
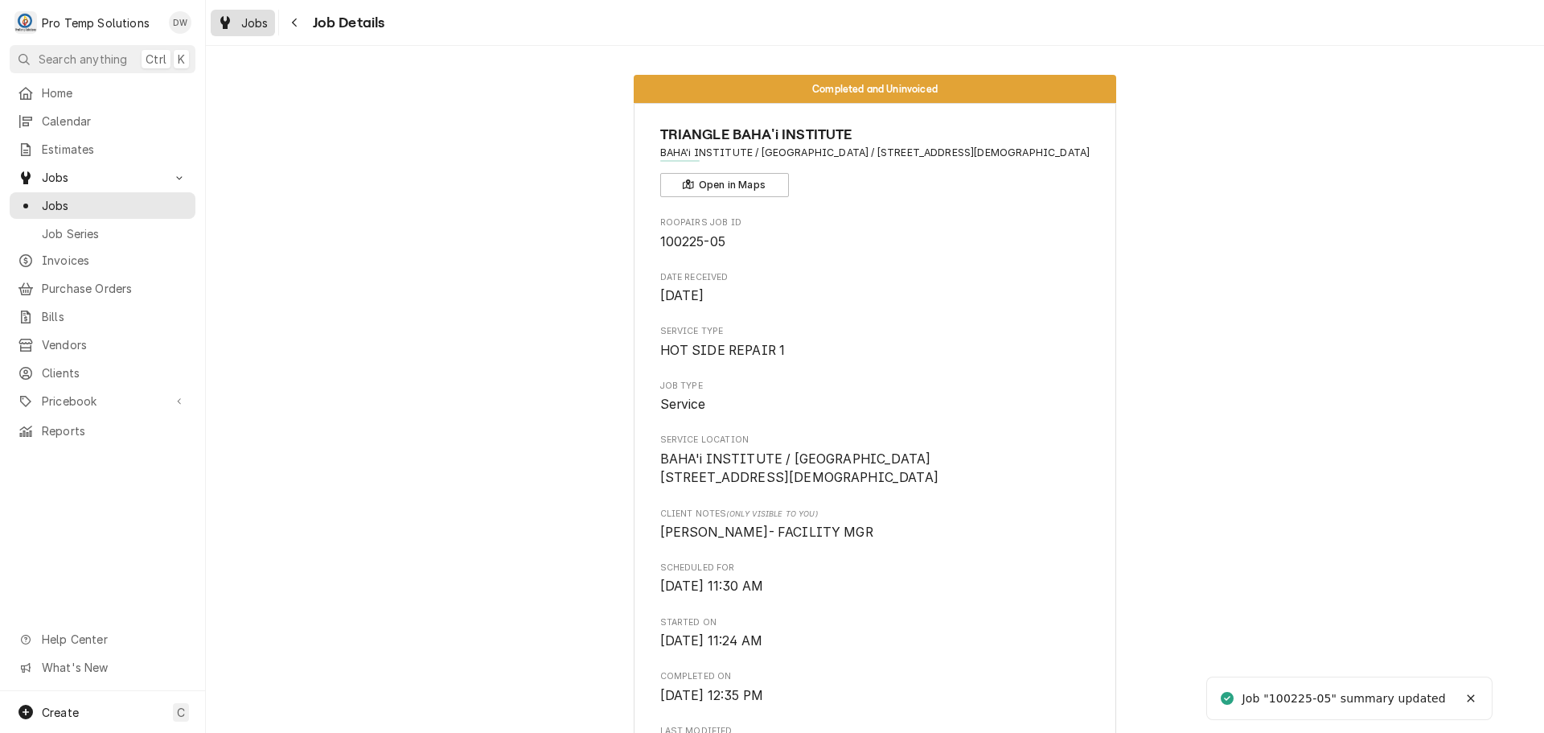
click at [244, 25] on span "Jobs" at bounding box center [254, 22] width 27 height 17
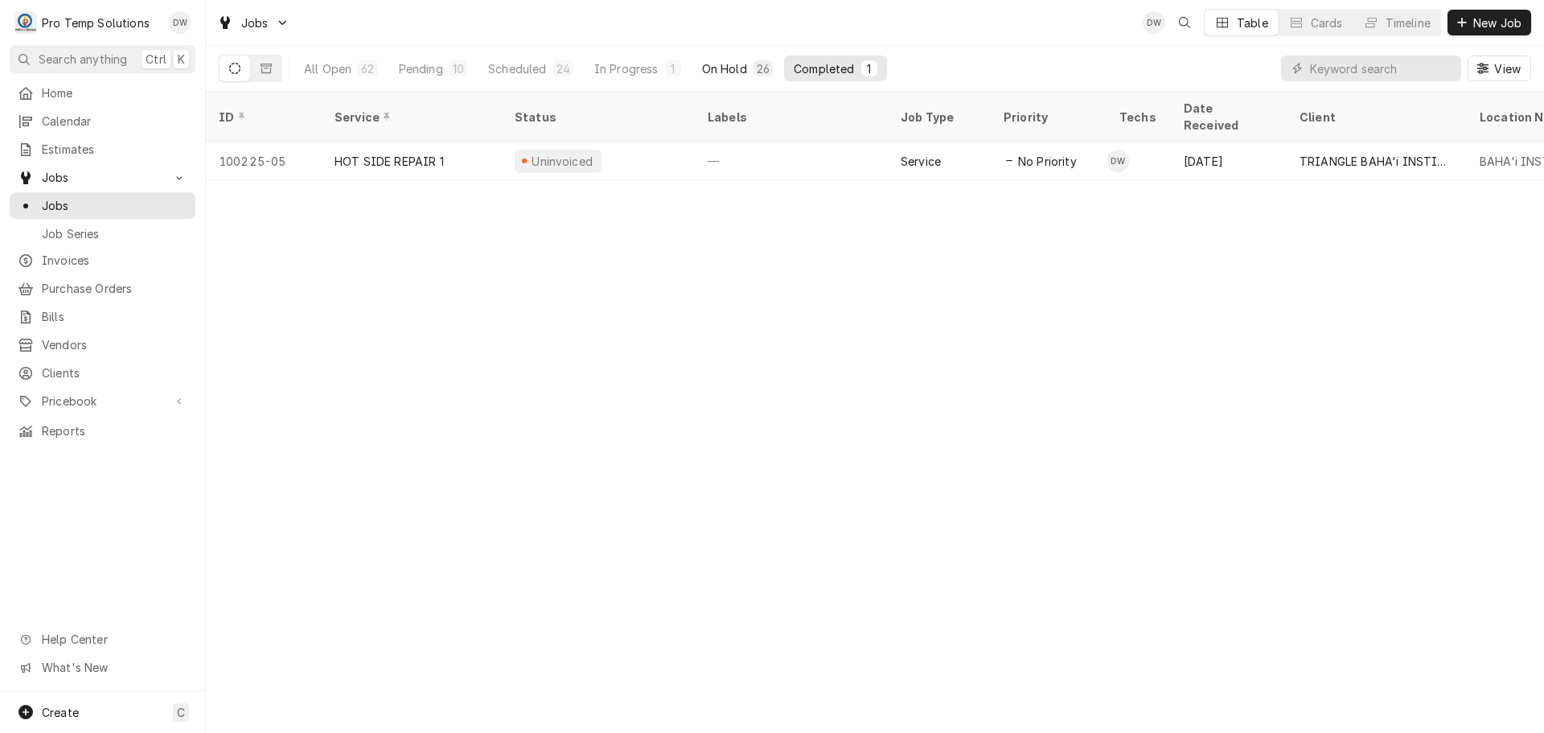
click at [744, 63] on button "On Hold 26" at bounding box center [738, 69] width 90 height 26
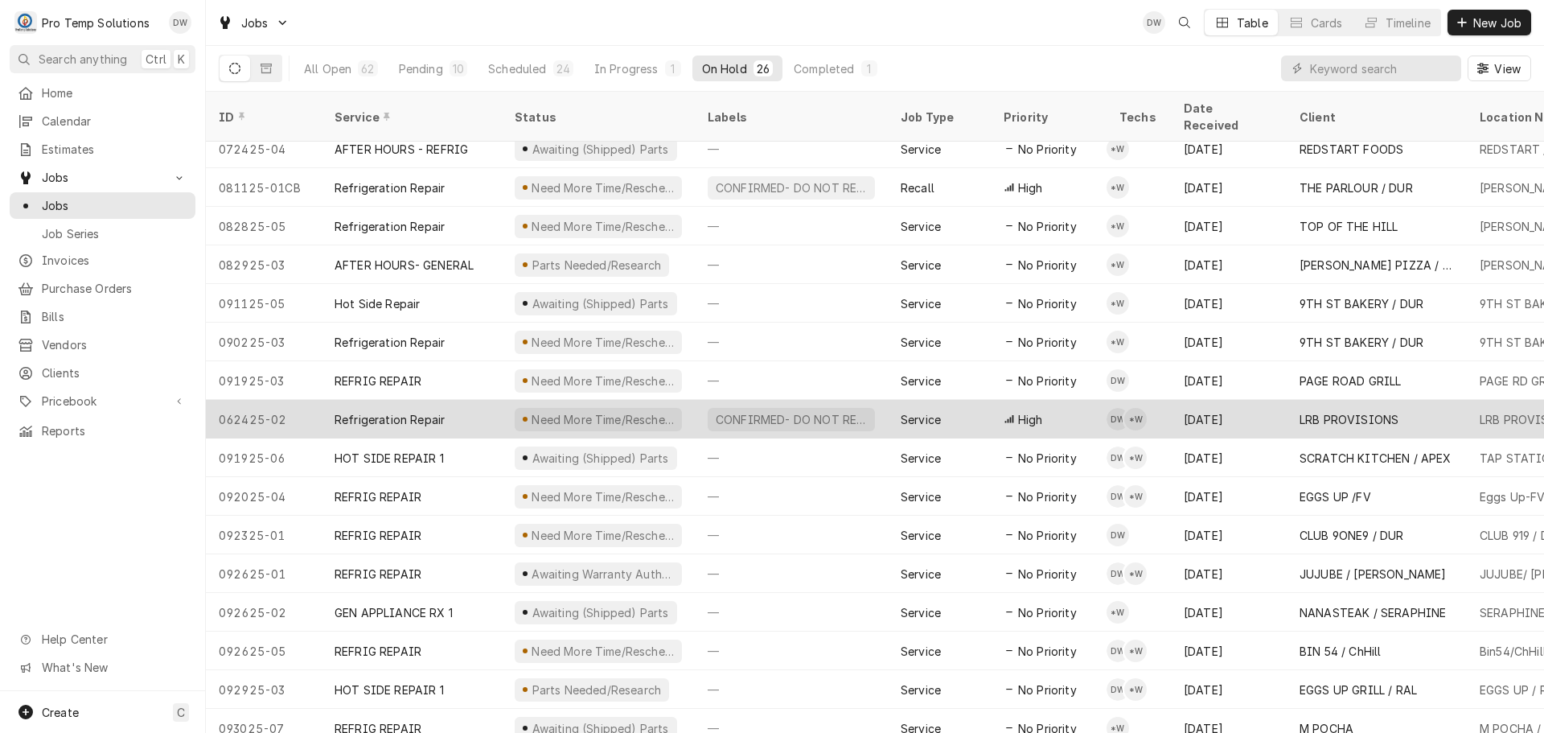
scroll to position [405, 0]
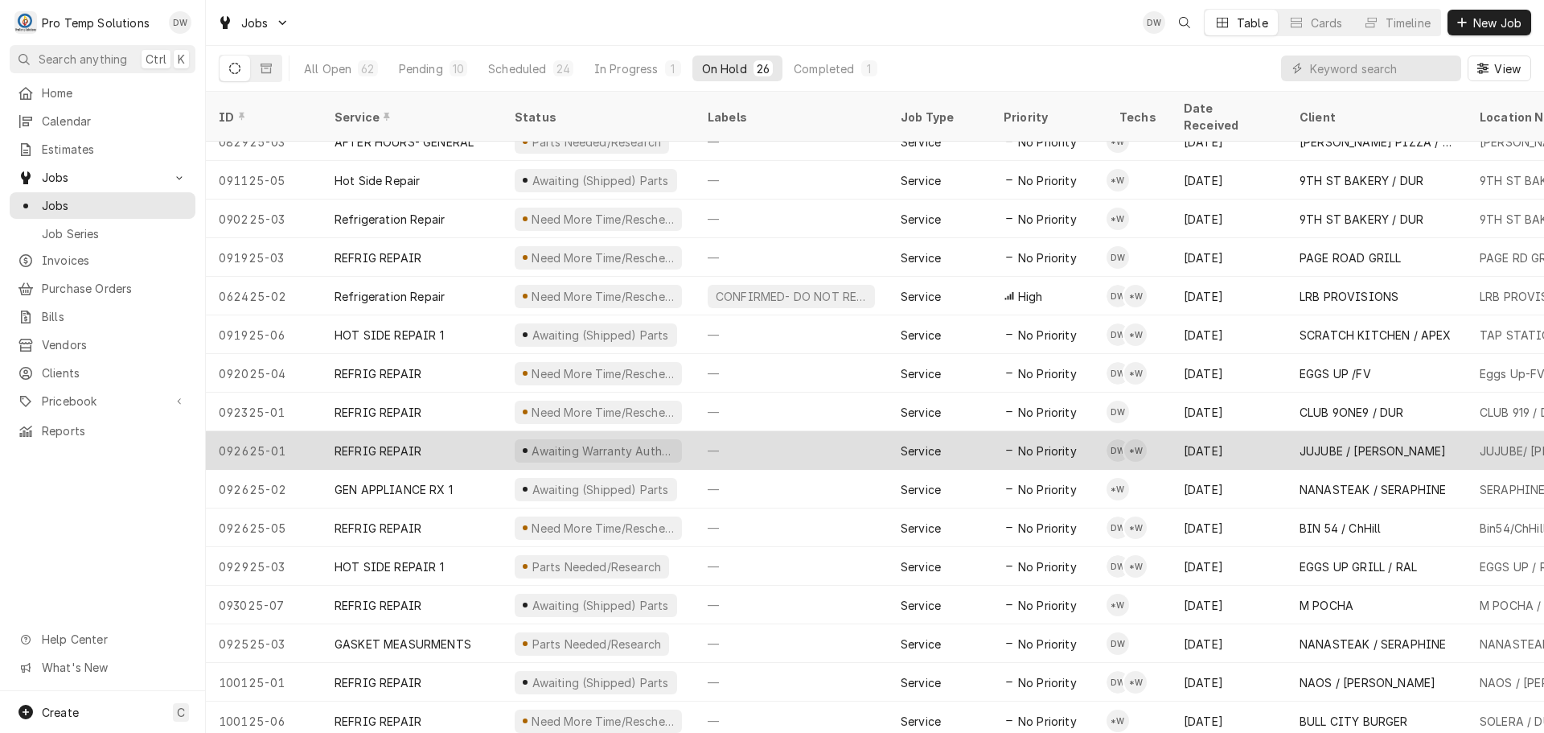
click at [784, 431] on div "—" at bounding box center [791, 450] width 193 height 39
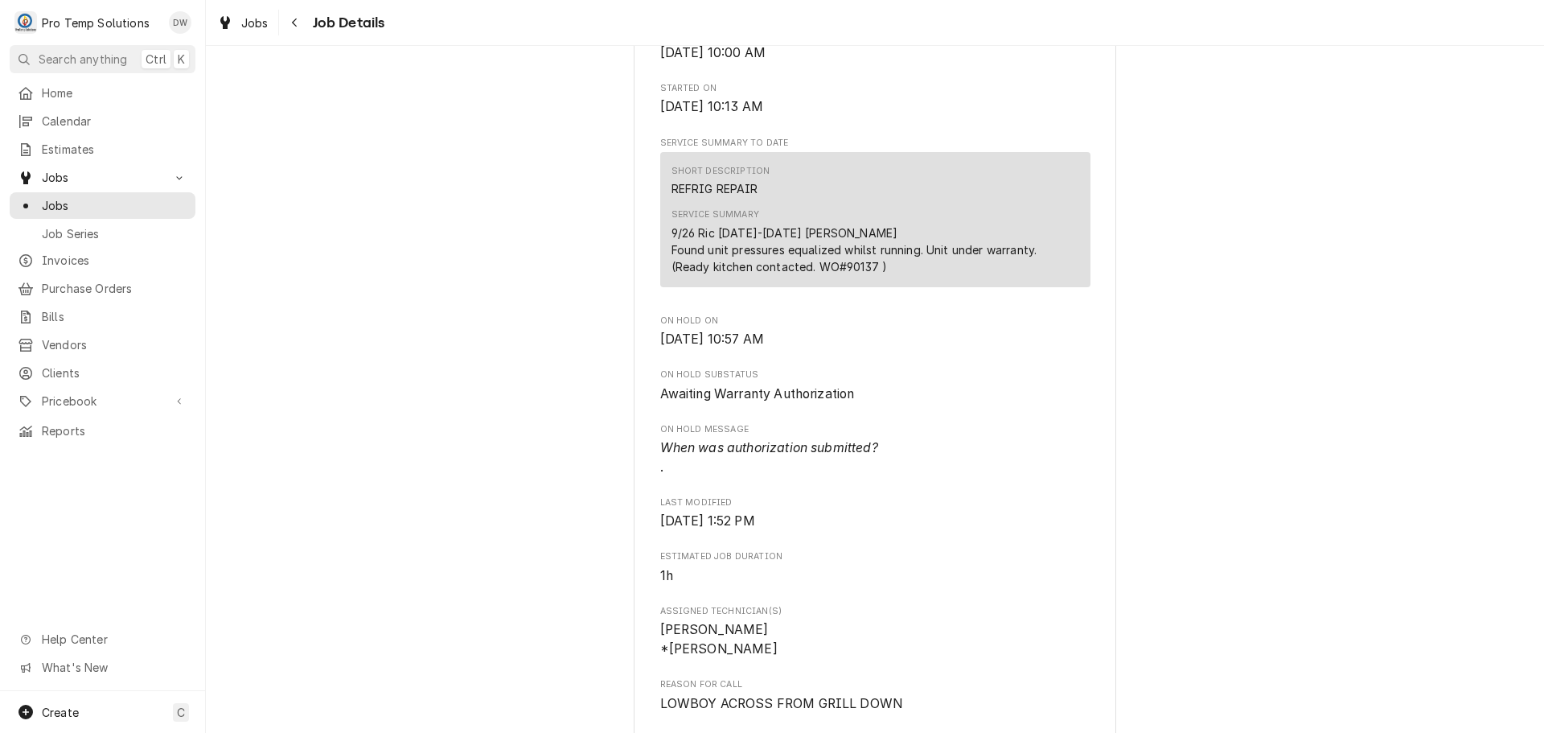
scroll to position [483, 0]
click at [253, 23] on span "Jobs" at bounding box center [254, 22] width 27 height 17
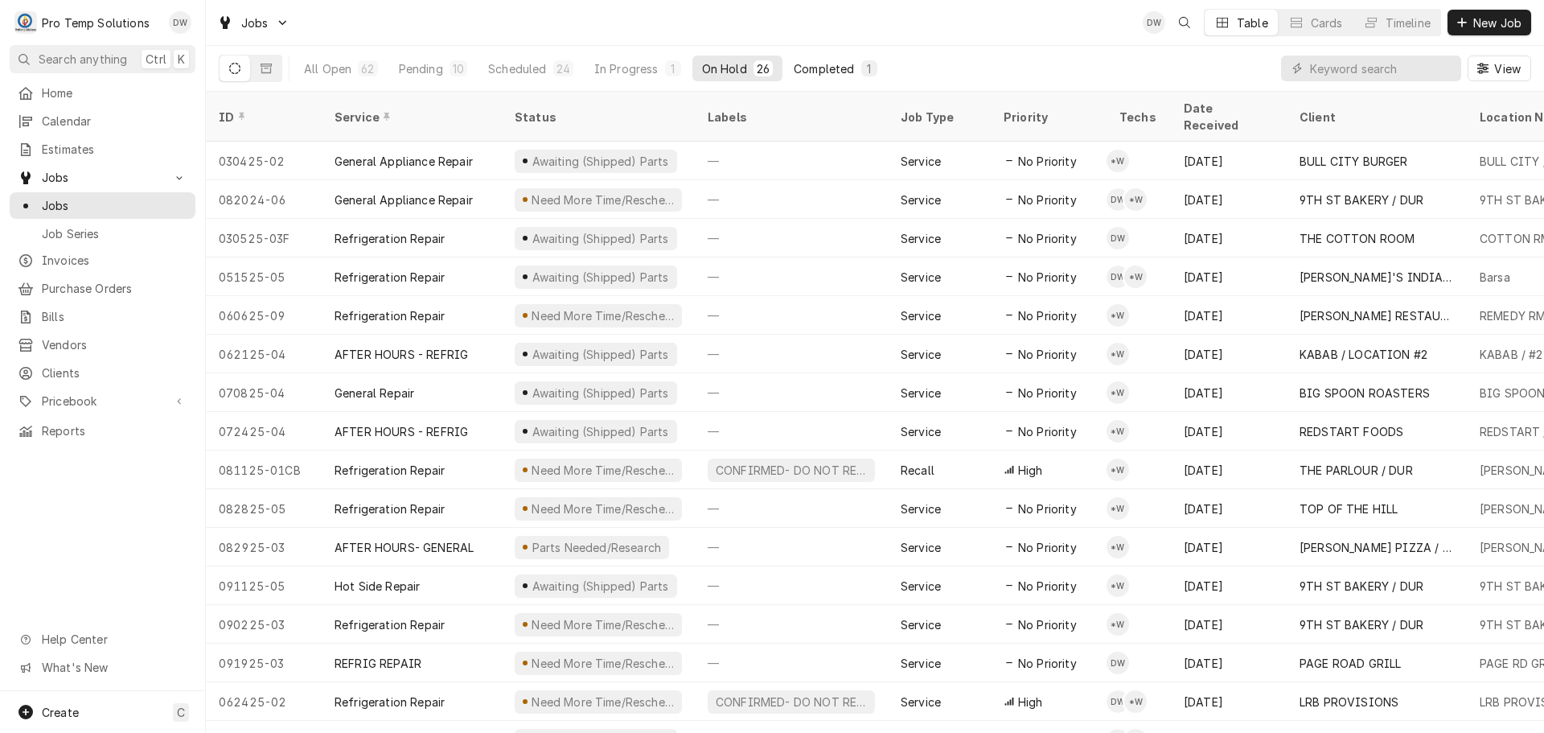
click at [820, 69] on div "Completed" at bounding box center [824, 68] width 60 height 17
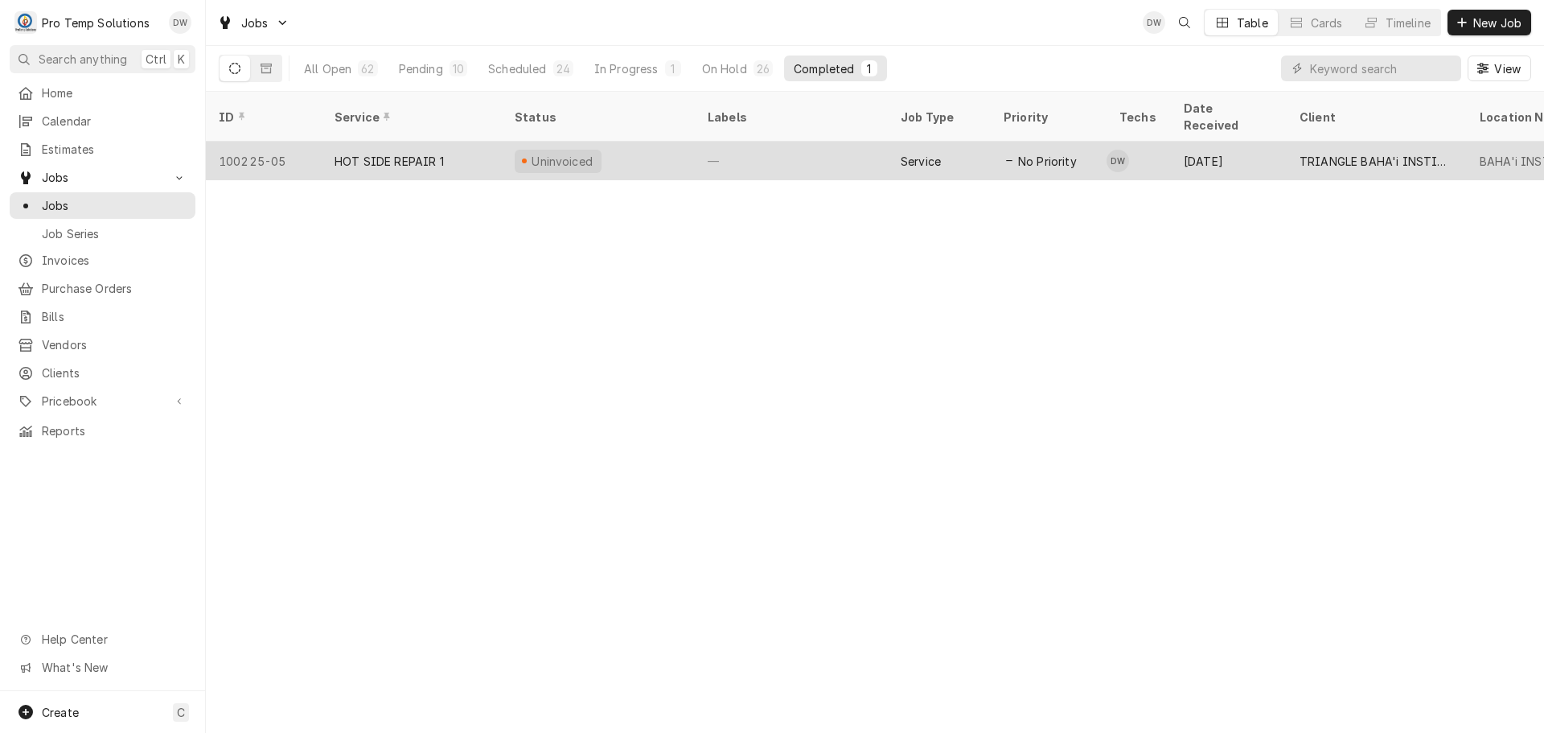
click at [809, 142] on div "—" at bounding box center [791, 161] width 193 height 39
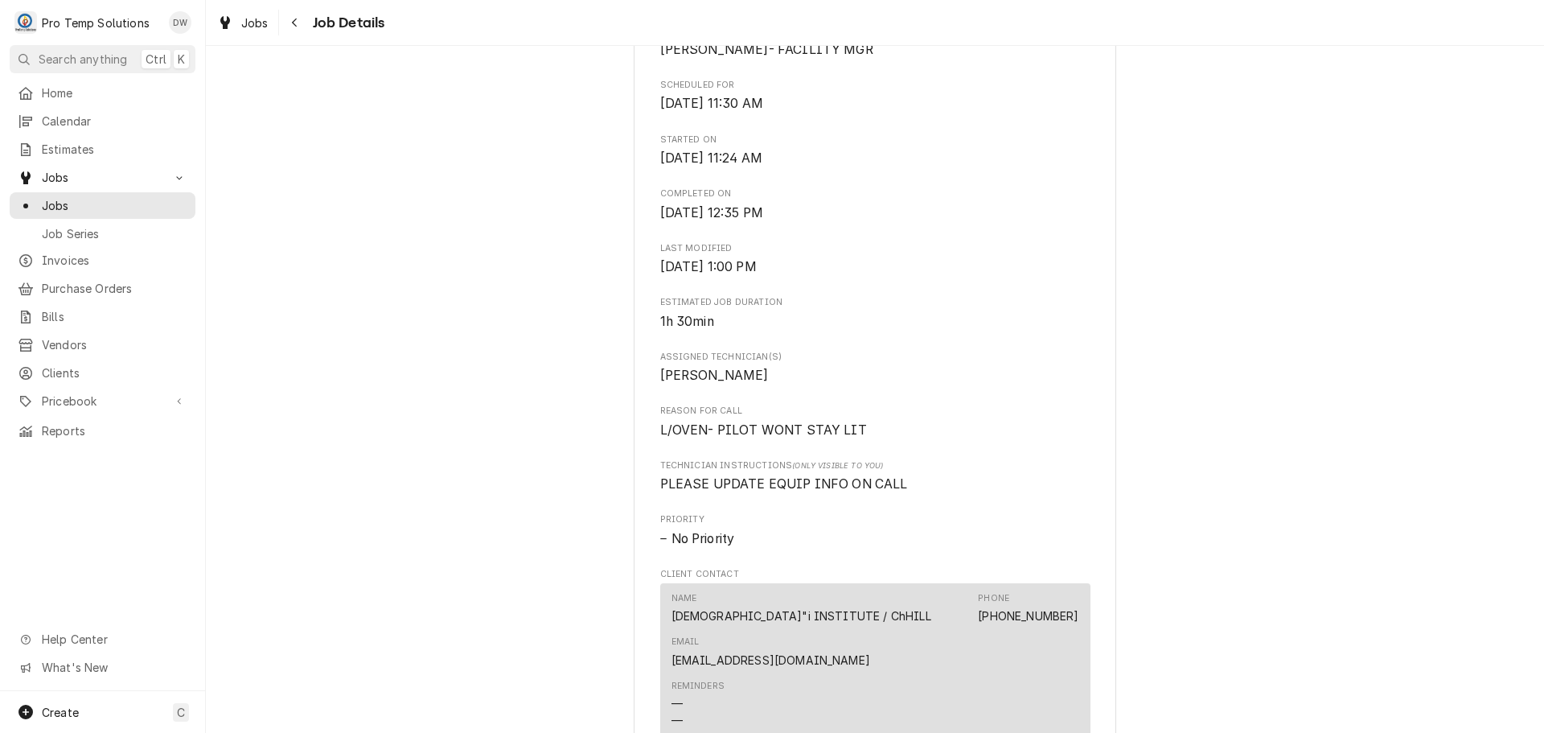
scroll to position [885, 0]
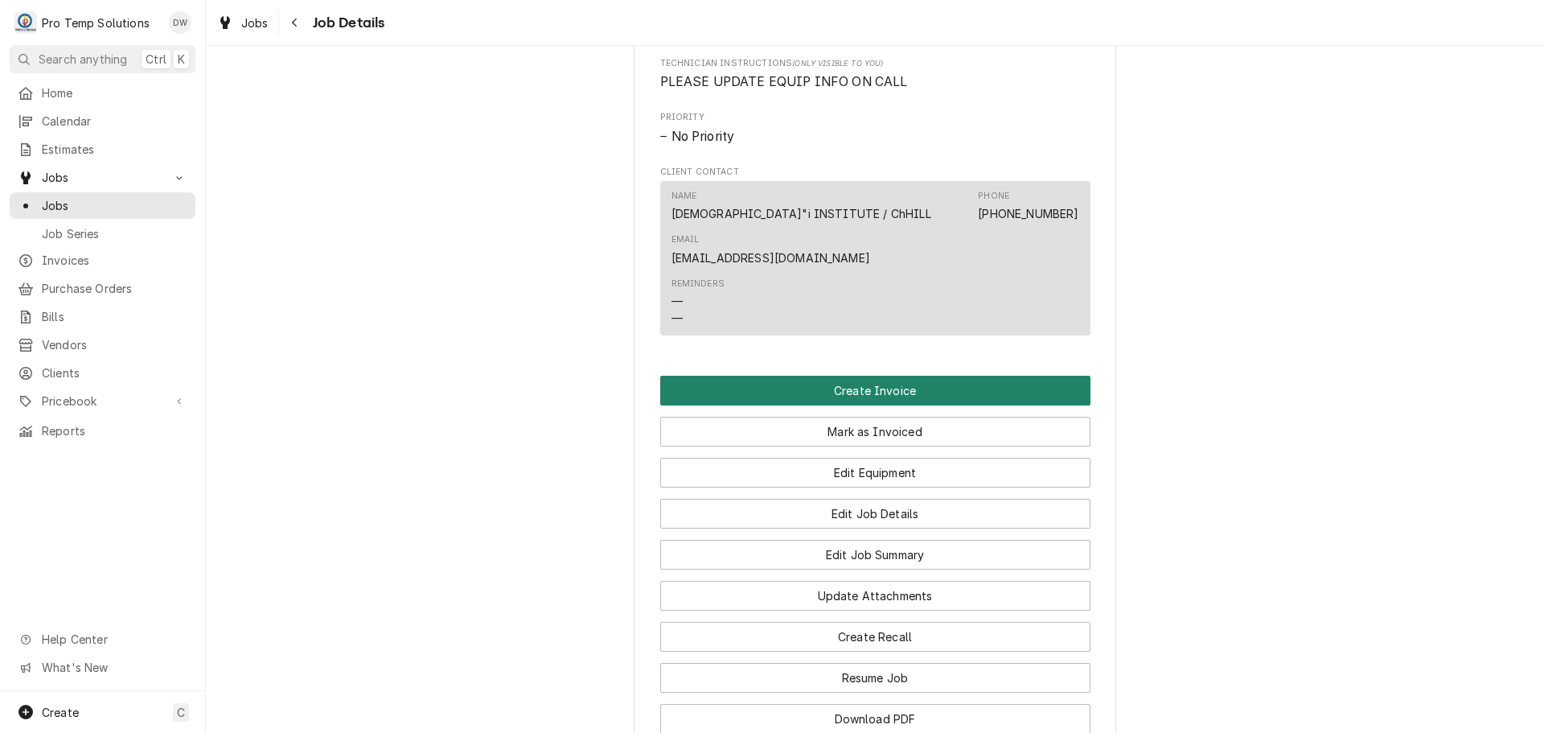
click at [863, 376] on button "Create Invoice" at bounding box center [875, 391] width 430 height 30
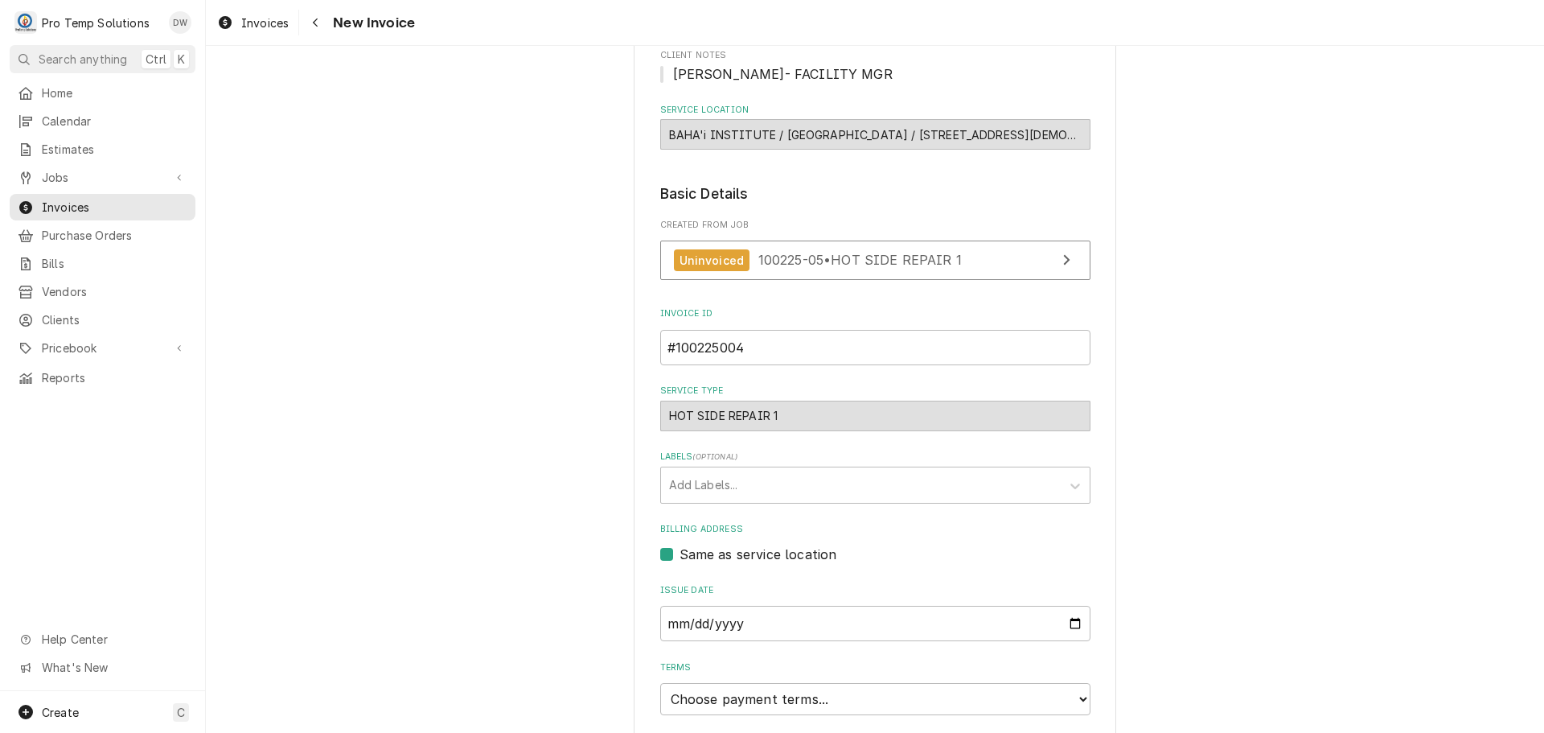
scroll to position [317, 0]
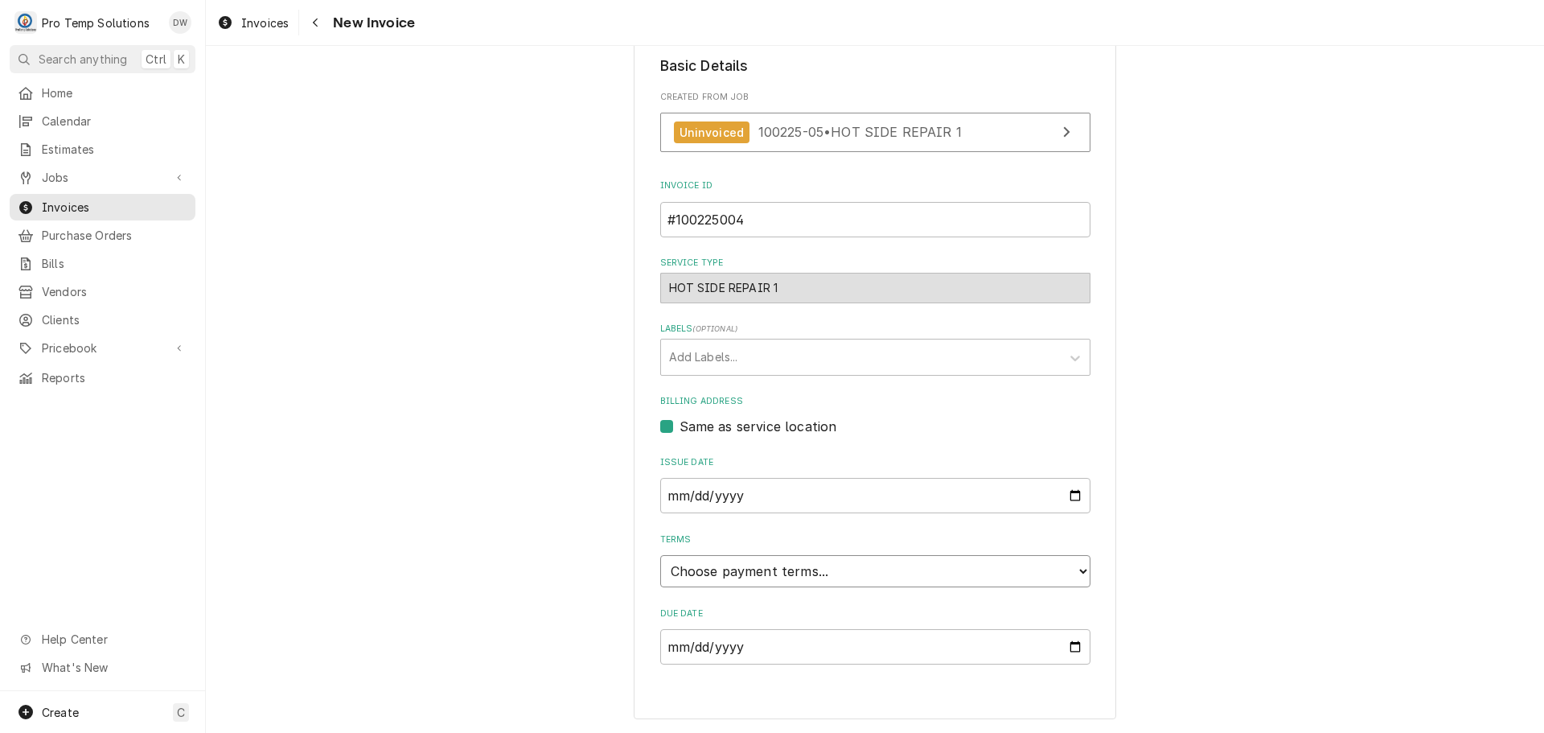
click at [711, 567] on select "Choose payment terms... Same Day Net 7 Net 14 Net 21 Net 30 Net 45 Net 60 Net 90" at bounding box center [875, 571] width 430 height 32
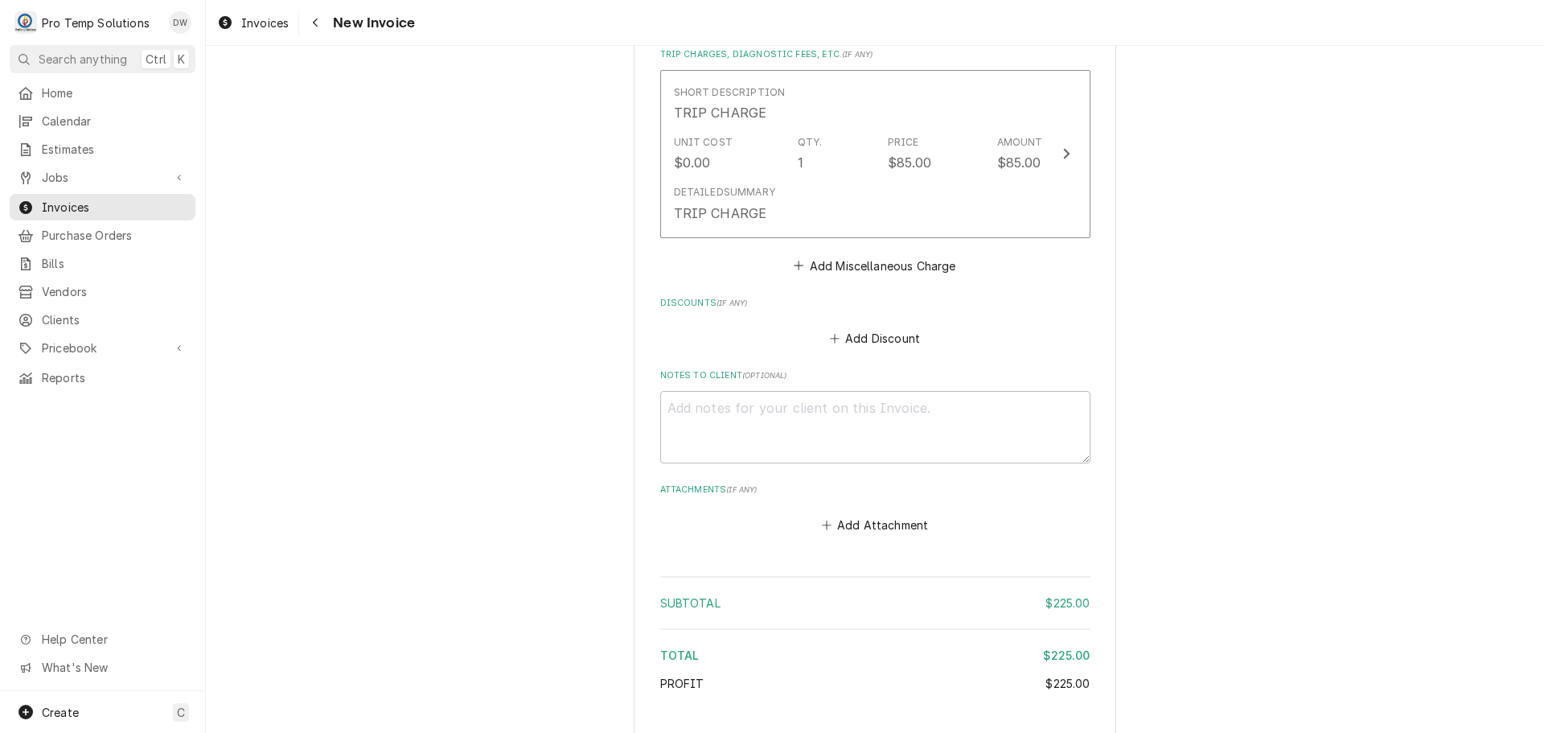
scroll to position [1599, 0]
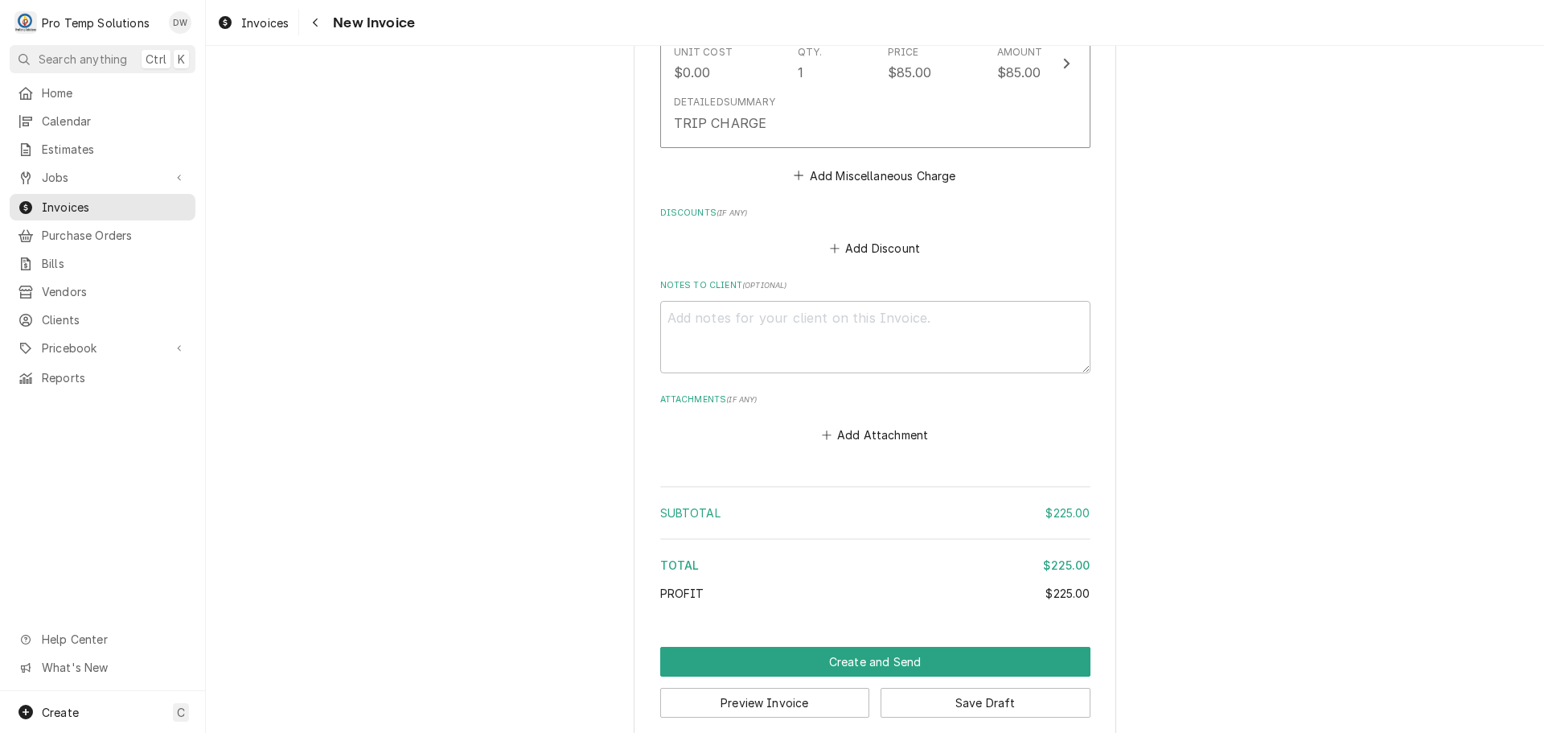
click at [720, 280] on div "Notes to Client ( optional )" at bounding box center [875, 326] width 430 height 94
click at [706, 301] on textarea "Notes to Client ( optional )" at bounding box center [875, 337] width 430 height 72
type textarea "x"
type textarea "#"
type textarea "x"
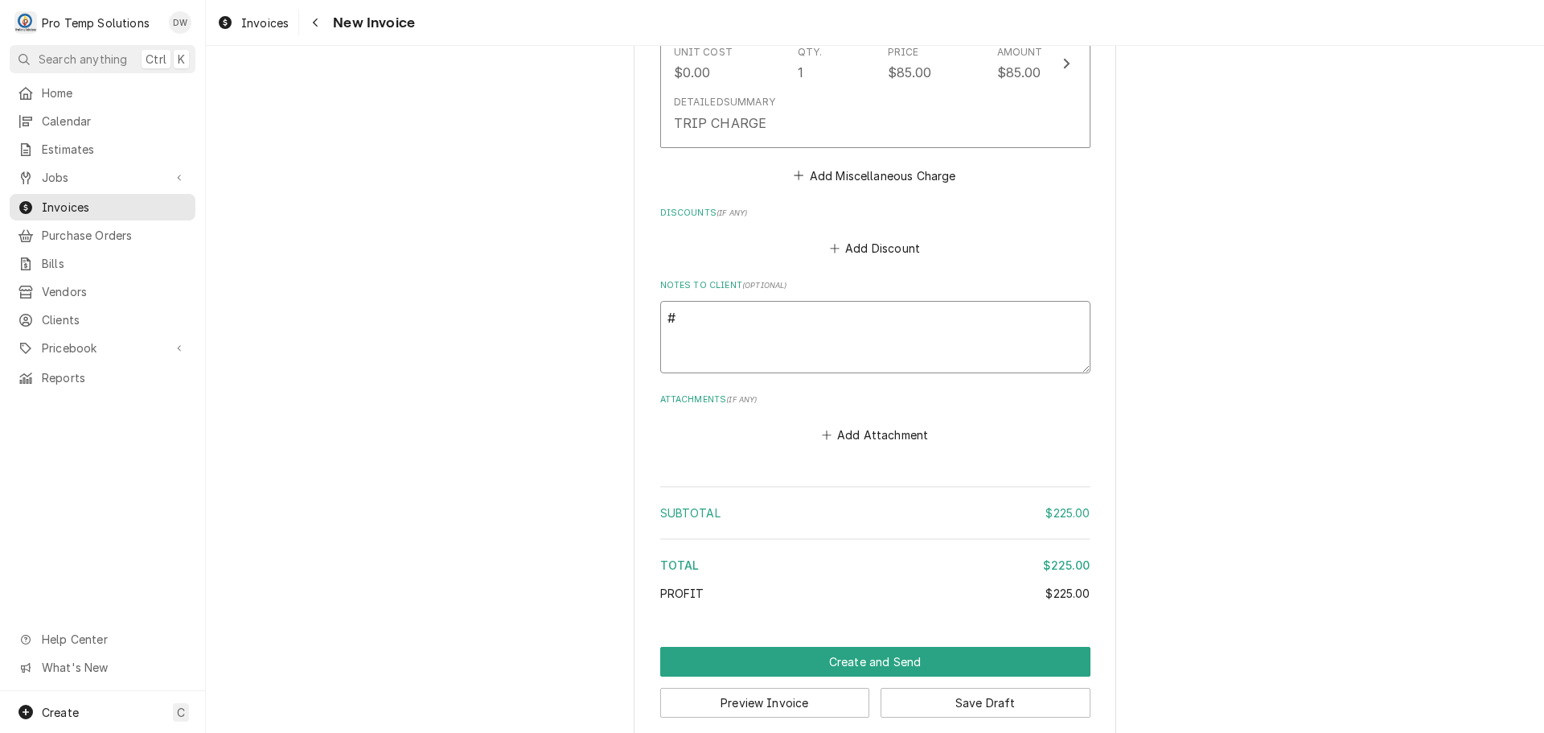
type textarea "#1"
type textarea "x"
type textarea "#10"
type textarea "x"
type textarea "#100"
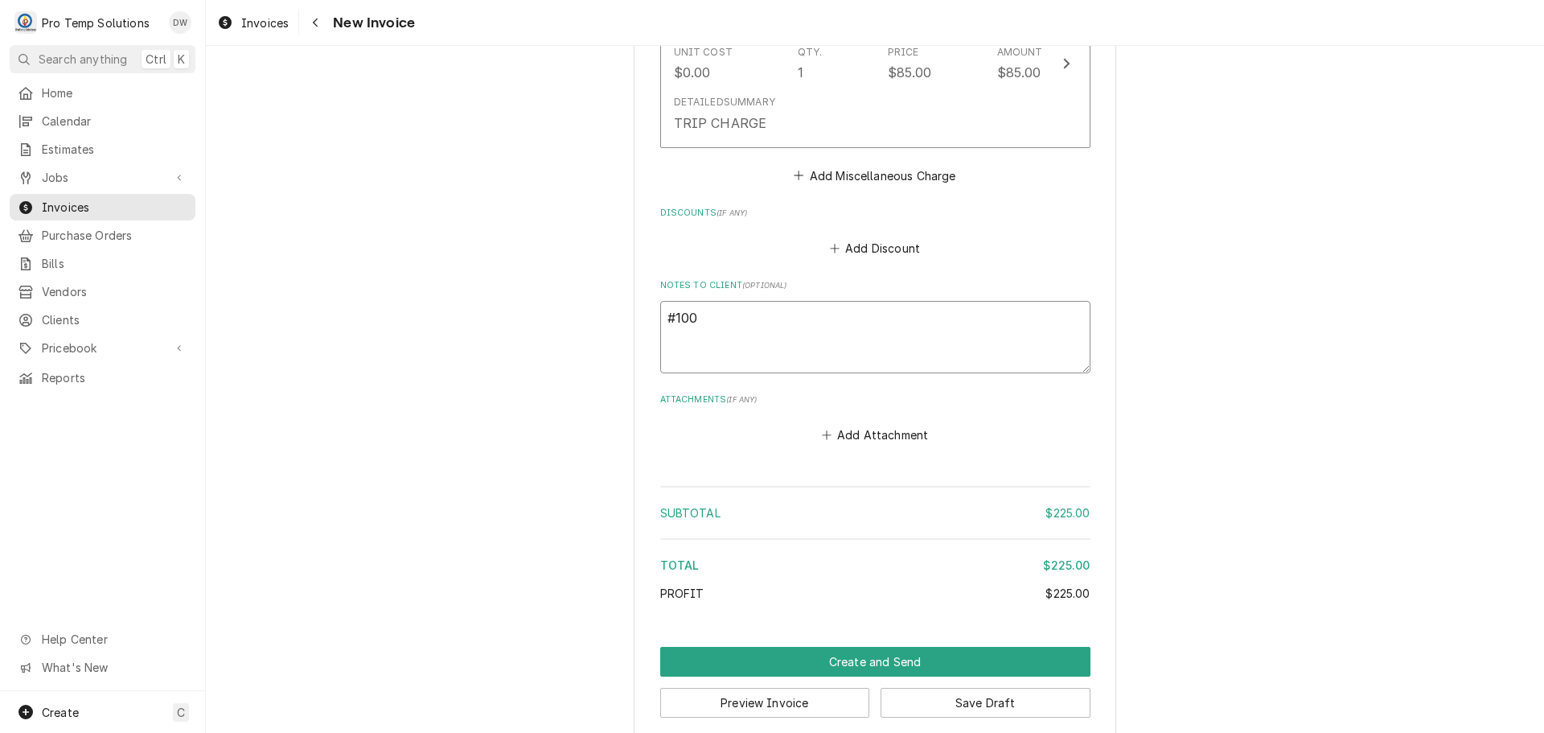
type textarea "x"
type textarea "#1002"
type textarea "x"
type textarea "#10022"
type textarea "x"
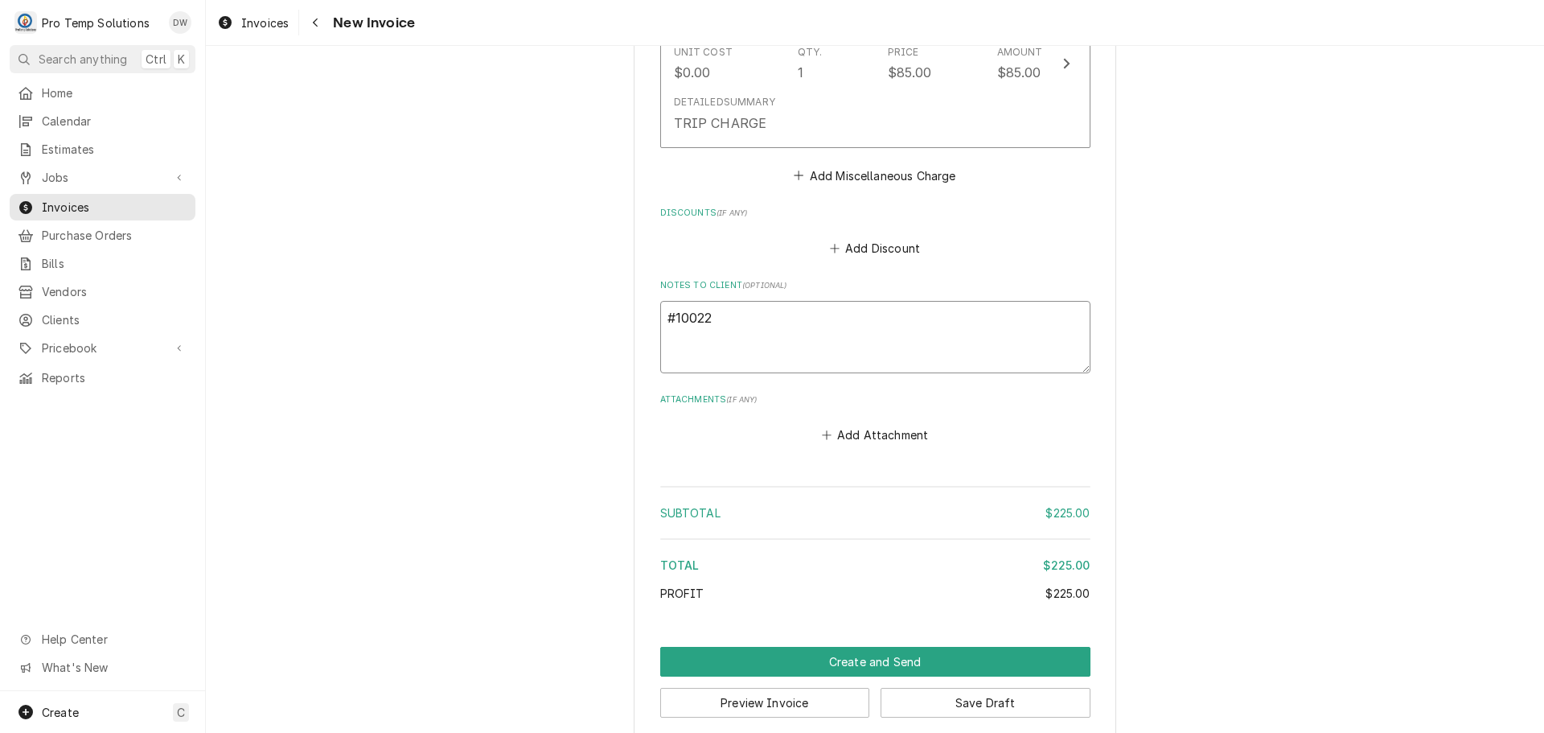
type textarea "#100225"
type textarea "x"
type textarea "#1002250"
type textarea "x"
type textarea "#10022500"
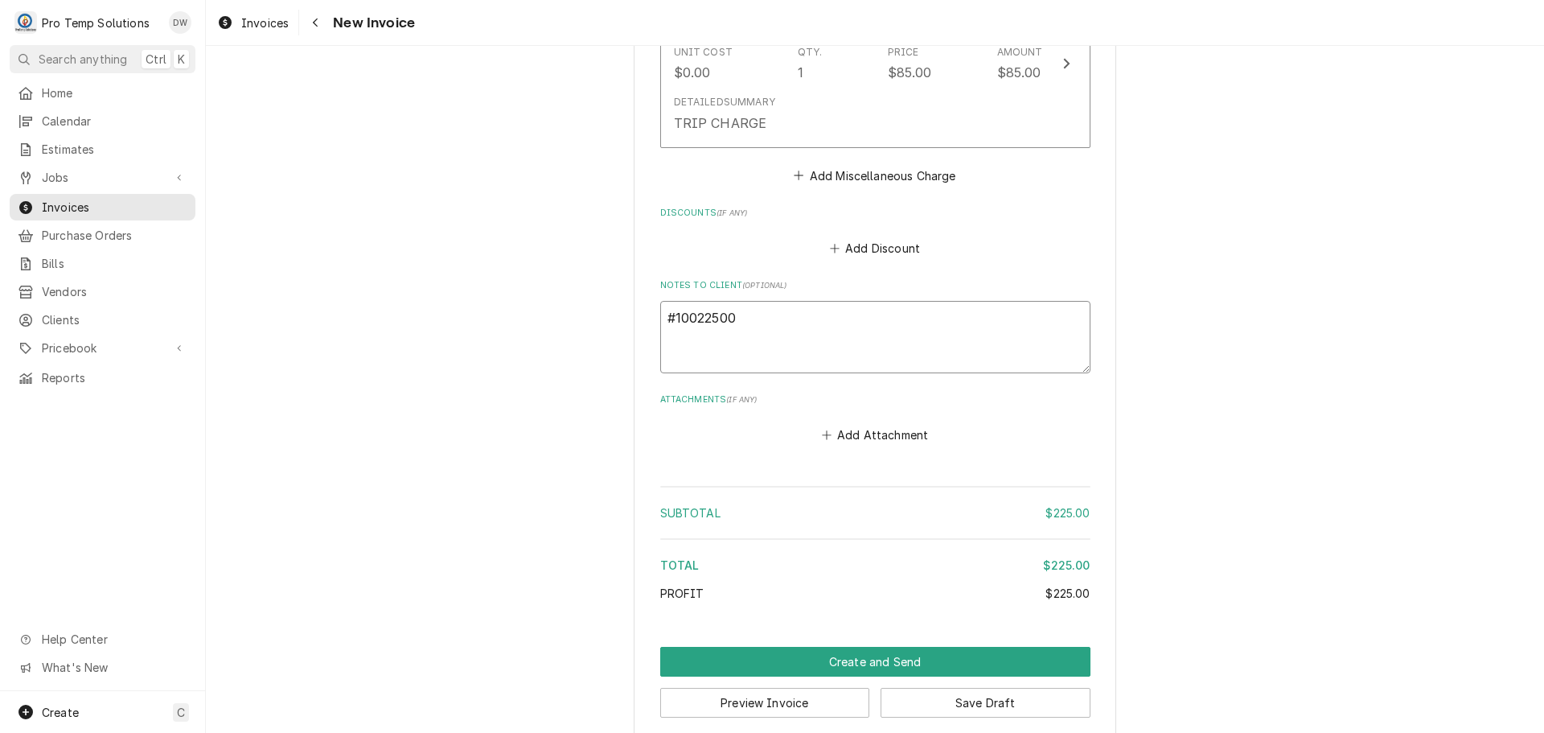
type textarea "x"
type textarea "#100225004"
type textarea "x"
type textarea "#100225004"
type textarea "x"
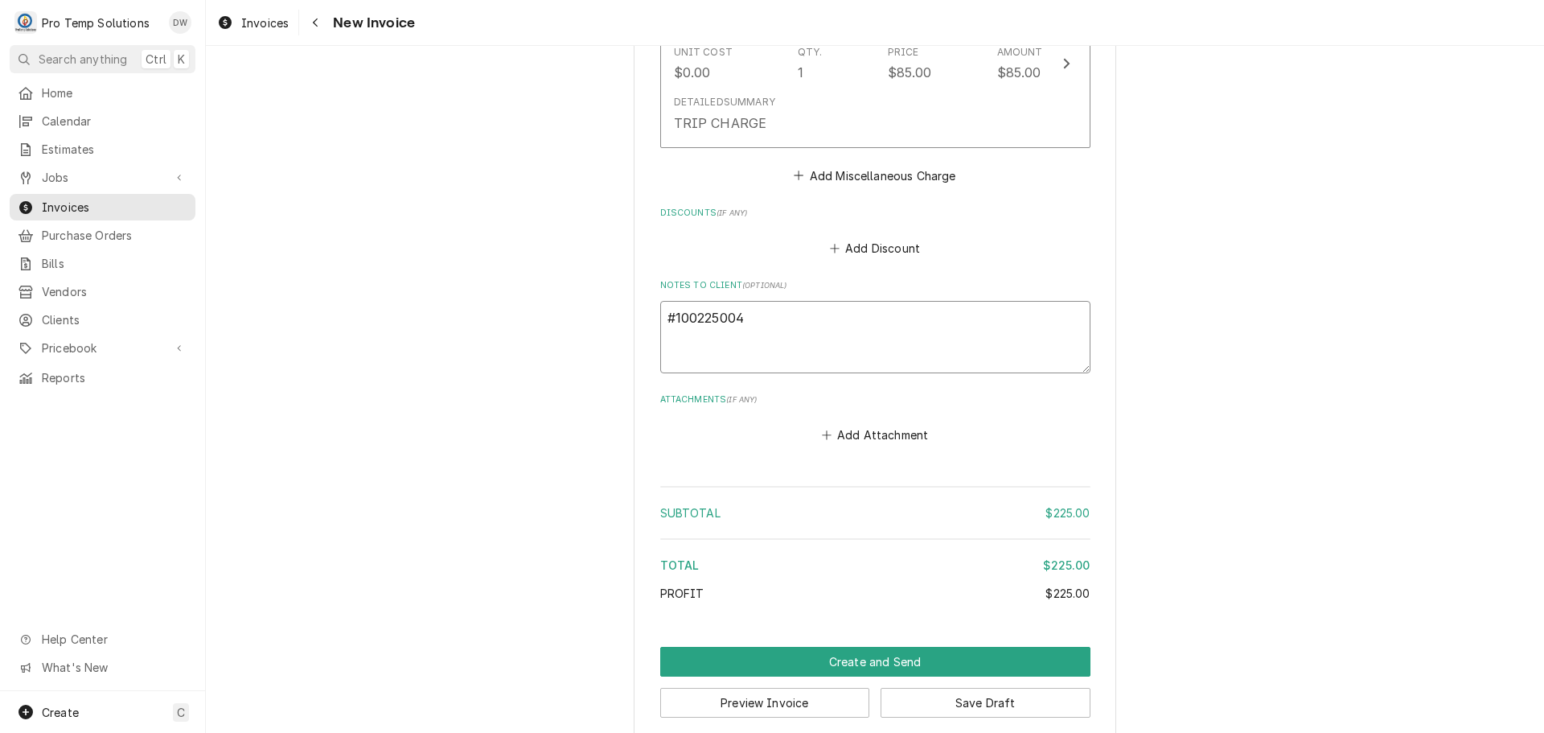
type textarea "#100225004 t"
type textarea "x"
type textarea "#100225004 tr"
type textarea "x"
type textarea "#100225004 tri"
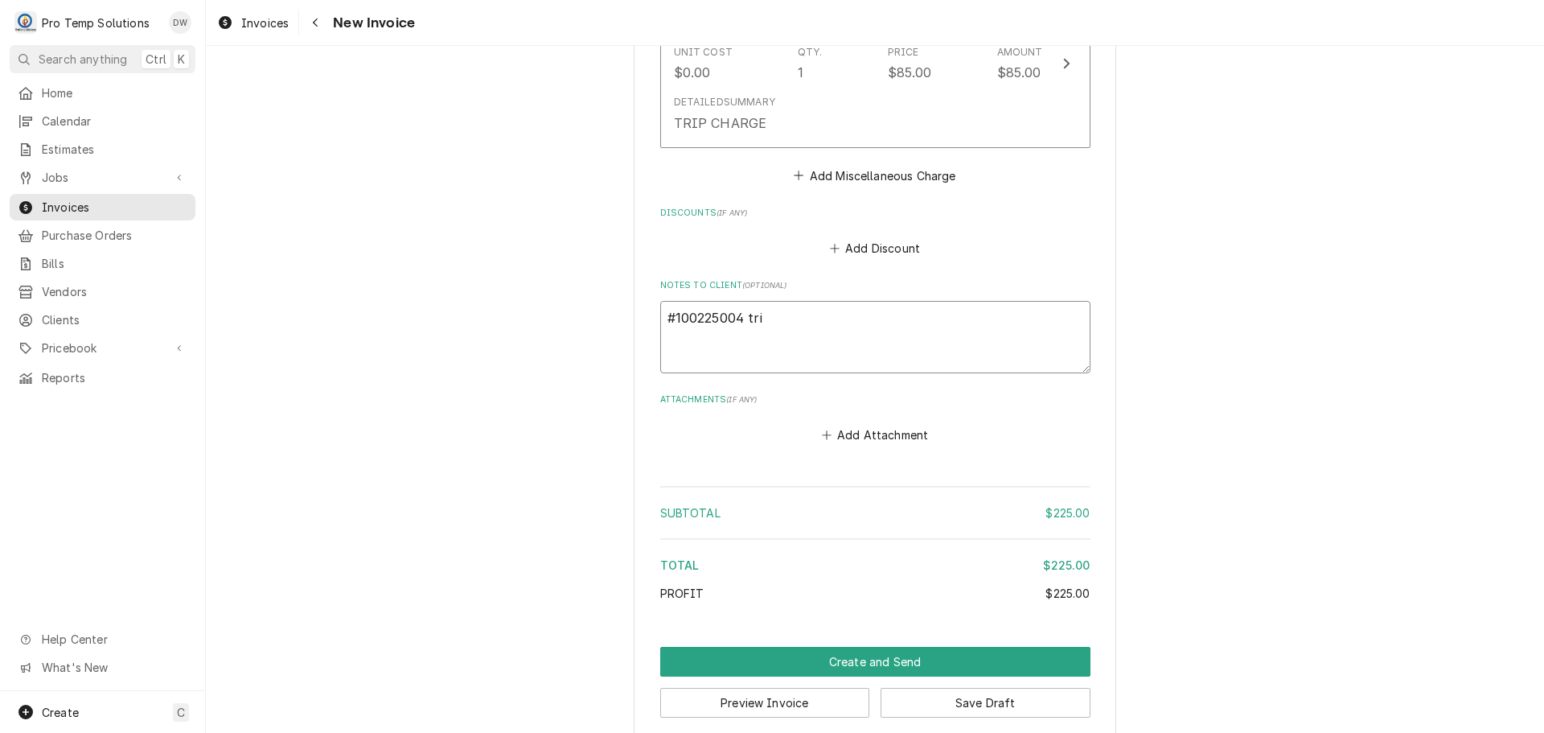
type textarea "x"
type textarea "#100225004 tria"
type textarea "x"
type textarea "#100225004 trian"
type textarea "x"
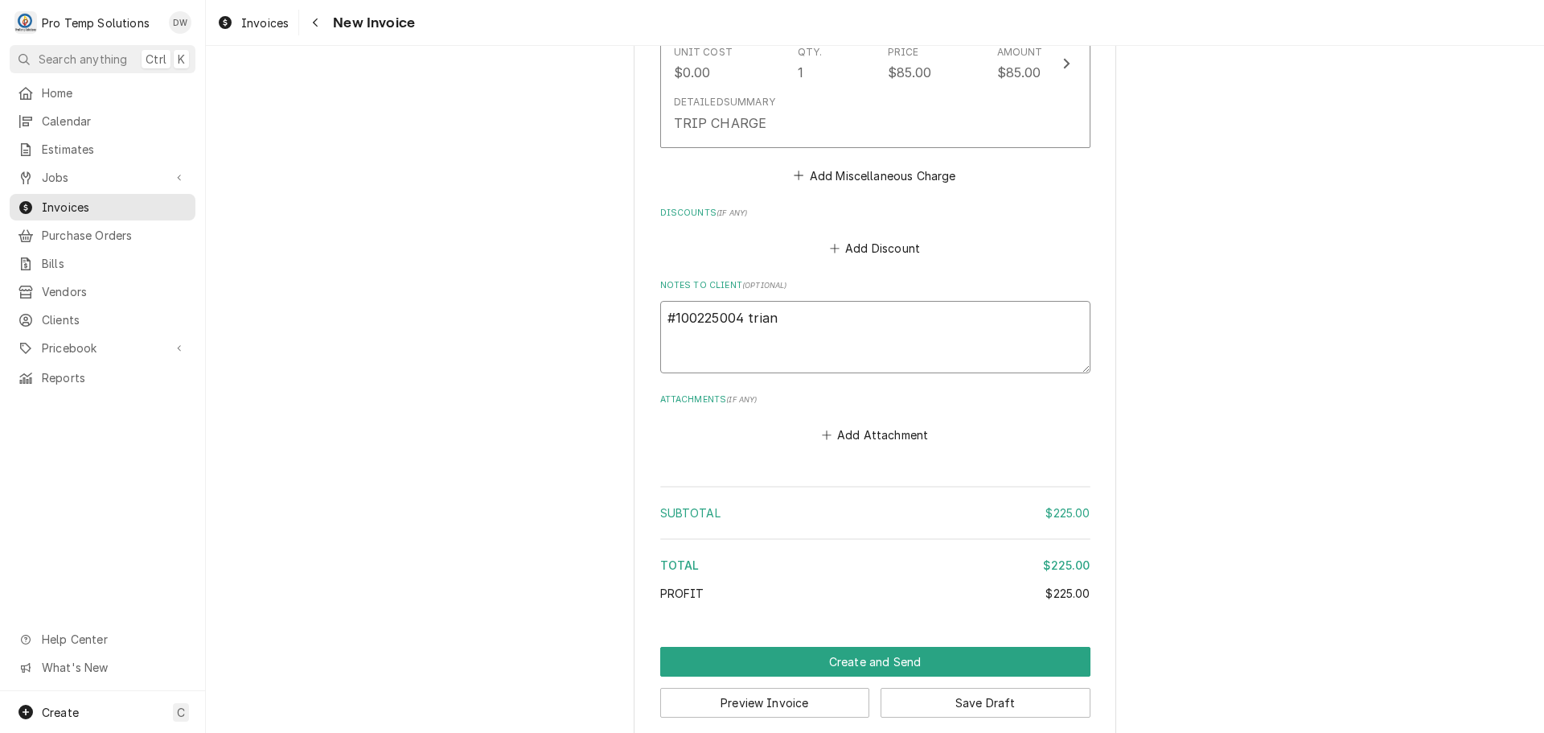
type textarea "#100225004 triang"
type textarea "x"
type textarea "#100225004 triangl"
type textarea "x"
type textarea "#100225004 triangle"
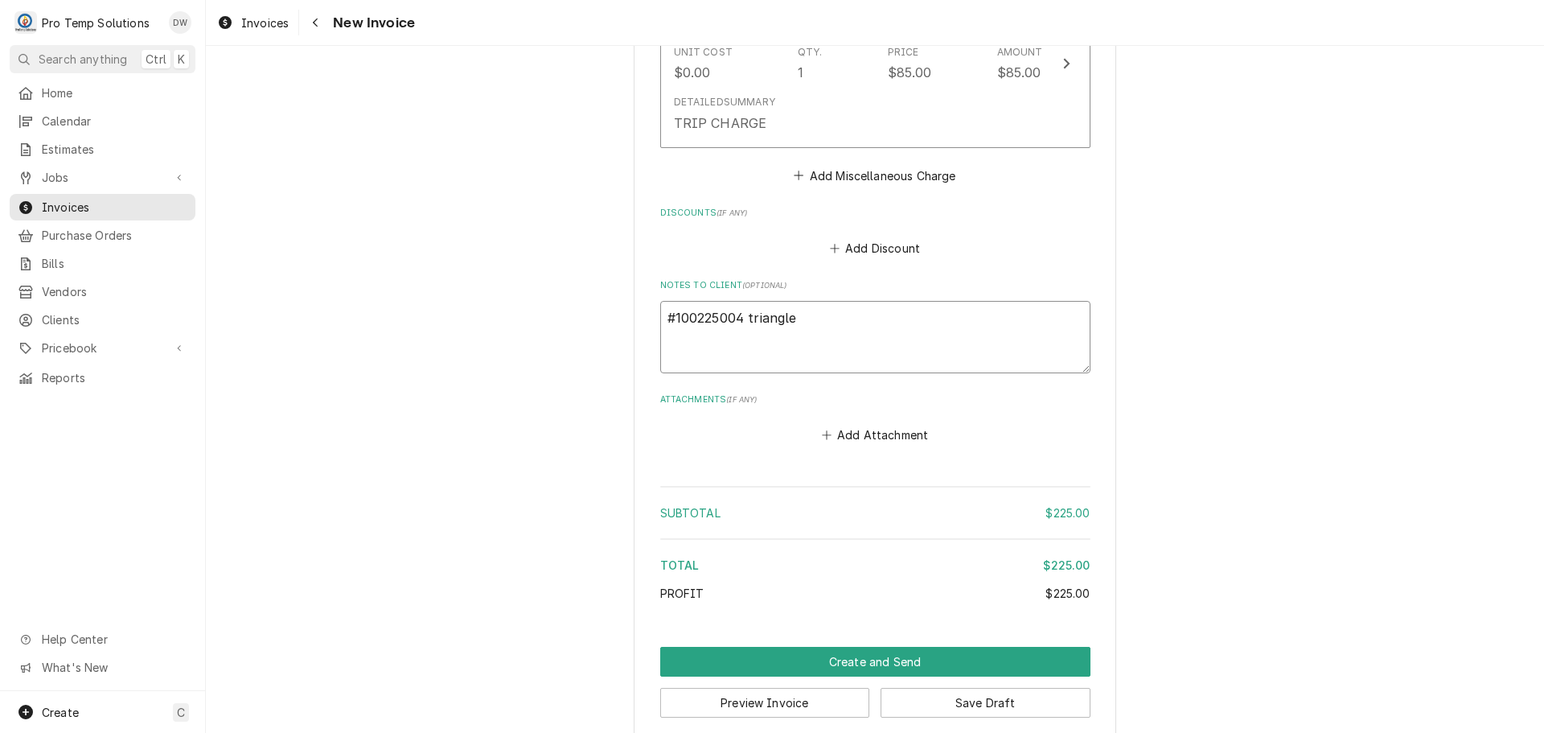
type textarea "x"
type textarea "#100225004 triangle"
type textarea "x"
type textarea "#100225004 triangle b"
type textarea "x"
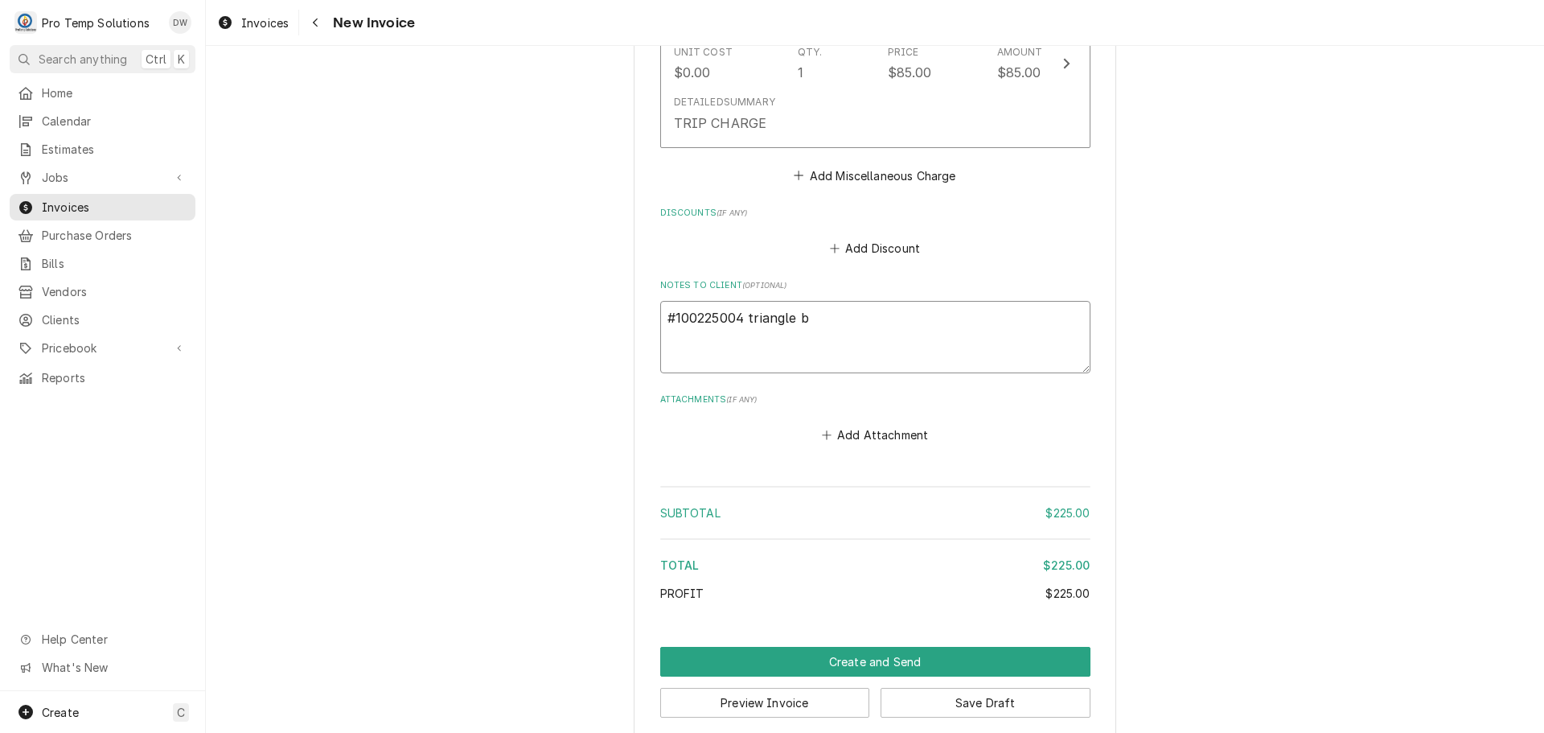
type textarea "#100225004 triangle ba"
type textarea "x"
type textarea "#100225004 triangle bah"
type textarea "x"
type textarea "#100225004 triangle baha"
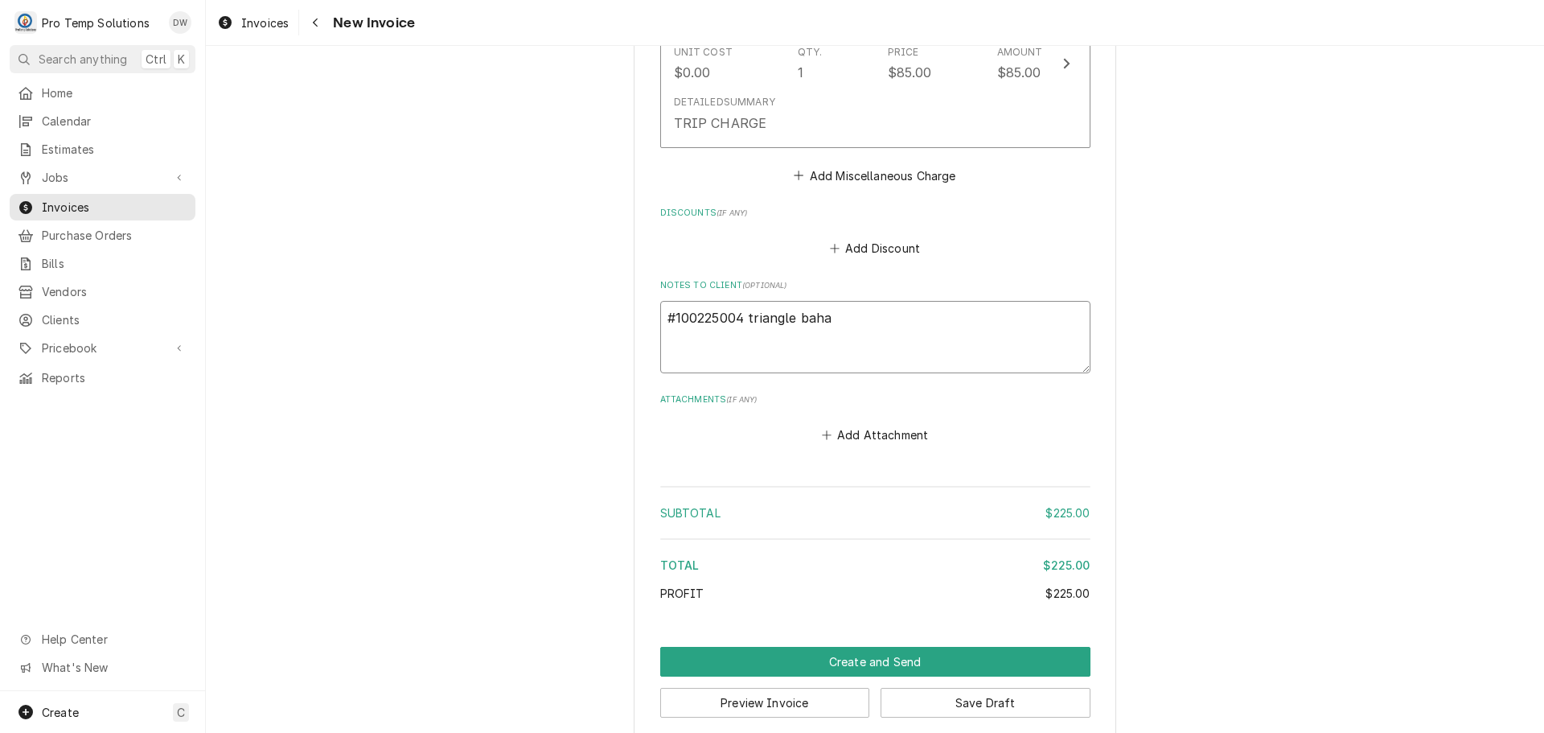
type textarea "x"
type textarea "#100225004 triangle bahai"
type textarea "x"
type textarea "#100225004 triangle bahai-"
type textarea "x"
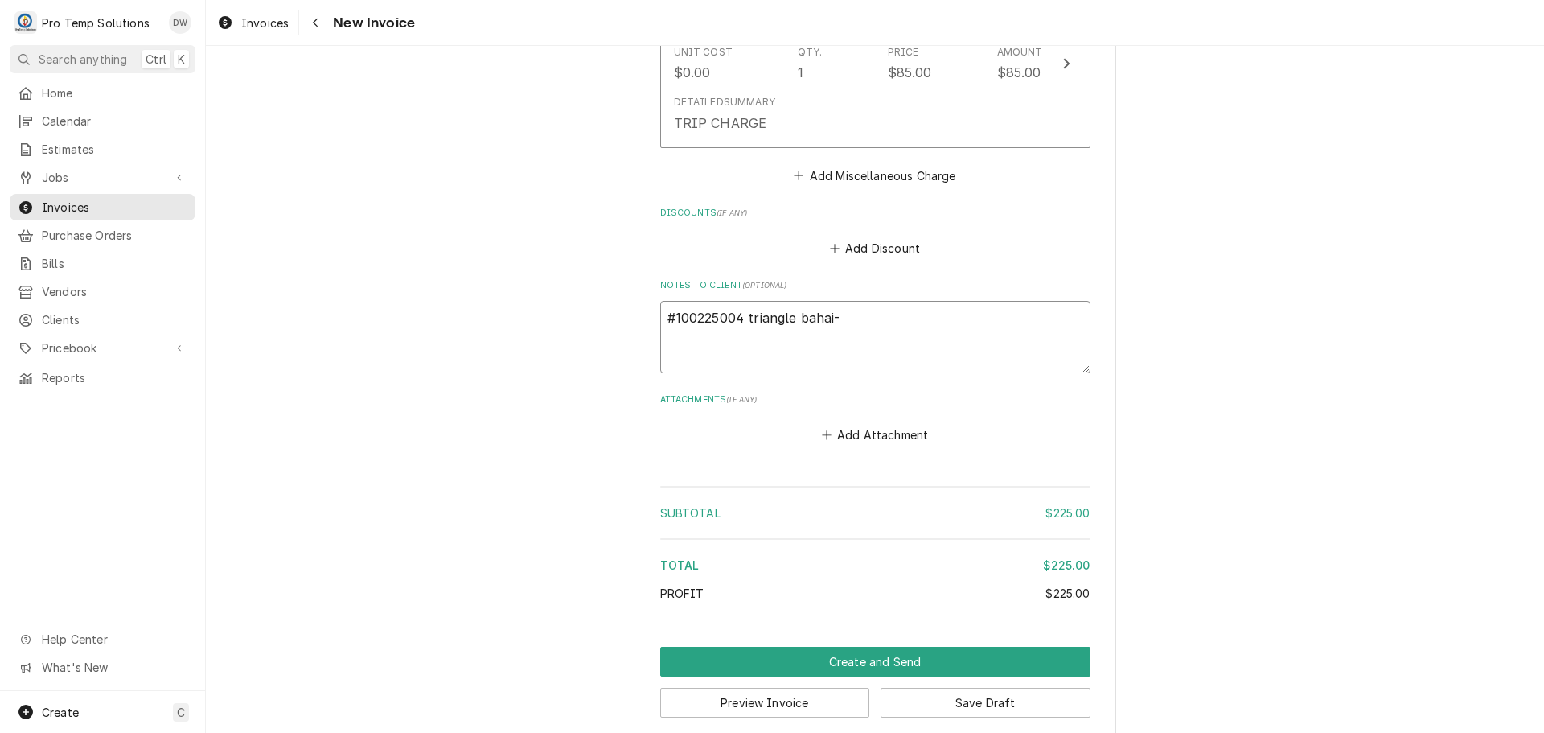
type textarea "#100225004 triangle bahai-"
type textarea "x"
type textarea "#100225004 triangle bahai- o"
type textarea "x"
type textarea "#100225004 triangle bahai- ov"
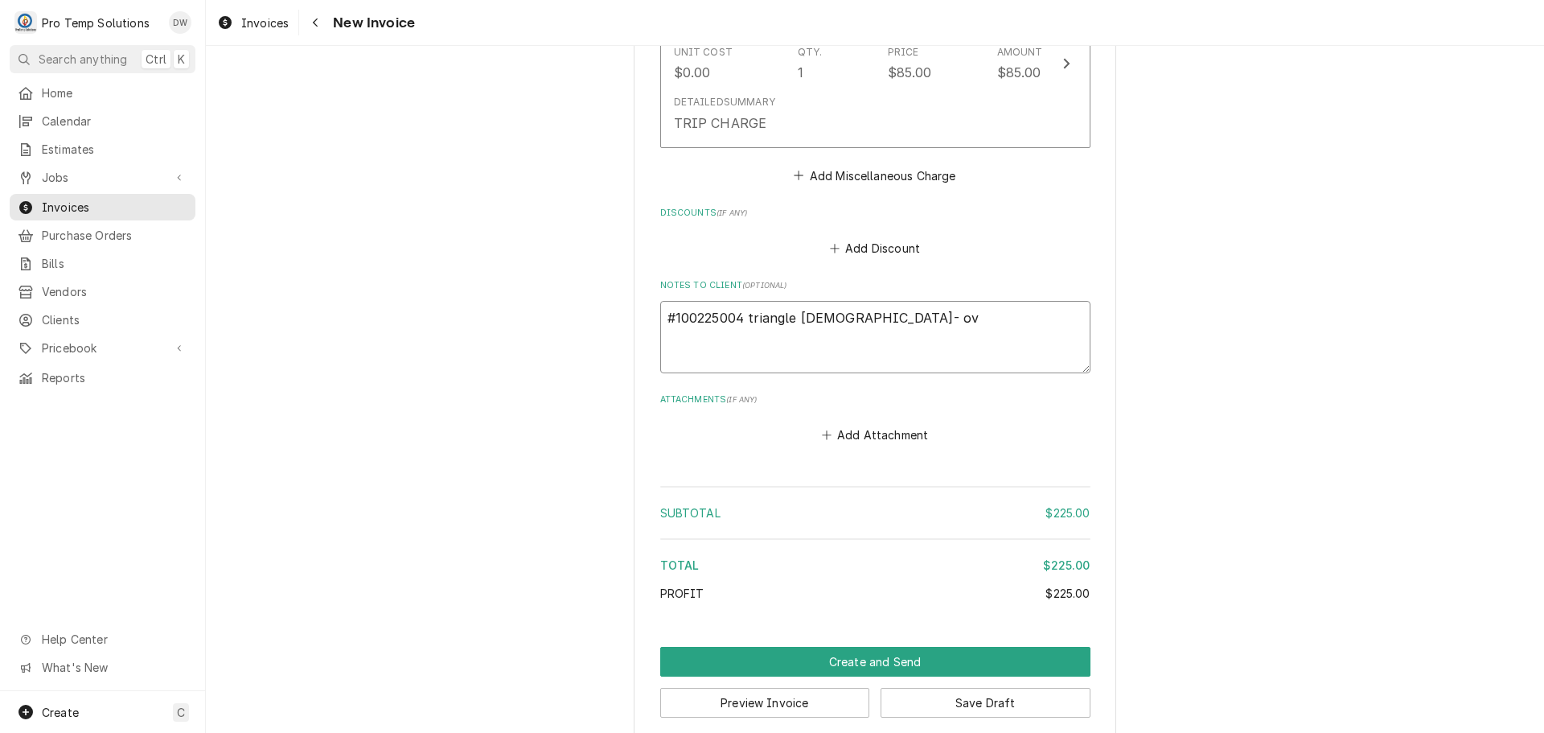
type textarea "x"
type textarea "#100225004 triangle bahai- ove"
type textarea "x"
type textarea "#100225004 triangle bahai- oven"
type textarea "x"
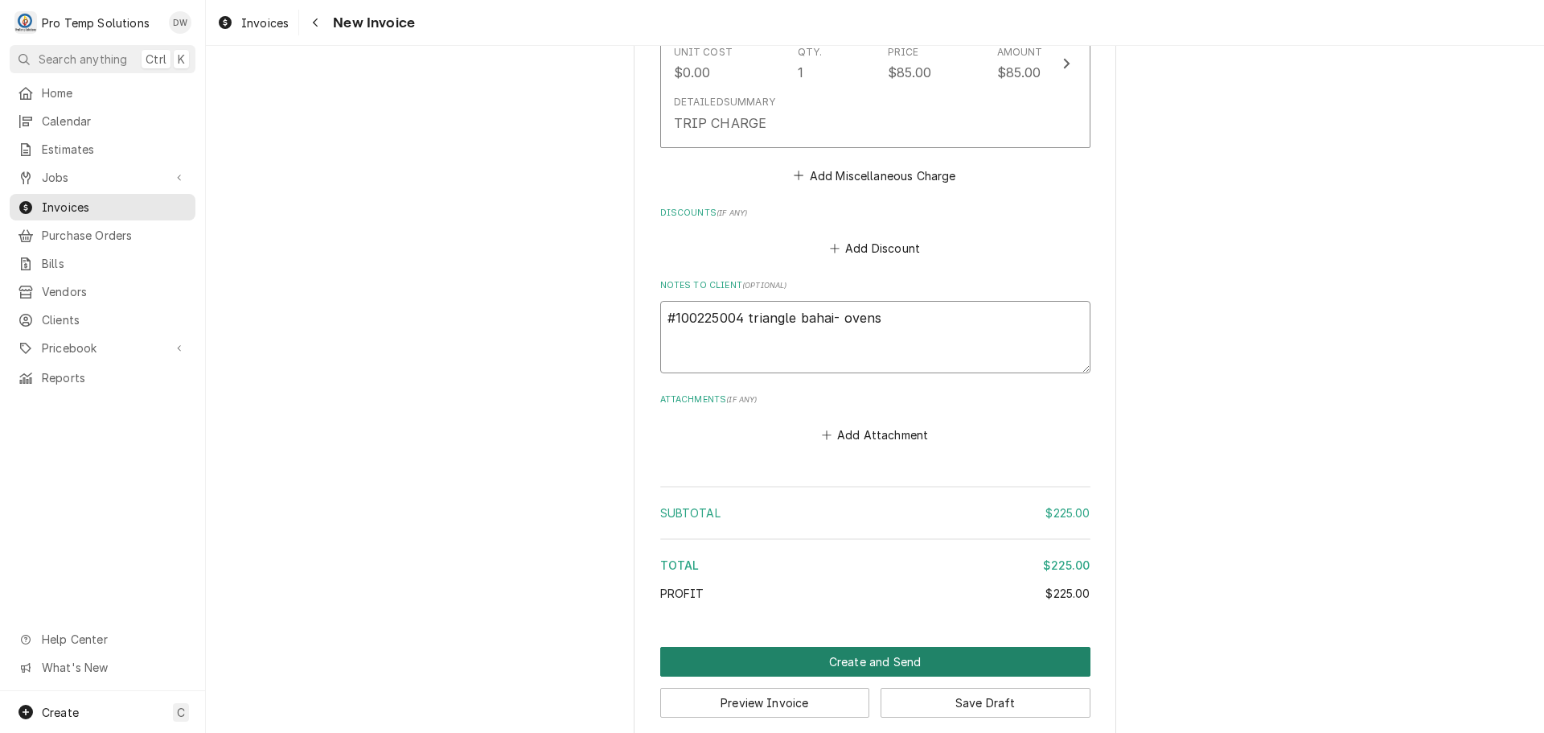
type textarea "#100225004 triangle bahai- ovens"
click at [854, 647] on button "Create and Send" at bounding box center [875, 662] width 430 height 30
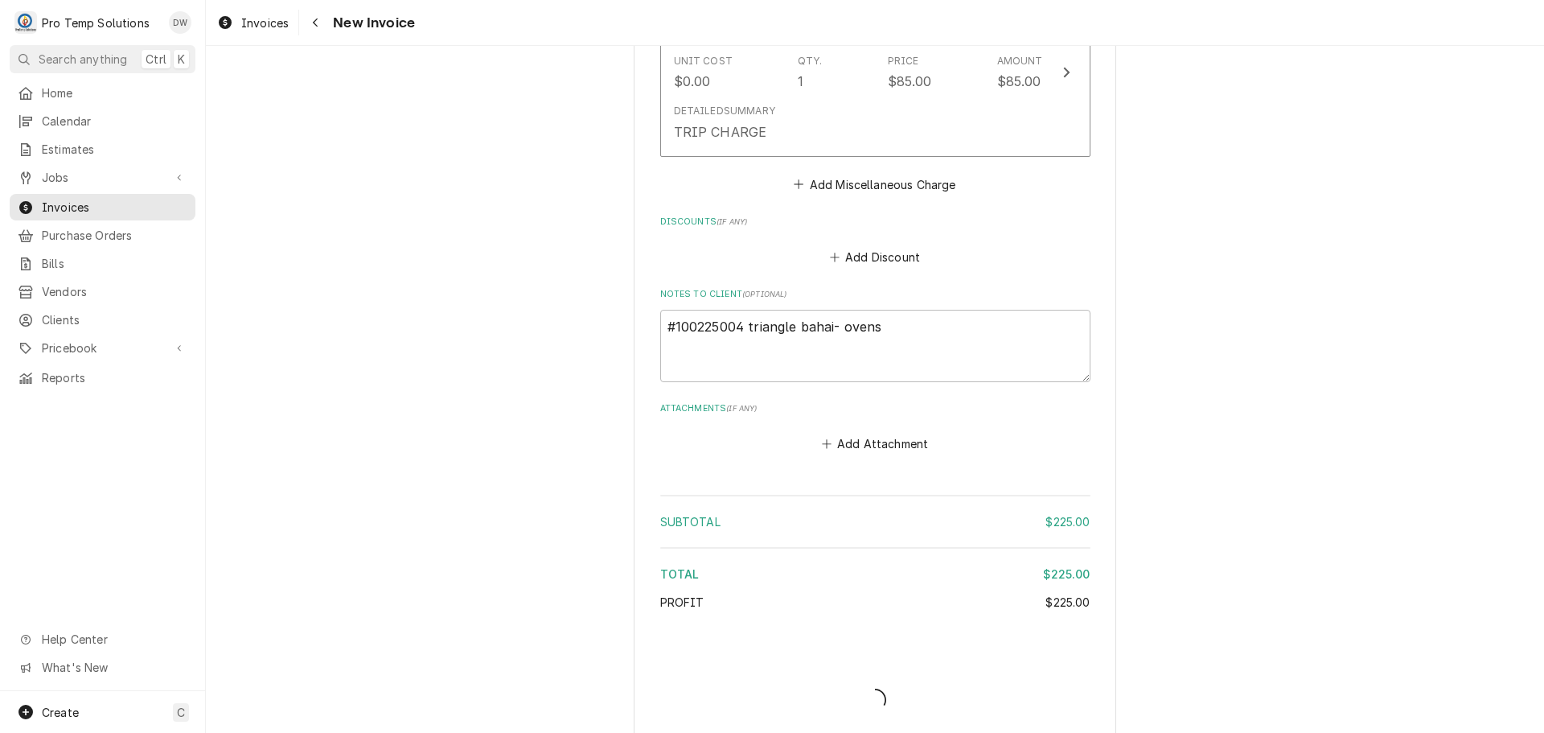
type textarea "x"
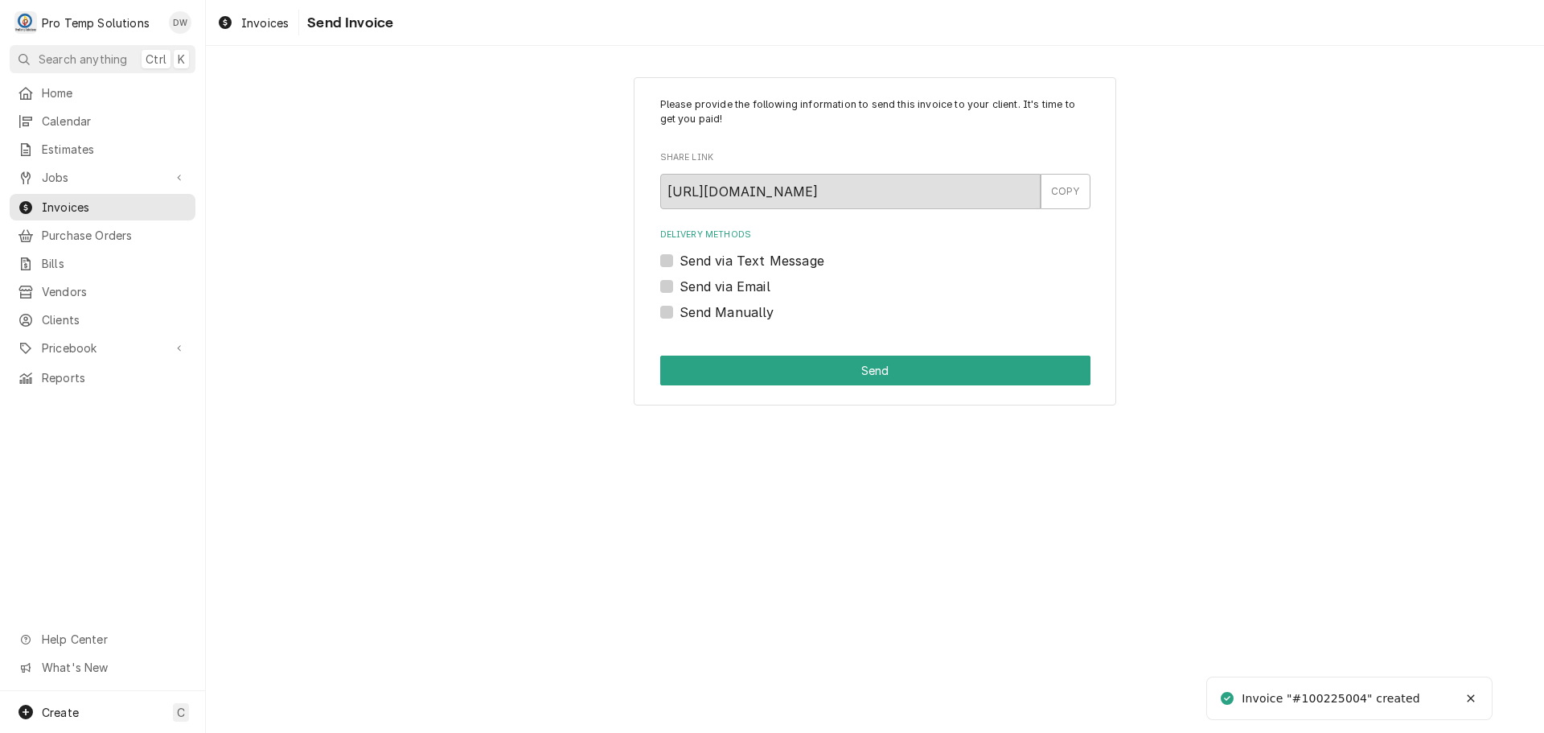
click at [680, 284] on label "Send via Email" at bounding box center [725, 286] width 91 height 19
click at [680, 284] on input "Send via Email" at bounding box center [895, 294] width 430 height 35
checkbox input "true"
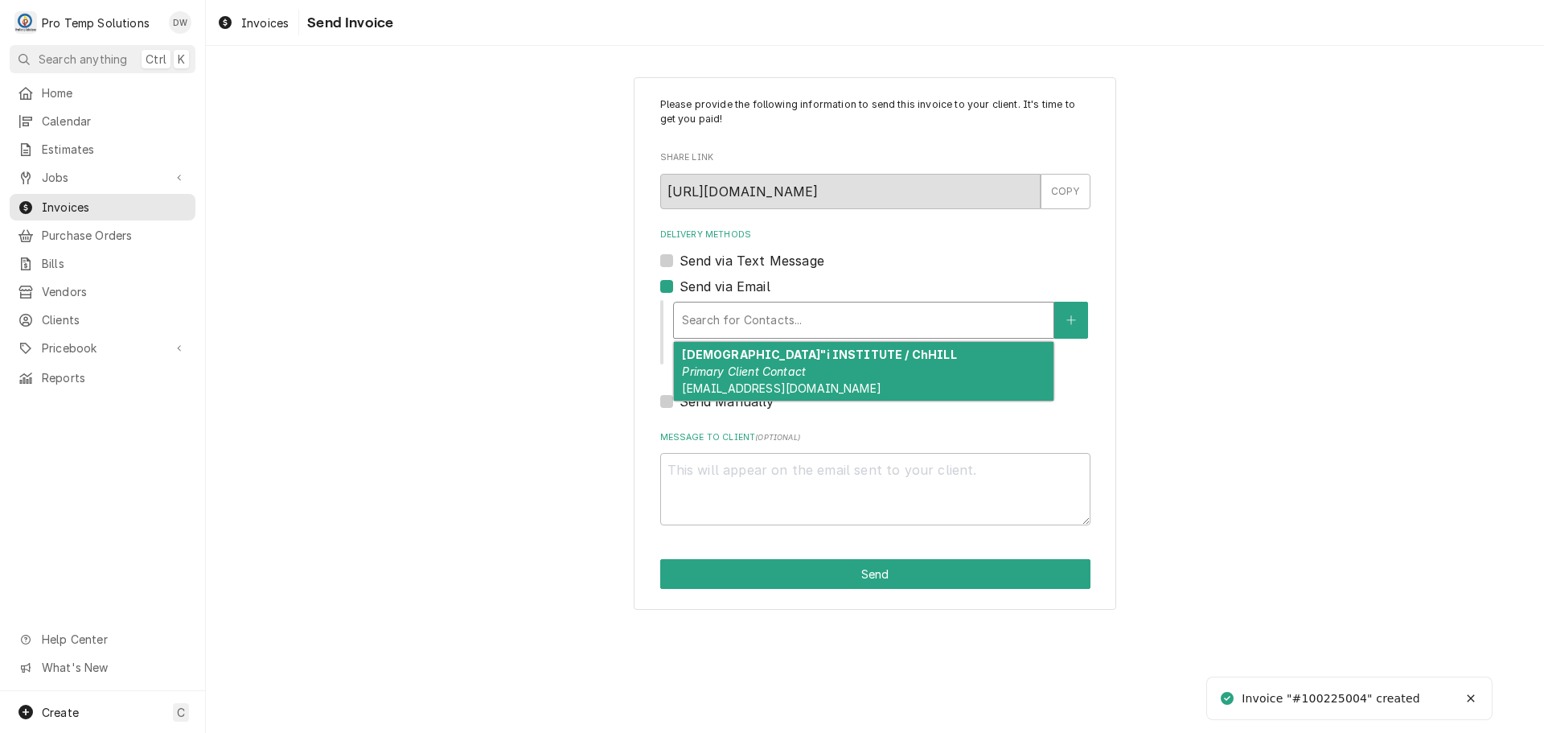
click at [792, 307] on div "Delivery Methods" at bounding box center [864, 320] width 364 height 29
click at [790, 359] on strong "[DEMOGRAPHIC_DATA]"i INSTITUTE / ChHILL" at bounding box center [819, 354] width 274 height 14
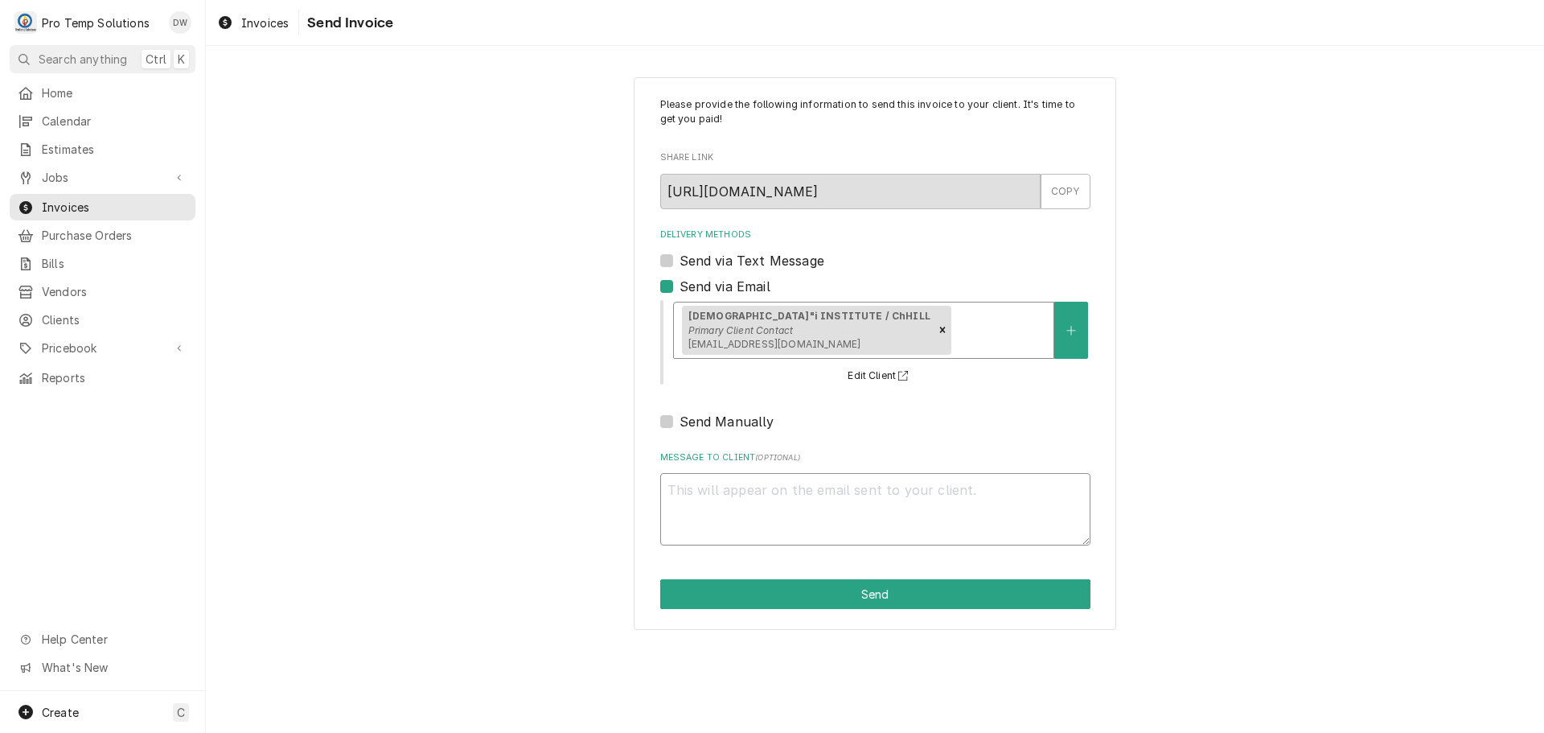
click at [771, 495] on textarea "Message to Client ( optional )" at bounding box center [875, 509] width 430 height 72
type textarea "x"
type textarea "#"
type textarea "x"
type textarea "#1"
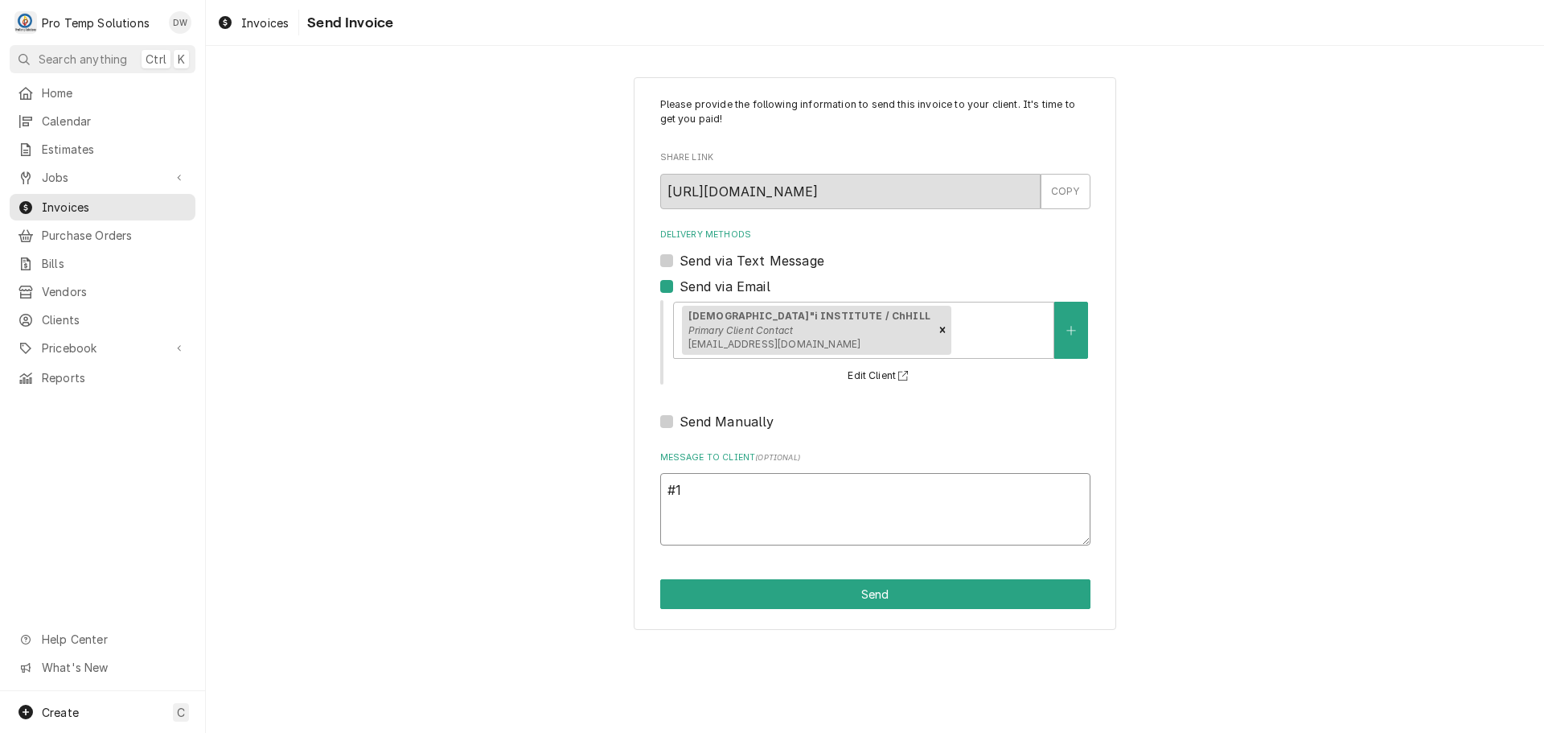
type textarea "x"
type textarea "#10"
type textarea "x"
type textarea "#100"
type textarea "x"
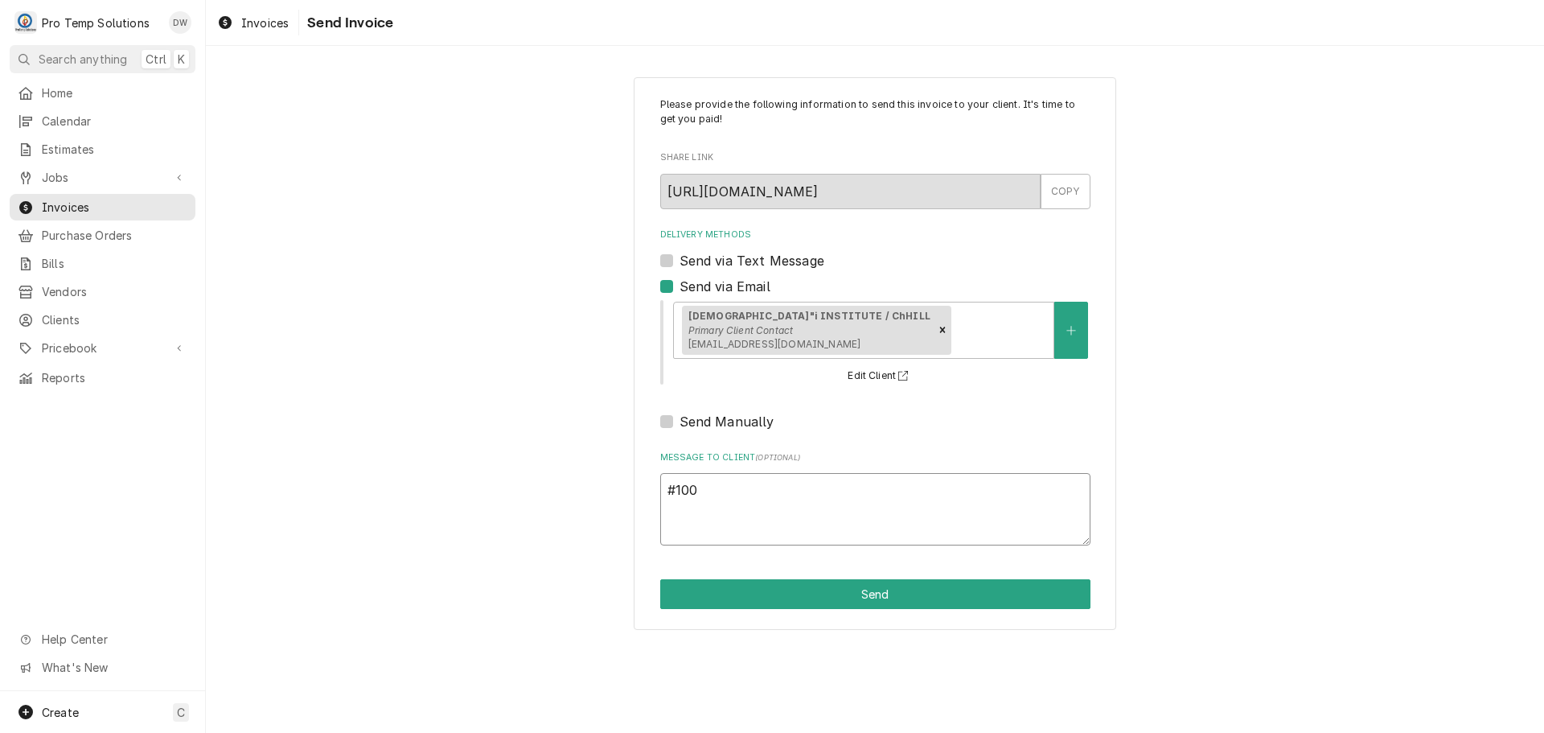
type textarea "#1002"
type textarea "x"
type textarea "#10022"
type textarea "x"
type textarea "#100225"
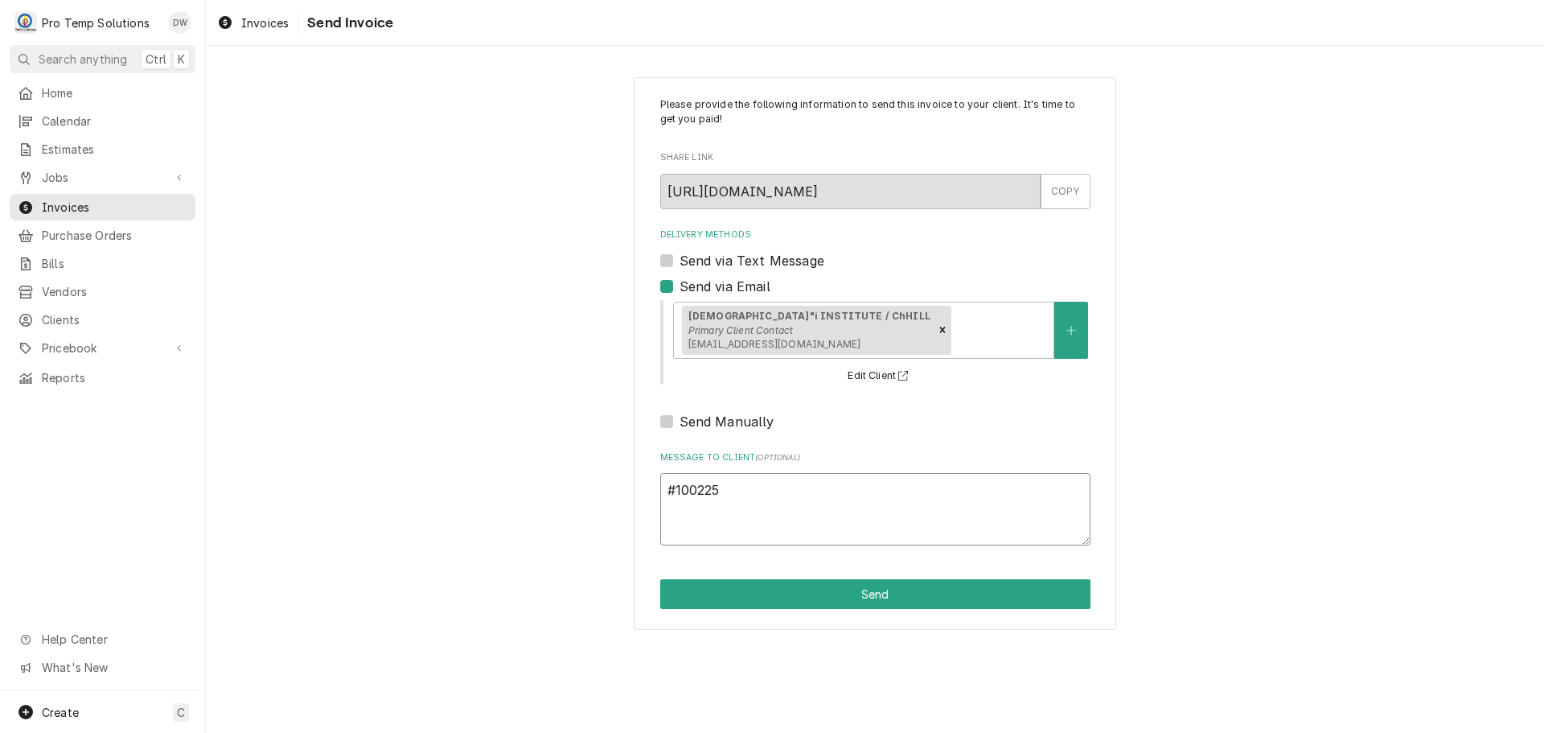
type textarea "x"
type textarea "#1002250"
type textarea "x"
type textarea "#10022500"
type textarea "x"
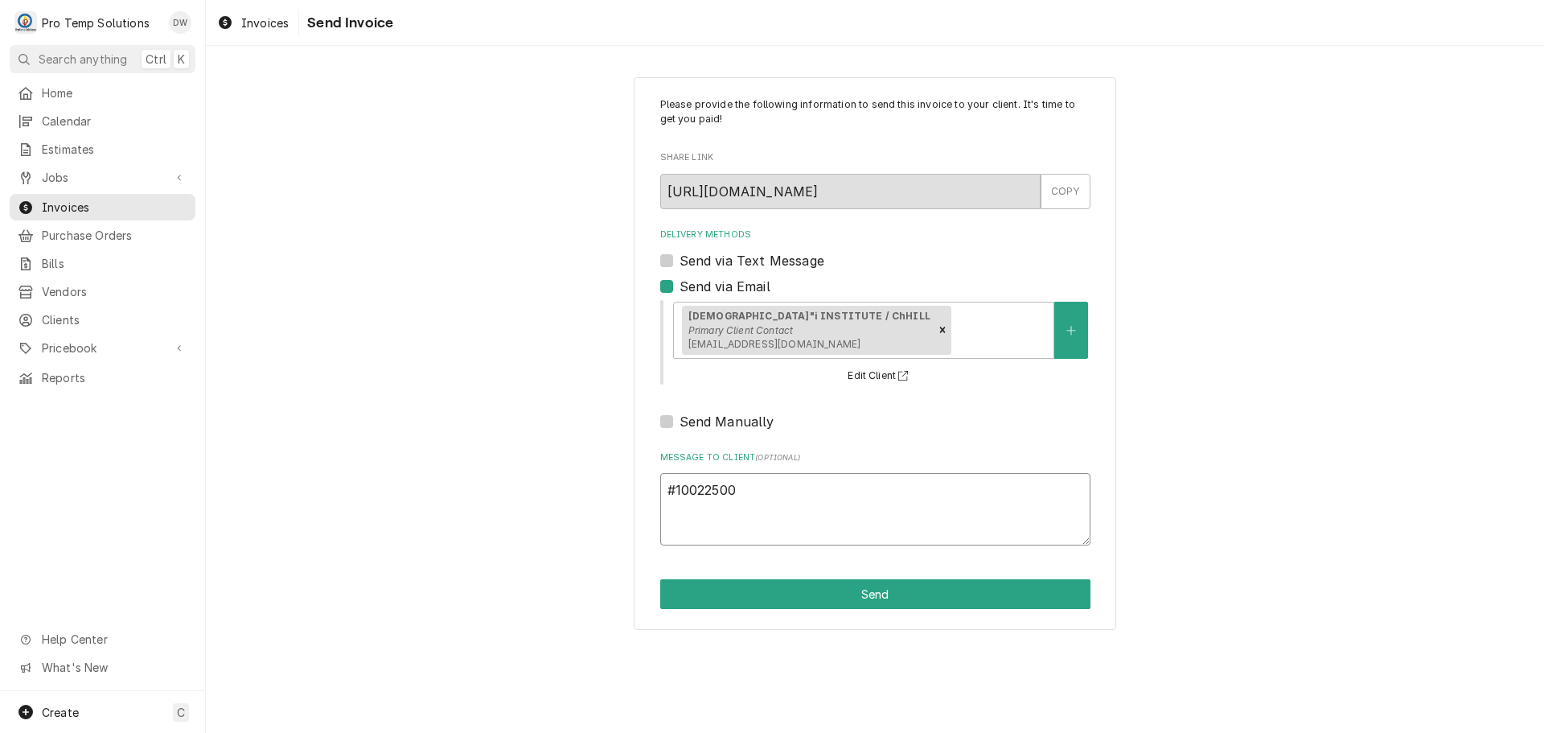
type textarea "#100225004"
type textarea "x"
type textarea "#100225004"
type textarea "x"
type textarea "#100225004 T"
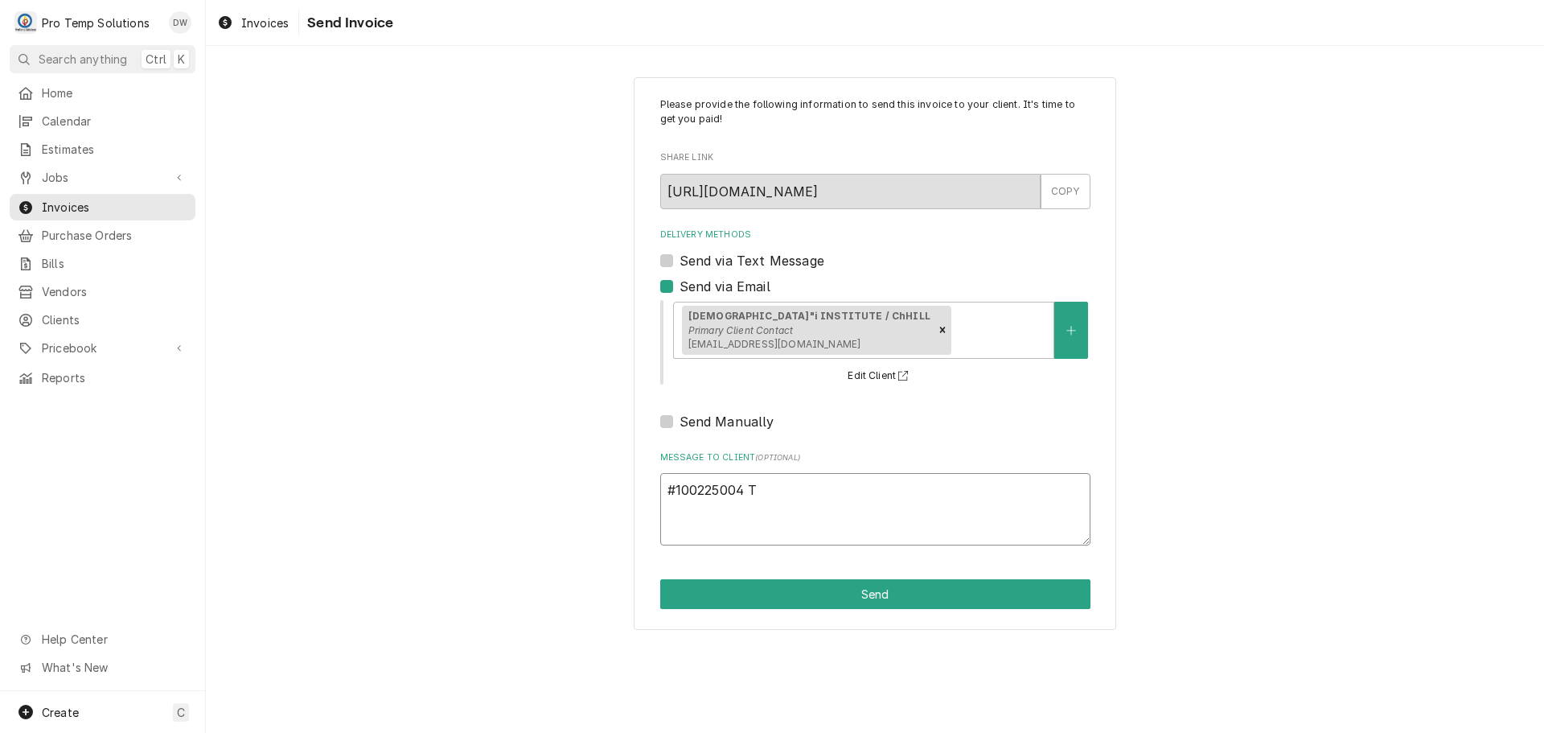
type textarea "x"
type textarea "#100225004 TR"
type textarea "x"
type textarea "#100225004 TRI"
type textarea "x"
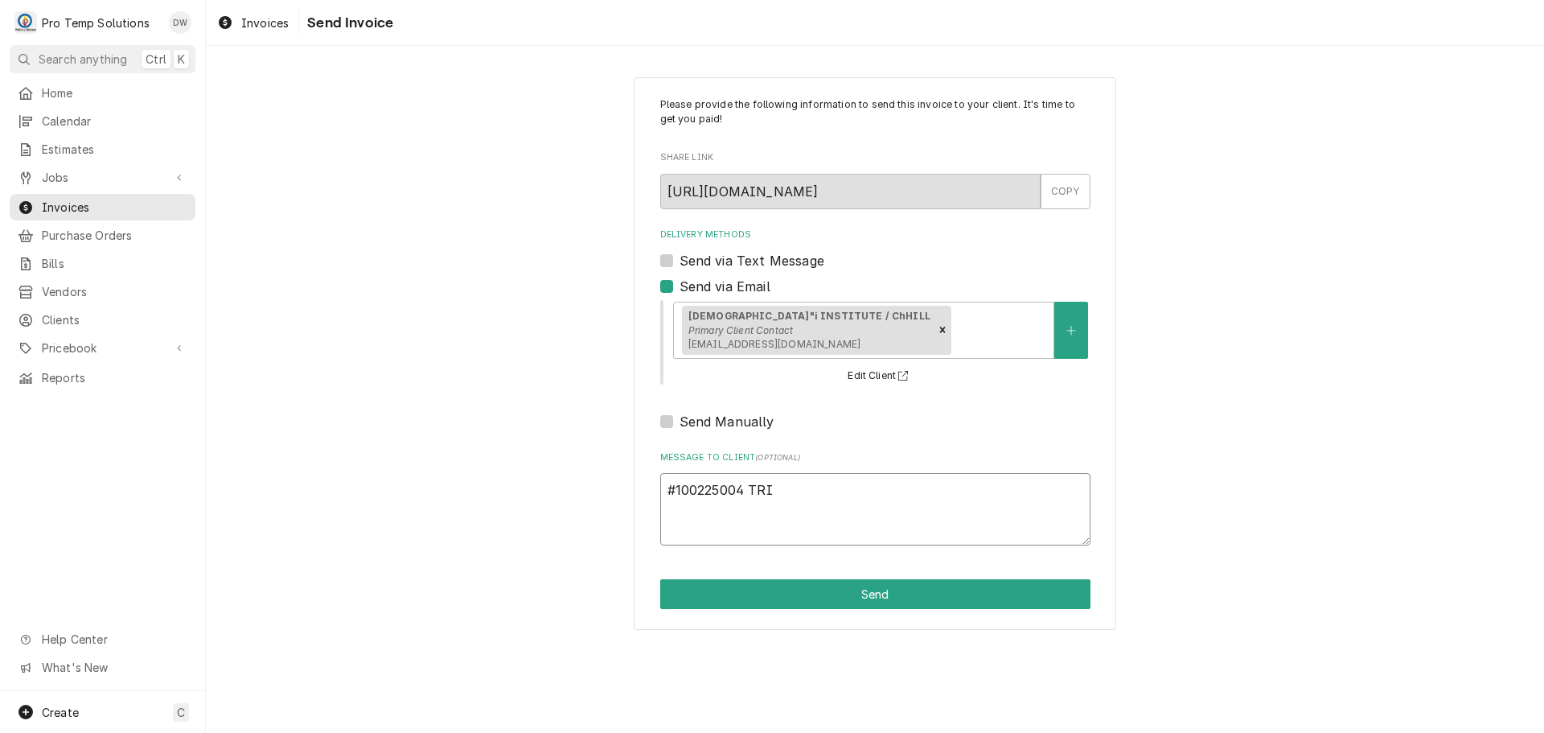
type textarea "#100225004 TRIA"
type textarea "x"
type textarea "#100225004 TRIAN"
type textarea "x"
type textarea "#100225004 TRIANG"
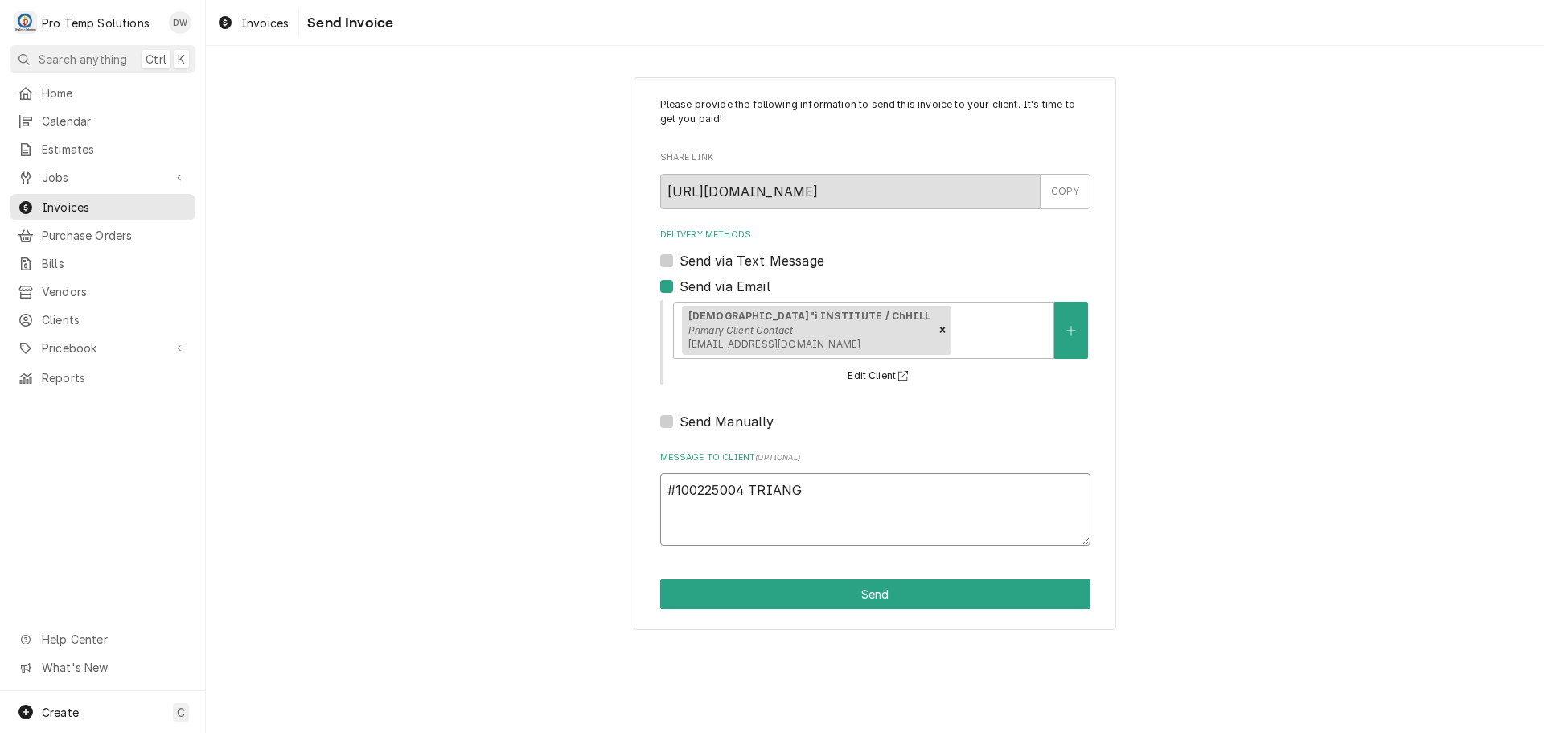
type textarea "x"
type textarea "#100225004 TRIANGL"
type textarea "x"
type textarea "#100225004 TRIANGLE"
type textarea "x"
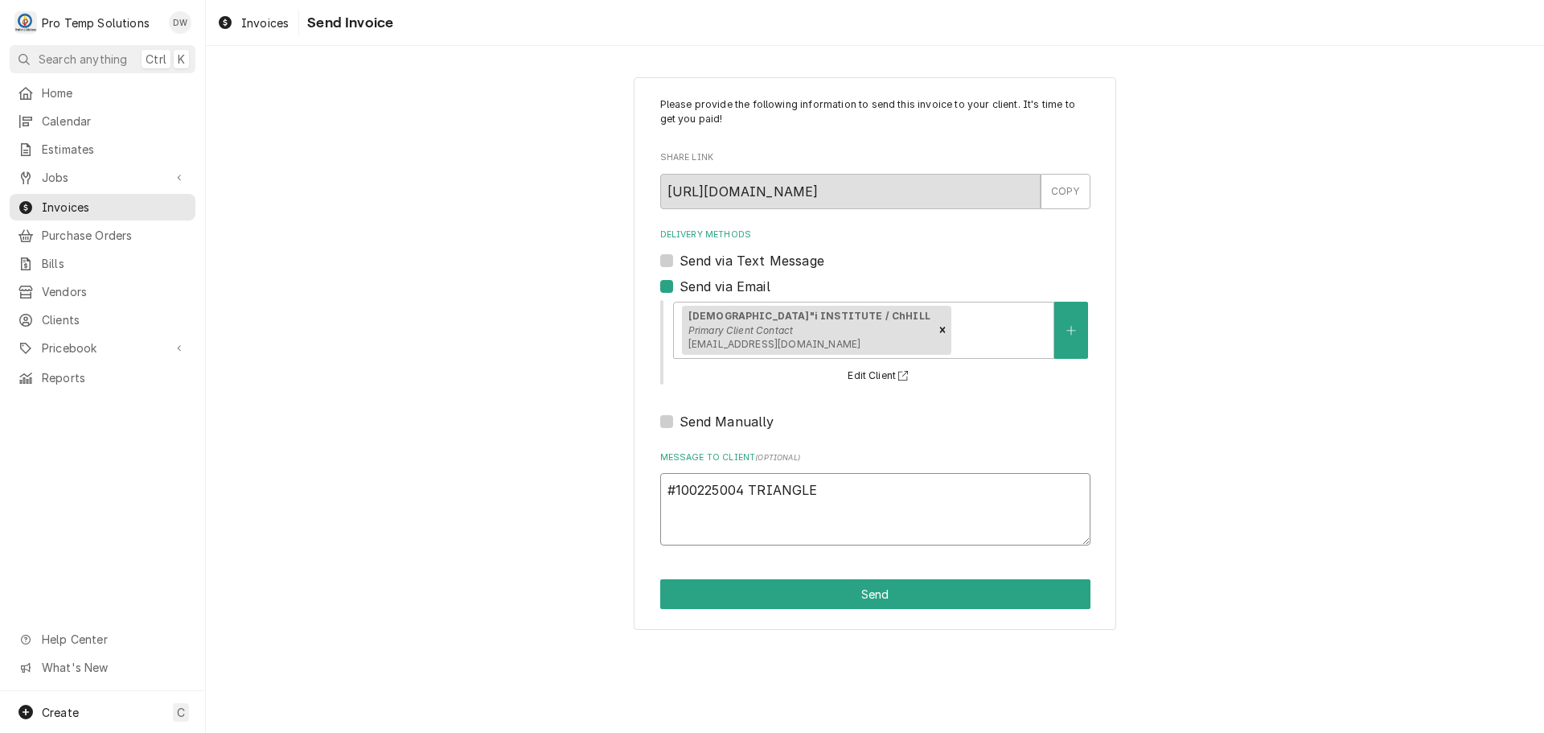
type textarea "#100225004 TRIANGLE"
type textarea "x"
type textarea "#100225004 TRIANGLE B"
type textarea "x"
type textarea "#100225004 TRIANGLE BA"
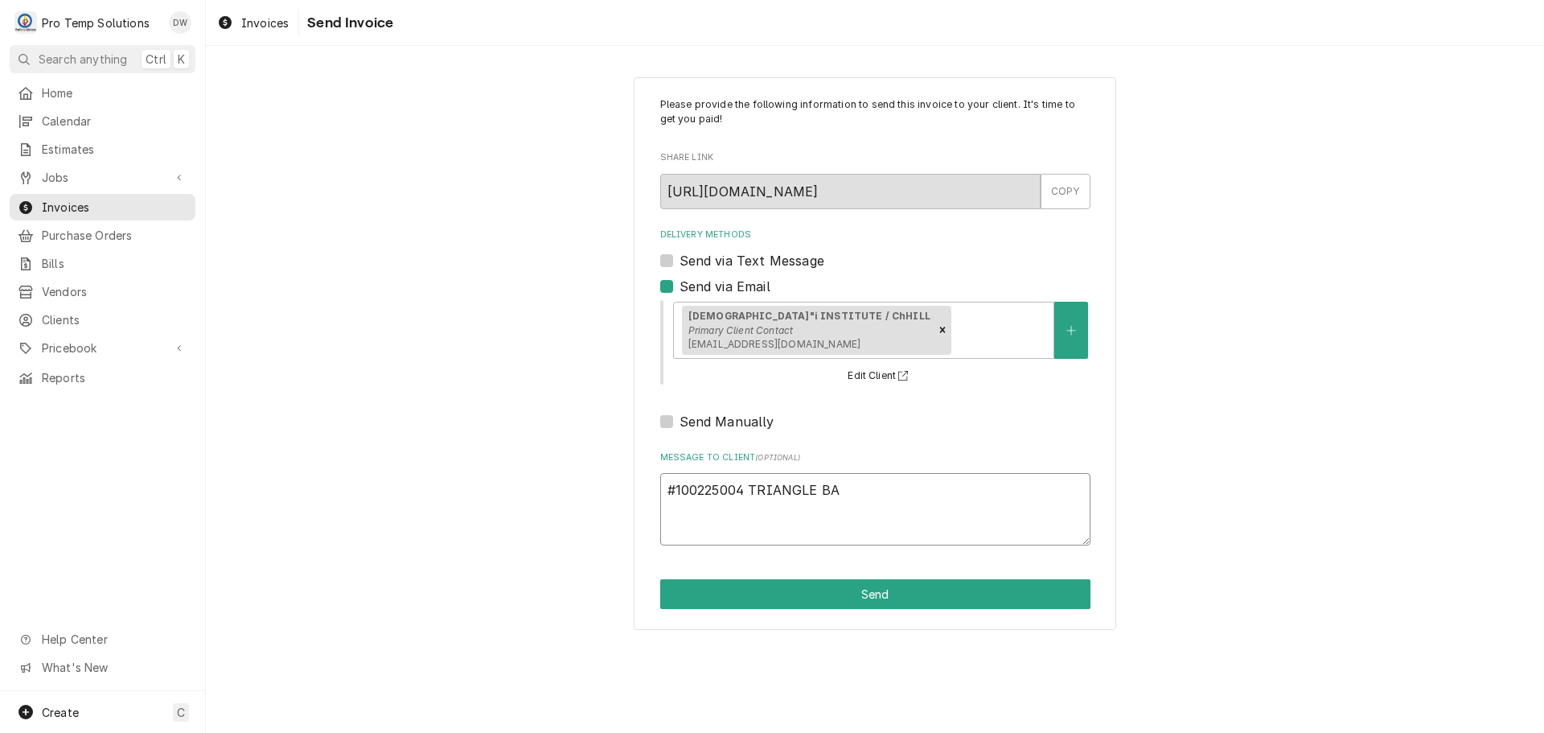
type textarea "x"
type textarea "#100225004 TRIANGLE BAH"
type textarea "x"
type textarea "#100225004 TRIANGLE BAHA"
type textarea "x"
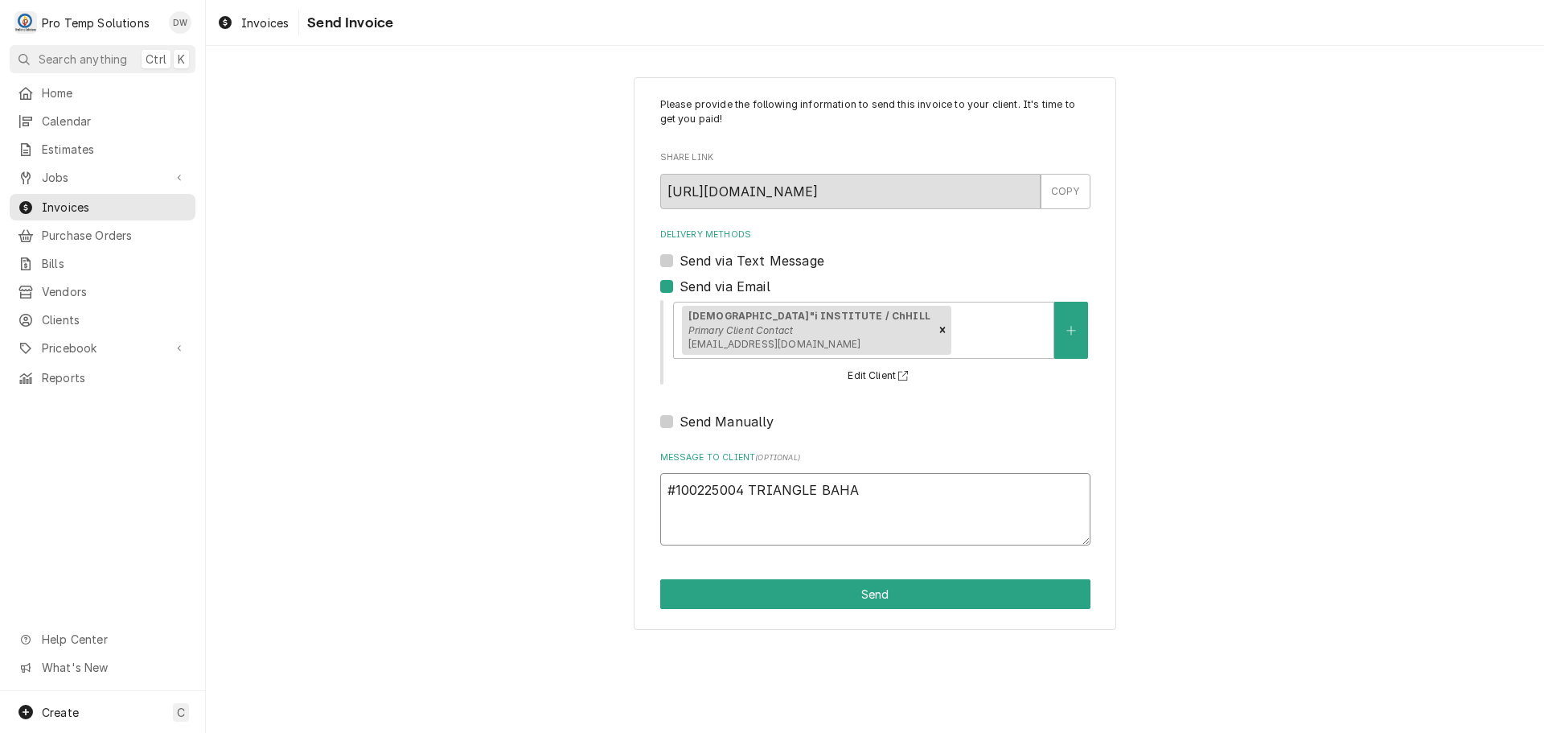
type textarea "#100225004 TRIANGLE BAHAI"
type textarea "x"
type textarea "#100225004 TRIANGLE BAHAI-"
type textarea "x"
type textarea "#100225004 TRIANGLE BAHAI-"
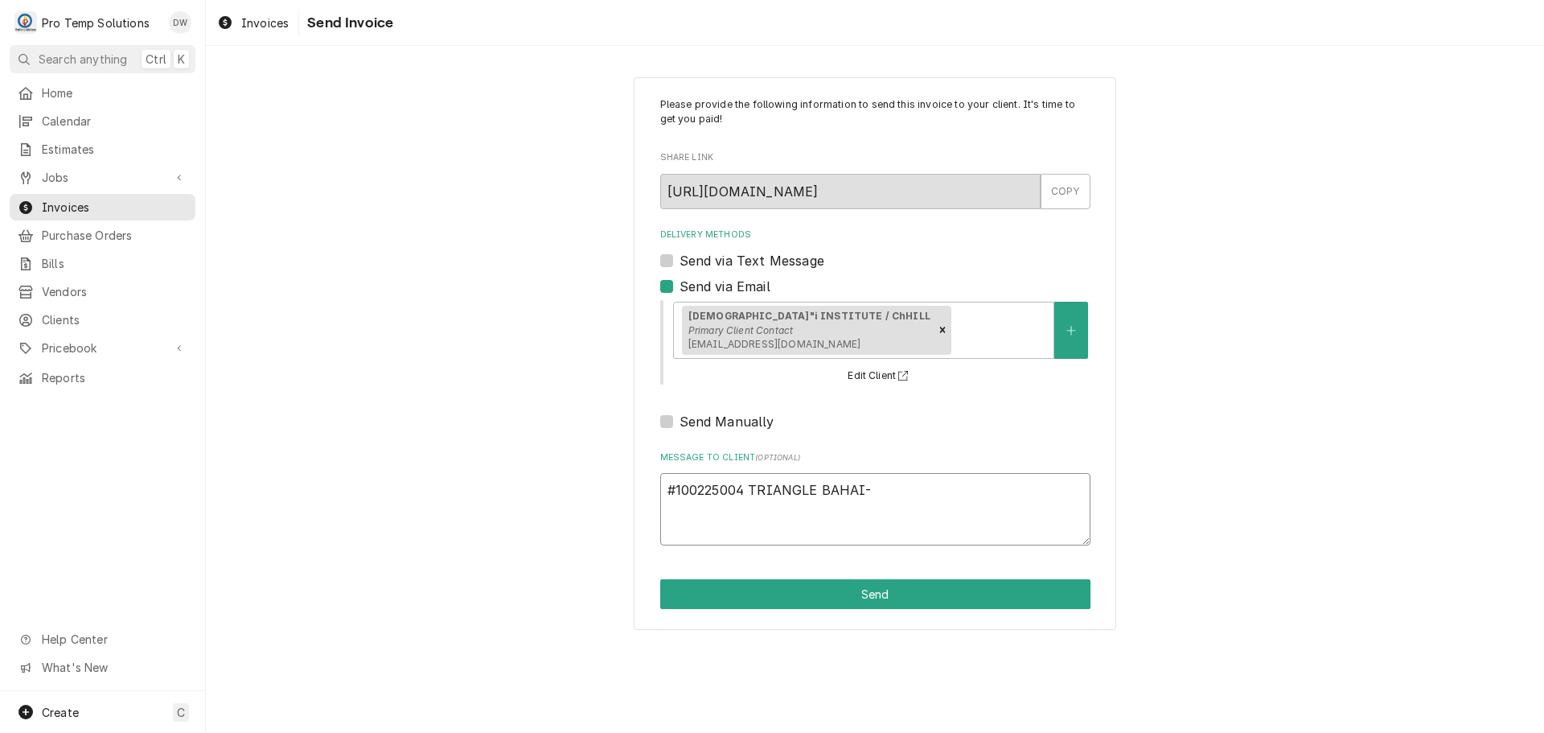
type textarea "x"
type textarea "#100225004 TRIANGLE BAHAI- O"
type textarea "x"
type textarea "#100225004 TRIANGLE BAHAI- OV"
type textarea "x"
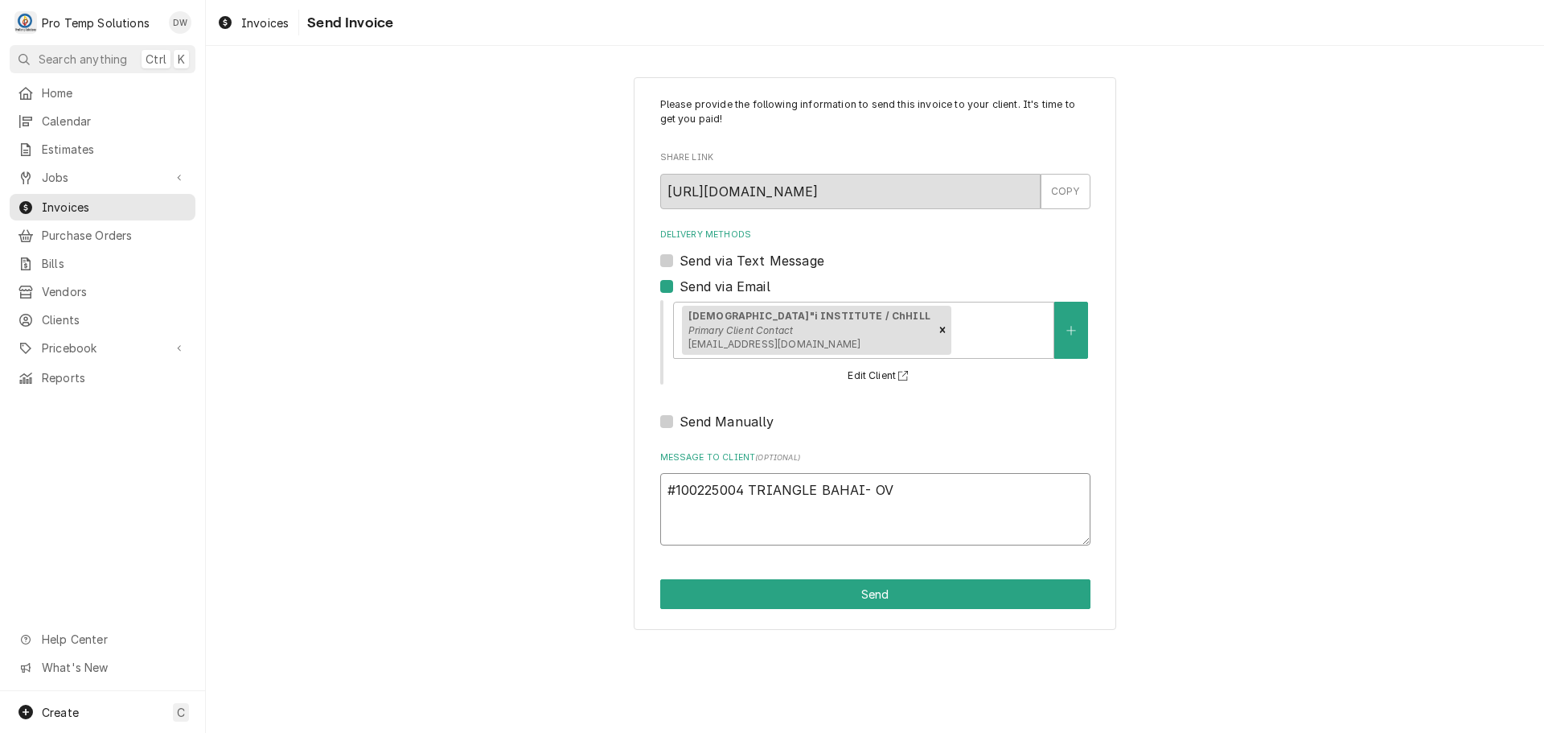
type textarea "#100225004 TRIANGLE BAHAI- OVE"
type textarea "x"
type textarea "#100225004 TRIANGLE BAHAI- OVEN"
type textarea "x"
type textarea "#100225004 TRIANGLE BAHAI- OVEN"
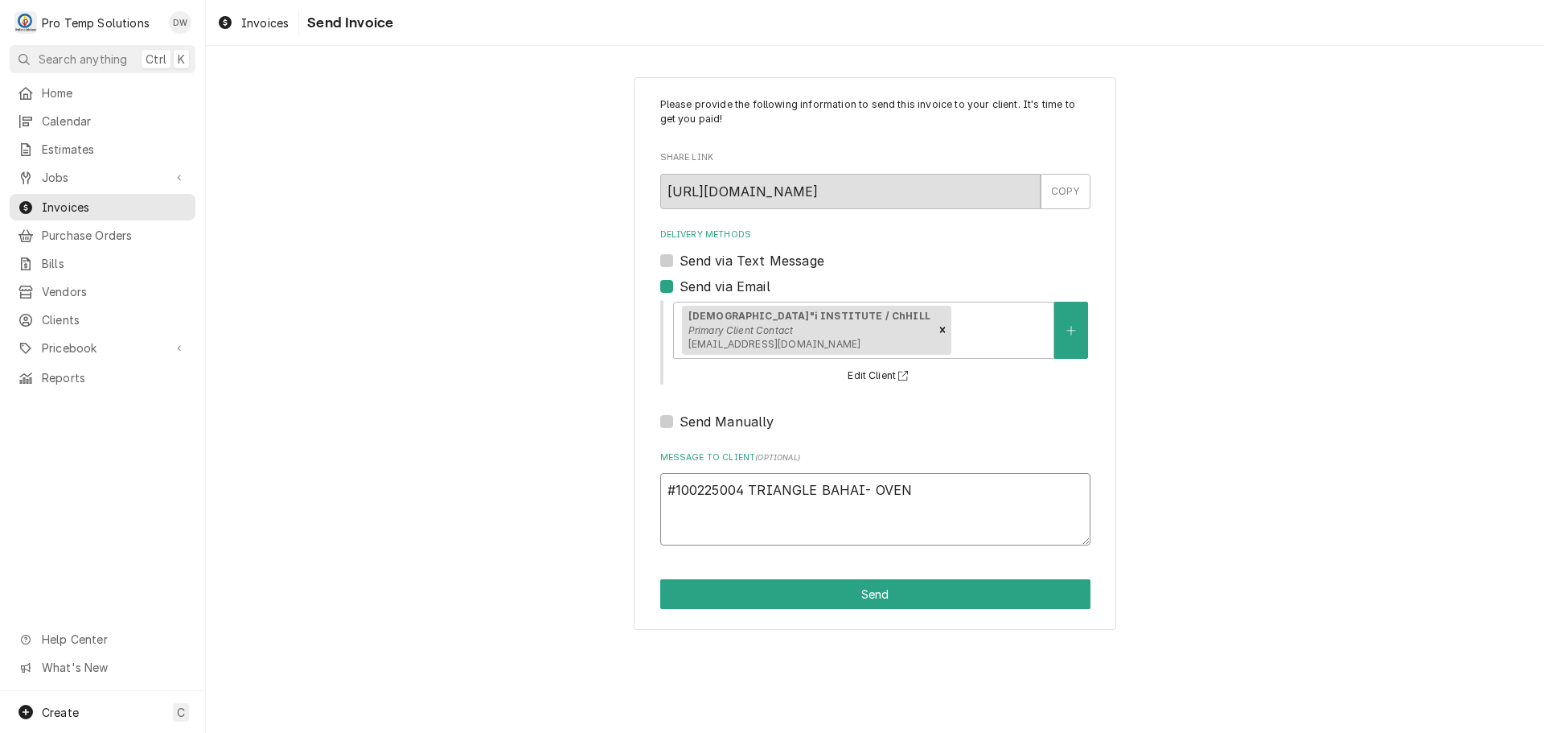
click at [872, 487] on textarea "#100225004 TRIANGLE BAHAI- OVEN" at bounding box center [875, 509] width 430 height 72
type textarea "x"
type textarea "#100225004 TRIANGLE BAHAI- LOVEN"
type textarea "x"
type textarea "#100225004 TRIANGLE BAHAI- L/OVEN"
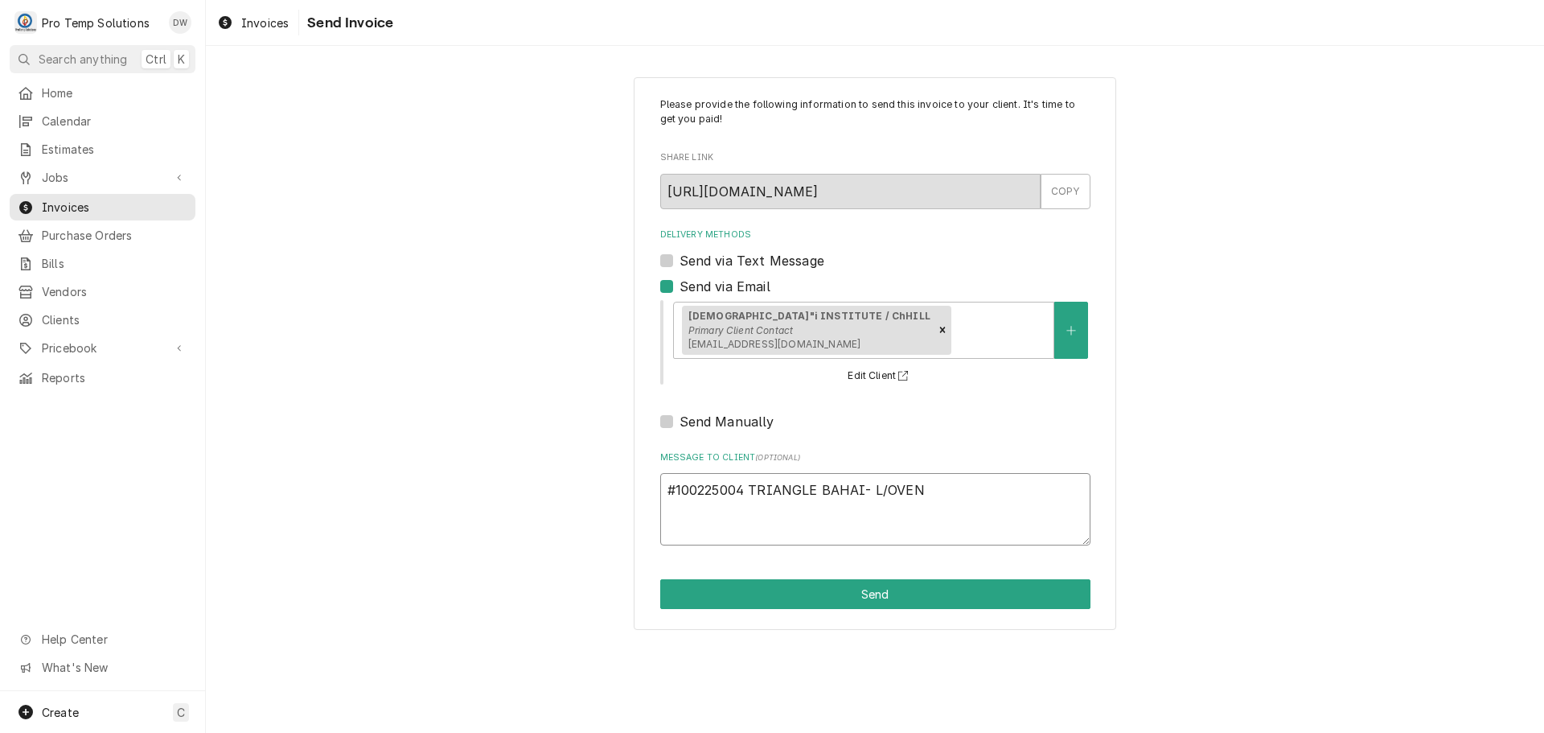
type textarea "x"
type textarea "#100225004 TRIANGLE BAHAI- L/ OVEN"
type textarea "x"
type textarea "#100225004 TRIANGLE BAHAI- L/ ROVEN"
type textarea "x"
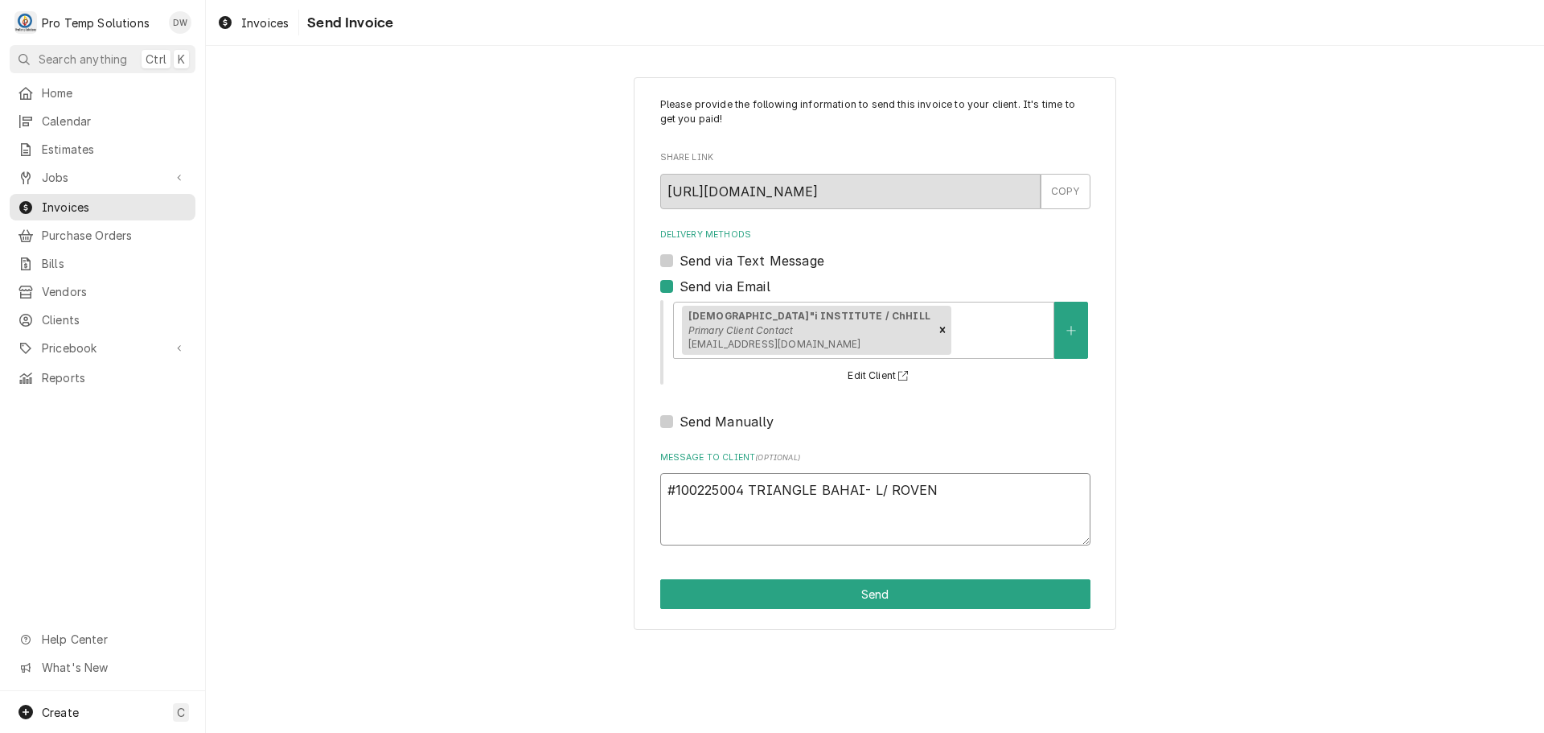
type textarea "#100225004 TRIANGLE BAHAI- L/ RAOVEN"
type textarea "x"
type textarea "#100225004 TRIANGLE BAHAI- L/ RANOVEN"
type textarea "x"
type textarea "#100225004 TRIANGLE BAHAI- L/ RANGOVEN"
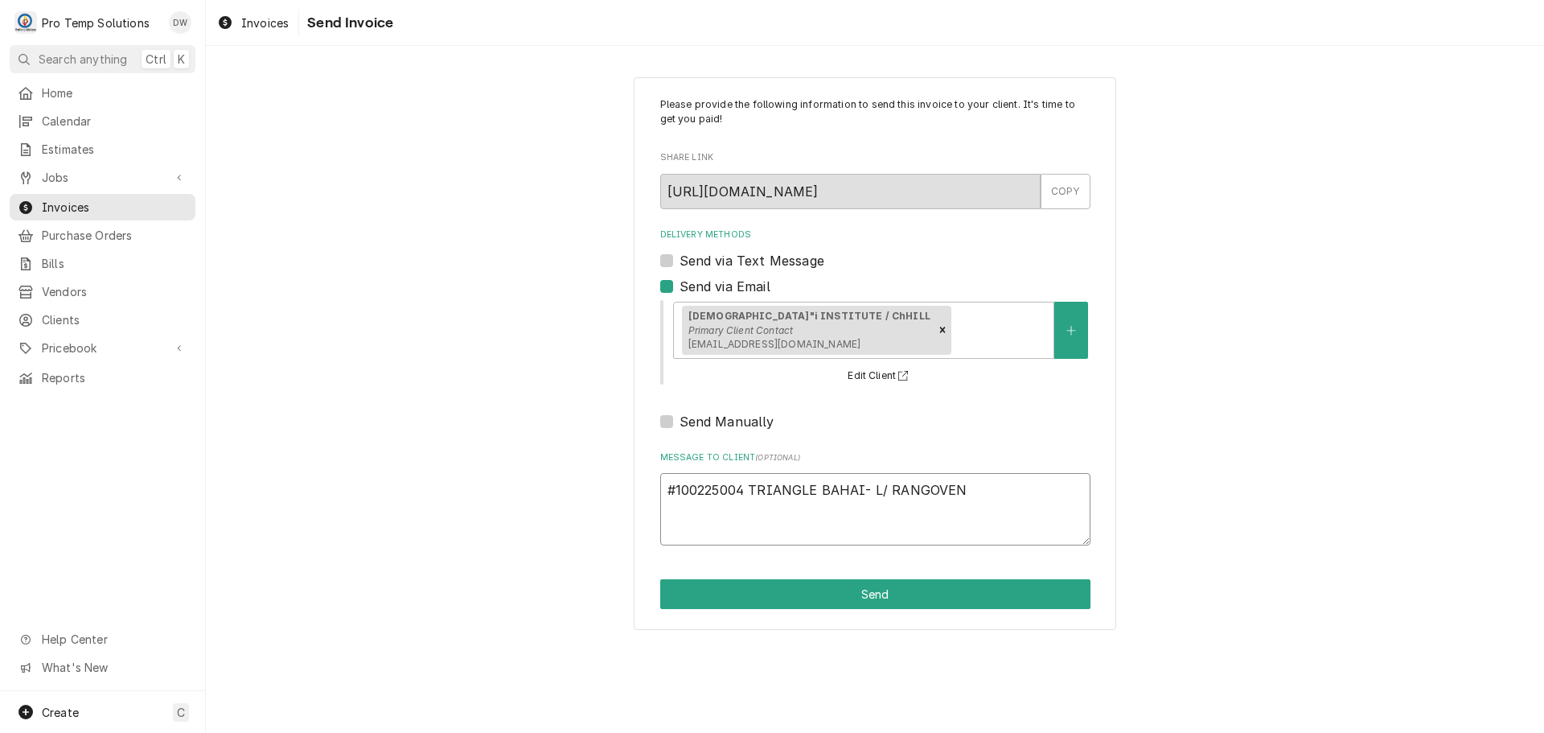
type textarea "x"
type textarea "#100225004 TRIANGLE BAHAI- L/ RANGEOVEN"
type textarea "x"
type textarea "#100225004 TRIANGLE BAHAI- L/ RANGE OVEN"
click at [870, 598] on button "Send" at bounding box center [875, 594] width 430 height 30
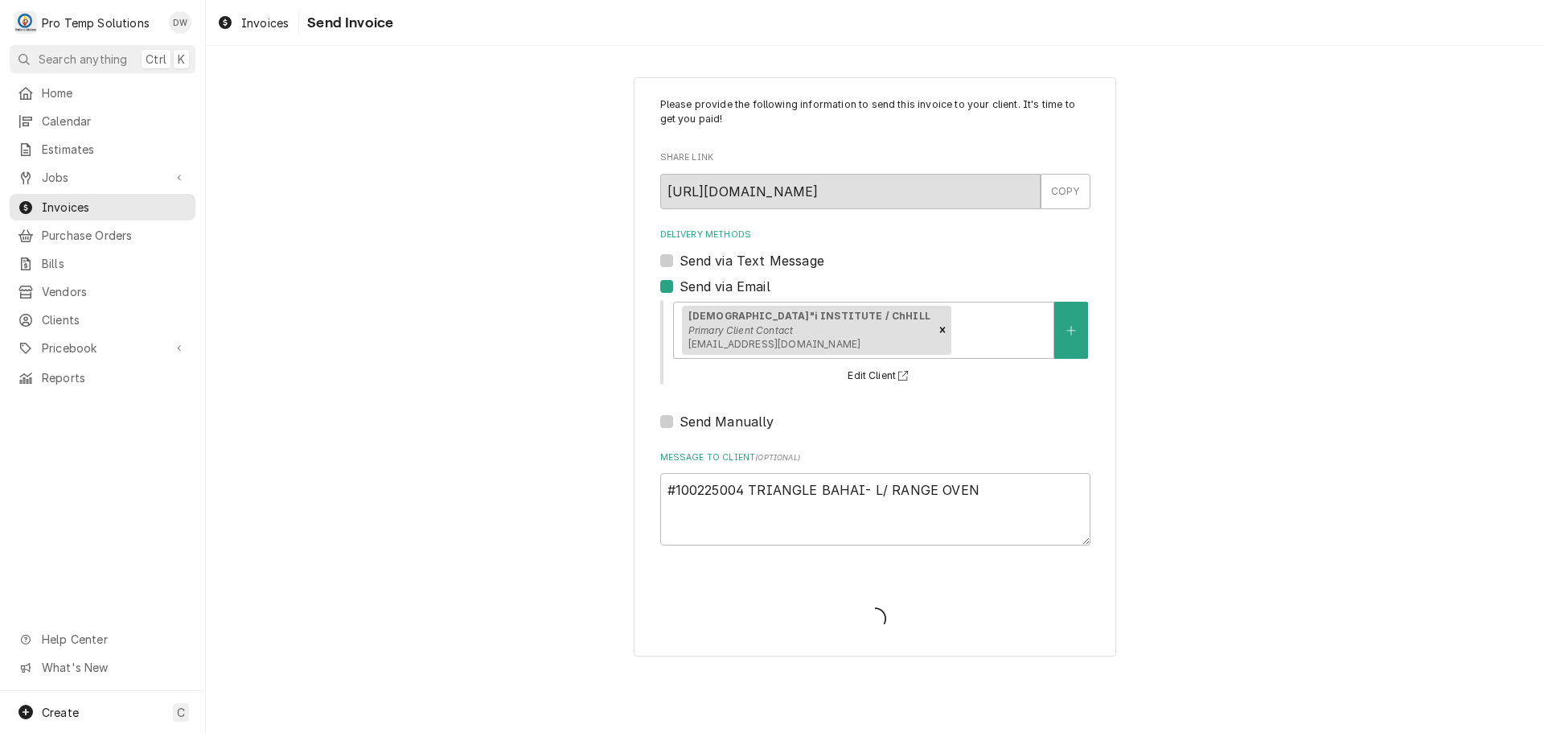
type textarea "x"
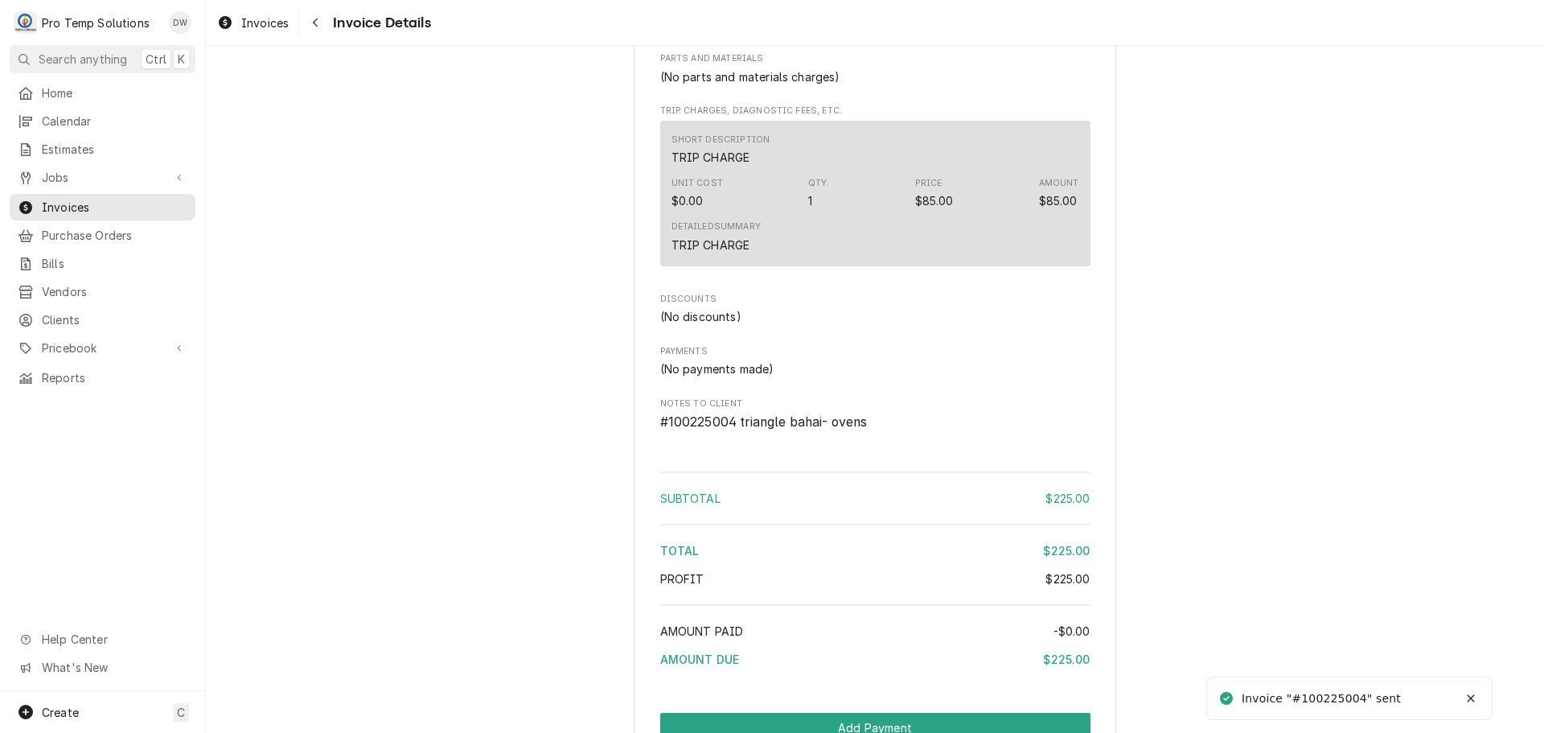
scroll to position [1530, 0]
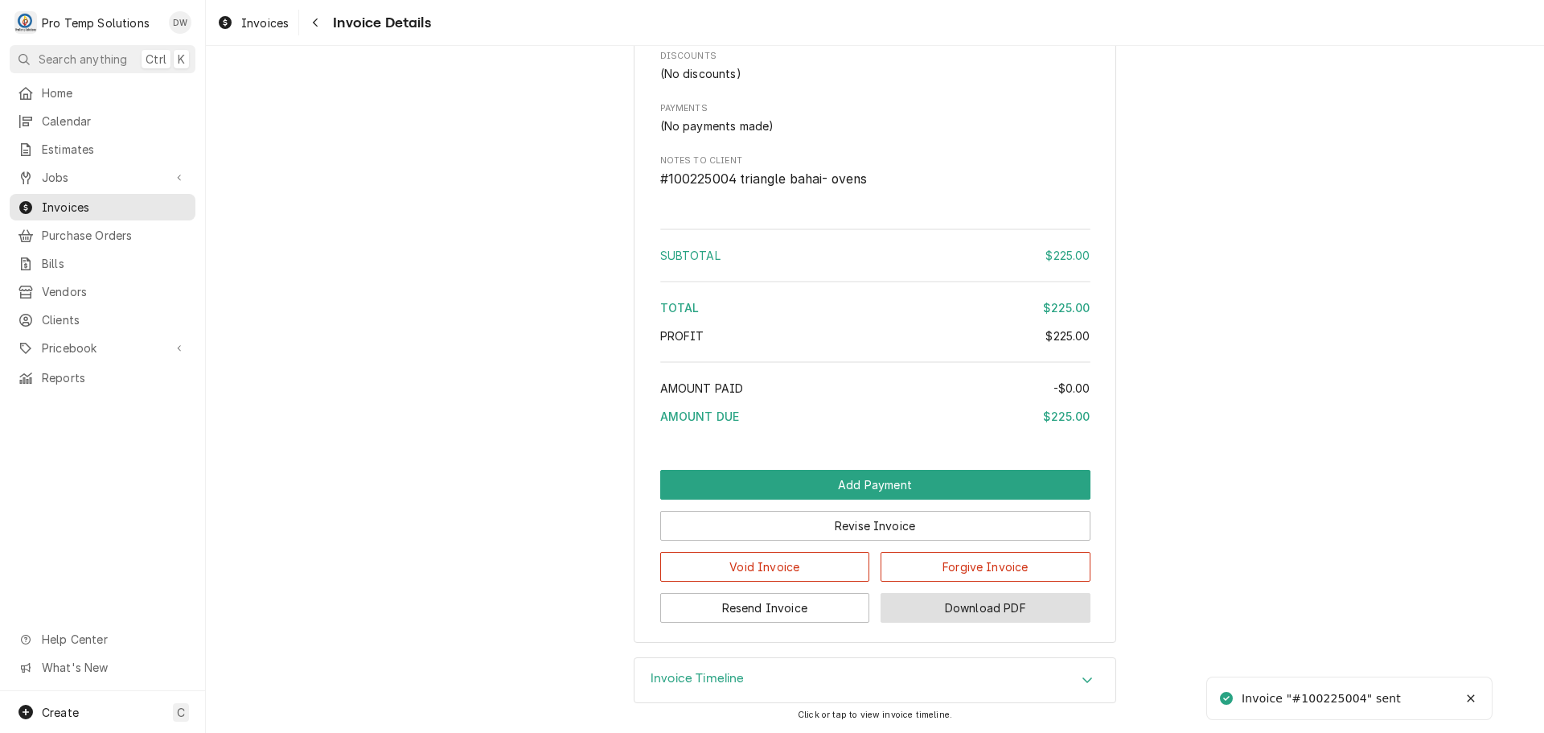
click at [970, 612] on button "Download PDF" at bounding box center [986, 608] width 210 height 30
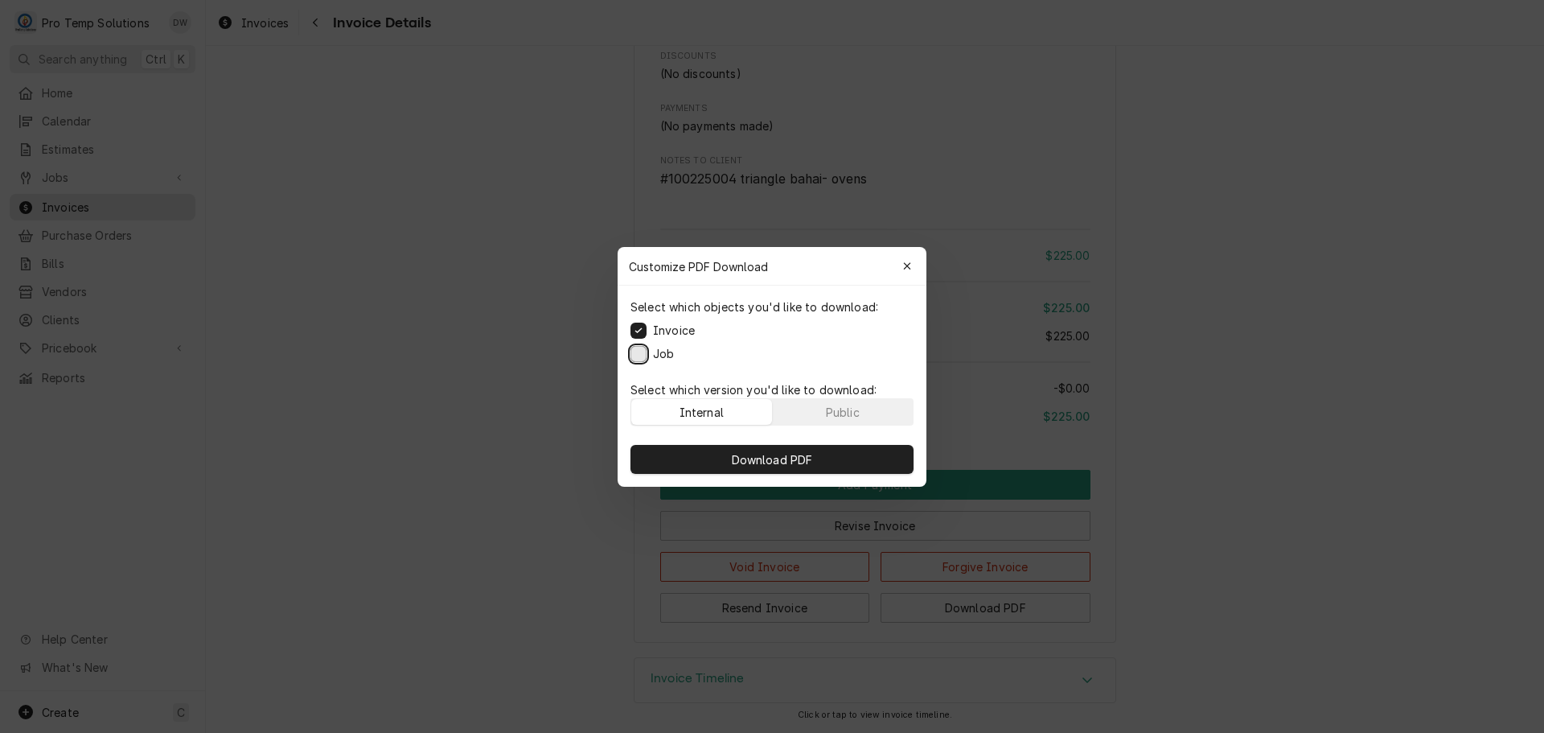
click at [637, 349] on button "Job" at bounding box center [639, 353] width 16 height 16
click at [775, 458] on span "Download PDF" at bounding box center [773, 458] width 88 height 17
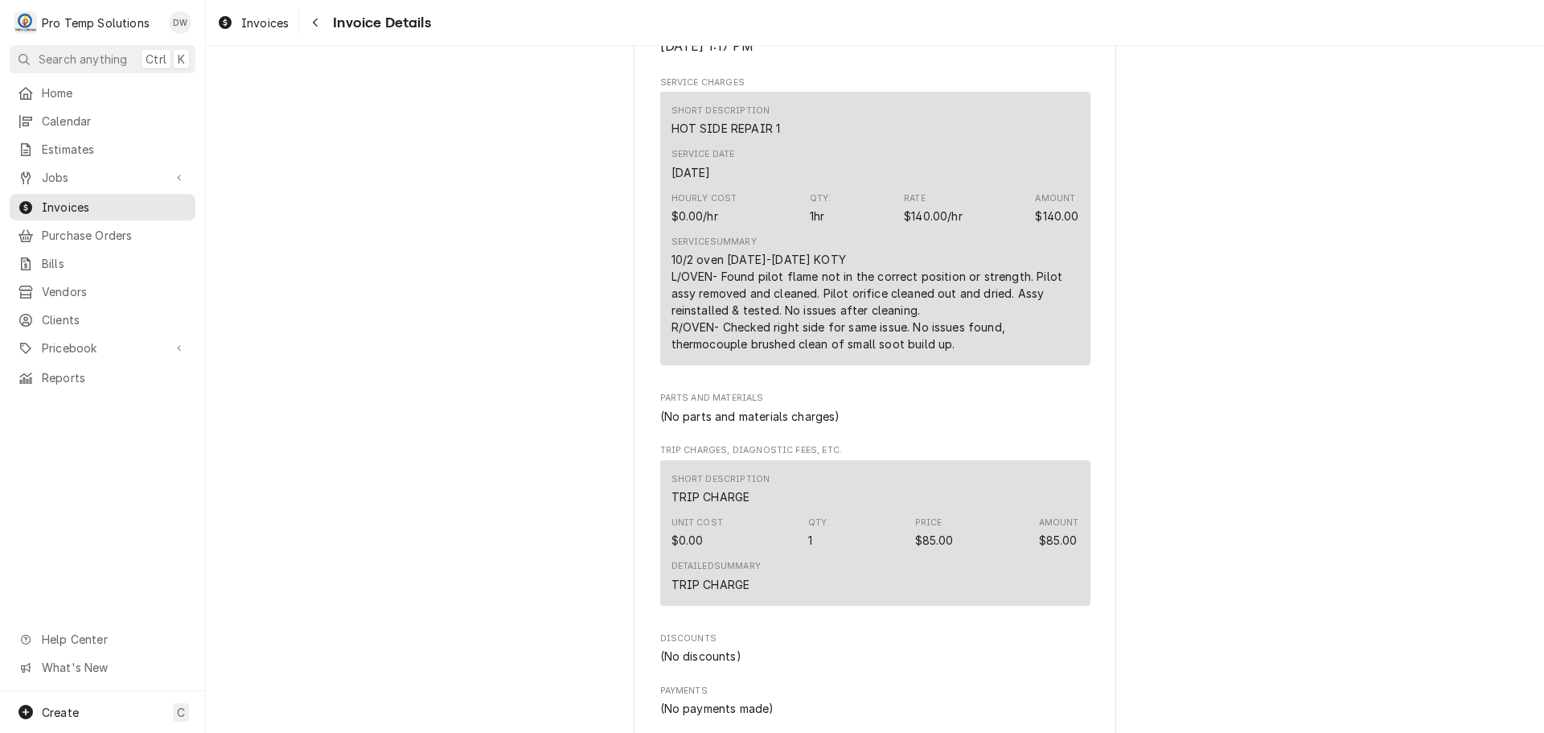
scroll to position [886, 0]
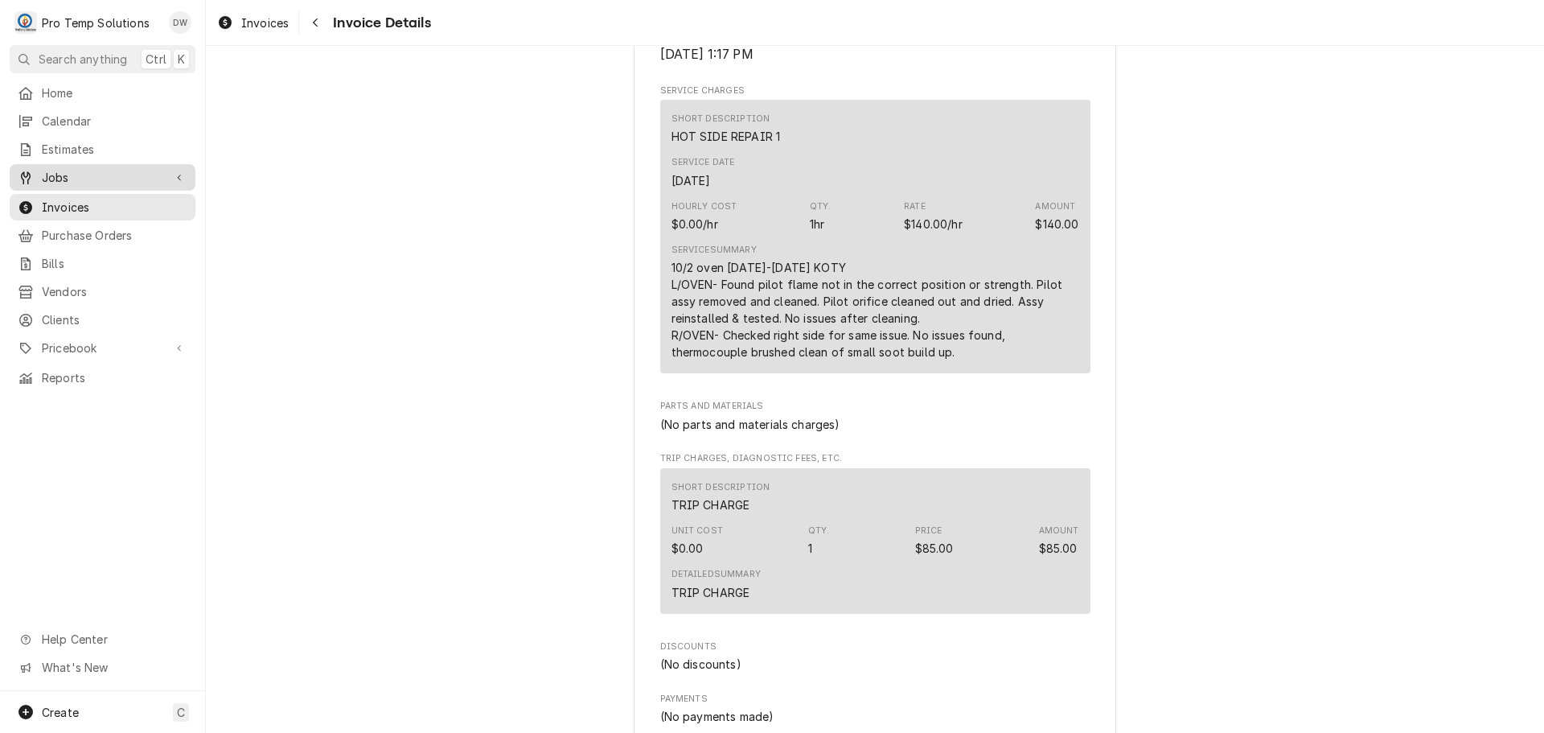
click at [51, 169] on span "Jobs" at bounding box center [102, 177] width 121 height 17
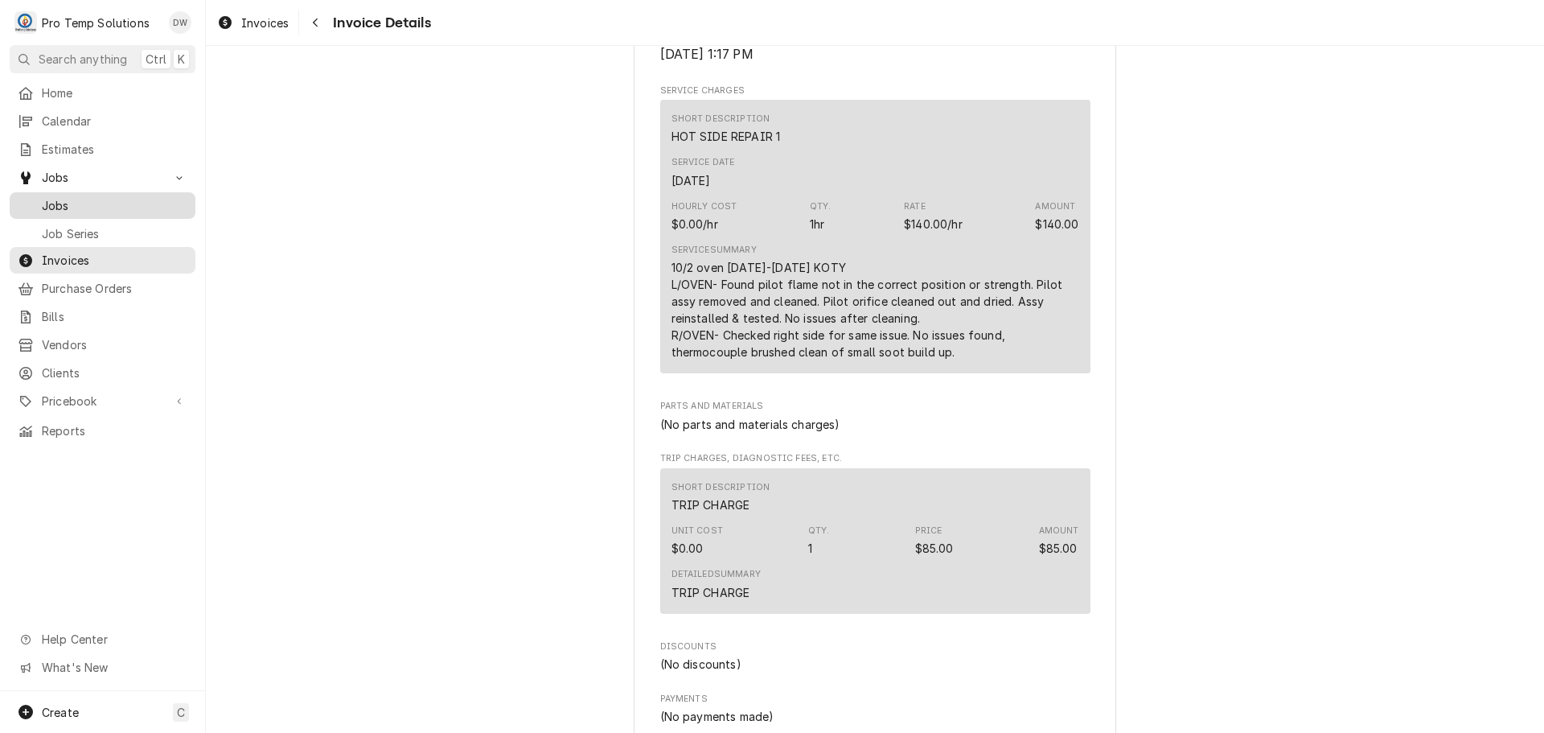
click at [54, 202] on span "Jobs" at bounding box center [115, 205] width 146 height 17
